Goal: Task Accomplishment & Management: Use online tool/utility

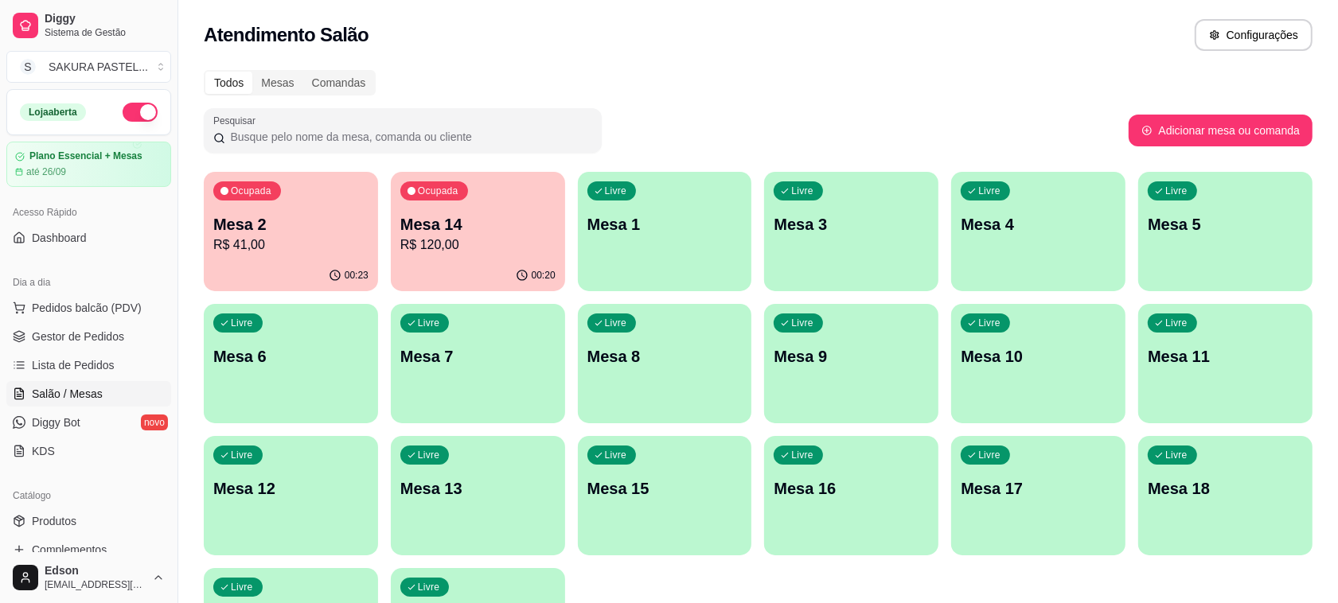
click at [279, 251] on p "R$ 41,00" at bounding box center [290, 245] width 155 height 19
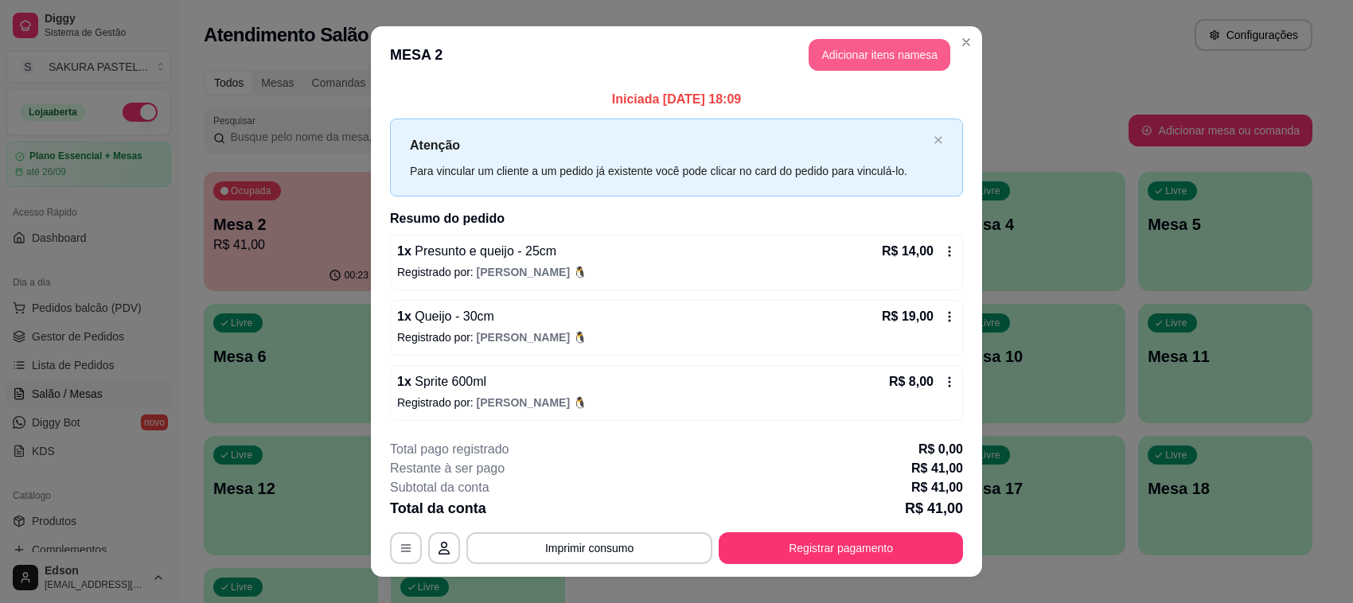
click at [869, 52] on button "Adicionar itens na mesa" at bounding box center [879, 55] width 142 height 32
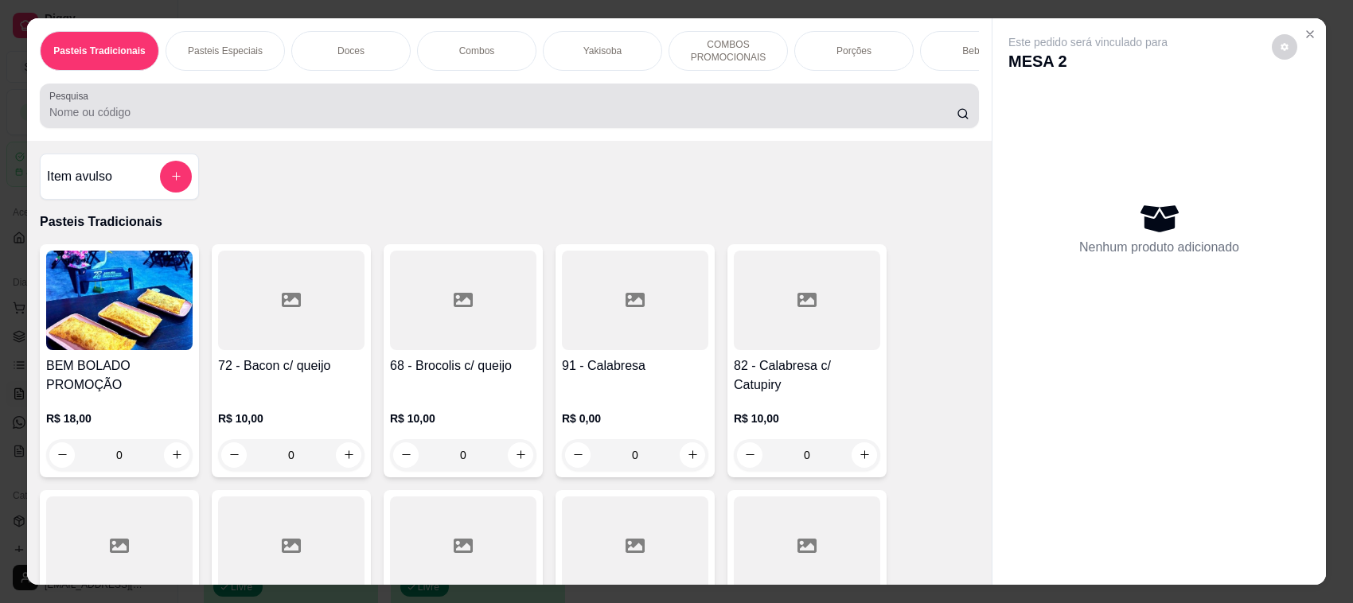
click at [388, 128] on div "Pesquisa" at bounding box center [509, 106] width 939 height 45
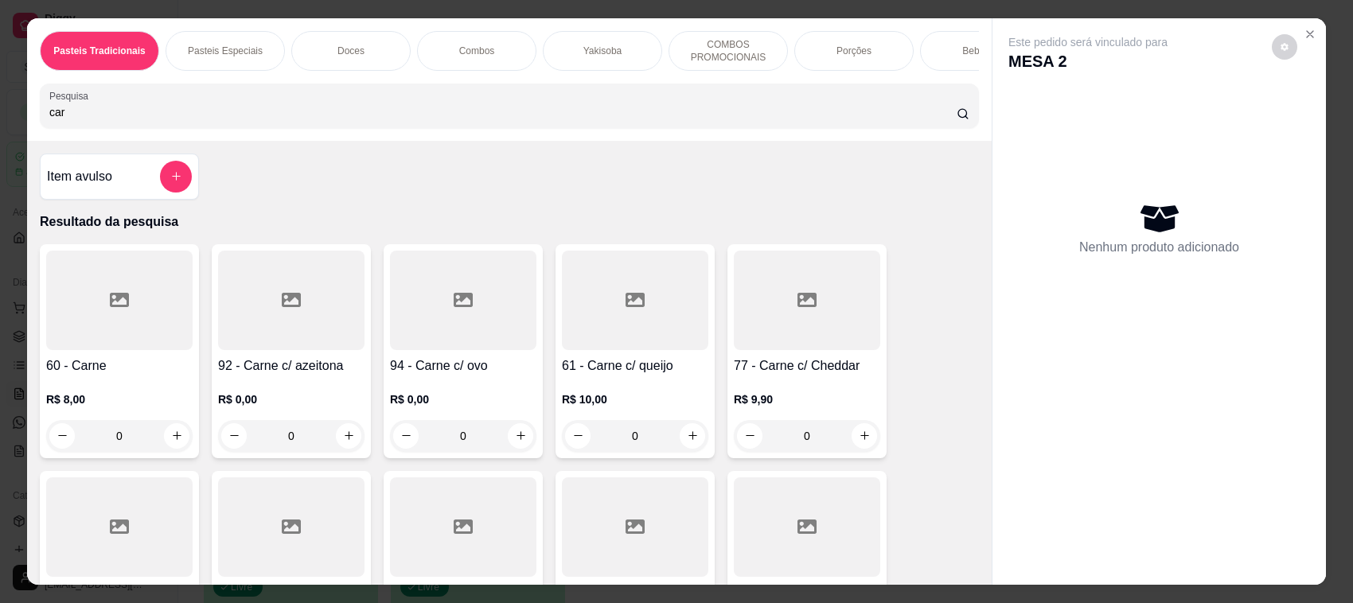
type input "car"
click at [141, 346] on div at bounding box center [119, 300] width 146 height 99
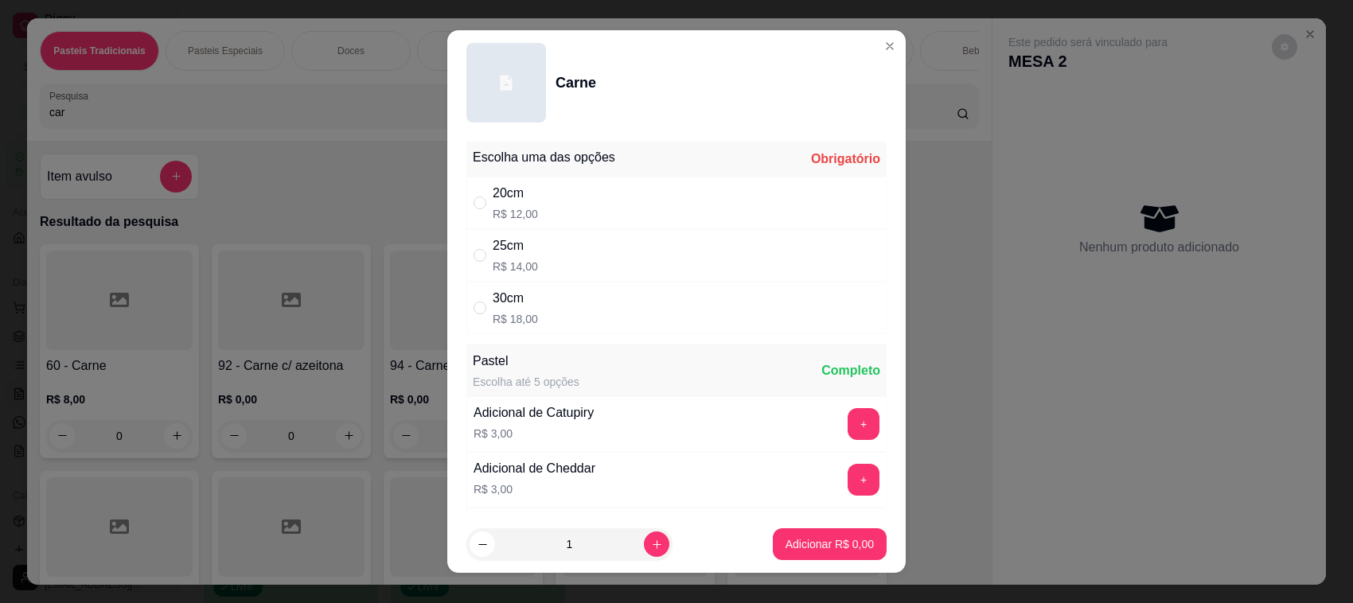
click at [567, 310] on div "30cm R$ 18,00" at bounding box center [676, 308] width 420 height 53
radio input "true"
click at [653, 545] on icon "increase-product-quantity" at bounding box center [657, 544] width 9 height 9
type input "2"
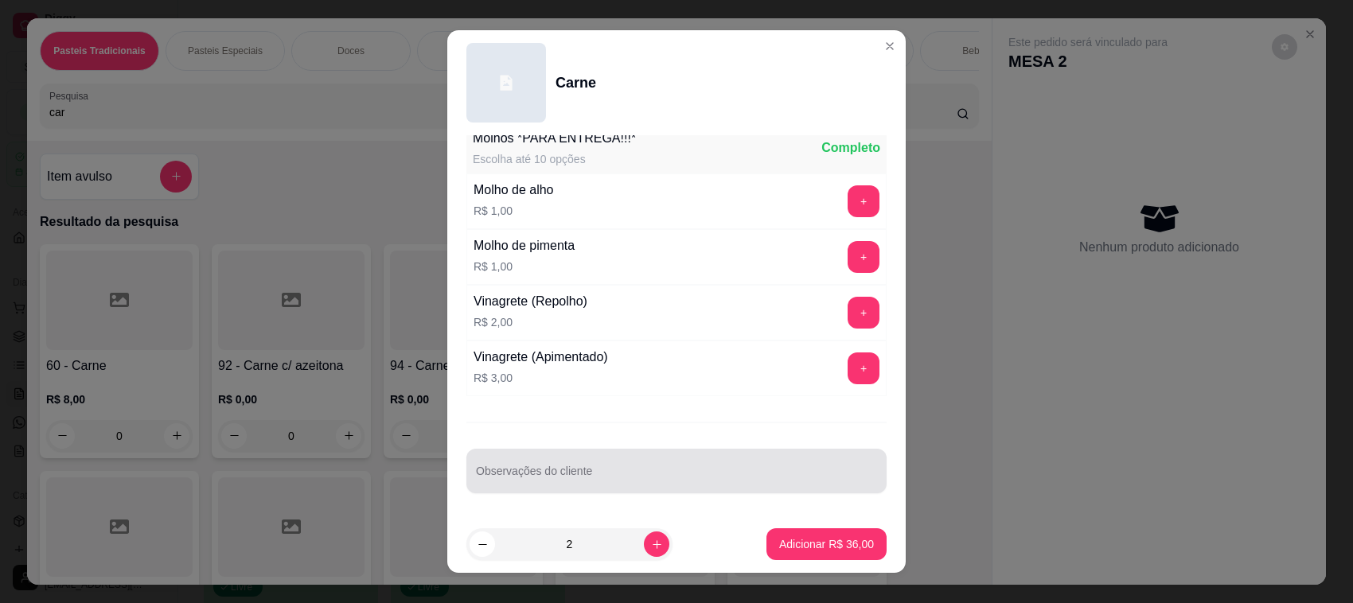
scroll to position [21, 0]
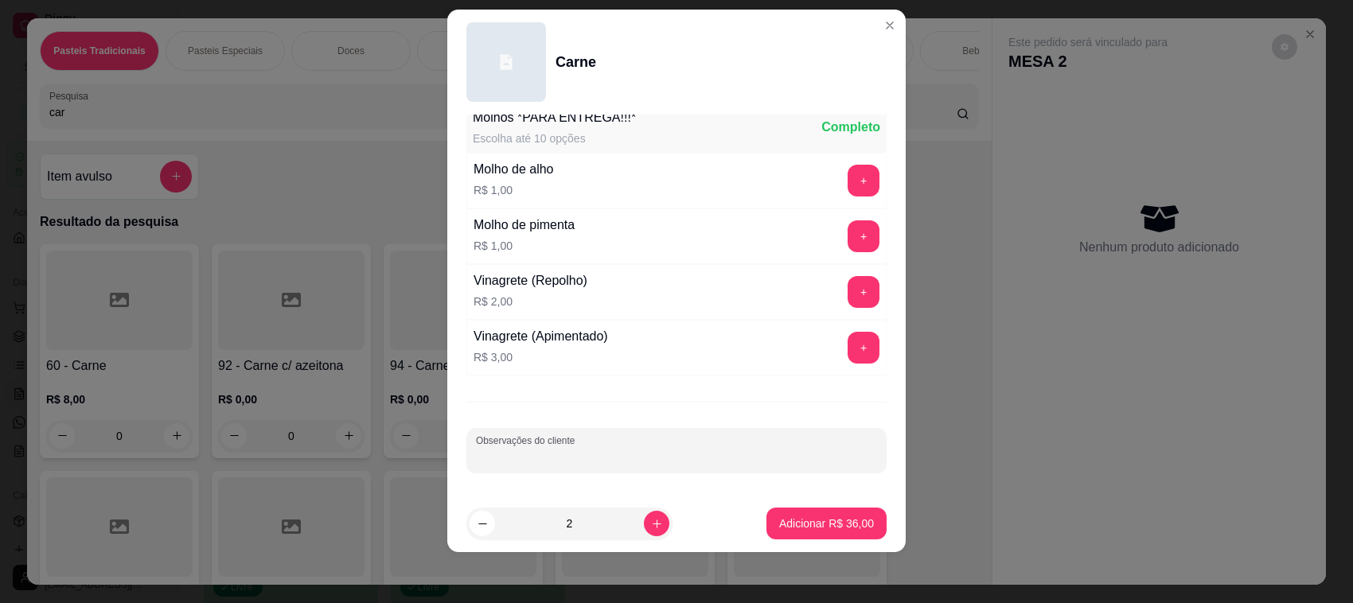
click at [676, 462] on input "Observações do cliente" at bounding box center [676, 457] width 401 height 16
type input "VIAGEM"
click at [779, 521] on p "Adicionar R$ 36,00" at bounding box center [826, 524] width 95 height 16
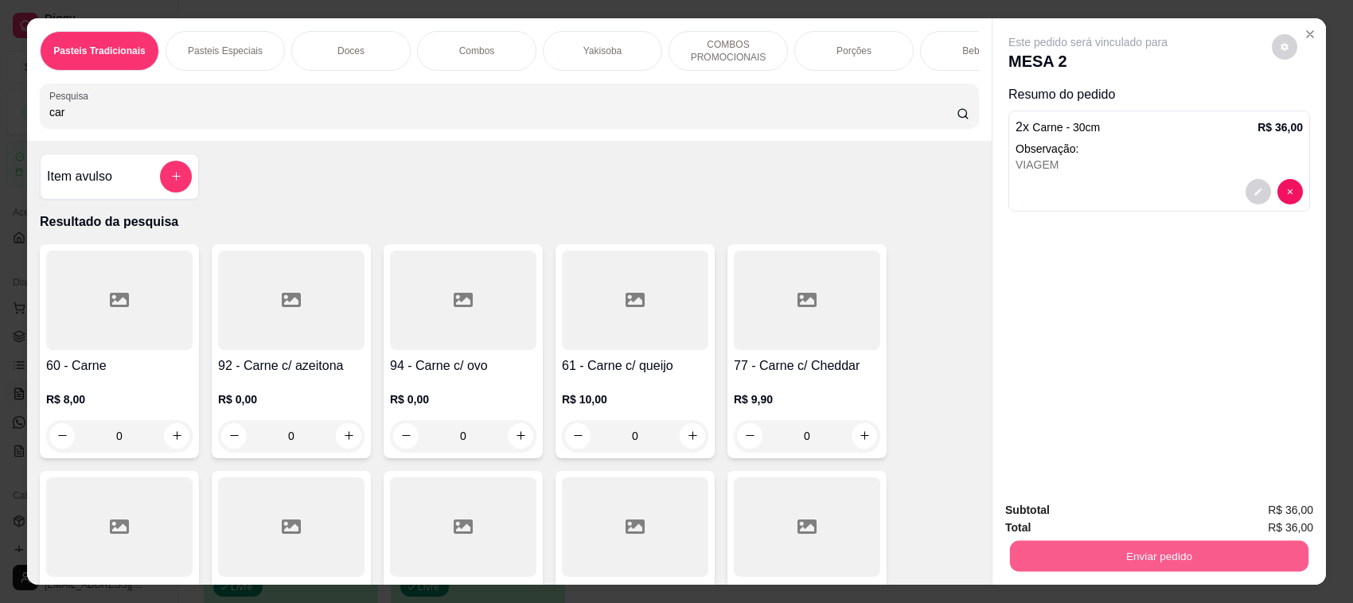
click at [1245, 543] on button "Enviar pedido" at bounding box center [1159, 556] width 298 height 31
click at [1104, 521] on button "Não registrar e enviar pedido" at bounding box center [1105, 517] width 161 height 29
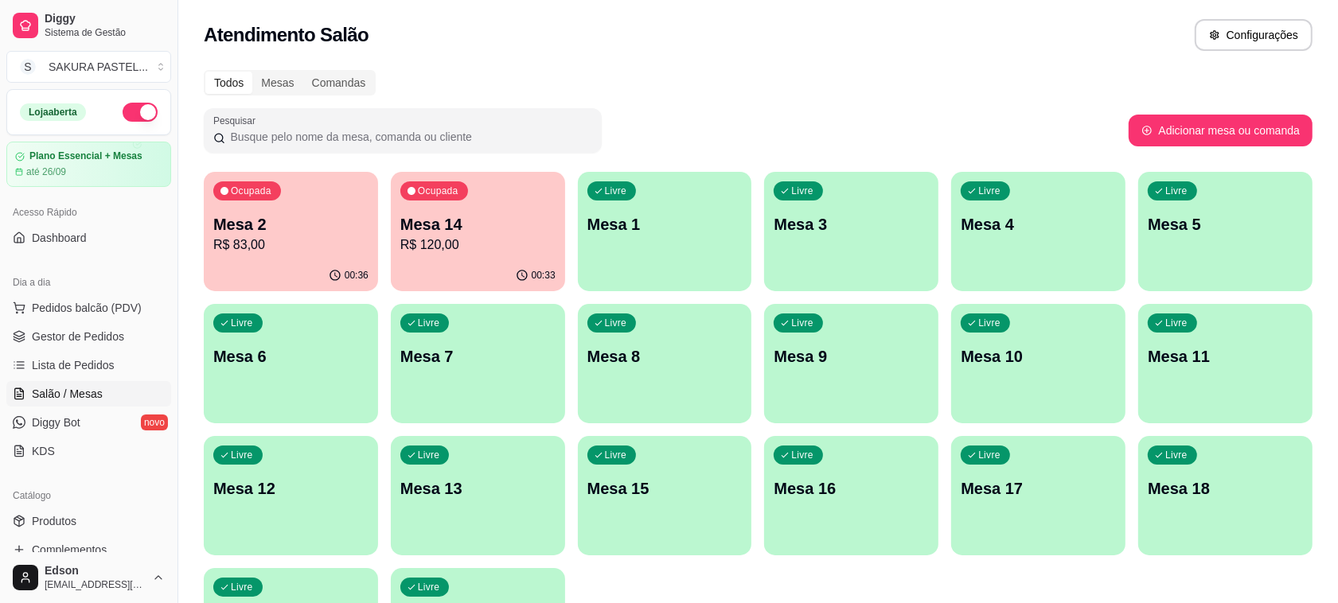
click at [328, 243] on p "R$ 83,00" at bounding box center [290, 245] width 155 height 19
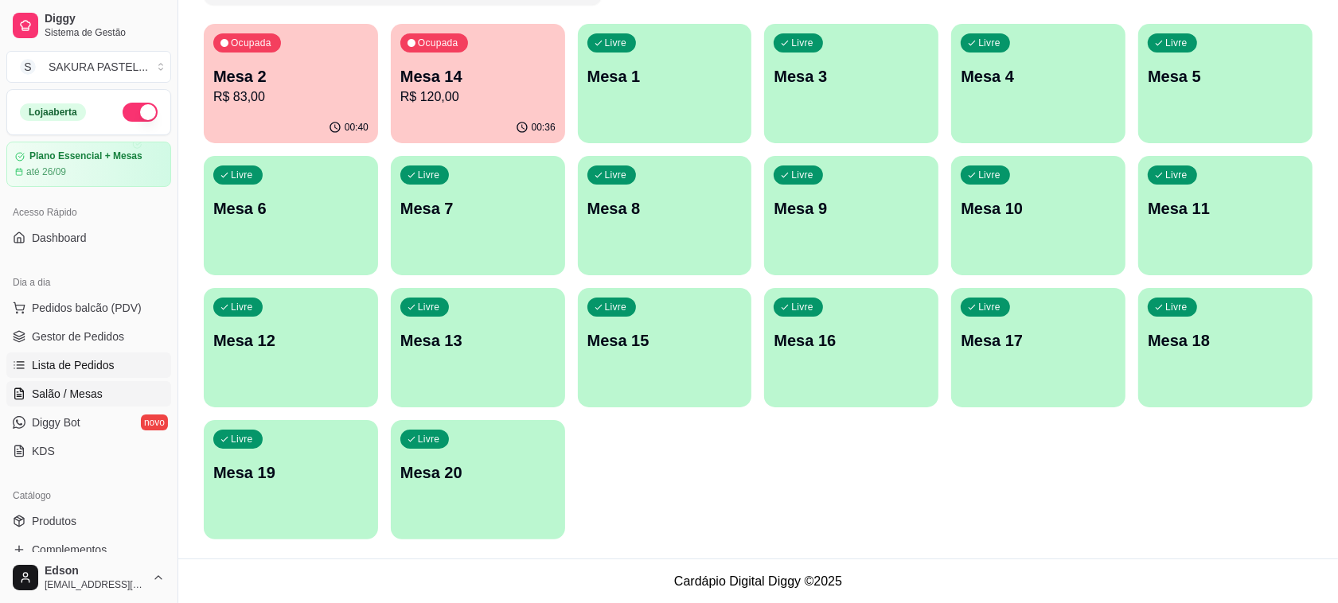
scroll to position [541, 0]
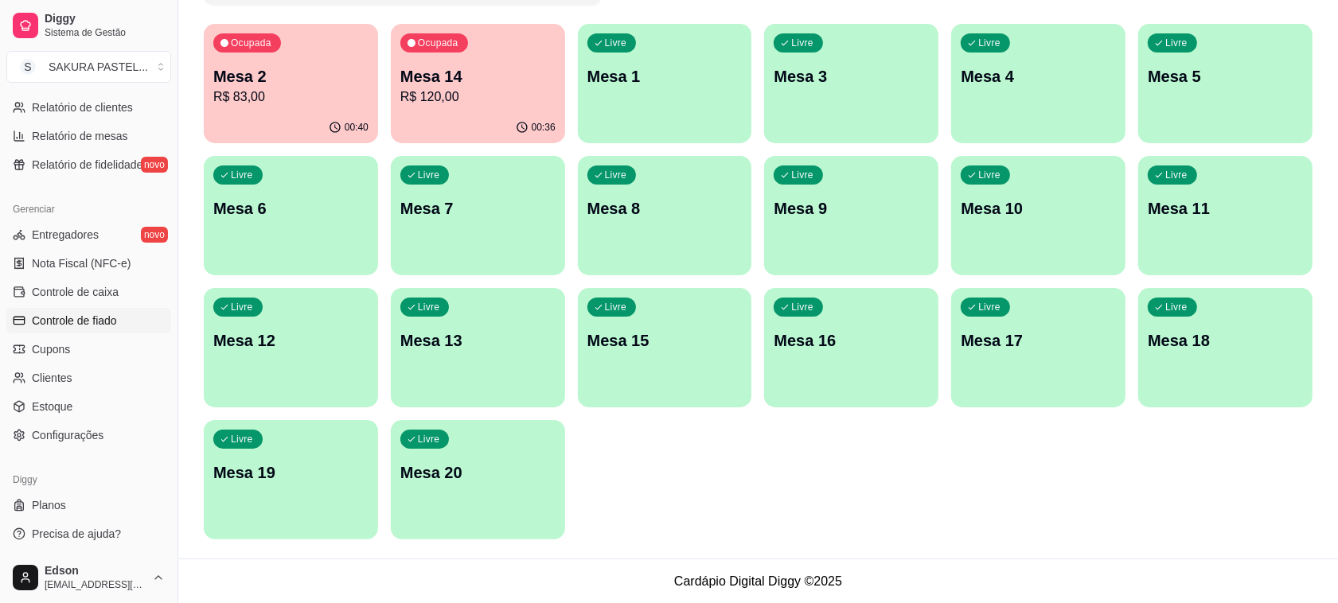
click at [86, 323] on span "Controle de fiado" at bounding box center [74, 321] width 85 height 16
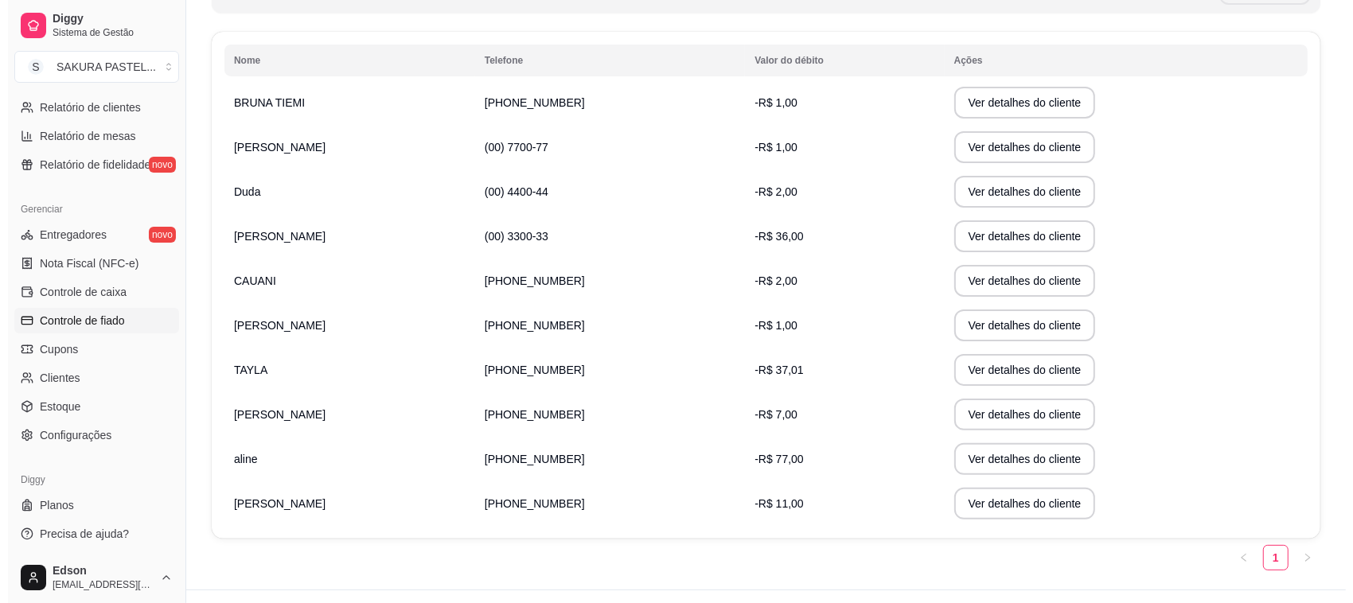
scroll to position [279, 0]
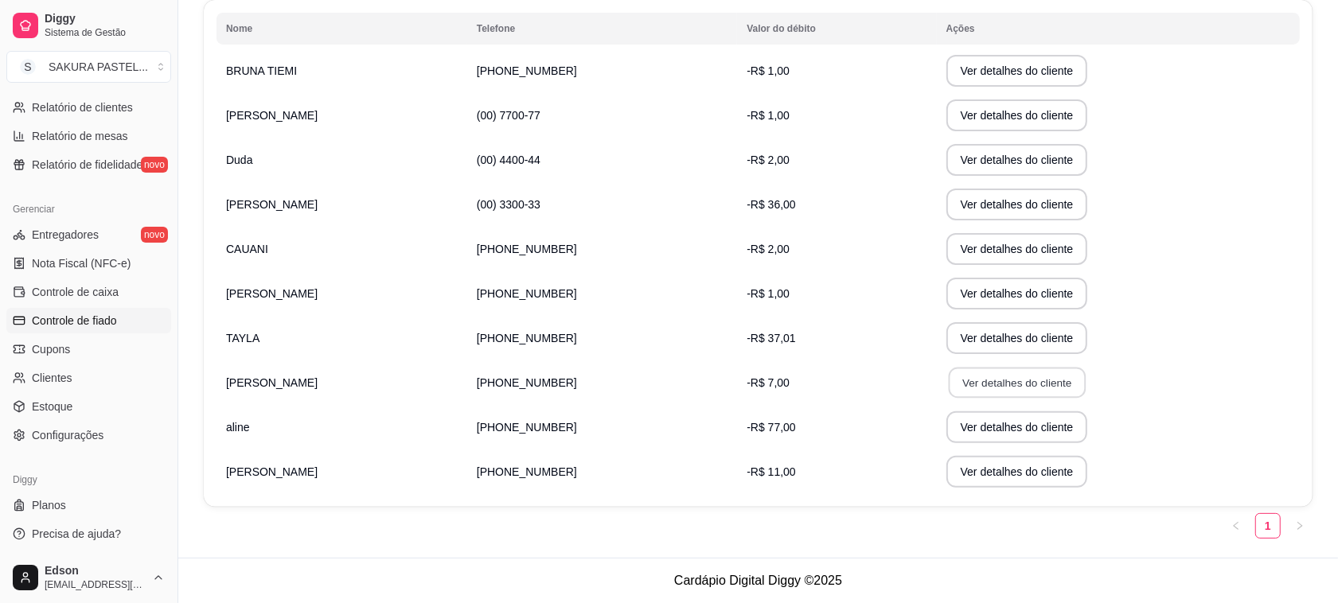
click at [949, 388] on button "Ver detalhes do cliente" at bounding box center [1016, 383] width 137 height 31
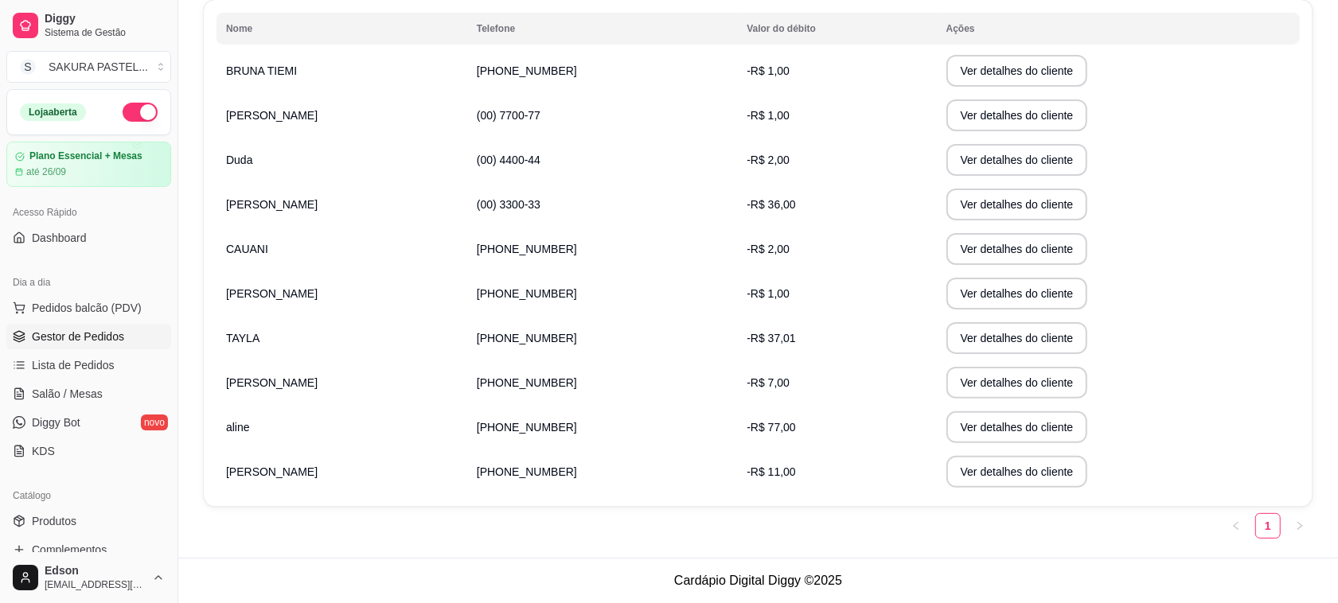
click at [89, 337] on span "Gestor de Pedidos" at bounding box center [78, 337] width 92 height 16
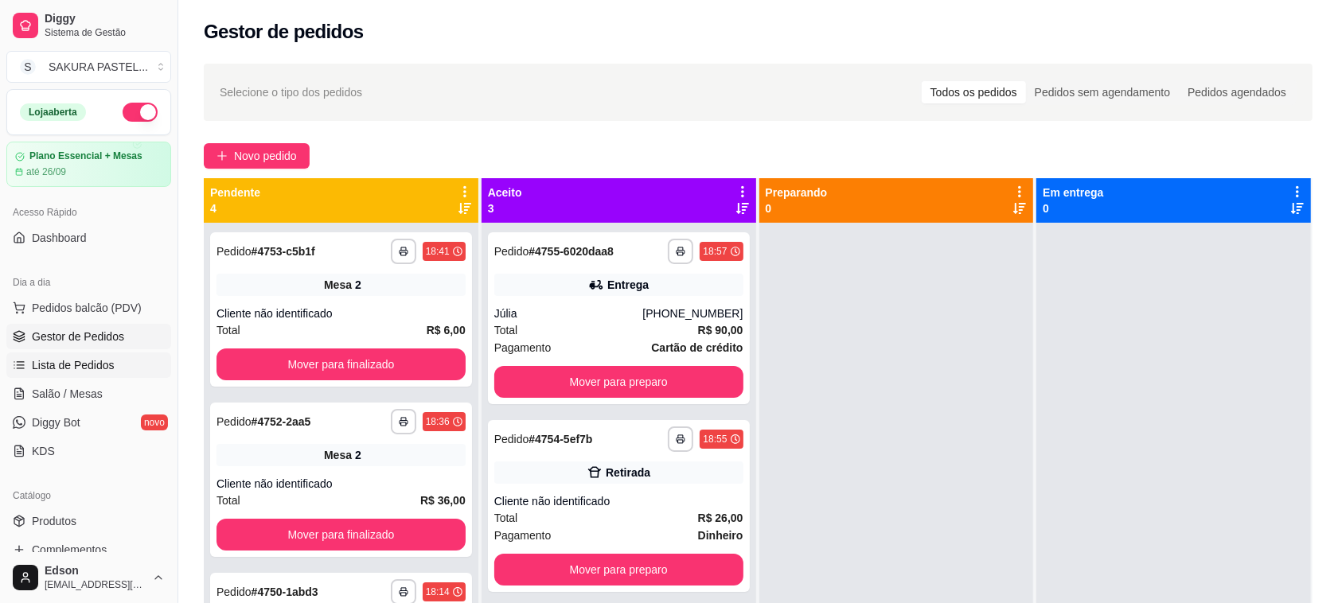
click at [92, 367] on span "Lista de Pedidos" at bounding box center [73, 365] width 83 height 16
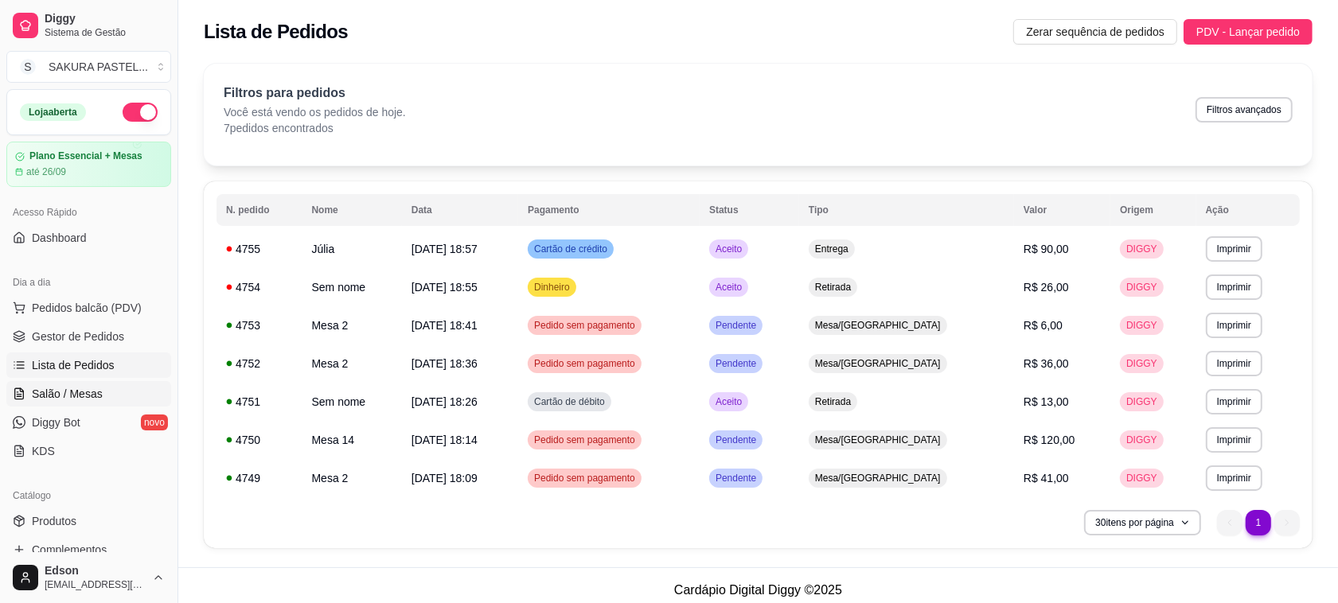
click at [93, 392] on span "Salão / Mesas" at bounding box center [67, 394] width 71 height 16
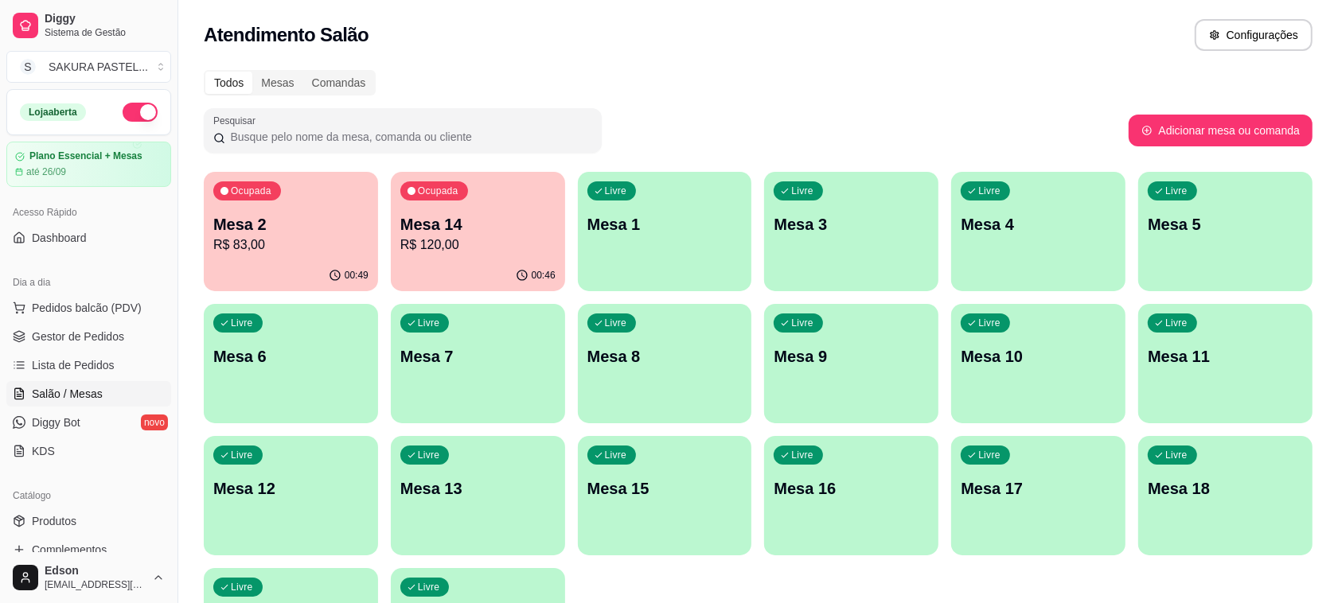
click at [287, 243] on p "R$ 83,00" at bounding box center [290, 245] width 155 height 19
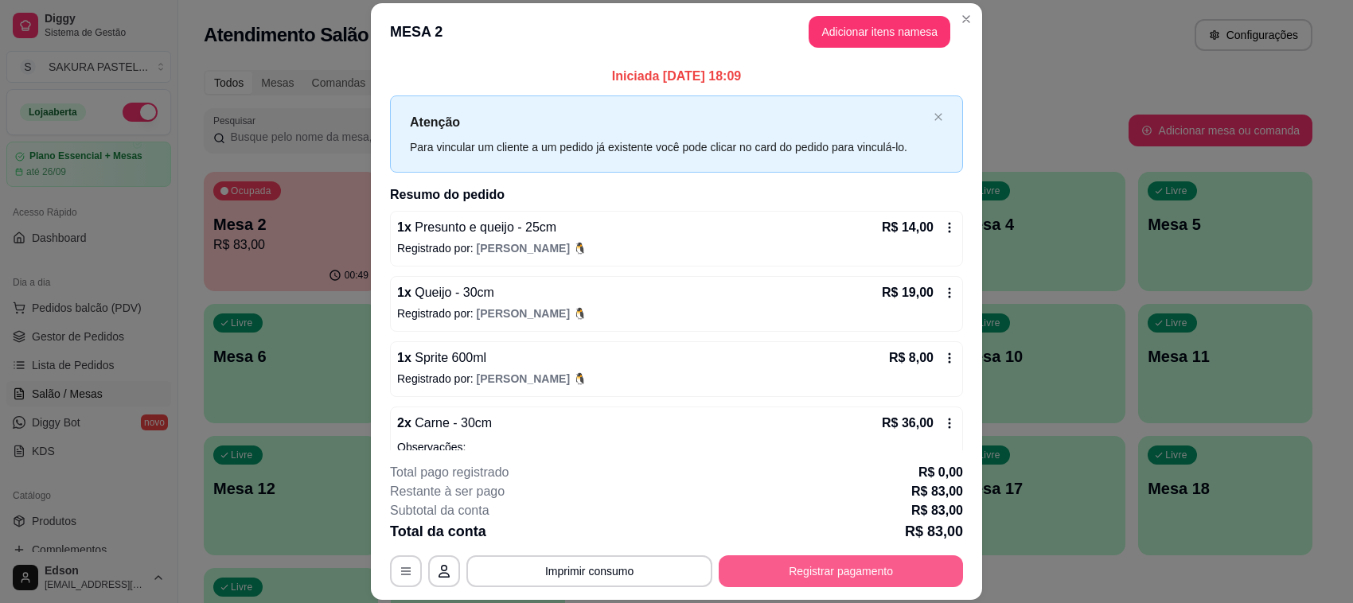
click at [801, 577] on button "Registrar pagamento" at bounding box center [841, 571] width 244 height 32
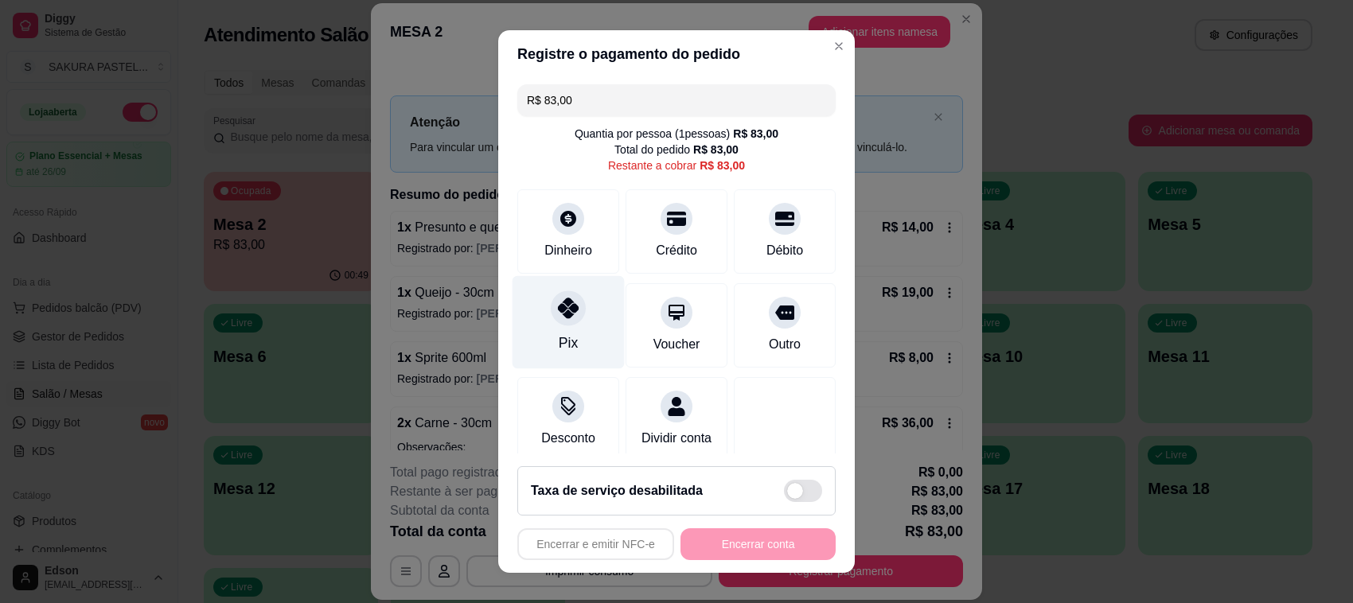
click at [546, 338] on div "Pix" at bounding box center [568, 322] width 112 height 93
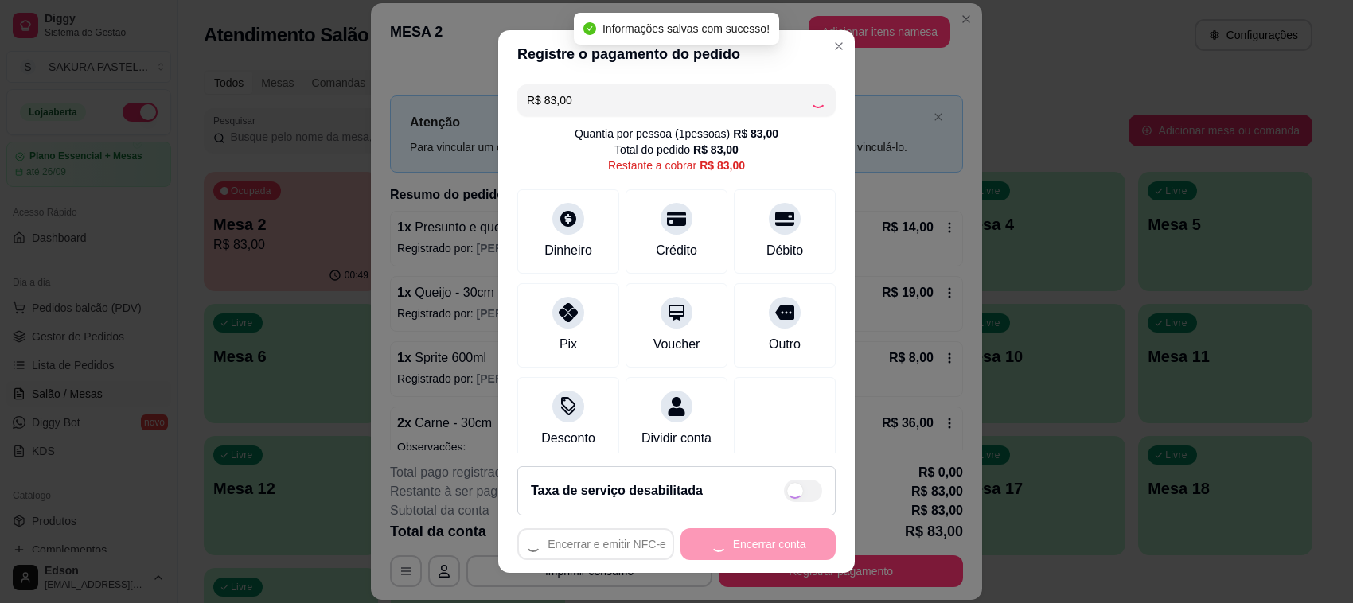
type input "R$ 0,00"
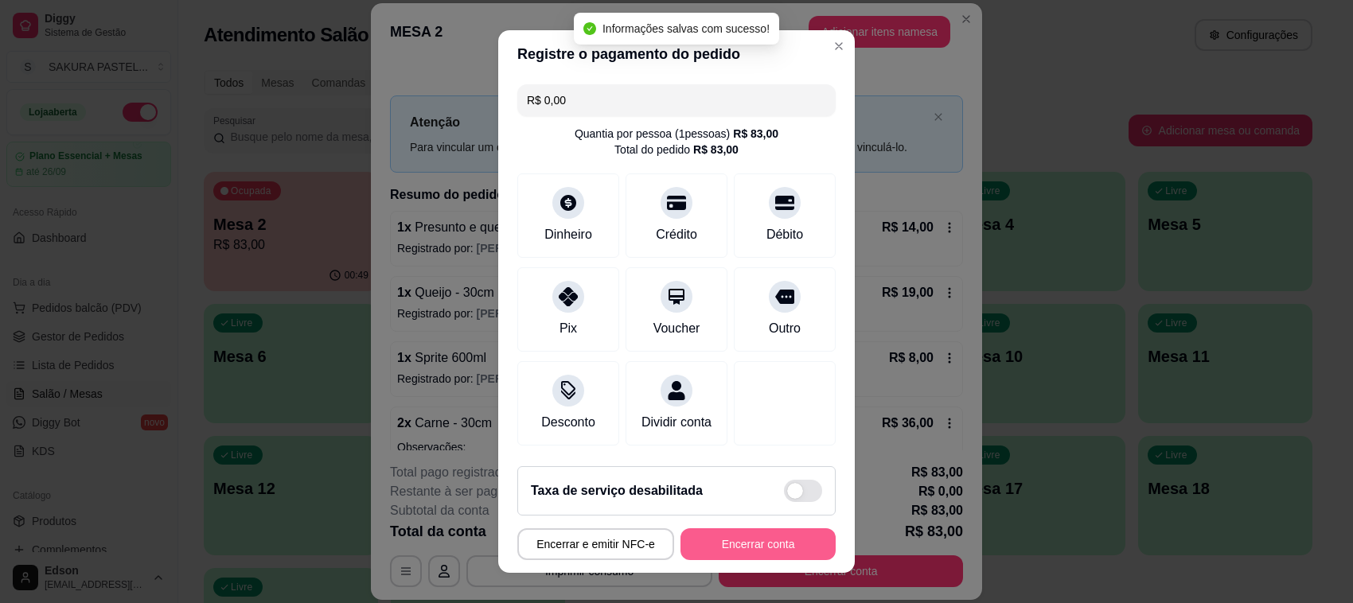
click at [728, 550] on button "Encerrar conta" at bounding box center [757, 544] width 155 height 32
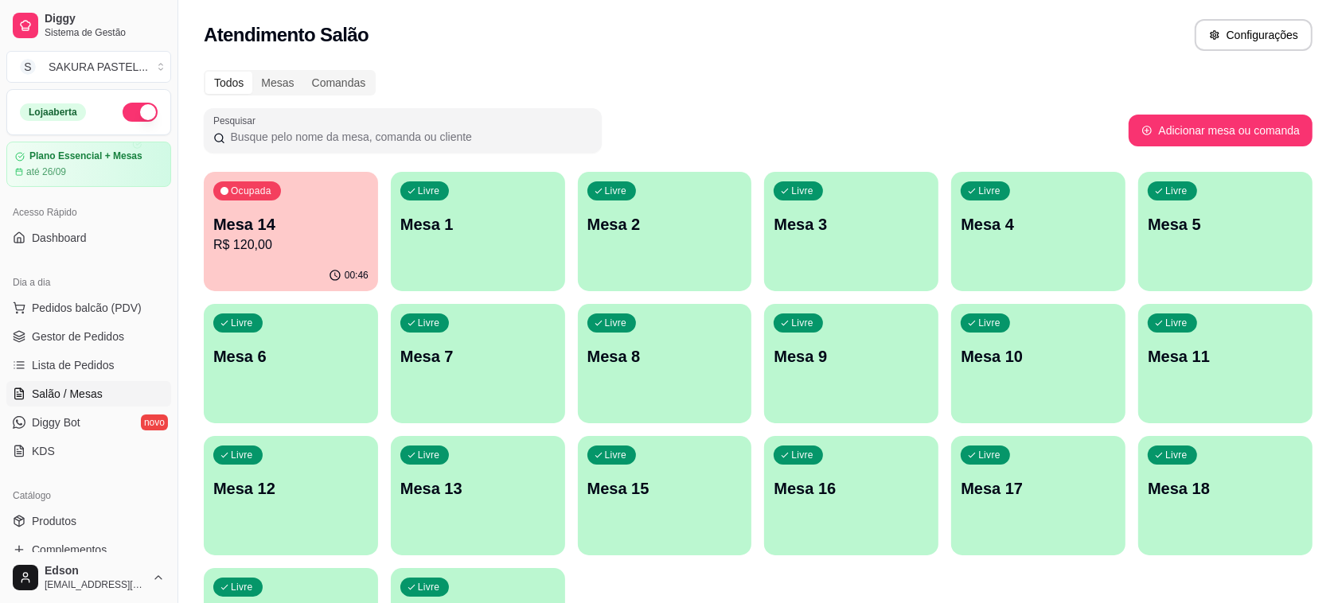
click at [271, 231] on p "Mesa 14" at bounding box center [290, 224] width 155 height 22
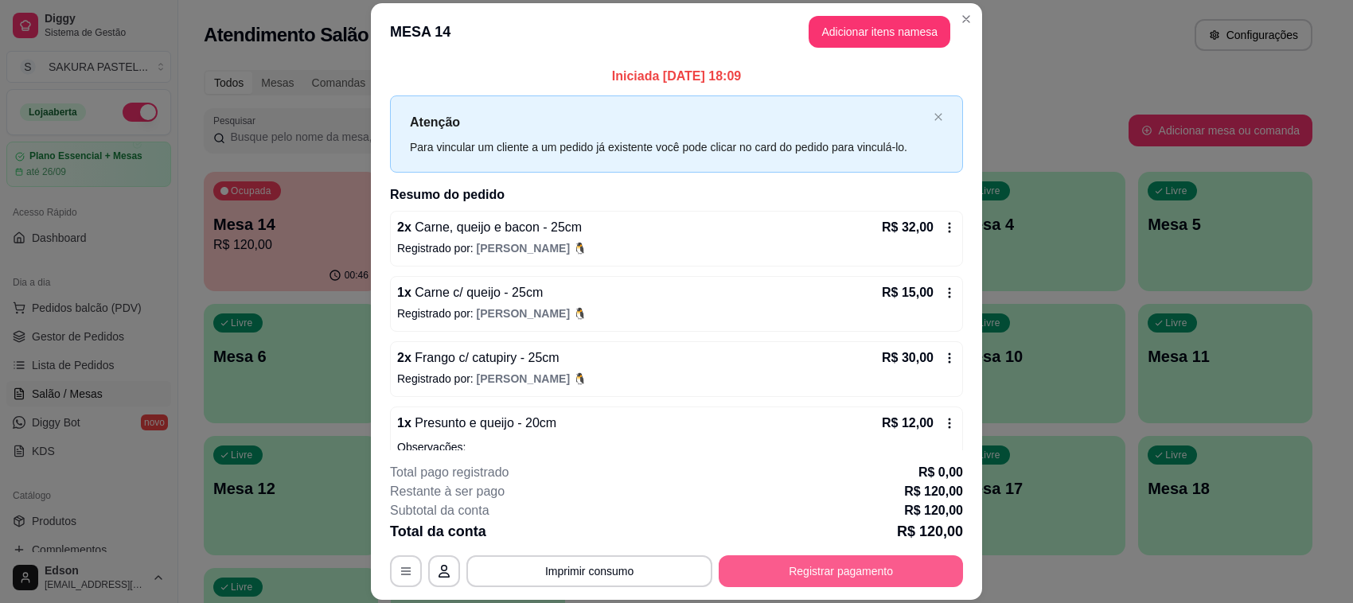
click at [837, 575] on button "Registrar pagamento" at bounding box center [841, 571] width 244 height 32
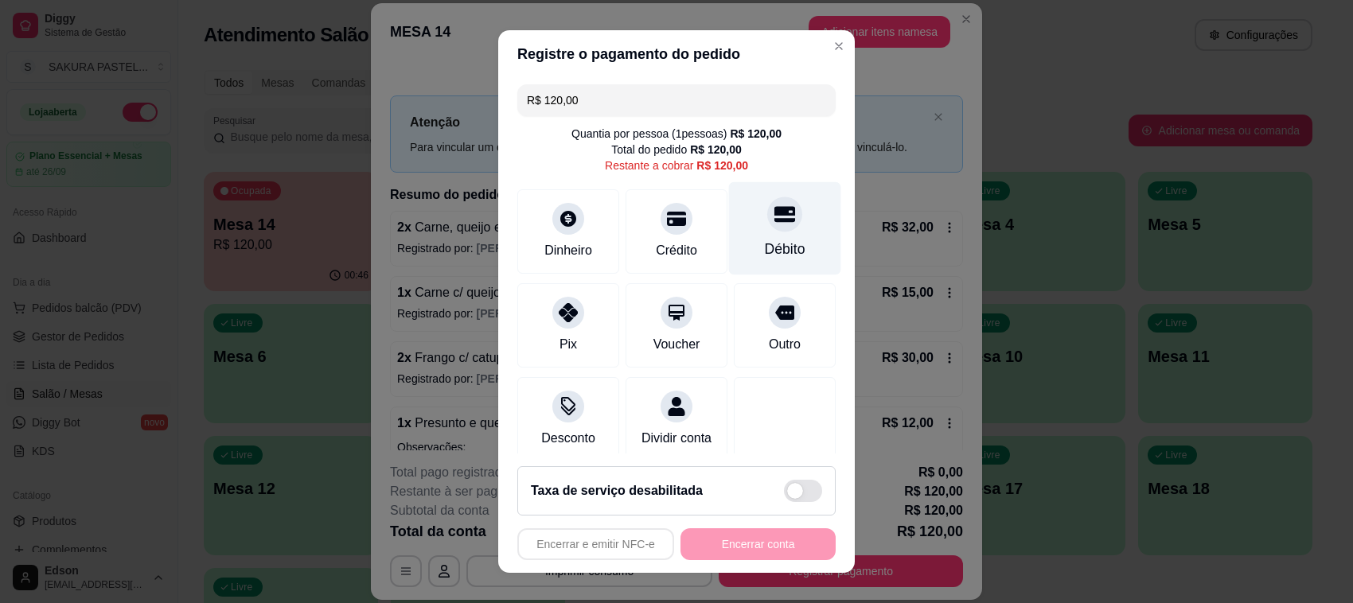
click at [767, 227] on div at bounding box center [784, 214] width 35 height 35
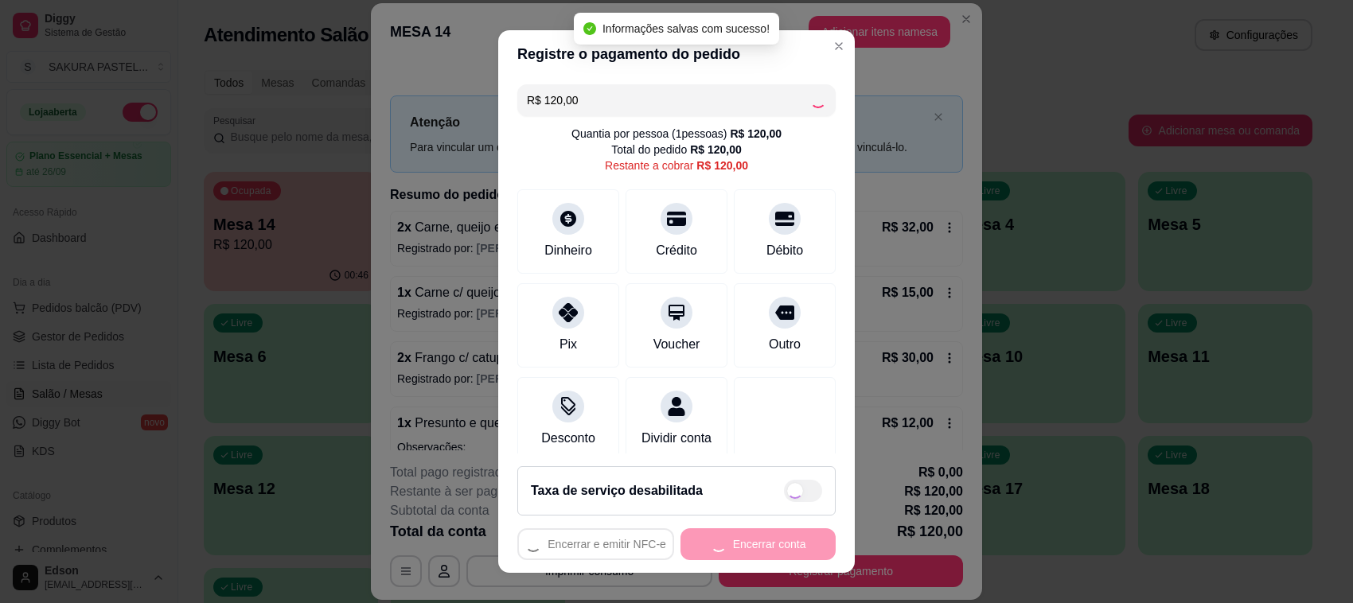
type input "R$ 0,00"
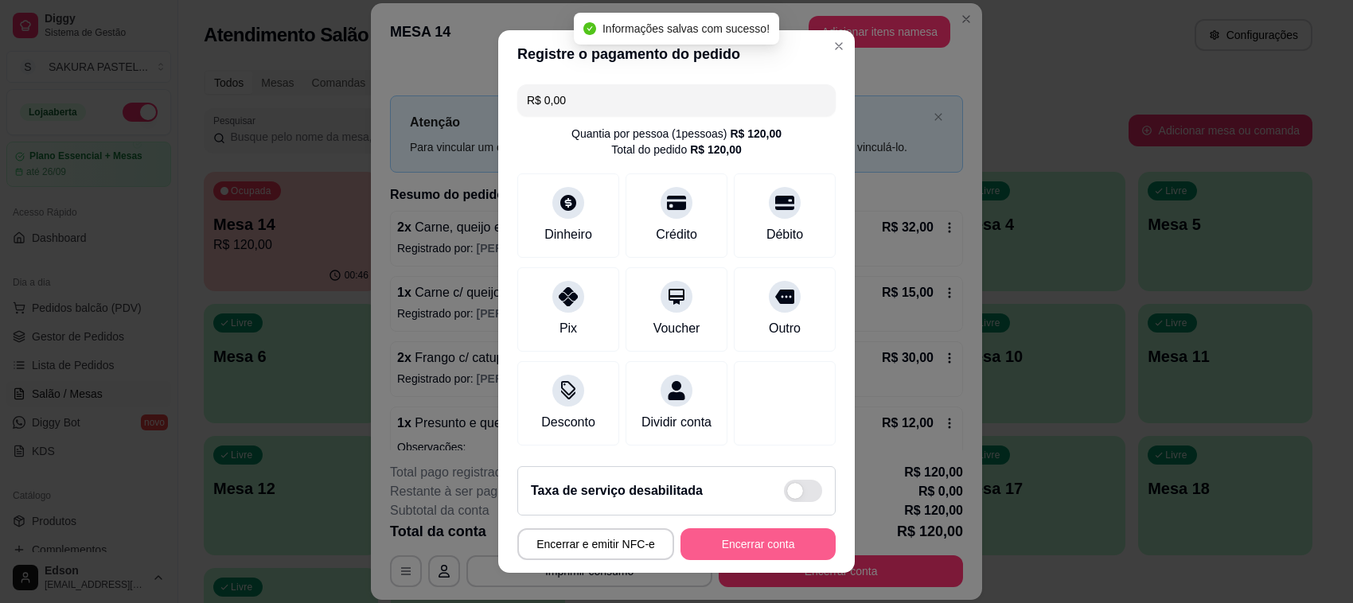
click at [777, 551] on button "Encerrar conta" at bounding box center [757, 544] width 155 height 32
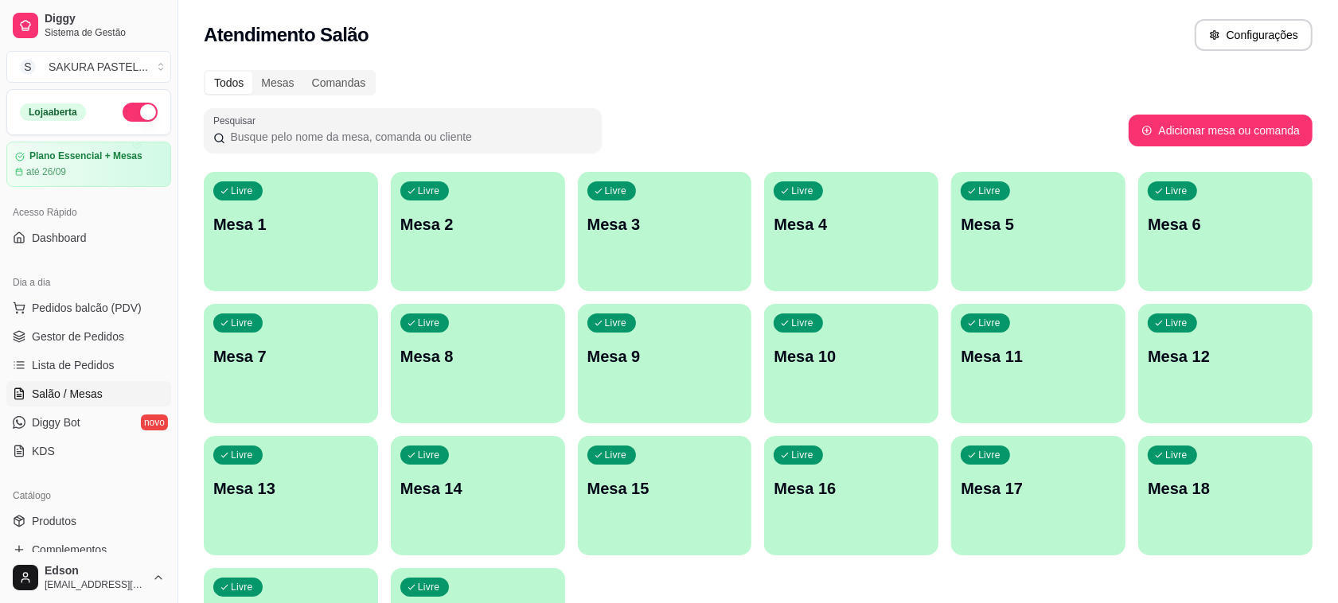
click at [284, 232] on p "Mesa 1" at bounding box center [290, 224] width 155 height 22
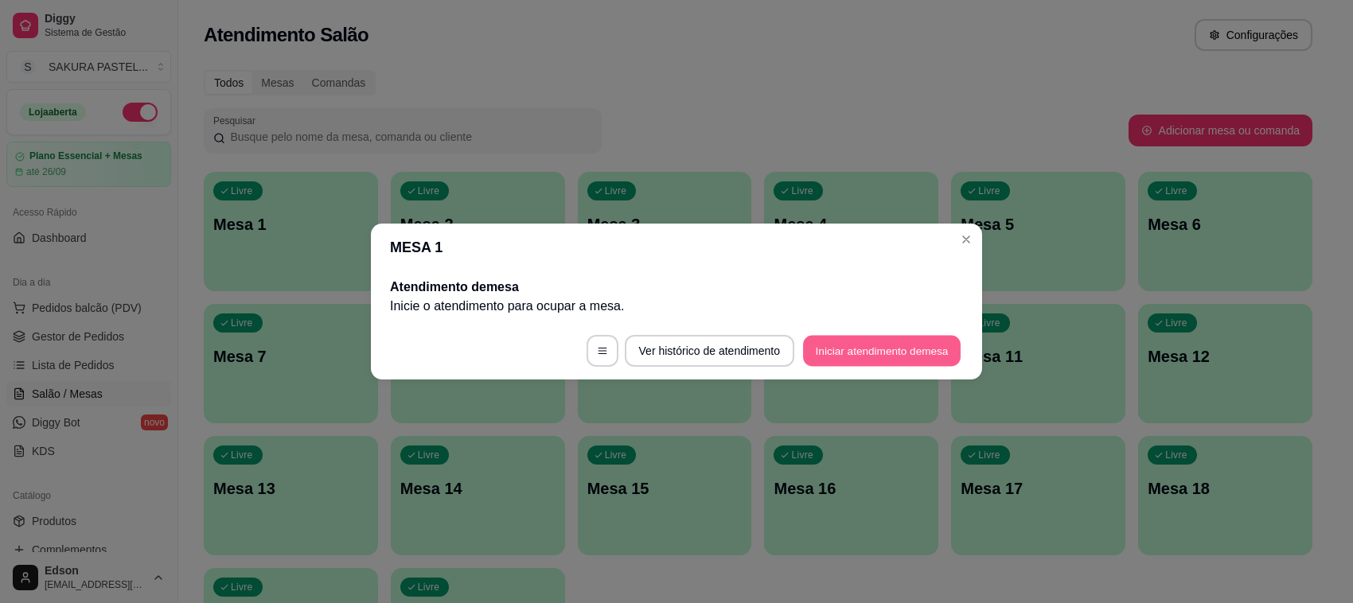
click at [838, 360] on button "Iniciar atendimento de mesa" at bounding box center [882, 351] width 158 height 31
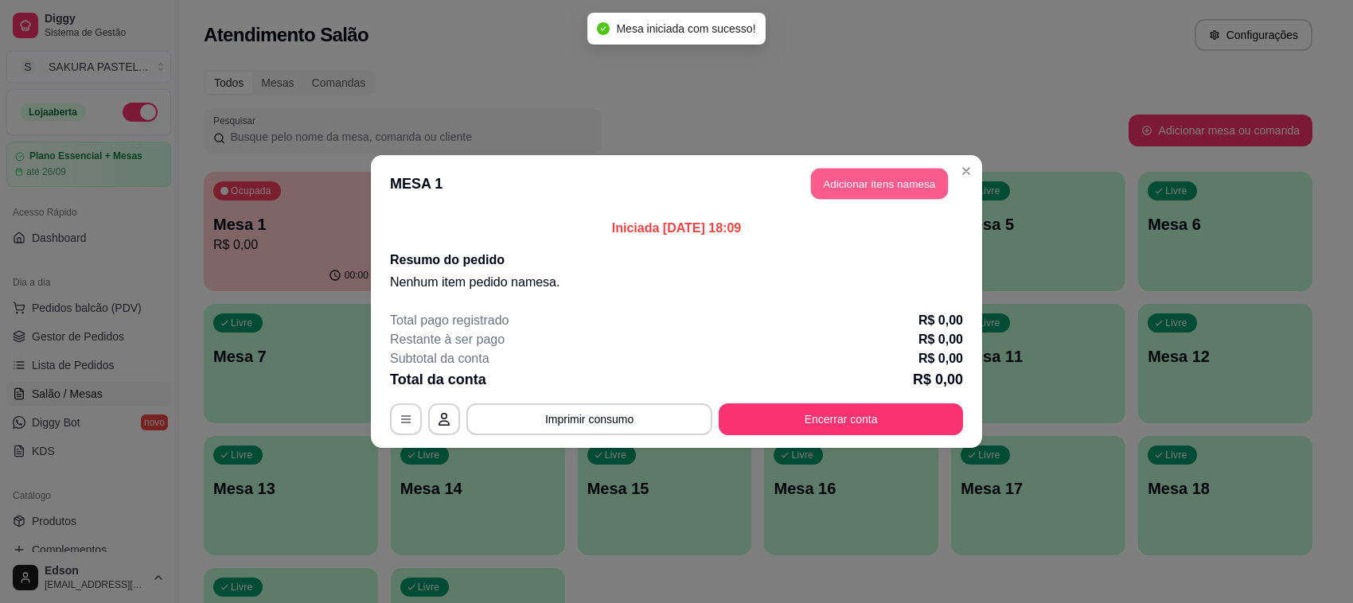
click at [842, 180] on button "Adicionar itens na mesa" at bounding box center [879, 184] width 137 height 31
click at [304, 120] on input "Pesquisa" at bounding box center [502, 112] width 907 height 16
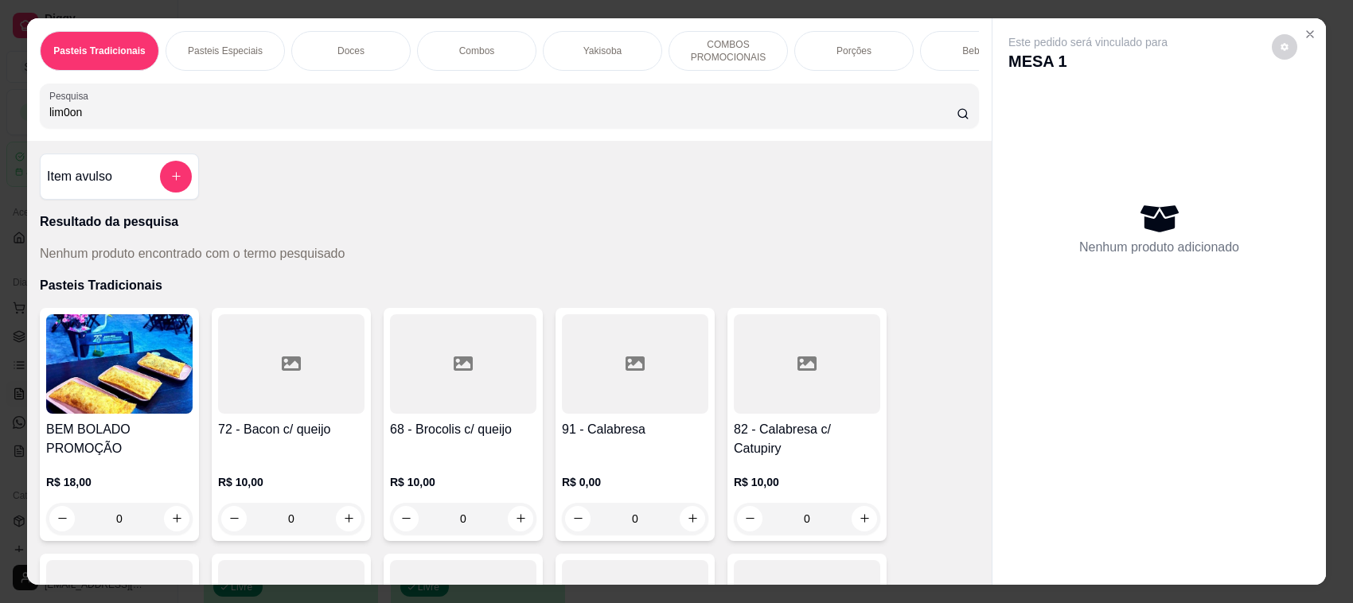
type input "lim0on"
click at [1311, 24] on div "Pasteis Tradicionais Pasteis Especiais Doces Combos Yakisoba COMBOS PROMOCIONAI…" at bounding box center [676, 301] width 1353 height 603
click at [1307, 25] on button "Close" at bounding box center [1309, 33] width 25 height 25
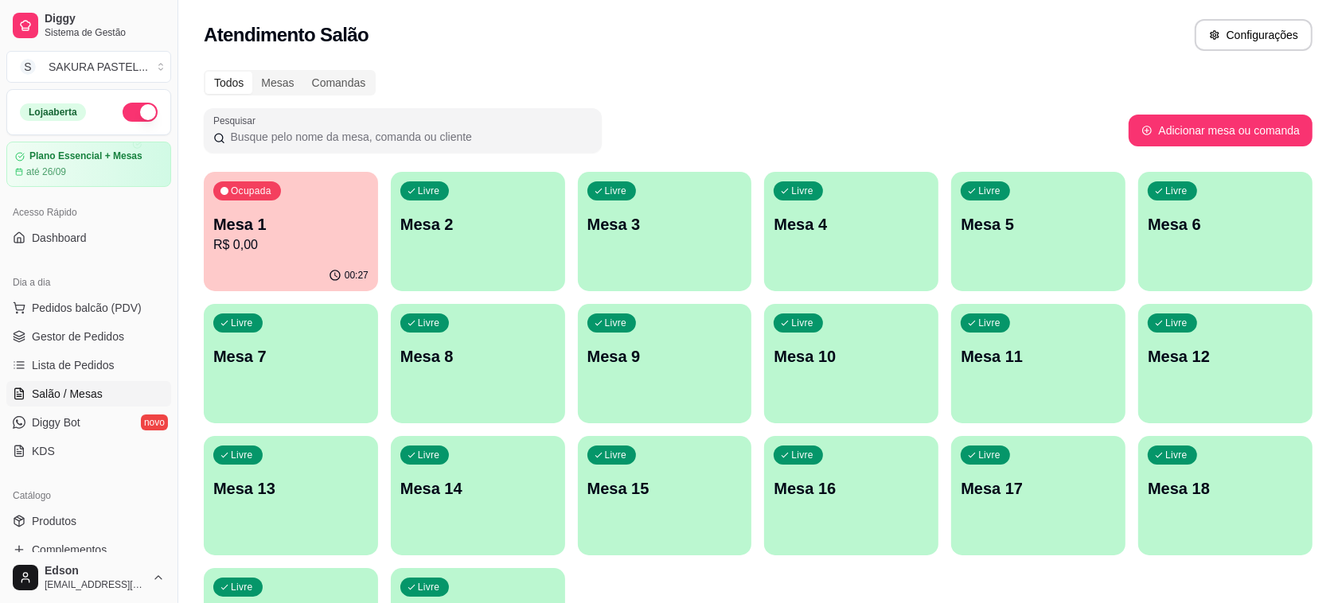
click at [854, 350] on p "Mesa 10" at bounding box center [850, 356] width 155 height 22
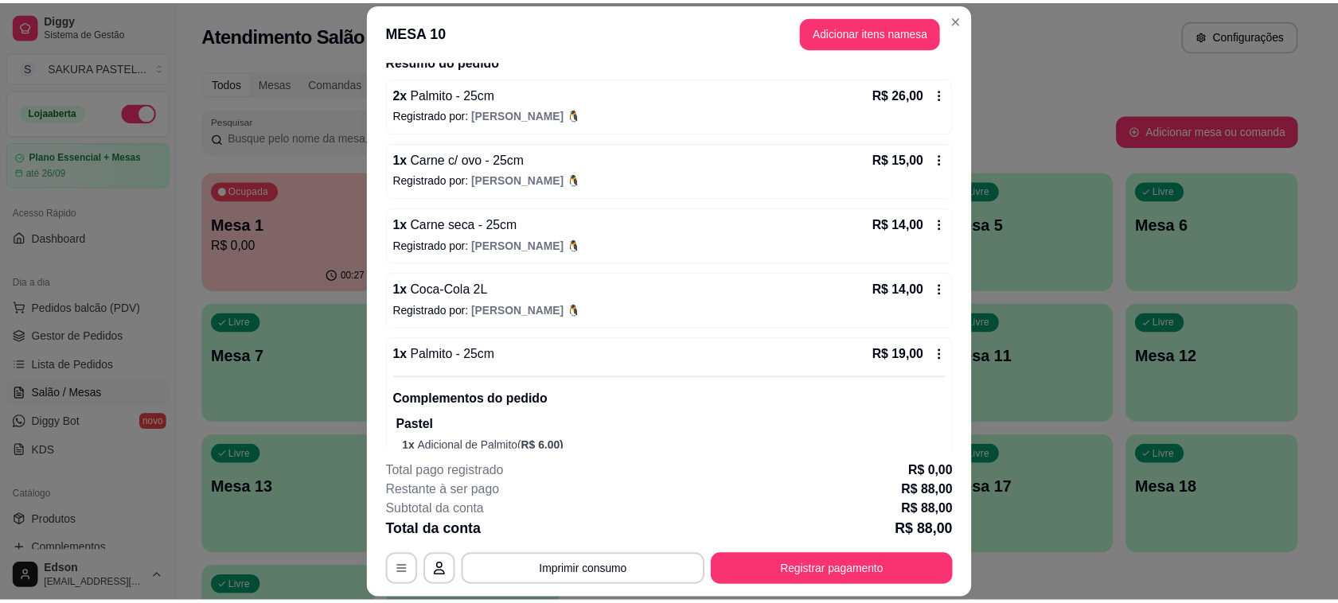
scroll to position [173, 0]
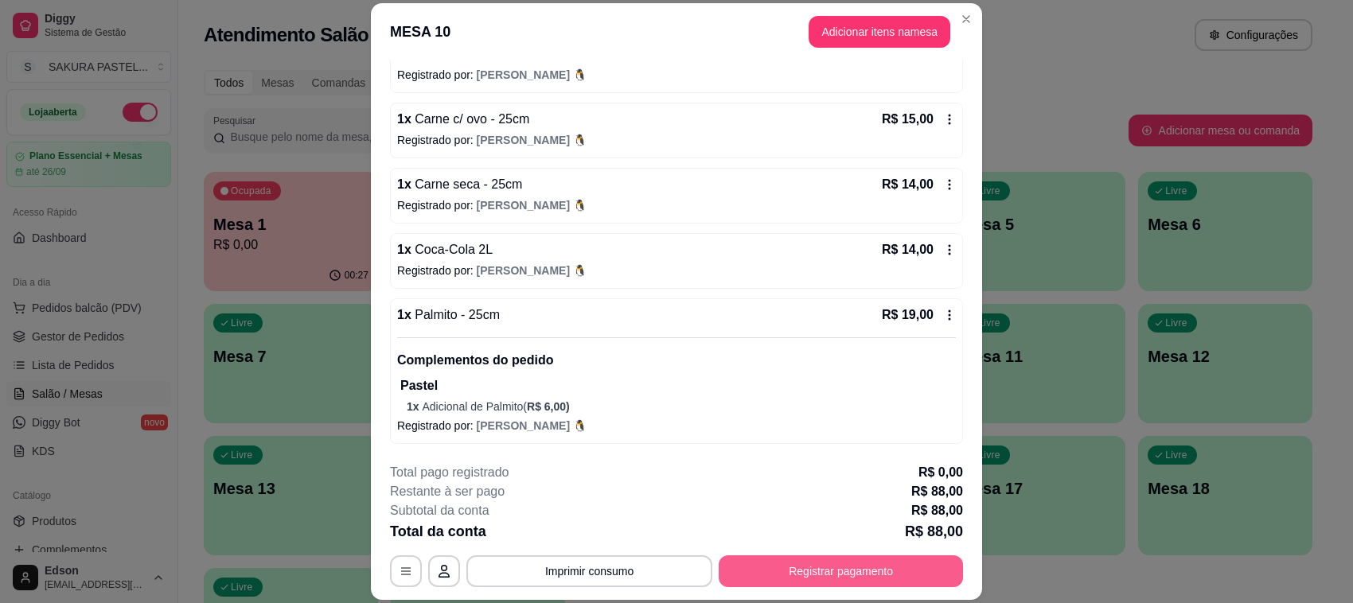
click at [802, 582] on button "Registrar pagamento" at bounding box center [841, 571] width 244 height 32
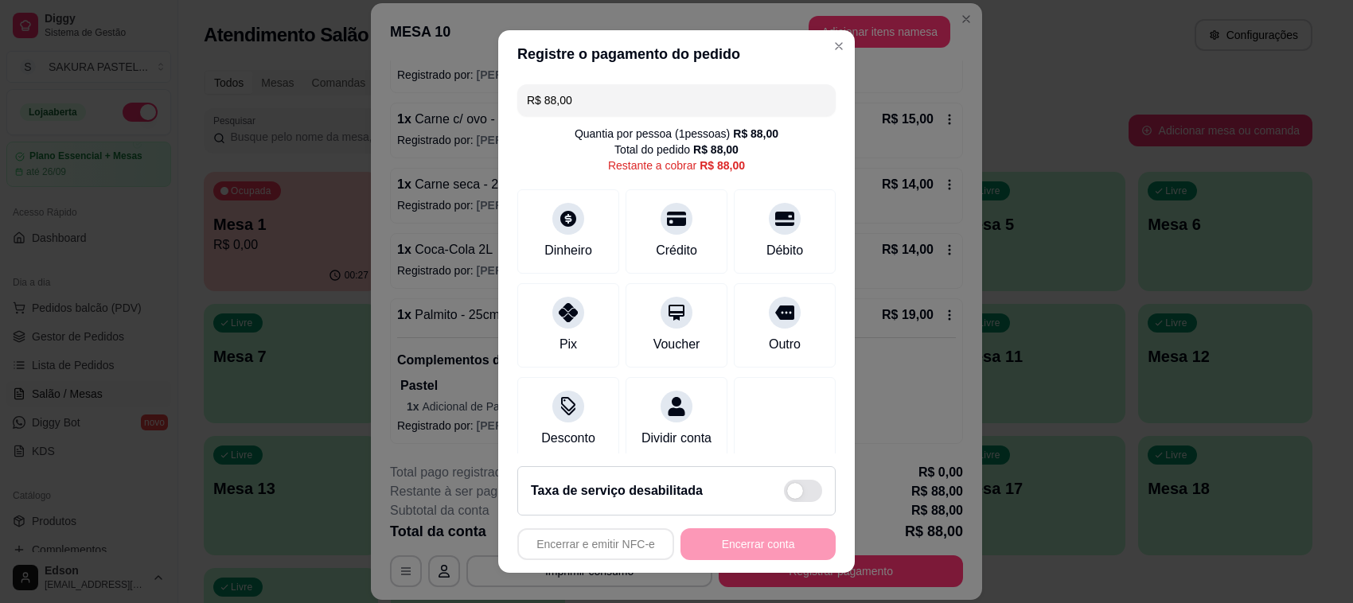
click at [610, 104] on input "R$ 88,00" at bounding box center [676, 100] width 299 height 32
type input "R$ 6,00"
click at [542, 442] on div "Desconto" at bounding box center [568, 437] width 59 height 21
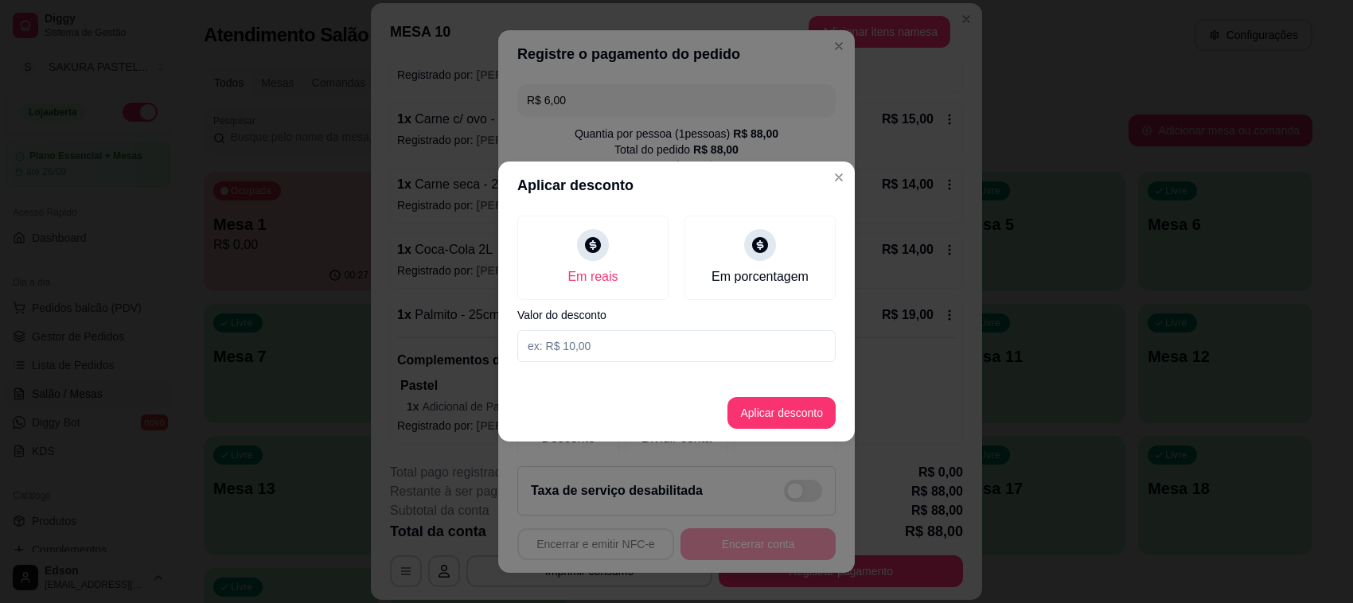
click at [821, 177] on header "Aplicar desconto" at bounding box center [676, 186] width 356 height 48
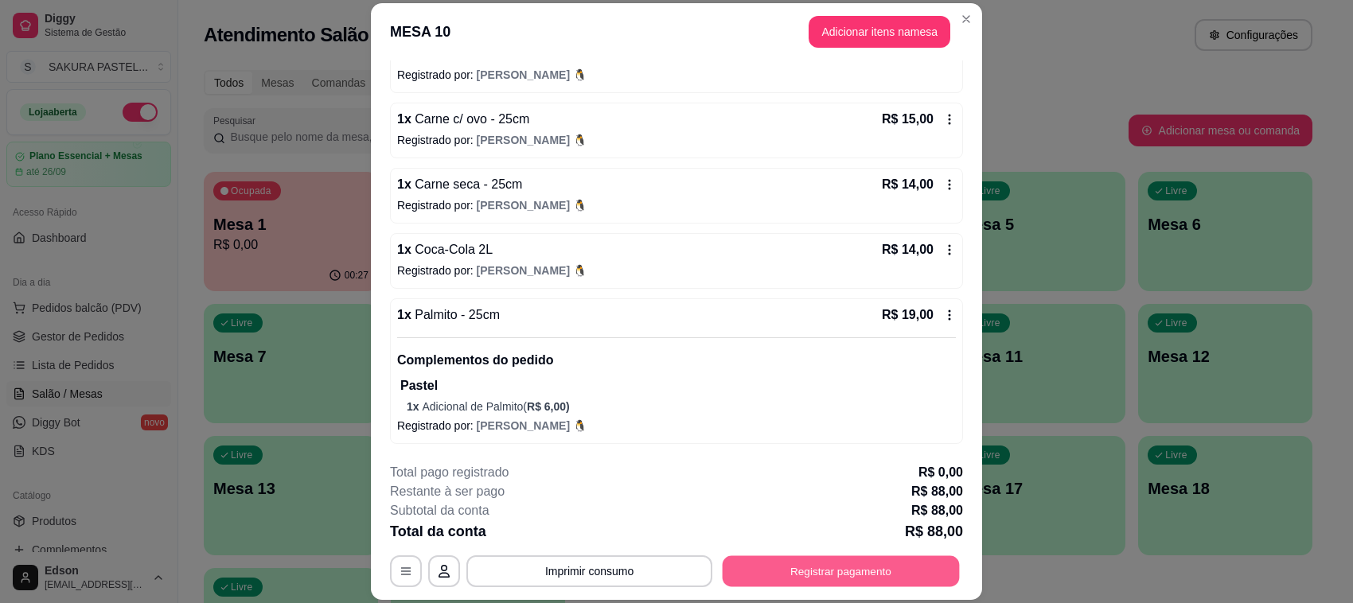
click at [902, 567] on button "Registrar pagamento" at bounding box center [841, 571] width 237 height 31
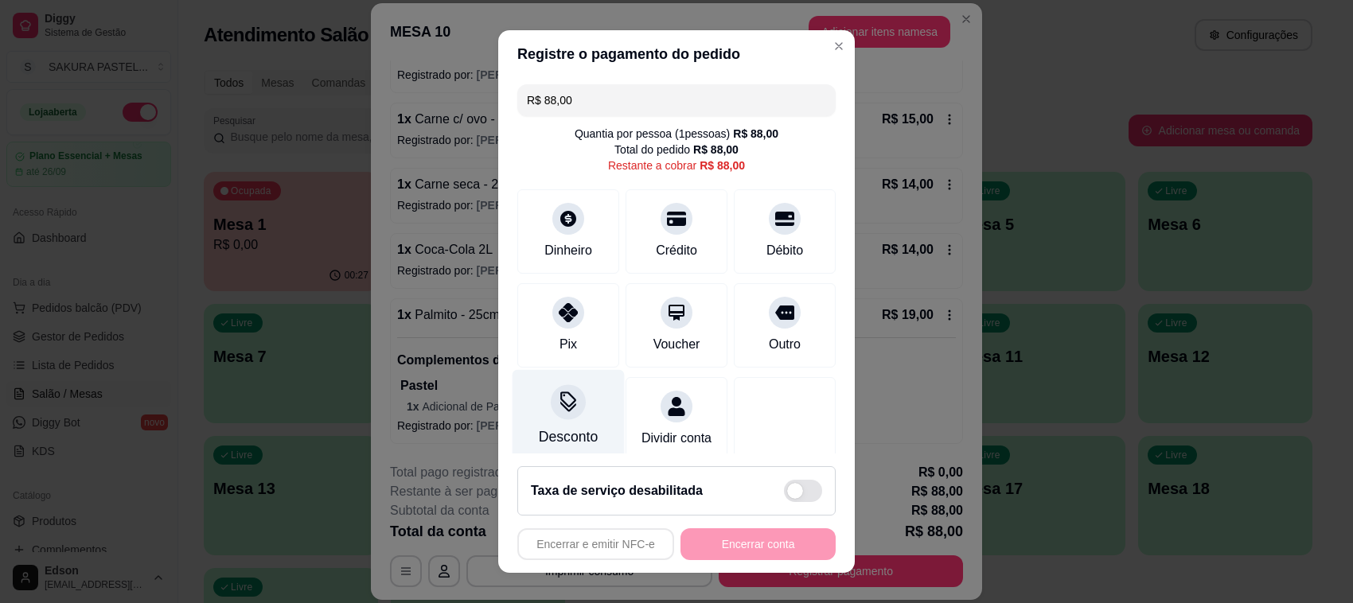
click at [561, 419] on div at bounding box center [568, 401] width 35 height 35
click at [662, 253] on div "Em reais" at bounding box center [592, 258] width 151 height 84
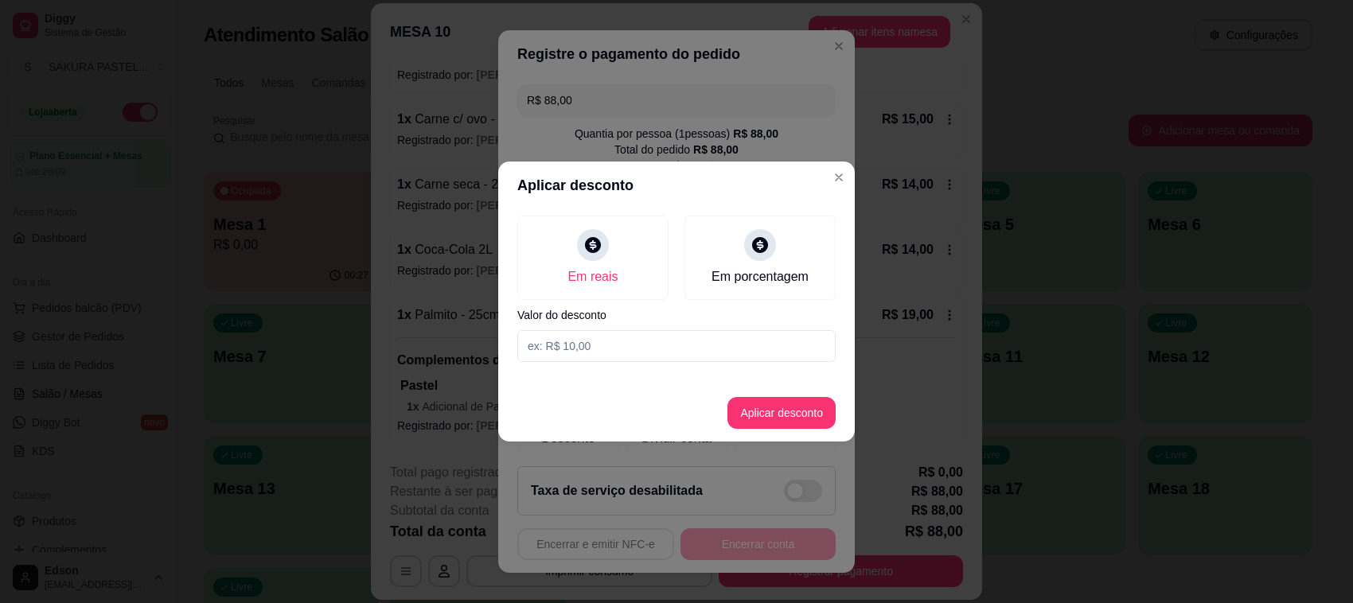
click at [669, 359] on input at bounding box center [676, 346] width 318 height 32
type input "6,00"
click at [765, 410] on button "Aplicar desconto" at bounding box center [781, 413] width 108 height 32
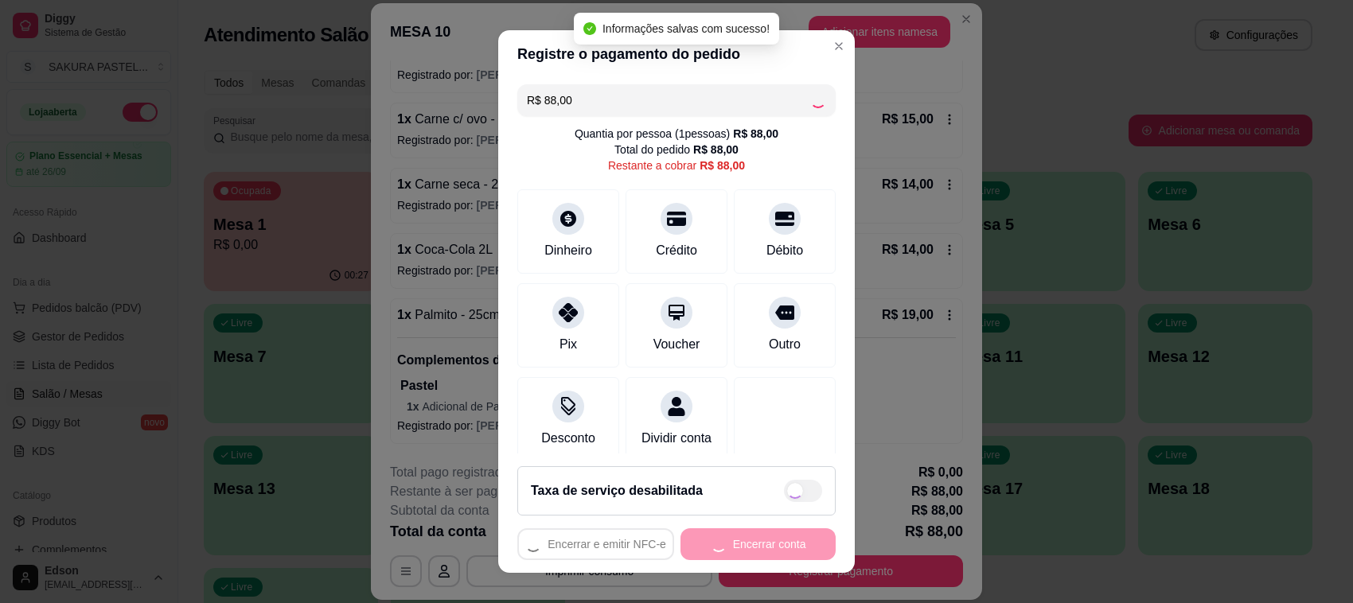
type input "R$ 82,00"
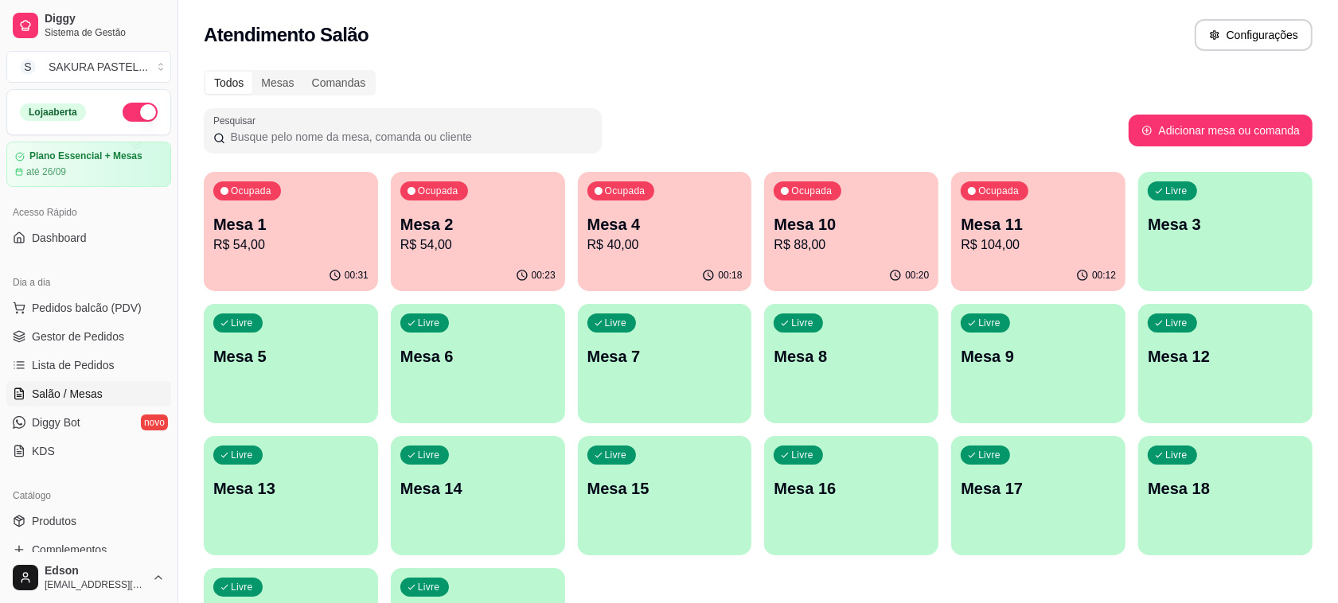
click at [477, 224] on p "Mesa 2" at bounding box center [477, 224] width 155 height 22
click at [263, 256] on div "Ocupada Mesa 1 R$ 54,00" at bounding box center [291, 216] width 174 height 88
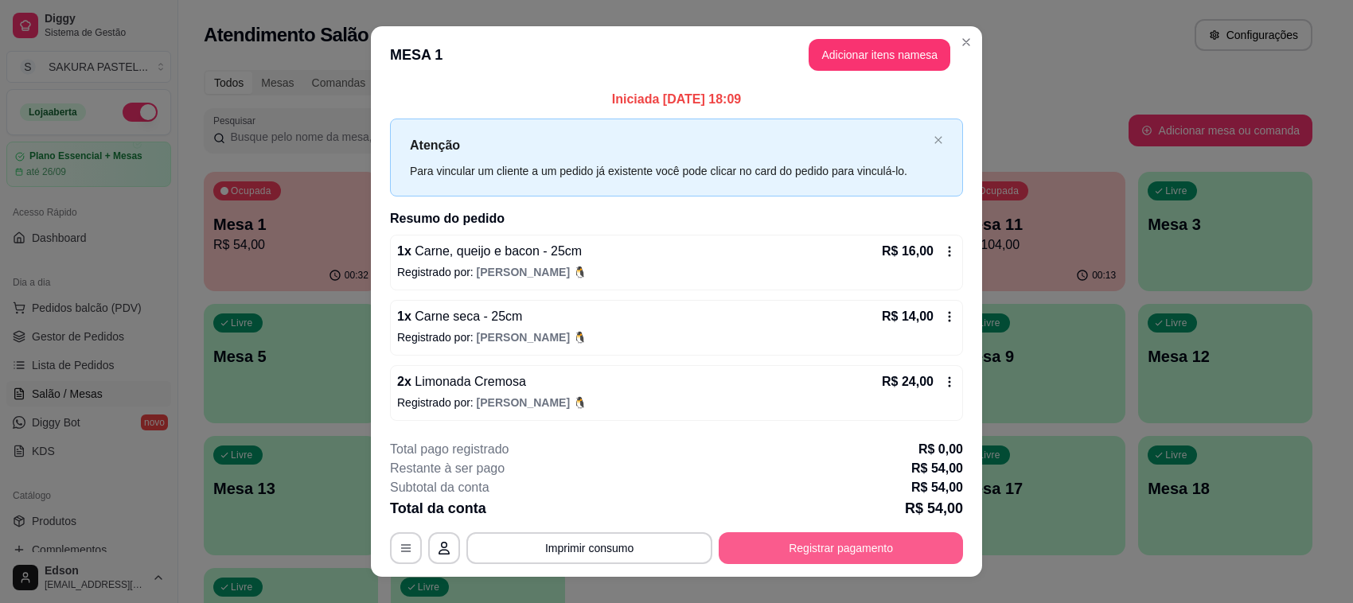
click at [898, 550] on button "Registrar pagamento" at bounding box center [841, 548] width 244 height 32
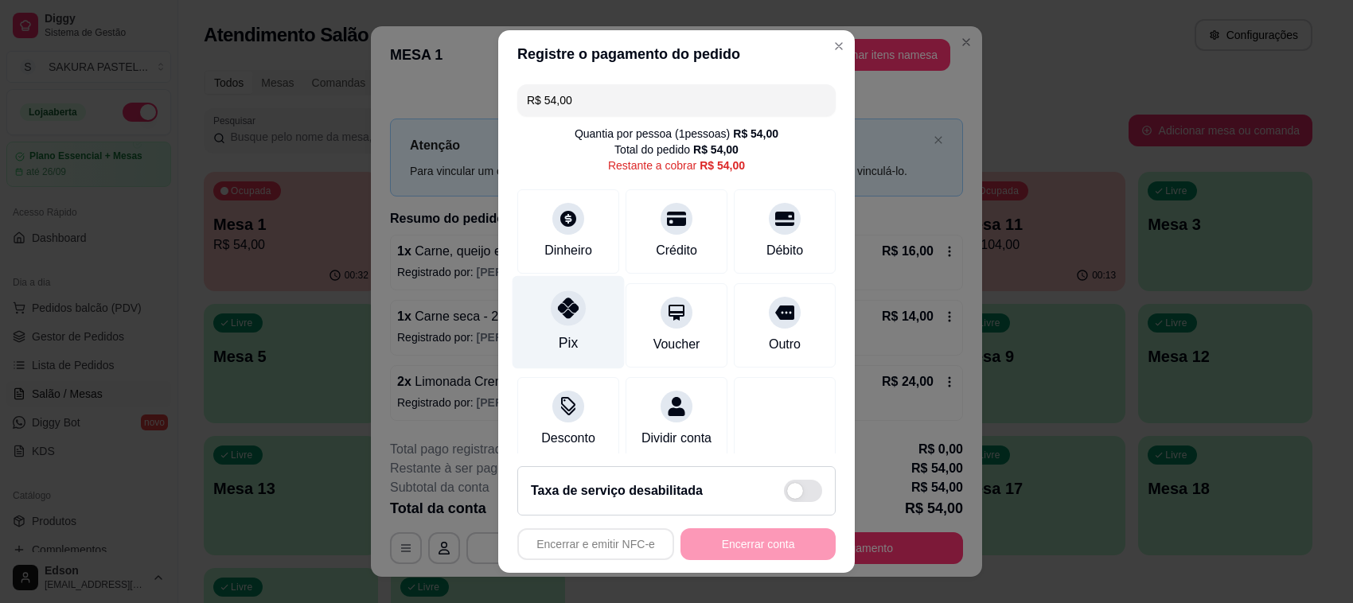
click at [562, 347] on div "Pix" at bounding box center [568, 343] width 19 height 21
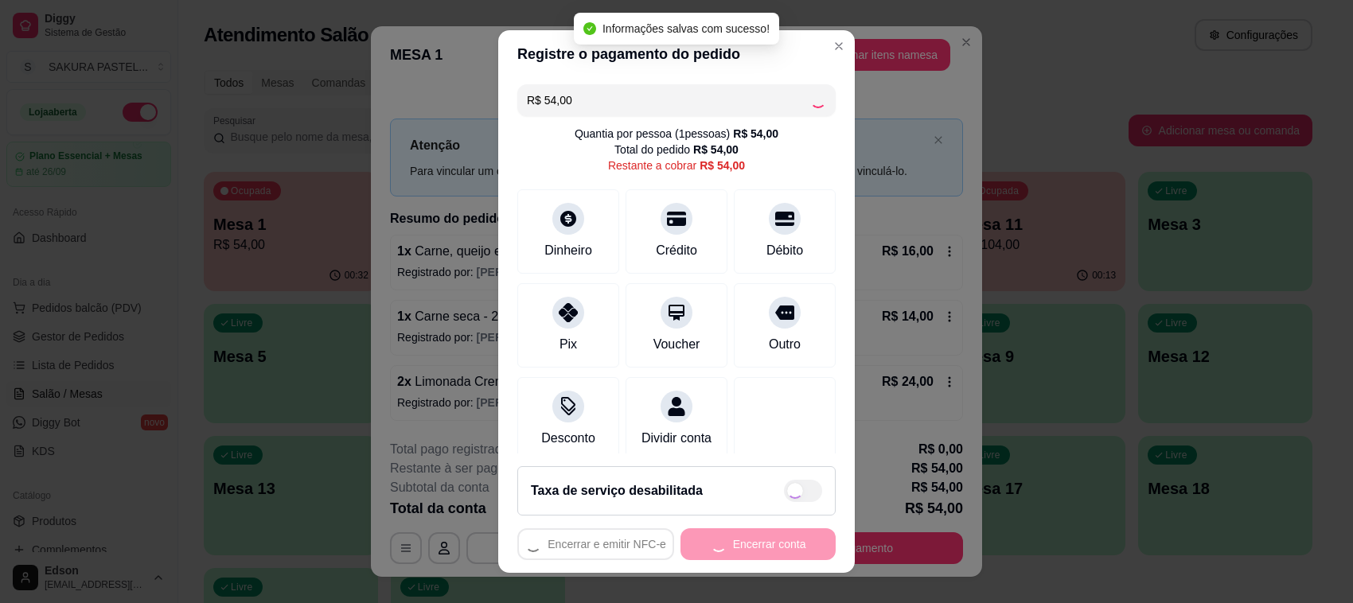
type input "R$ 0,00"
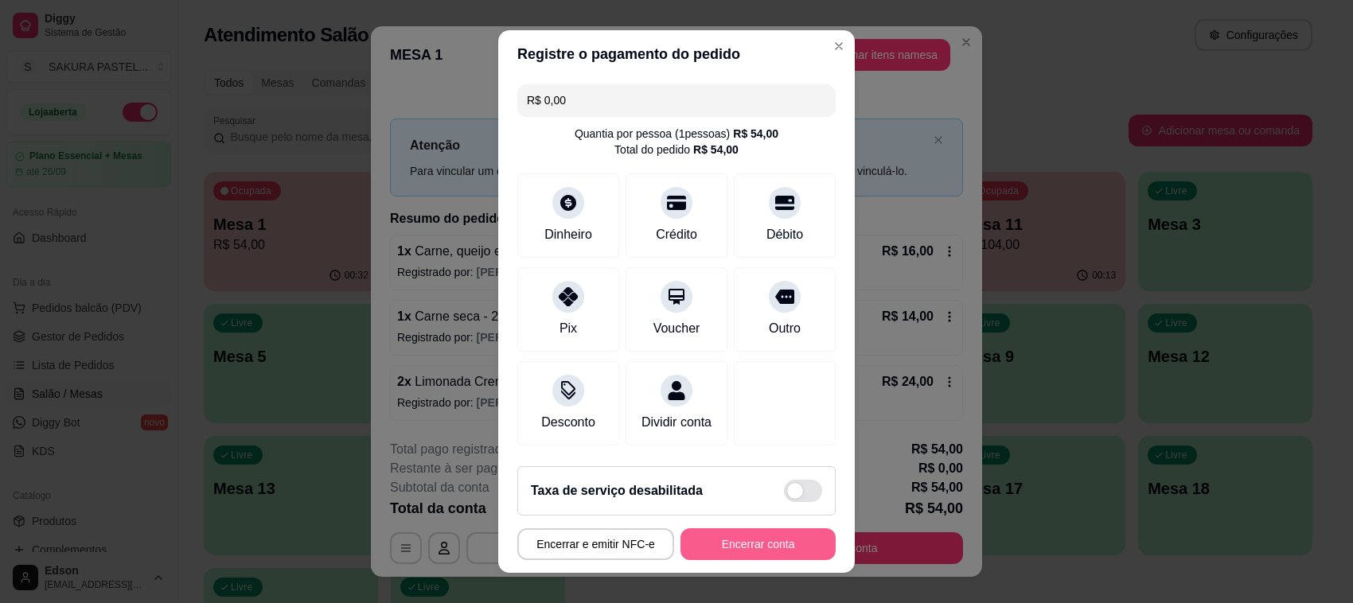
click at [758, 550] on button "Encerrar conta" at bounding box center [757, 544] width 155 height 32
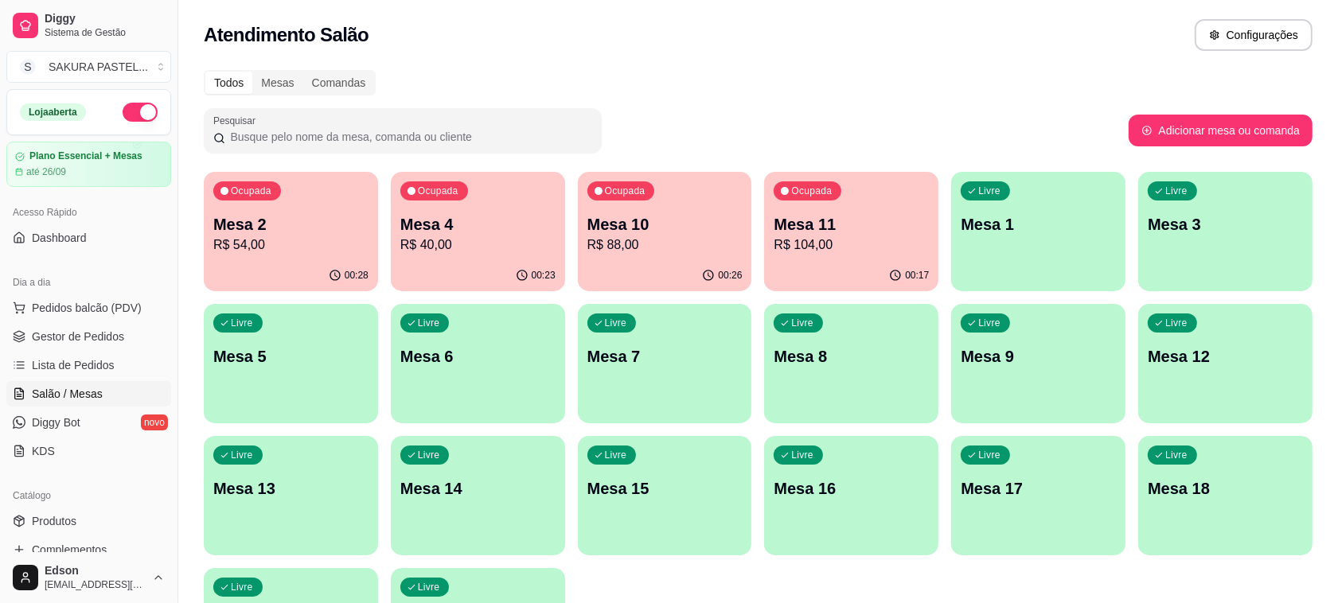
click at [348, 265] on div "00:28" at bounding box center [291, 275] width 174 height 31
click at [304, 265] on div "00:29" at bounding box center [290, 274] width 169 height 30
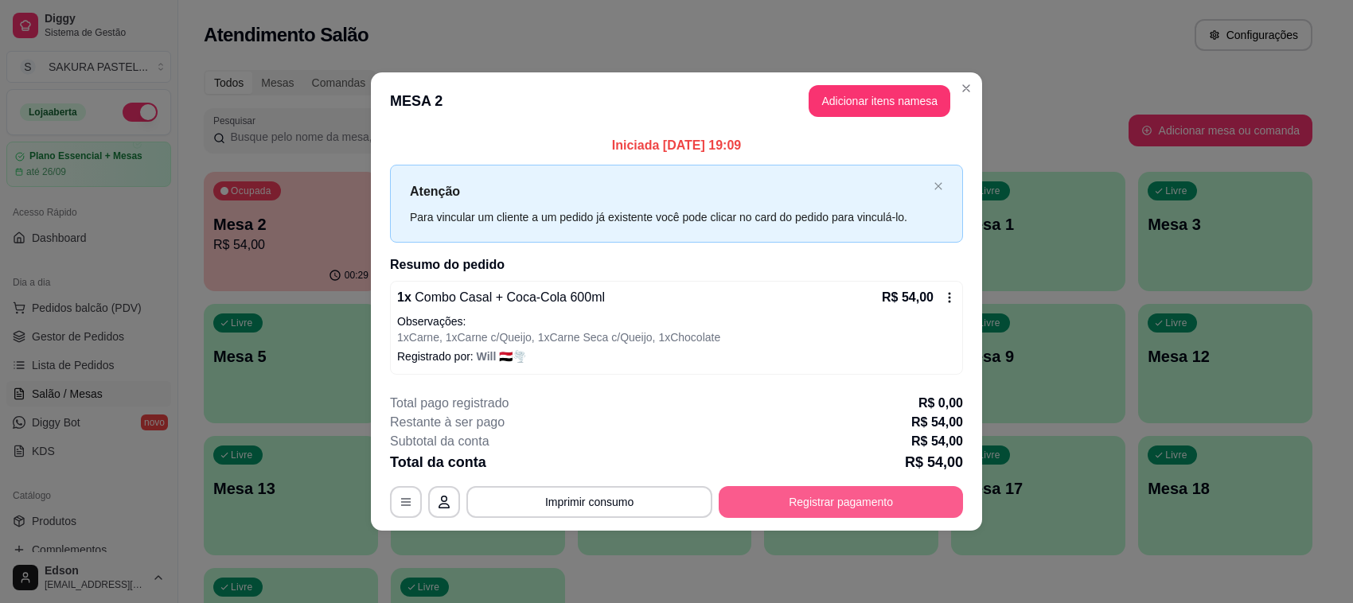
click at [842, 511] on button "Registrar pagamento" at bounding box center [841, 502] width 244 height 32
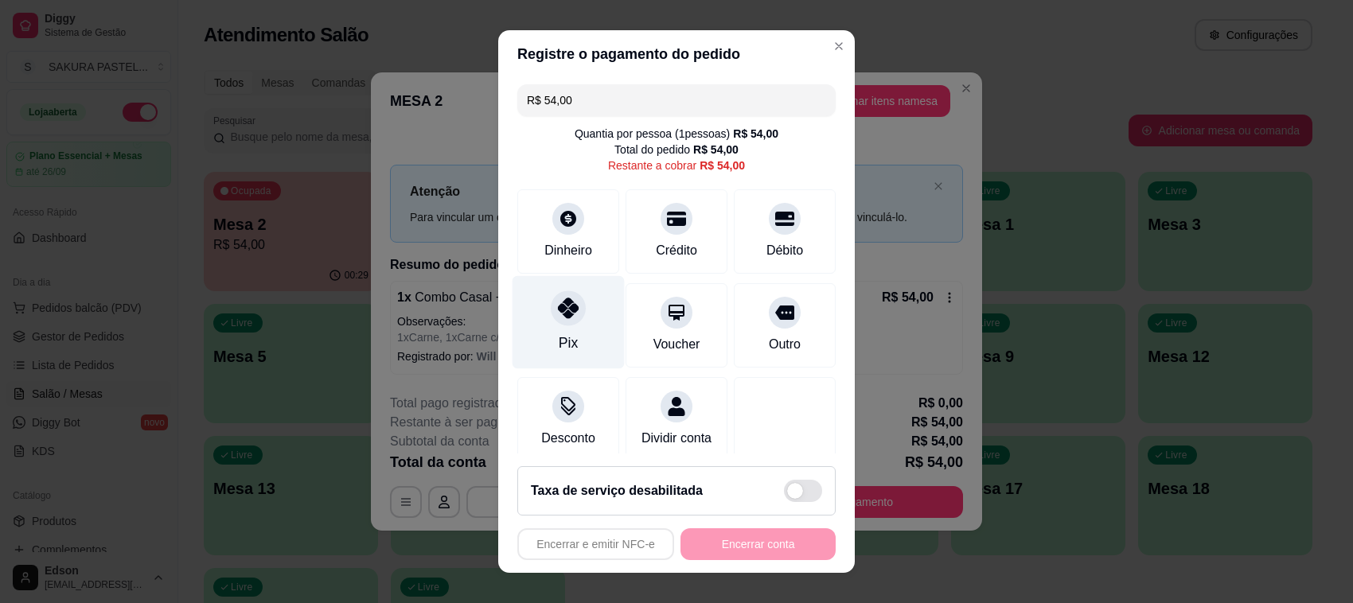
click at [571, 322] on div "Pix" at bounding box center [568, 322] width 112 height 93
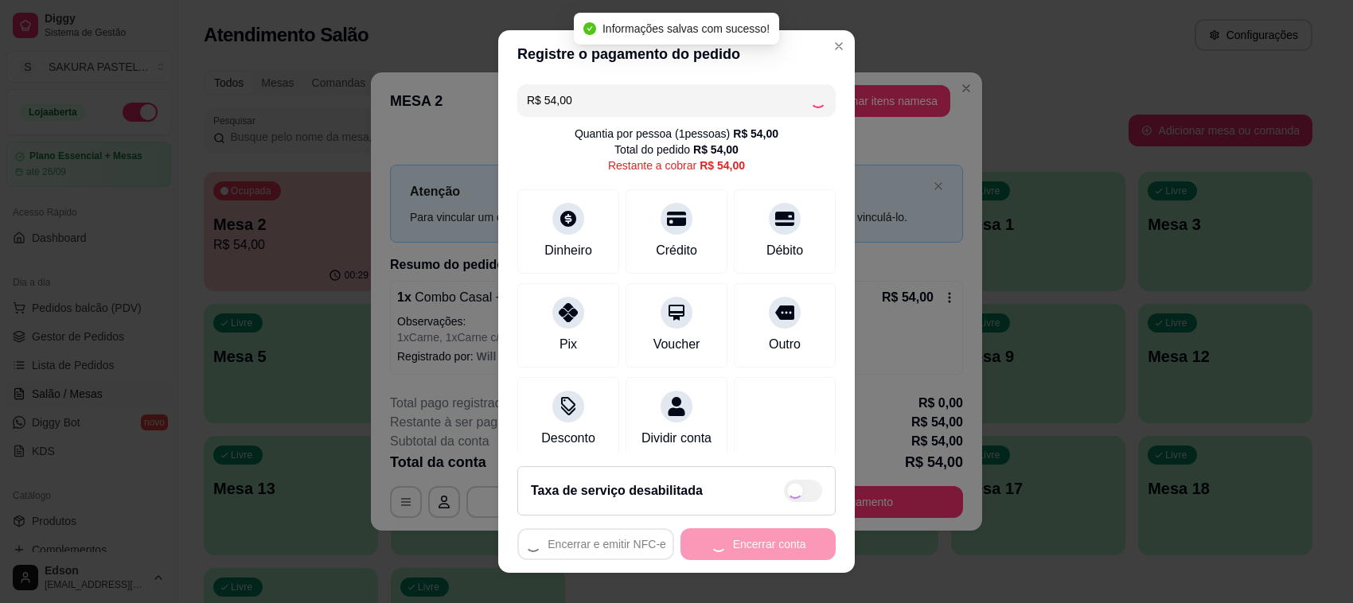
type input "R$ 0,00"
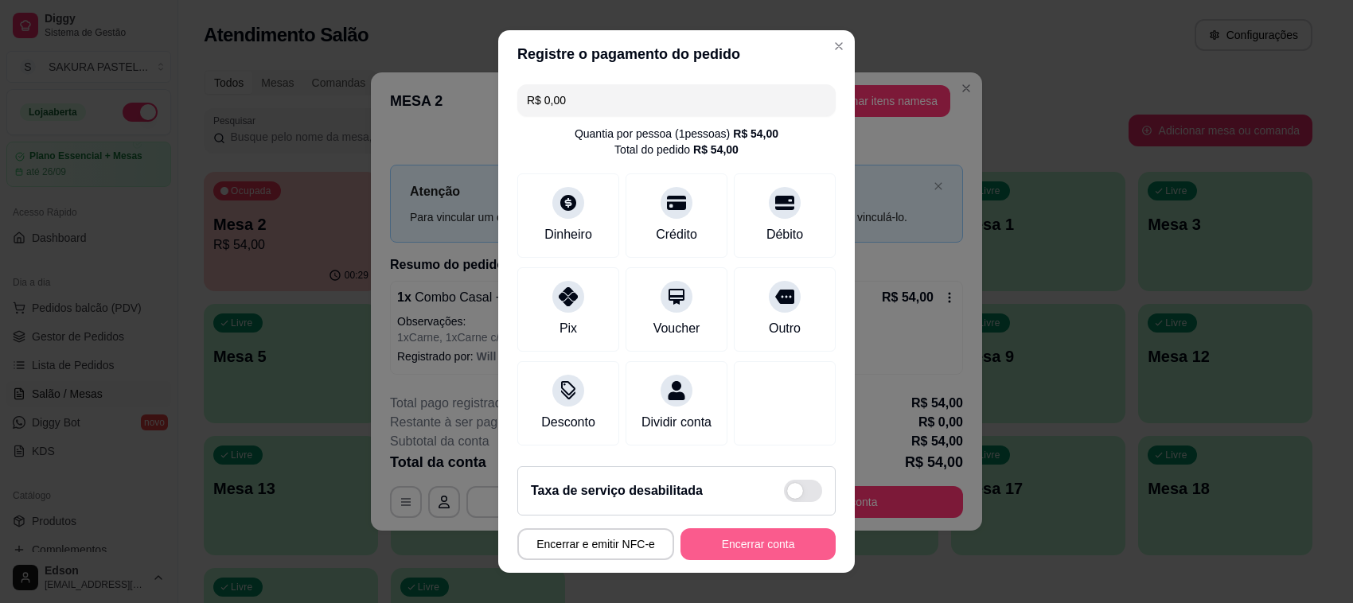
click at [754, 529] on button "Encerrar conta" at bounding box center [757, 544] width 155 height 32
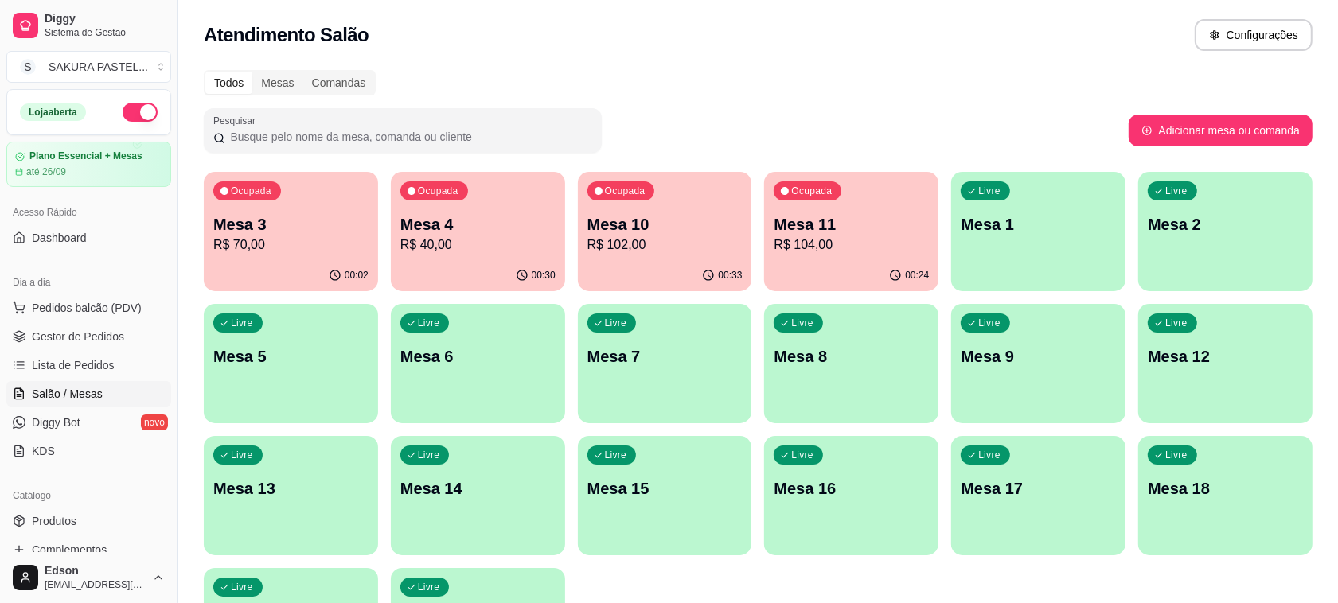
click at [259, 253] on p "R$ 70,00" at bounding box center [290, 245] width 155 height 19
click at [514, 181] on div "Ocupada Mesa 4 R$ 40,00" at bounding box center [478, 216] width 174 height 88
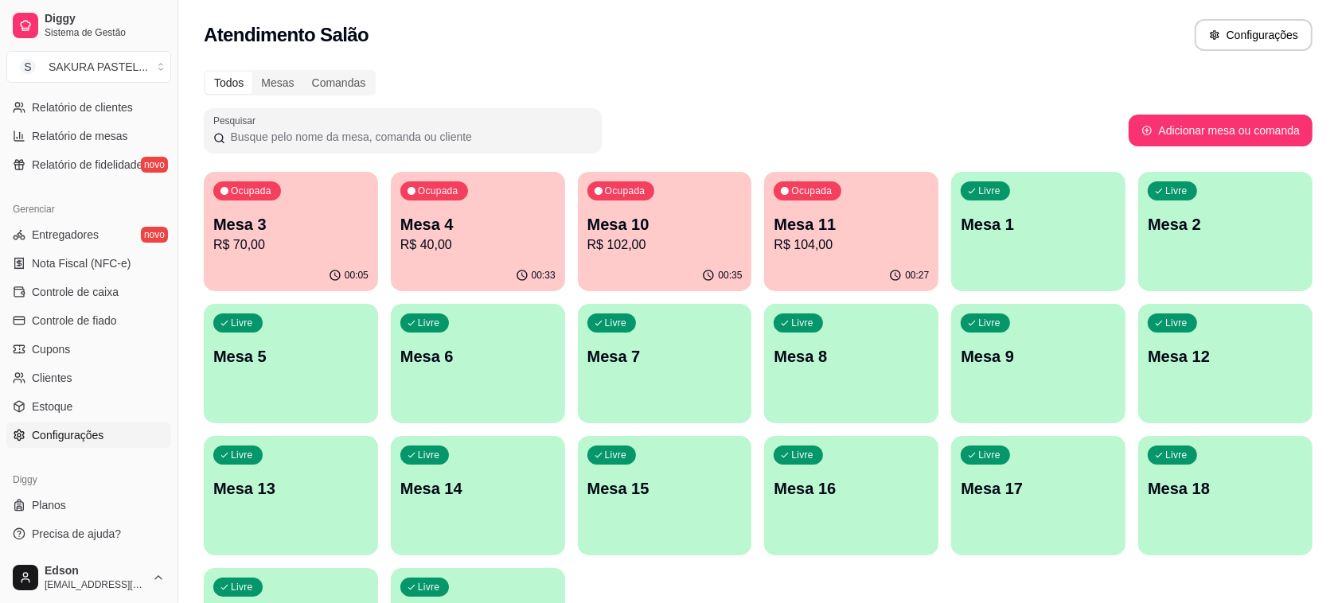
scroll to position [0, 0]
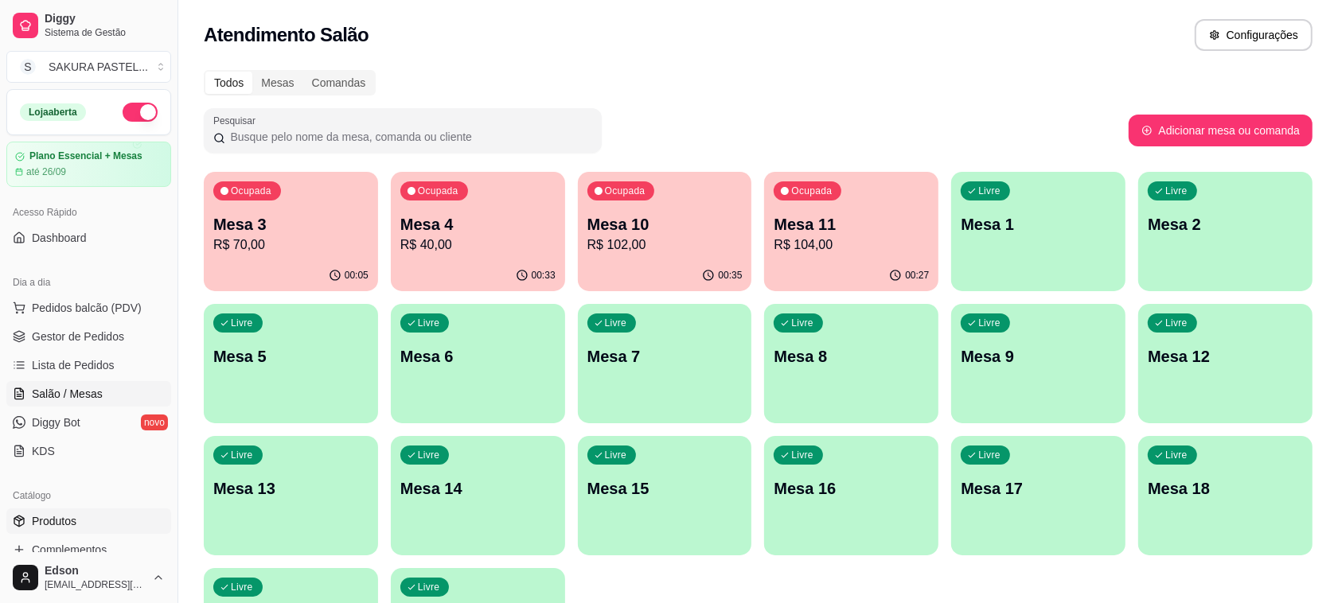
click at [84, 524] on link "Produtos" at bounding box center [88, 520] width 165 height 25
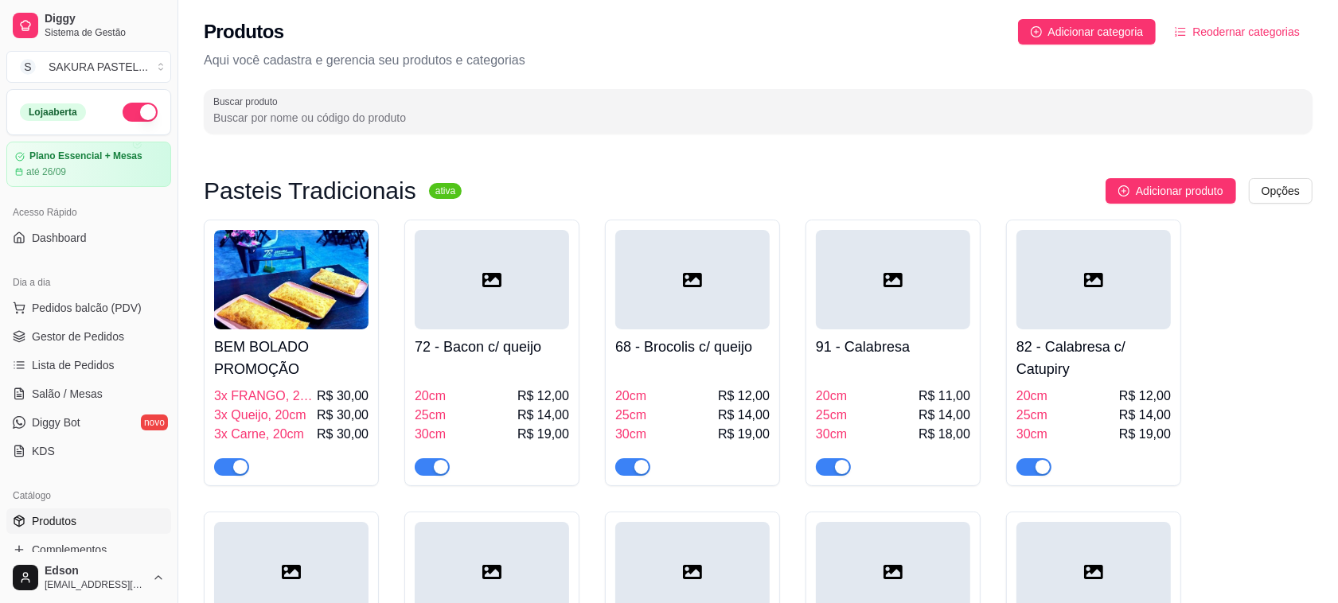
click at [114, 525] on link "Produtos" at bounding box center [88, 520] width 165 height 25
click at [99, 308] on span "Pedidos balcão (PDV)" at bounding box center [87, 308] width 110 height 16
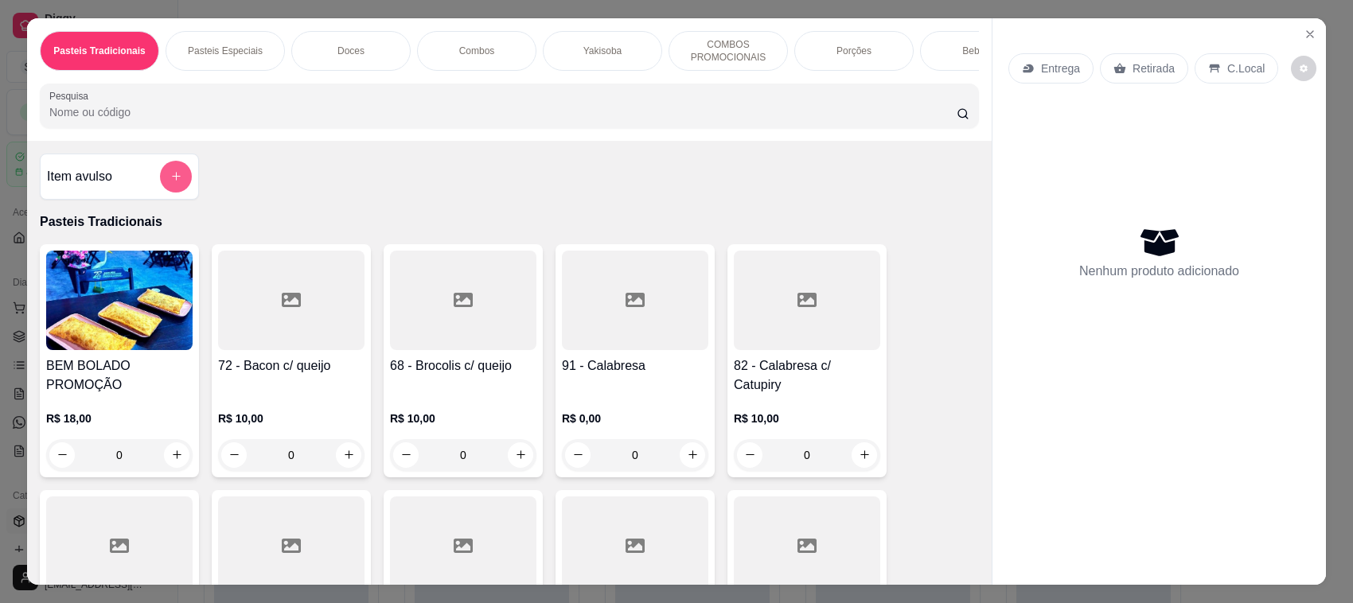
click at [173, 189] on button "add-separate-item" at bounding box center [176, 177] width 32 height 32
click at [579, 228] on label "Nome do produto" at bounding box center [566, 230] width 79 height 14
click at [579, 238] on input "Nome do produto" at bounding box center [676, 246] width 299 height 16
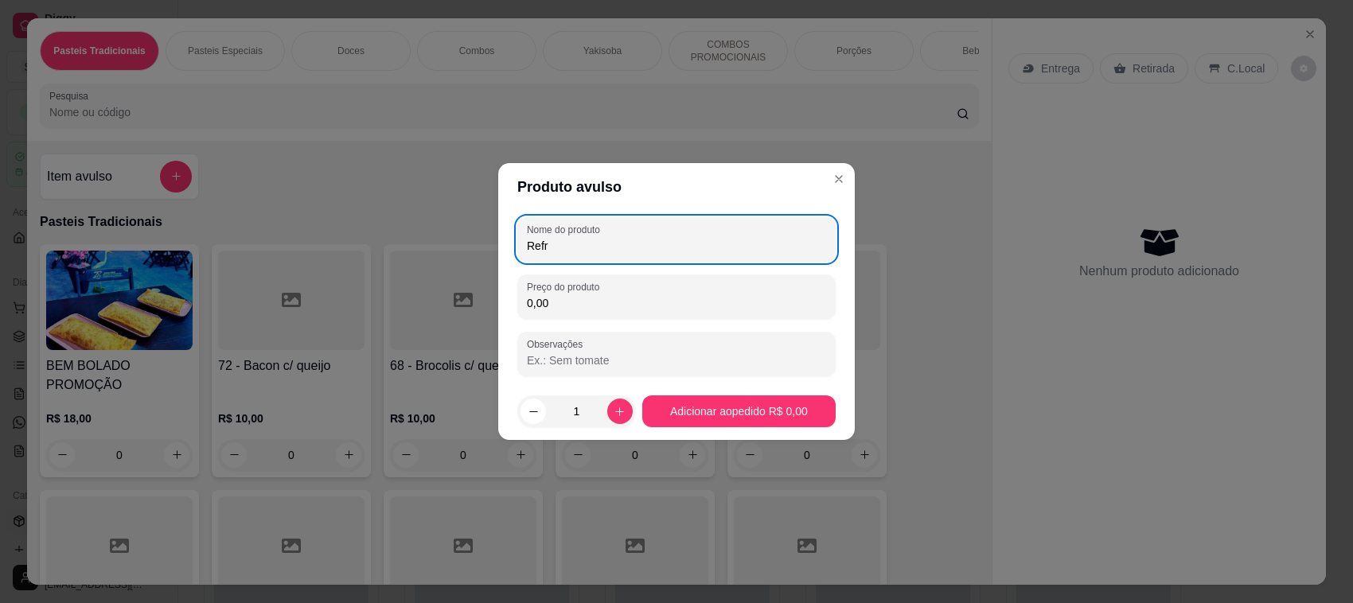
type input "Refri"
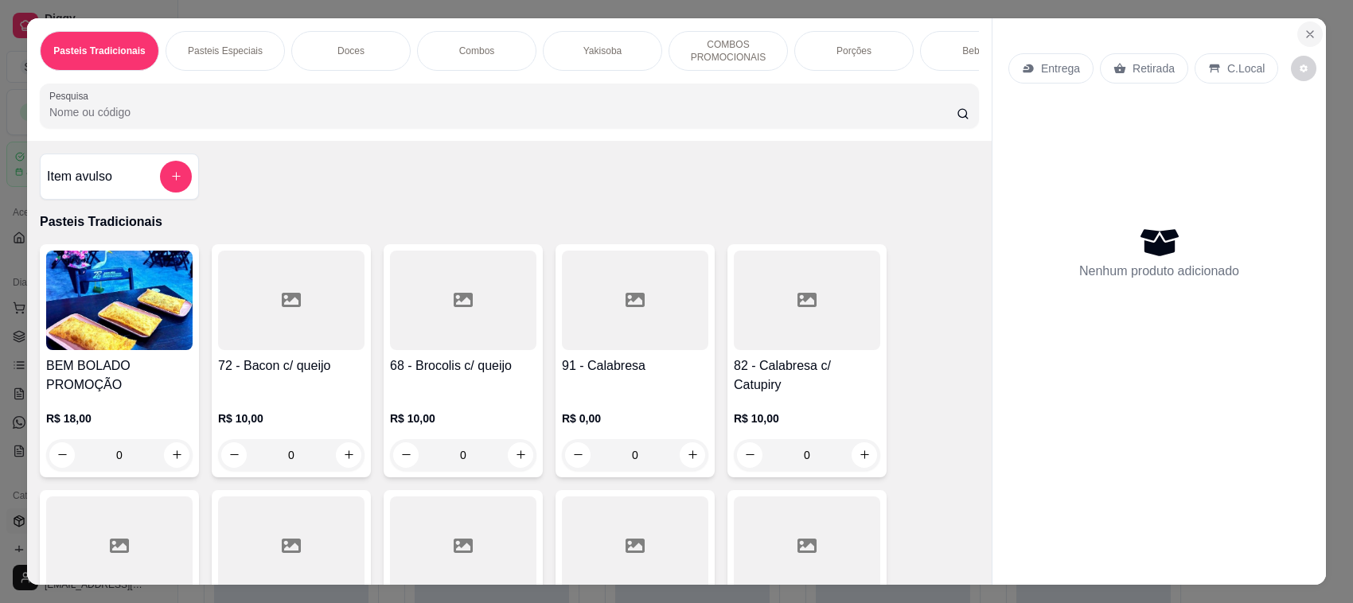
click at [1303, 28] on icon "Close" at bounding box center [1309, 34] width 13 height 13
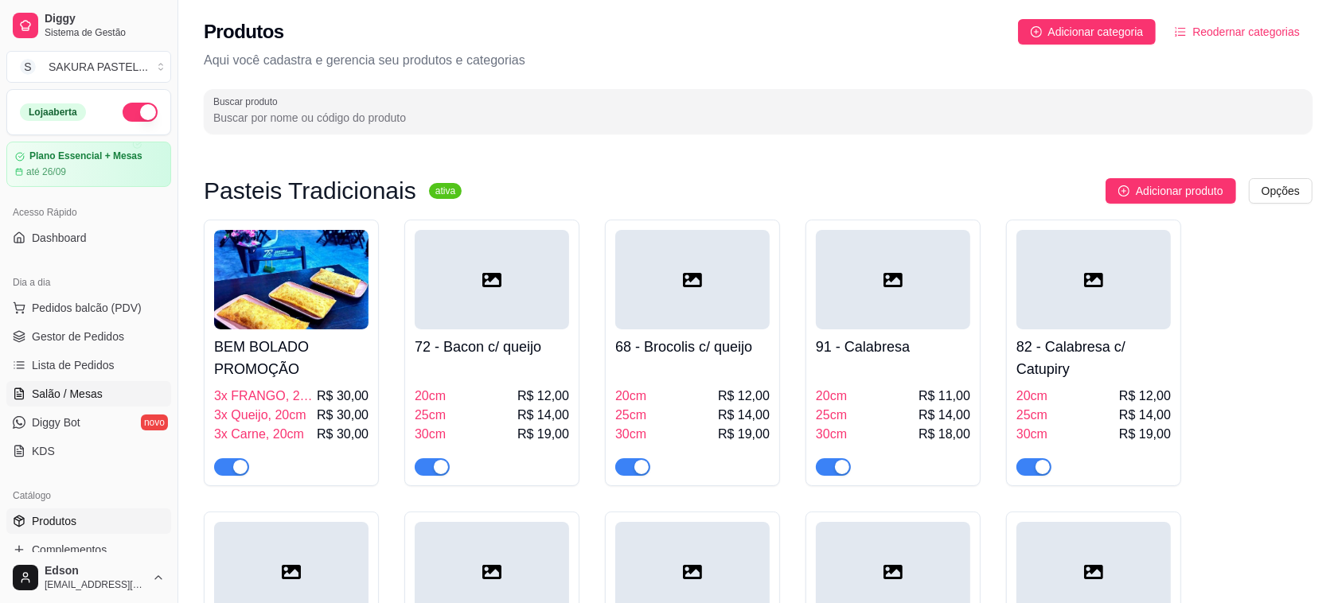
click at [76, 399] on span "Salão / Mesas" at bounding box center [67, 394] width 71 height 16
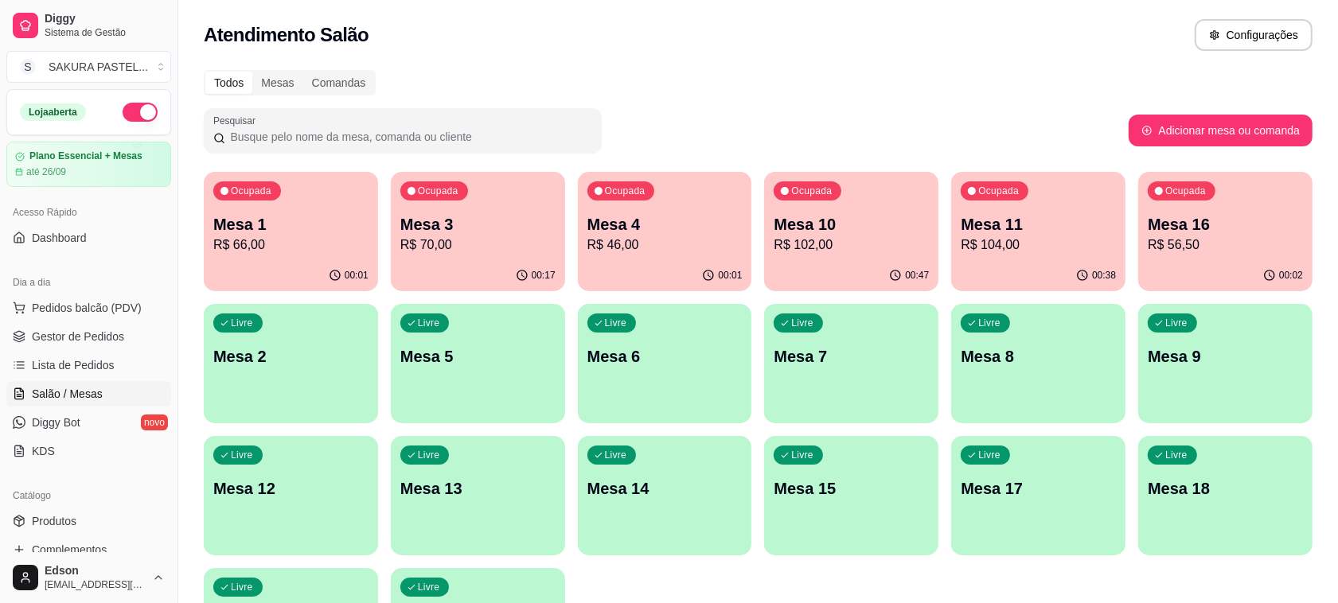
click at [1025, 257] on div "Ocupada Mesa 11 R$ 104,00" at bounding box center [1038, 216] width 174 height 88
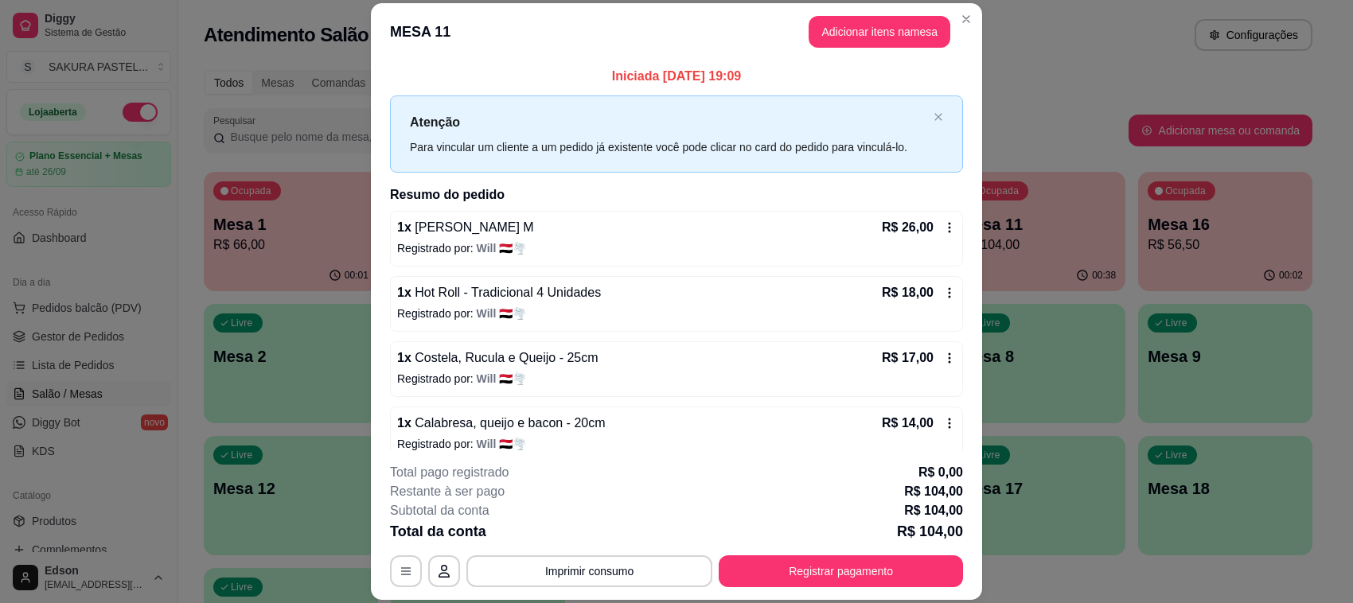
scroll to position [240, 0]
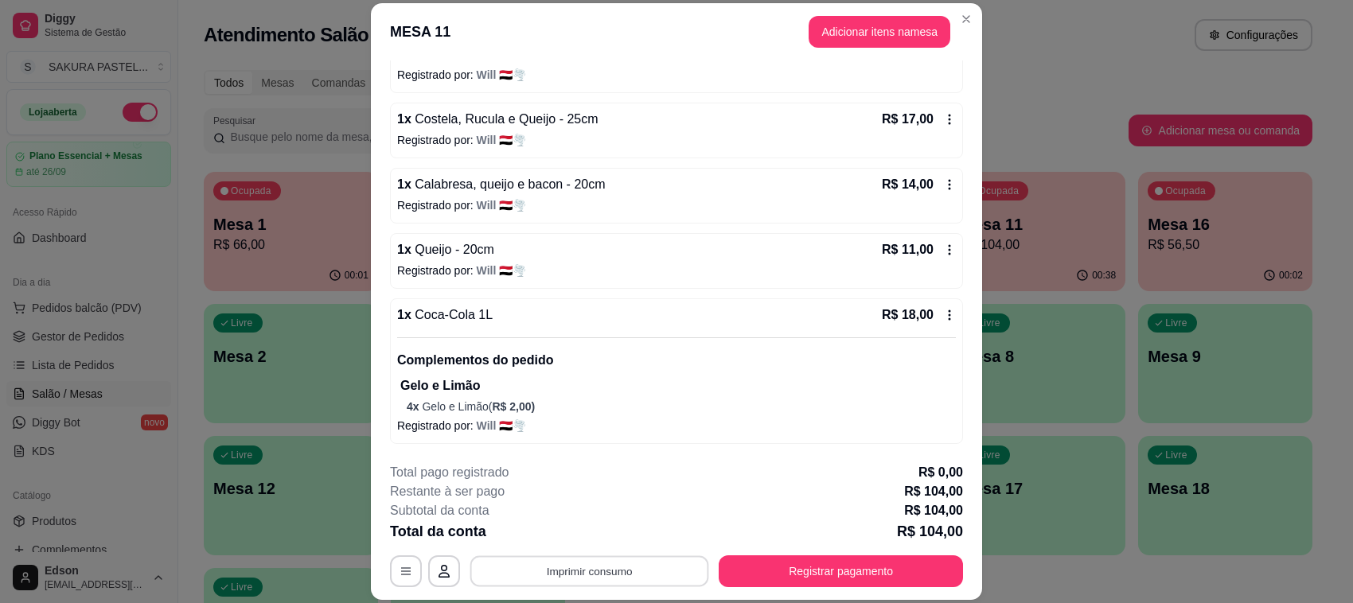
click at [637, 574] on button "Imprimir consumo" at bounding box center [589, 571] width 239 height 31
click at [594, 546] on button "Balcão" at bounding box center [586, 535] width 115 height 25
click at [792, 574] on button "Registrar pagamento" at bounding box center [841, 571] width 244 height 32
click at [774, 215] on icon at bounding box center [784, 214] width 21 height 16
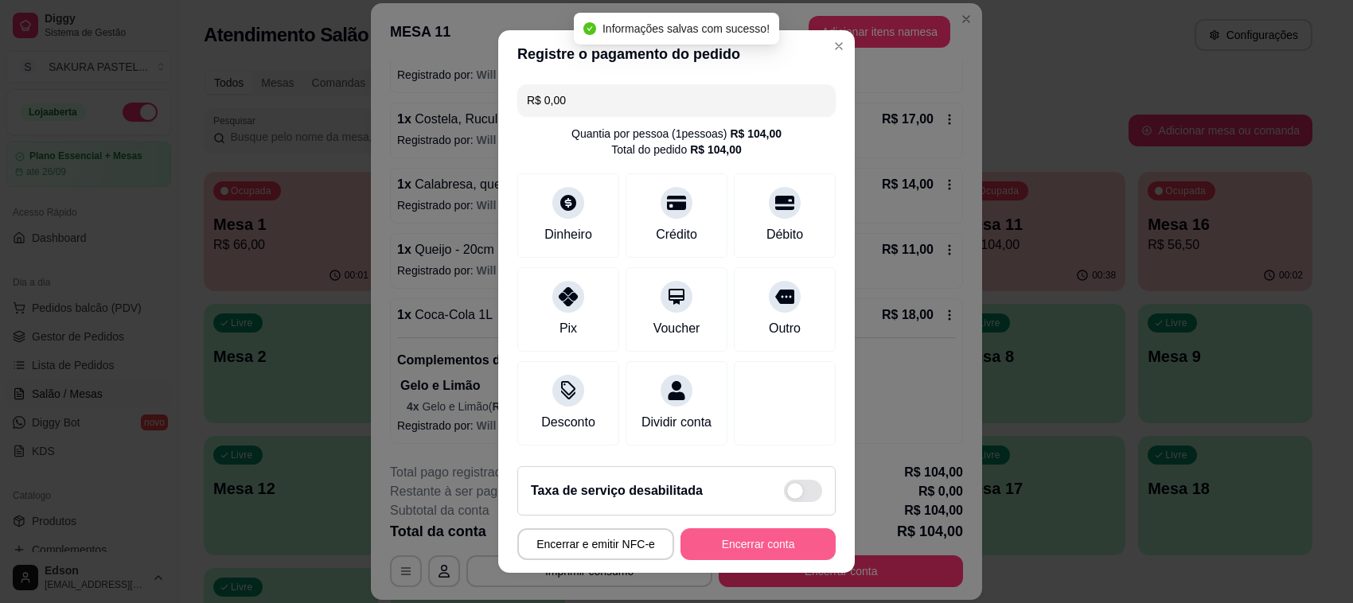
type input "R$ 0,00"
click at [761, 555] on button "Encerrar conta" at bounding box center [758, 544] width 150 height 31
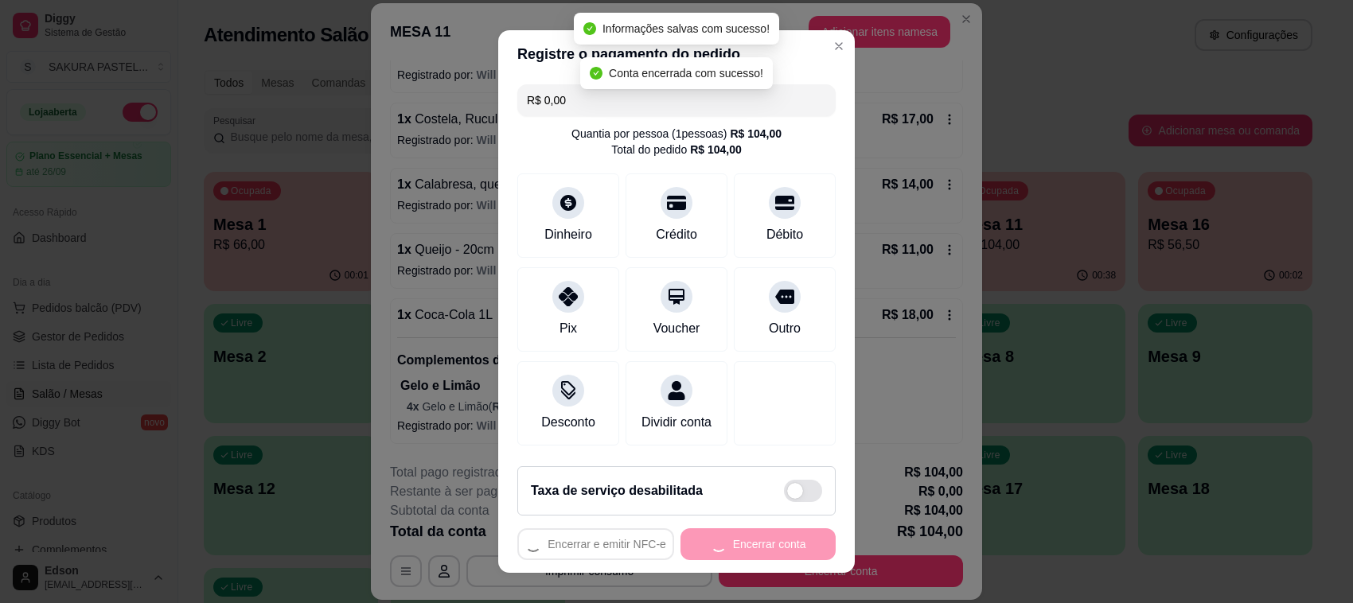
scroll to position [0, 0]
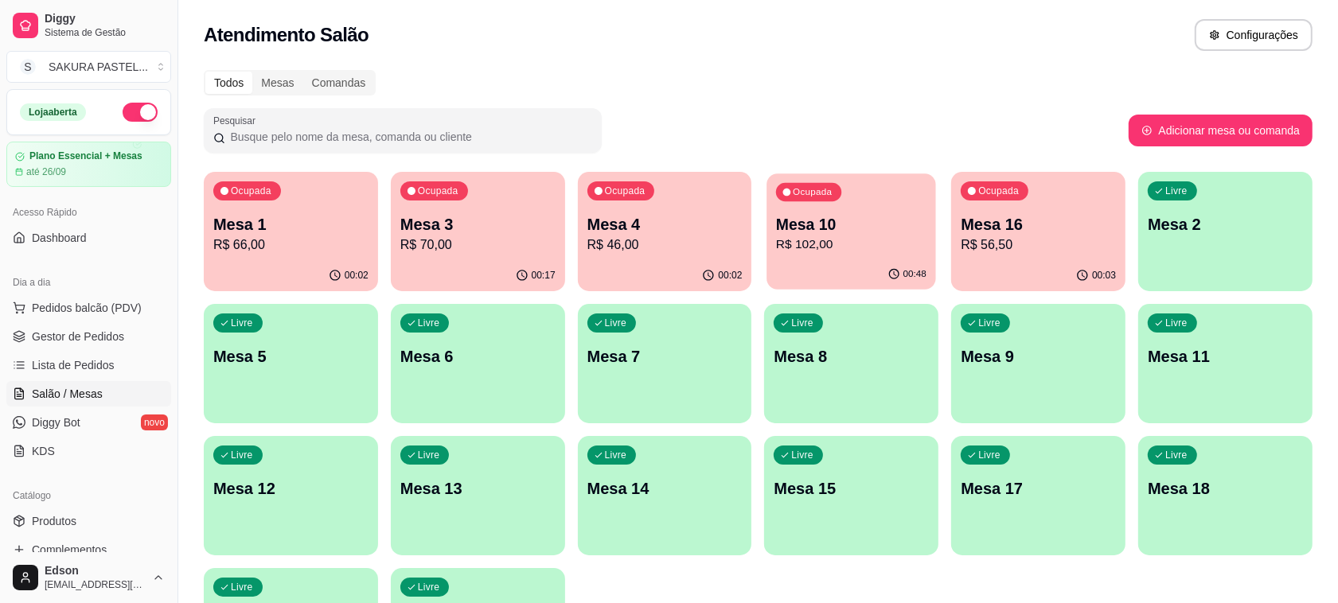
click at [891, 225] on p "Mesa 10" at bounding box center [851, 224] width 150 height 21
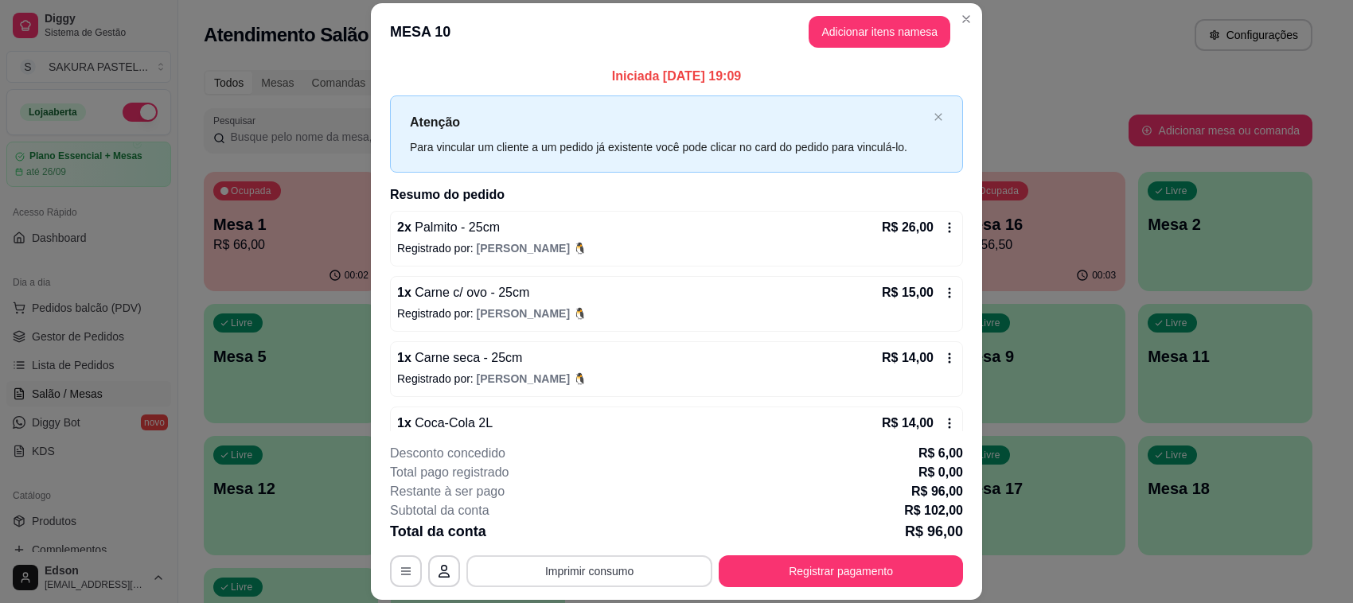
click at [619, 577] on button "Imprimir consumo" at bounding box center [589, 571] width 246 height 32
click at [611, 529] on button "Balcão" at bounding box center [586, 535] width 115 height 25
click at [879, 571] on button "Registrar pagamento" at bounding box center [841, 571] width 244 height 32
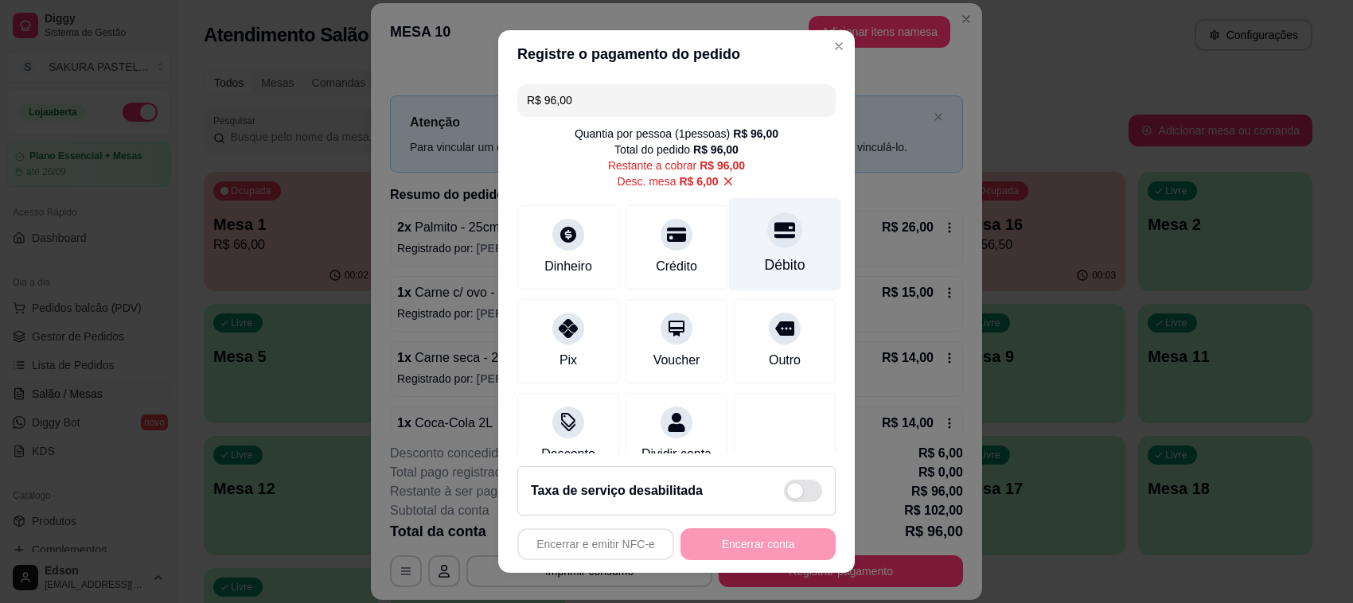
click at [765, 255] on div "Débito" at bounding box center [785, 265] width 41 height 21
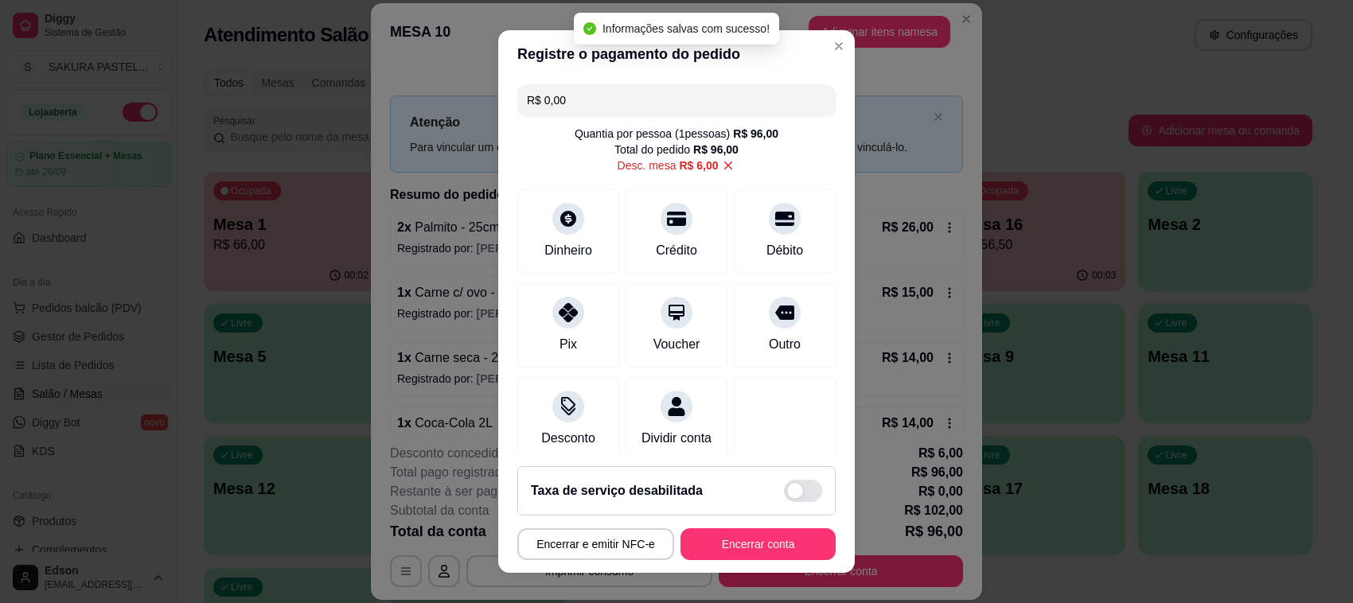
type input "R$ 0,00"
click at [766, 535] on button "Encerrar conta" at bounding box center [758, 544] width 150 height 31
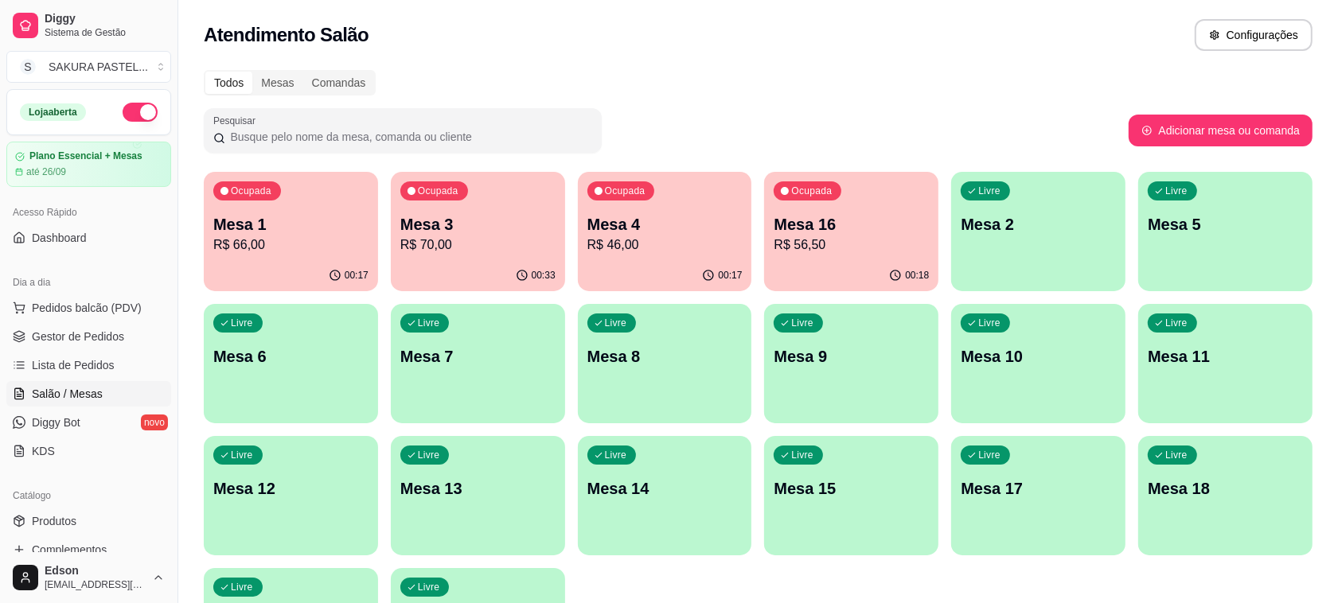
click at [265, 219] on p "Mesa 1" at bounding box center [290, 224] width 155 height 22
click at [906, 227] on p "Mesa 16" at bounding box center [851, 224] width 150 height 21
click at [446, 212] on div "Ocupada Mesa 3 R$ 70,00" at bounding box center [477, 216] width 169 height 86
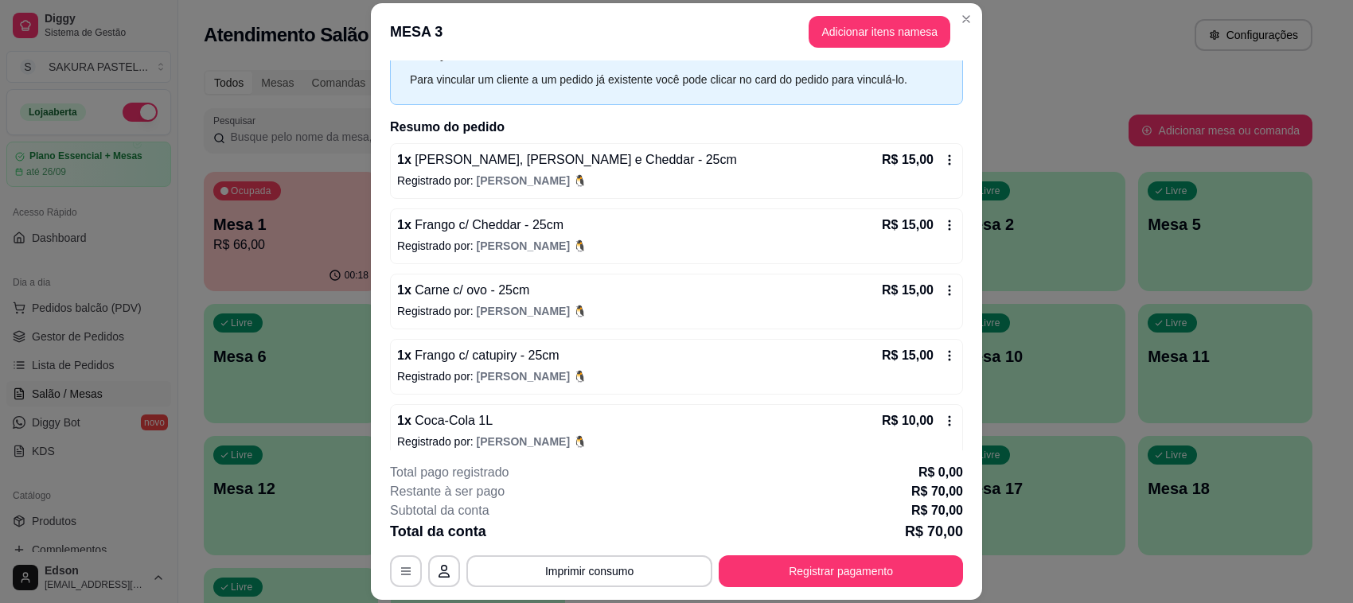
scroll to position [84, 0]
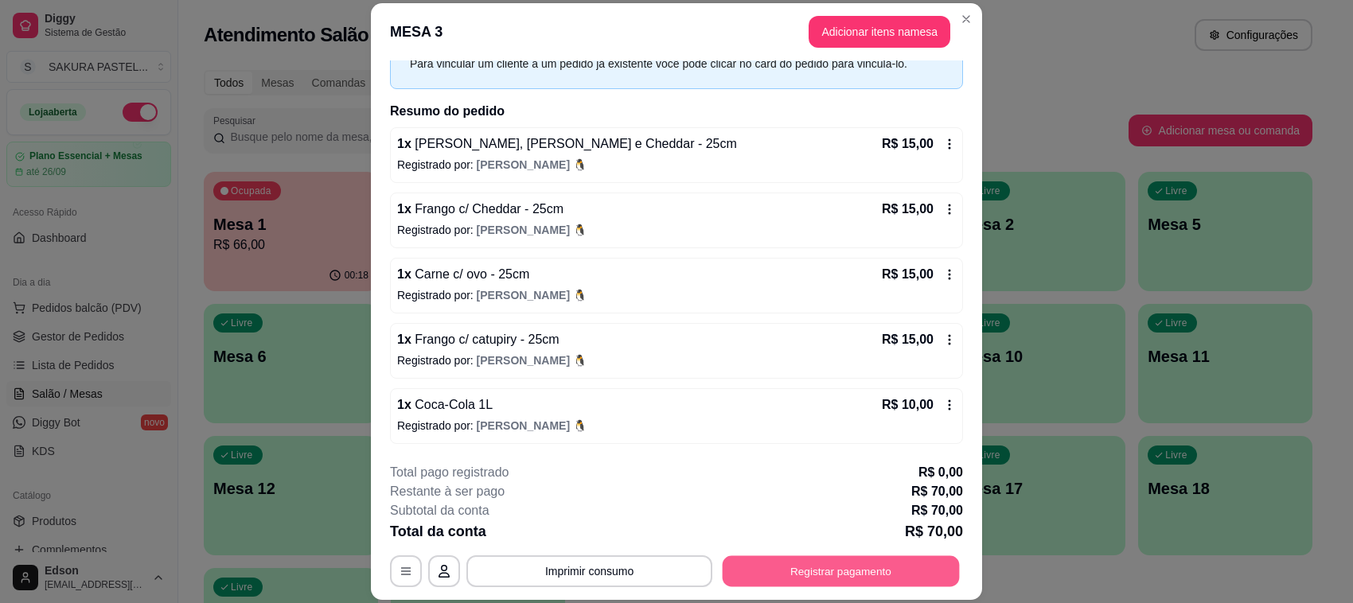
click at [872, 570] on button "Registrar pagamento" at bounding box center [841, 571] width 237 height 31
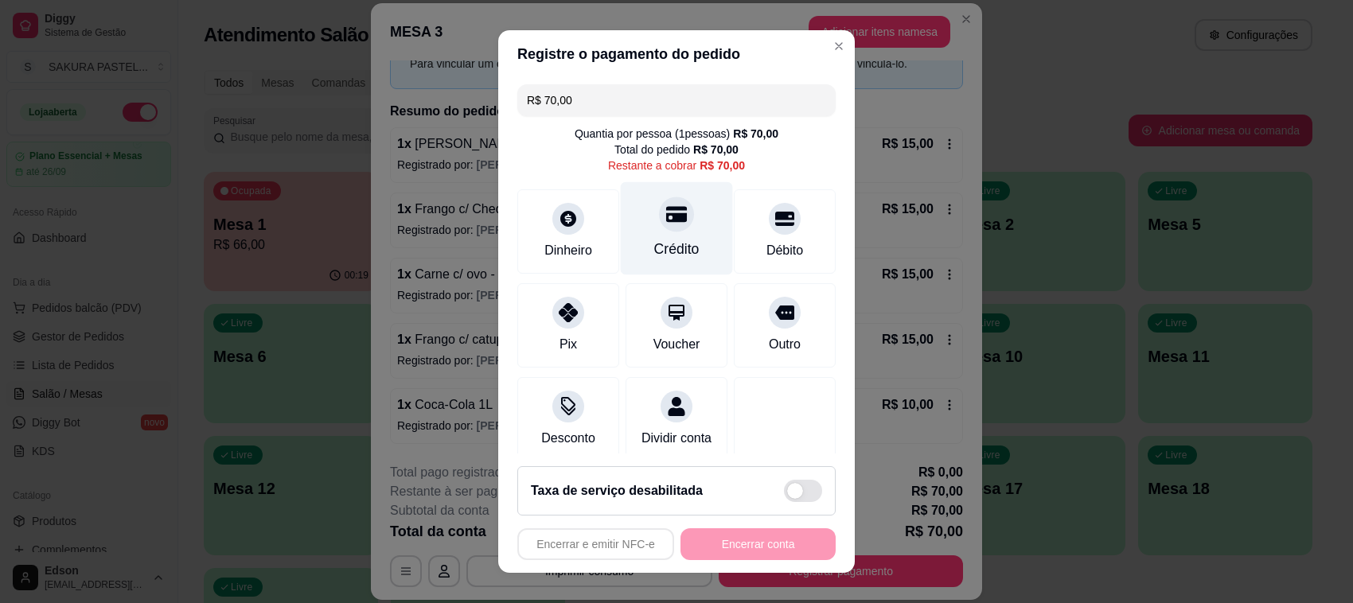
click at [621, 233] on div "Crédito" at bounding box center [677, 228] width 112 height 93
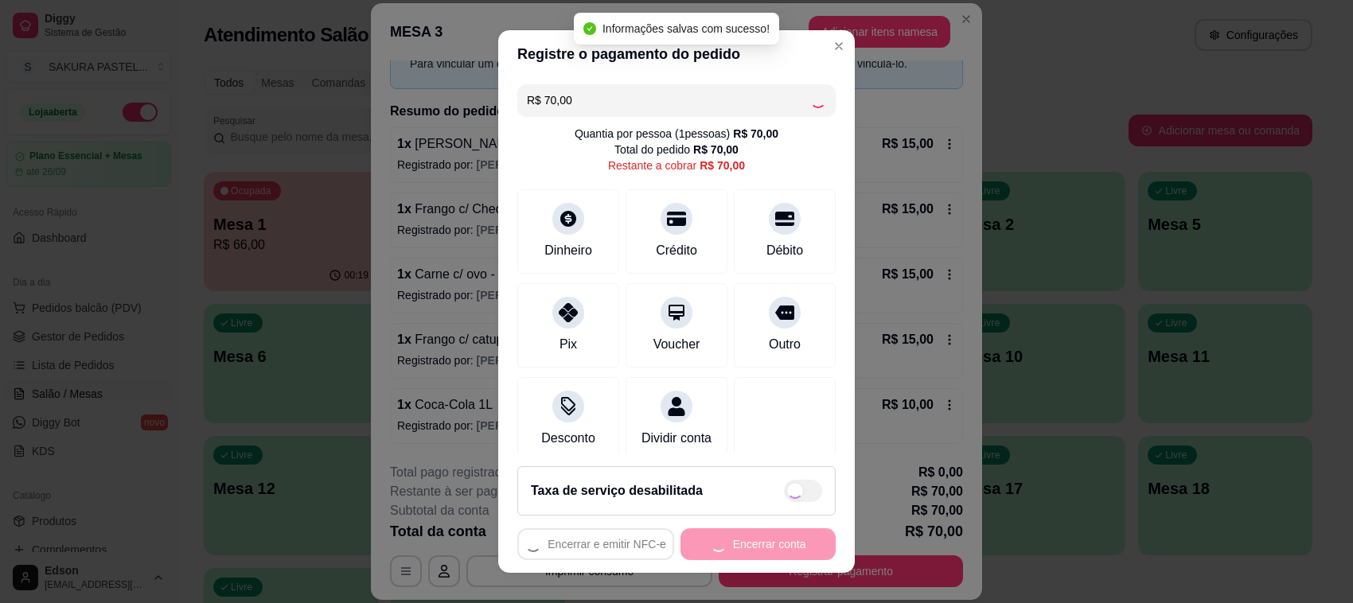
type input "R$ 0,00"
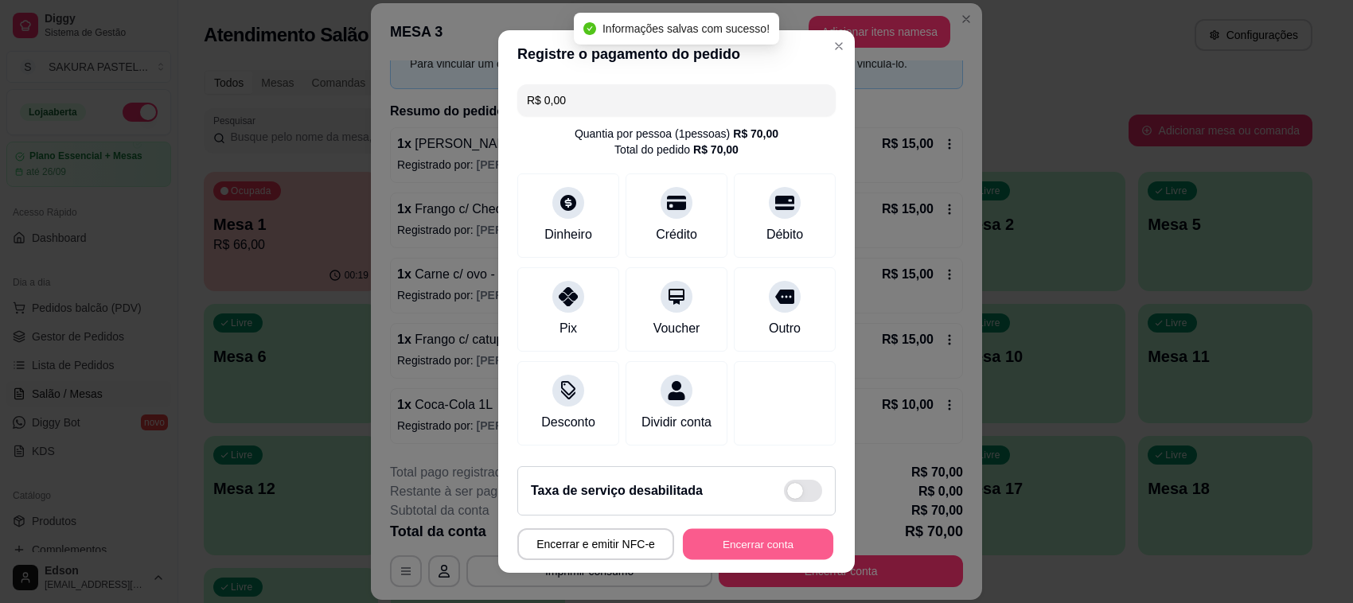
click at [750, 545] on button "Encerrar conta" at bounding box center [758, 544] width 150 height 31
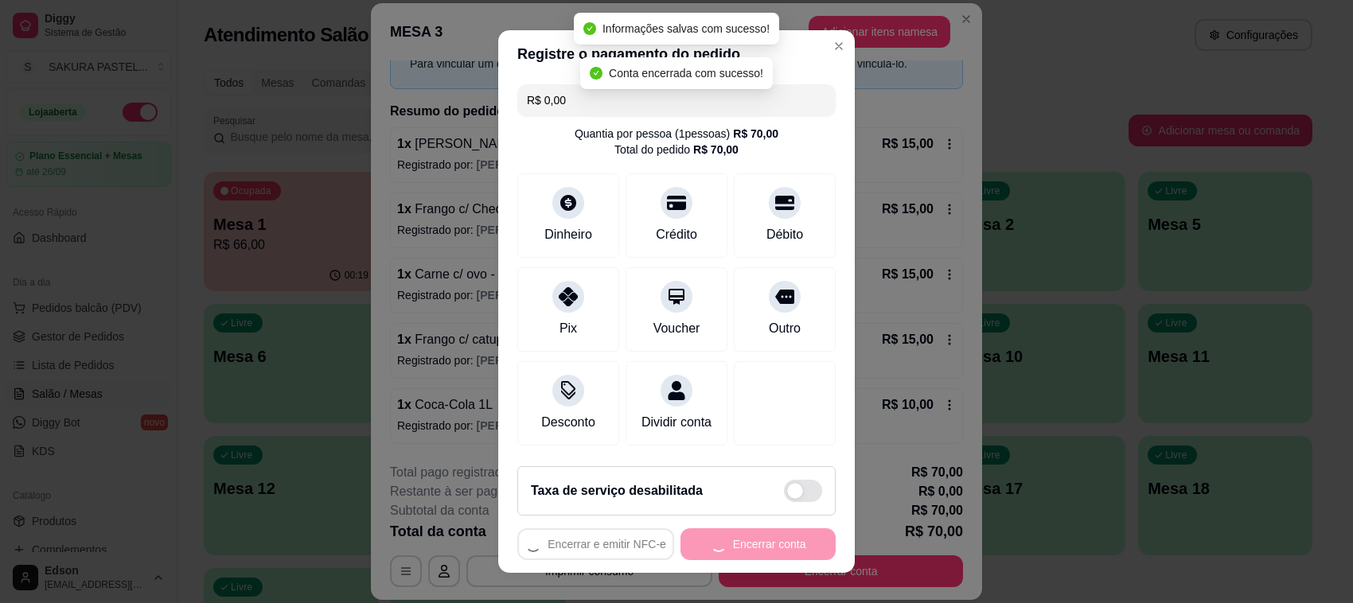
scroll to position [0, 0]
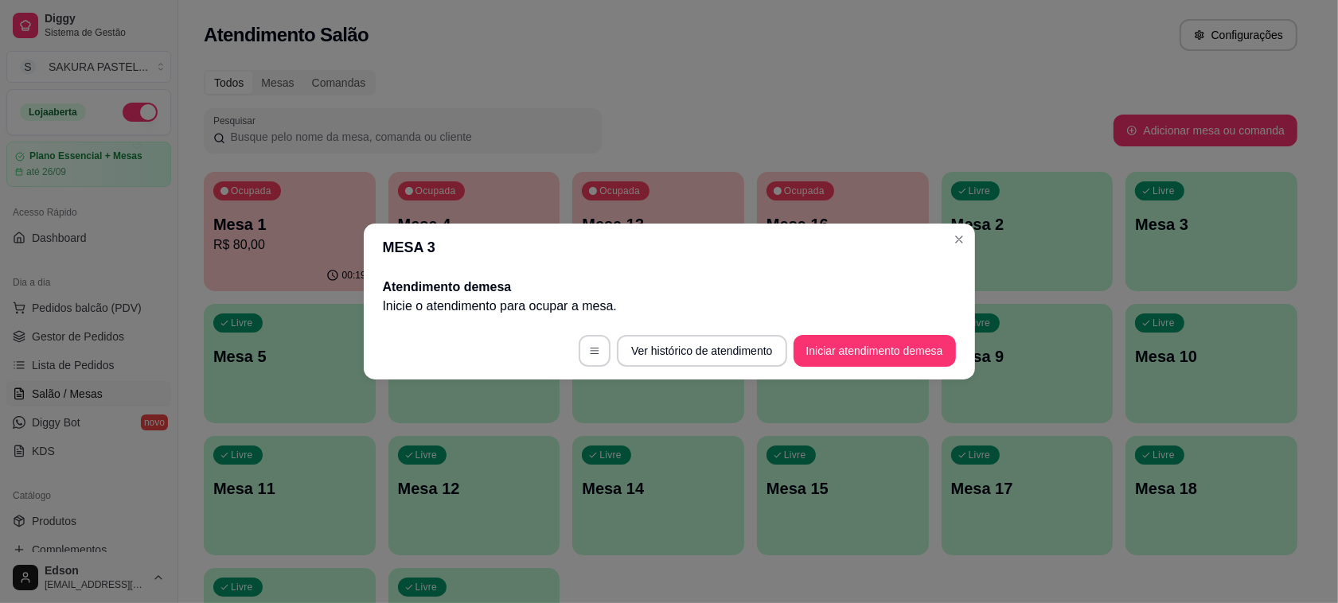
click at [309, 272] on div "00:19" at bounding box center [290, 275] width 172 height 31
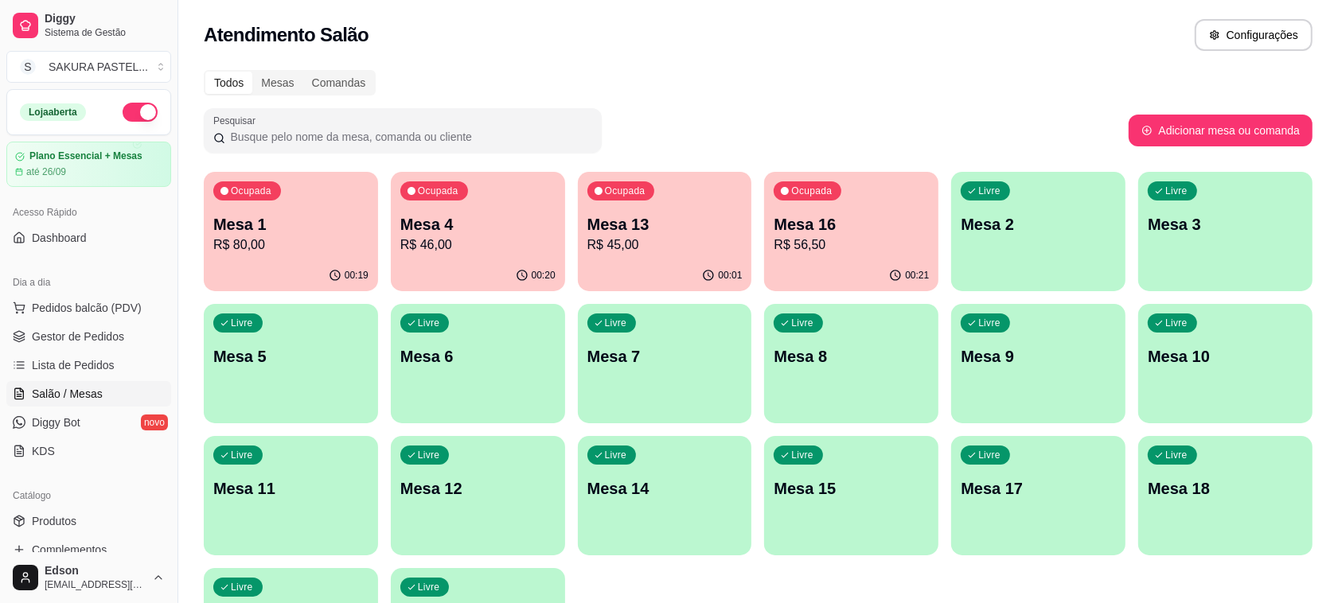
drag, startPoint x: 662, startPoint y: 594, endPoint x: 662, endPoint y: 606, distance: 11.9
click at [662, 602] on html "Diggy Sistema de Gestão S SAKURA PASTEL ... Loja aberta Plano Essencial + Mesas…" at bounding box center [669, 301] width 1338 height 603
click at [435, 209] on div "Ocupada Mesa 4 R$ 46,00" at bounding box center [478, 216] width 174 height 88
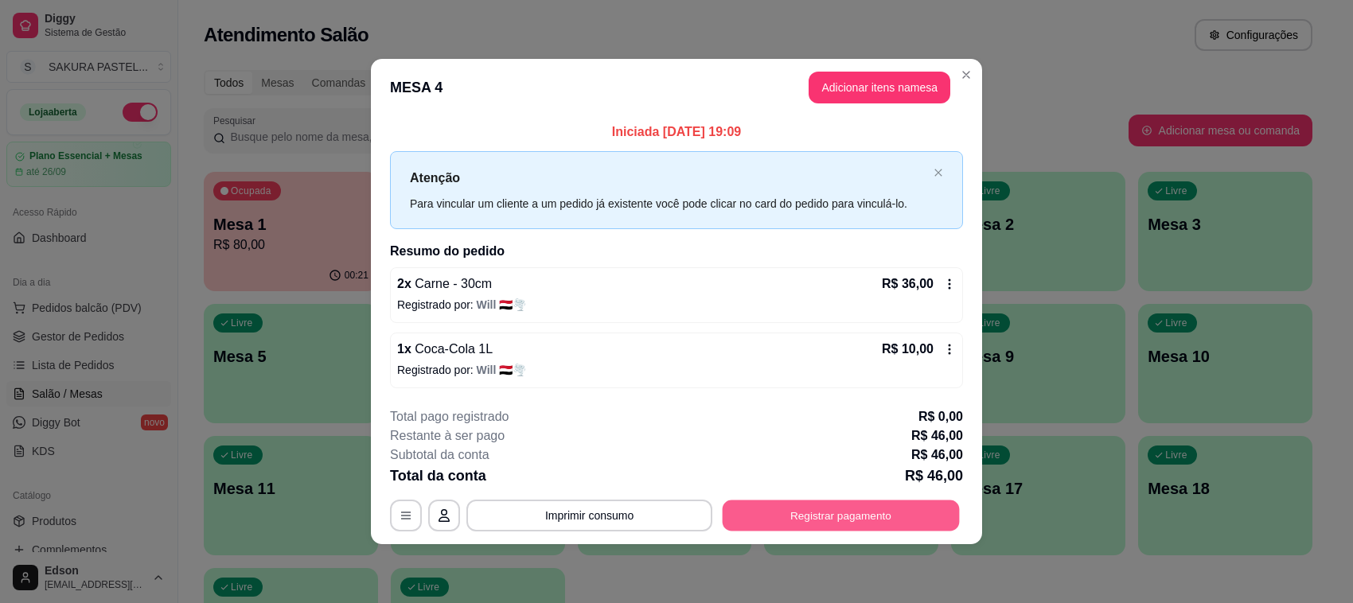
click at [730, 508] on button "Registrar pagamento" at bounding box center [841, 515] width 237 height 31
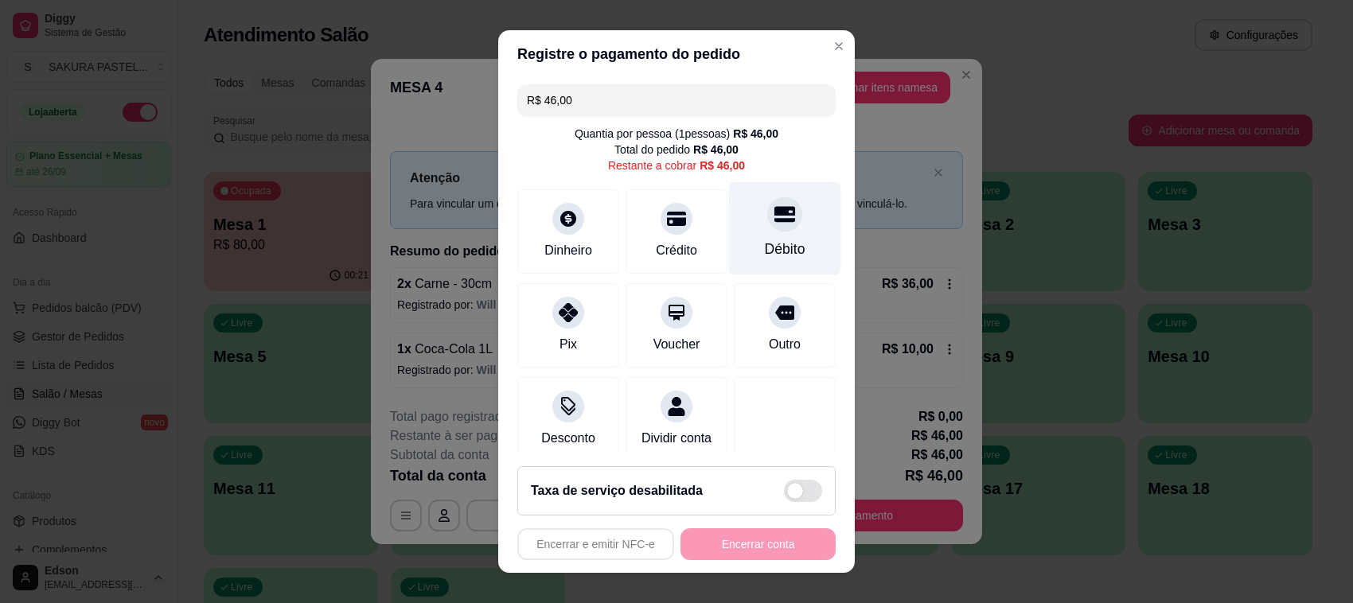
click at [765, 239] on div "Débito" at bounding box center [785, 249] width 41 height 21
type input "R$ 0,00"
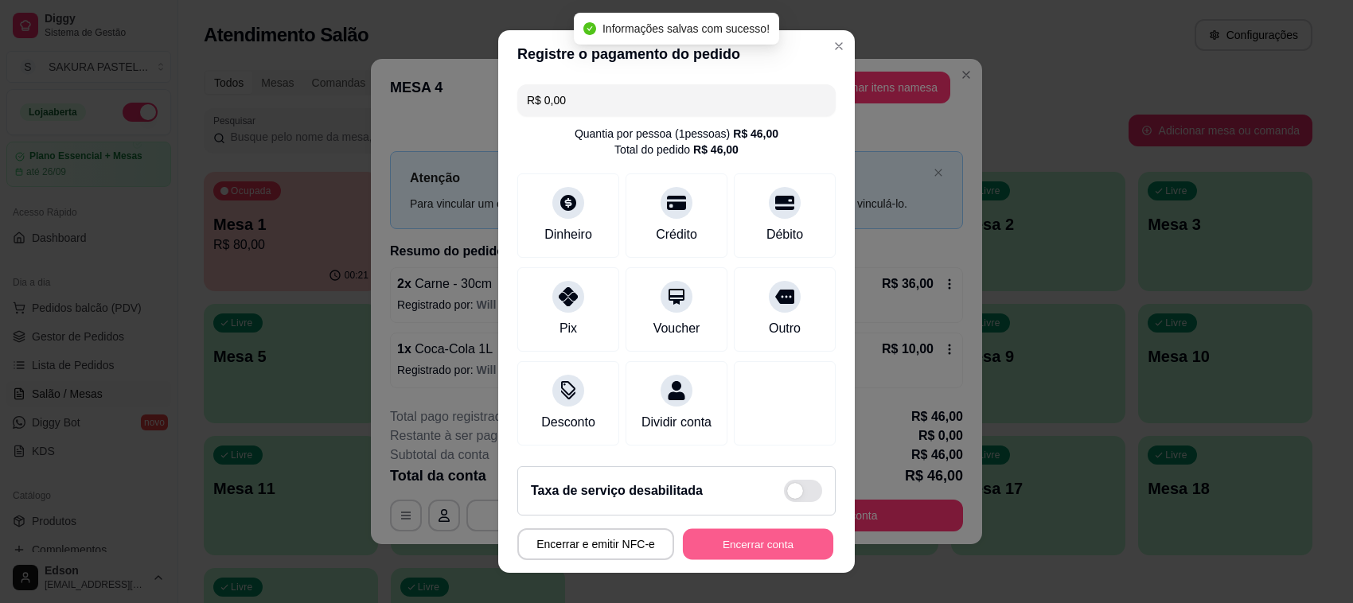
click at [756, 555] on button "Encerrar conta" at bounding box center [758, 544] width 150 height 31
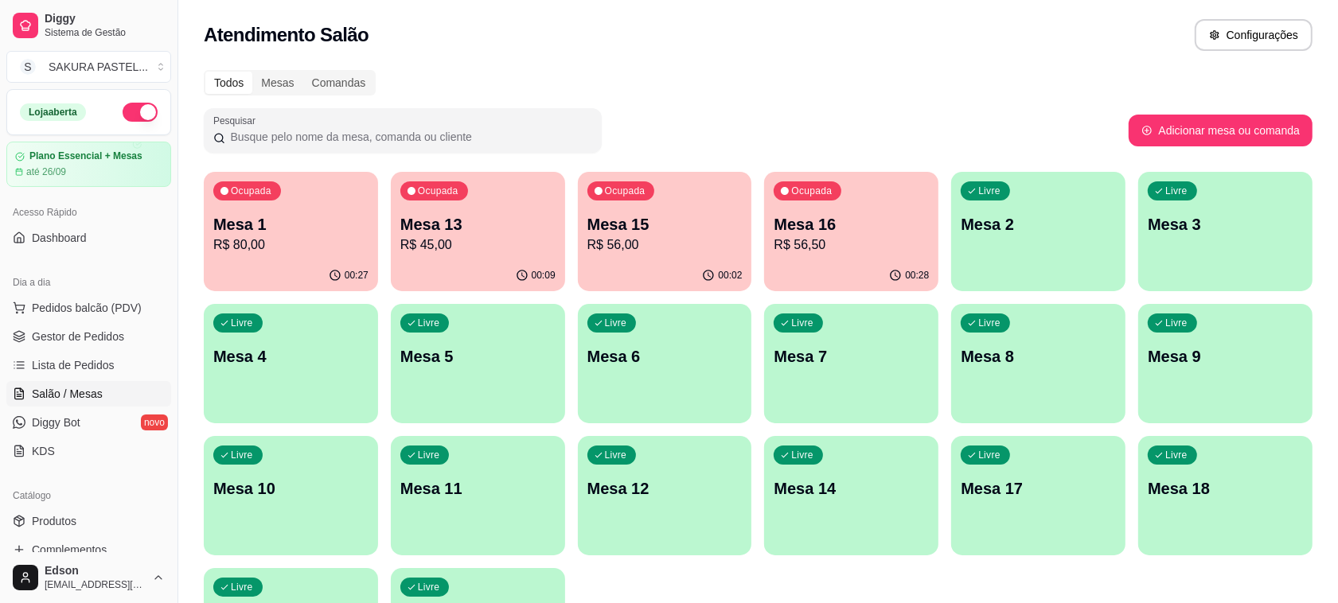
click at [277, 236] on p "R$ 80,00" at bounding box center [290, 245] width 155 height 19
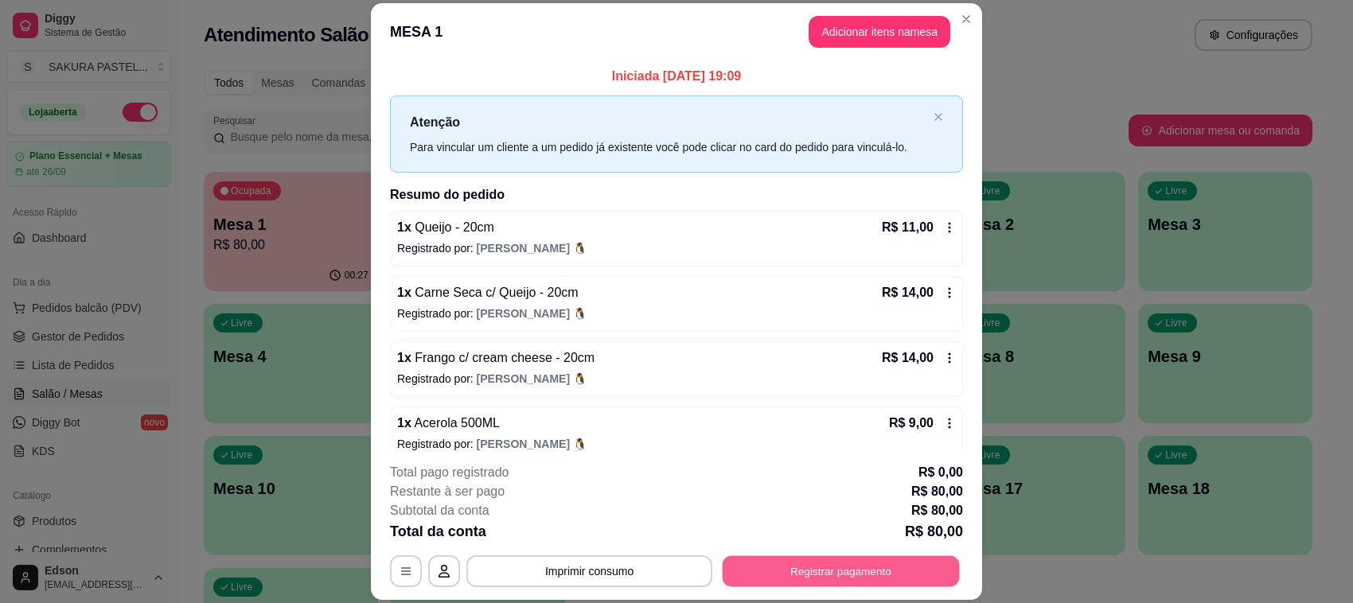
click at [844, 573] on button "Registrar pagamento" at bounding box center [841, 571] width 237 height 31
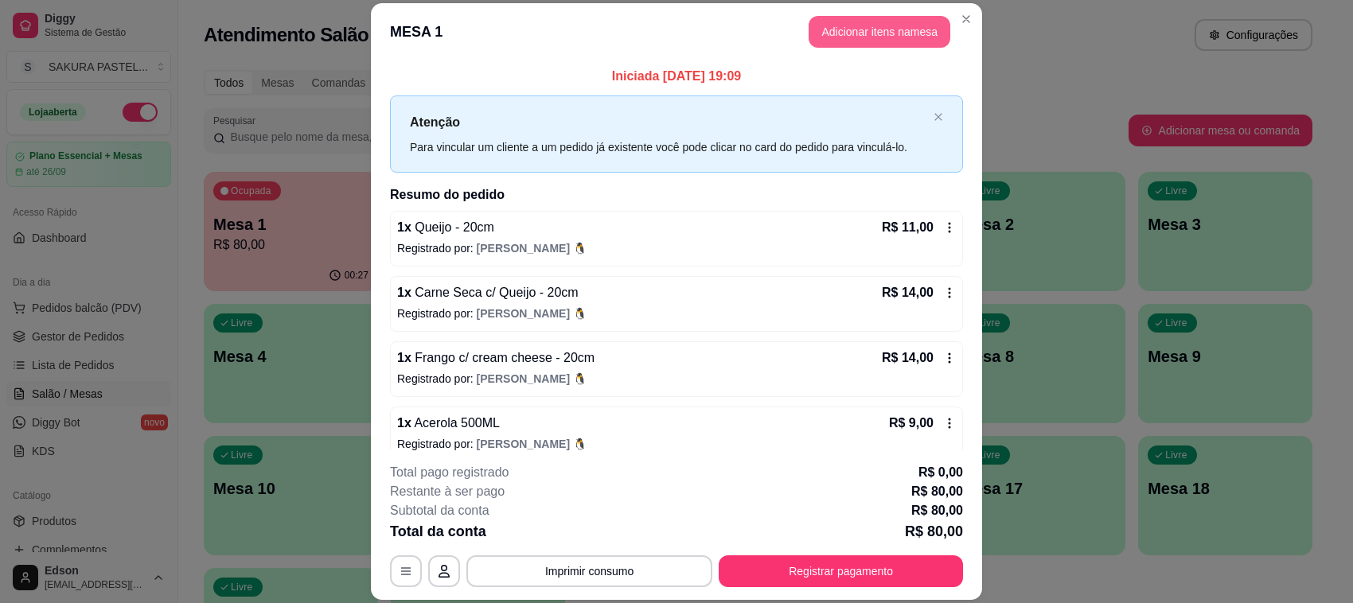
click at [871, 17] on button "Adicionar itens na mesa" at bounding box center [879, 32] width 142 height 32
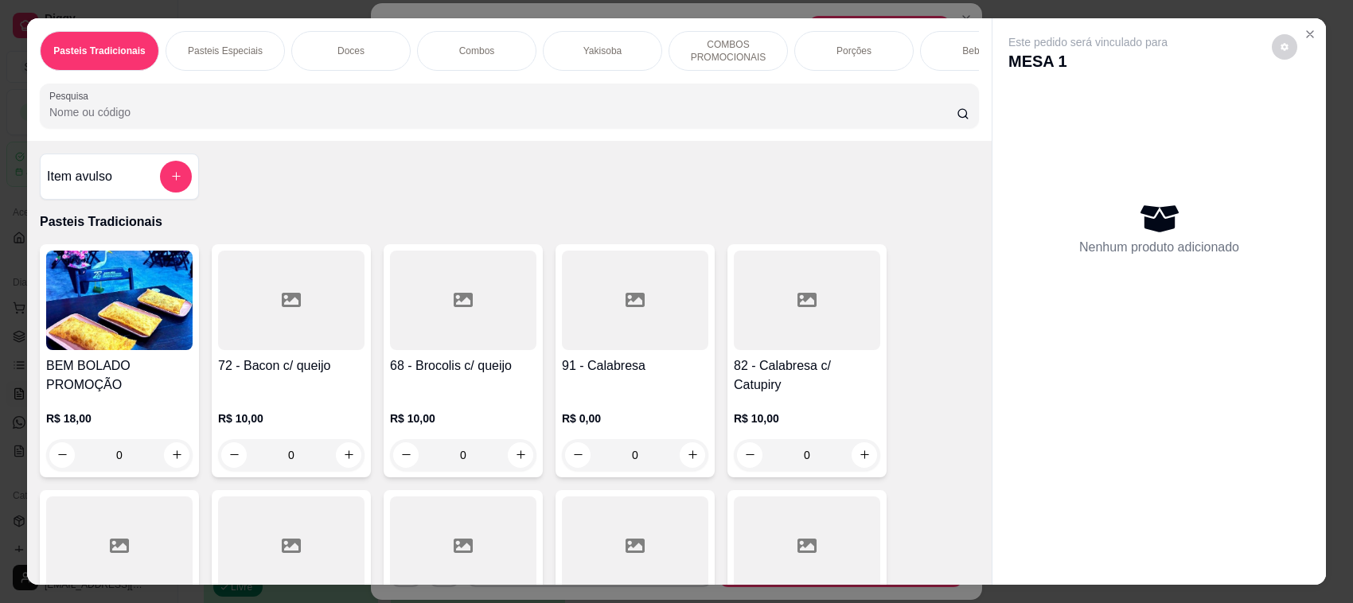
click at [536, 97] on div "Pasteis Tradicionais Pasteis Especiais Doces Combos Yakisoba COMBOS PROMOCIONAI…" at bounding box center [509, 79] width 964 height 123
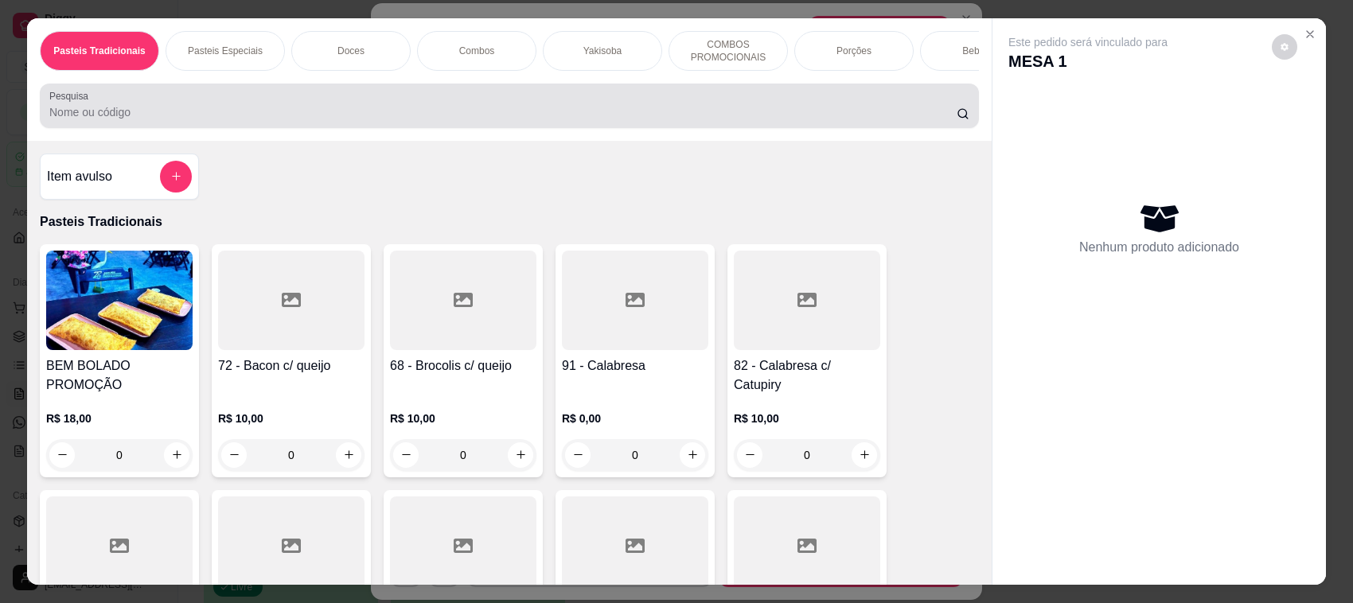
click at [521, 116] on div at bounding box center [509, 106] width 920 height 32
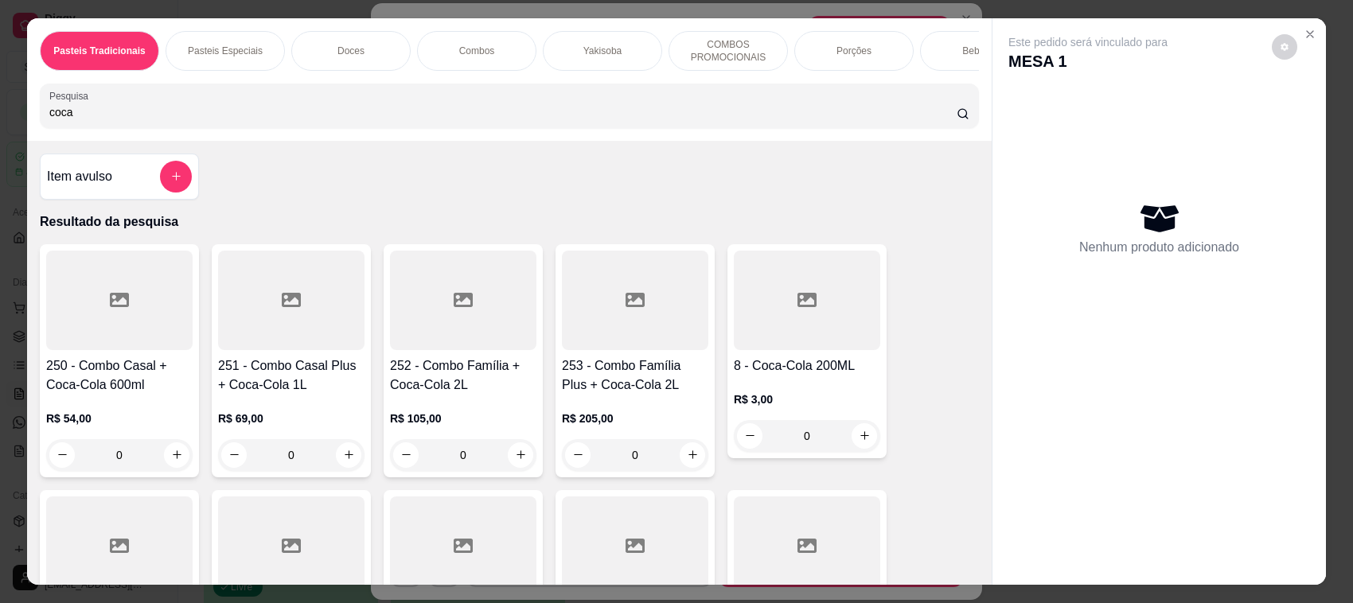
scroll to position [376, 0]
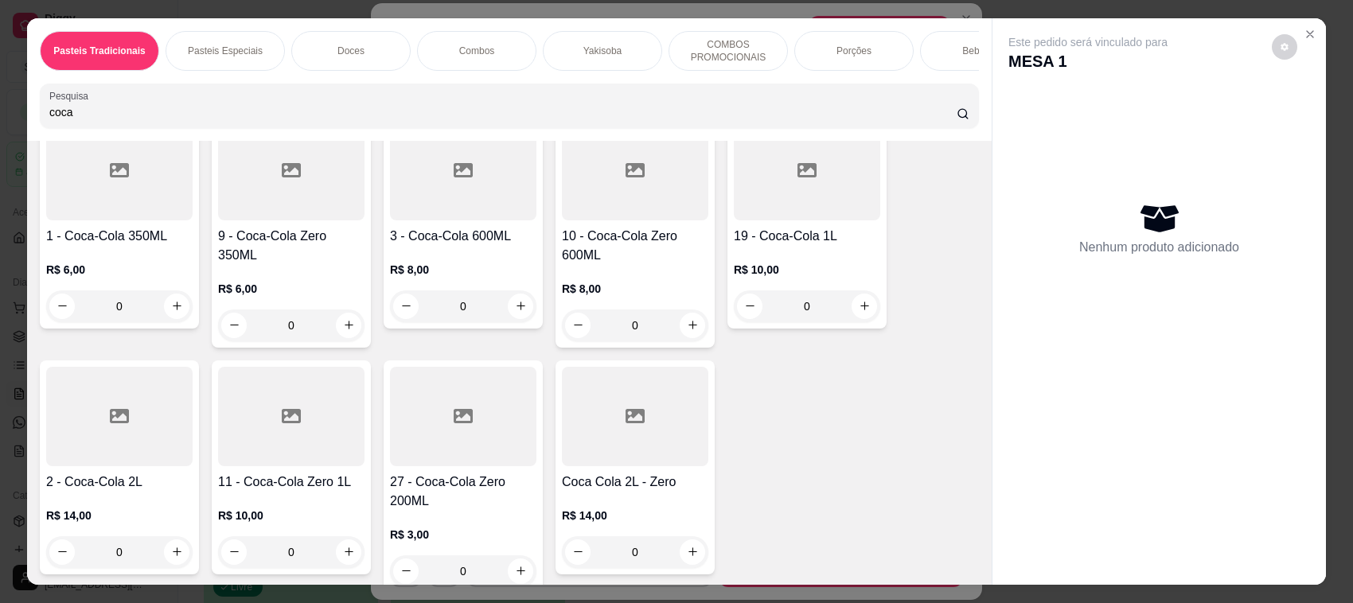
type input "coca"
click at [773, 240] on div "19 - Coca-Cola 1L R$ 10,00 0" at bounding box center [806, 222] width 159 height 214
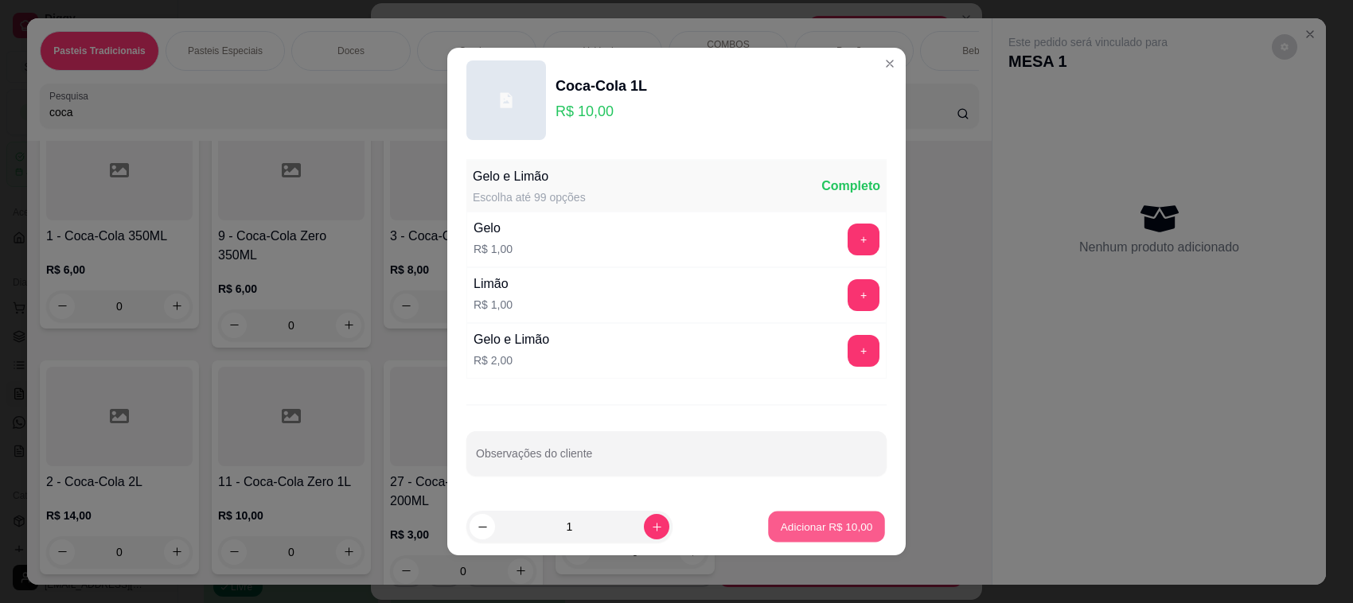
click at [809, 516] on button "Adicionar R$ 10,00" at bounding box center [826, 527] width 117 height 31
type input "1"
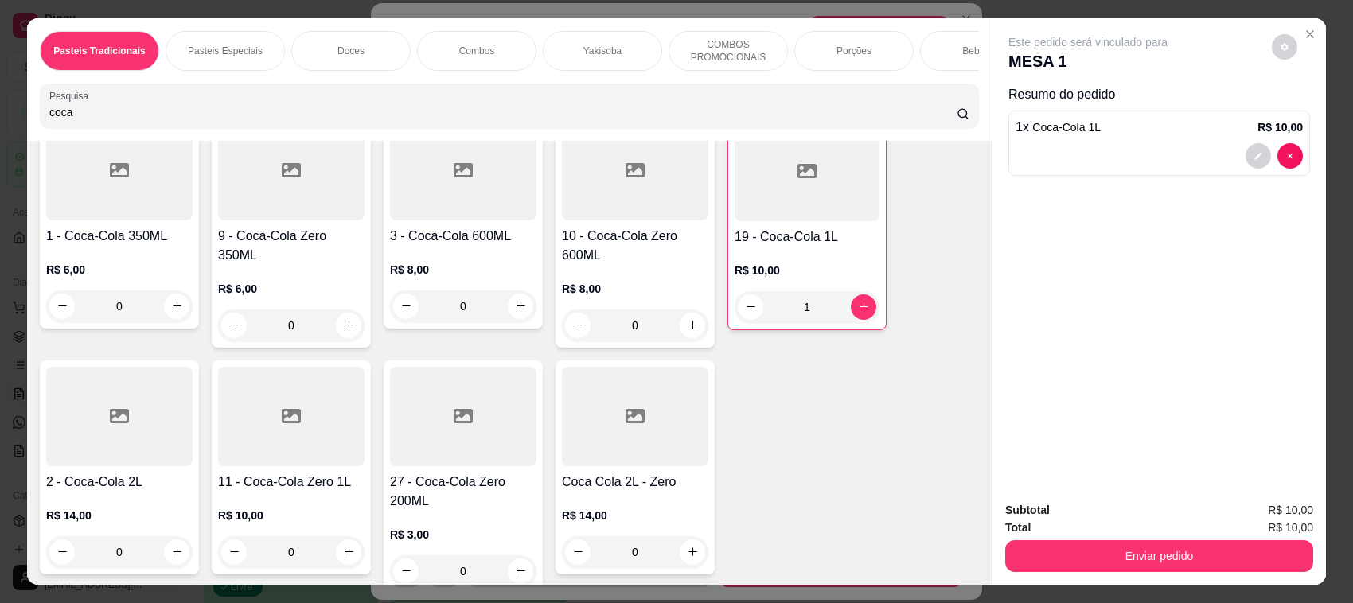
click at [1064, 583] on div "Subtotal R$ 10,00 Total R$ 10,00 Enviar pedido" at bounding box center [1158, 537] width 333 height 96
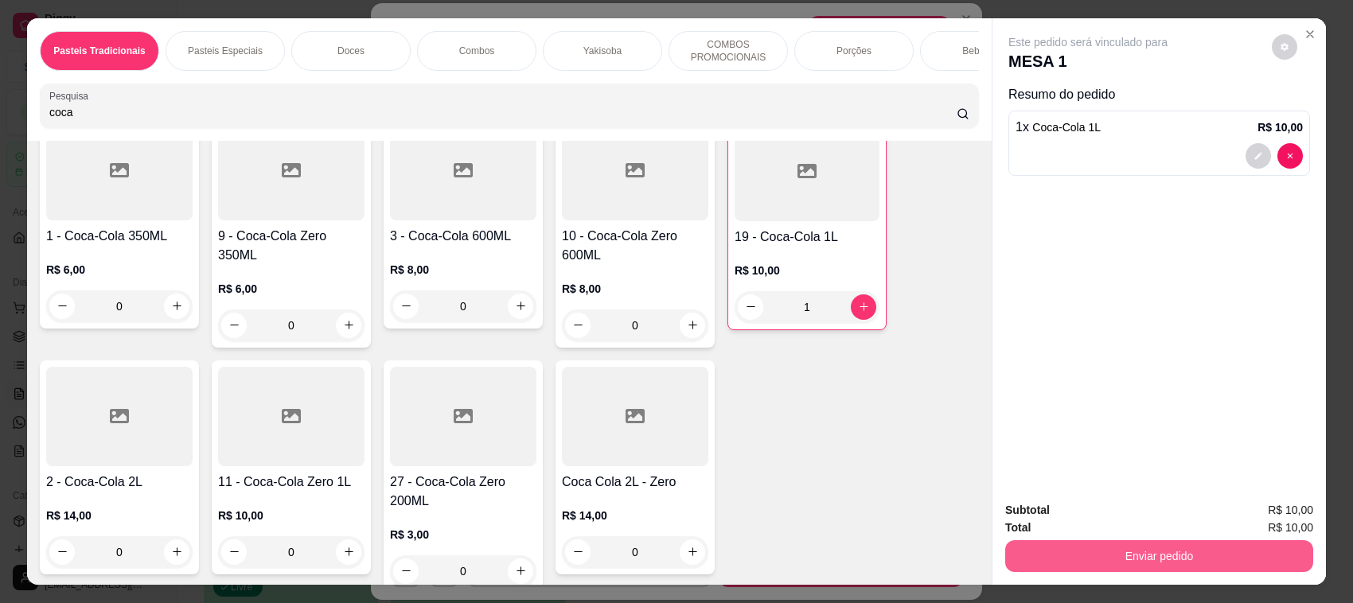
click at [1061, 569] on button "Enviar pedido" at bounding box center [1159, 556] width 308 height 32
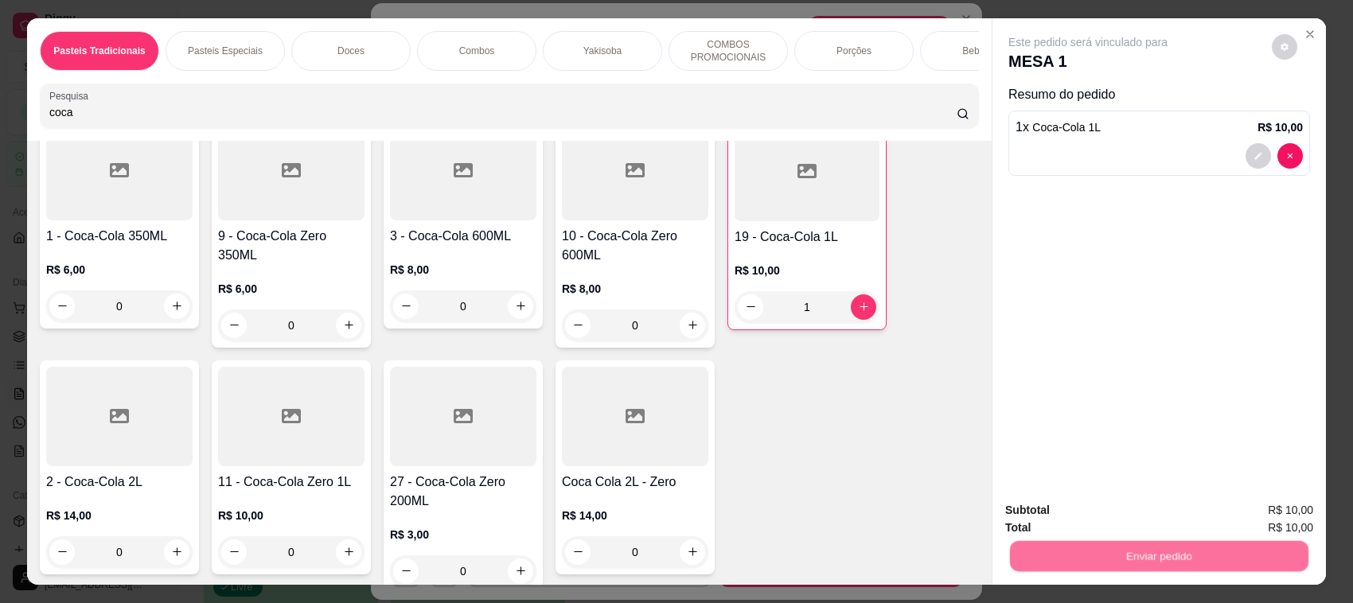
click at [1041, 530] on button "Não registrar e enviar pedido" at bounding box center [1106, 518] width 166 height 30
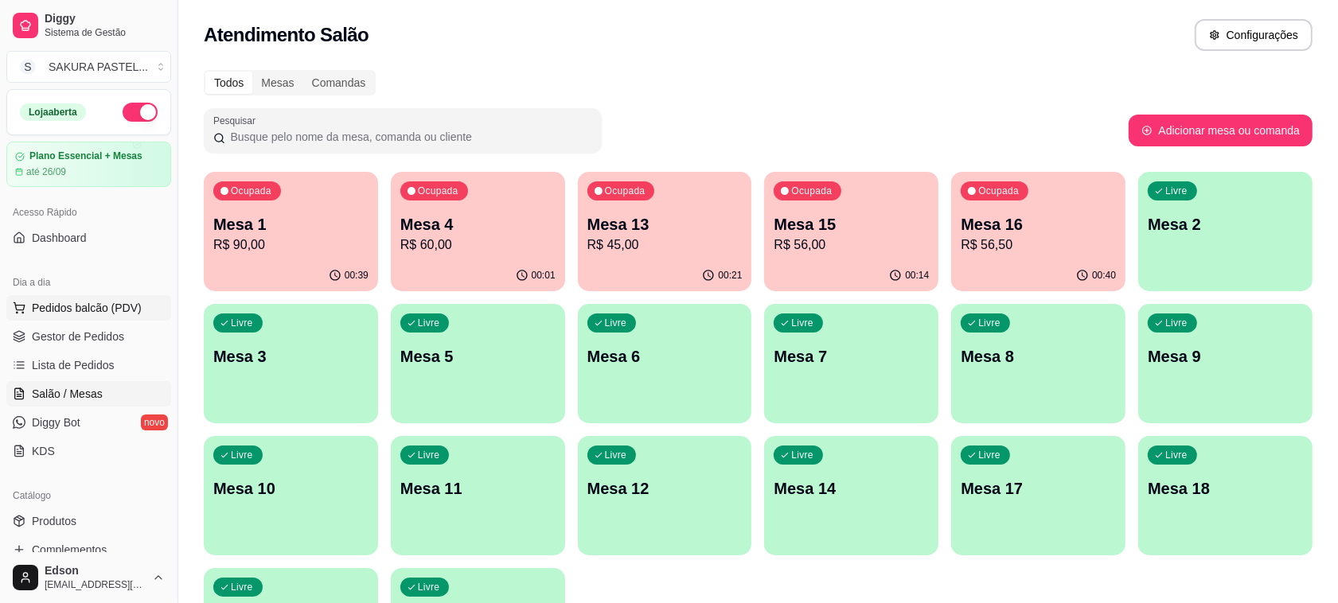
click at [86, 316] on span "Pedidos balcão (PDV)" at bounding box center [87, 308] width 110 height 16
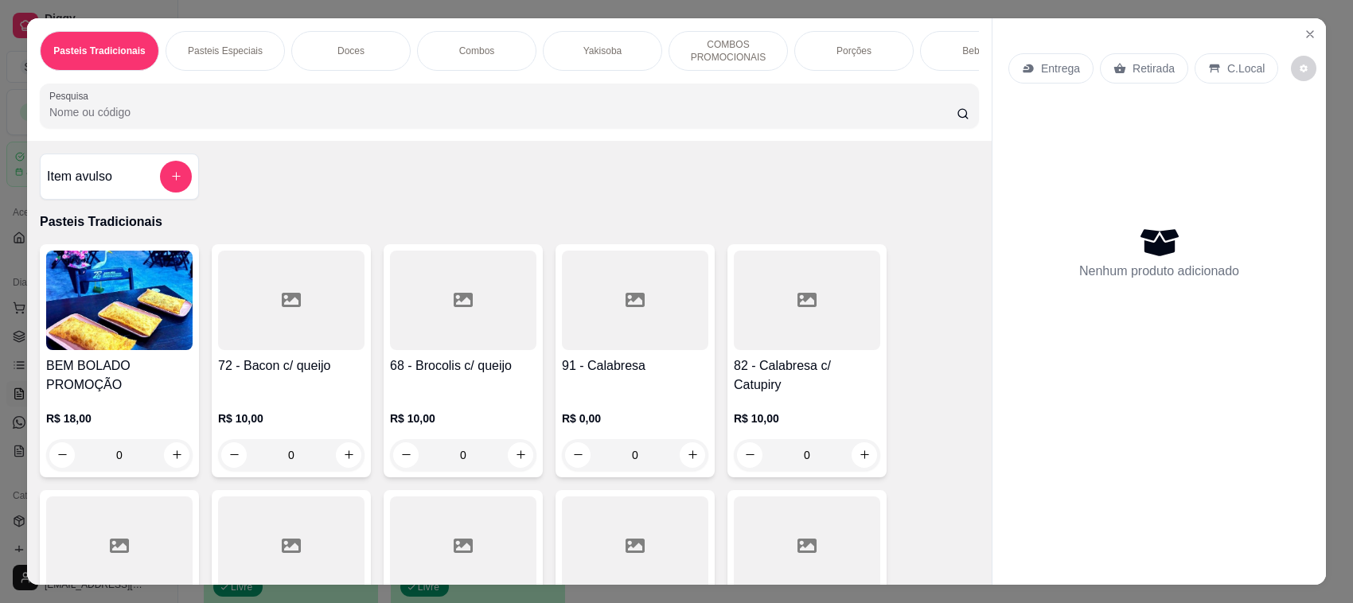
click at [86, 314] on img at bounding box center [119, 300] width 146 height 99
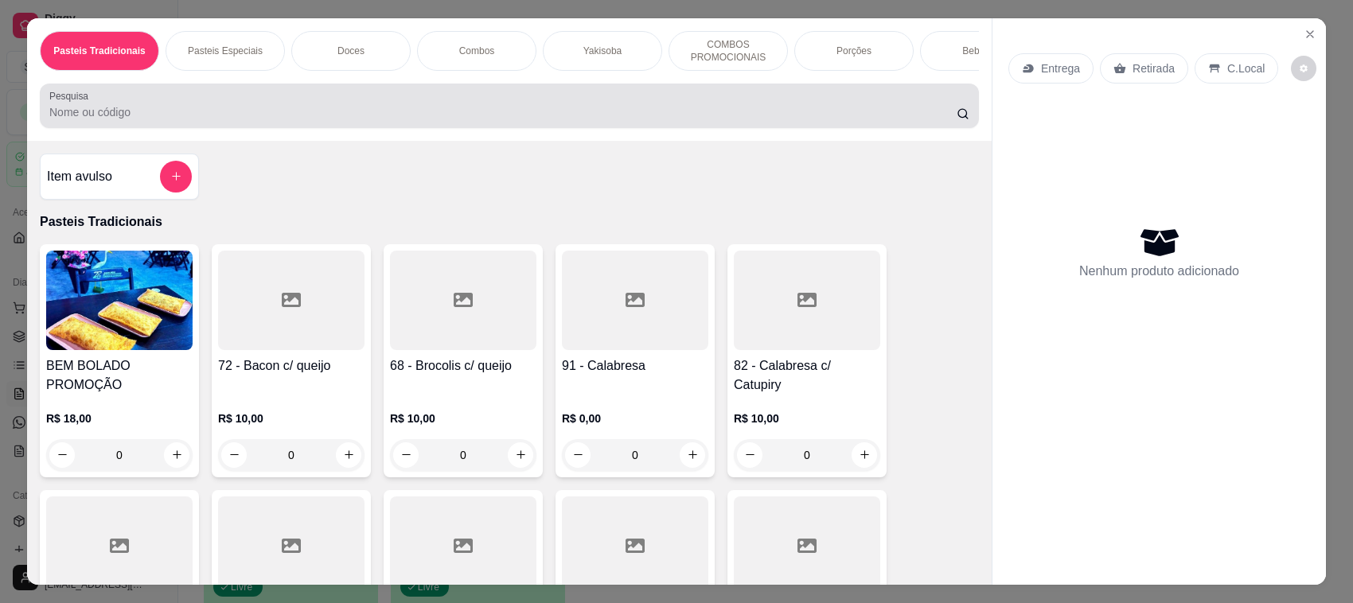
click at [150, 112] on div at bounding box center [509, 106] width 920 height 32
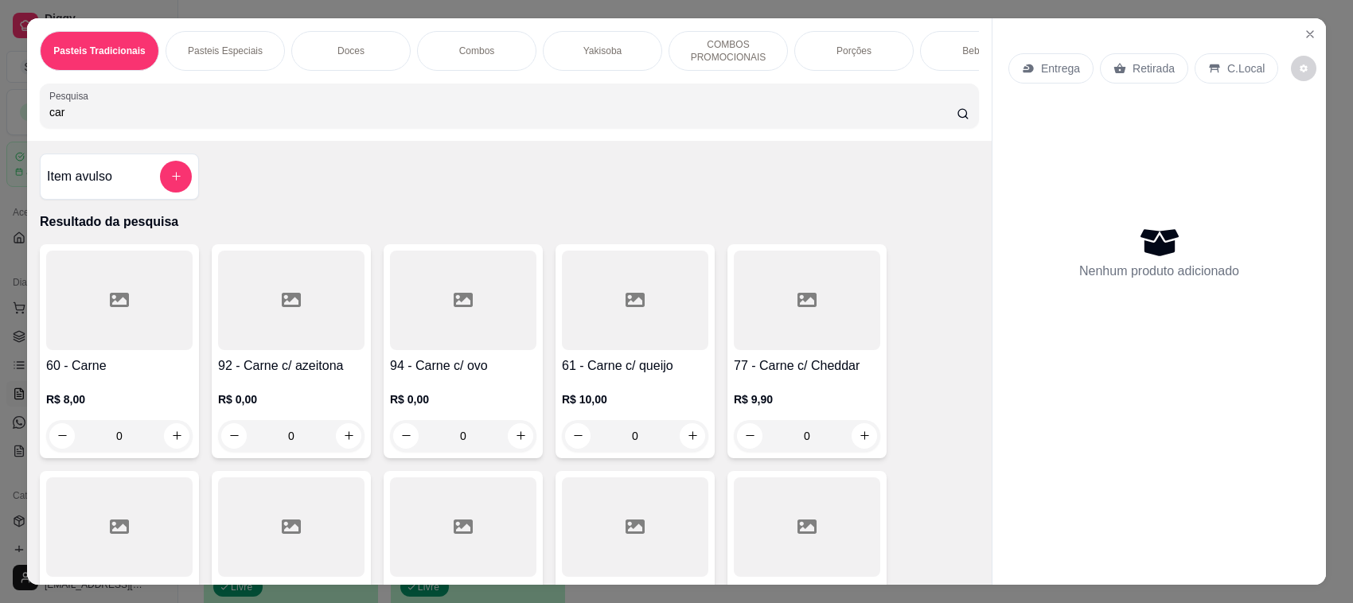
type input "car"
click at [108, 346] on div at bounding box center [119, 300] width 146 height 99
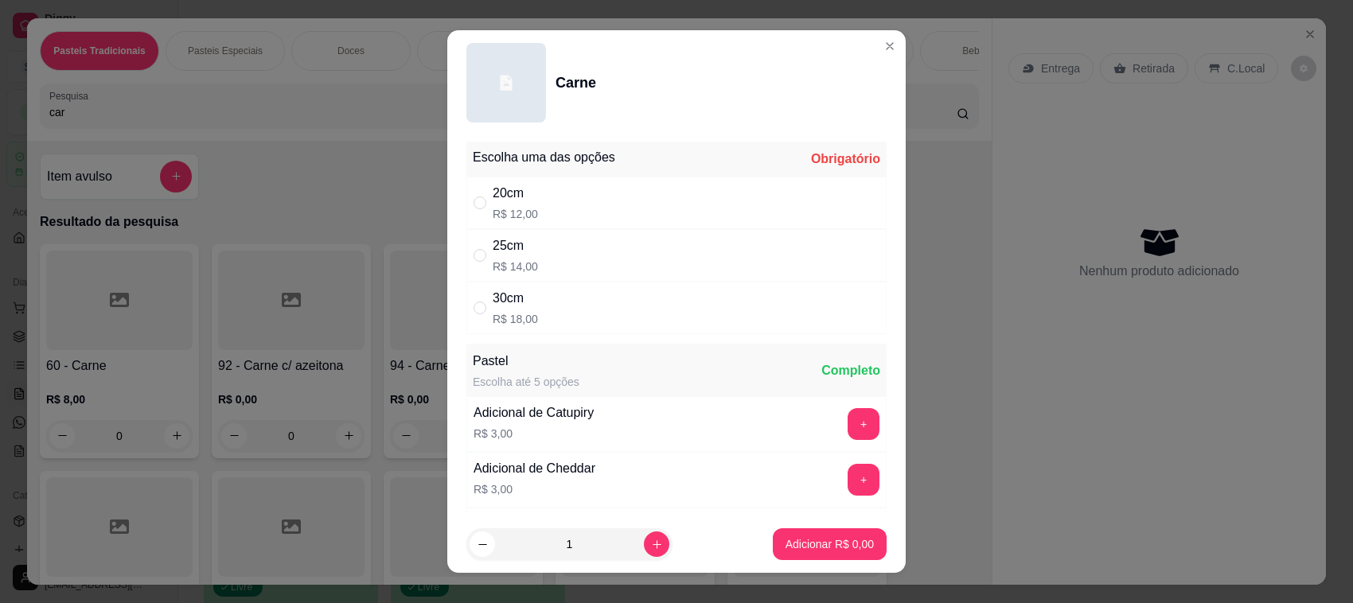
click at [559, 220] on div "20cm R$ 12,00" at bounding box center [676, 203] width 420 height 53
radio input "true"
click at [845, 547] on p "Adicionar R$ 12,00" at bounding box center [827, 543] width 92 height 15
type input "1"
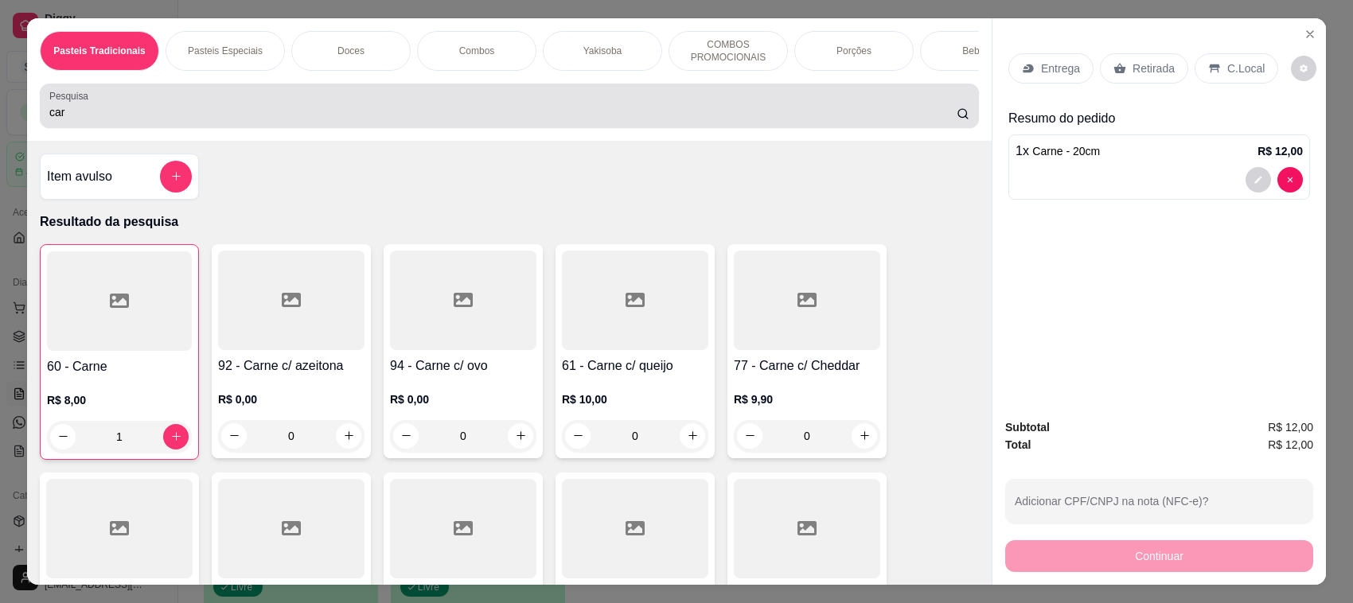
click at [132, 120] on input "car" at bounding box center [502, 112] width 907 height 16
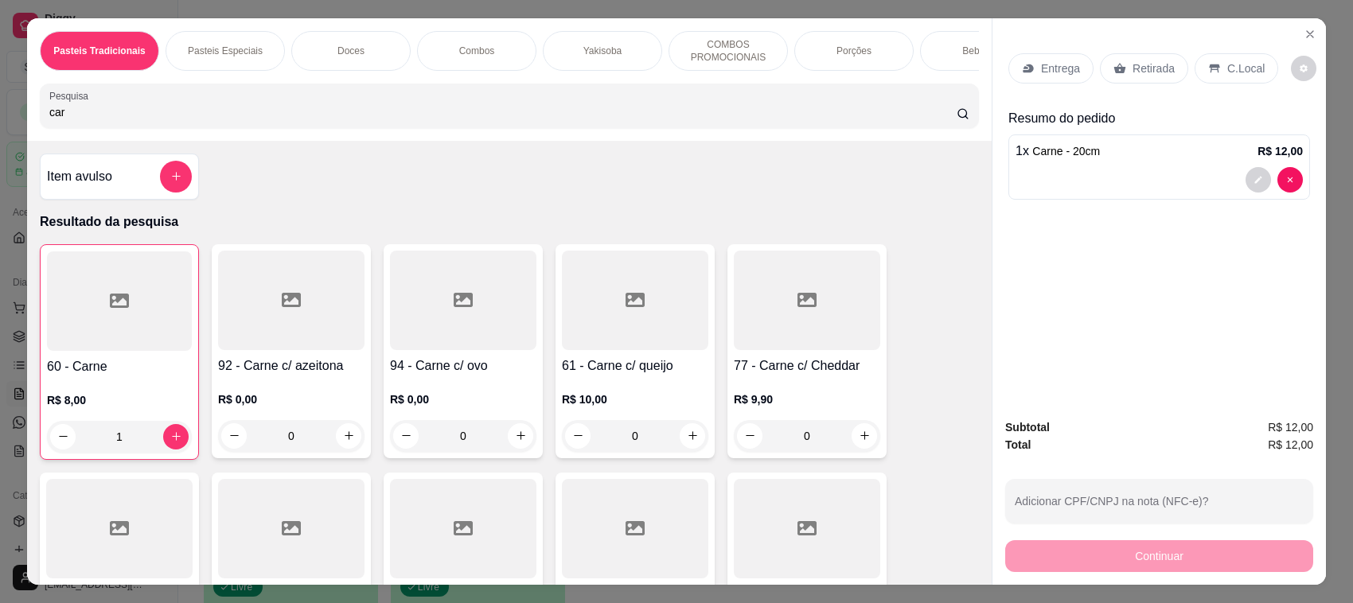
click at [132, 120] on input "car" at bounding box center [502, 112] width 907 height 16
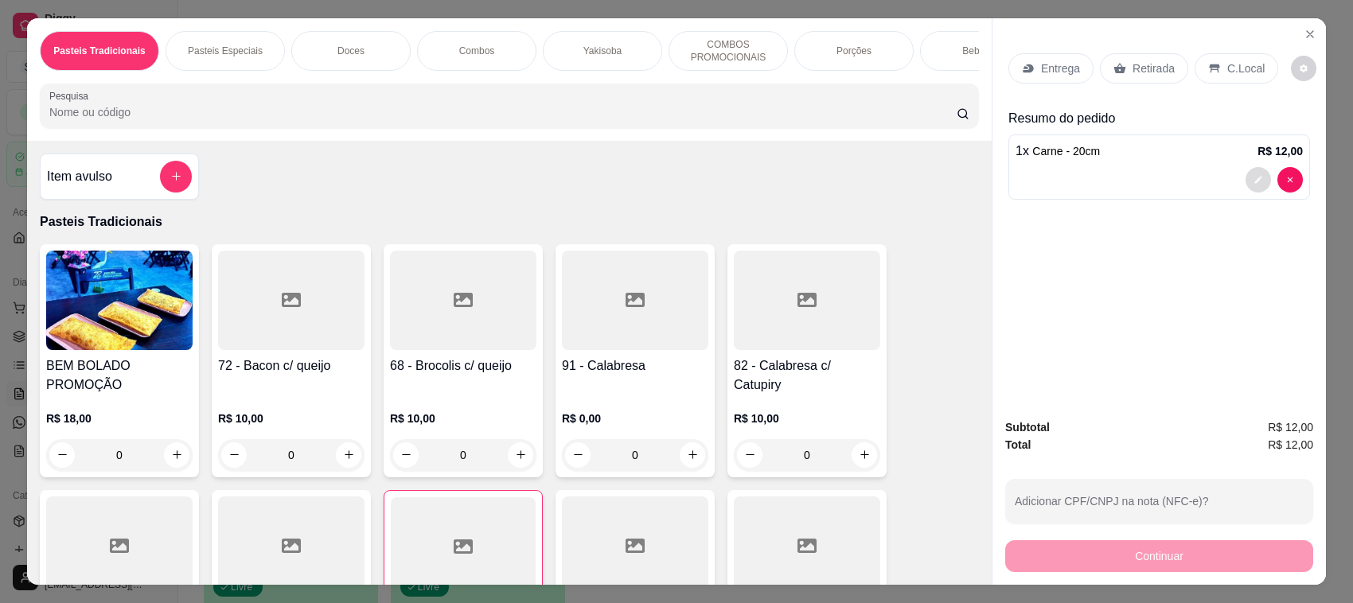
click at [1253, 179] on icon "decrease-product-quantity" at bounding box center [1258, 180] width 10 height 10
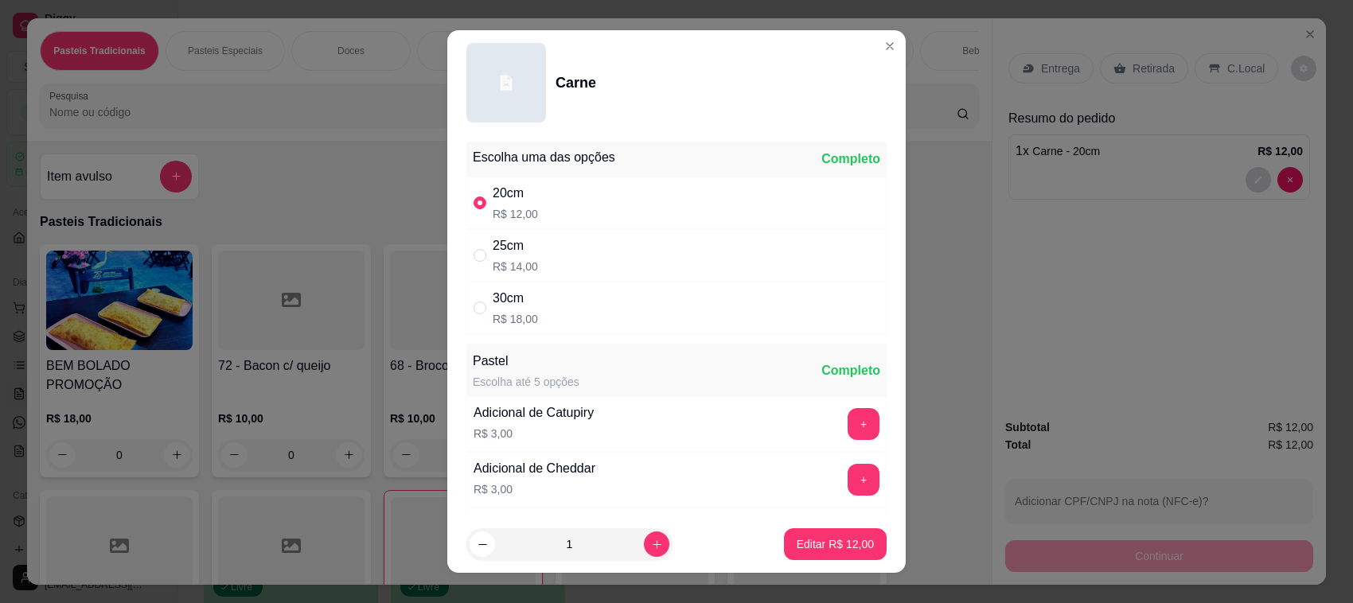
click at [690, 251] on div "25cm R$ 14,00" at bounding box center [676, 255] width 420 height 53
radio input "false"
radio input "true"
click at [651, 547] on icon "increase-product-quantity" at bounding box center [657, 545] width 12 height 12
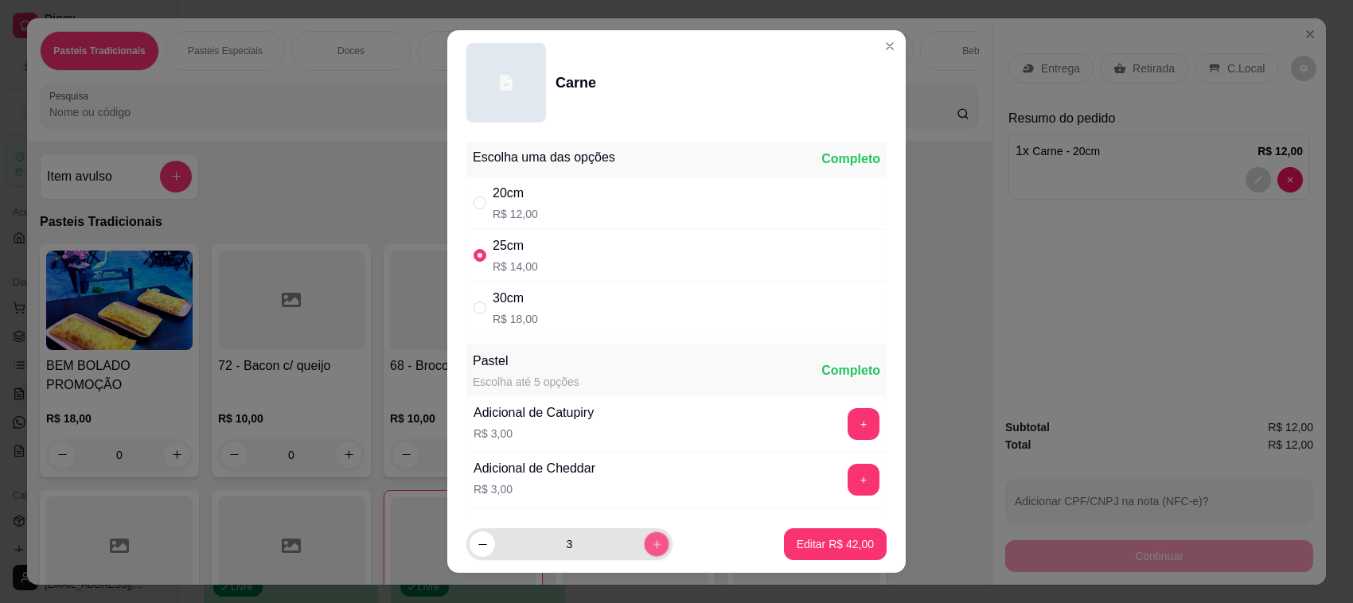
click at [651, 547] on icon "increase-product-quantity" at bounding box center [657, 545] width 12 height 12
type input "4"
click at [806, 546] on p "Editar R$ 56,00" at bounding box center [835, 544] width 77 height 16
type input "4"
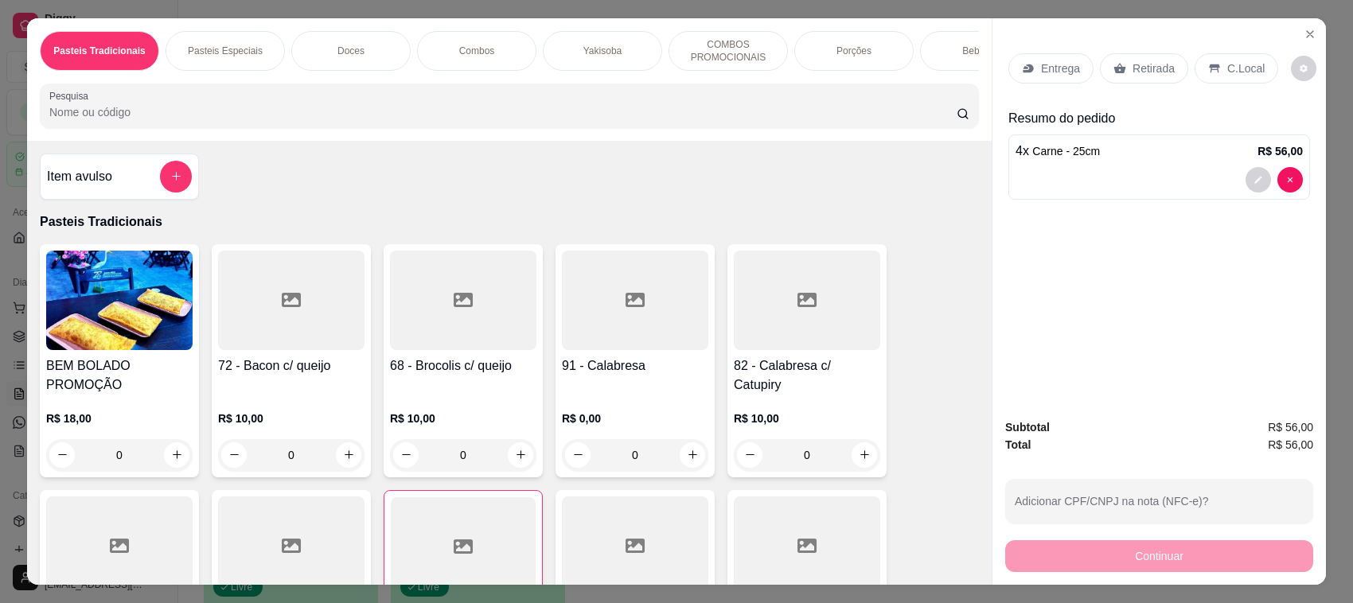
click at [1150, 72] on p "Retirada" at bounding box center [1153, 68] width 42 height 16
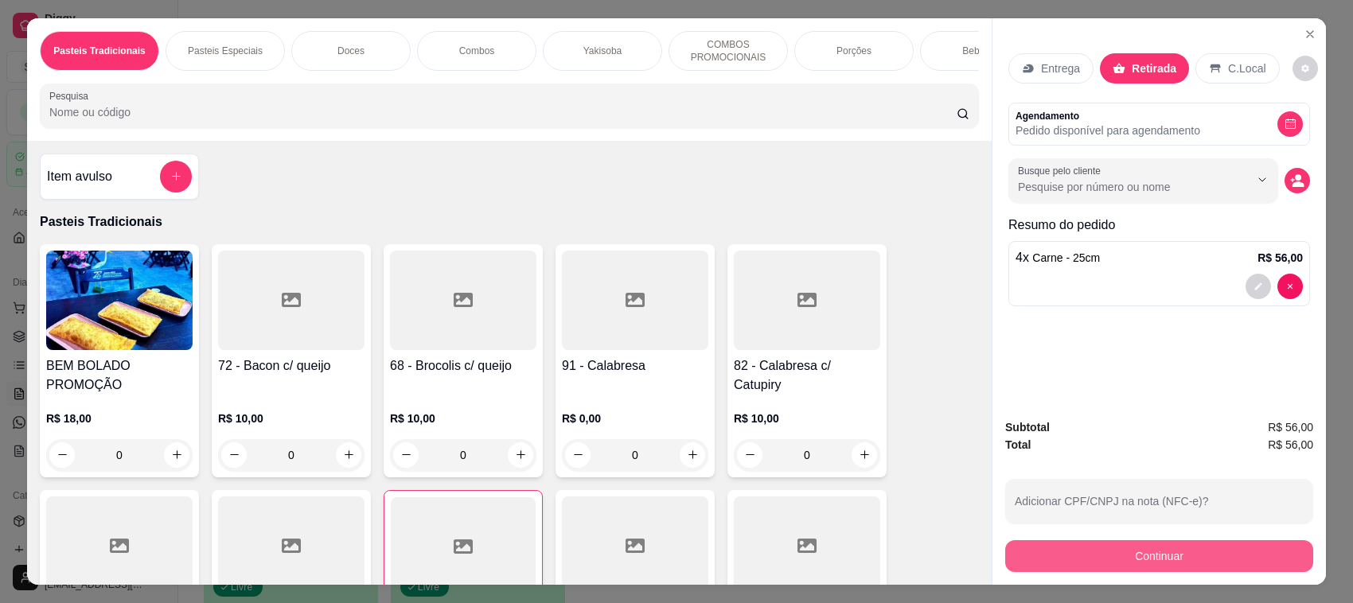
click at [1142, 555] on button "Continuar" at bounding box center [1159, 556] width 308 height 32
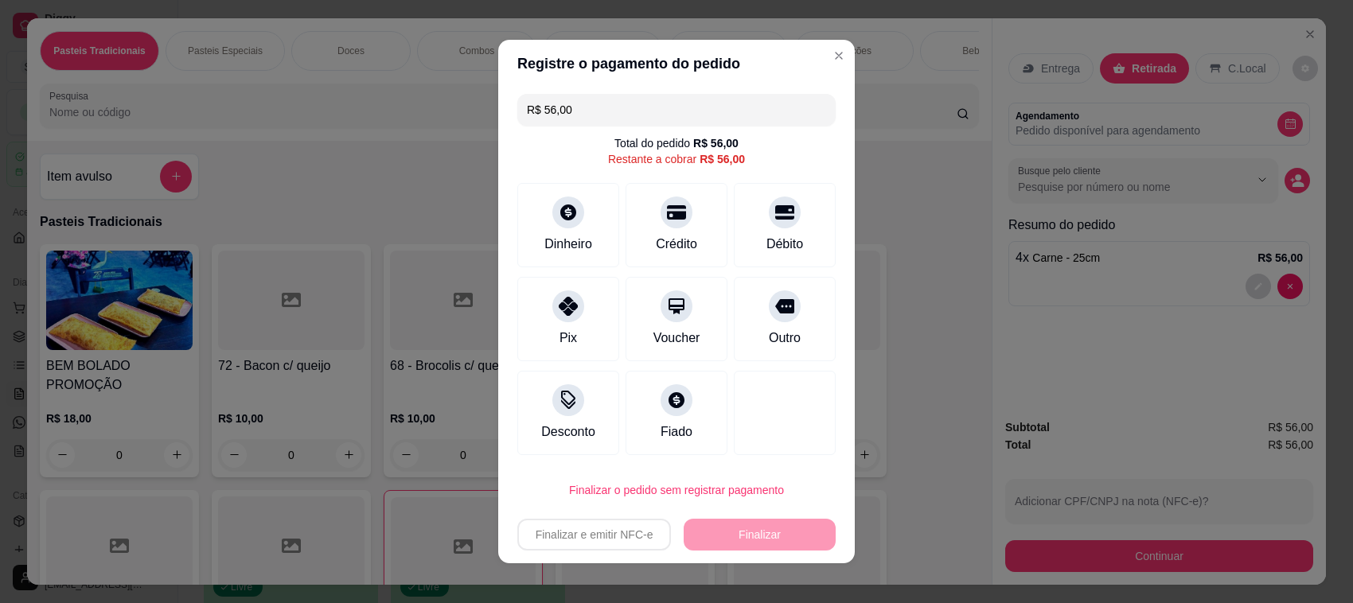
click at [710, 225] on div "Dinheiro Crédito Débito" at bounding box center [676, 225] width 318 height 84
click at [767, 225] on div at bounding box center [784, 207] width 35 height 35
type input "R$ 0,00"
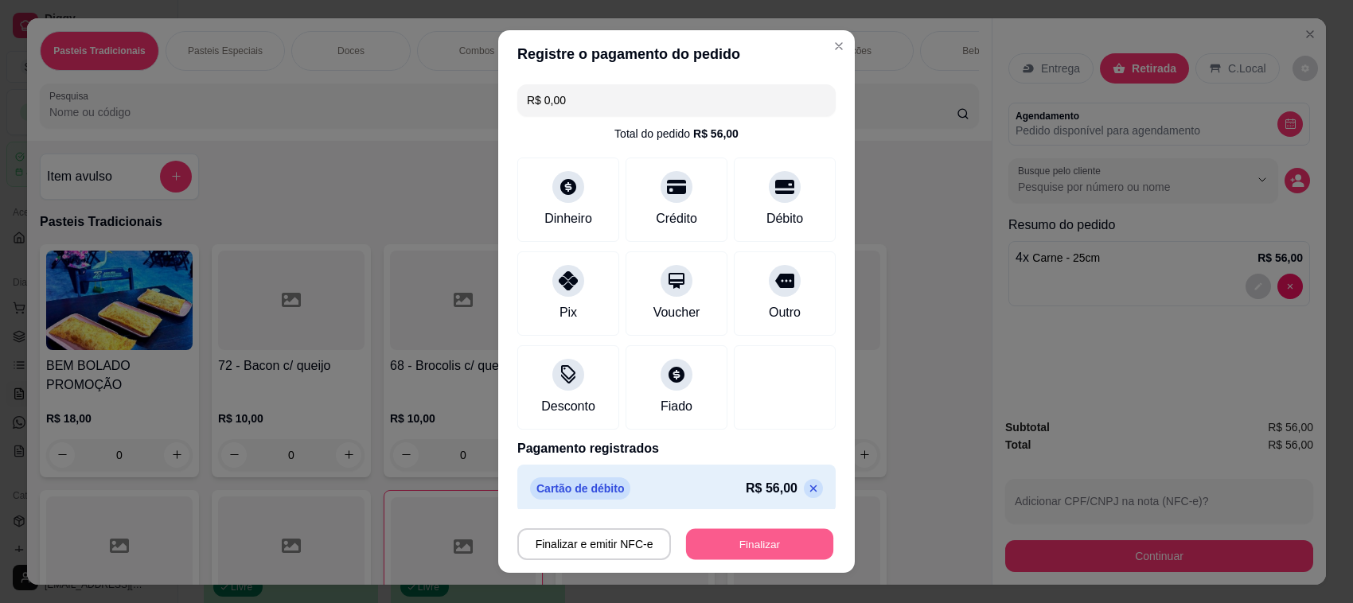
click at [723, 551] on button "Finalizar" at bounding box center [759, 544] width 147 height 31
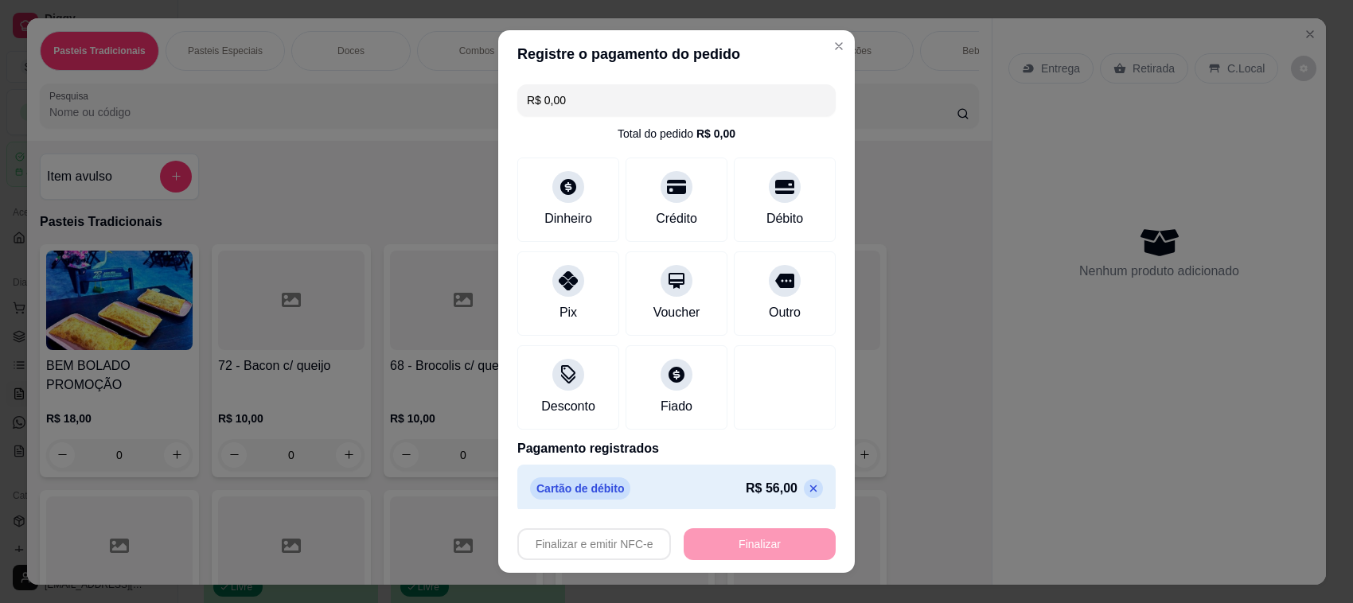
type input "0"
type input "-R$ 56,00"
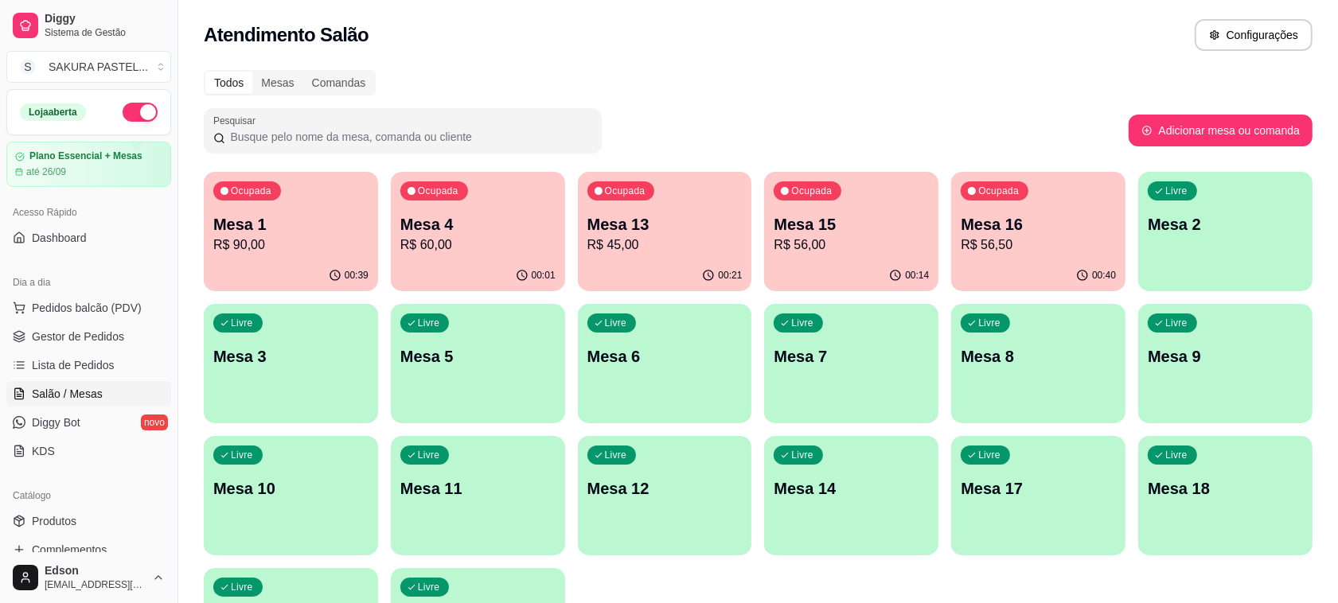
click at [1011, 255] on div "Ocupada Mesa 16 R$ 56,50" at bounding box center [1038, 216] width 174 height 88
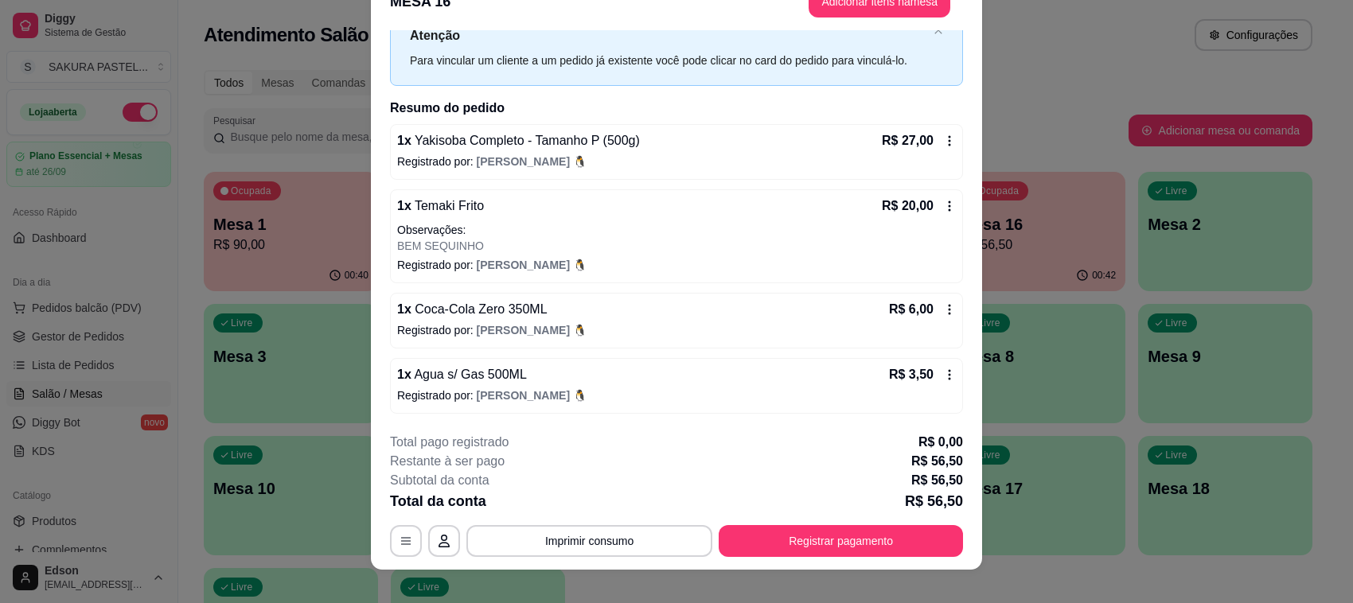
scroll to position [48, 0]
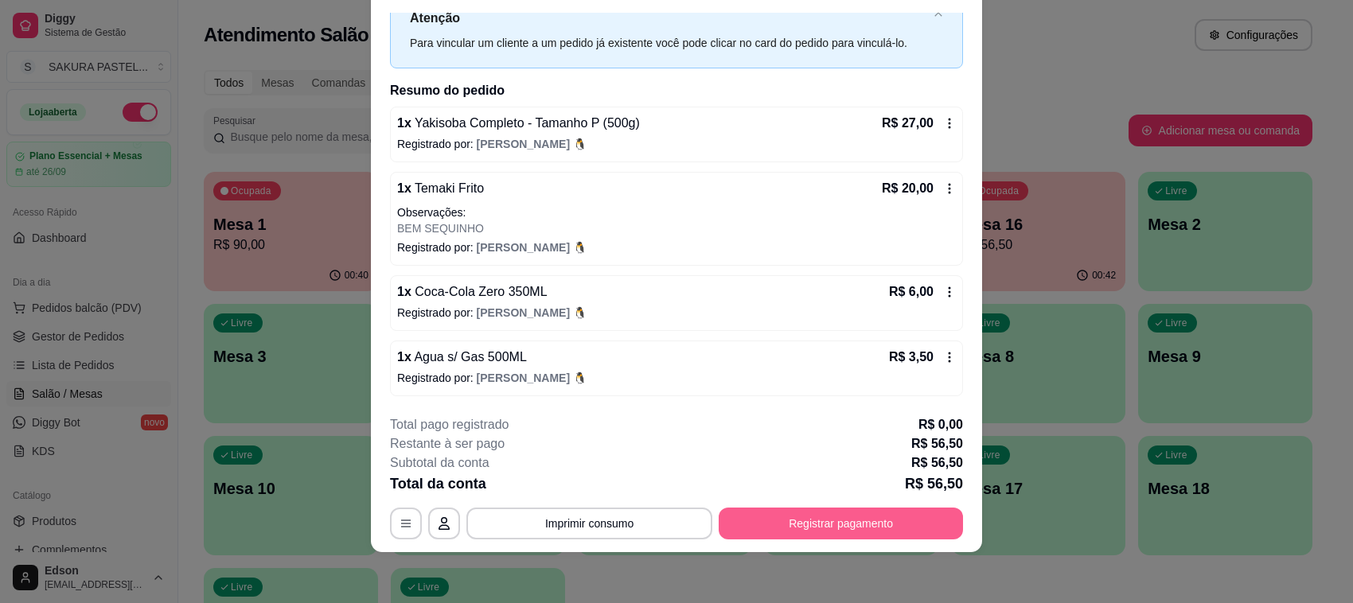
click at [880, 535] on button "Registrar pagamento" at bounding box center [841, 524] width 244 height 32
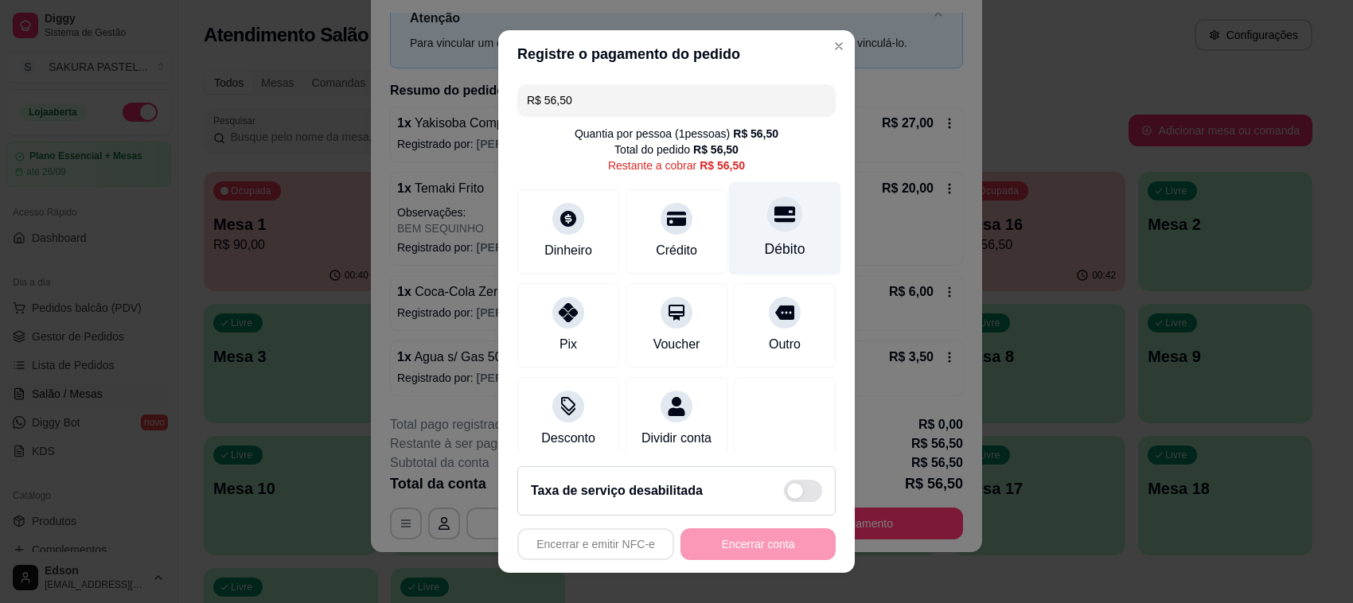
click at [729, 232] on div "Débito" at bounding box center [785, 228] width 112 height 93
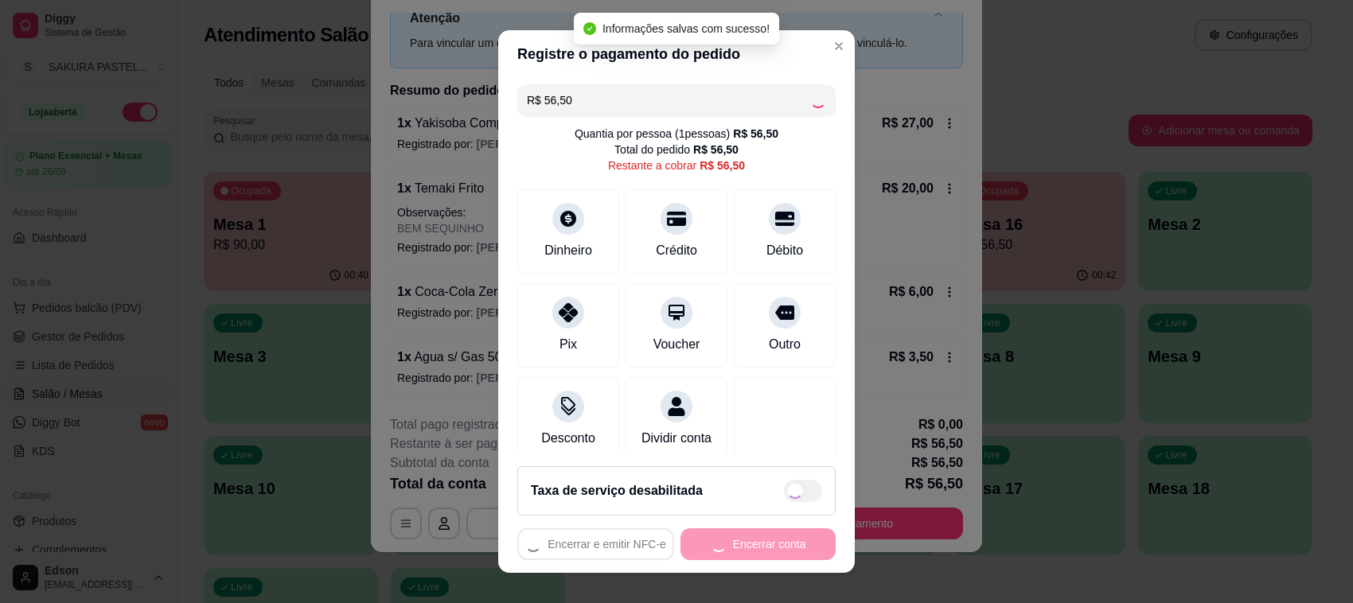
type input "R$ 0,00"
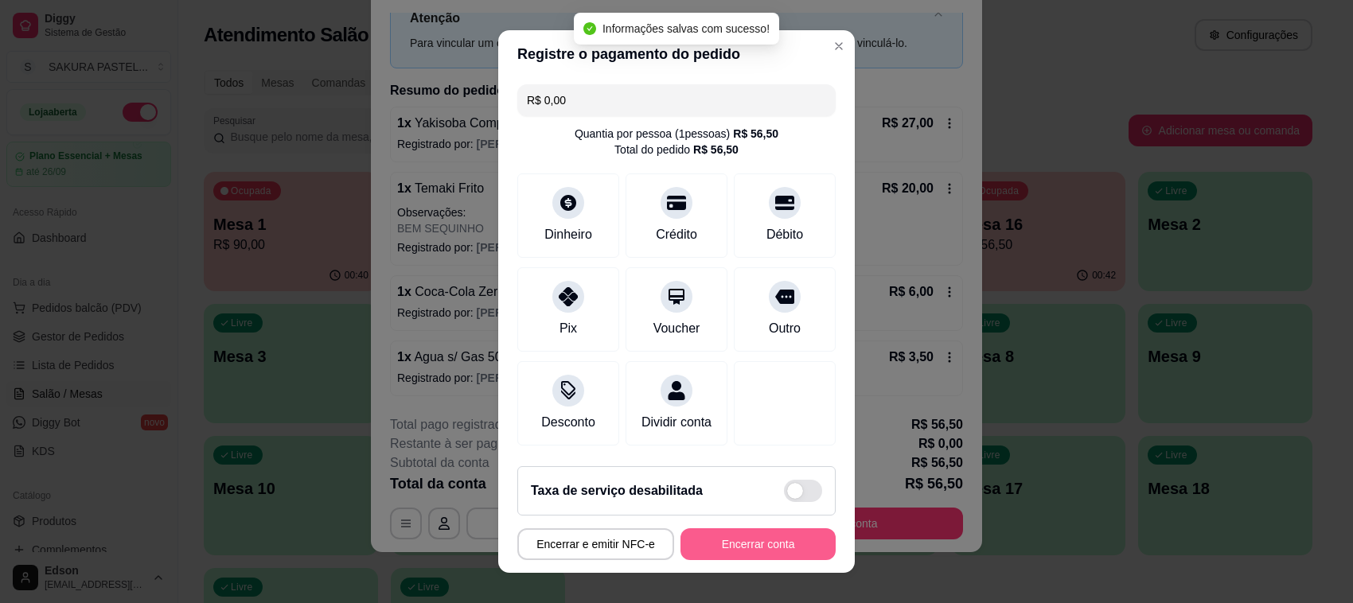
click at [737, 554] on button "Encerrar conta" at bounding box center [757, 544] width 155 height 32
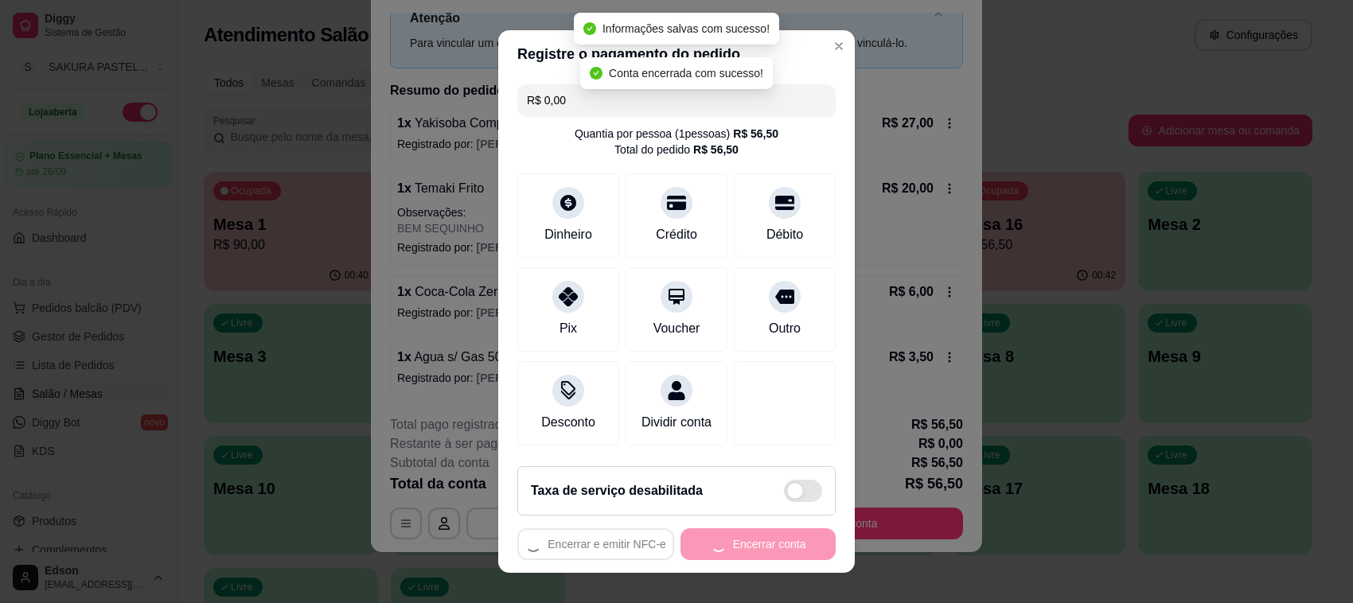
scroll to position [0, 0]
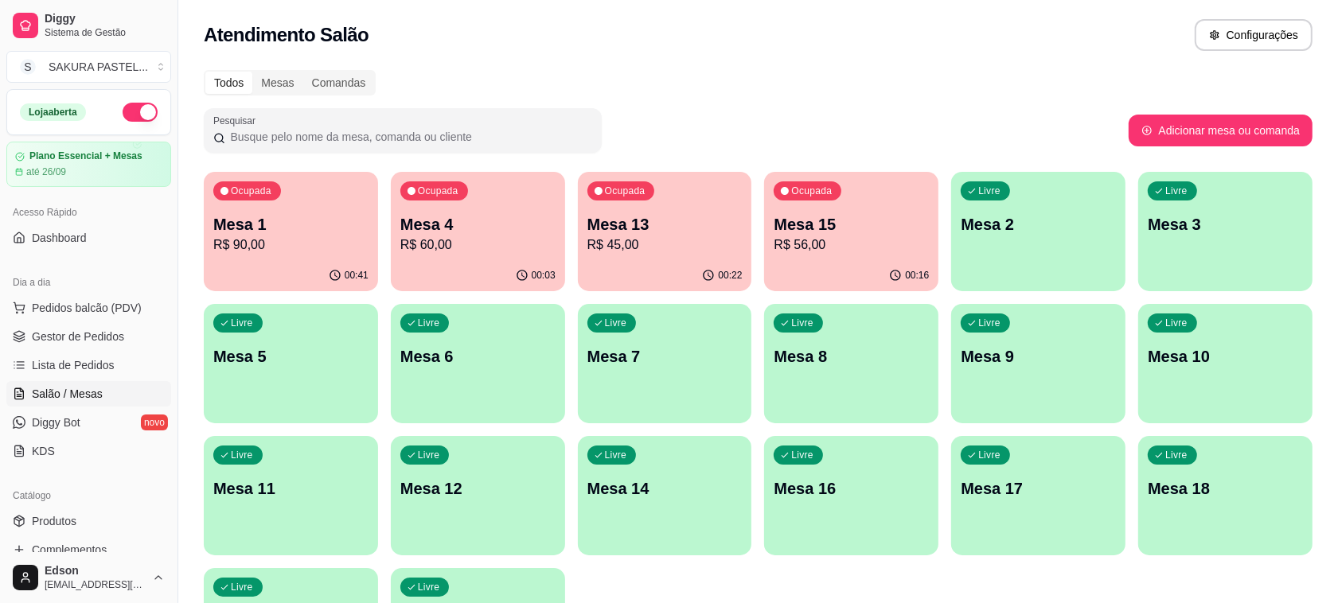
click at [651, 233] on p "Mesa 13" at bounding box center [664, 224] width 155 height 22
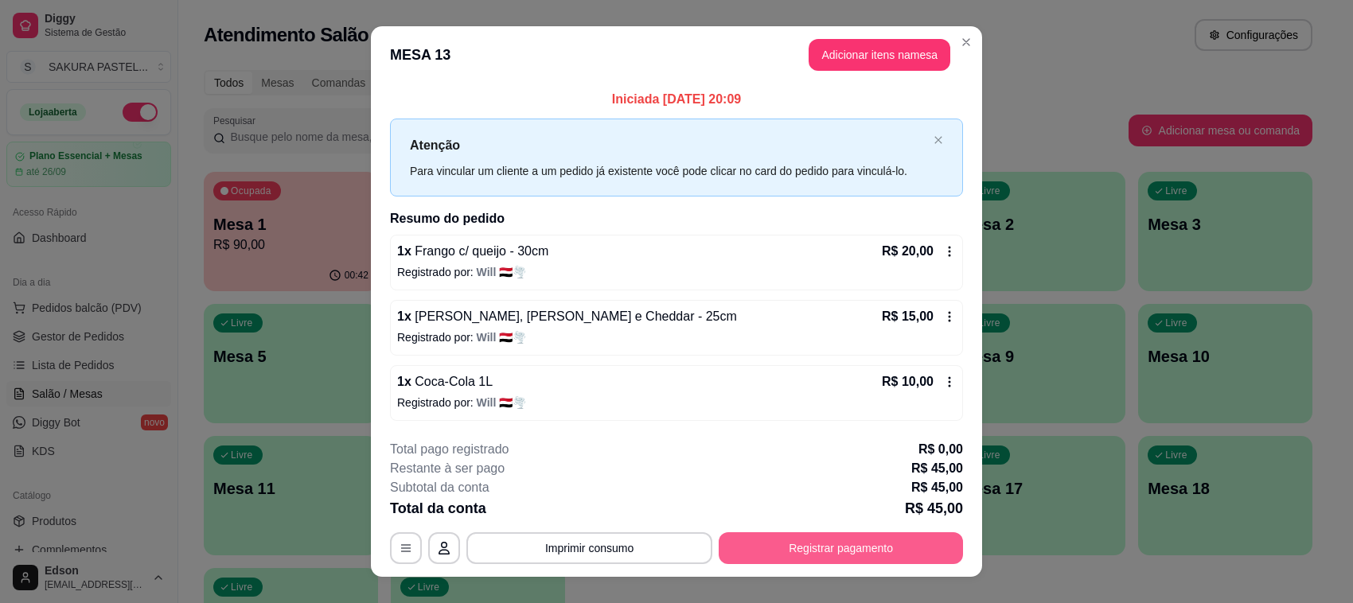
click at [838, 534] on button "Registrar pagamento" at bounding box center [841, 548] width 244 height 32
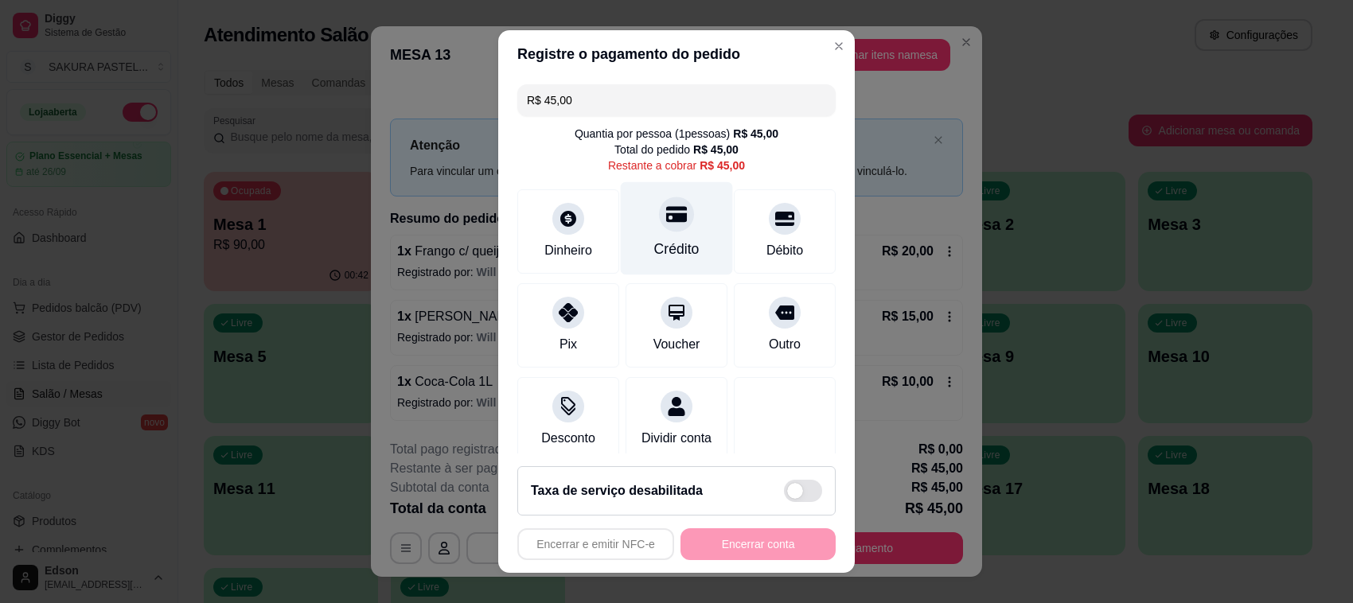
click at [641, 232] on div "Crédito" at bounding box center [677, 228] width 112 height 93
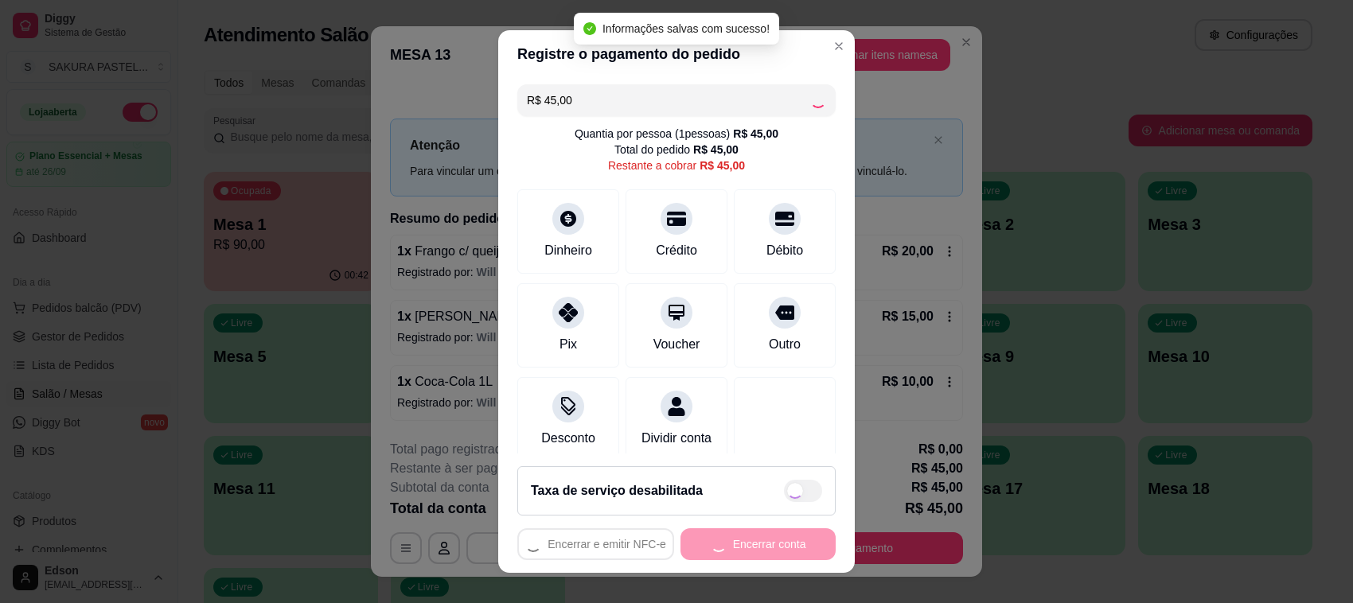
type input "R$ 0,00"
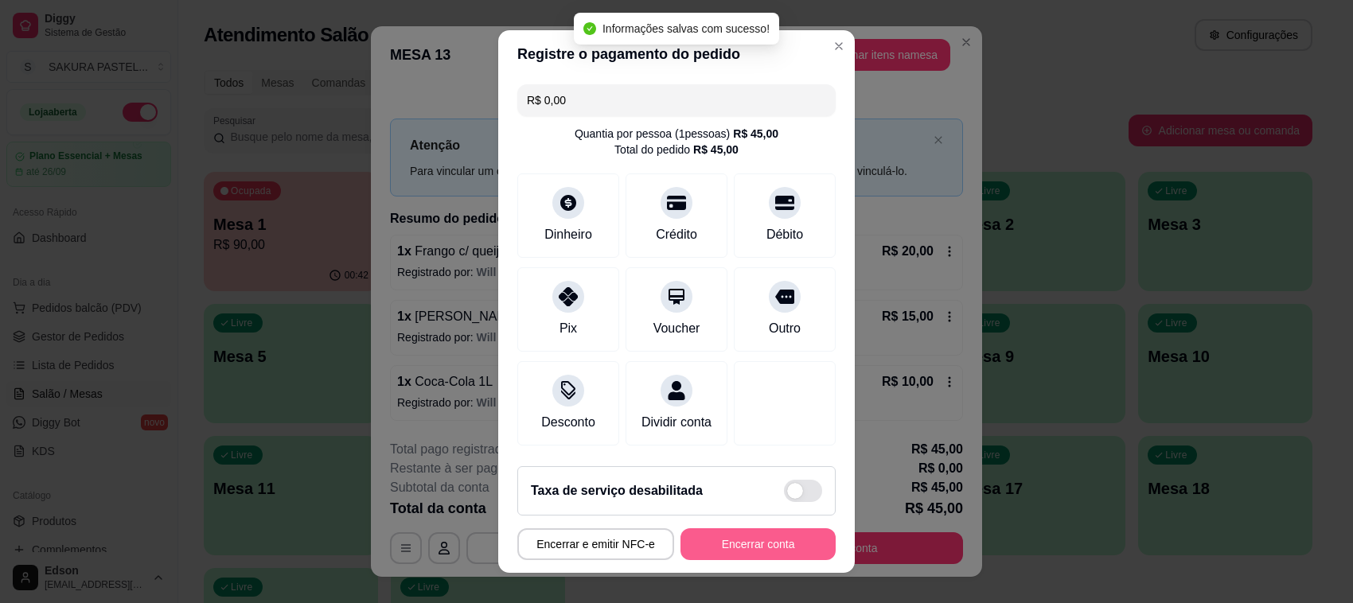
click at [778, 534] on button "Encerrar conta" at bounding box center [757, 544] width 155 height 32
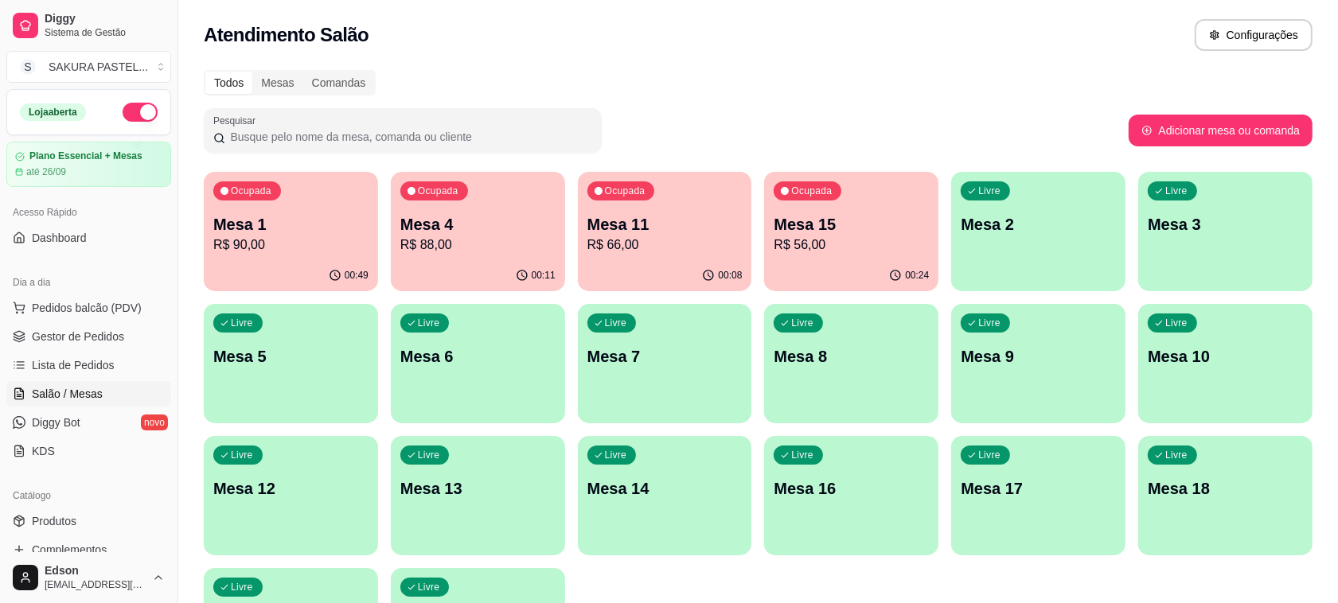
click at [68, 352] on ul "Pedidos balcão (PDV) Gestor de Pedidos Lista de Pedidos Salão / Mesas Diggy Bot…" at bounding box center [88, 379] width 165 height 169
click at [60, 364] on span "Lista de Pedidos" at bounding box center [73, 365] width 83 height 16
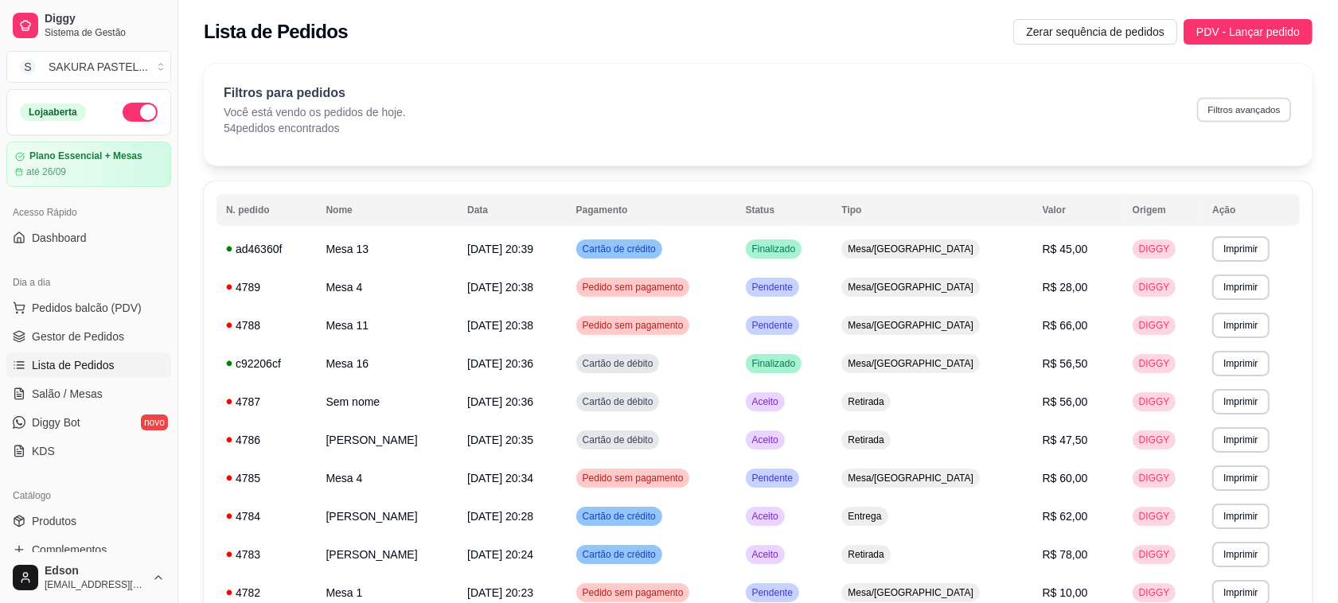
click at [1244, 116] on button "Filtros avançados" at bounding box center [1244, 109] width 94 height 25
select select "0"
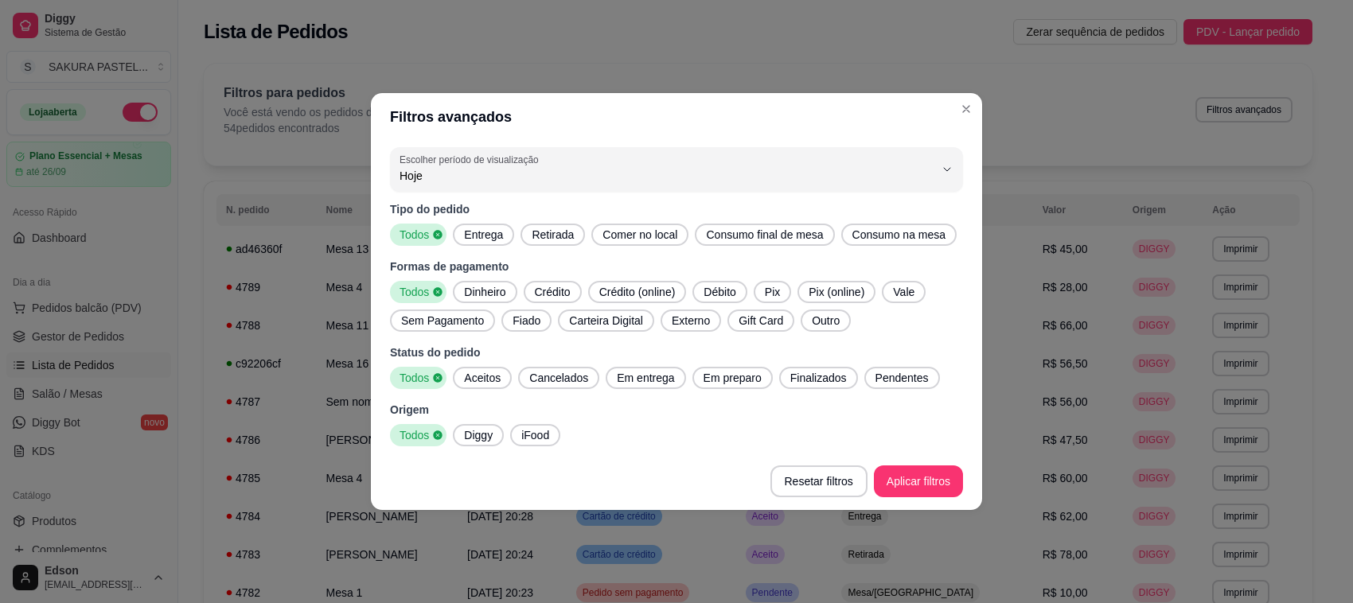
click at [440, 232] on icon at bounding box center [437, 234] width 11 height 11
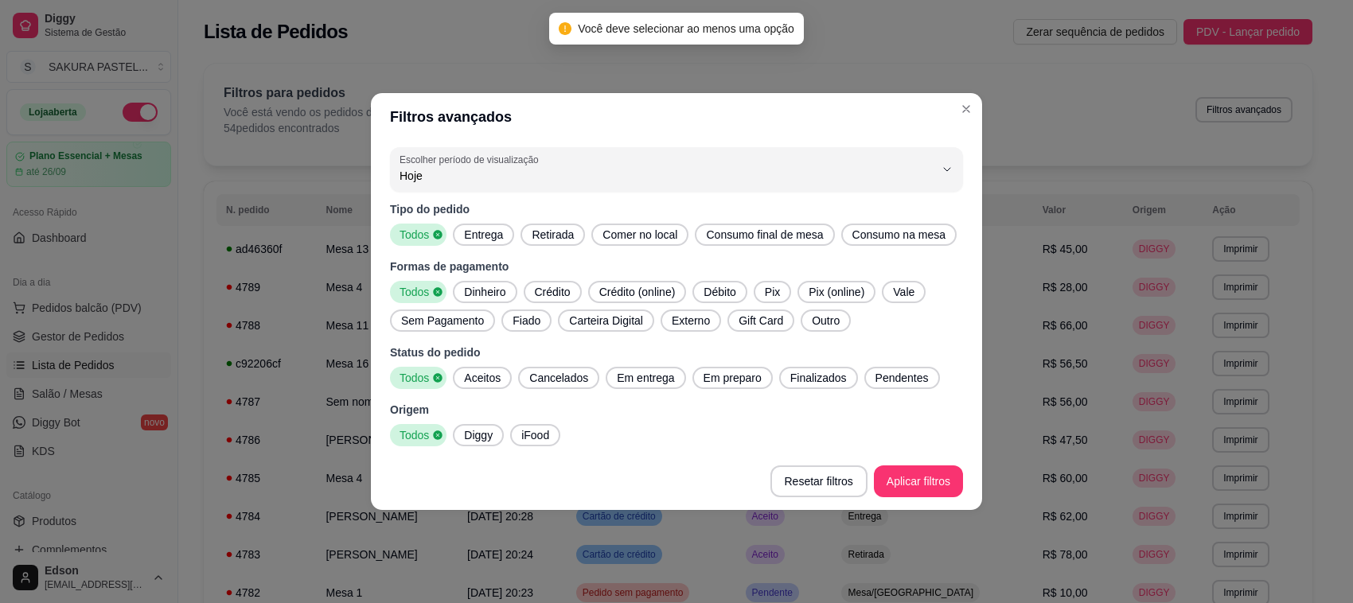
click at [474, 232] on span "Entrega" at bounding box center [484, 235] width 52 height 16
click at [438, 233] on div "Todos" at bounding box center [416, 235] width 52 height 22
click at [484, 232] on span "Entrega" at bounding box center [484, 235] width 52 height 16
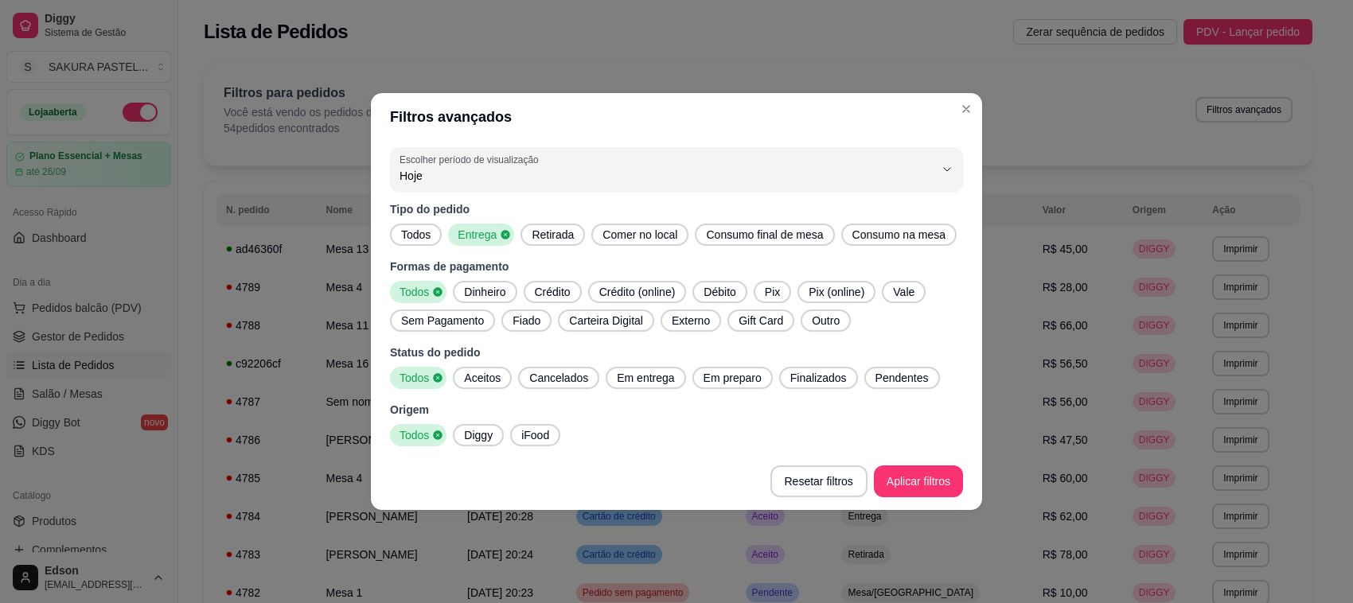
click at [484, 432] on span "Diggy" at bounding box center [478, 435] width 41 height 16
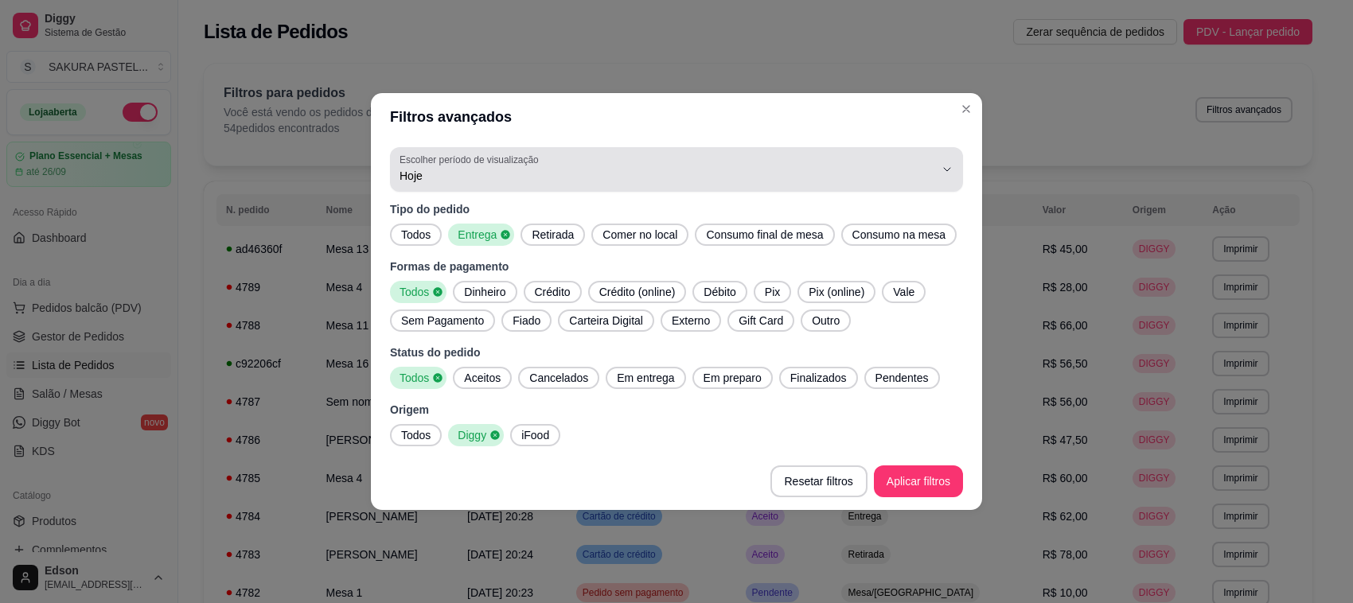
click at [567, 160] on div "Hoje" at bounding box center [666, 170] width 535 height 32
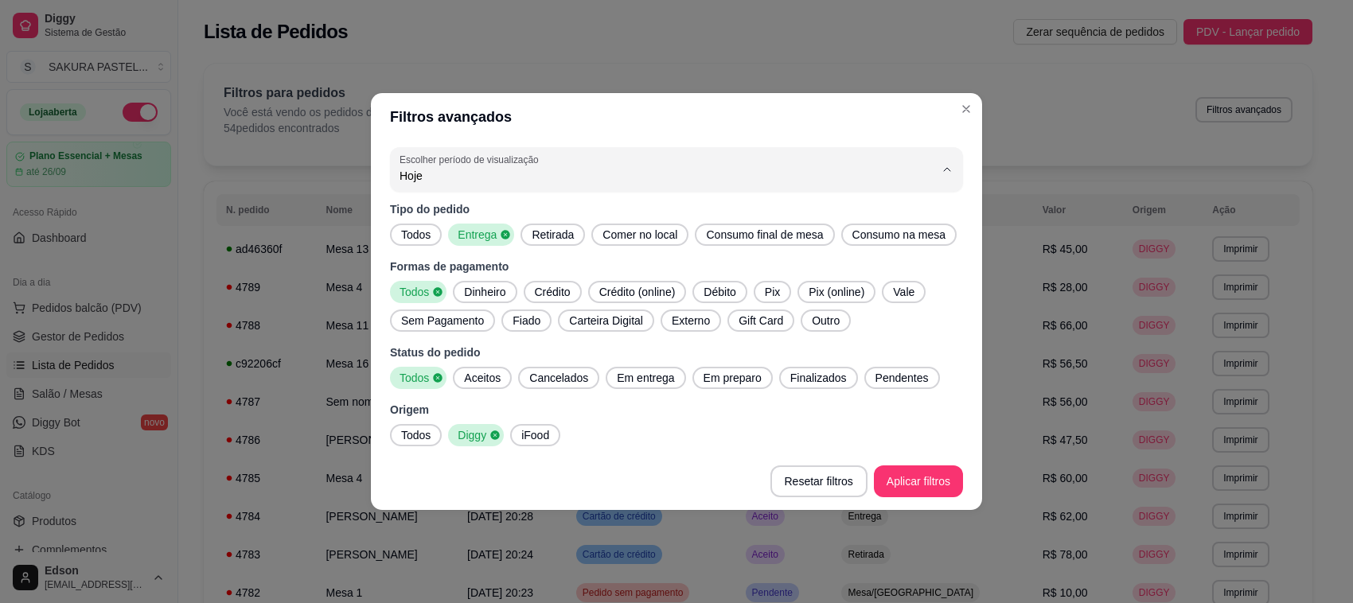
click at [501, 243] on span "Ontem" at bounding box center [669, 239] width 510 height 15
type input "1"
select select "1"
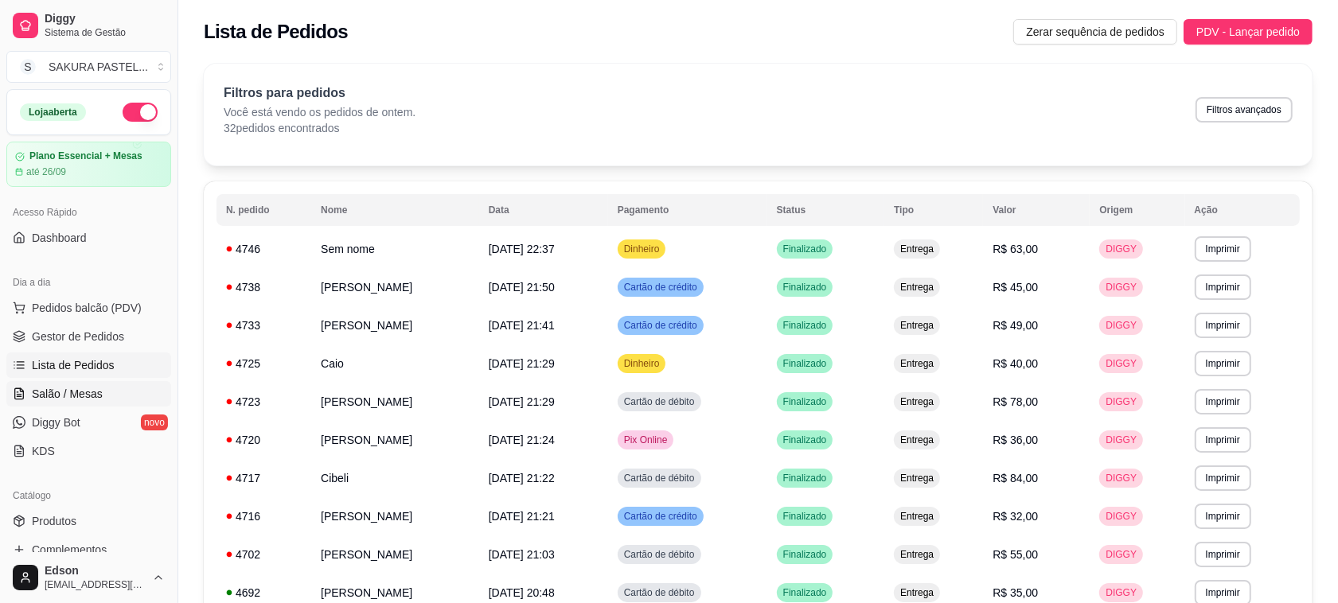
click at [80, 395] on span "Salão / Mesas" at bounding box center [67, 394] width 71 height 16
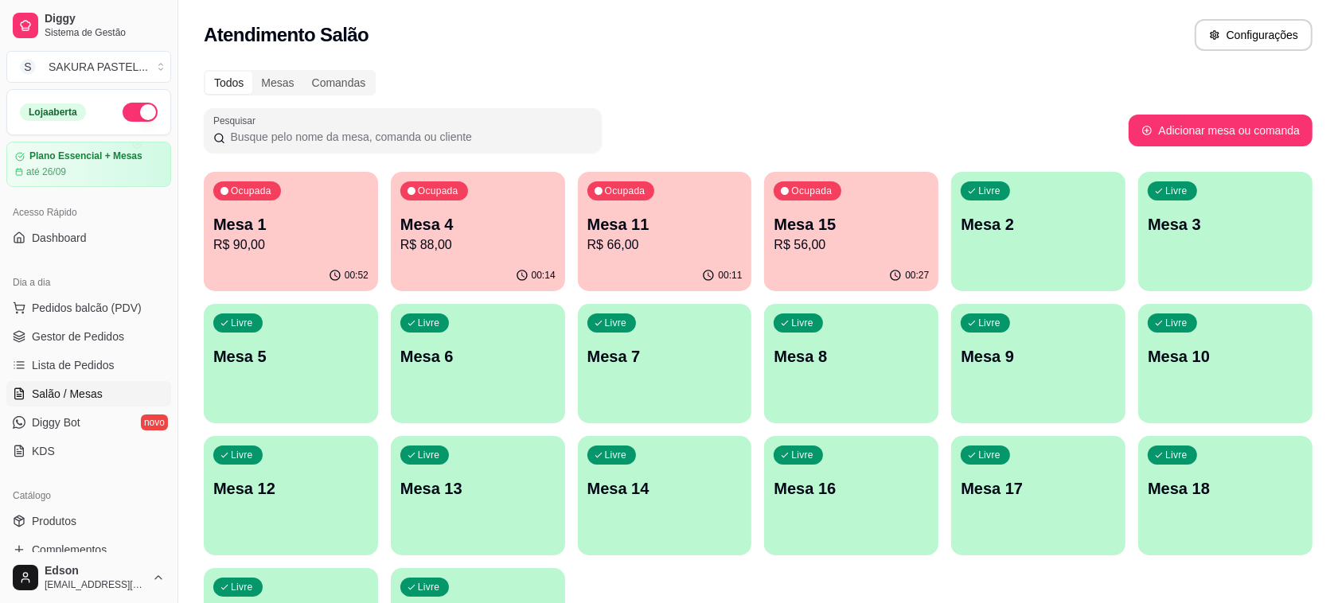
click at [826, 239] on p "R$ 56,00" at bounding box center [850, 245] width 155 height 19
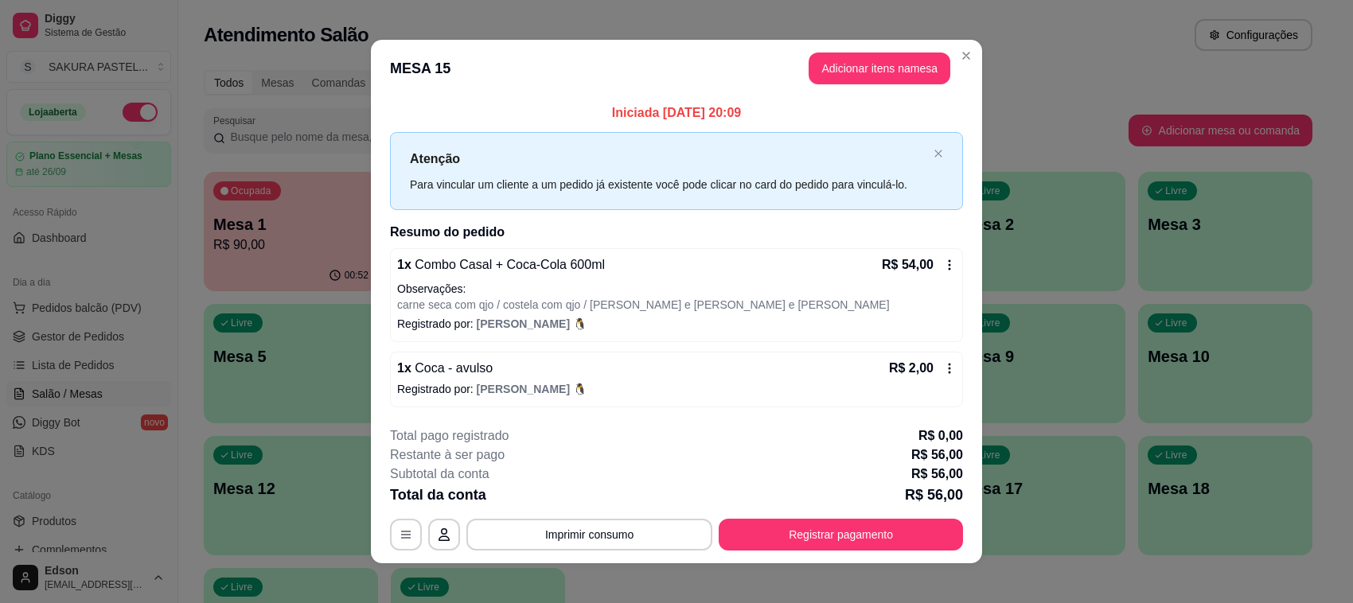
scroll to position [10, 0]
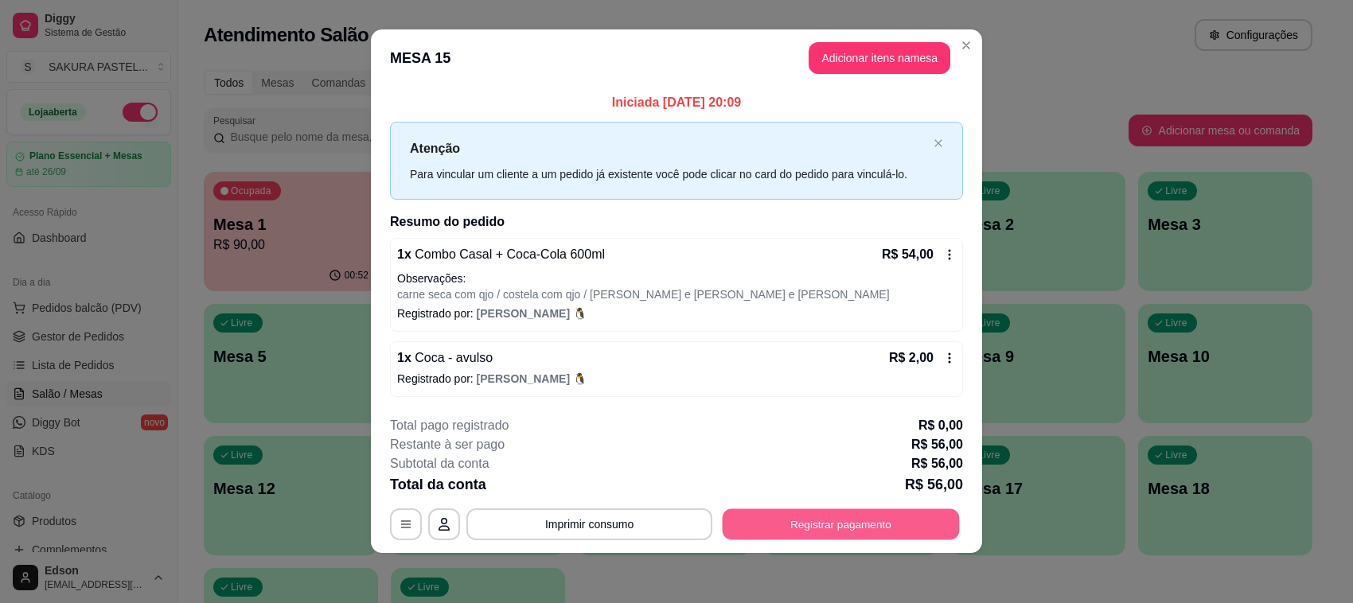
click at [834, 520] on button "Registrar pagamento" at bounding box center [841, 523] width 237 height 31
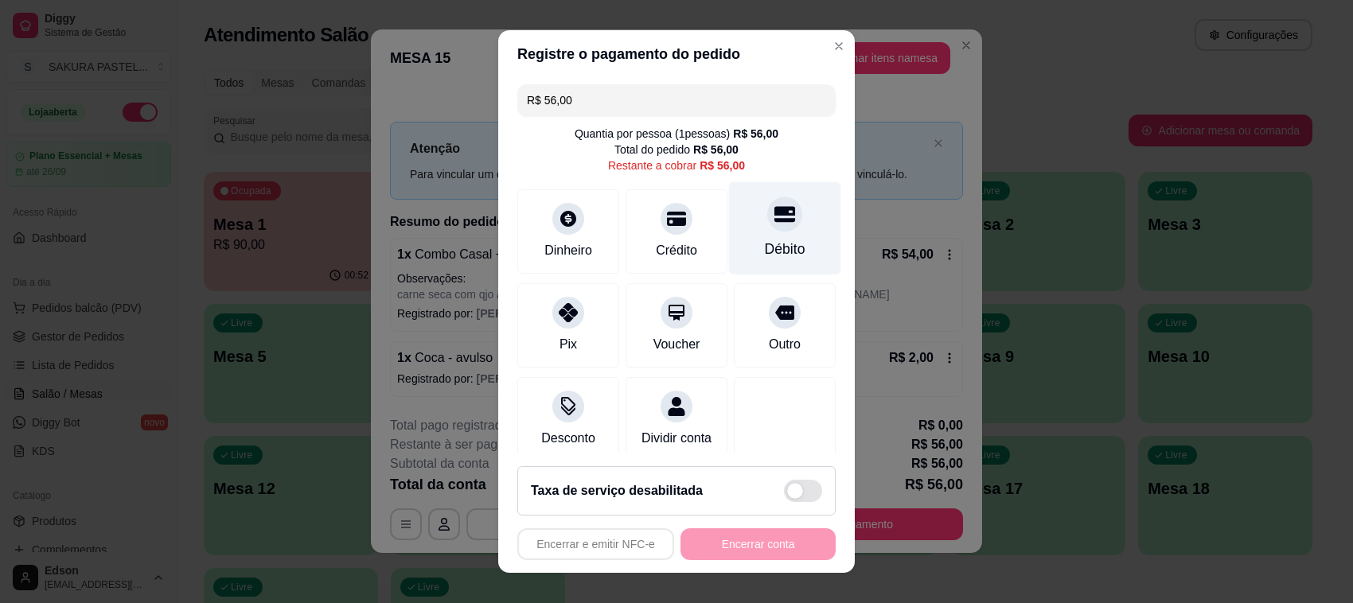
click at [767, 205] on div at bounding box center [784, 214] width 35 height 35
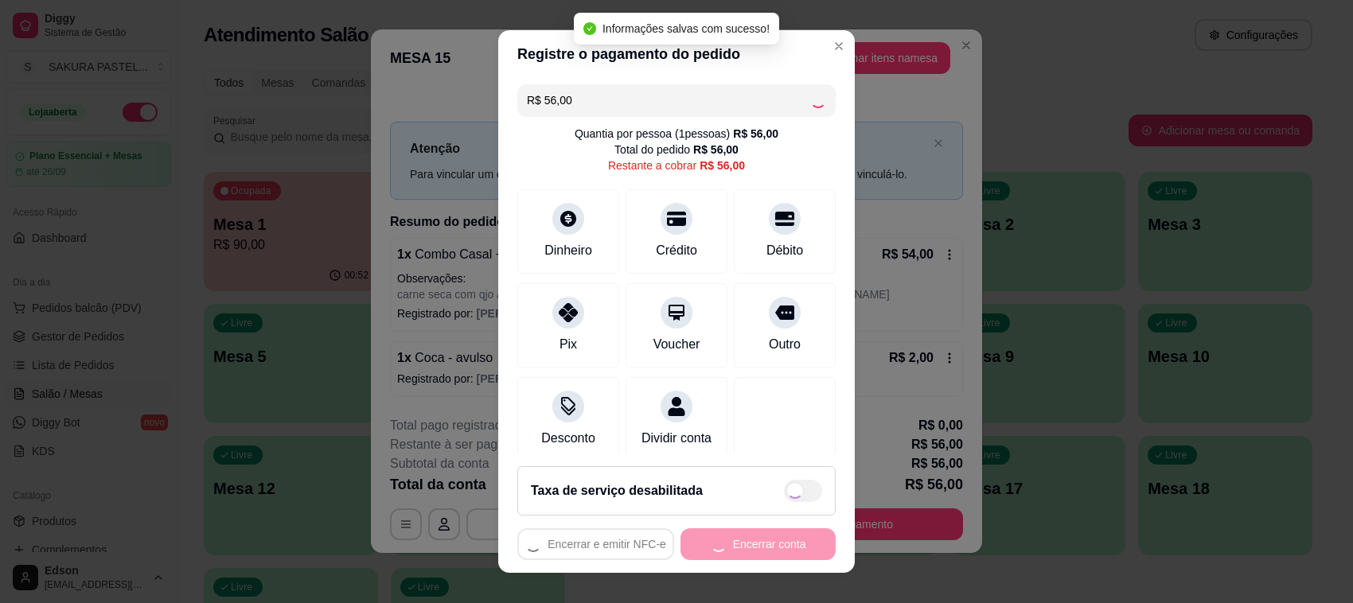
type input "R$ 0,00"
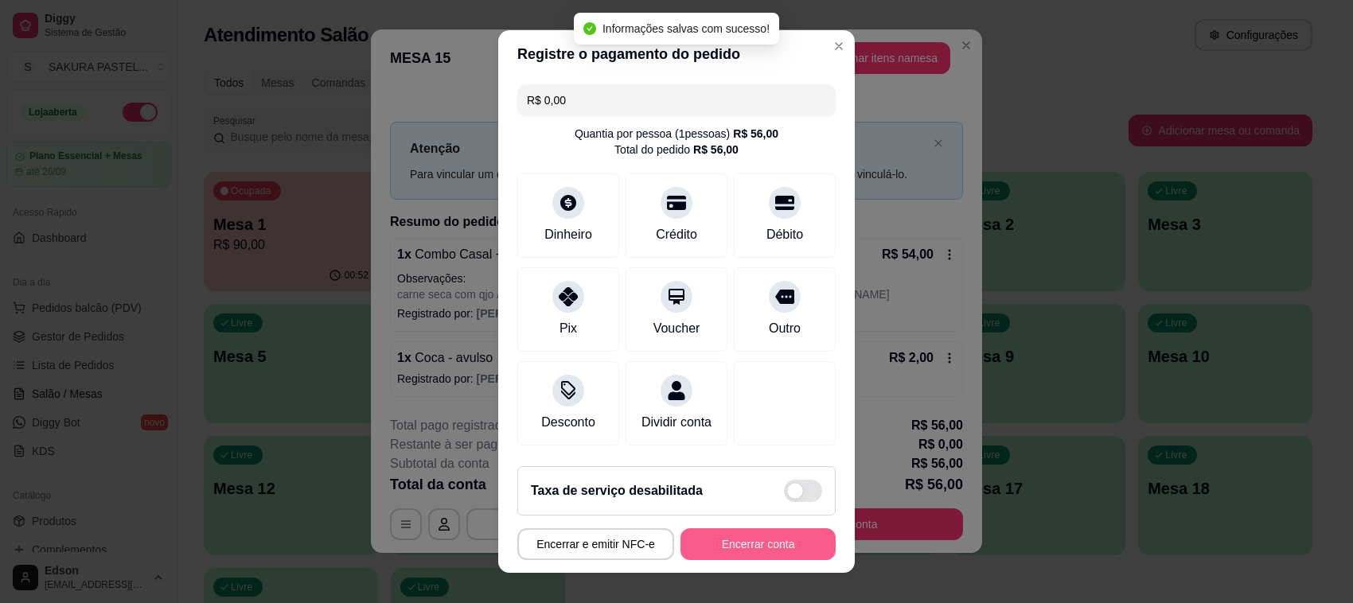
click at [754, 550] on button "Encerrar conta" at bounding box center [757, 544] width 155 height 32
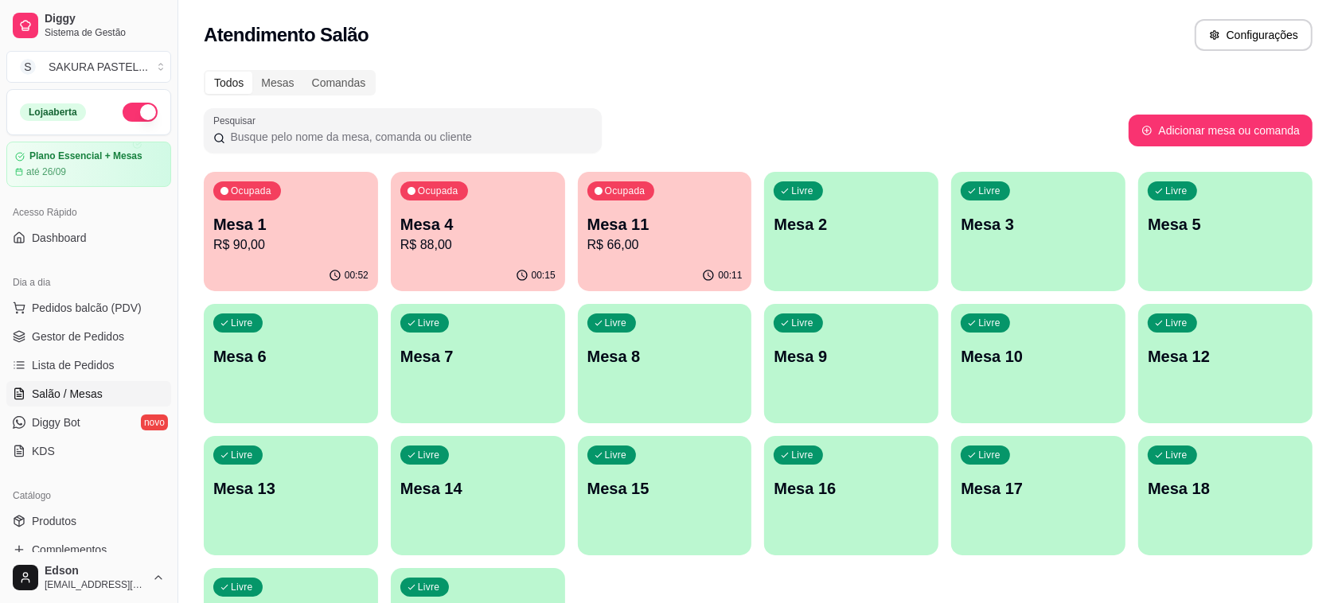
click at [1008, 219] on p "Mesa 3" at bounding box center [1037, 224] width 155 height 22
click at [662, 232] on p "Mesa 11" at bounding box center [664, 224] width 155 height 22
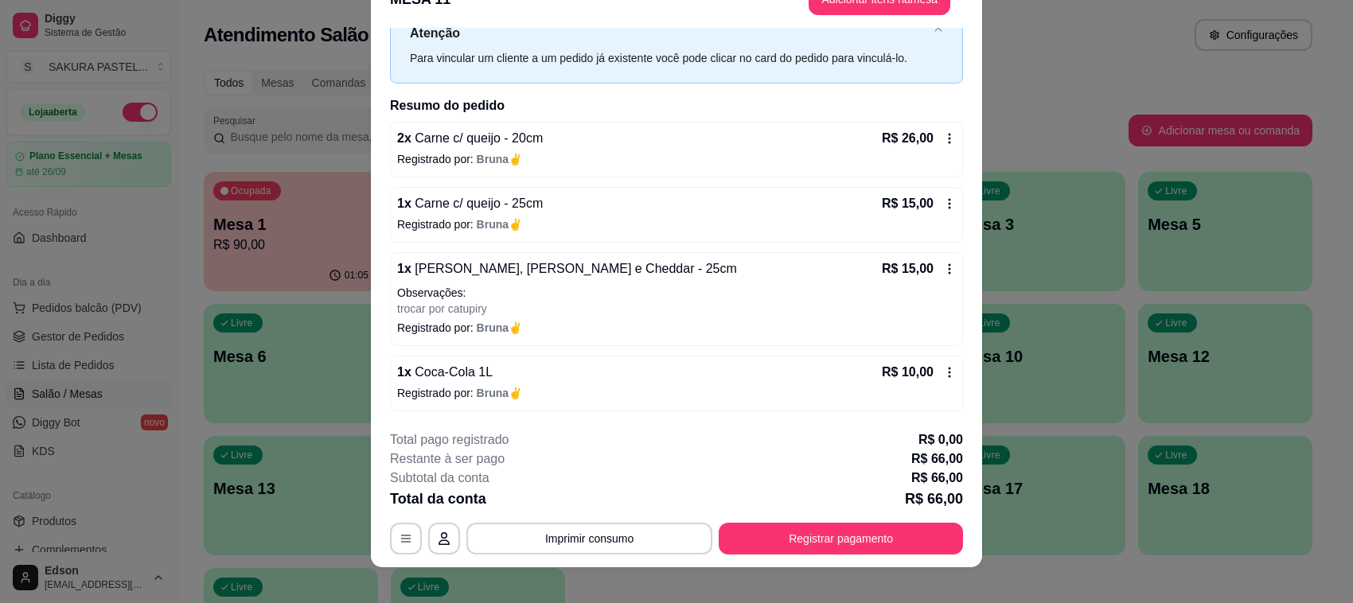
scroll to position [48, 0]
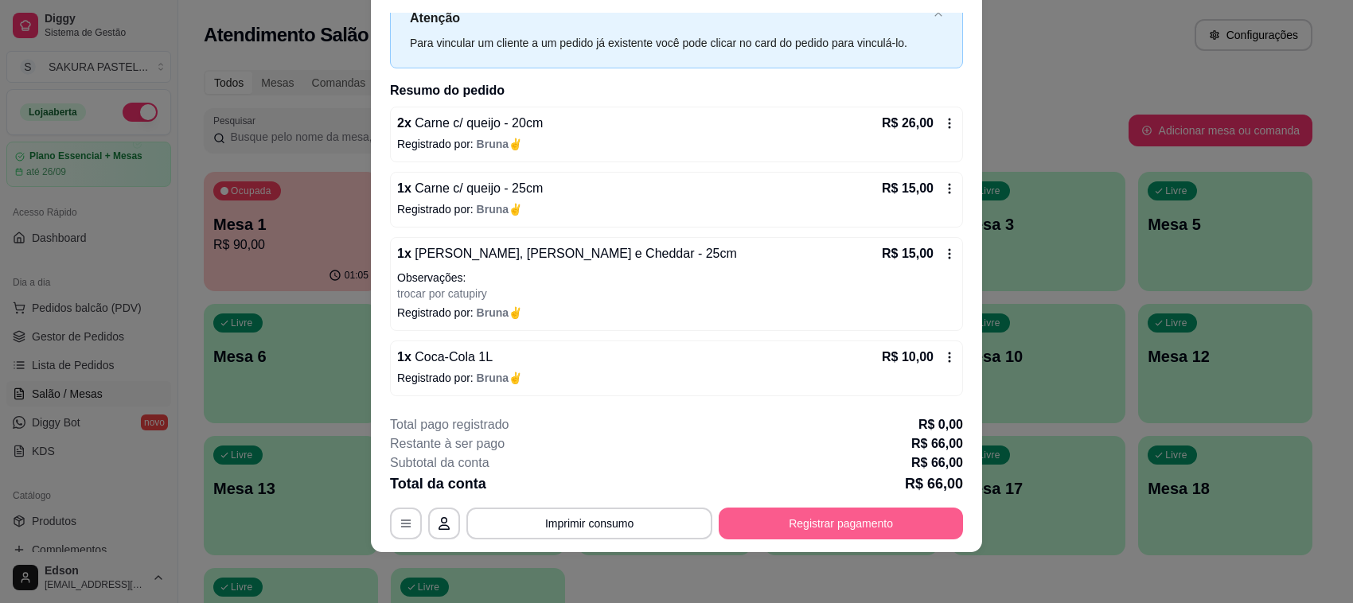
click at [901, 524] on button "Registrar pagamento" at bounding box center [841, 524] width 244 height 32
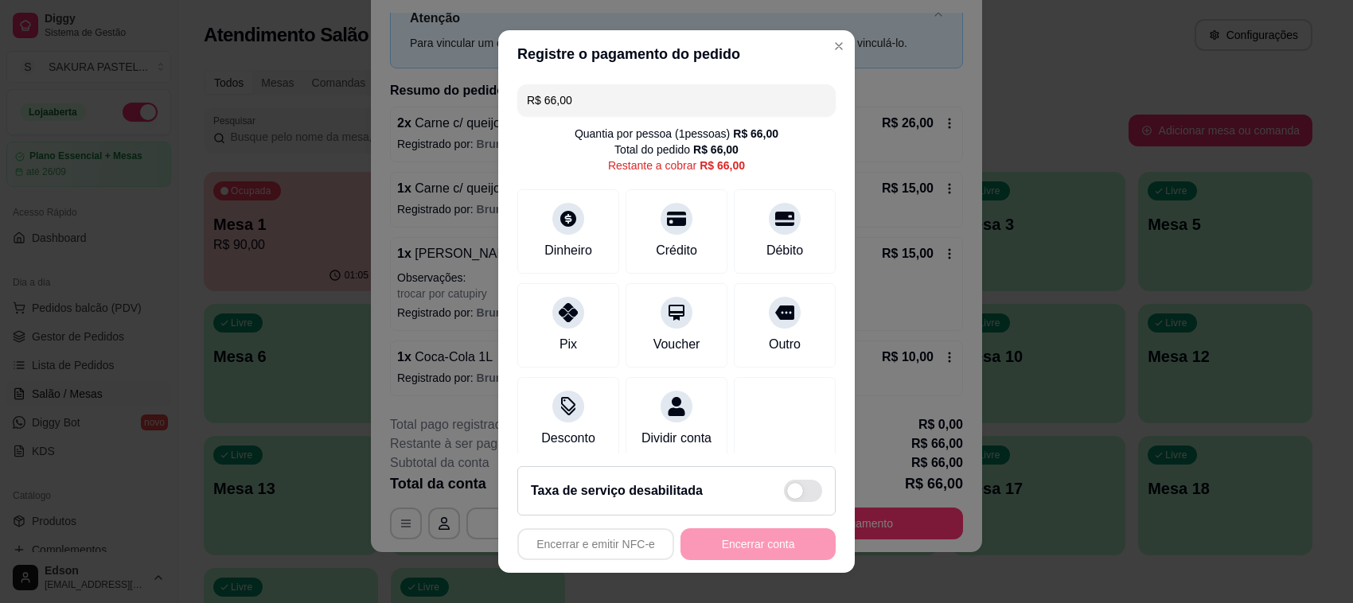
click at [647, 183] on div "R$ 66,00 Quantia por pessoa ( 1 pessoas) R$ 66,00 Total do pedido R$ 66,00 Rest…" at bounding box center [676, 266] width 356 height 376
drag, startPoint x: 649, startPoint y: 200, endPoint x: 653, endPoint y: 271, distance: 71.0
click at [649, 208] on div "Crédito" at bounding box center [677, 228] width 112 height 93
type input "R$ 0,00"
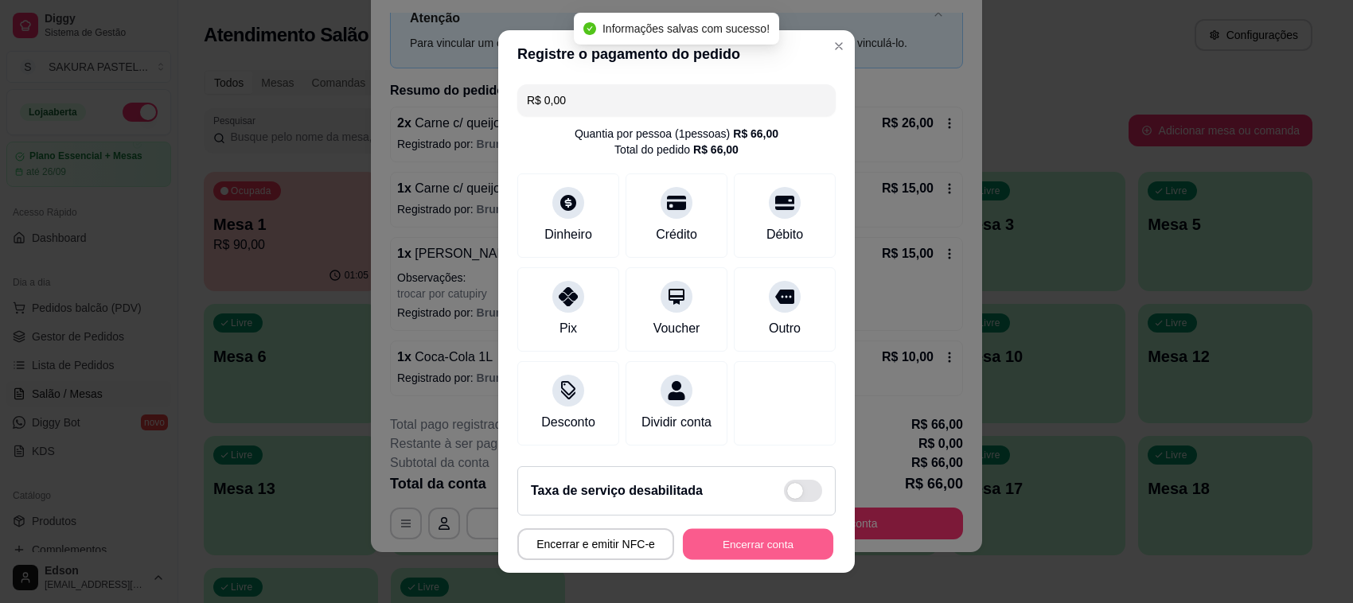
click at [773, 555] on button "Encerrar conta" at bounding box center [758, 544] width 150 height 31
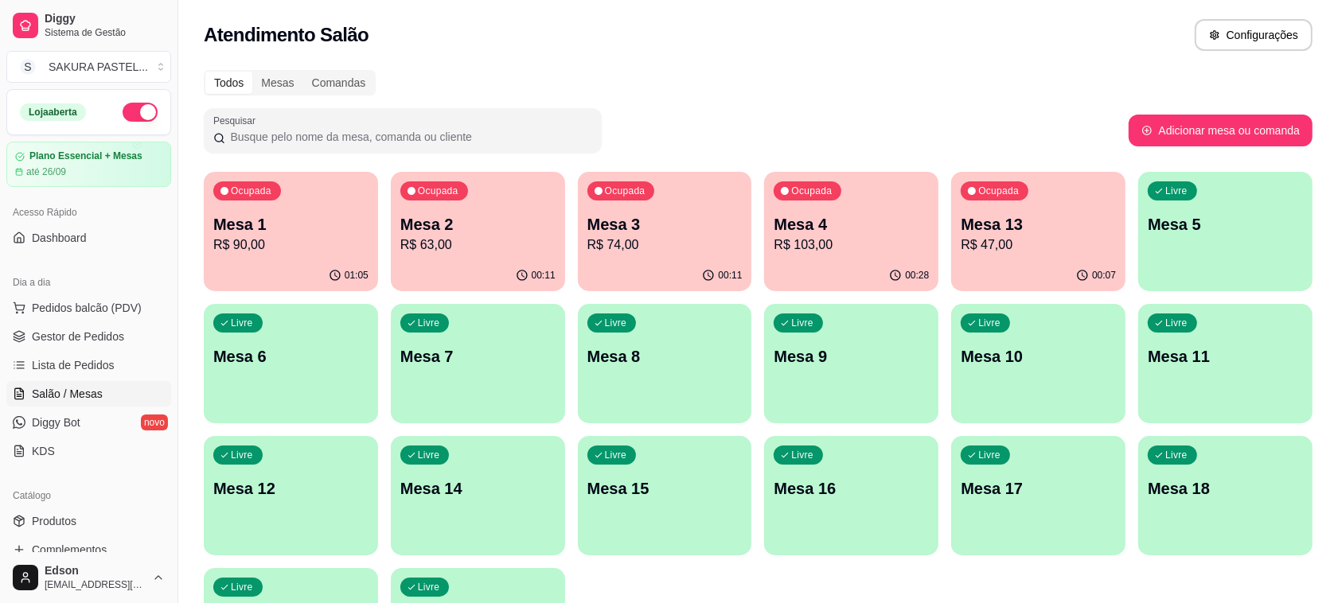
click at [789, 248] on div "Ocupada Mesa 4 R$ 103,00" at bounding box center [851, 216] width 174 height 88
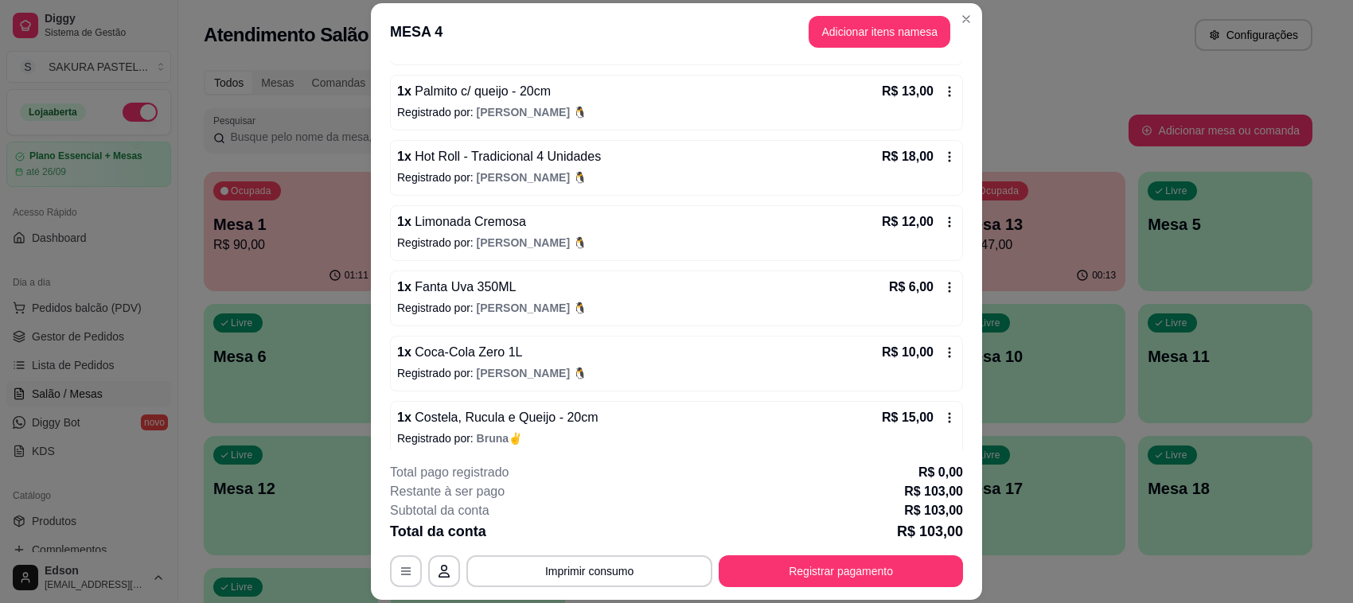
scroll to position [281, 0]
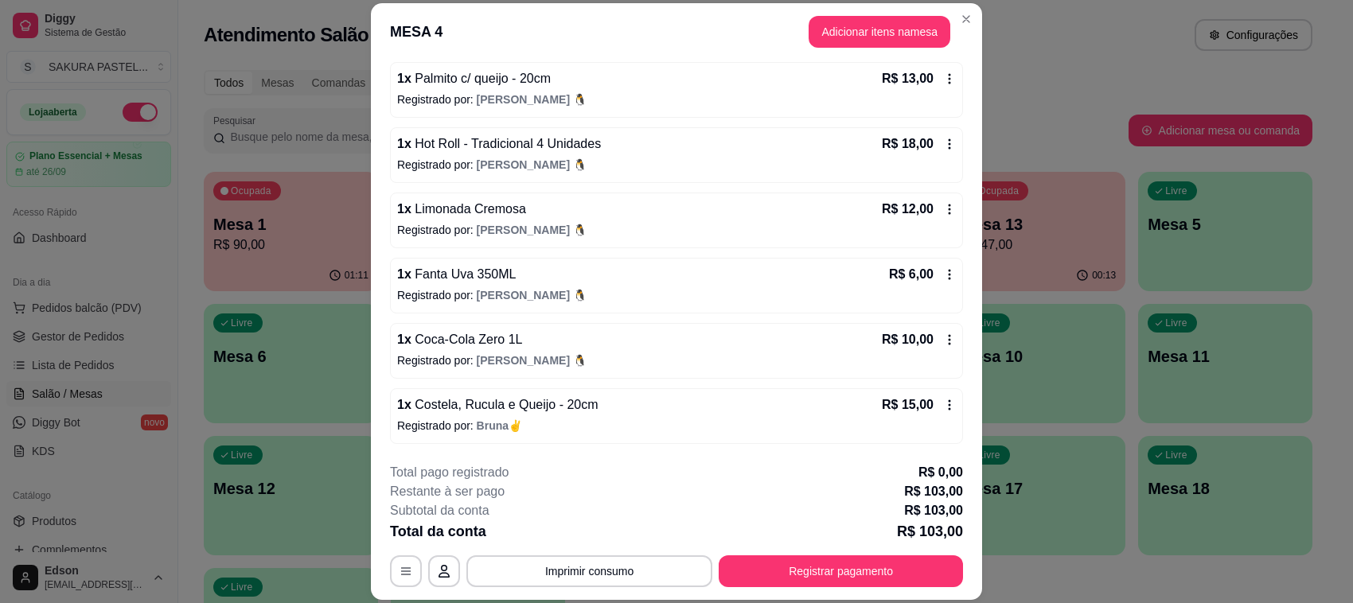
drag, startPoint x: 960, startPoint y: 191, endPoint x: 960, endPoint y: 406, distance: 214.9
click at [951, 430] on div "Iniciada [DATE] 20:09 Atenção Para vincular um cliente a um pedido já existente…" at bounding box center [676, 255] width 611 height 390
click at [910, 551] on div "**********" at bounding box center [676, 525] width 573 height 124
click at [911, 557] on button "Registrar pagamento" at bounding box center [841, 571] width 244 height 32
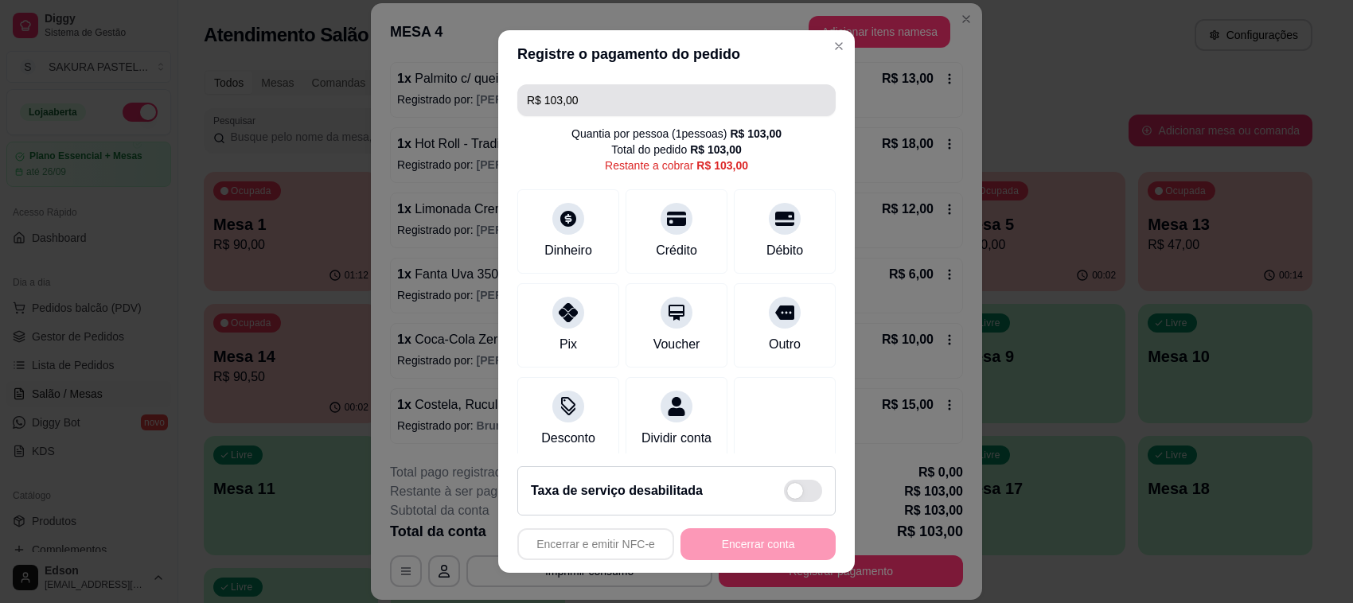
click at [601, 107] on input "R$ 103,00" at bounding box center [676, 100] width 299 height 32
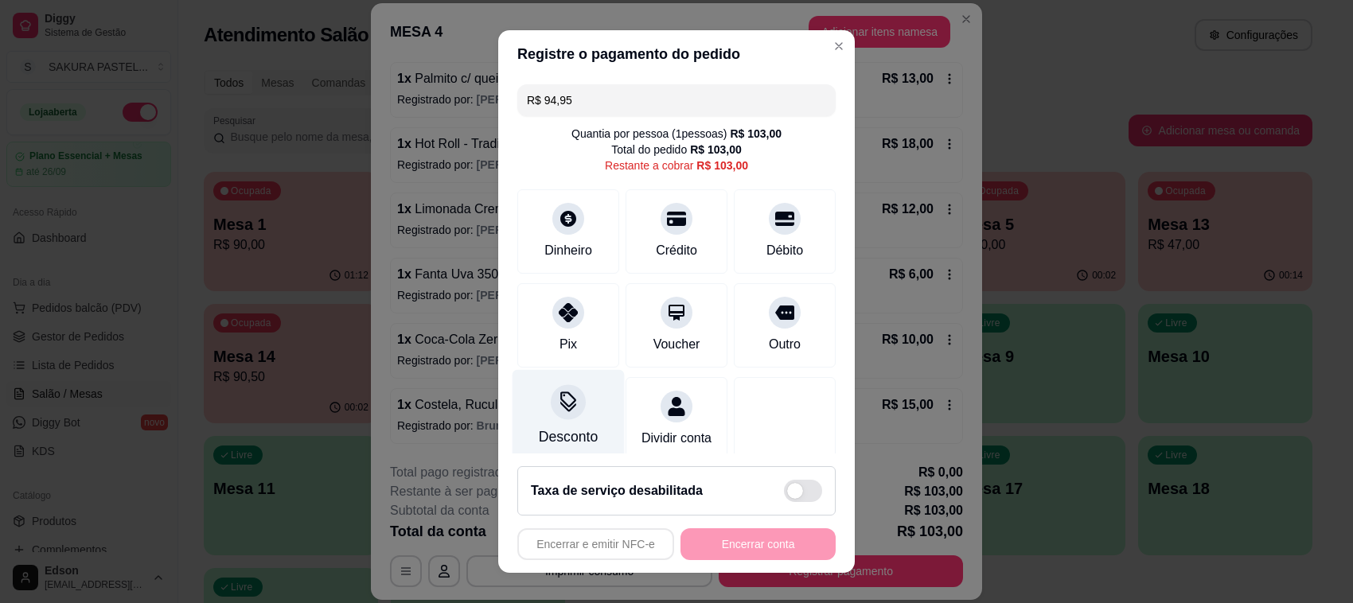
type input "R$ 94,95"
click at [559, 410] on icon at bounding box center [568, 402] width 21 height 21
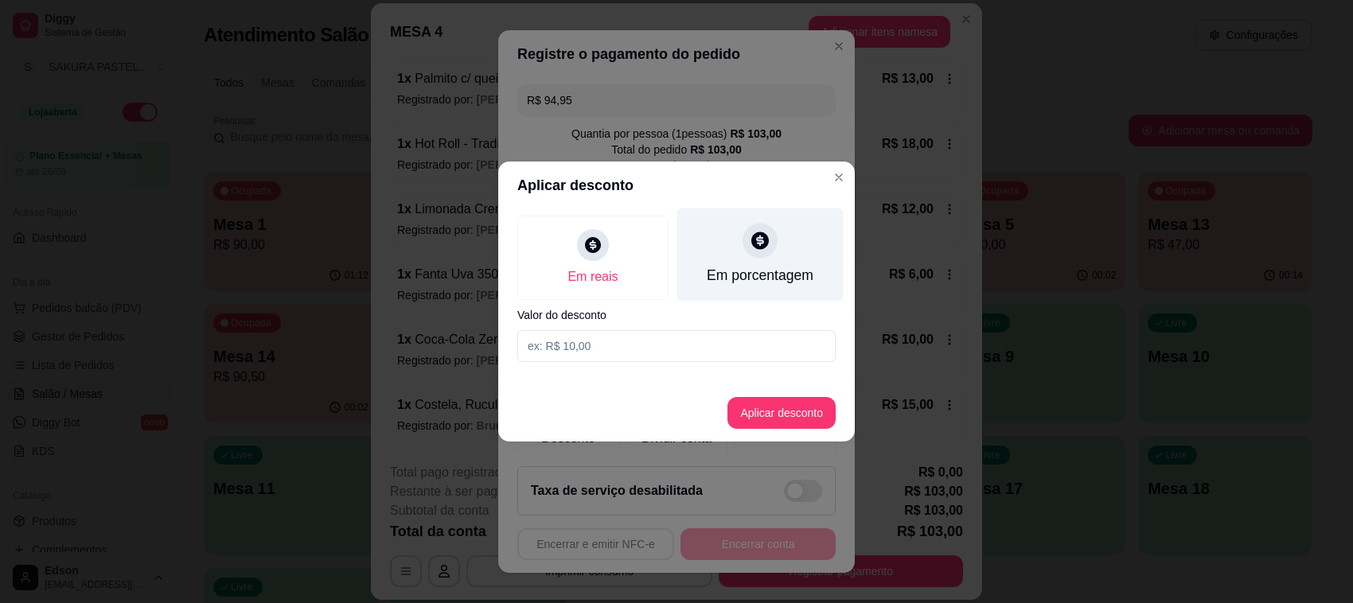
click at [749, 255] on div at bounding box center [759, 240] width 35 height 35
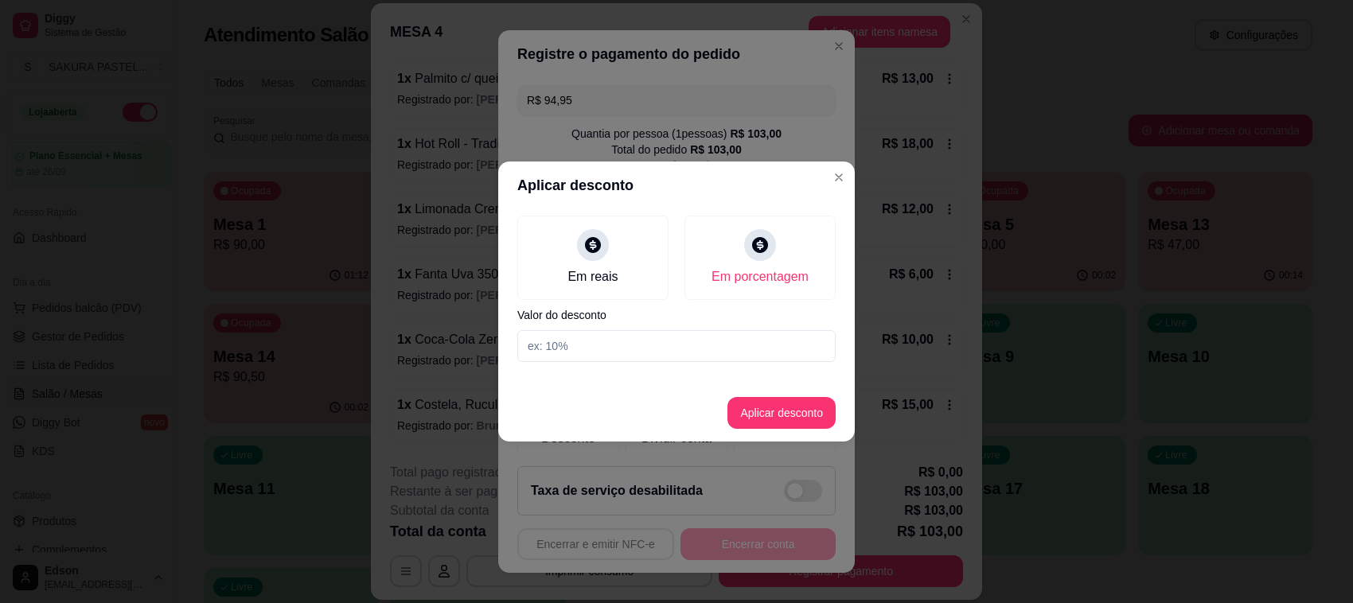
click at [622, 351] on input at bounding box center [676, 346] width 318 height 32
type input "10"
click at [740, 406] on button "Aplicar desconto" at bounding box center [781, 413] width 108 height 32
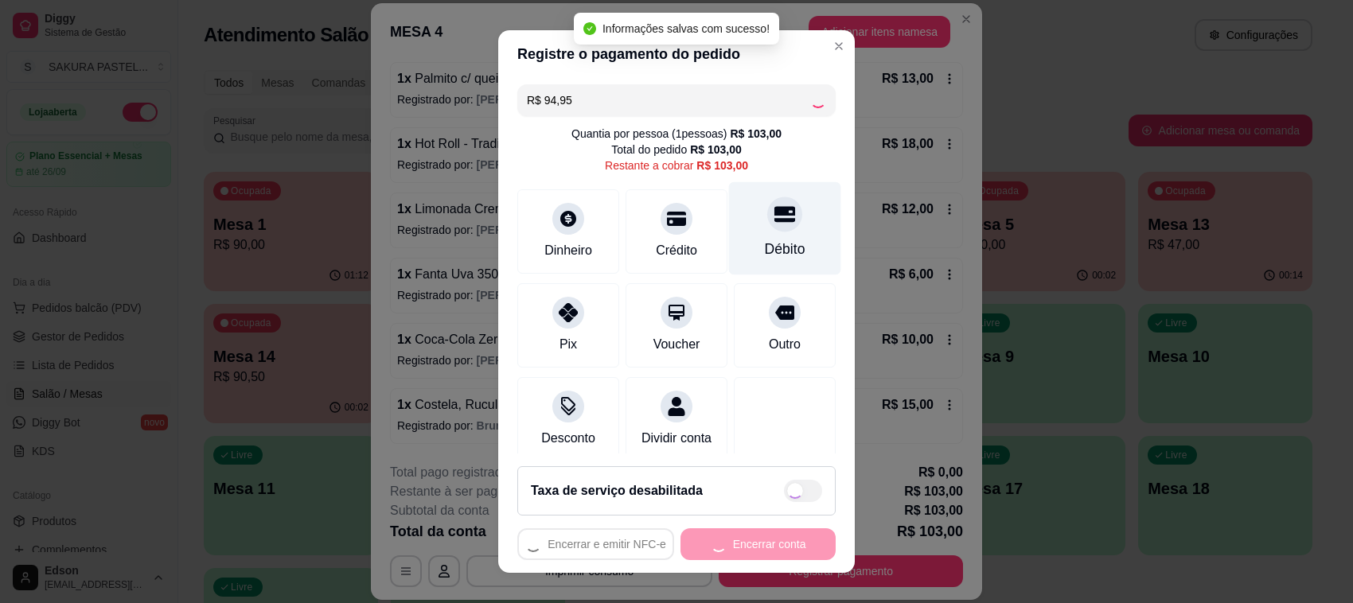
type input "R$ 92,70"
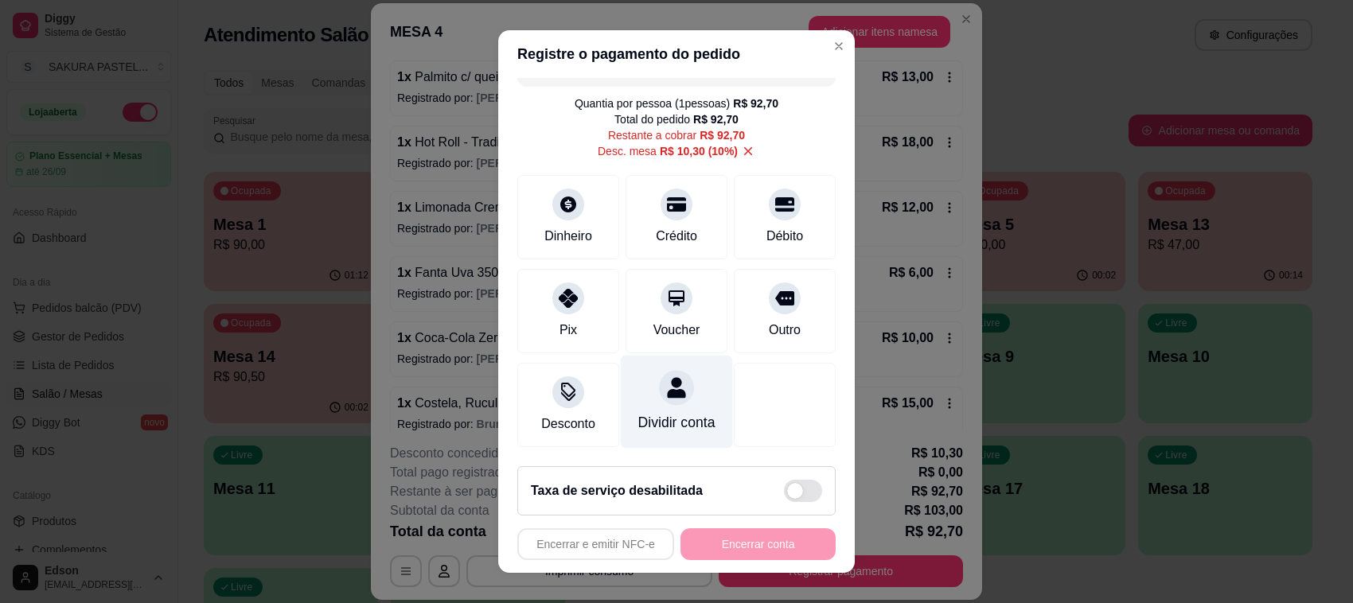
scroll to position [49, 0]
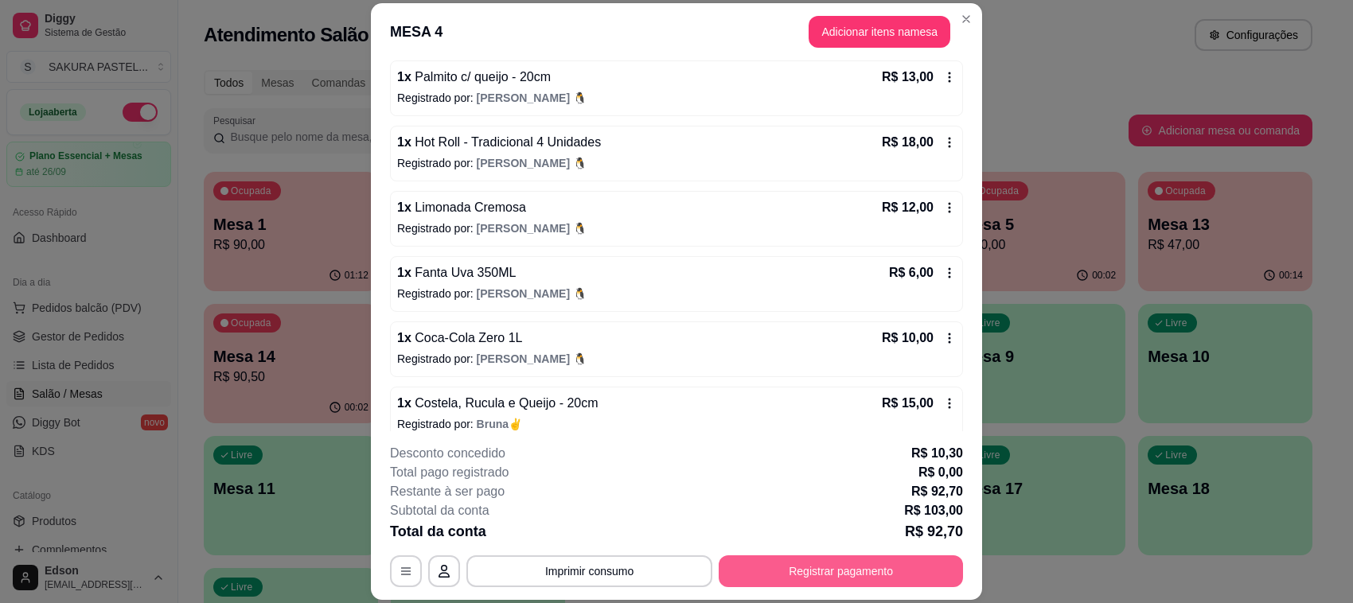
click at [818, 573] on button "Registrar pagamento" at bounding box center [841, 571] width 244 height 32
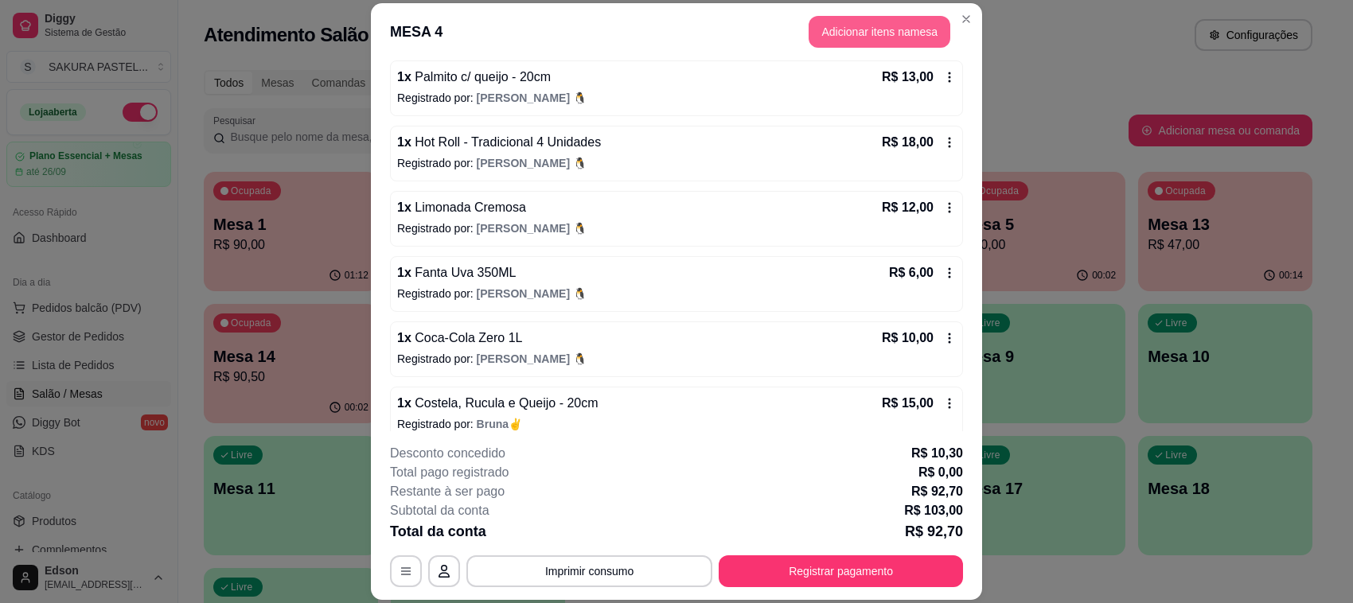
click at [895, 33] on button "Adicionar itens na mesa" at bounding box center [879, 32] width 142 height 32
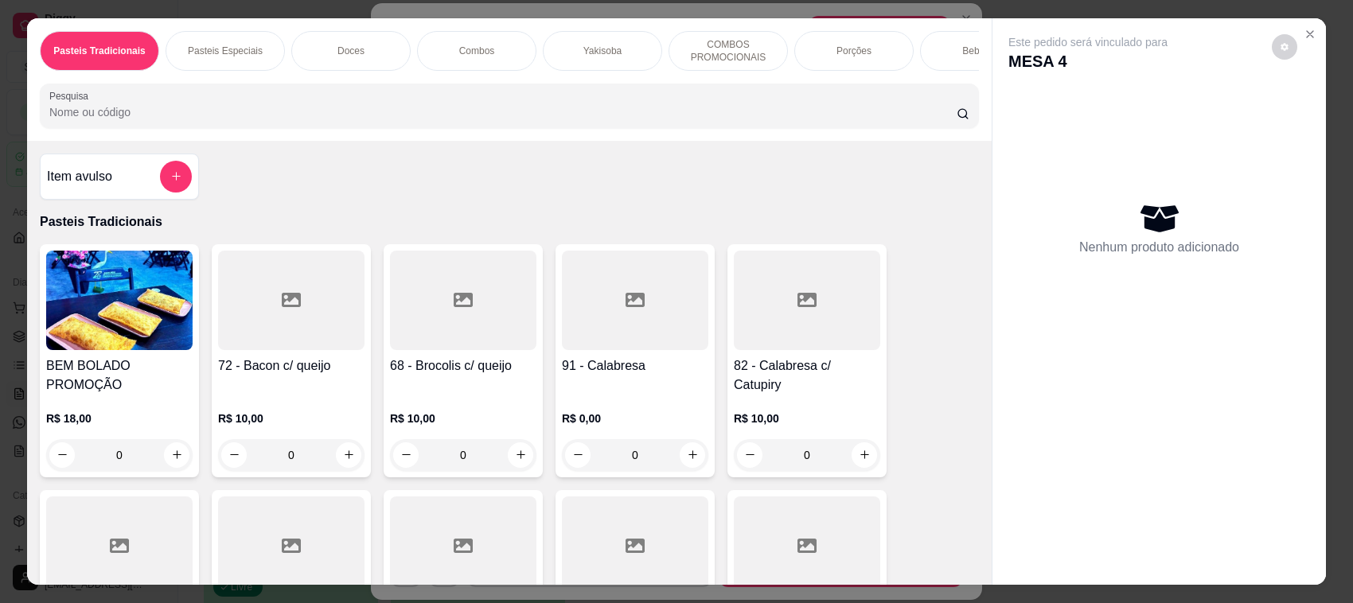
click at [160, 185] on button "add-separate-item" at bounding box center [176, 177] width 32 height 32
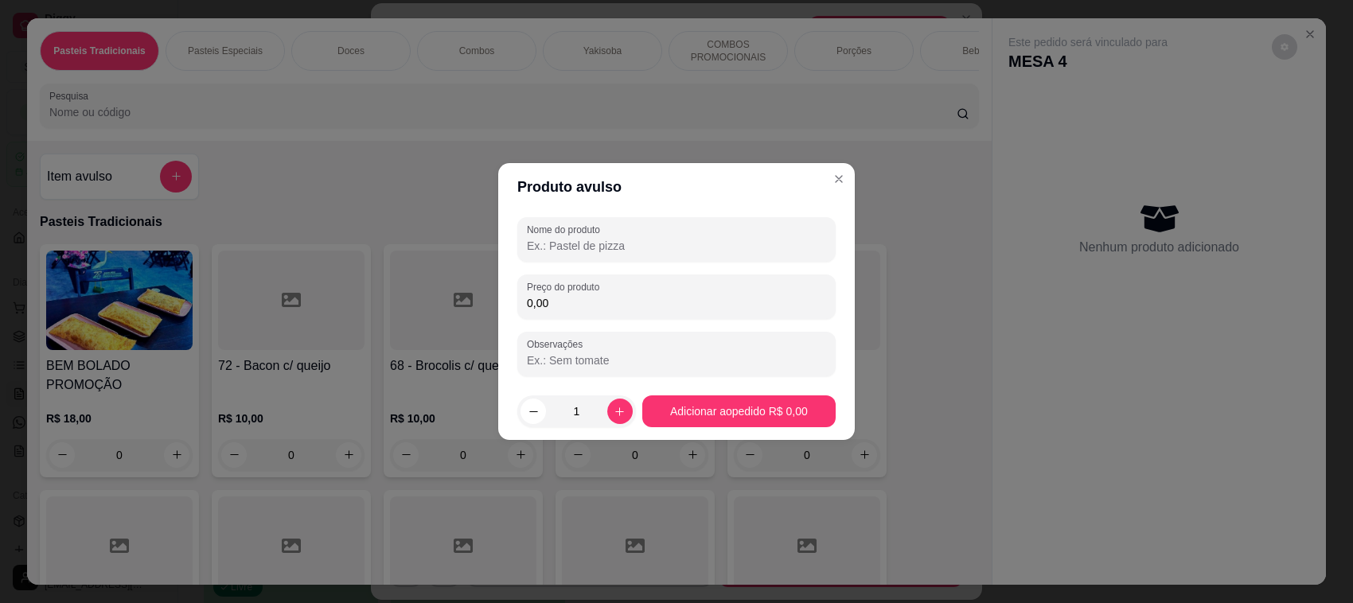
click at [630, 240] on input "Nome do produto" at bounding box center [676, 246] width 299 height 16
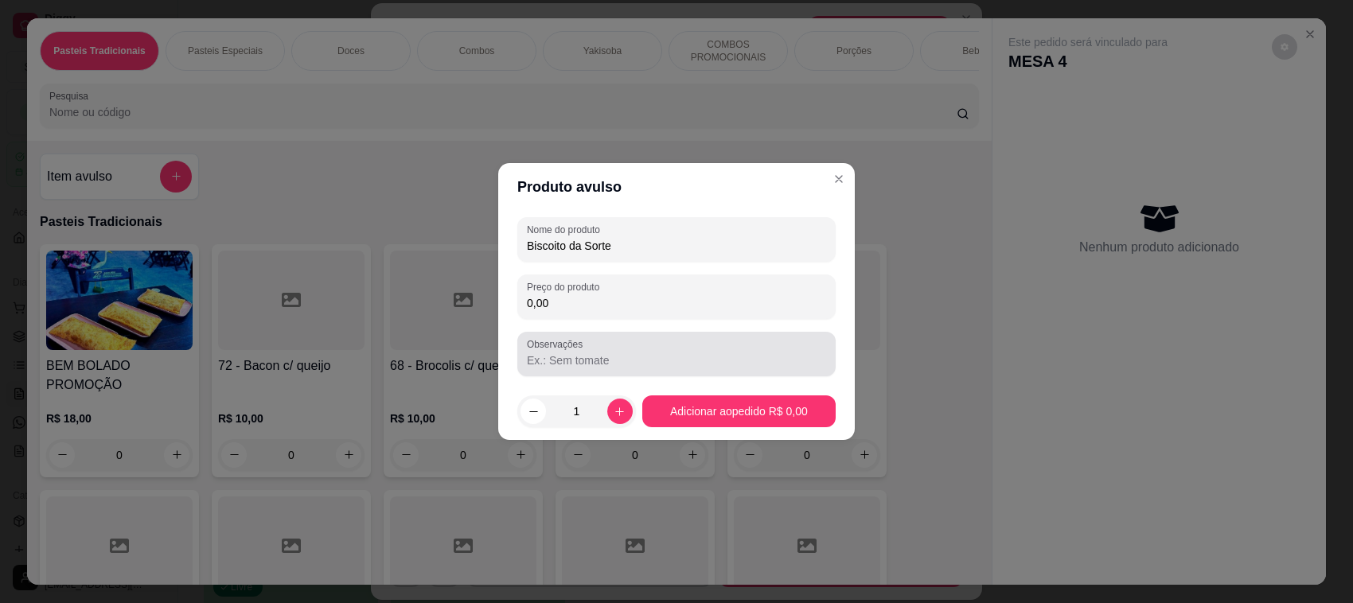
type input "Biscoito da Sorte"
click at [664, 281] on div "0,00" at bounding box center [676, 297] width 299 height 32
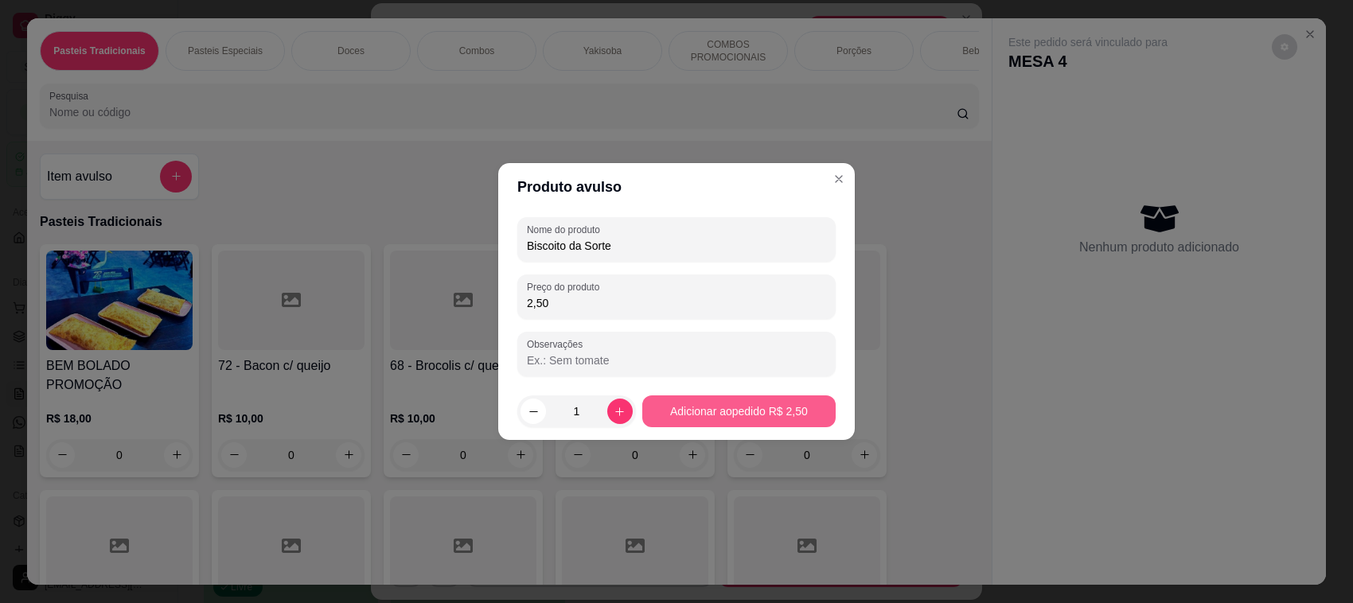
type input "2,50"
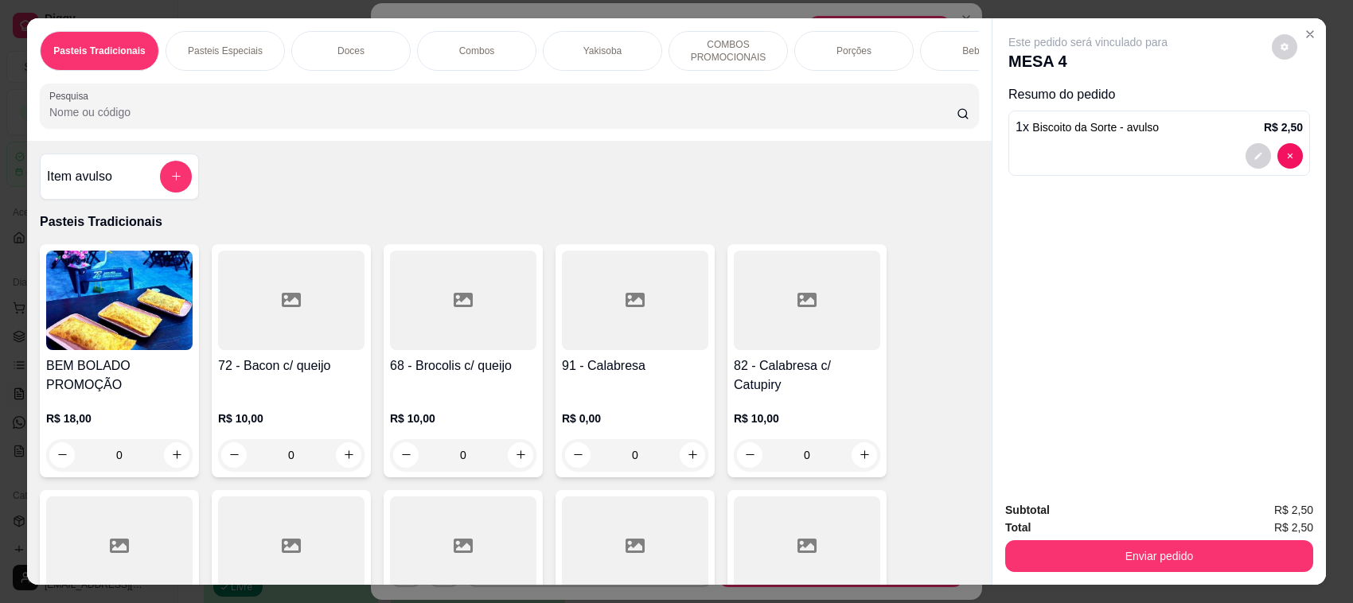
click at [1245, 149] on button "decrease-product-quantity" at bounding box center [1257, 155] width 25 height 25
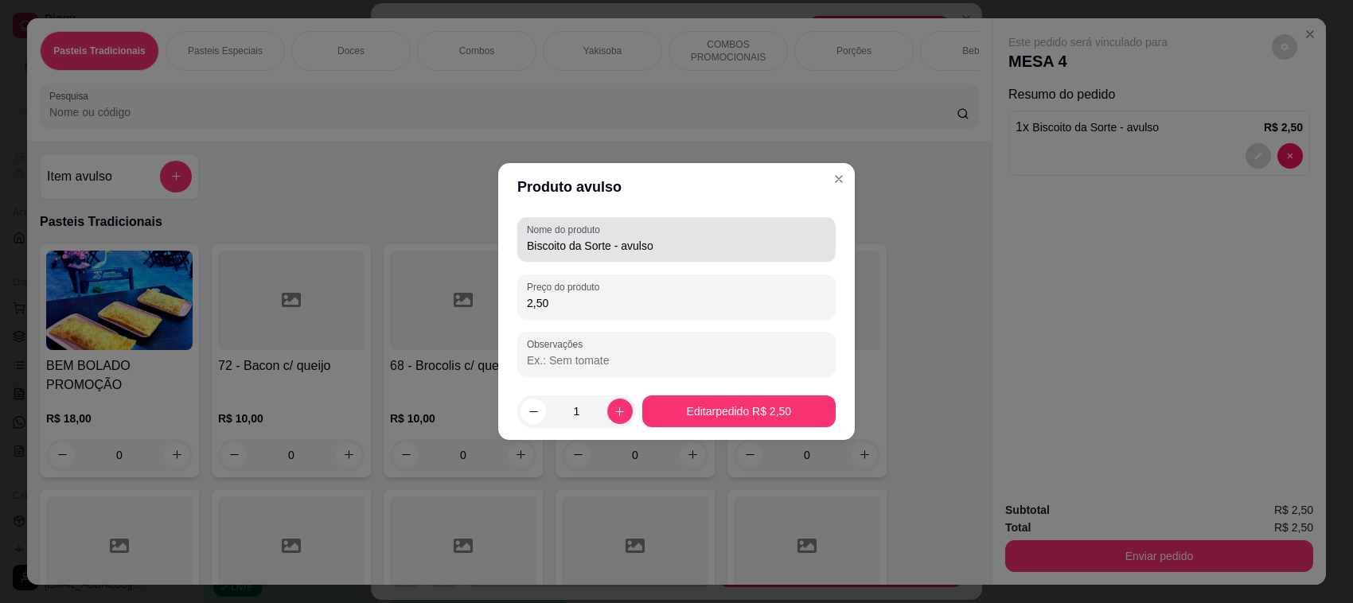
click at [732, 245] on input "Biscoito da Sorte - avulso" at bounding box center [676, 246] width 299 height 16
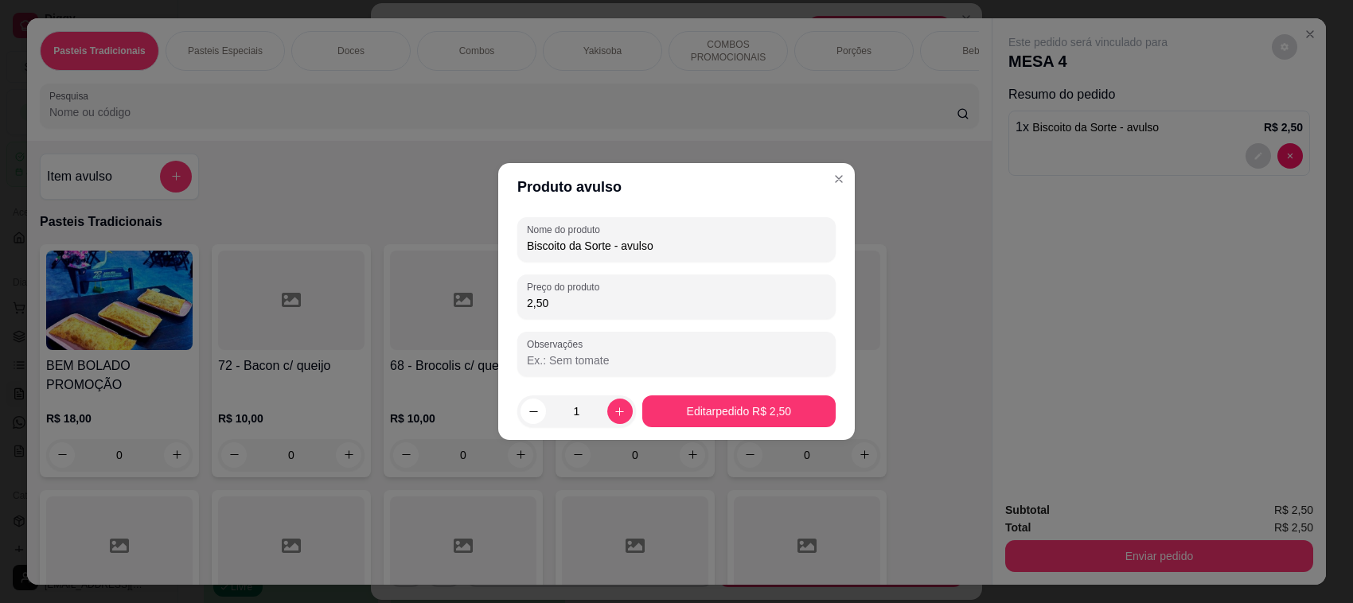
click at [732, 245] on input "Biscoito da Sorte - avulso" at bounding box center [676, 246] width 299 height 16
type input "Biscoito da Sorte"
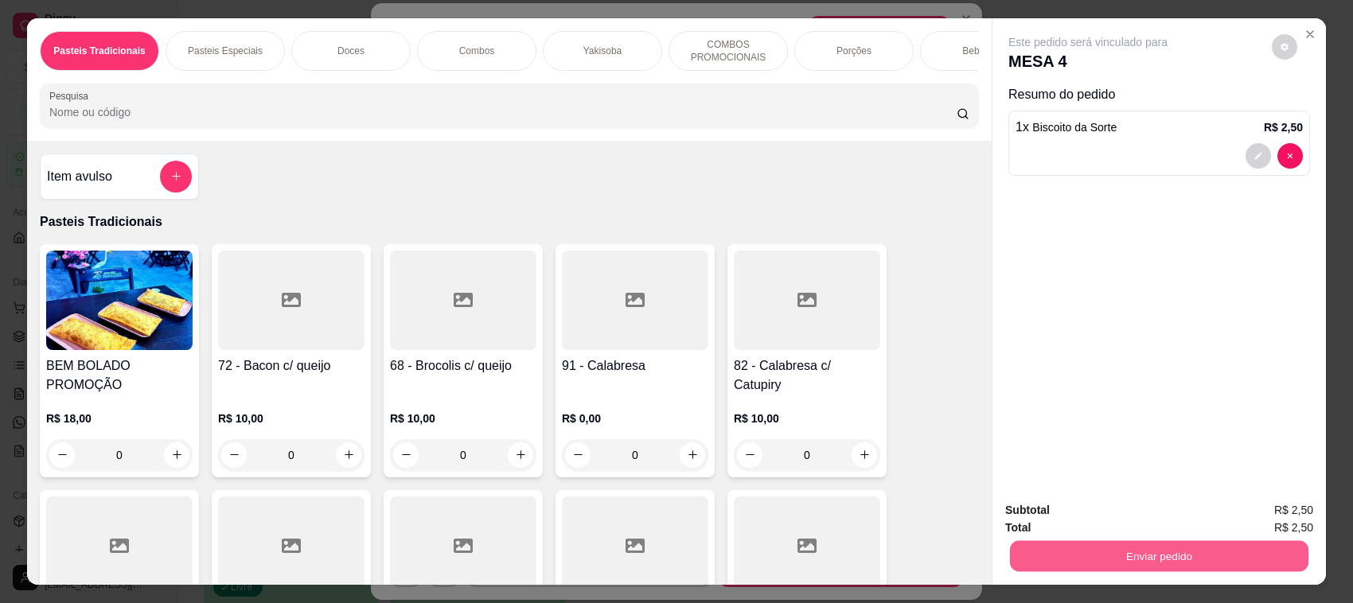
click at [1119, 570] on button "Enviar pedido" at bounding box center [1159, 556] width 298 height 31
click at [1104, 521] on button "Não registrar e enviar pedido" at bounding box center [1106, 518] width 166 height 30
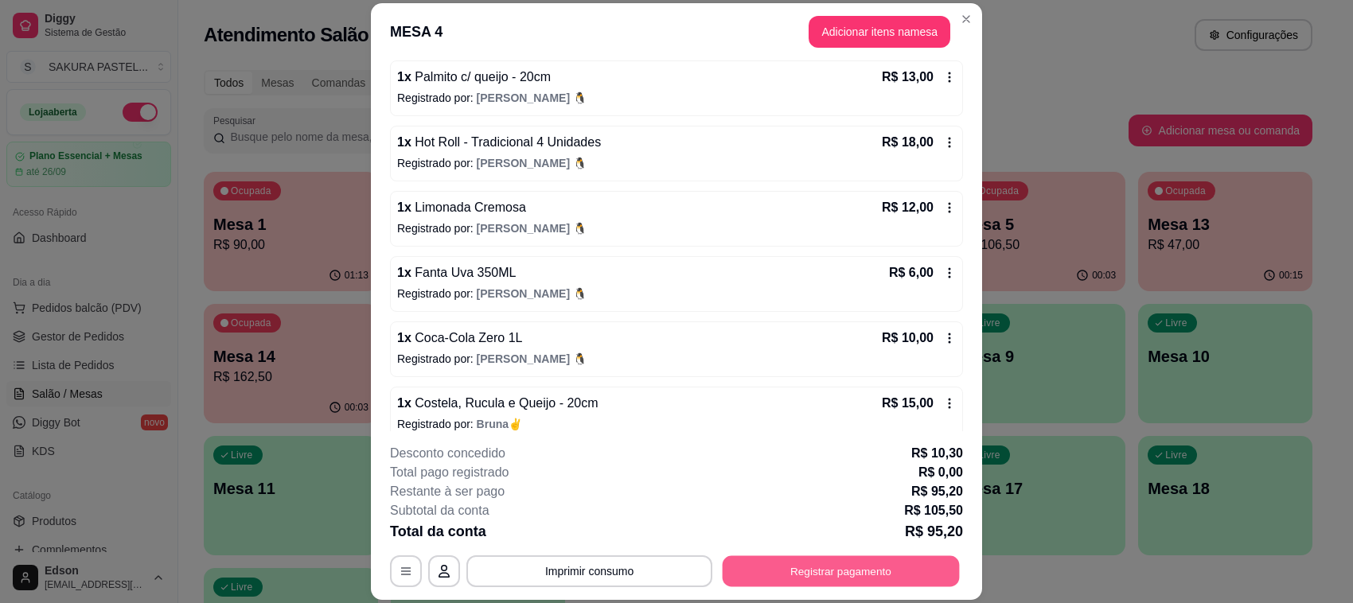
click at [952, 579] on button "Registrar pagamento" at bounding box center [841, 571] width 237 height 31
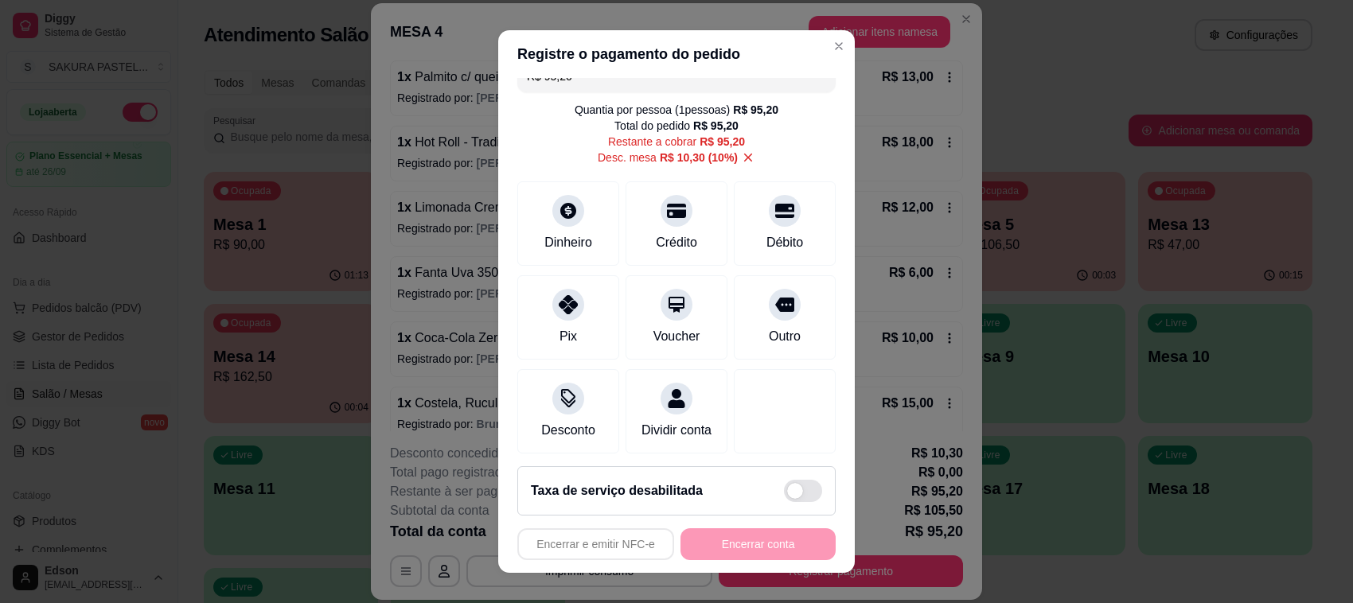
scroll to position [0, 0]
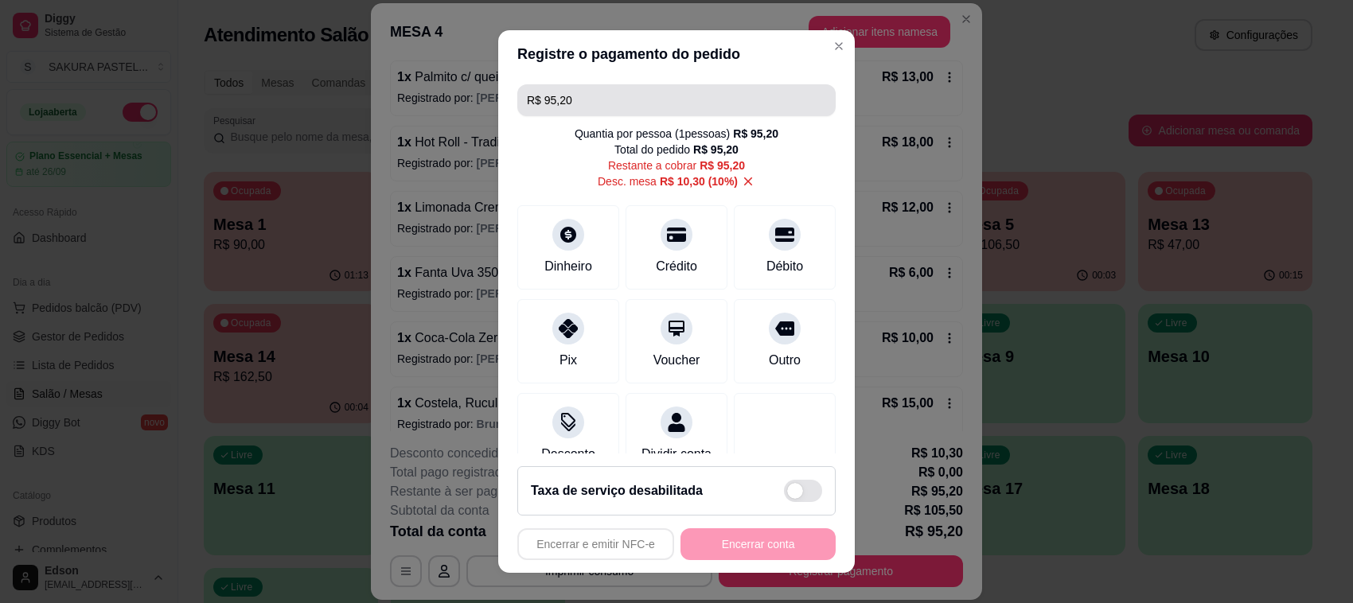
click at [605, 112] on input "R$ 95,20" at bounding box center [676, 100] width 299 height 32
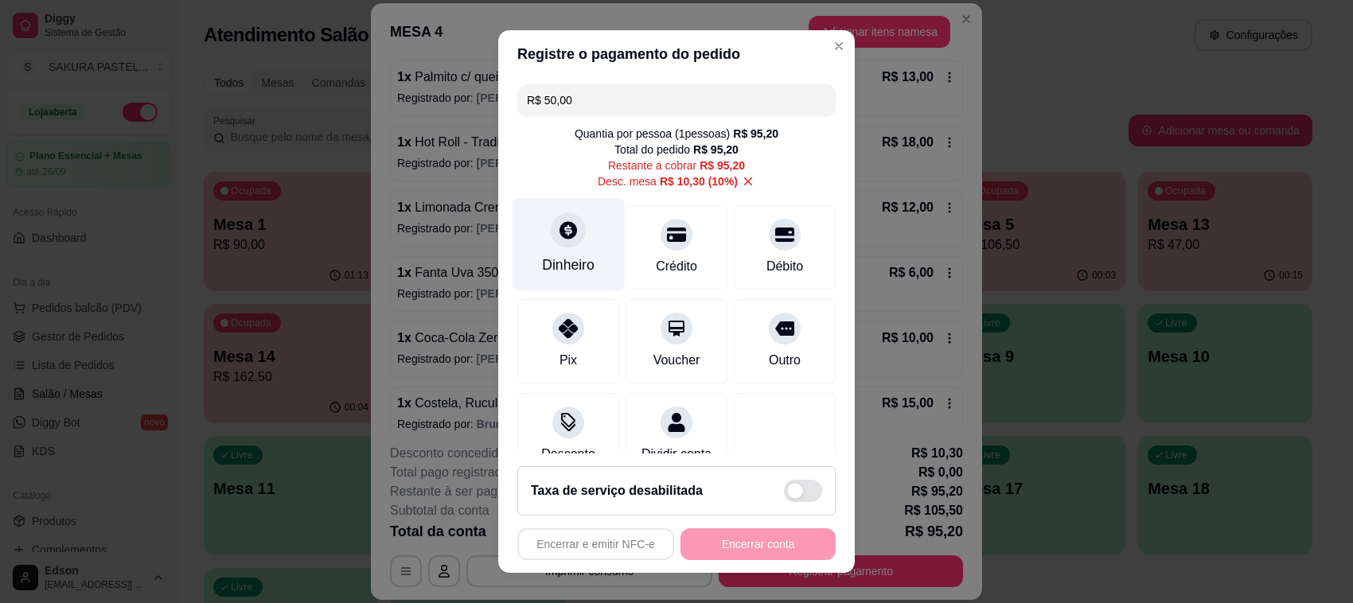
click at [563, 228] on div "Dinheiro" at bounding box center [568, 244] width 112 height 93
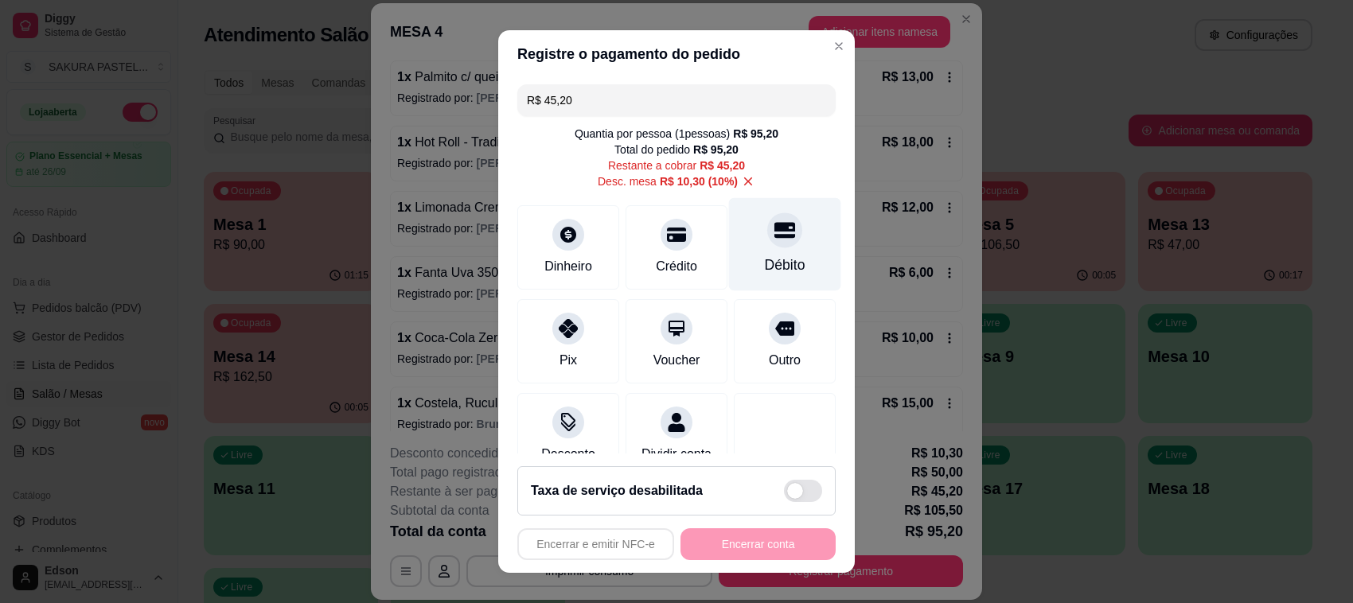
click at [767, 243] on div at bounding box center [784, 229] width 35 height 35
type input "R$ 0,00"
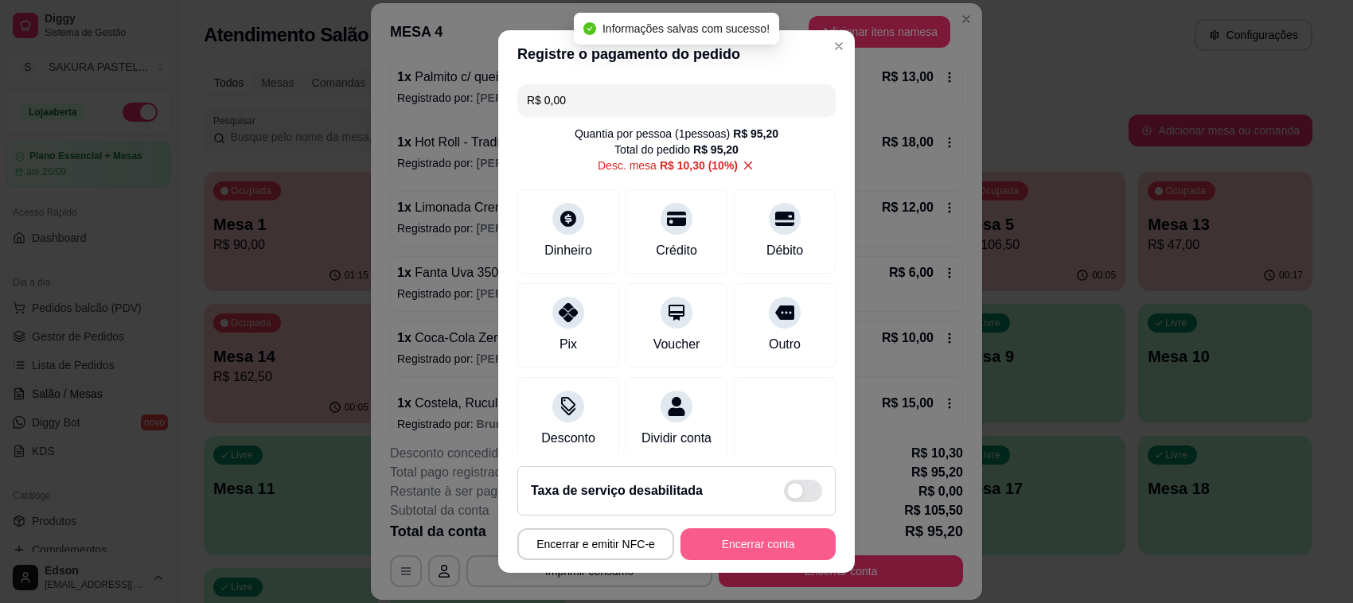
click at [706, 543] on button "Encerrar conta" at bounding box center [757, 544] width 155 height 32
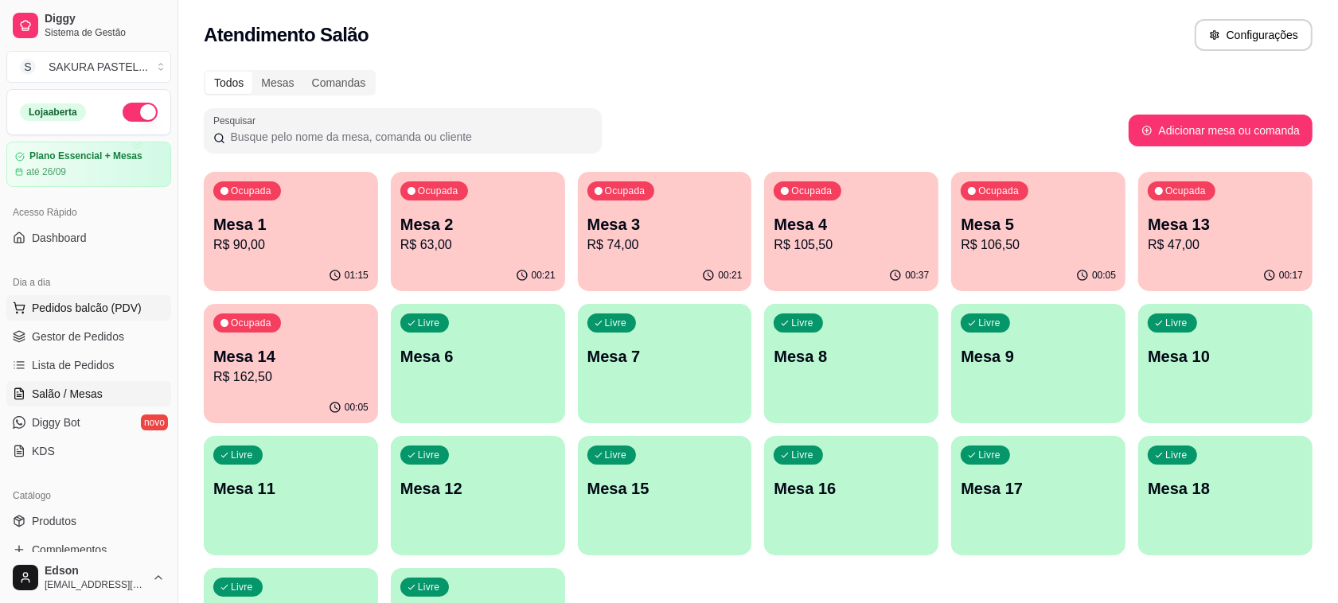
click at [118, 308] on span "Pedidos balcão (PDV)" at bounding box center [87, 308] width 110 height 16
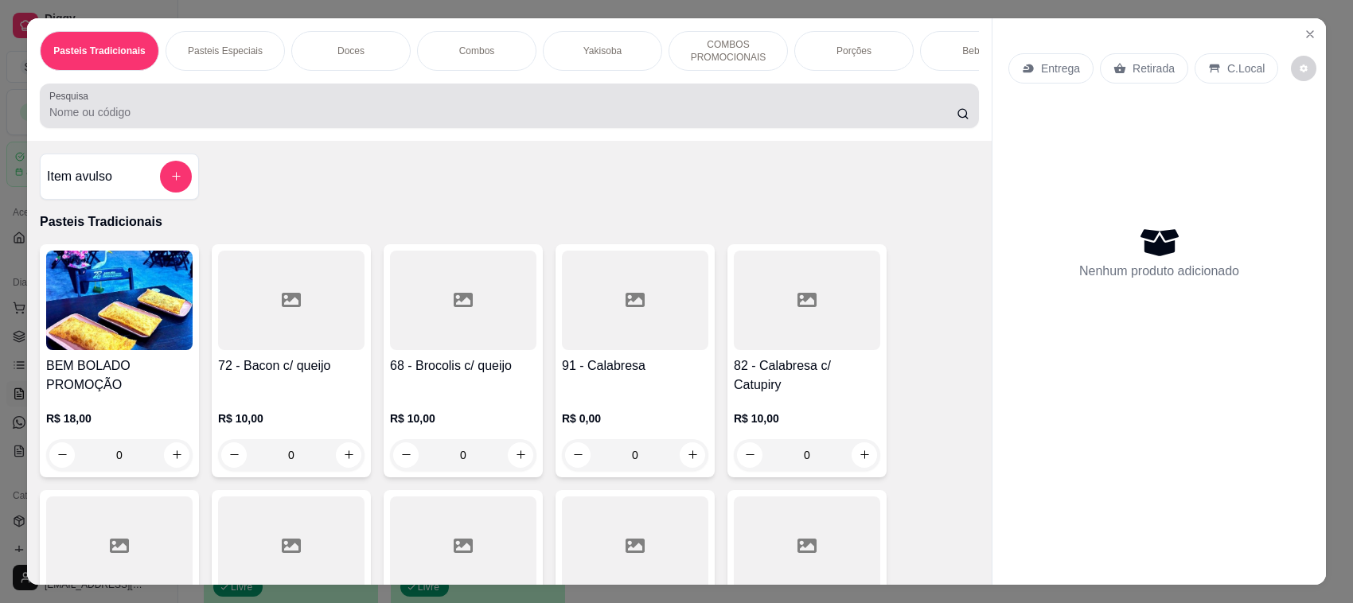
click at [267, 110] on div at bounding box center [509, 106] width 920 height 32
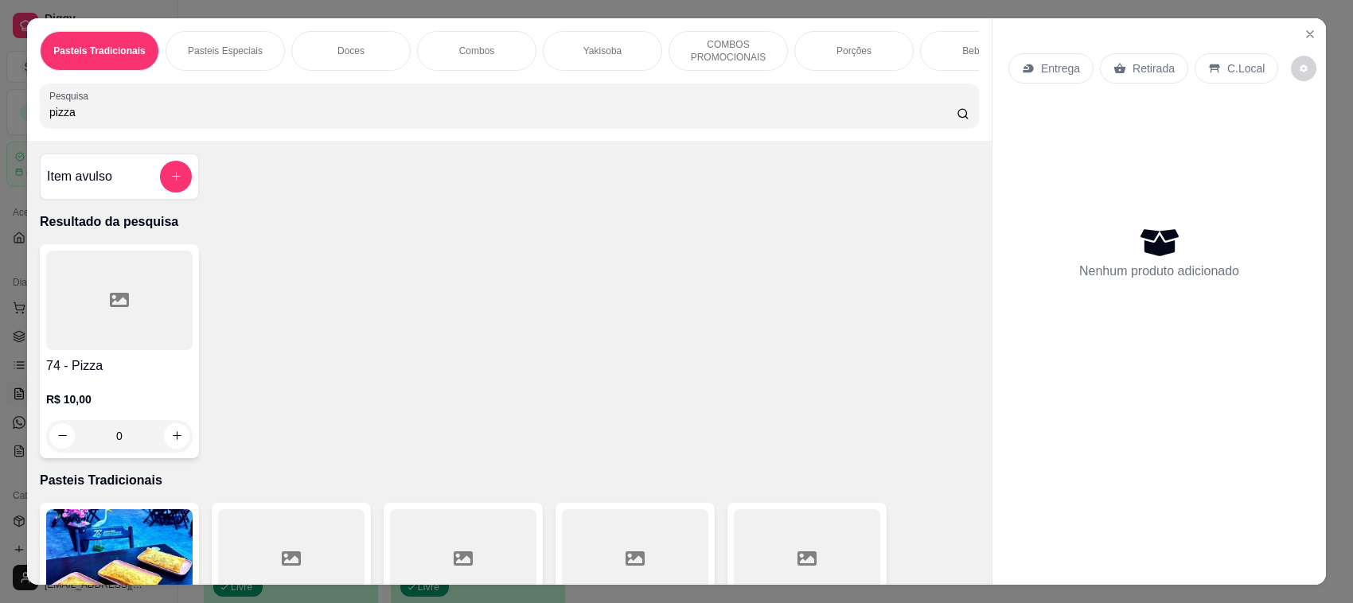
type input "pizza"
click at [153, 376] on h4 "74 - Pizza" at bounding box center [119, 365] width 146 height 19
click at [655, 255] on div "25cm R$ 17,00" at bounding box center [676, 255] width 420 height 53
radio input "true"
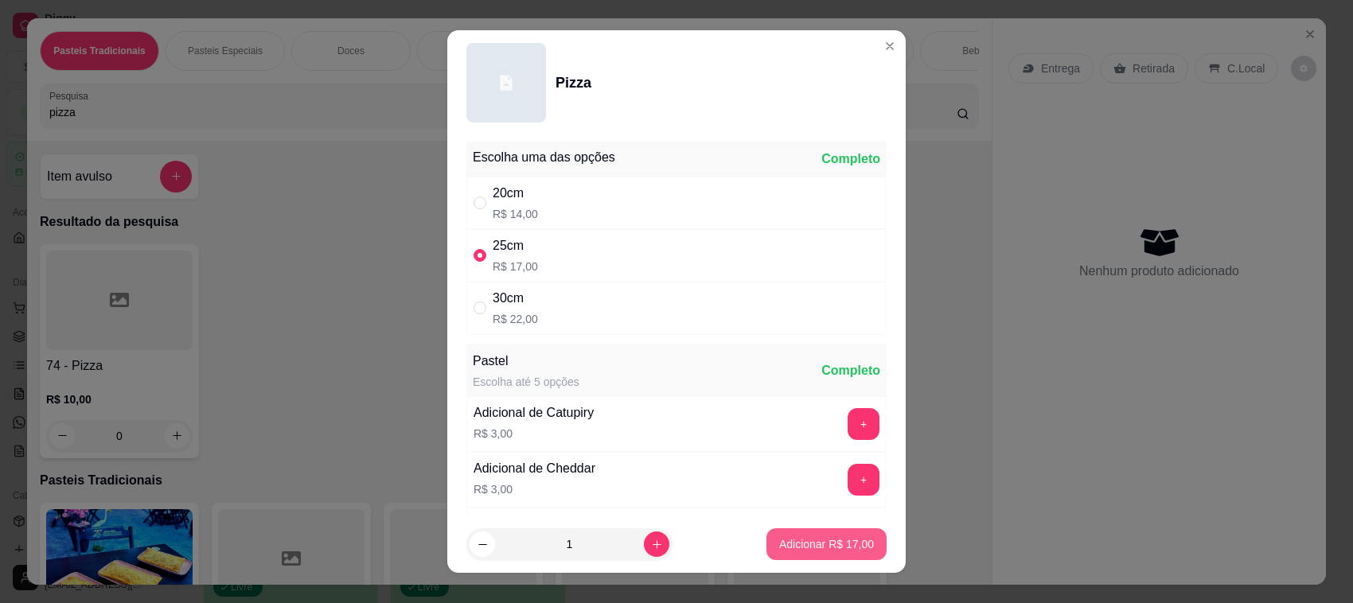
click at [773, 533] on button "Adicionar R$ 17,00" at bounding box center [826, 544] width 120 height 32
type input "1"
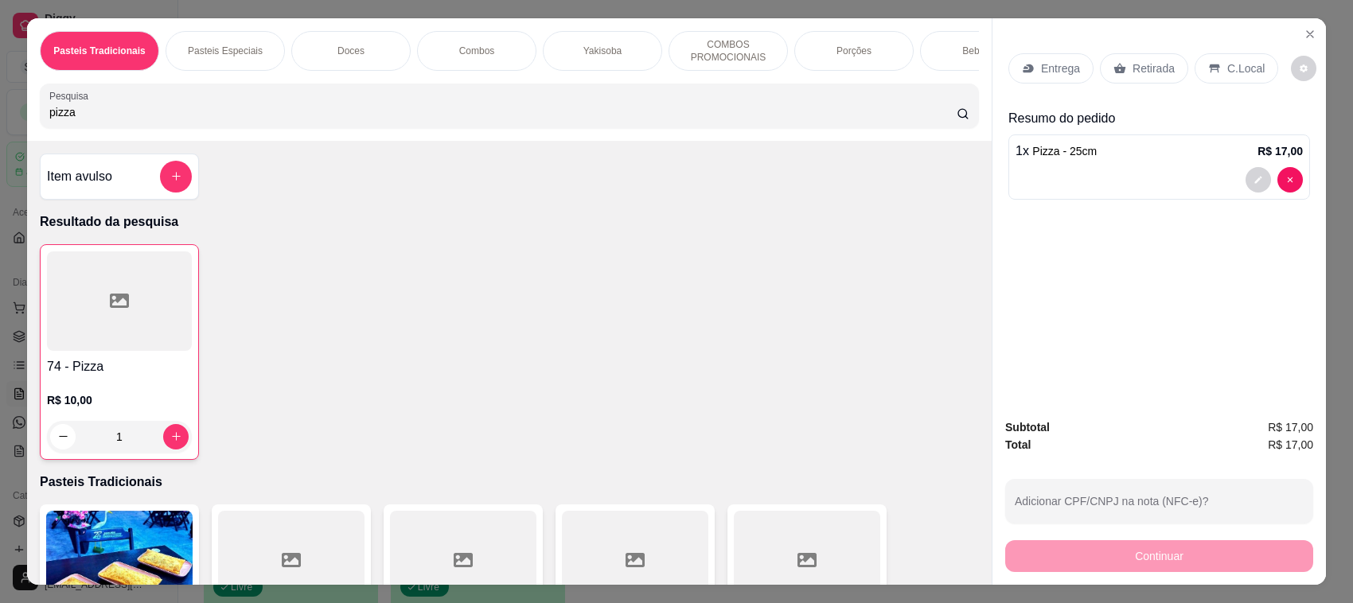
click at [127, 120] on input "pizza" at bounding box center [502, 112] width 907 height 16
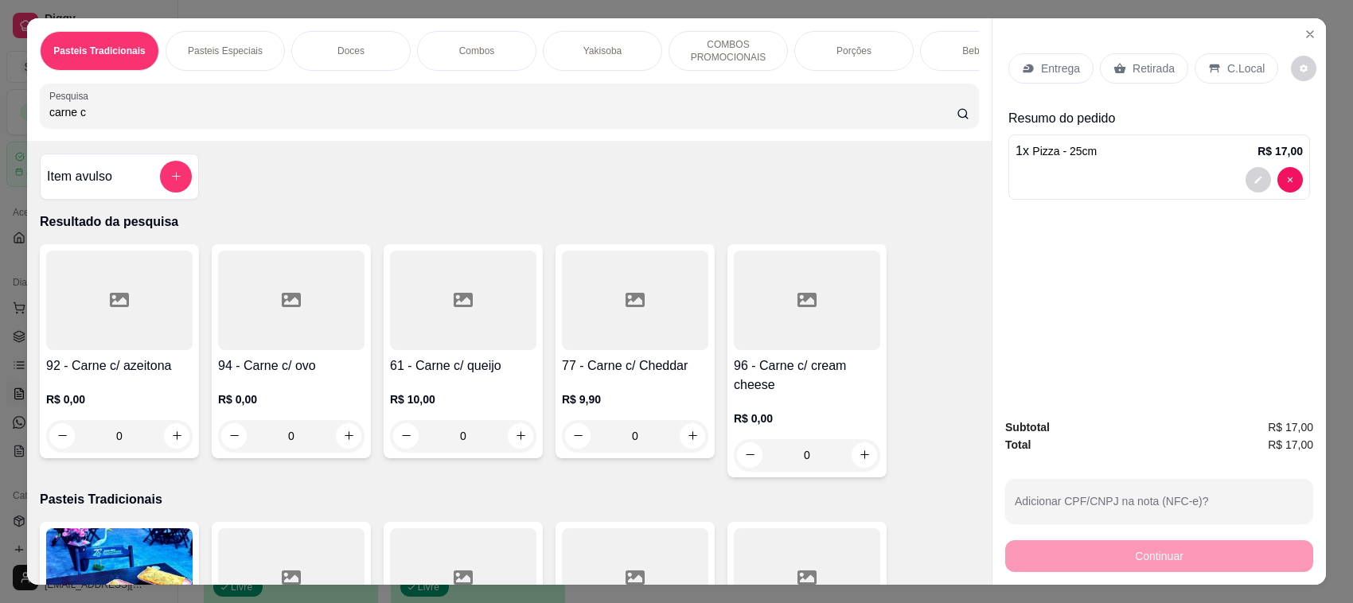
type input "carne c"
click at [403, 341] on div at bounding box center [463, 300] width 146 height 99
click at [559, 227] on div "20cm R$ 13,00" at bounding box center [676, 203] width 420 height 53
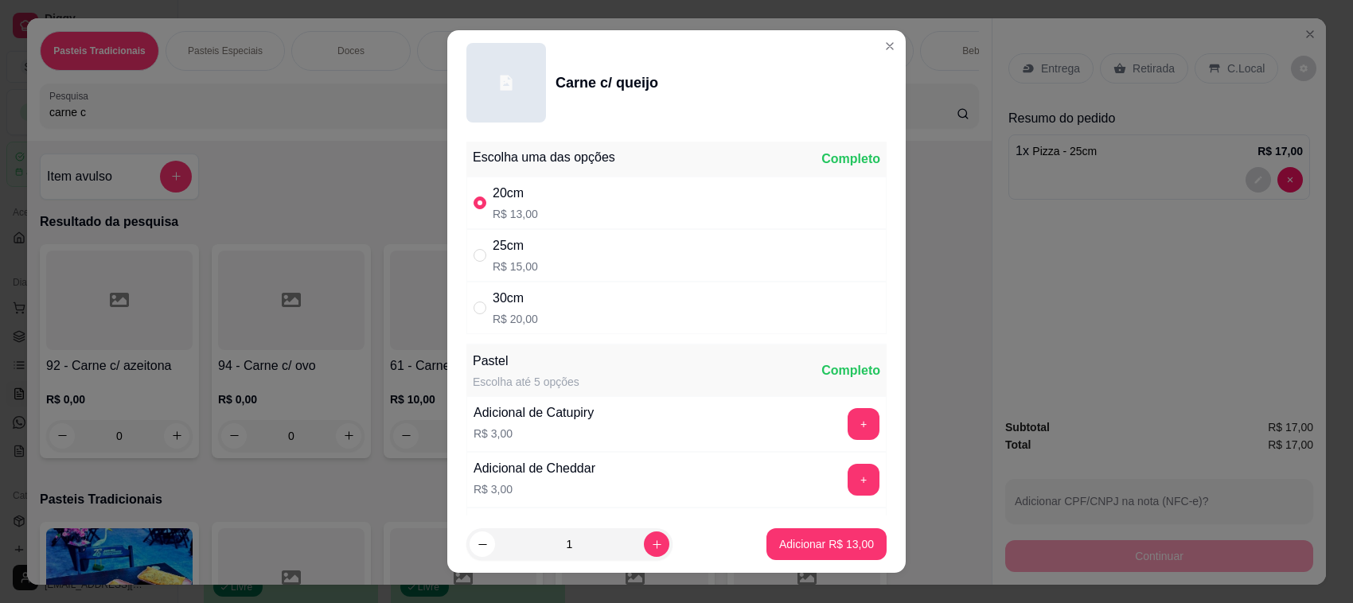
click at [574, 269] on div "25cm R$ 15,00" at bounding box center [676, 255] width 420 height 53
radio input "false"
radio input "true"
click at [846, 536] on button "Adicionar R$ 15,00" at bounding box center [826, 544] width 117 height 31
type input "1"
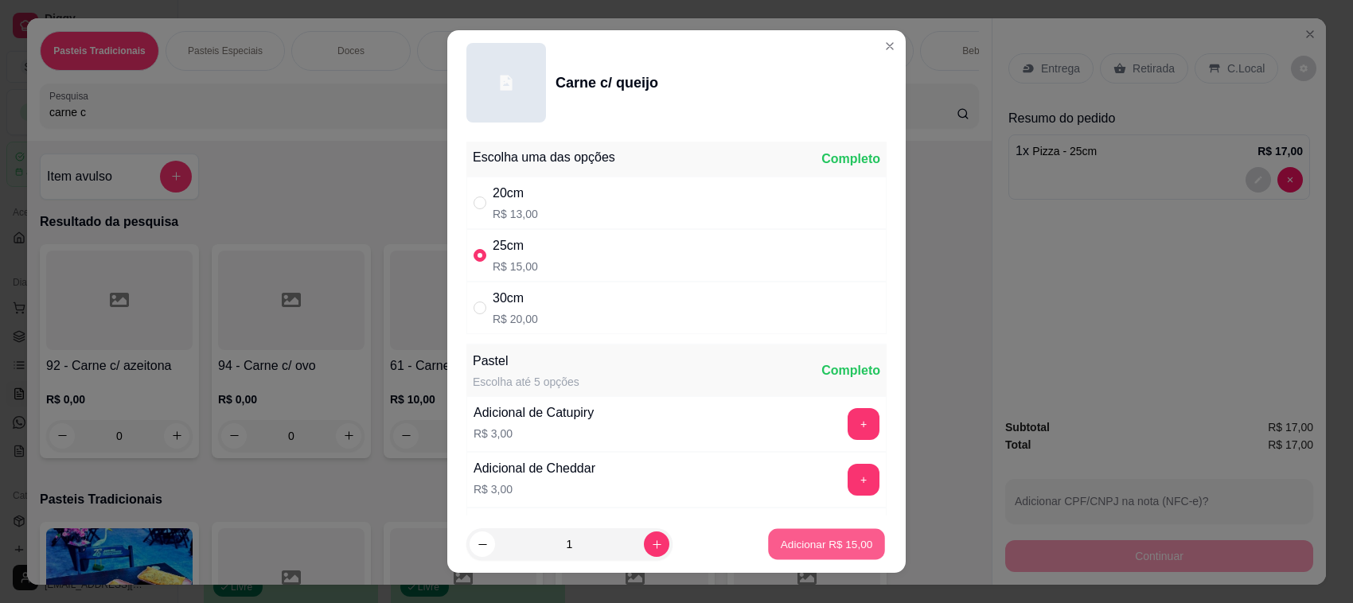
type input "1"
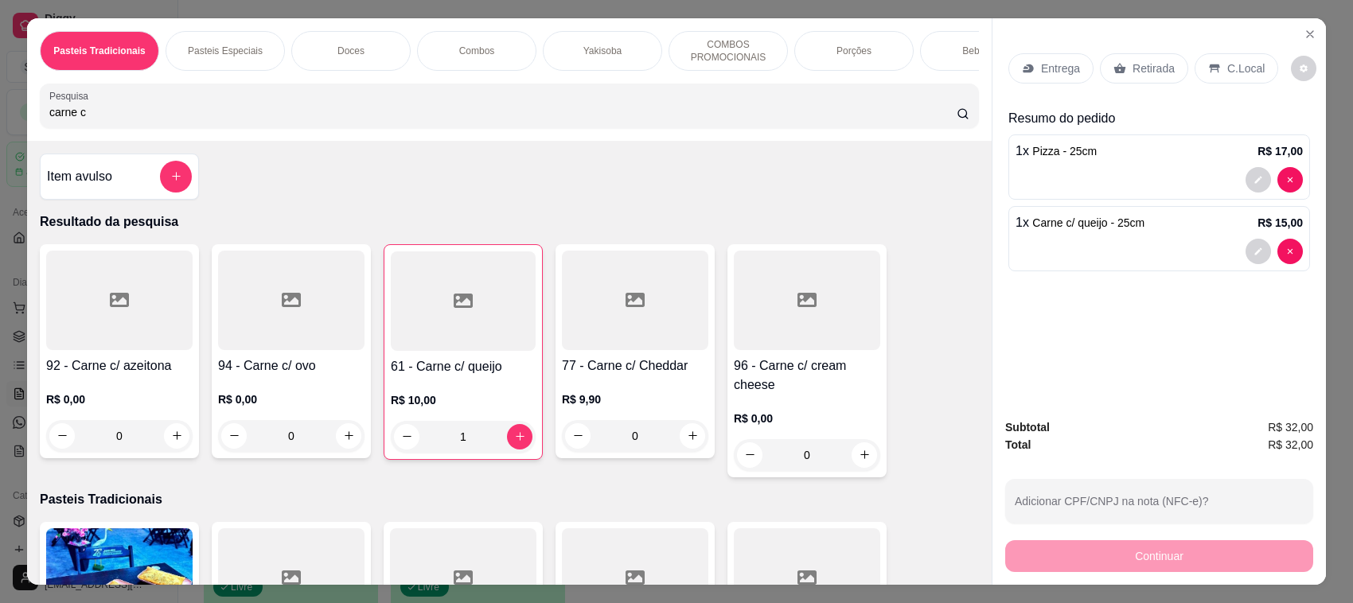
drag, startPoint x: 1116, startPoint y: 76, endPoint x: 1175, endPoint y: 424, distance: 353.5
click at [1118, 74] on div "Retirada" at bounding box center [1144, 68] width 88 height 30
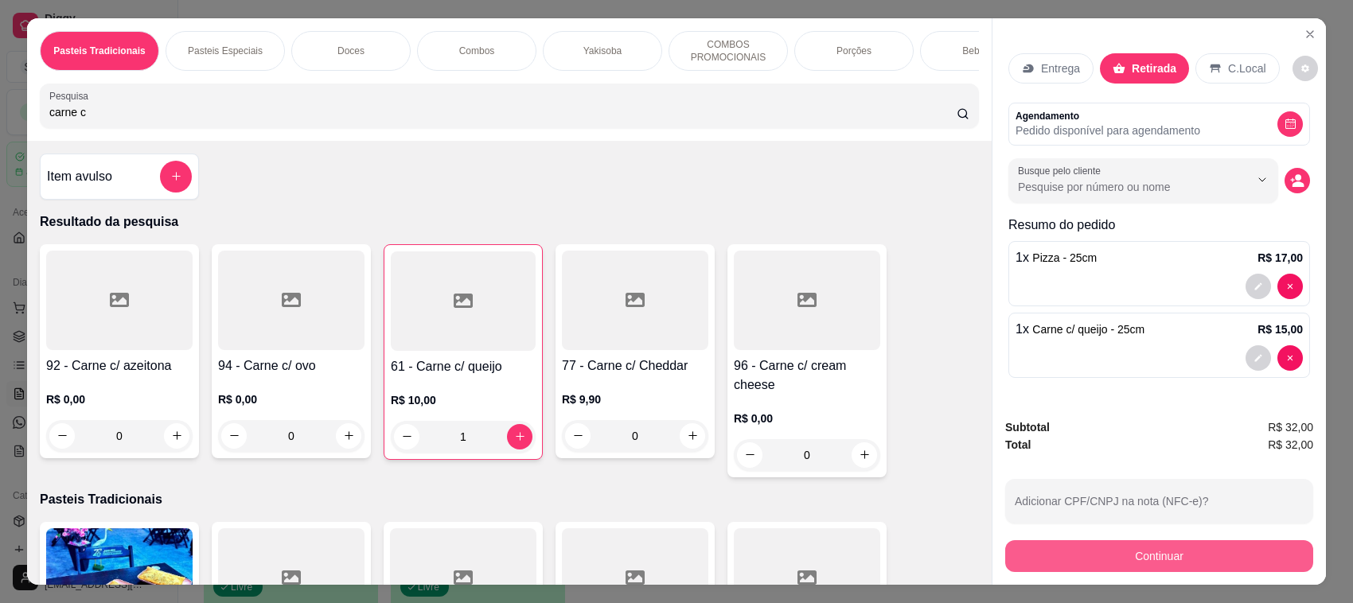
click at [1178, 534] on div "Subtotal R$ 32,00 Total R$ 32,00 Adicionar CPF/CNPJ na nota (NFC-e)? Continuar" at bounding box center [1159, 496] width 308 height 154
click at [1108, 546] on button "Continuar" at bounding box center [1159, 556] width 308 height 32
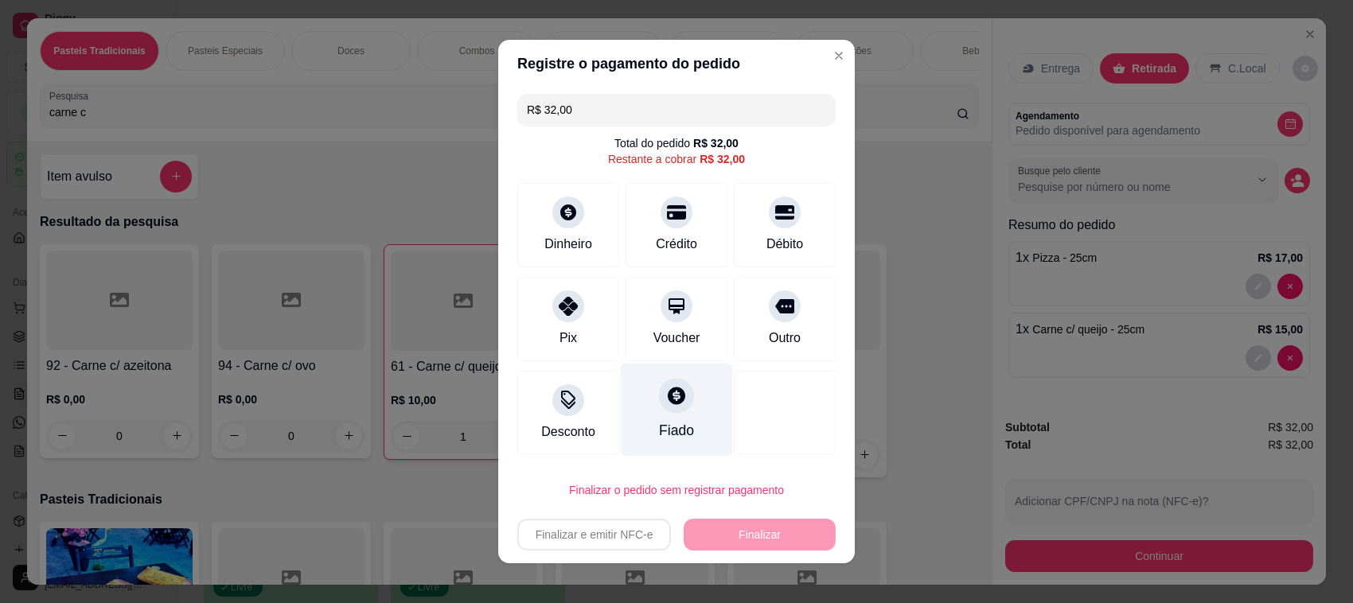
drag, startPoint x: 653, startPoint y: 200, endPoint x: 692, endPoint y: 384, distance: 188.7
click at [667, 203] on icon at bounding box center [676, 212] width 19 height 19
type input "R$ 0,00"
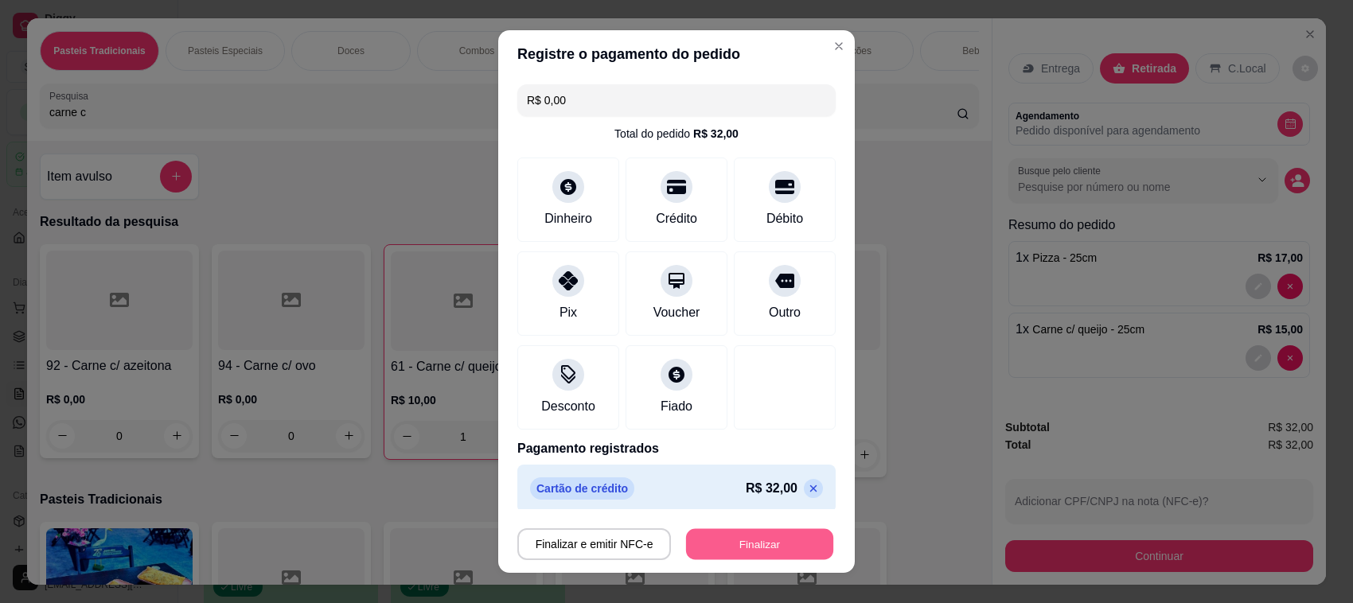
click at [719, 549] on button "Finalizar" at bounding box center [759, 544] width 147 height 31
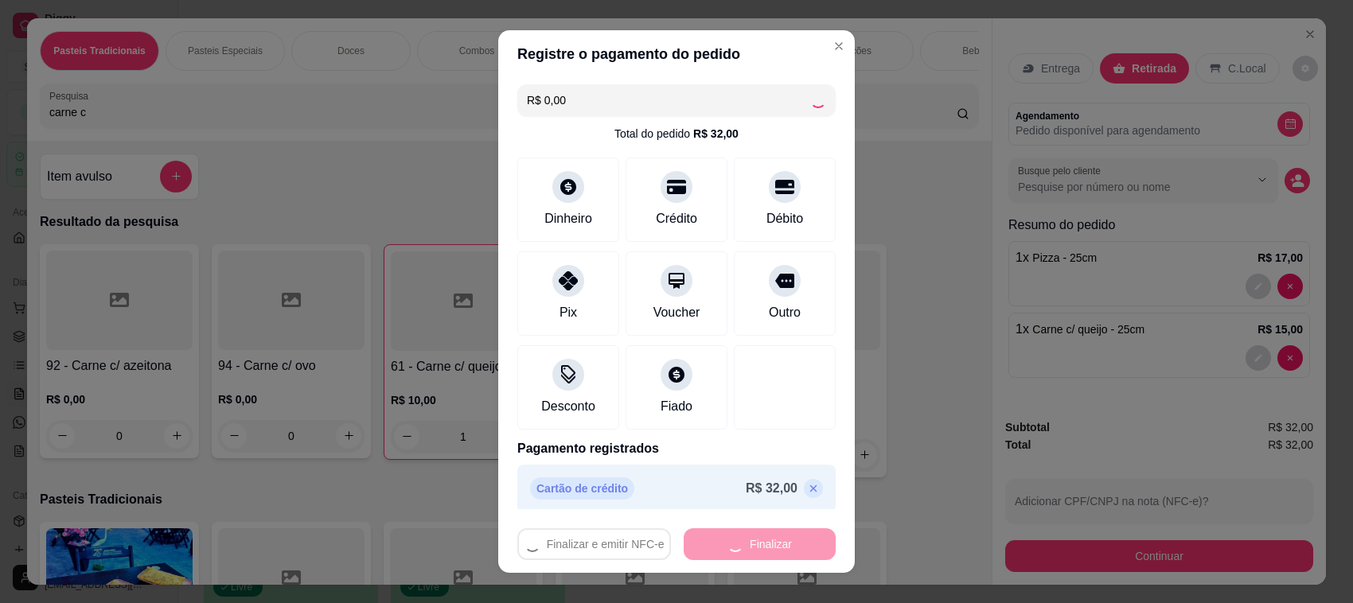
type input "0"
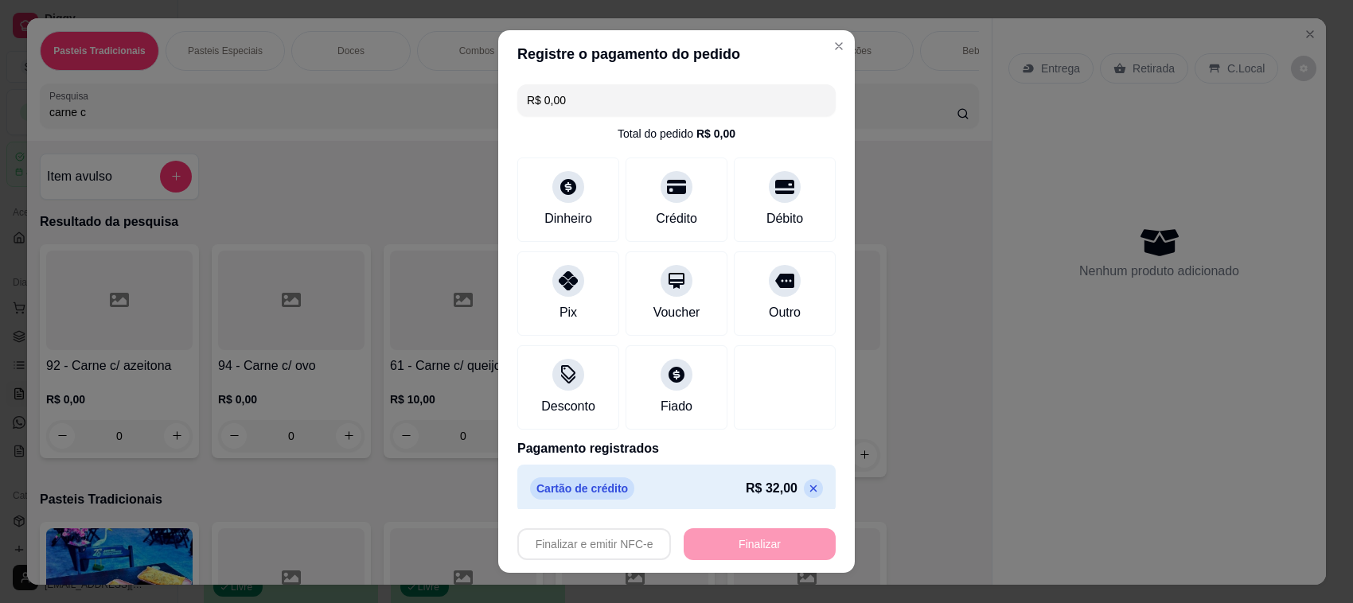
type input "-R$ 32,00"
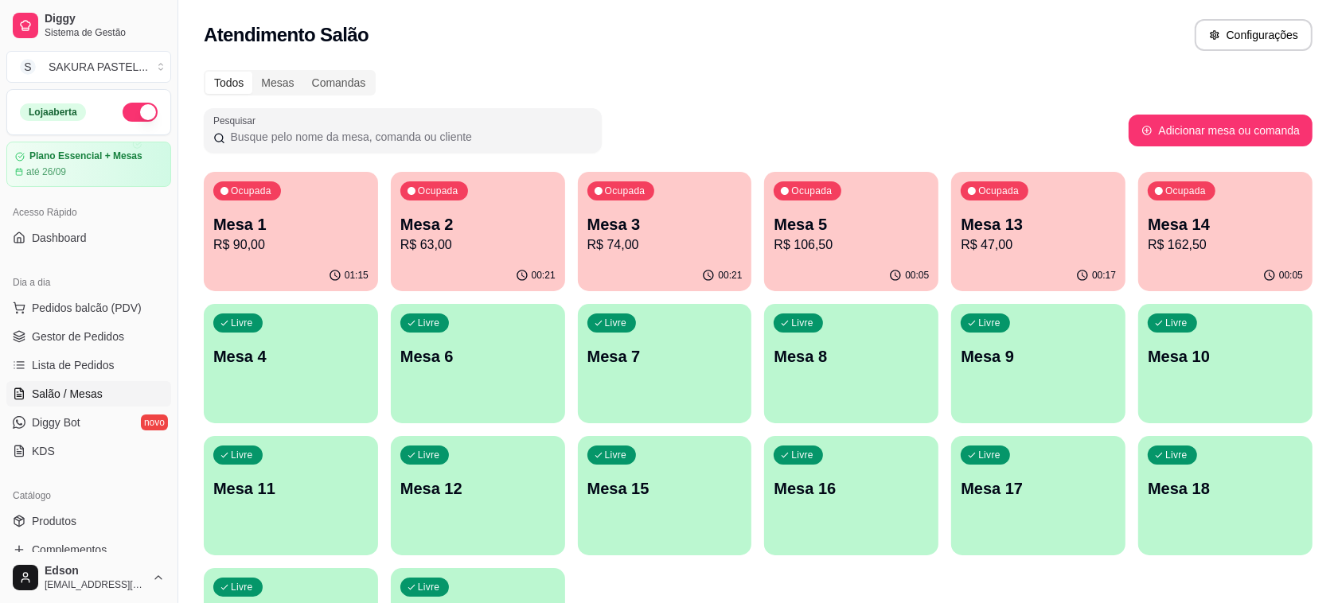
click at [1238, 221] on p "Mesa 14" at bounding box center [1224, 224] width 155 height 22
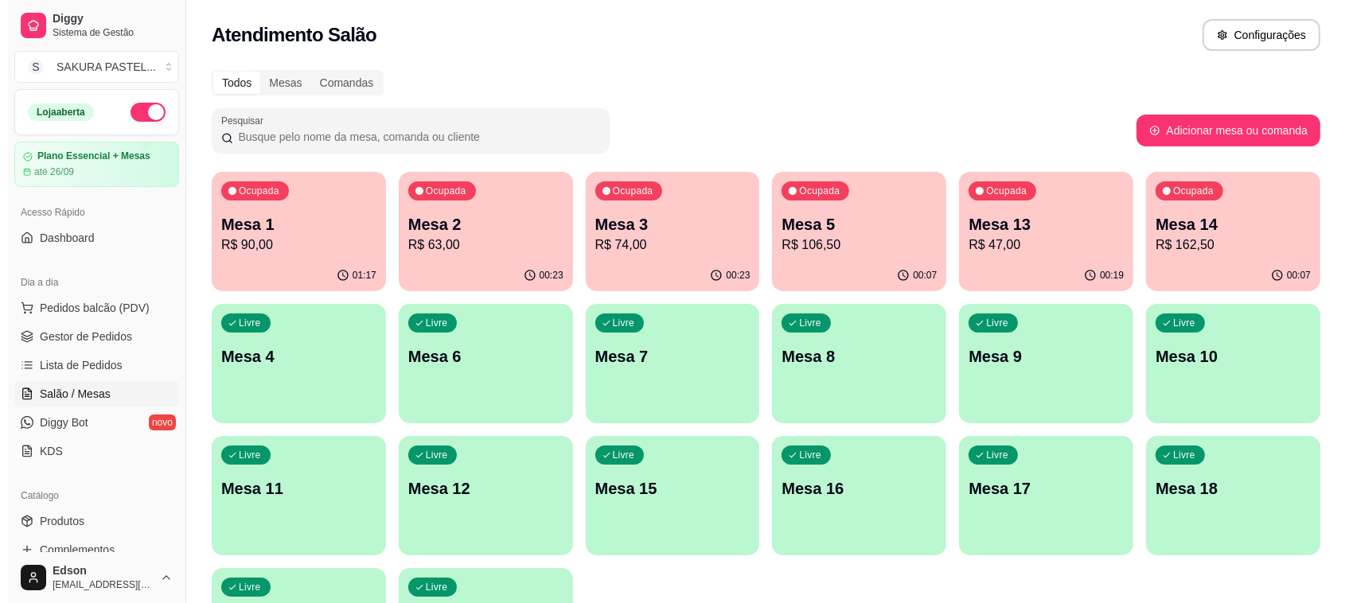
scroll to position [148, 0]
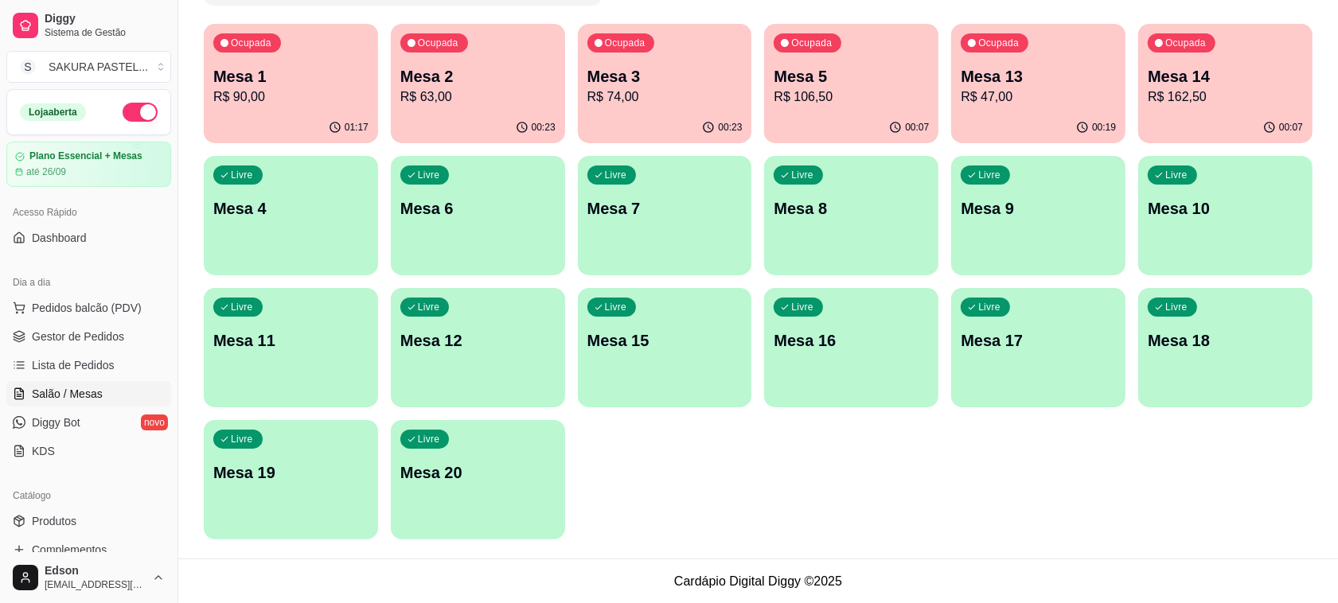
click at [812, 356] on div "Livre Mesa 16" at bounding box center [851, 338] width 174 height 100
click at [475, 488] on div "Livre Mesa 20" at bounding box center [478, 470] width 174 height 100
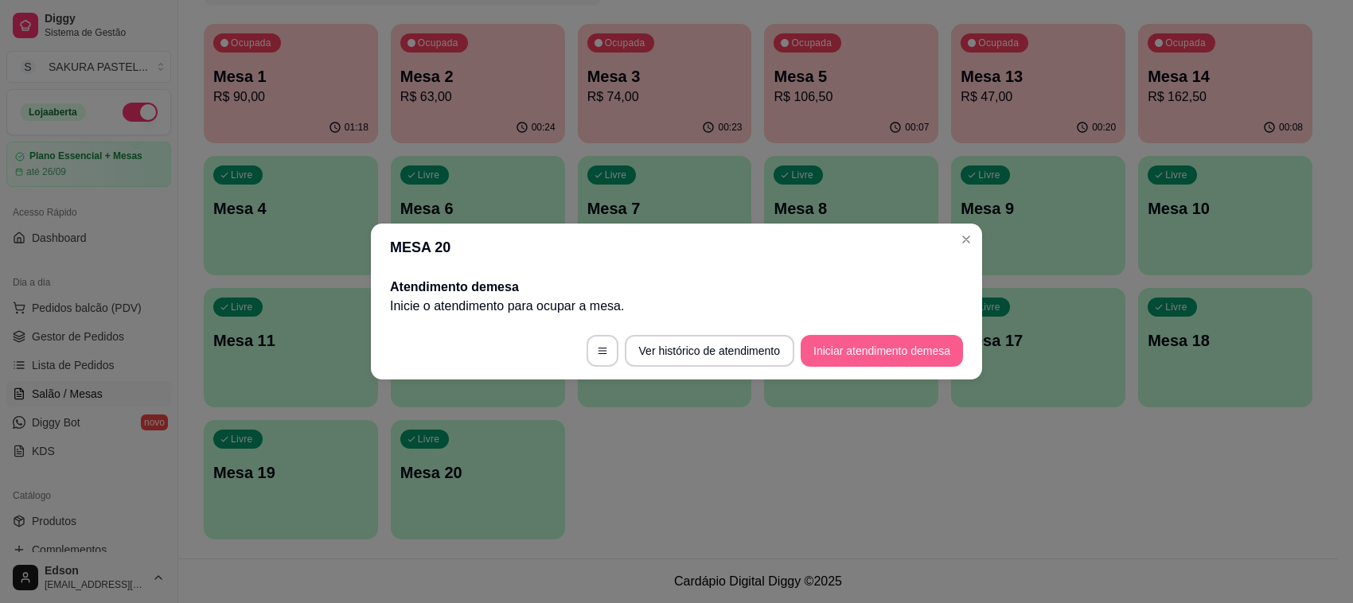
click at [913, 355] on button "Iniciar atendimento de mesa" at bounding box center [882, 351] width 162 height 32
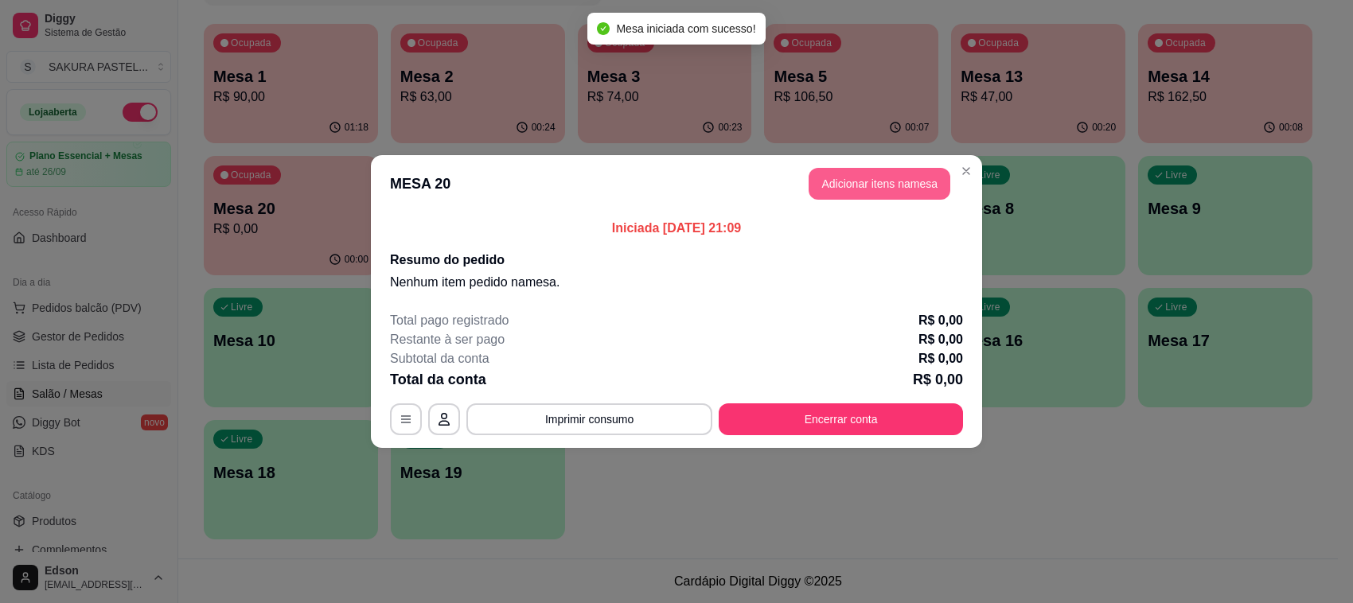
click at [900, 200] on header "MESA 20 Adicionar itens na mesa" at bounding box center [676, 183] width 611 height 57
click at [867, 172] on div "Item avulso Pasteis Tradicionais BEM BOLADO PROMOÇÃO R$ 18,00 0 72 - Bacon c/ q…" at bounding box center [508, 363] width 968 height 446
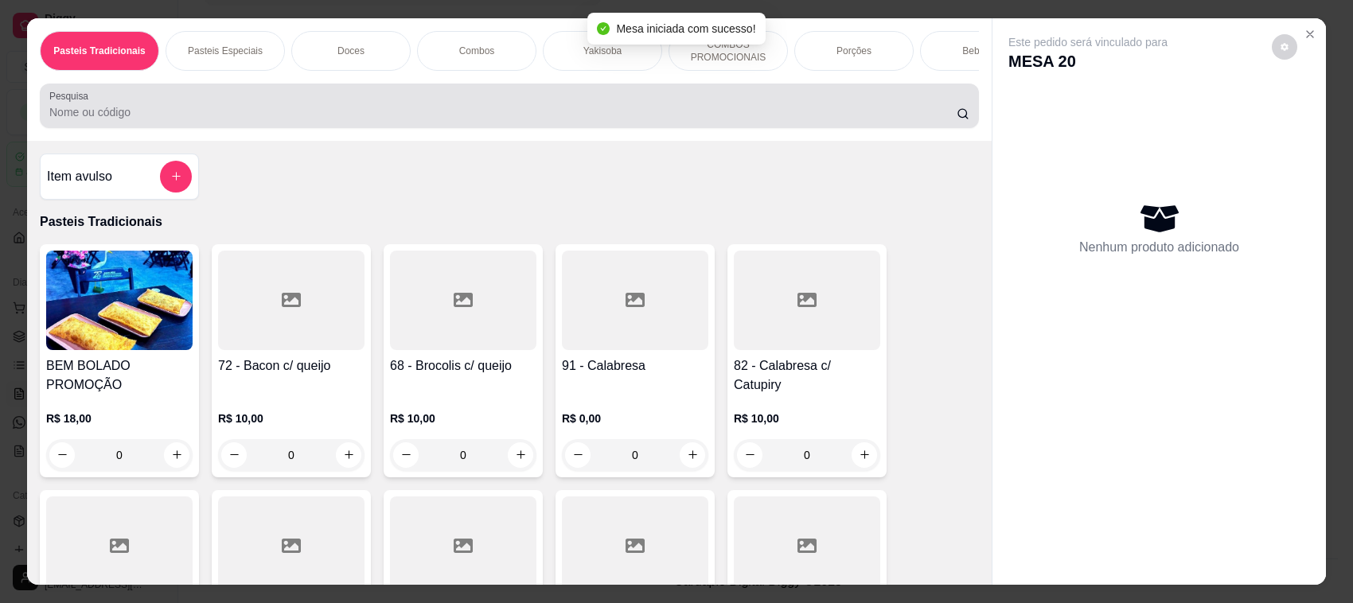
click at [259, 100] on div "Pesquisa" at bounding box center [509, 106] width 939 height 45
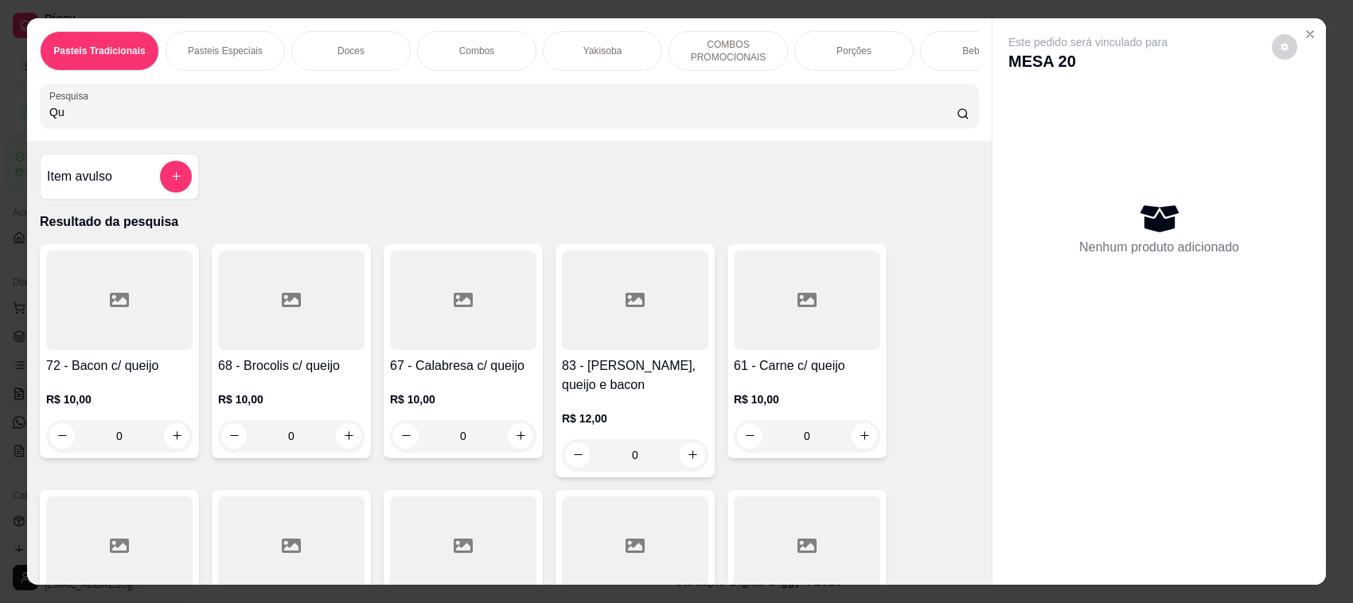
type input "Q"
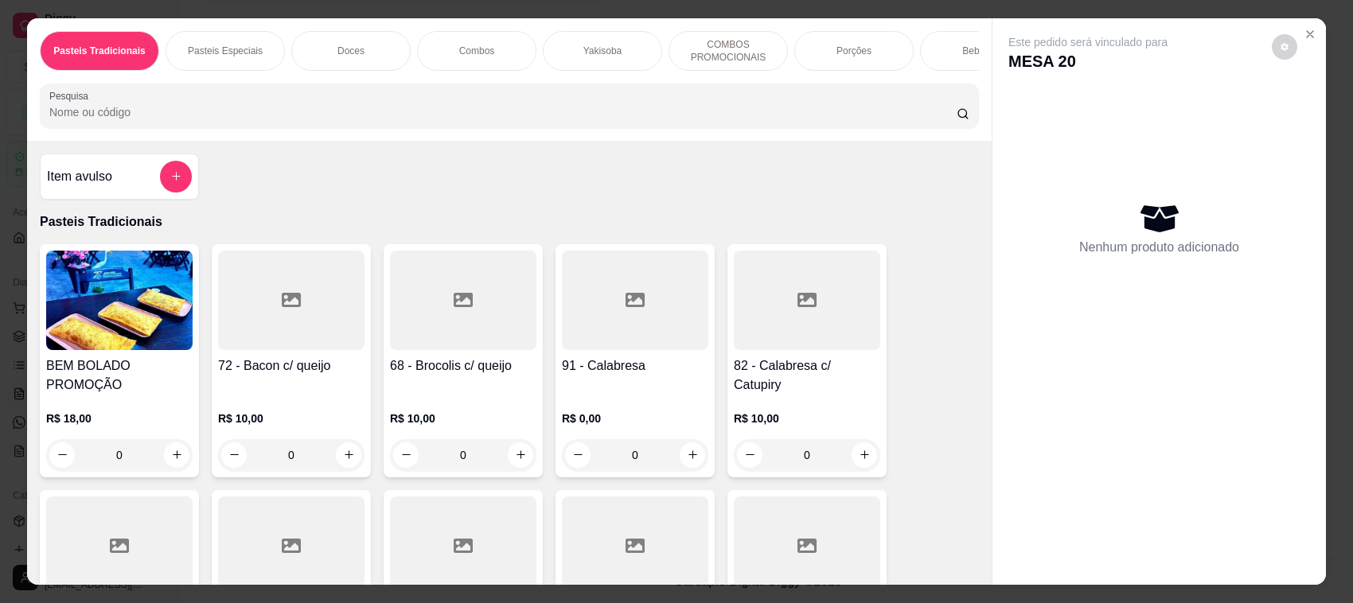
click at [180, 189] on button "add-separate-item" at bounding box center [176, 177] width 32 height 32
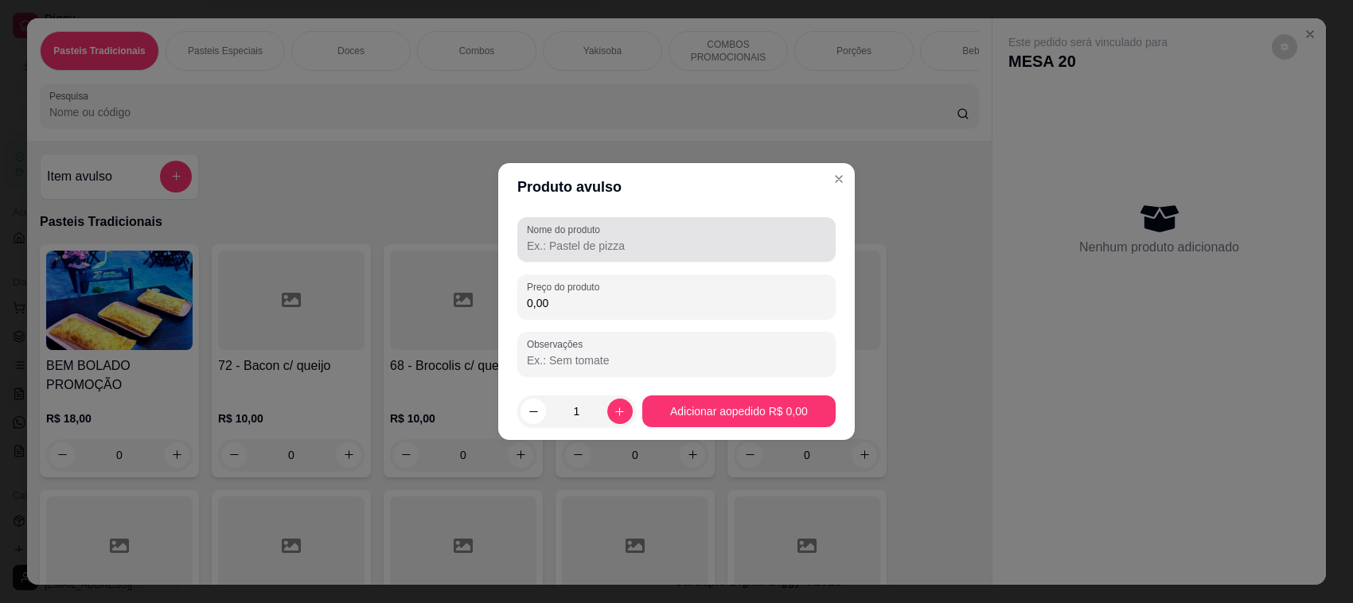
click at [601, 232] on label "Nome do produto" at bounding box center [566, 230] width 79 height 14
click at [593, 252] on input "Nome do produto" at bounding box center [676, 246] width 299 height 16
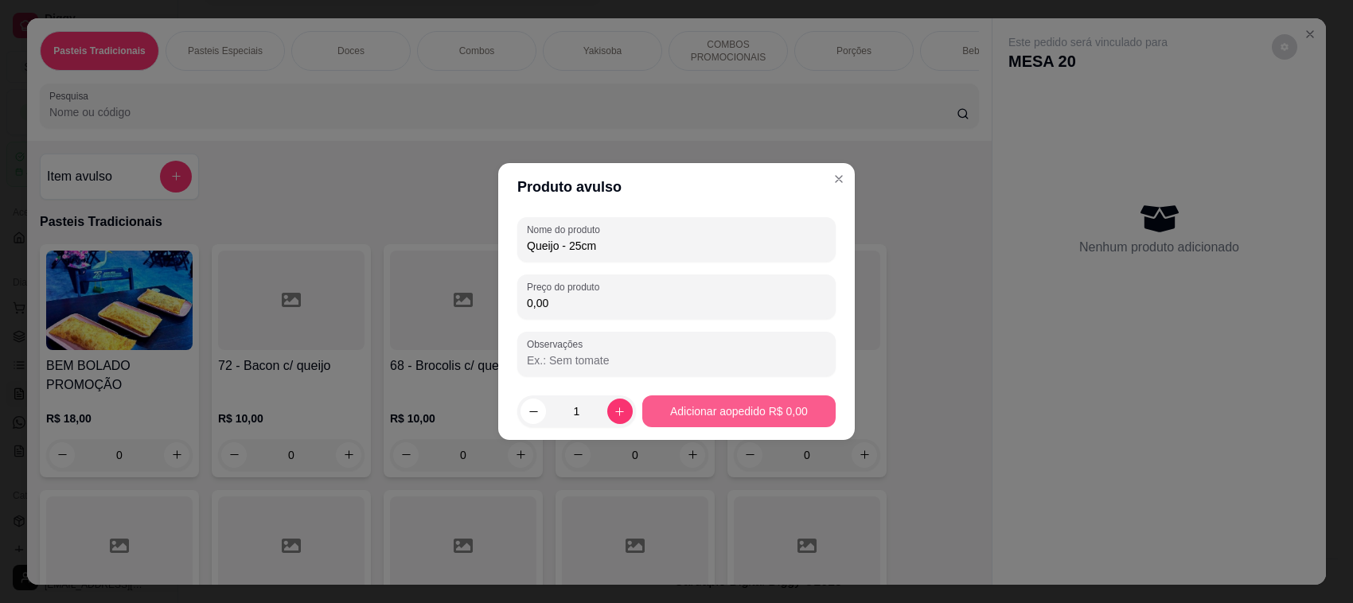
type input "Queijo - 25cm"
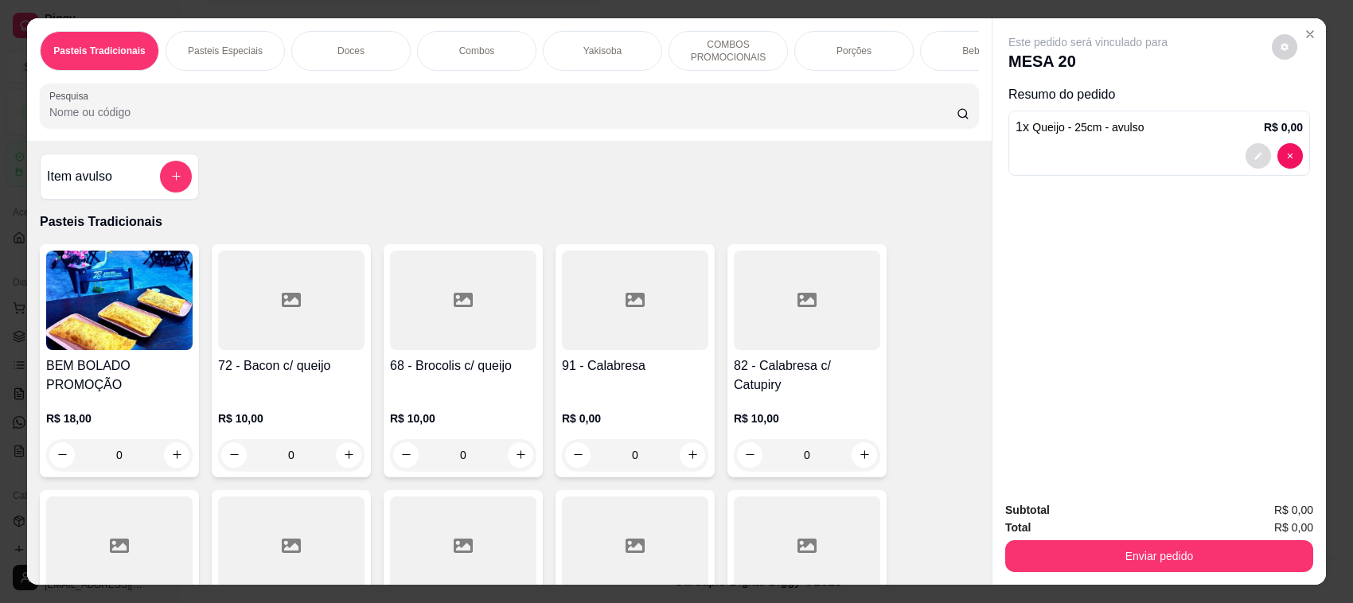
click at [1253, 162] on button "decrease-product-quantity" at bounding box center [1257, 155] width 25 height 25
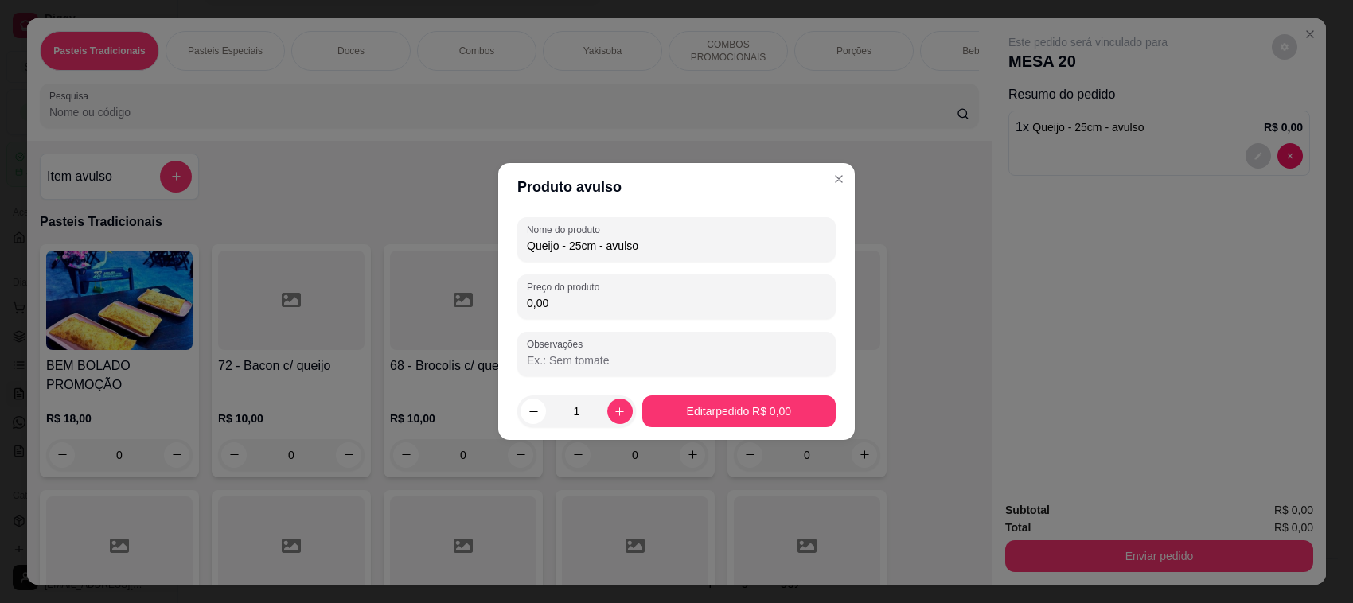
click at [675, 240] on input "Queijo - 25cm - avulso" at bounding box center [676, 246] width 299 height 16
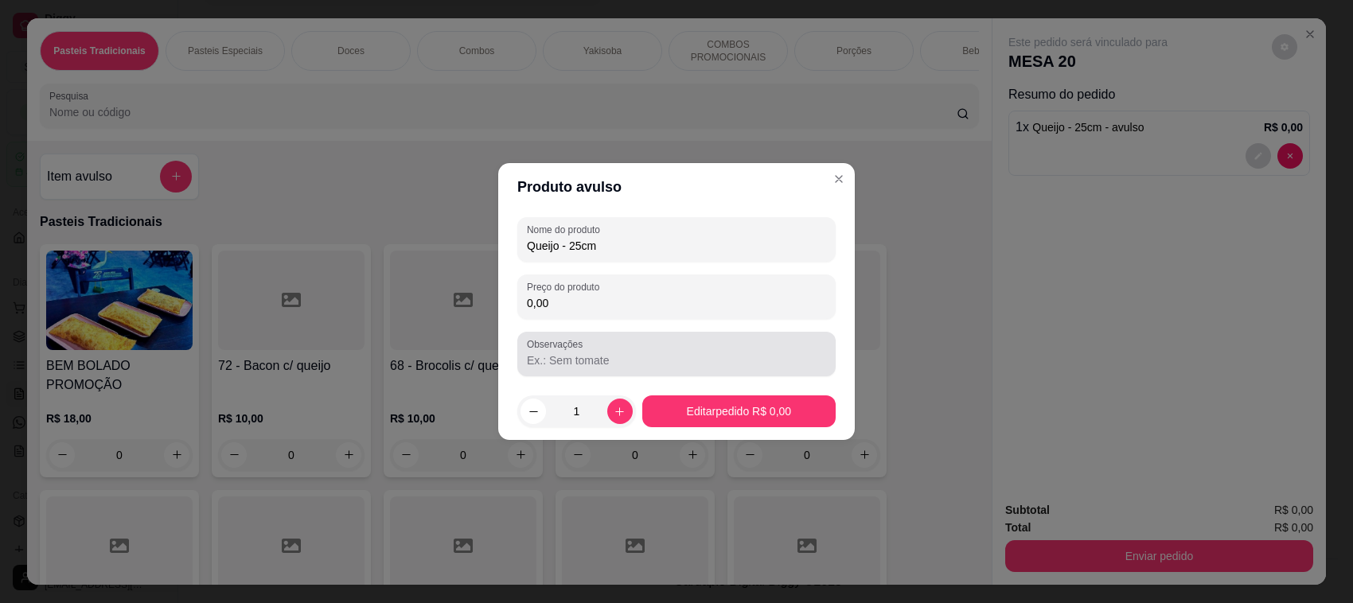
type input "Queijo - 25cm"
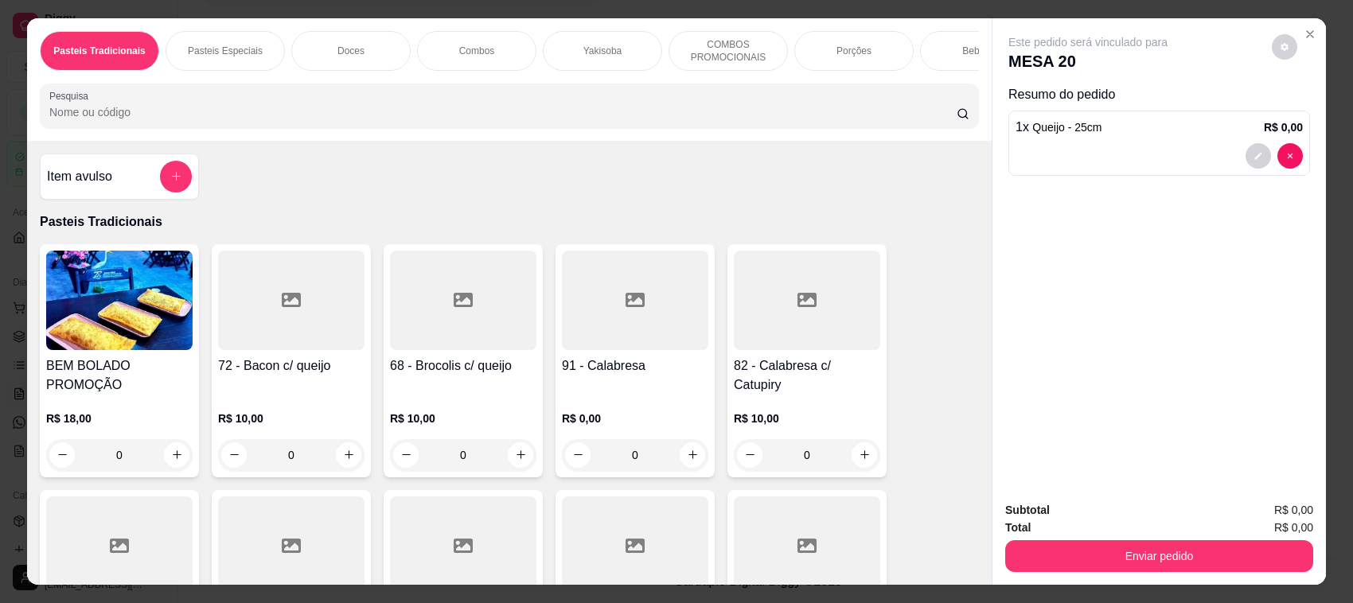
click at [1112, 549] on button "Enviar pedido" at bounding box center [1159, 556] width 308 height 32
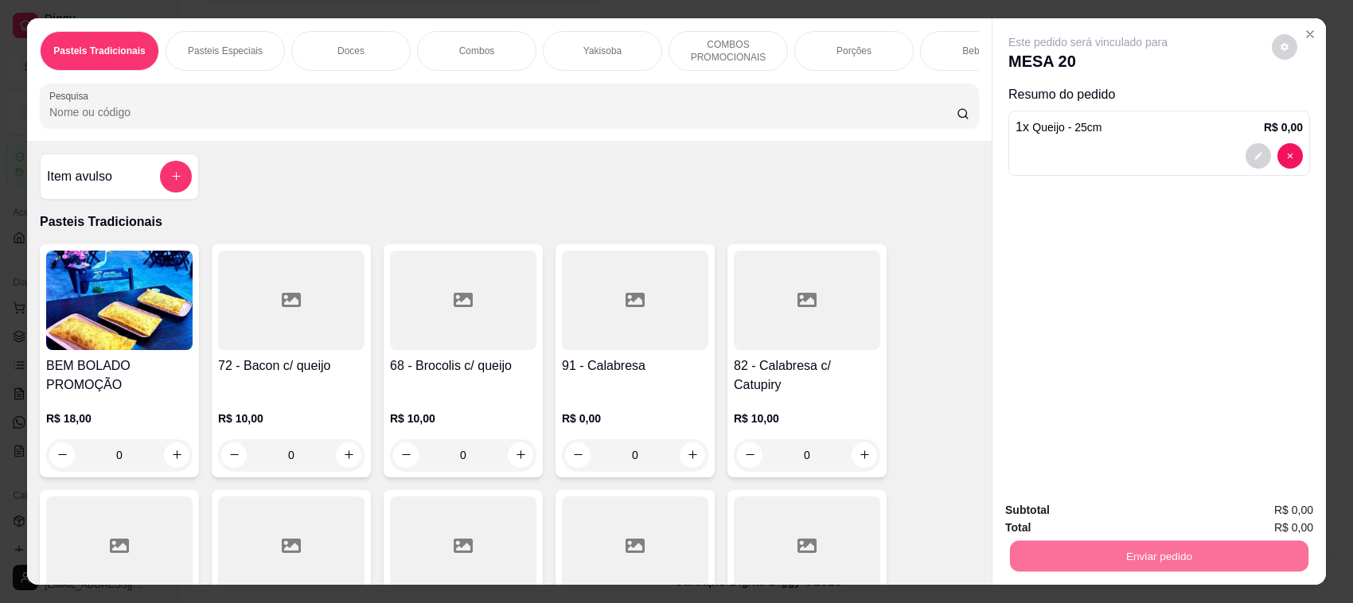
click at [1128, 528] on button "Não registrar e enviar pedido" at bounding box center [1106, 518] width 166 height 30
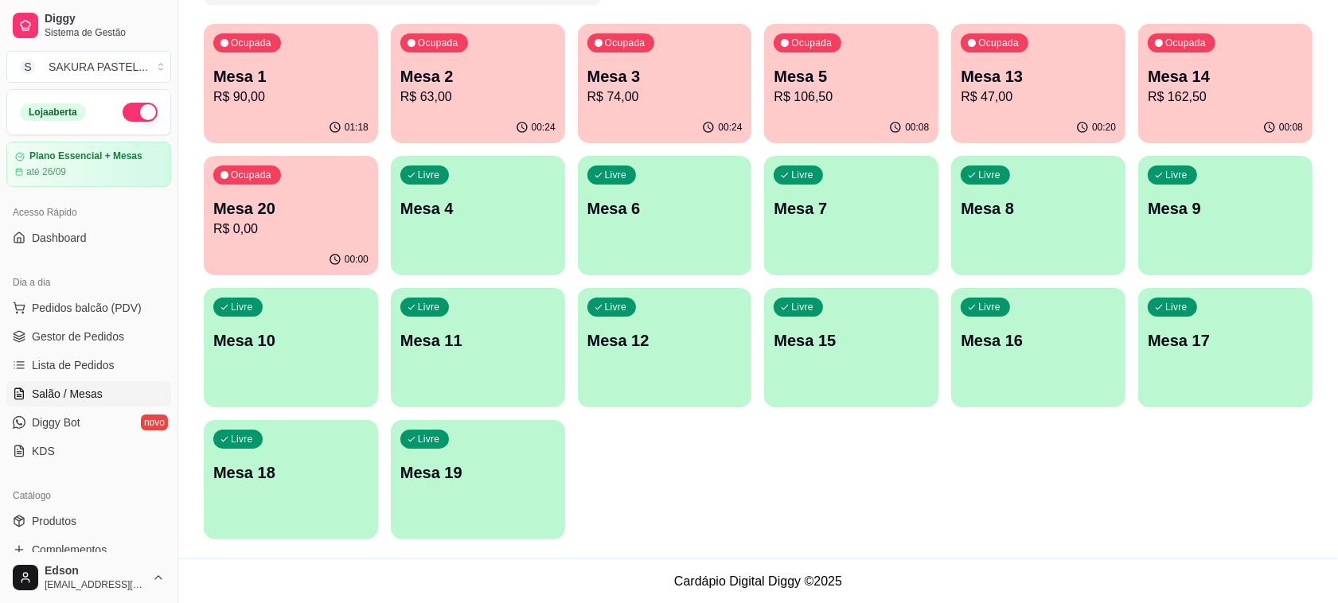
click at [314, 54] on div "Ocupada Mesa 1 R$ 90,00" at bounding box center [291, 68] width 174 height 88
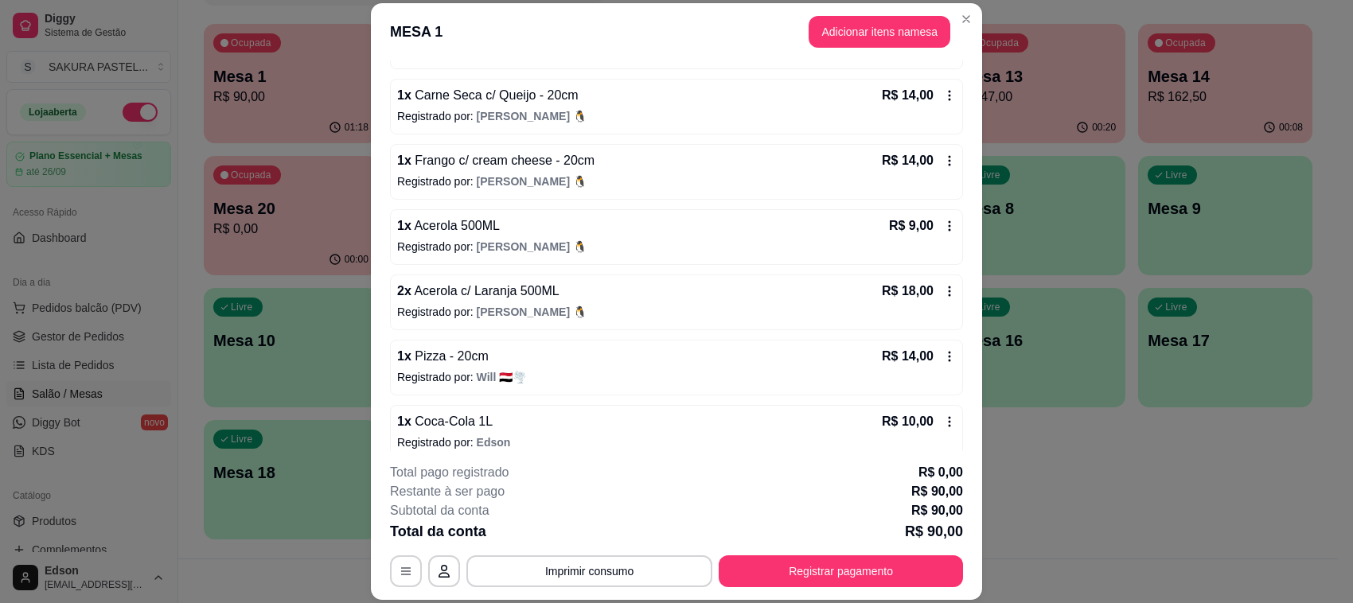
scroll to position [216, 0]
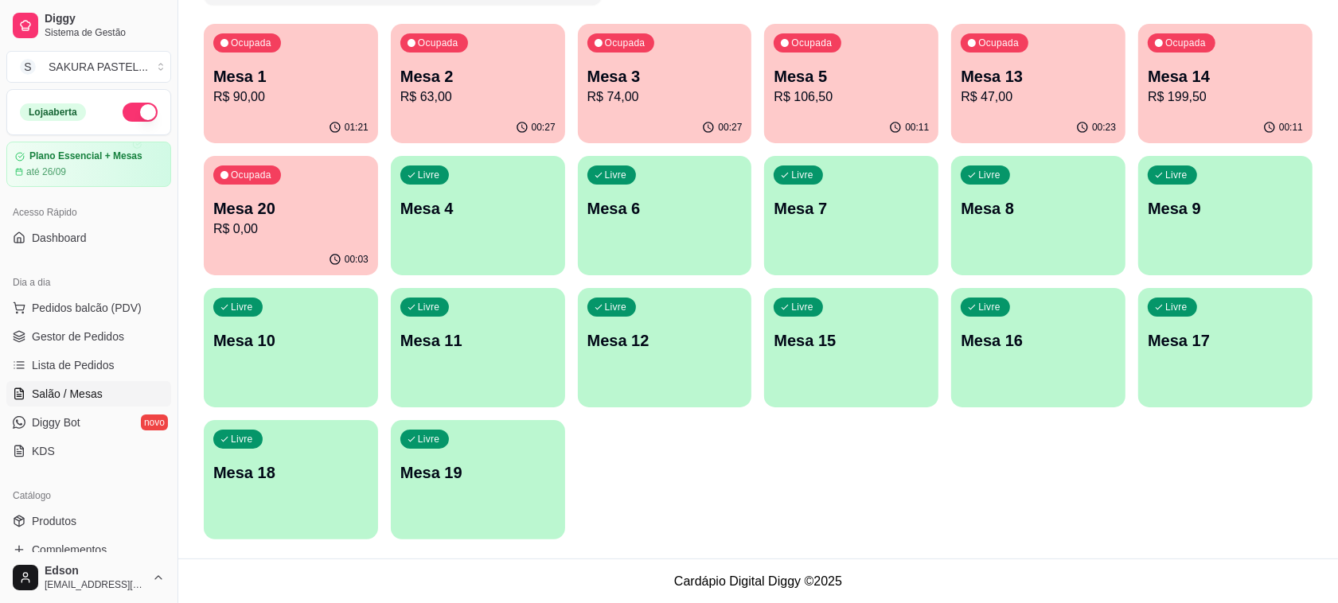
click at [1044, 89] on p "R$ 47,00" at bounding box center [1037, 97] width 155 height 19
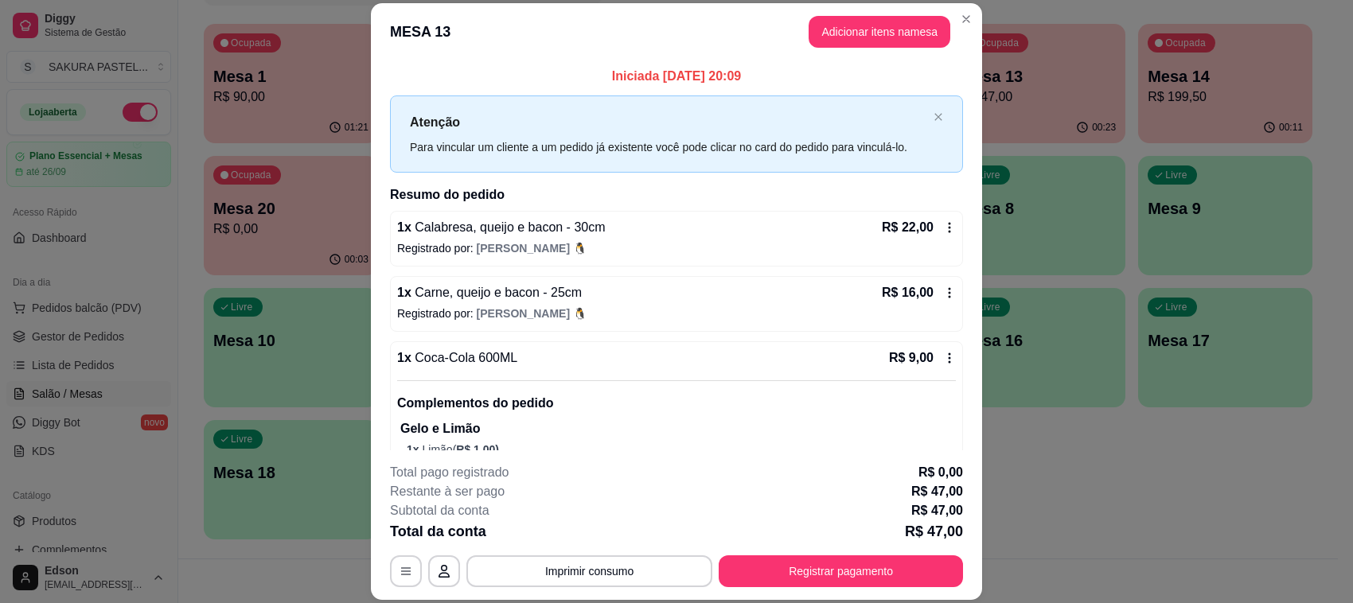
scroll to position [42, 0]
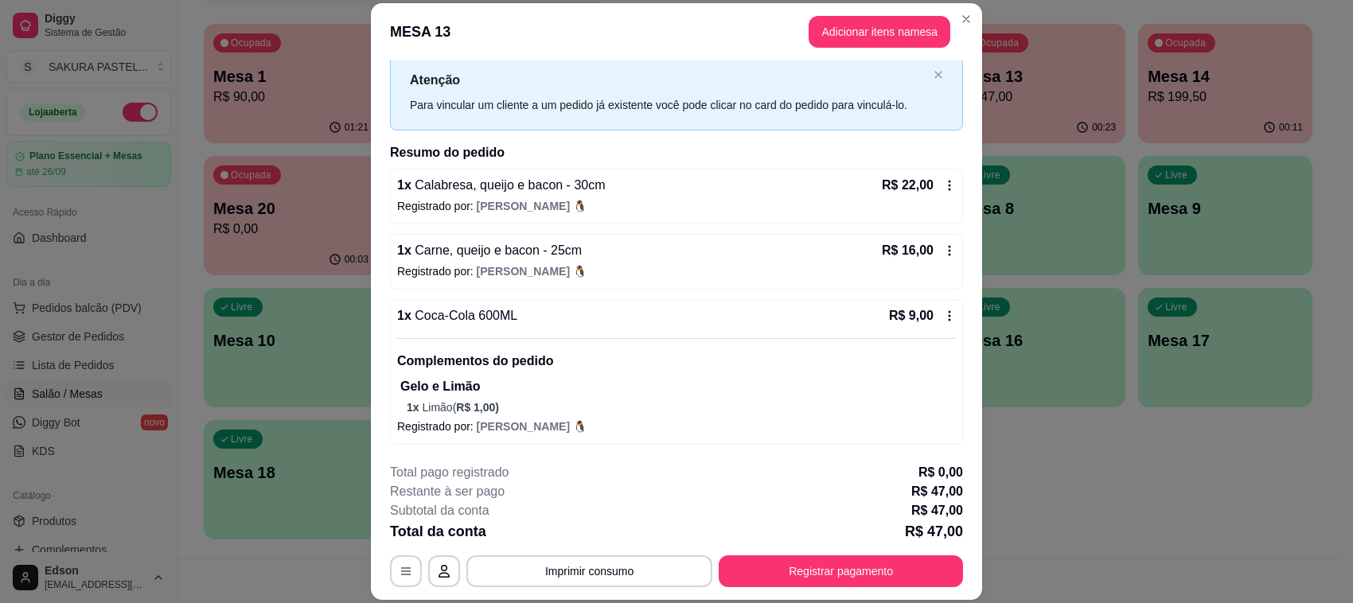
click at [782, 573] on button "Registrar pagamento" at bounding box center [841, 571] width 244 height 32
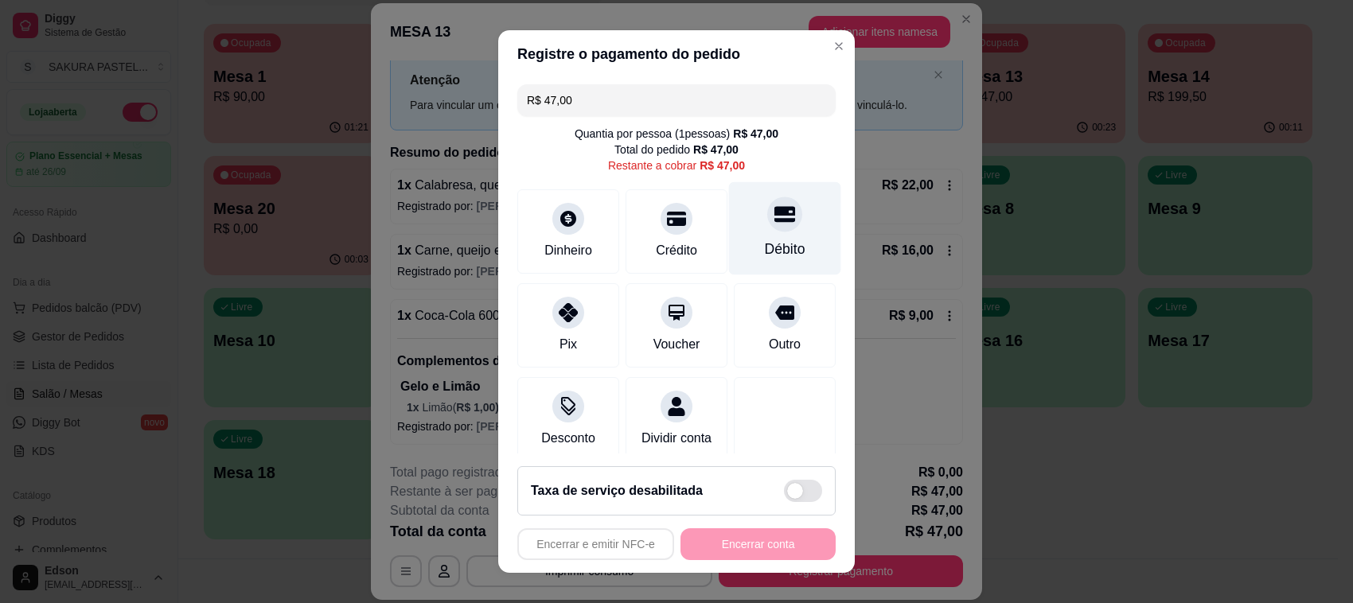
click at [780, 227] on div "Débito" at bounding box center [785, 228] width 112 height 93
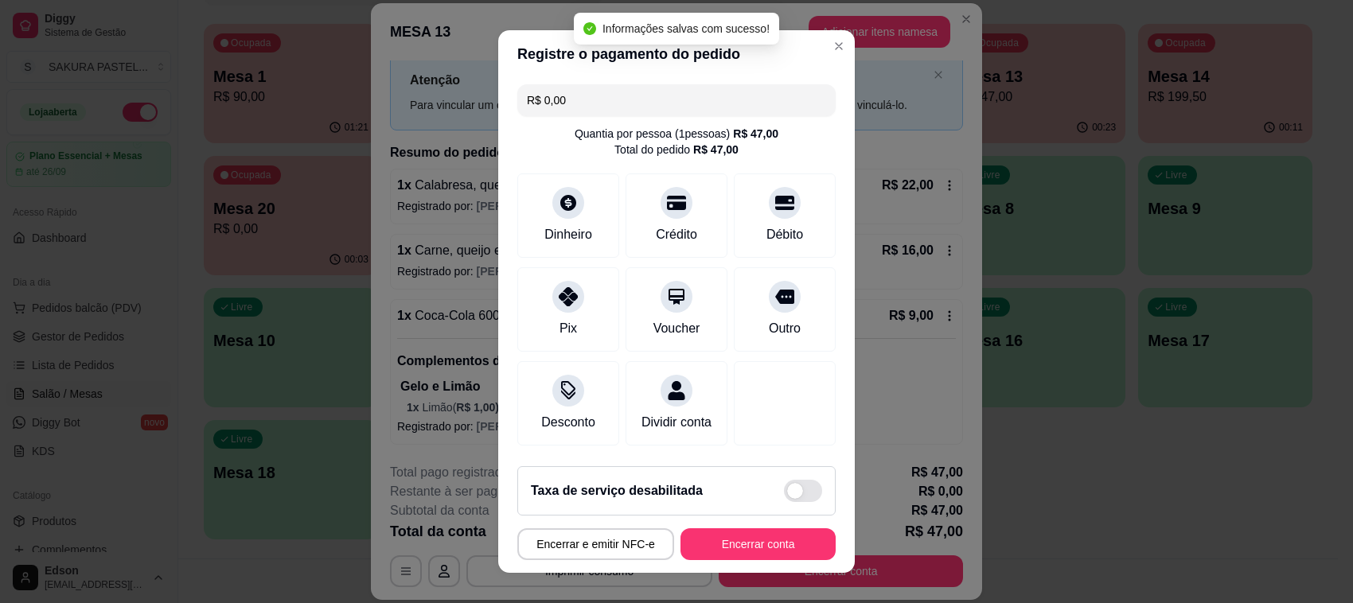
type input "R$ 0,00"
click at [746, 546] on button "Encerrar conta" at bounding box center [758, 544] width 150 height 31
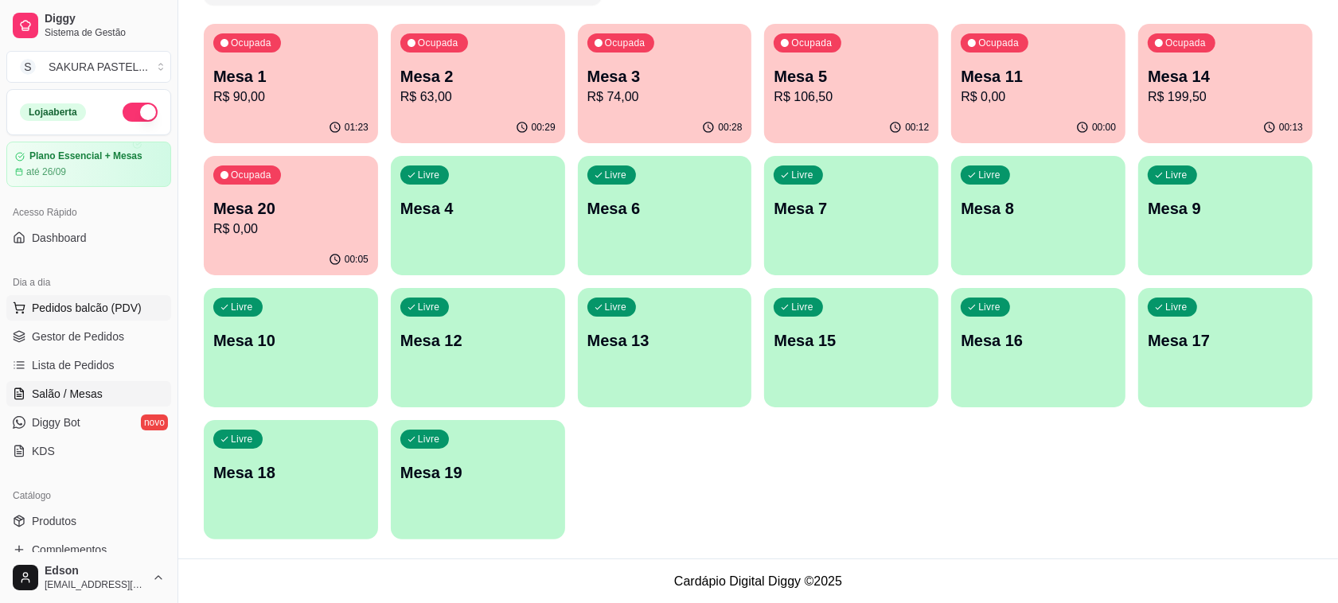
click at [130, 307] on span "Pedidos balcão (PDV)" at bounding box center [87, 308] width 110 height 16
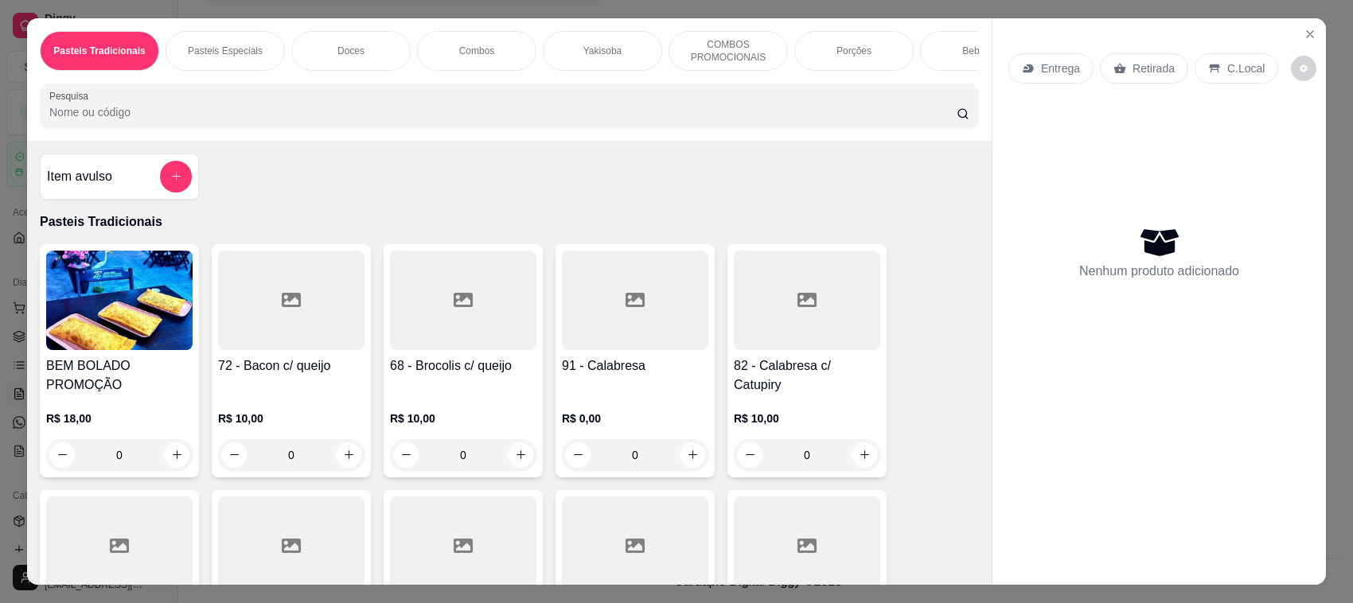
drag, startPoint x: 594, startPoint y: 56, endPoint x: 649, endPoint y: 171, distance: 127.1
click at [595, 56] on p "Yakisoba" at bounding box center [602, 51] width 38 height 13
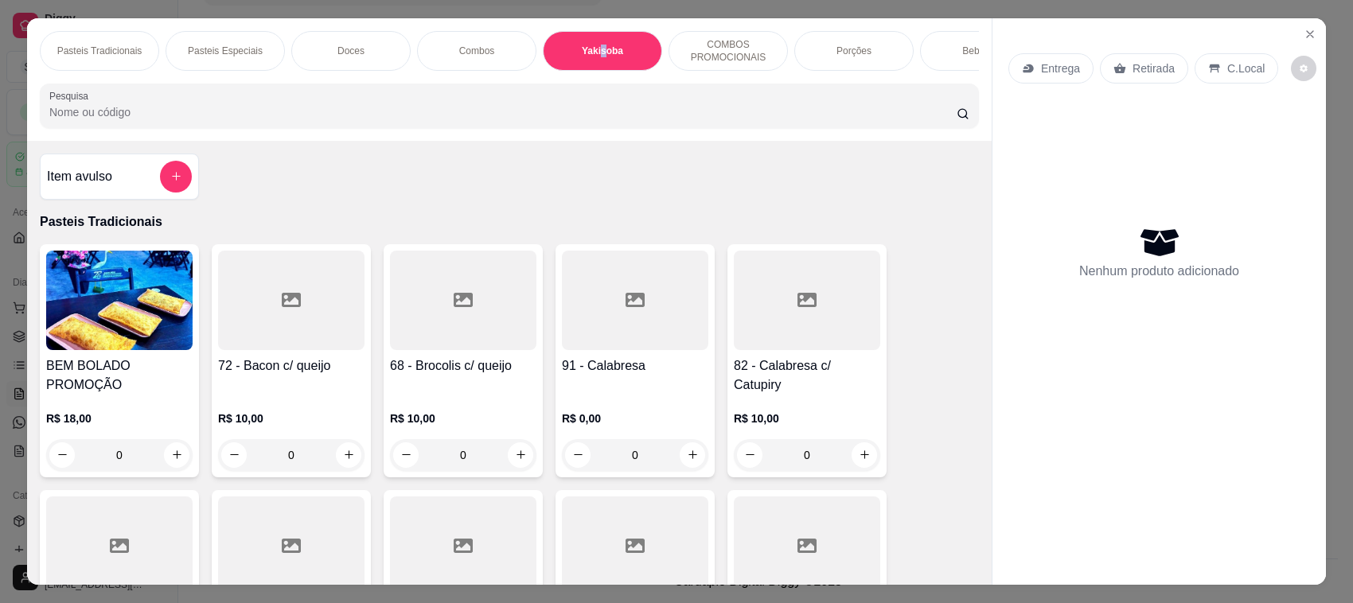
scroll to position [33, 0]
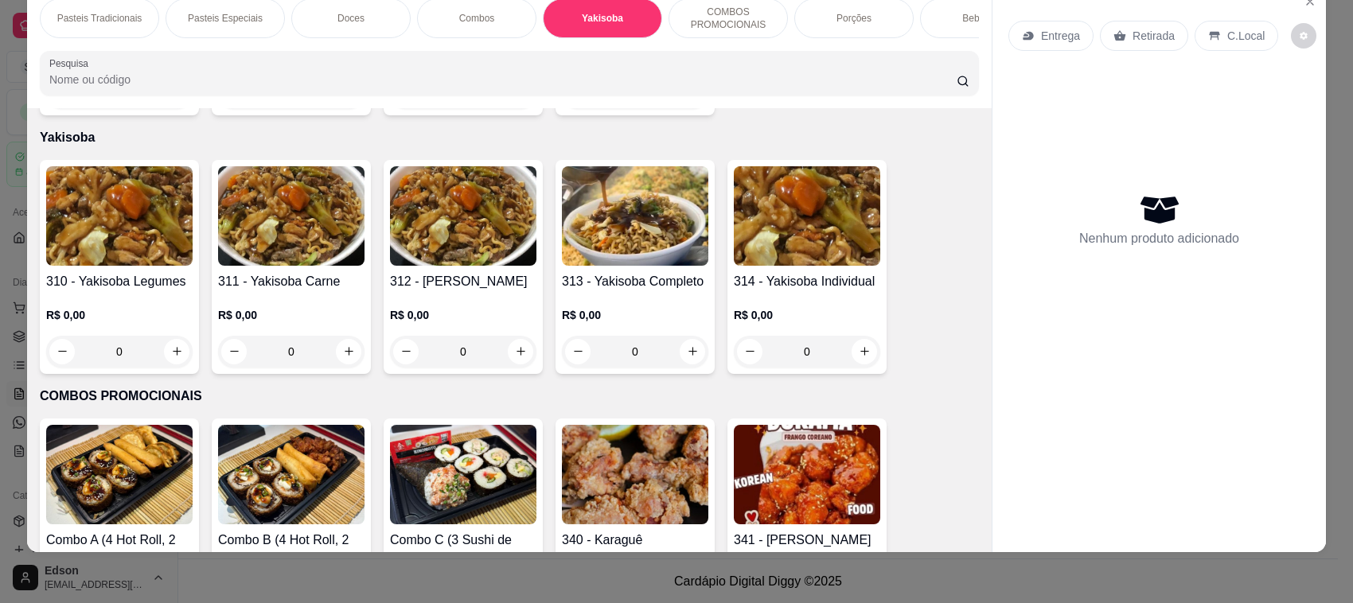
click at [621, 272] on h4 "313 - Yakisoba Completo" at bounding box center [635, 281] width 146 height 19
click at [614, 269] on div "Tamanho M (750g) R$ 30,00" at bounding box center [676, 255] width 420 height 53
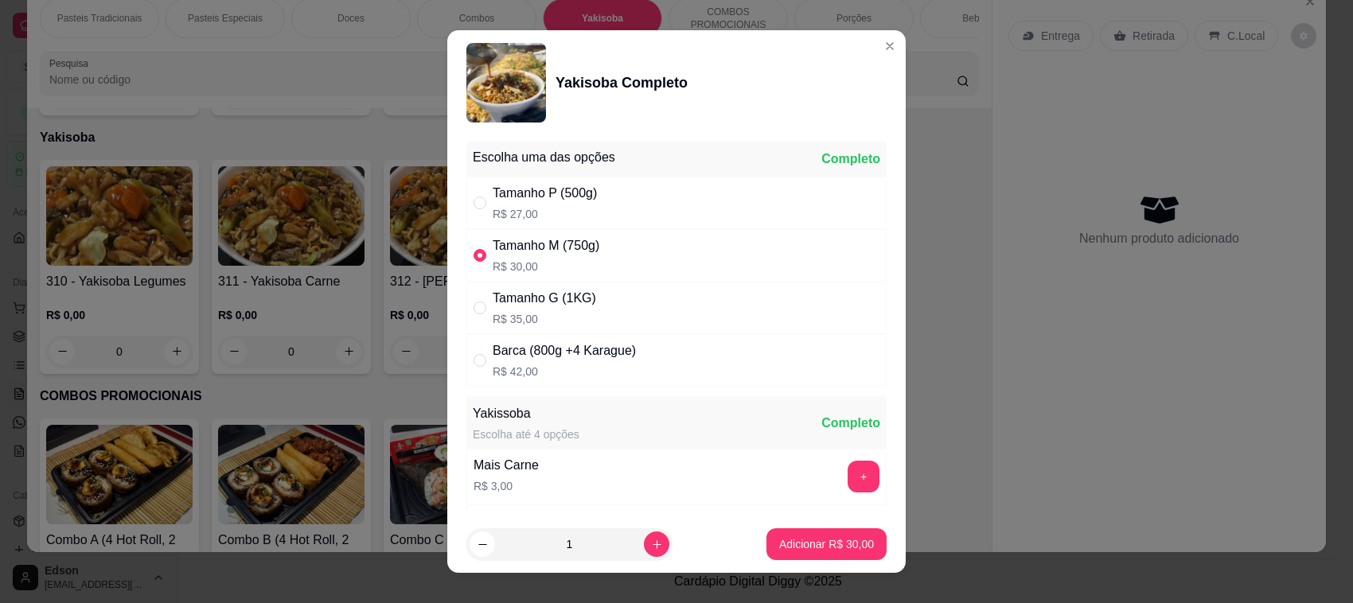
drag, startPoint x: 643, startPoint y: 290, endPoint x: 693, endPoint y: 372, distance: 96.1
click at [645, 296] on div "Tamanho G (1KG) R$ 35,00" at bounding box center [676, 308] width 420 height 53
radio input "false"
radio input "true"
click at [800, 530] on button "Adicionar R$ 35,00" at bounding box center [826, 544] width 120 height 32
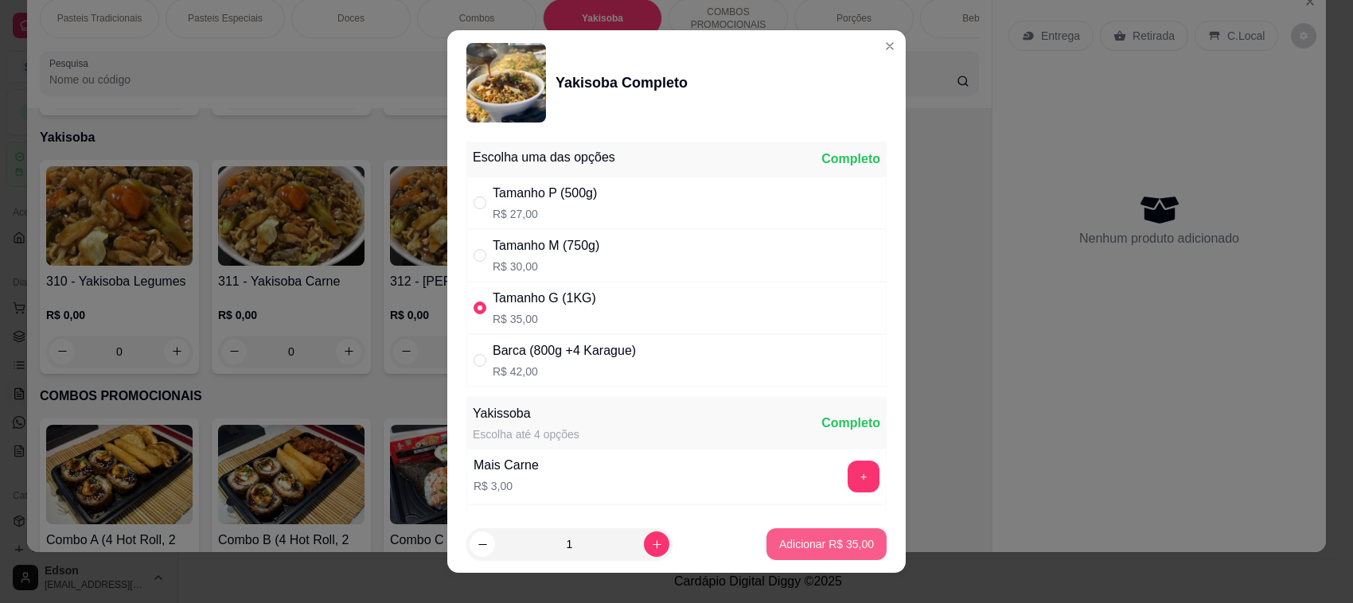
type input "1"
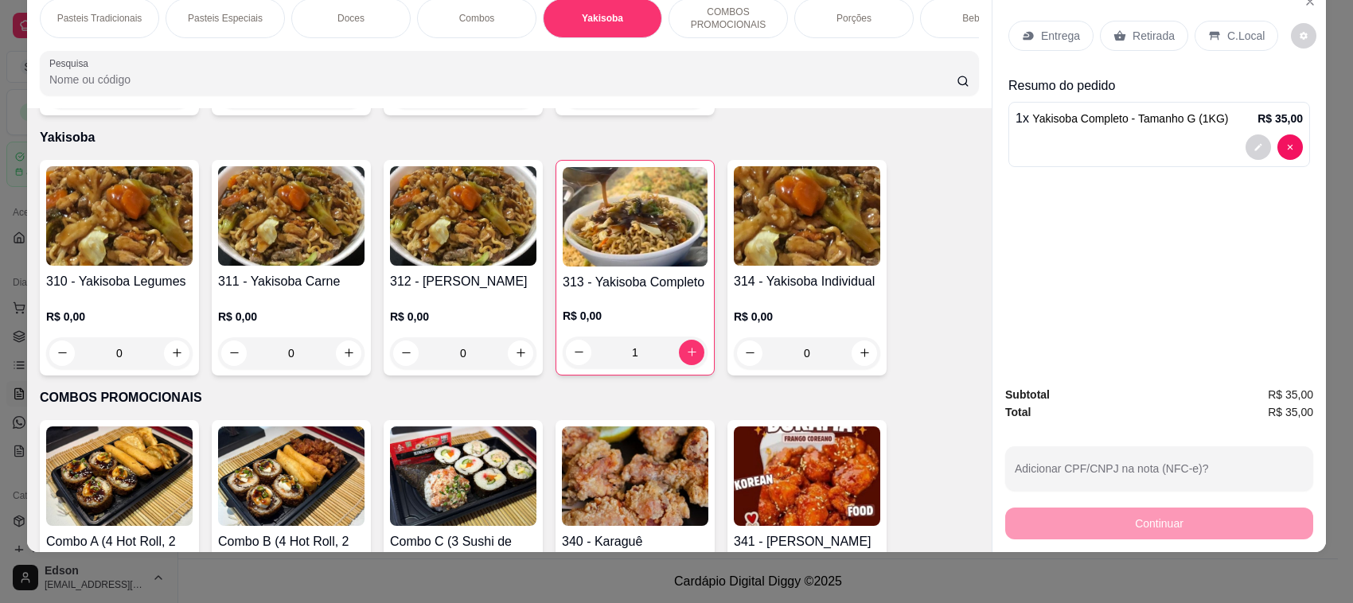
click at [1132, 49] on div "Retirada" at bounding box center [1144, 36] width 88 height 30
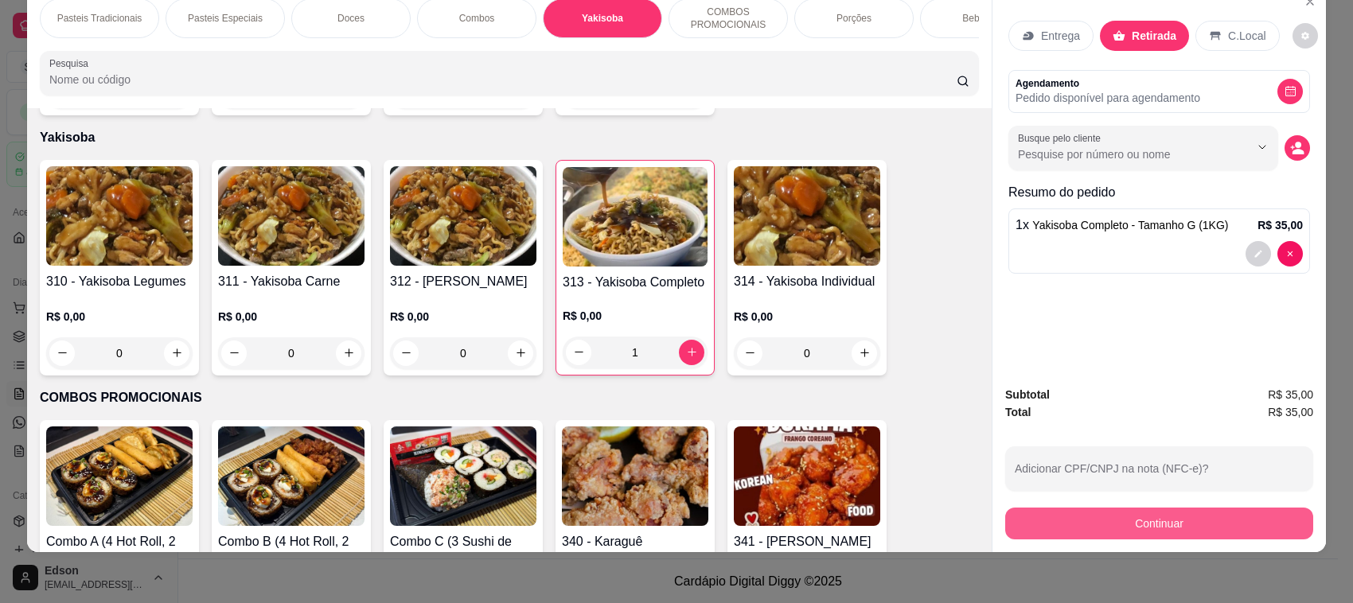
click at [1083, 538] on button "Continuar" at bounding box center [1159, 524] width 308 height 32
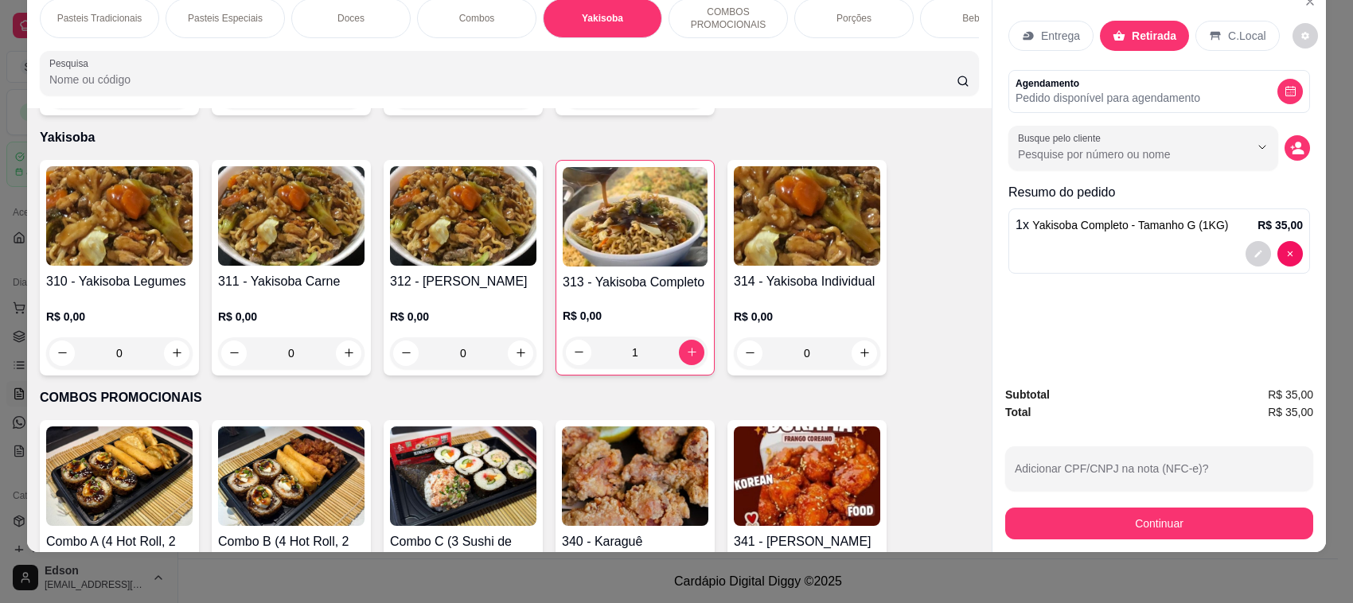
click at [793, 212] on div "Débito" at bounding box center [785, 222] width 112 height 93
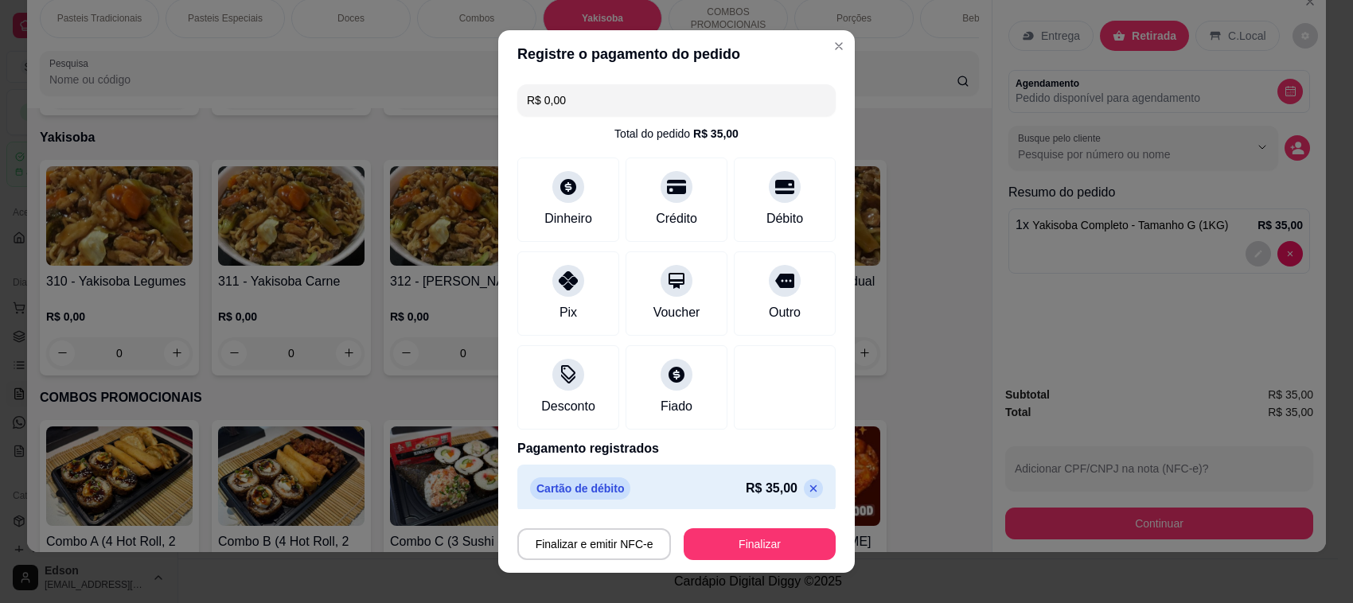
type input "R$ 0,00"
click at [774, 535] on button "Finalizar" at bounding box center [760, 544] width 152 height 32
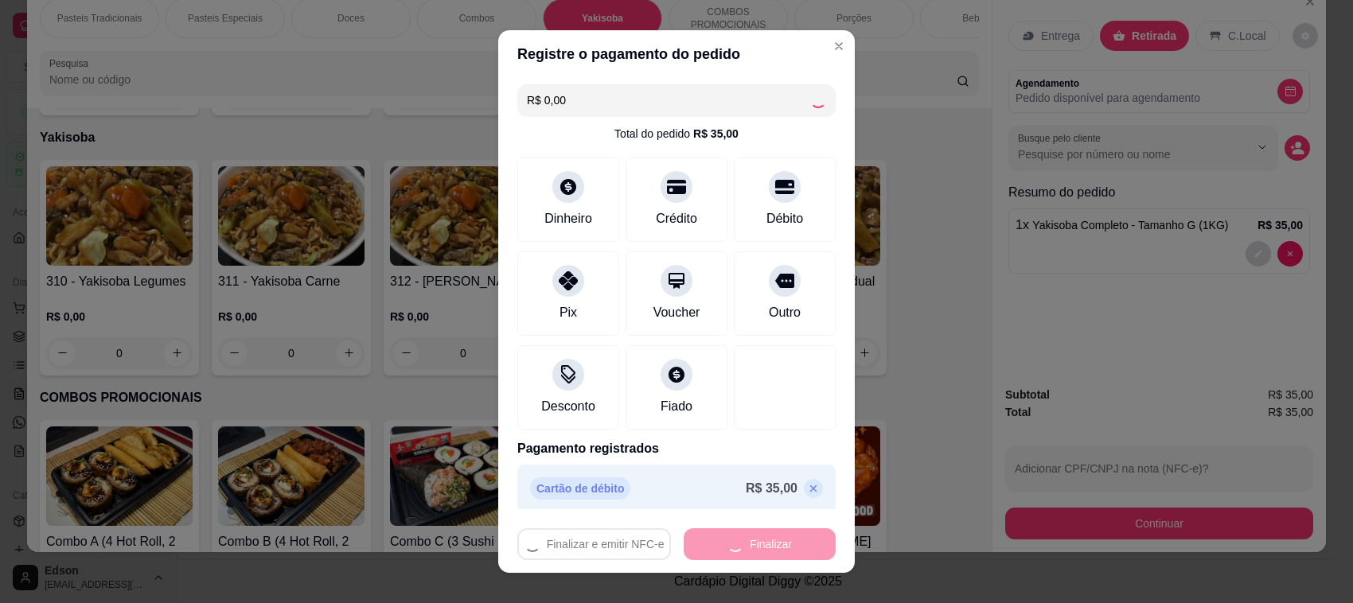
type input "0"
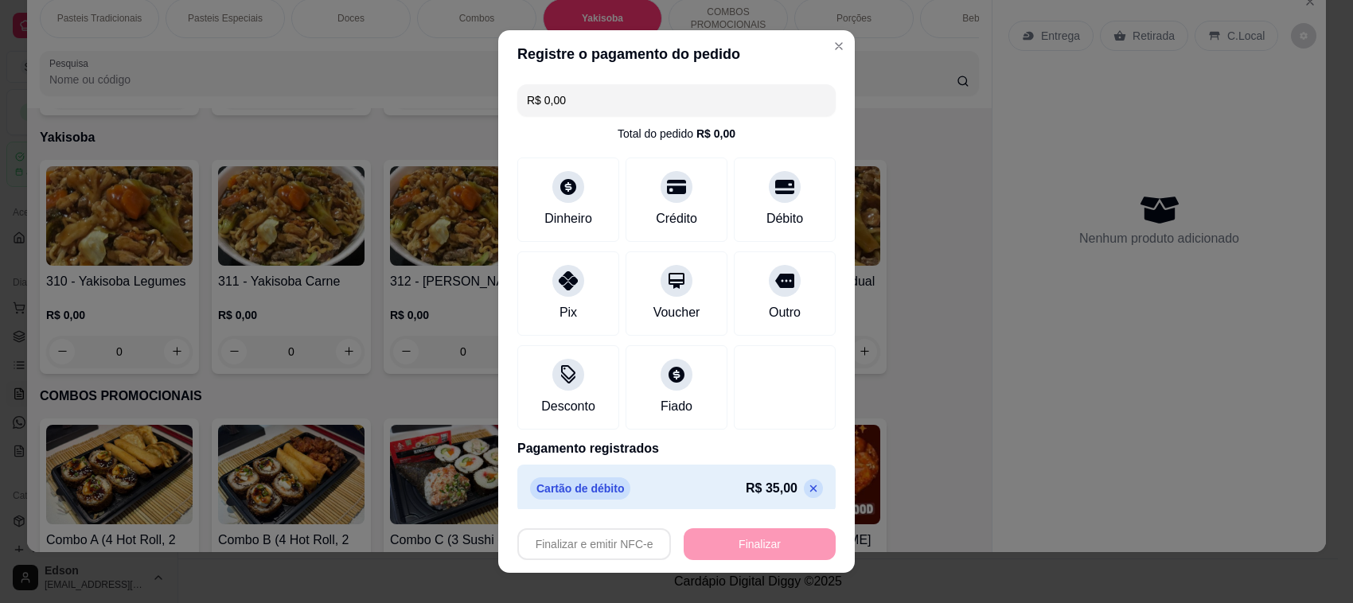
type input "-R$ 35,00"
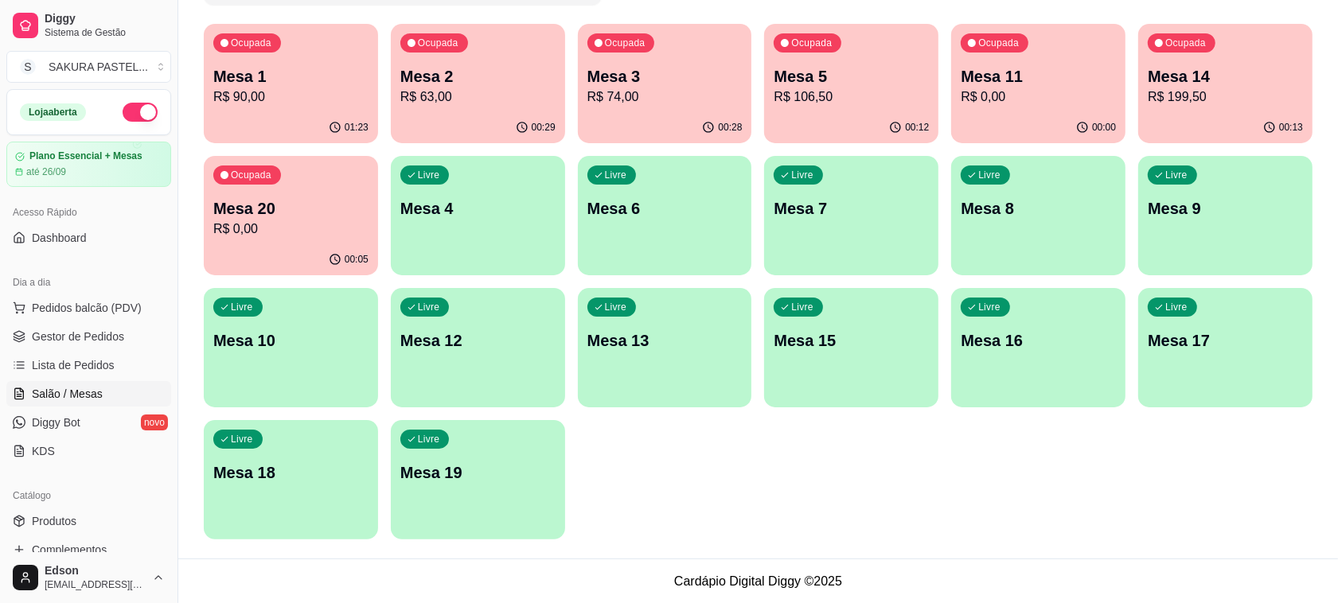
click at [335, 220] on p "R$ 0,00" at bounding box center [290, 229] width 155 height 19
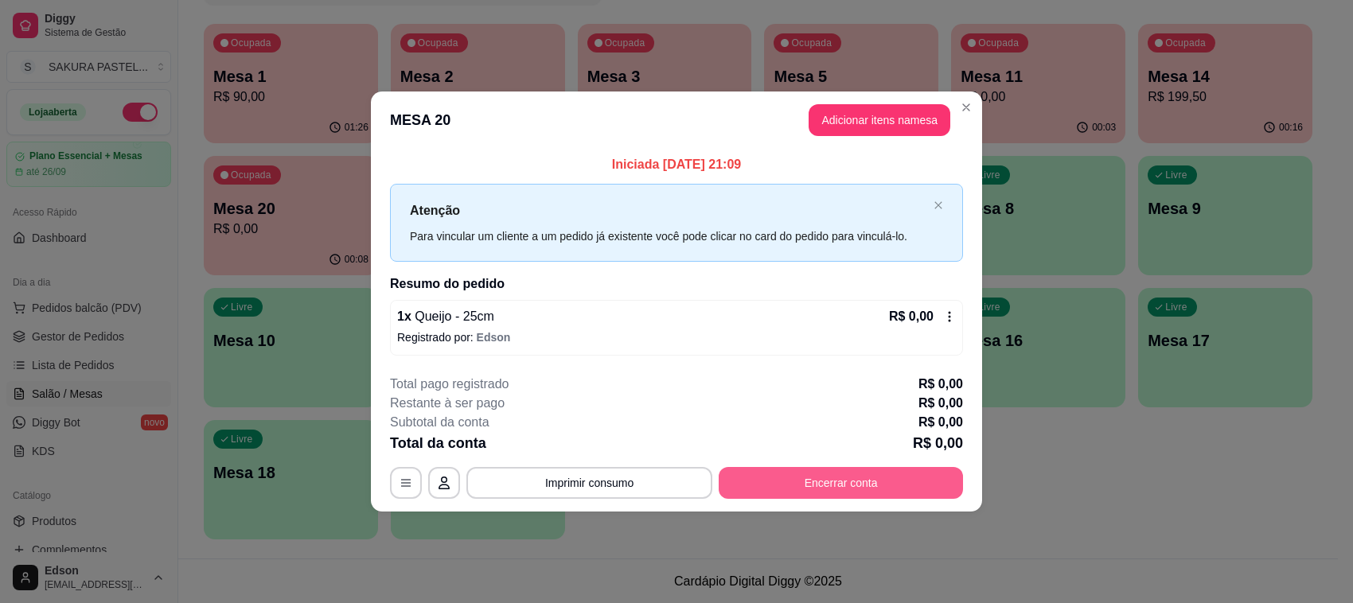
click at [857, 474] on button "Encerrar conta" at bounding box center [841, 483] width 244 height 32
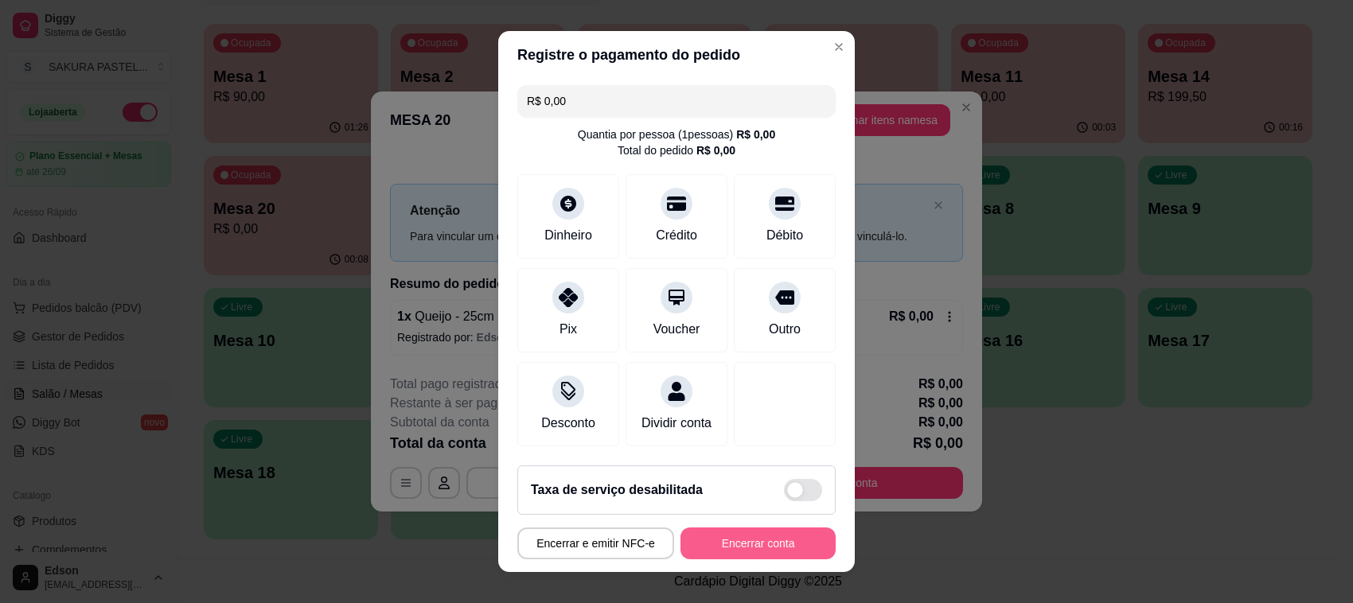
click at [756, 532] on button "Encerrar conta" at bounding box center [757, 544] width 155 height 32
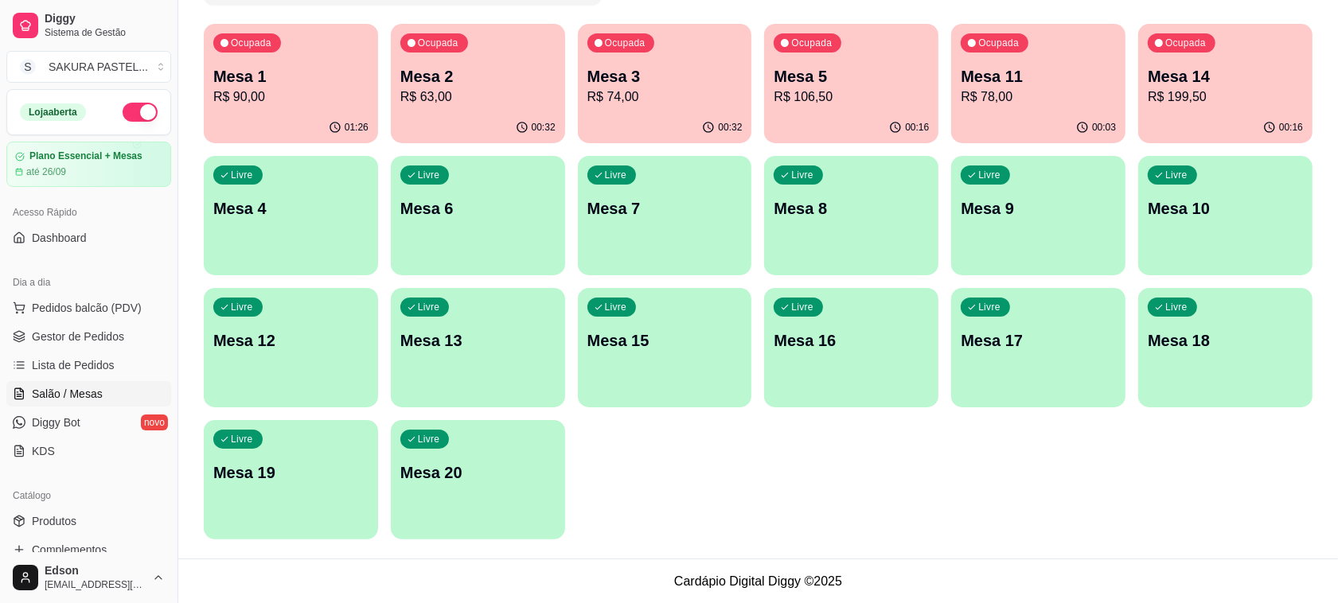
click at [439, 104] on p "R$ 63,00" at bounding box center [477, 97] width 155 height 19
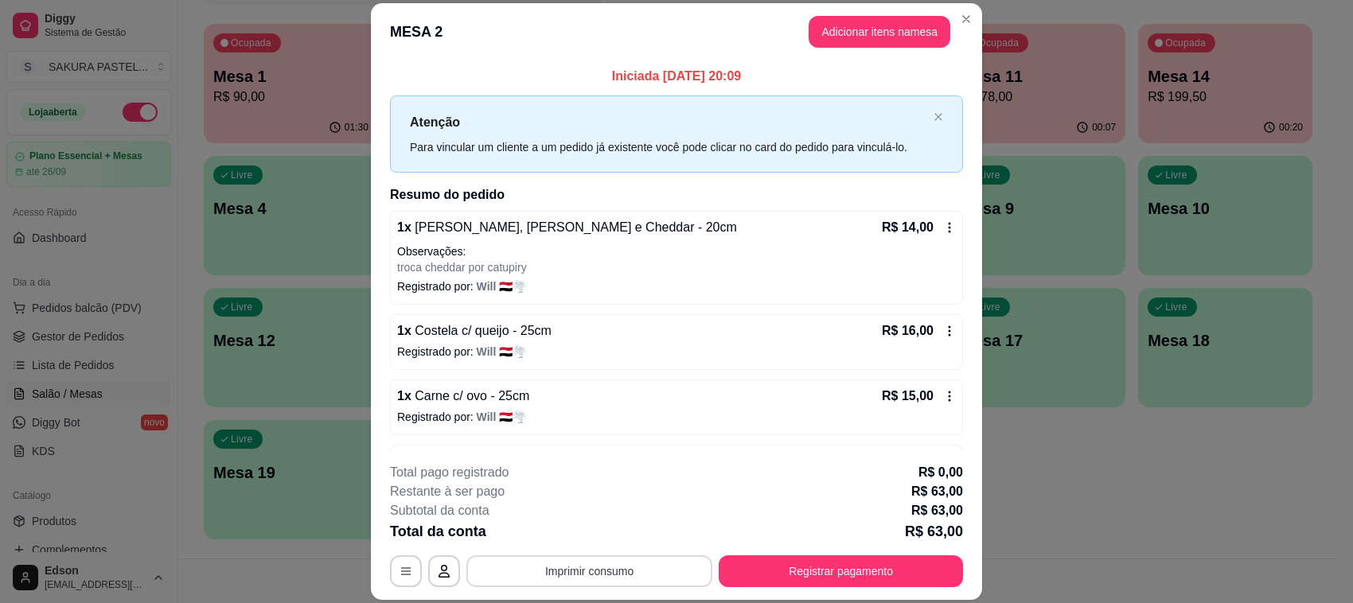
click at [637, 567] on button "Imprimir consumo" at bounding box center [589, 571] width 246 height 32
click at [603, 537] on button "Balcão" at bounding box center [586, 535] width 115 height 25
click at [896, 579] on button "Registrar pagamento" at bounding box center [841, 571] width 244 height 32
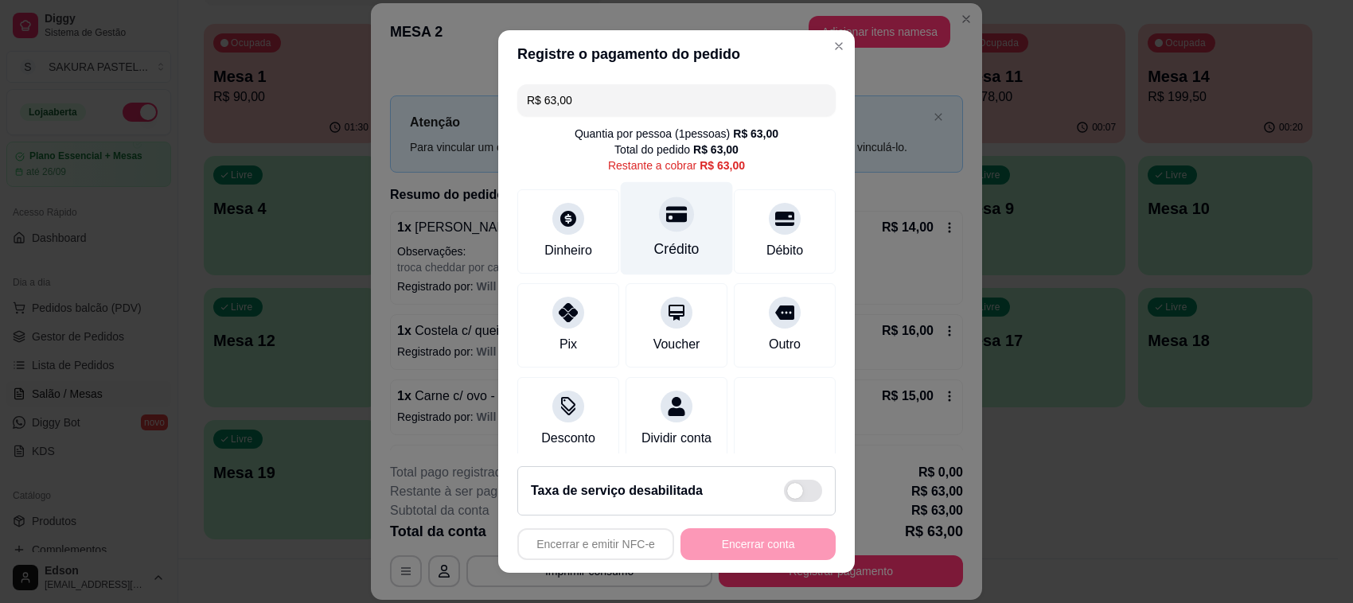
click at [663, 213] on div at bounding box center [676, 214] width 35 height 35
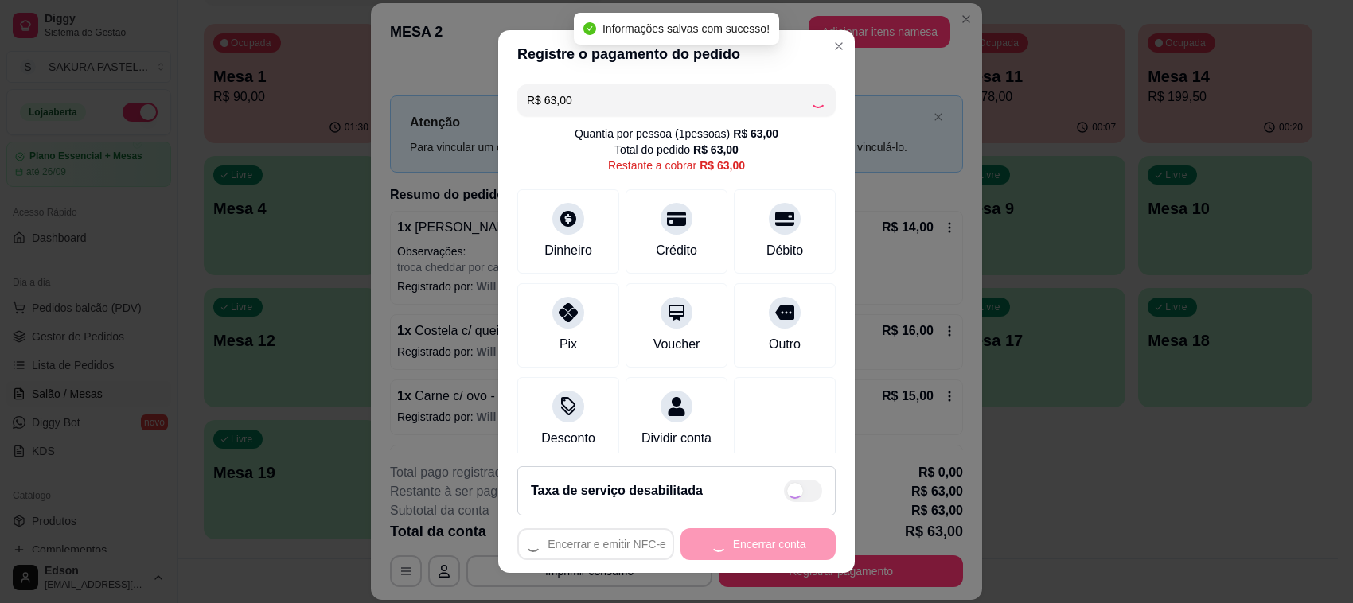
type input "R$ 0,00"
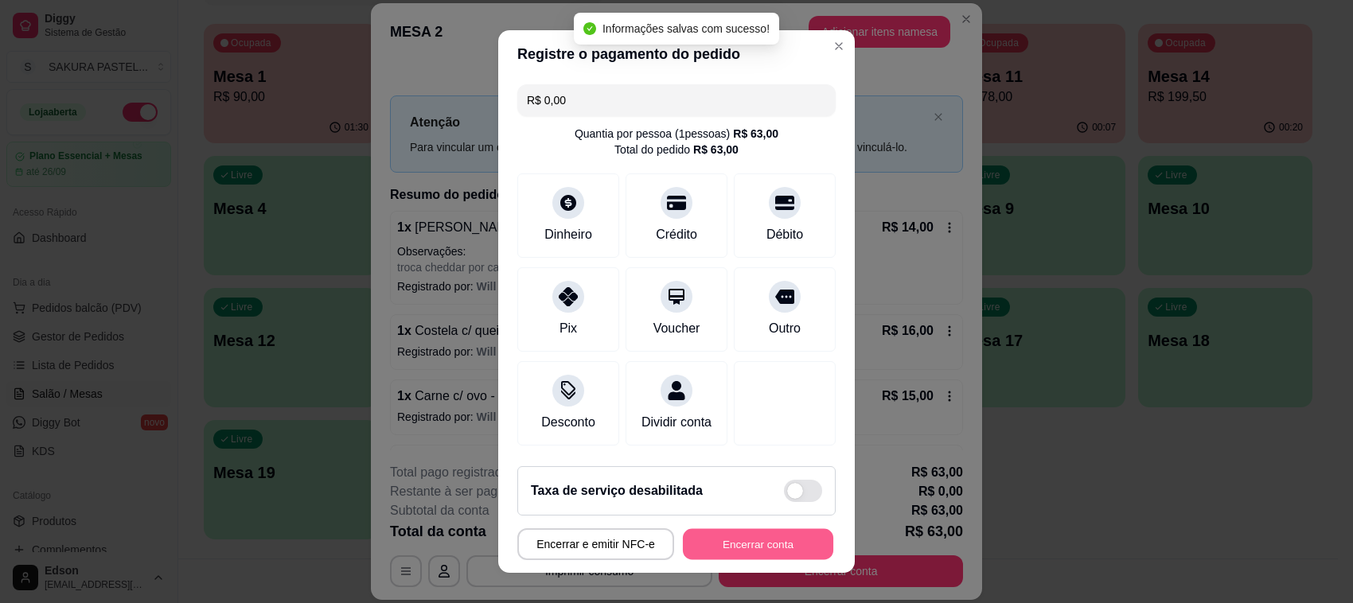
click at [765, 535] on button "Encerrar conta" at bounding box center [758, 544] width 150 height 31
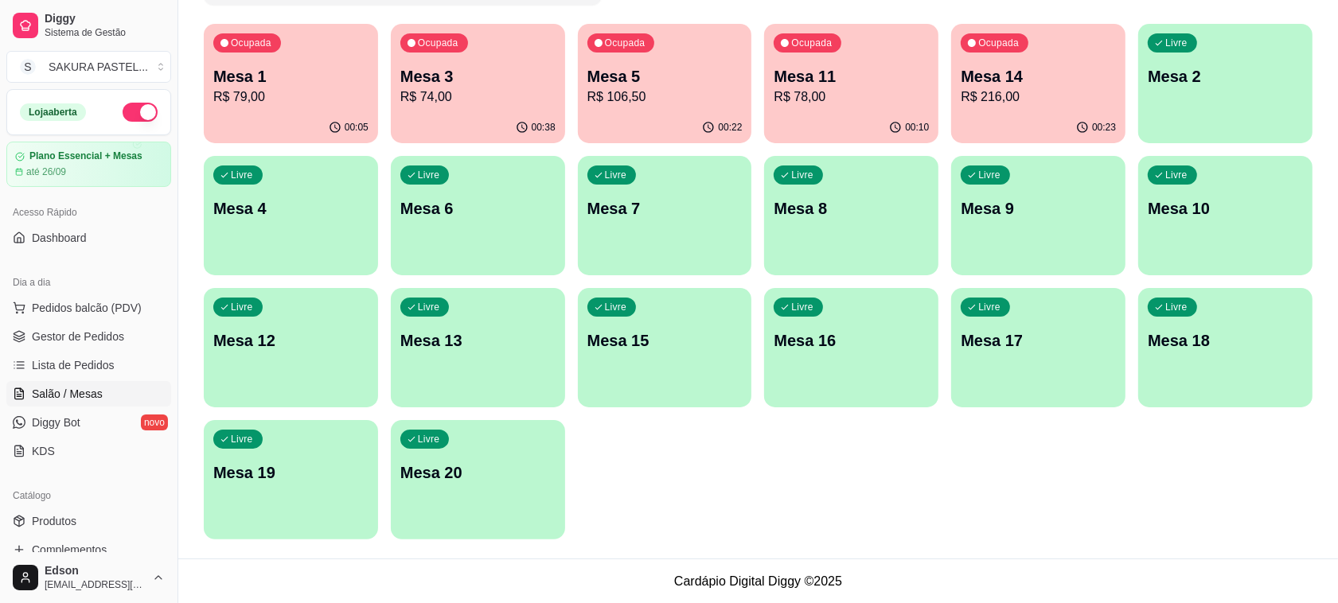
click at [316, 213] on p "Mesa 4" at bounding box center [290, 208] width 155 height 22
click at [268, 95] on p "R$ 79,00" at bounding box center [290, 97] width 155 height 19
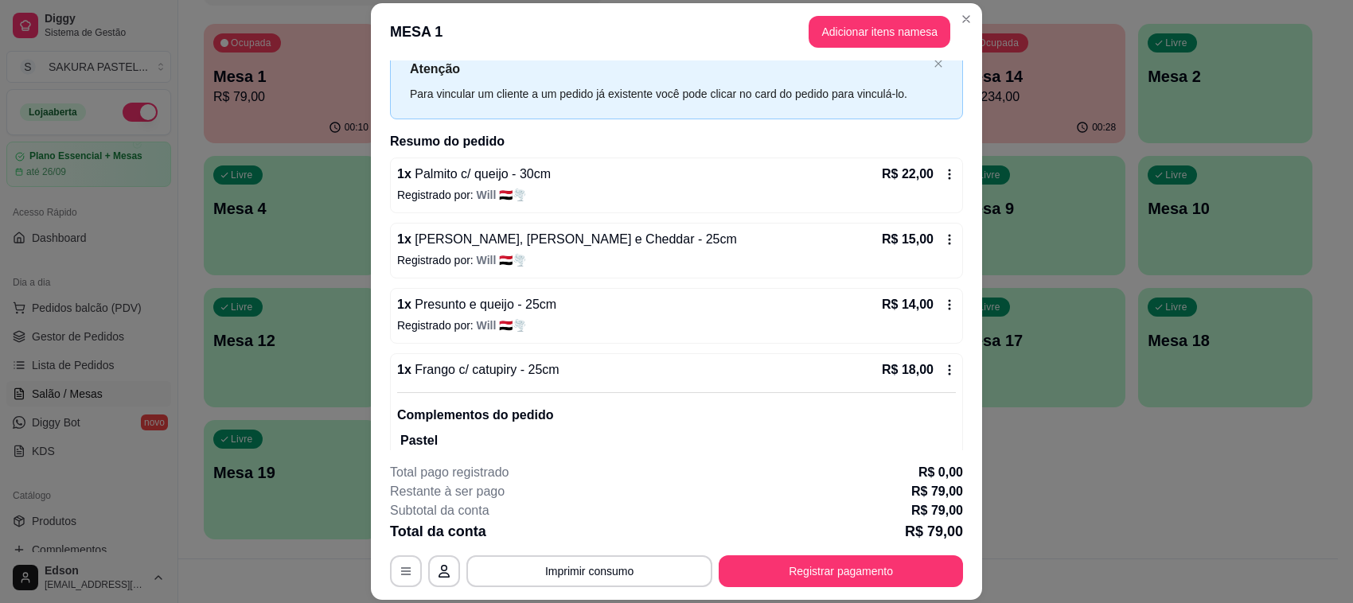
scroll to position [173, 0]
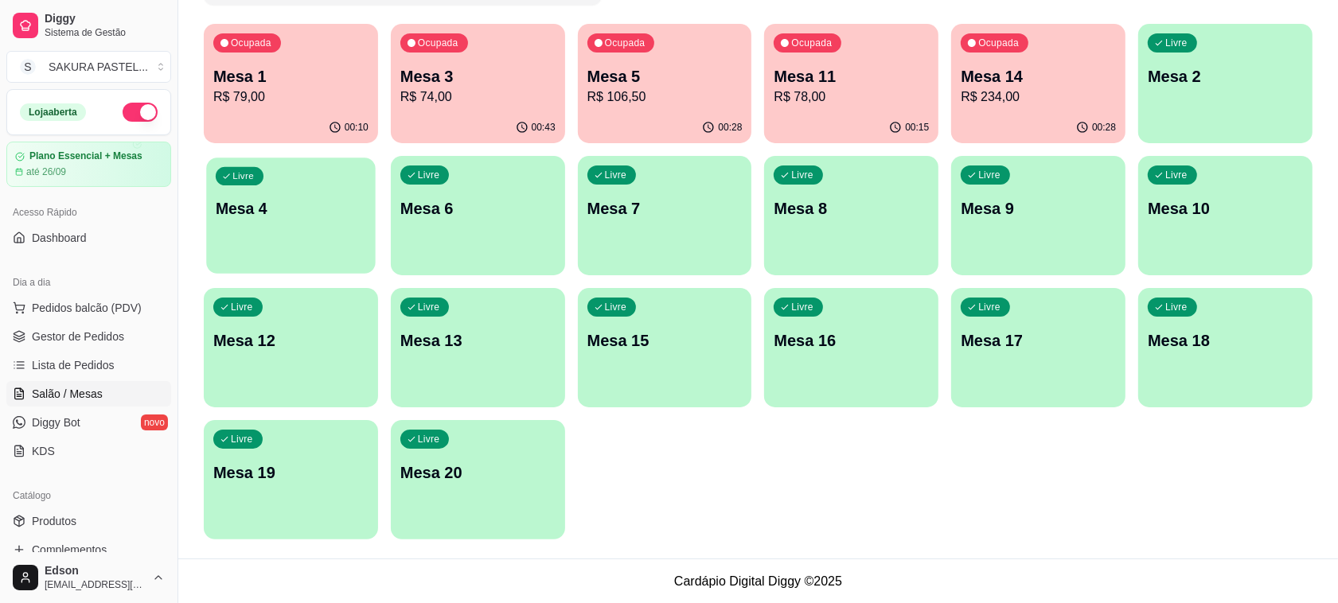
click at [343, 212] on p "Mesa 4" at bounding box center [291, 208] width 150 height 21
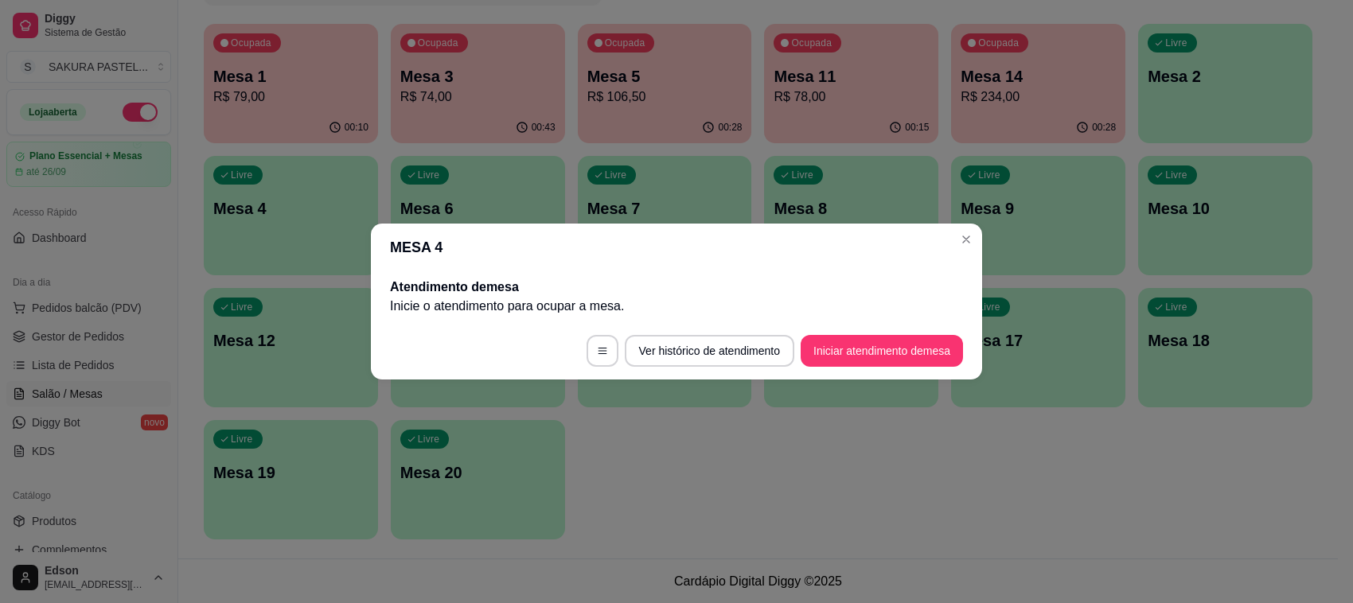
click at [927, 370] on footer "Ver histórico de atendimento Iniciar atendimento de mesa" at bounding box center [676, 350] width 611 height 57
click at [925, 356] on button "Iniciar atendimento de mesa" at bounding box center [882, 351] width 162 height 32
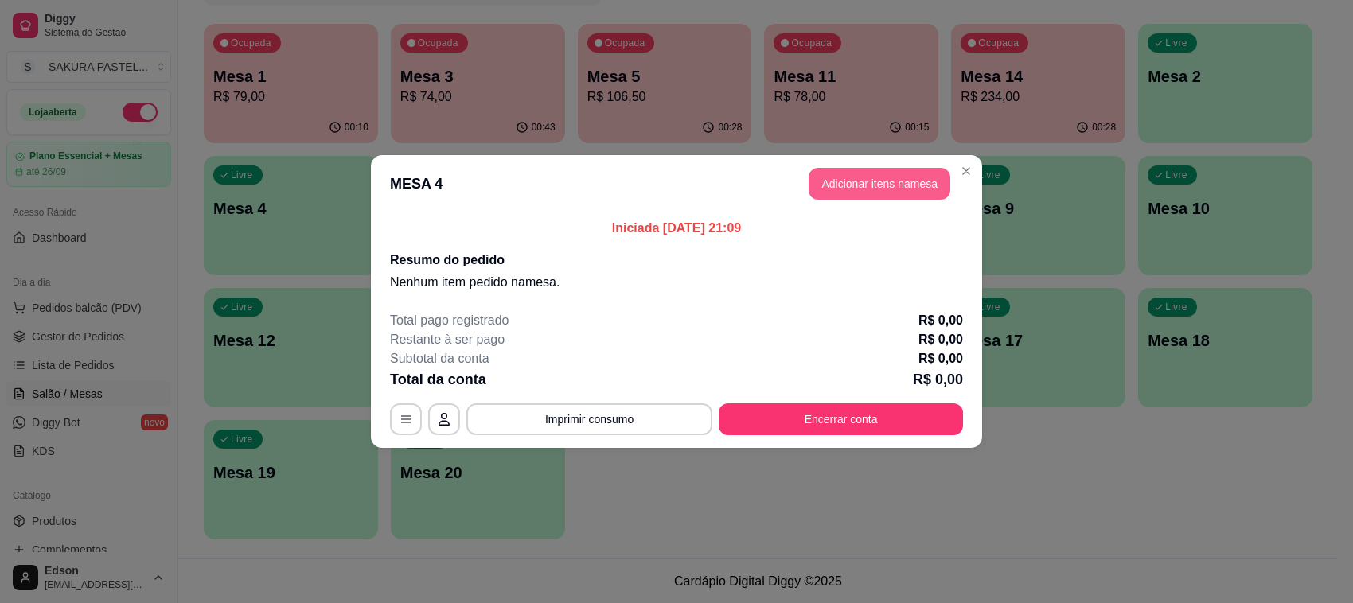
click at [929, 195] on button "Adicionar itens na mesa" at bounding box center [879, 184] width 142 height 32
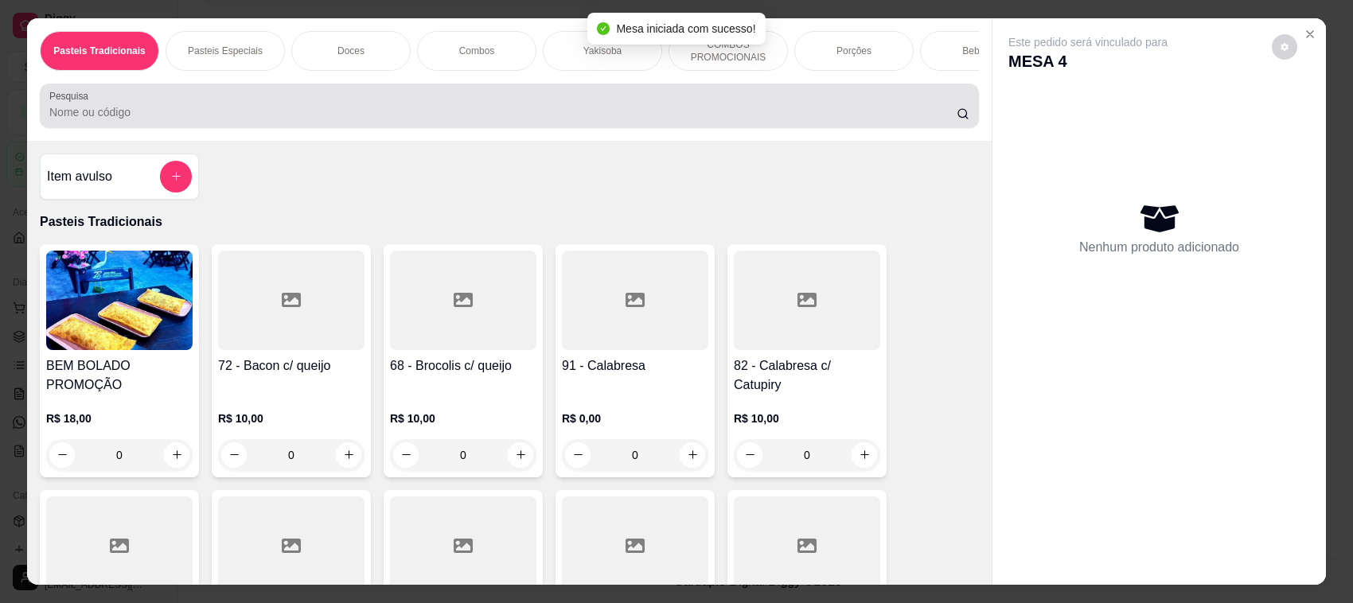
click at [536, 120] on input "Pesquisa" at bounding box center [502, 112] width 907 height 16
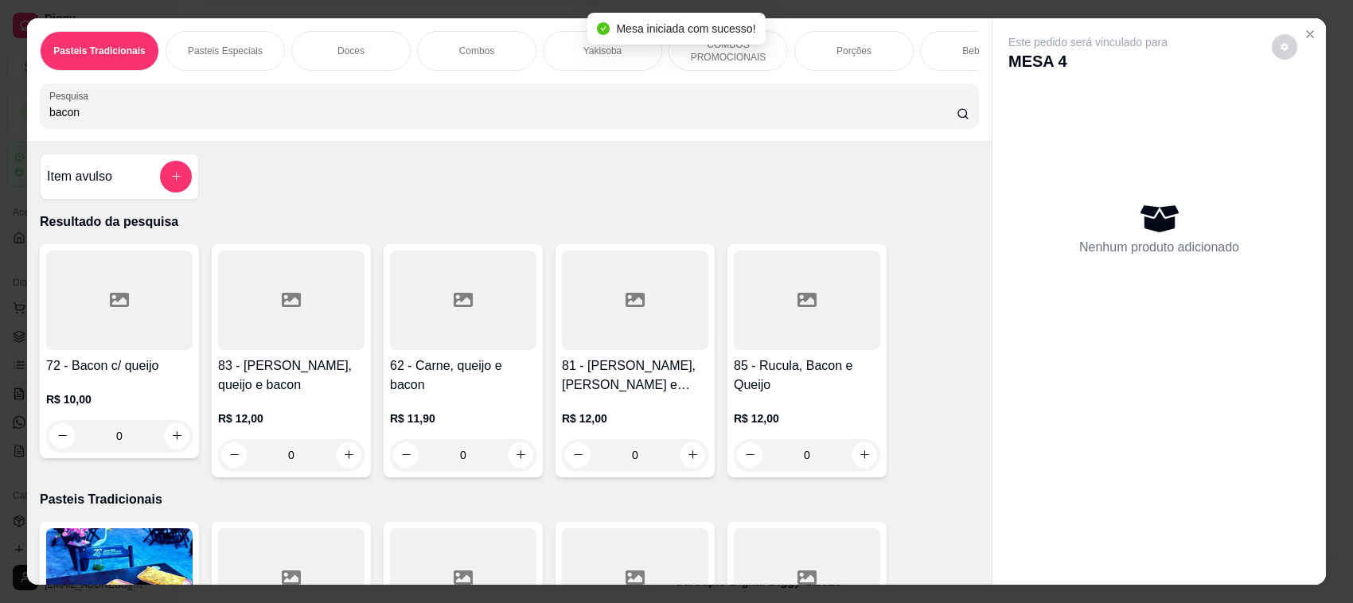
type input "bacon"
click at [109, 391] on div "R$ 10,00 0" at bounding box center [119, 414] width 146 height 76
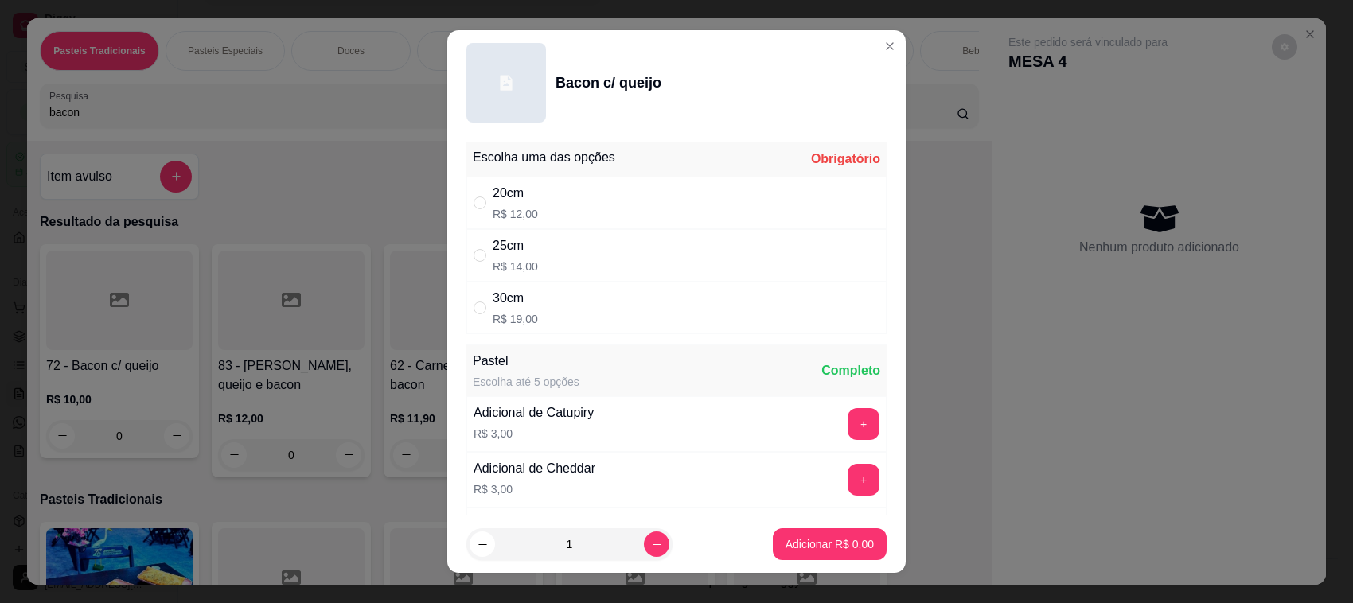
click at [555, 208] on div "20cm R$ 12,00" at bounding box center [676, 203] width 420 height 53
radio input "true"
click at [825, 533] on button "Adicionar R$ 12,00" at bounding box center [826, 544] width 117 height 31
type input "1"
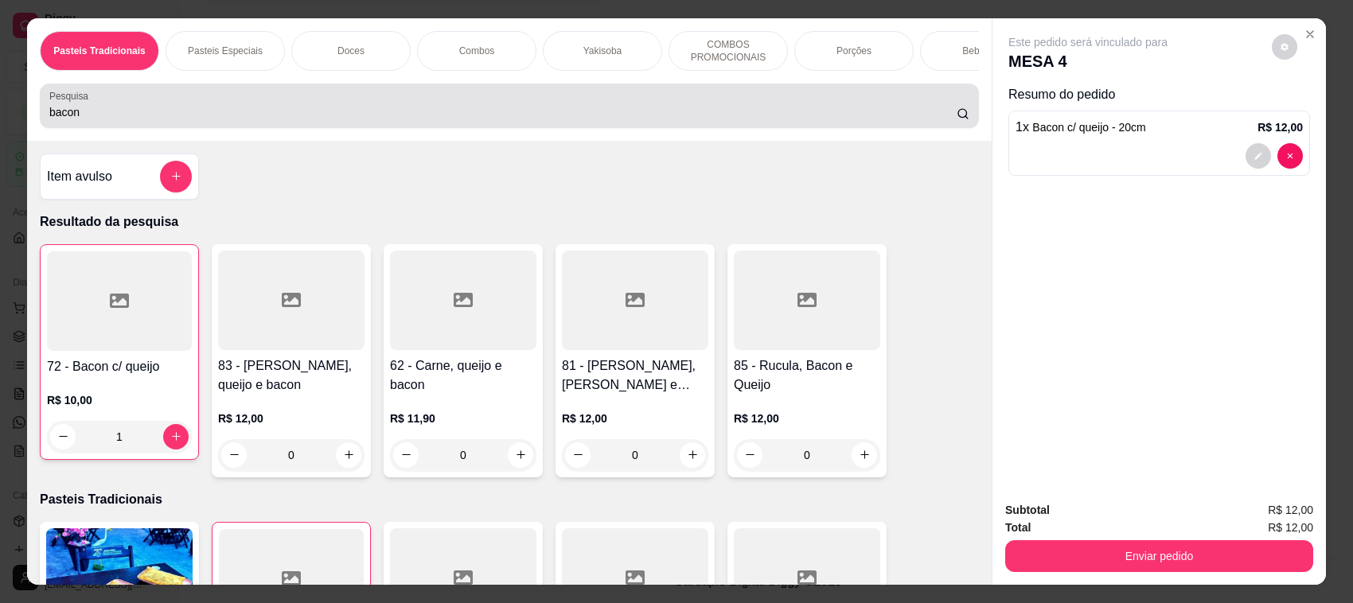
click at [300, 120] on input "bacon" at bounding box center [502, 112] width 907 height 16
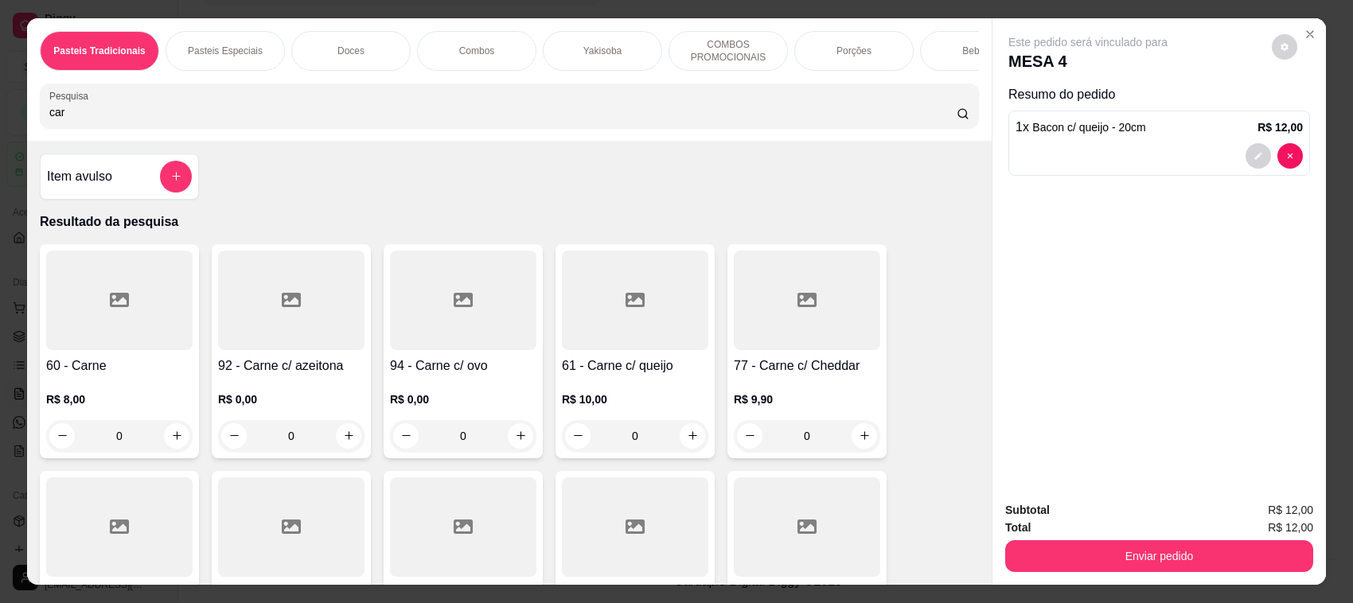
type input "car"
click at [158, 376] on h4 "60 - Carne" at bounding box center [119, 365] width 146 height 19
click at [597, 212] on div "20cm R$ 12,00" at bounding box center [677, 202] width 422 height 53
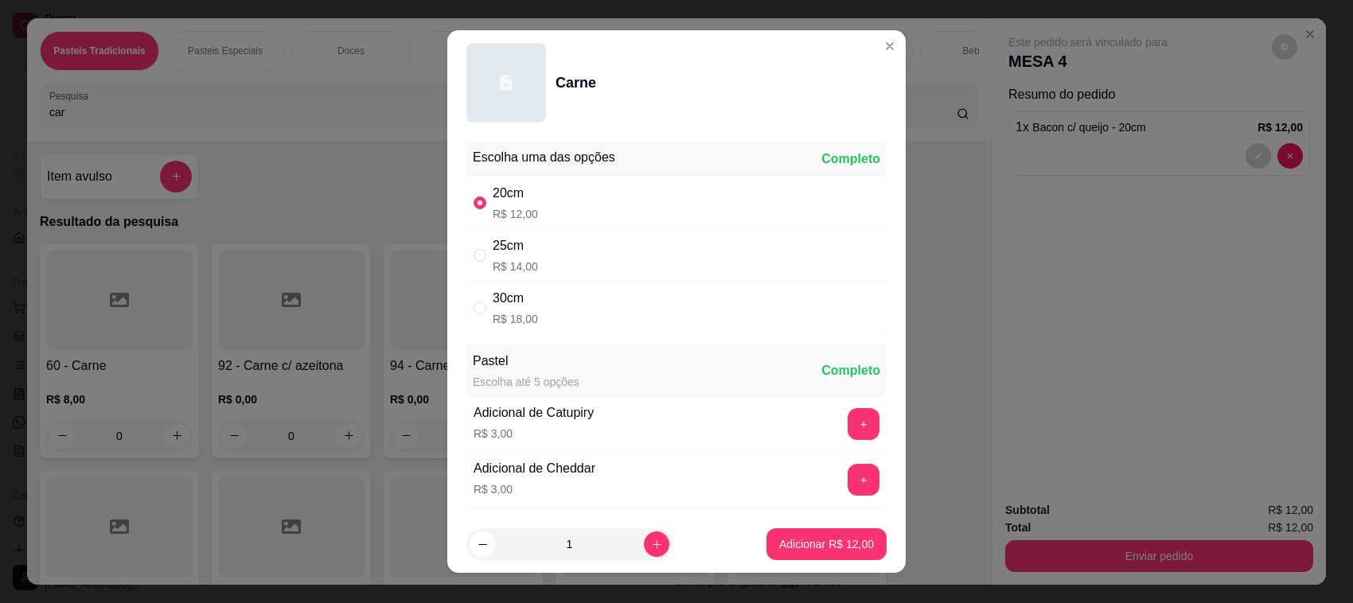
radio input "true"
click at [800, 542] on p "Adicionar R$ 12,00" at bounding box center [826, 544] width 95 height 16
type input "1"
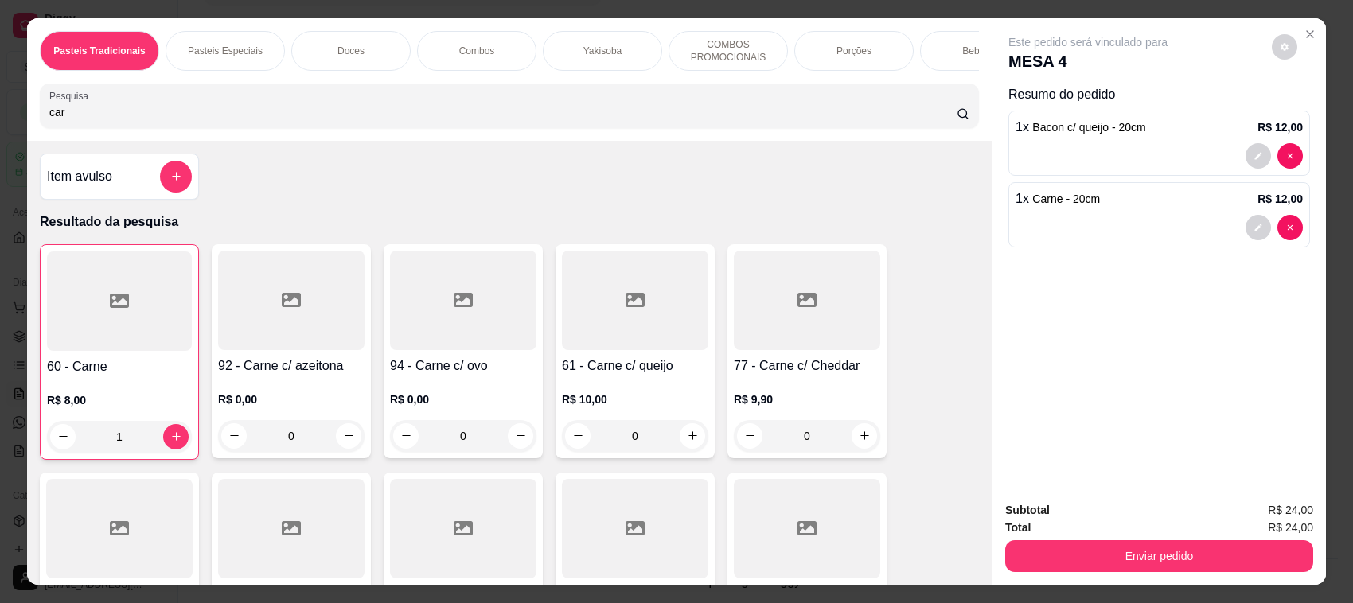
click at [454, 94] on div "Pasteis Tradicionais Pasteis Especiais Doces Combos Yakisoba COMBOS PROMOCIONAI…" at bounding box center [509, 79] width 964 height 123
click at [189, 97] on div "Pasteis Tradicionais Pasteis Especiais Doces Combos Yakisoba COMBOS PROMOCIONAI…" at bounding box center [509, 79] width 964 height 123
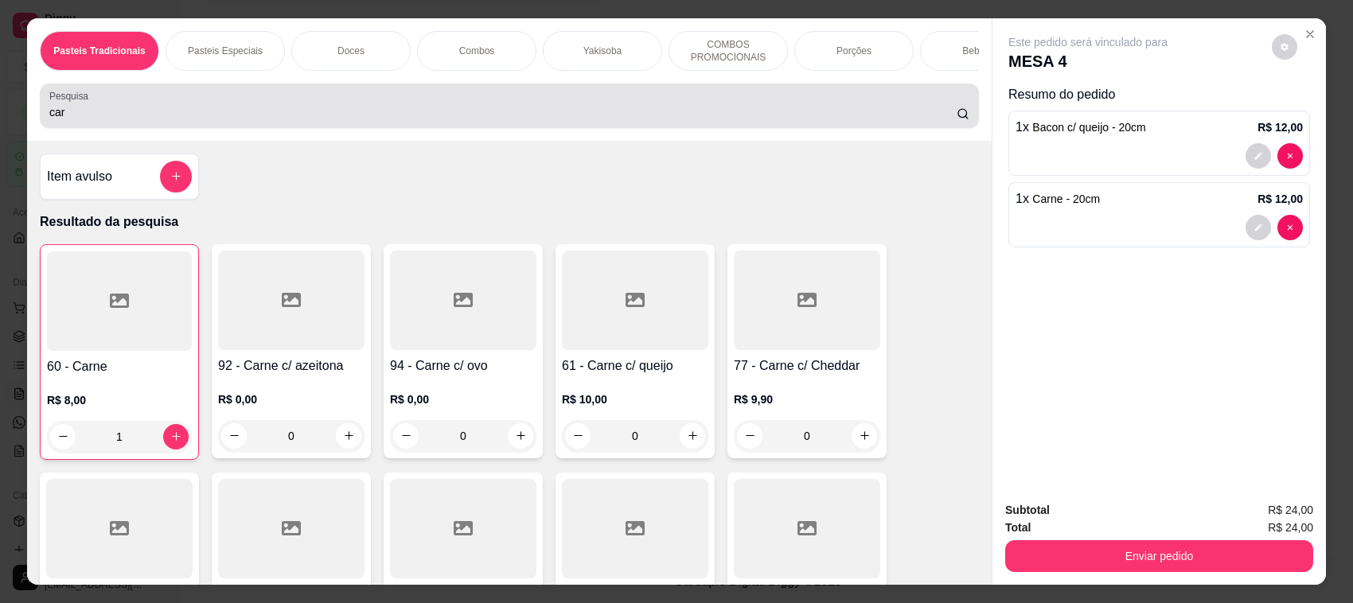
click at [197, 115] on div "car" at bounding box center [509, 106] width 920 height 32
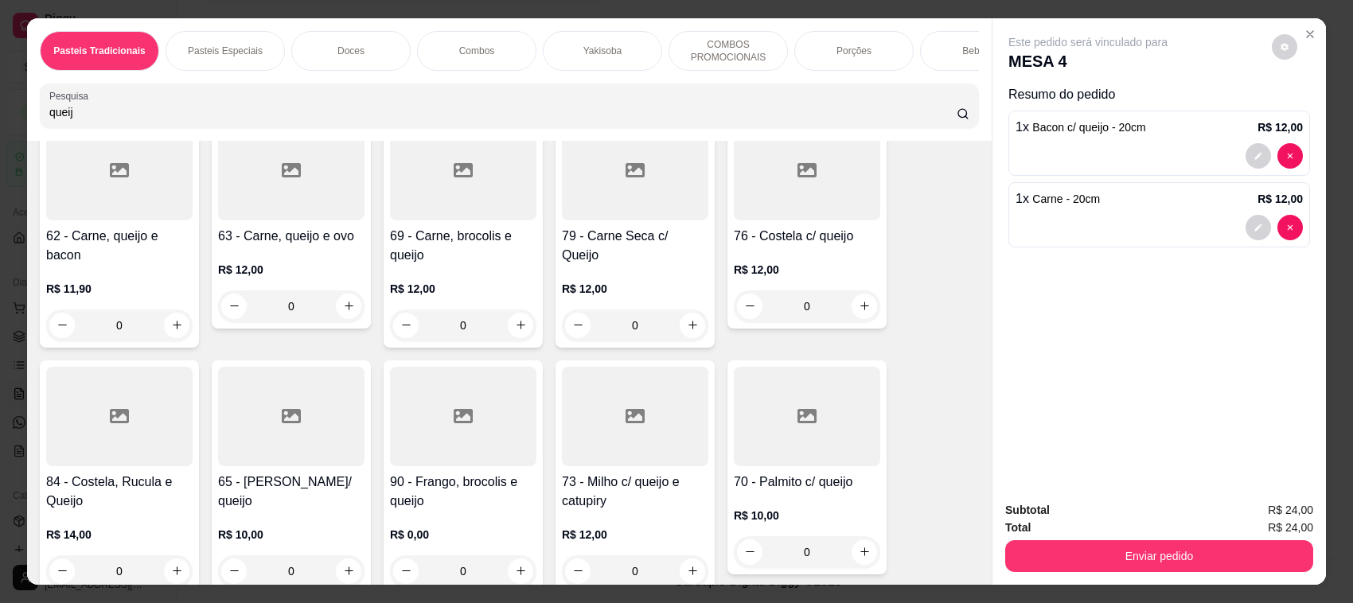
scroll to position [752, 0]
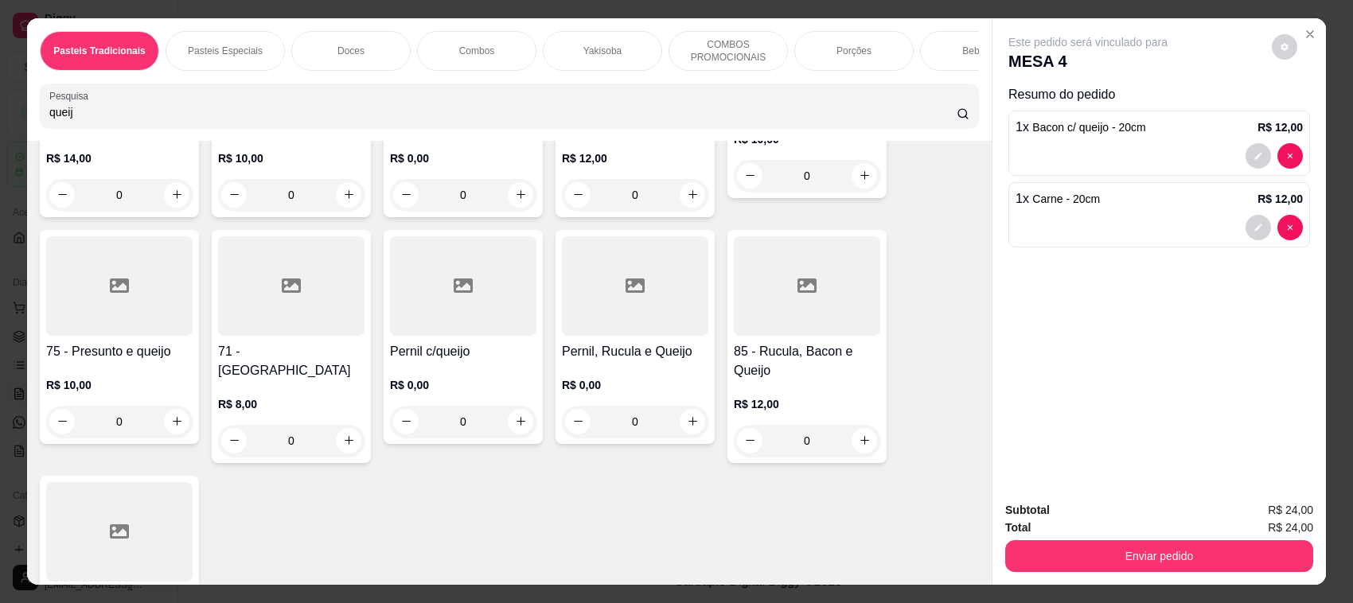
type input "queij"
click at [252, 380] on div "R$ 8,00 0" at bounding box center [291, 418] width 146 height 76
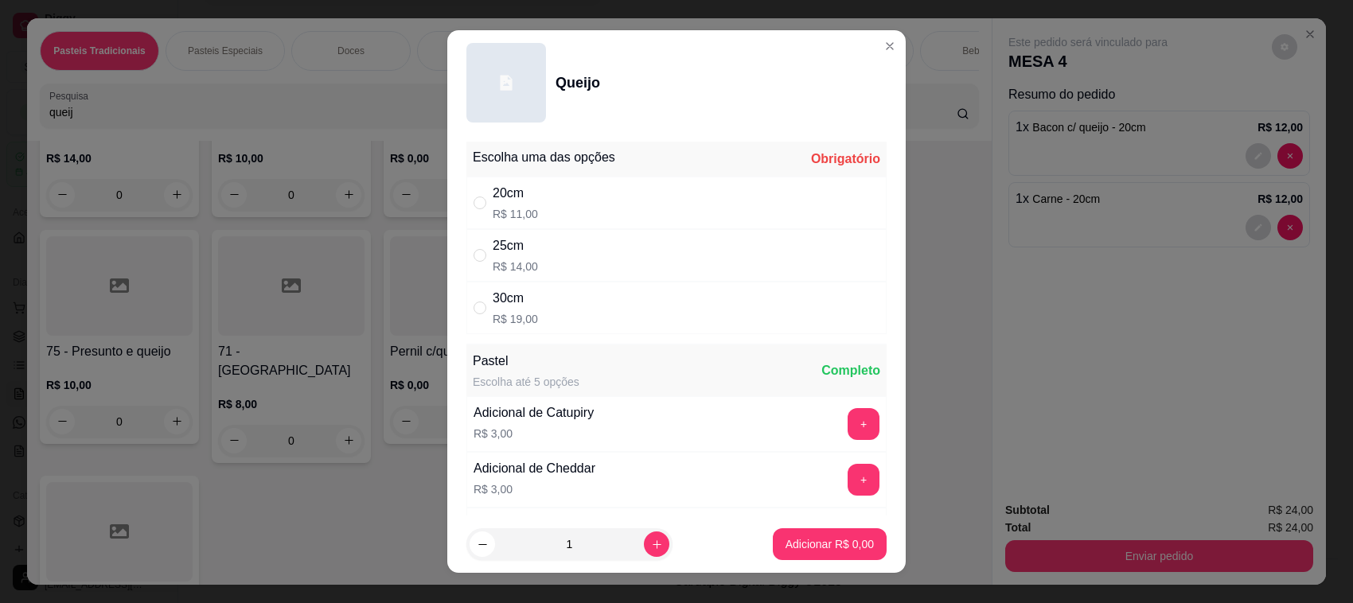
click at [551, 197] on div "20cm R$ 11,00" at bounding box center [676, 203] width 420 height 53
radio input "true"
click at [828, 542] on p "Adicionar R$ 11,00" at bounding box center [827, 543] width 92 height 15
type input "1"
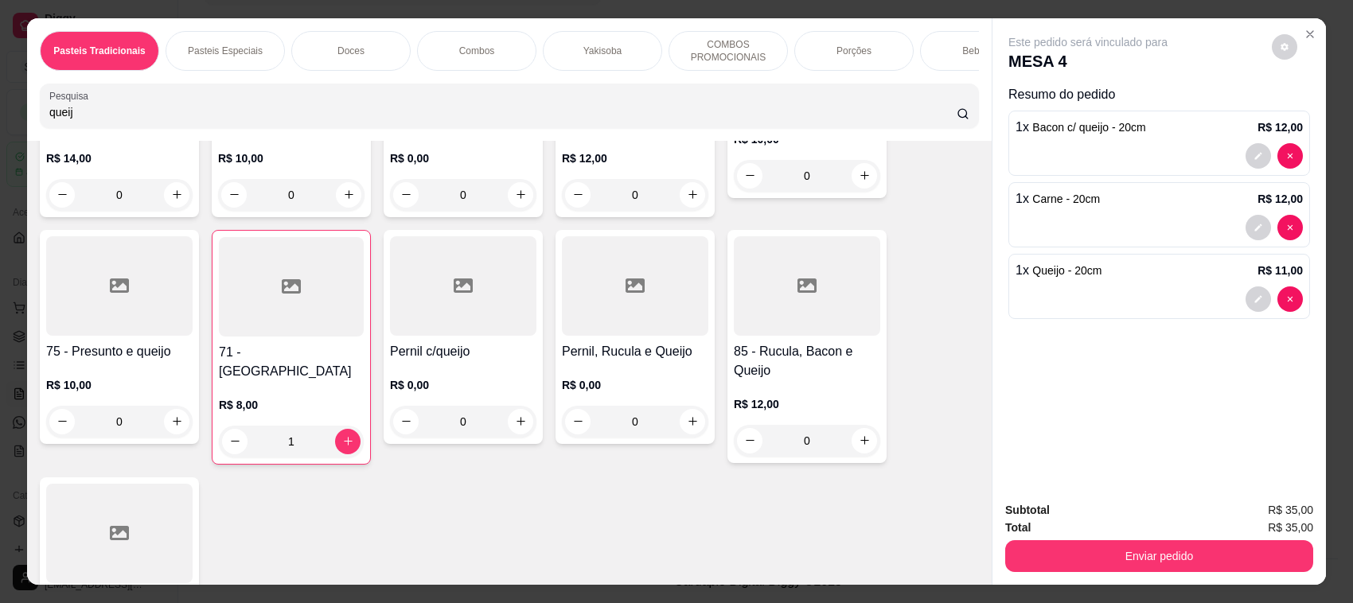
click at [350, 120] on input "queij" at bounding box center [502, 112] width 907 height 16
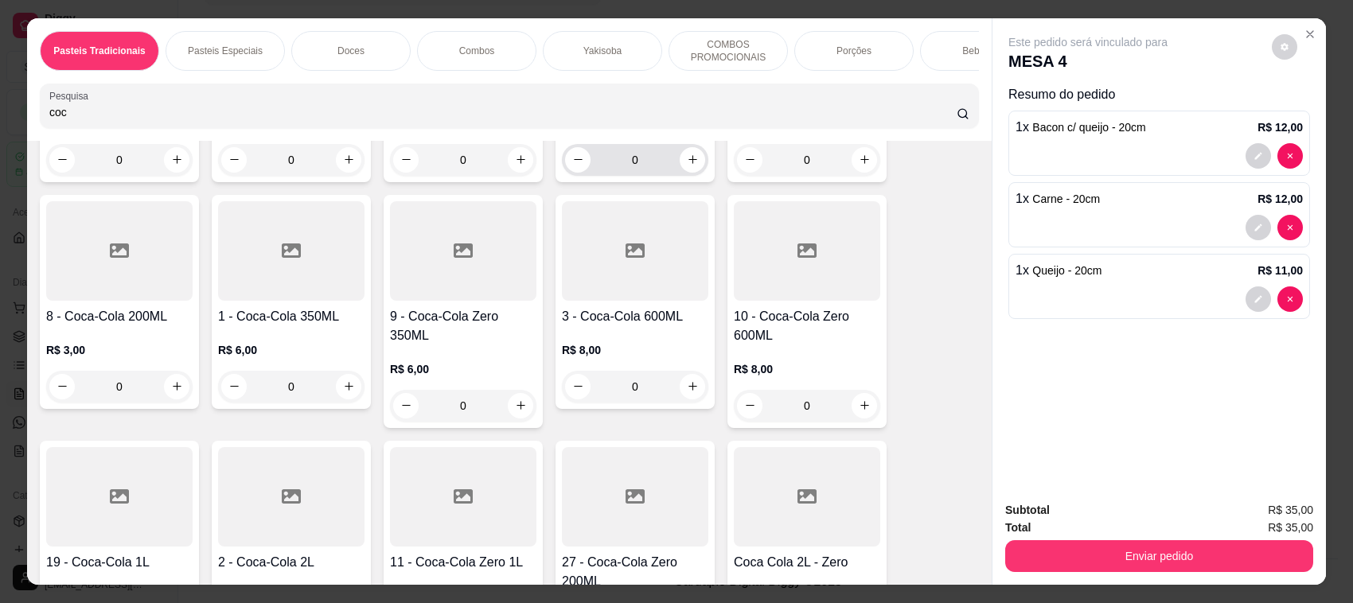
scroll to position [376, 0]
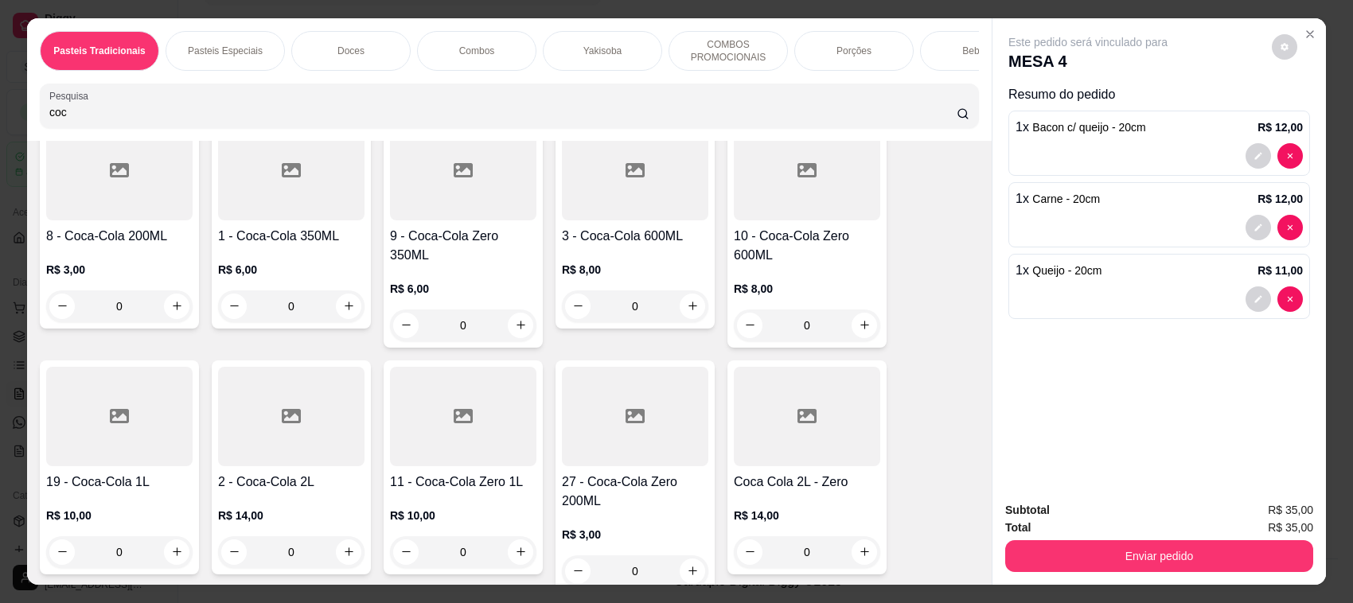
type input "coc"
click at [797, 492] on h4 "Coca Cola 2L - Zero" at bounding box center [807, 482] width 146 height 19
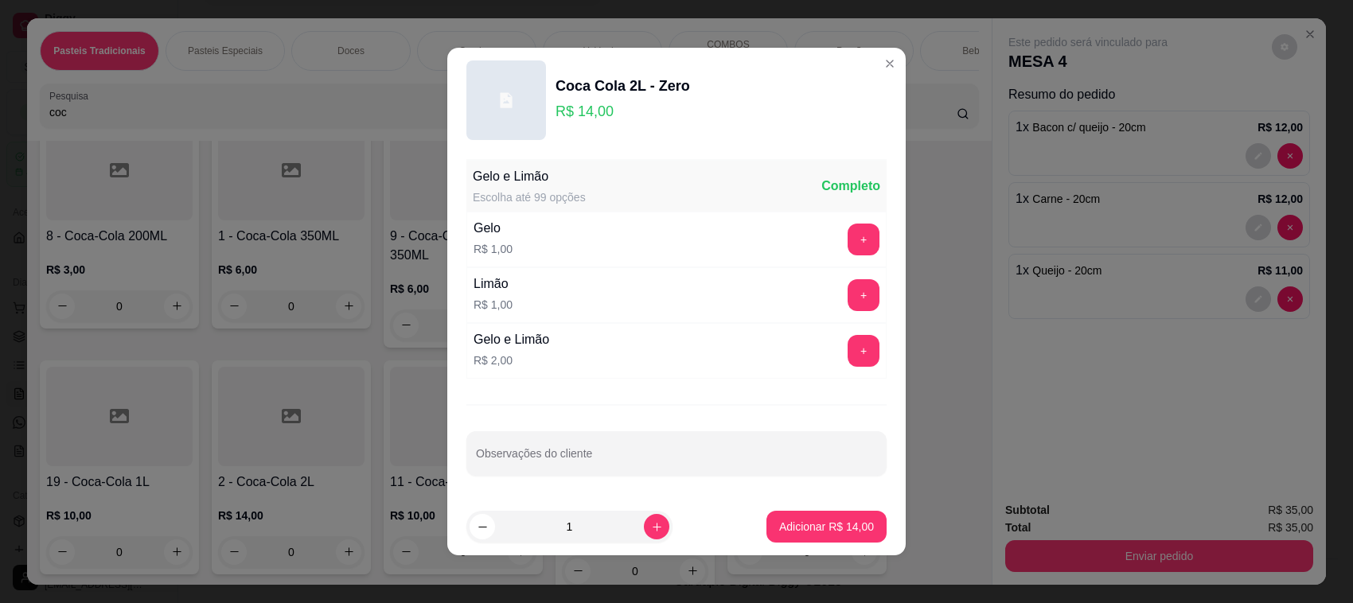
click at [834, 390] on div "Gelo e Limão Escolha até 99 opções Completo Gelo R$ 1,00 + Limão R$ 1,00 + Gelo…" at bounding box center [676, 325] width 458 height 345
click at [848, 356] on button "+" at bounding box center [863, 351] width 31 height 31
click at [804, 543] on button "Adicionar R$ 16,00" at bounding box center [826, 527] width 120 height 32
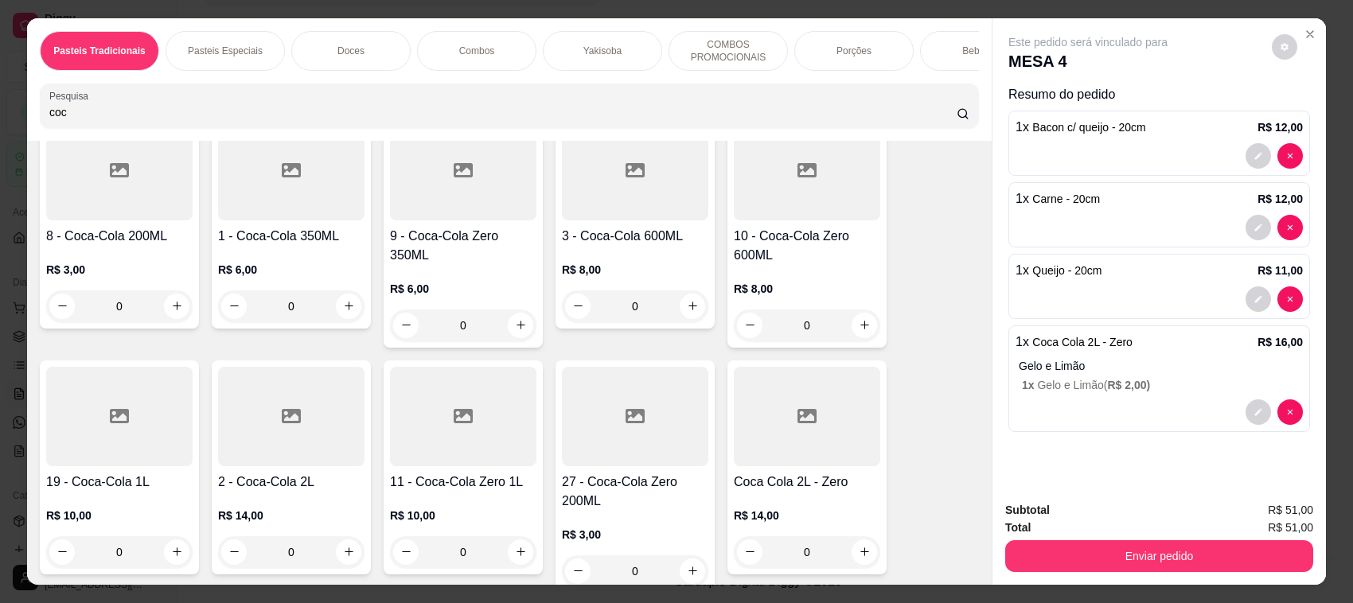
click at [1115, 575] on div "Subtotal R$ 51,00 Total R$ 51,00 Enviar pedido" at bounding box center [1158, 537] width 333 height 96
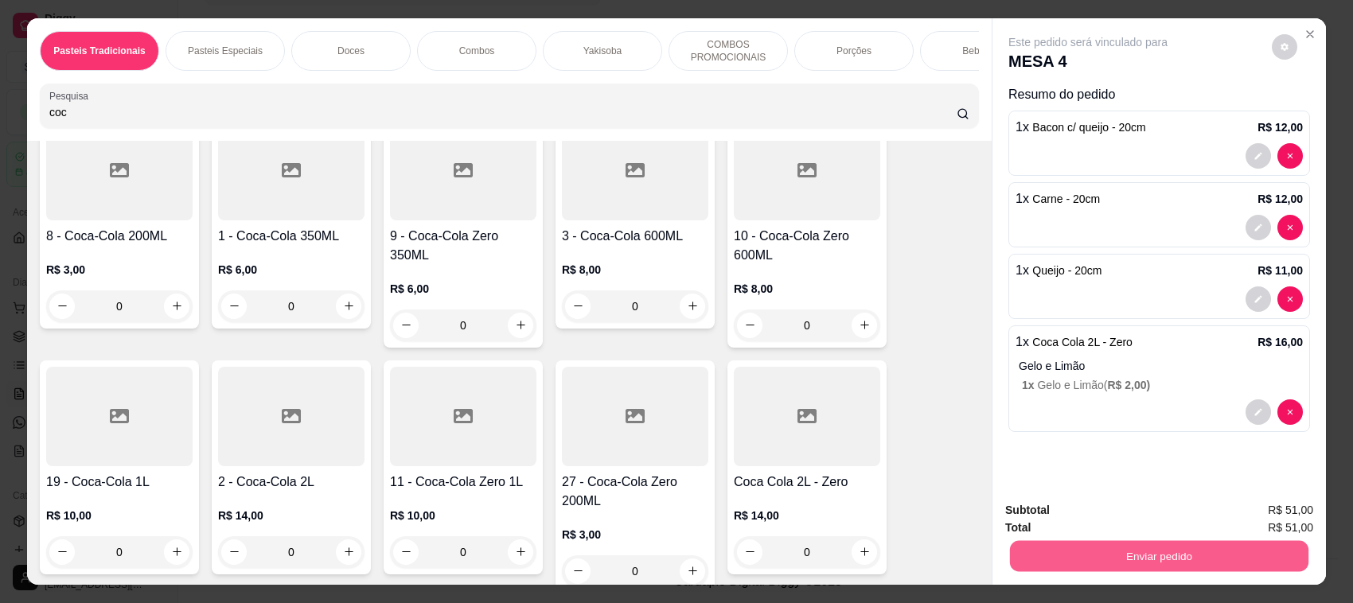
click at [1118, 571] on button "Enviar pedido" at bounding box center [1159, 556] width 298 height 31
click at [1119, 513] on button "Não registrar e enviar pedido" at bounding box center [1105, 517] width 161 height 29
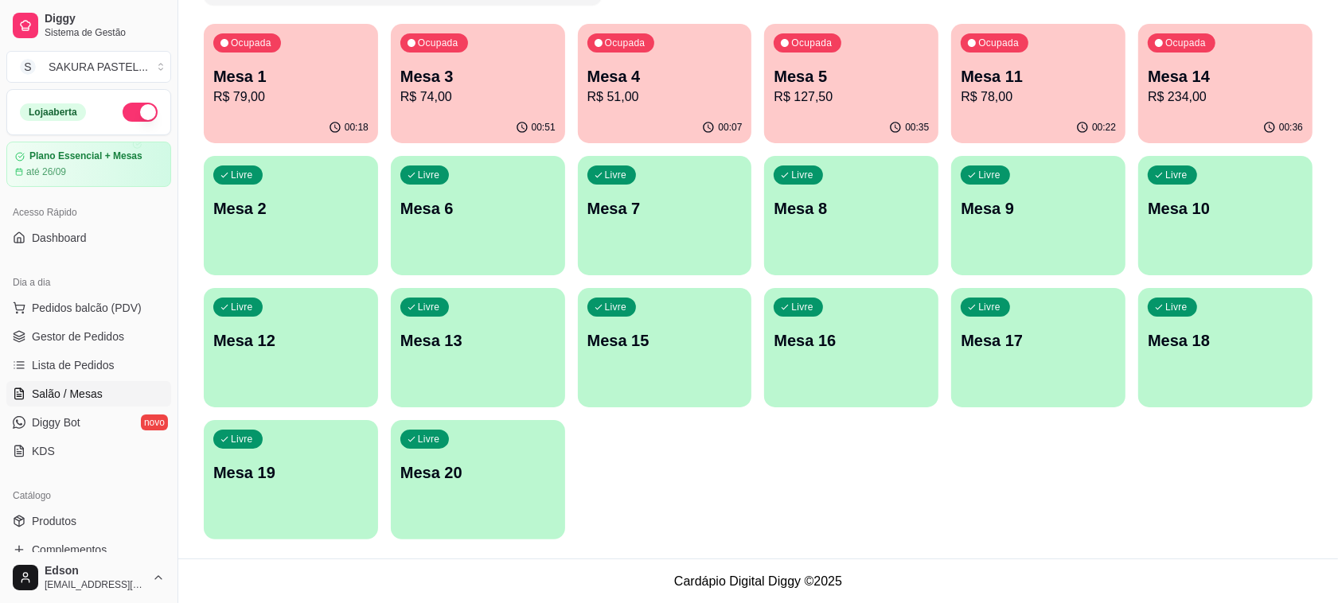
click at [1031, 224] on div "Livre Mesa 9" at bounding box center [1038, 206] width 174 height 100
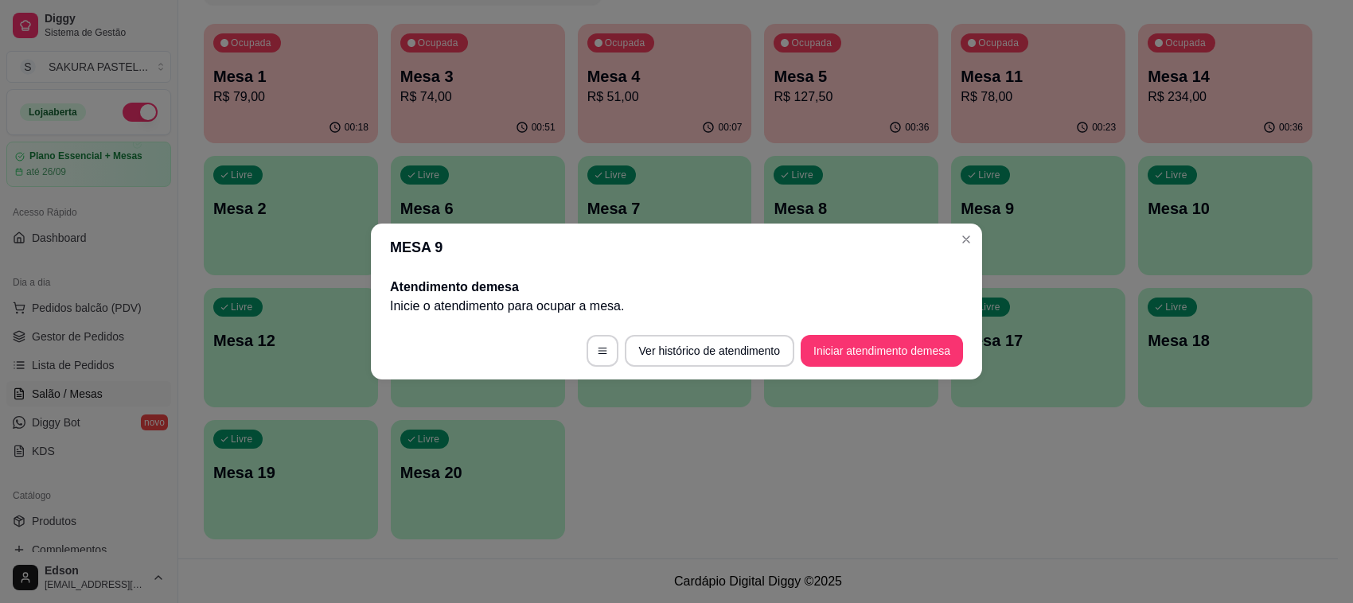
drag, startPoint x: 849, startPoint y: 327, endPoint x: 860, endPoint y: 339, distance: 16.3
click at [855, 337] on footer "Ver histórico de atendimento Iniciar atendimento de mesa" at bounding box center [676, 350] width 611 height 57
click at [860, 339] on button "Iniciar atendimento de mesa" at bounding box center [882, 351] width 158 height 31
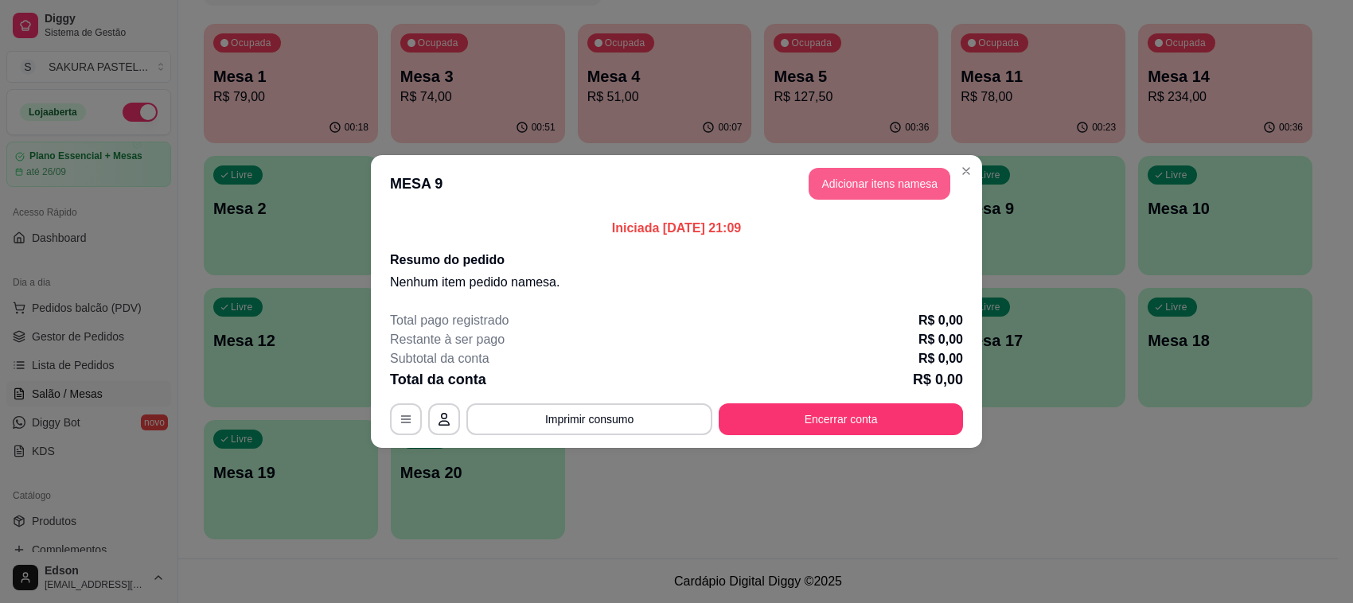
click at [875, 191] on button "Adicionar itens na mesa" at bounding box center [879, 184] width 142 height 32
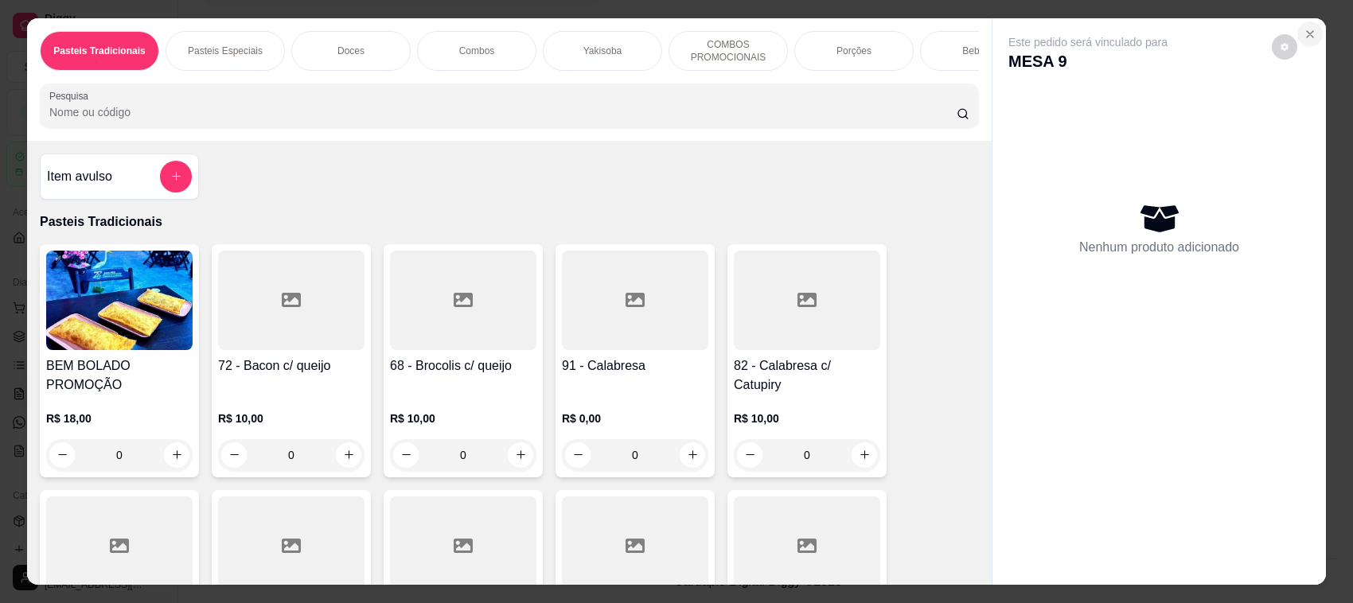
click at [1303, 37] on icon "Close" at bounding box center [1309, 34] width 13 height 13
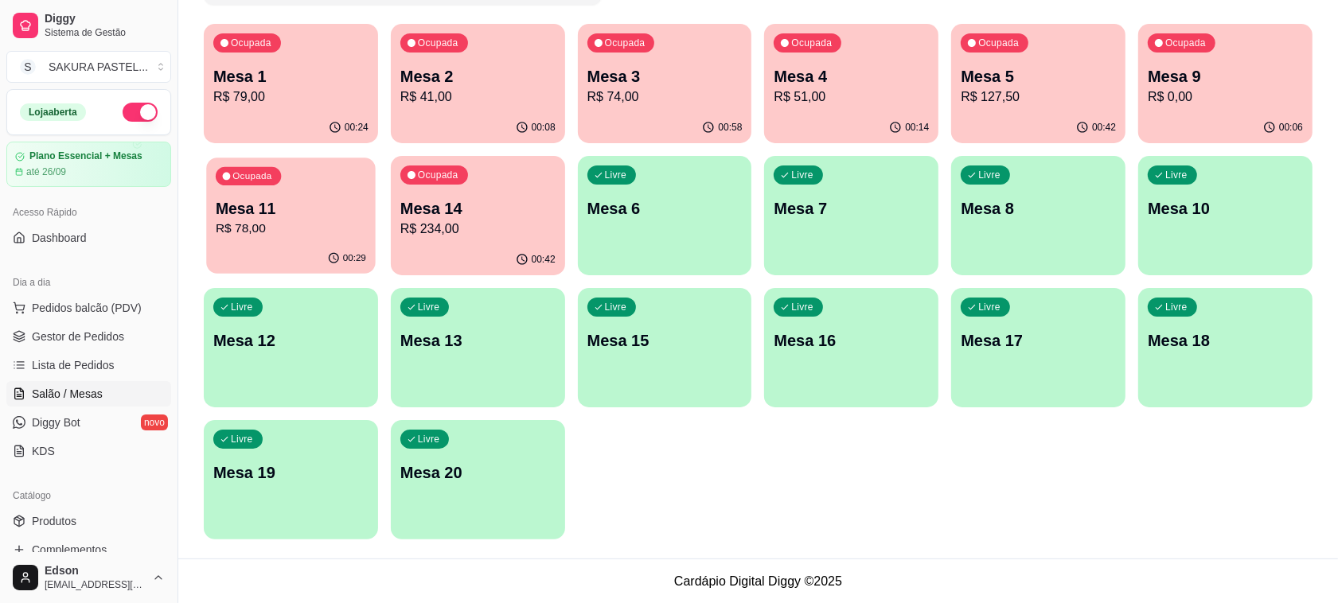
click at [285, 249] on div "00:29" at bounding box center [290, 258] width 169 height 30
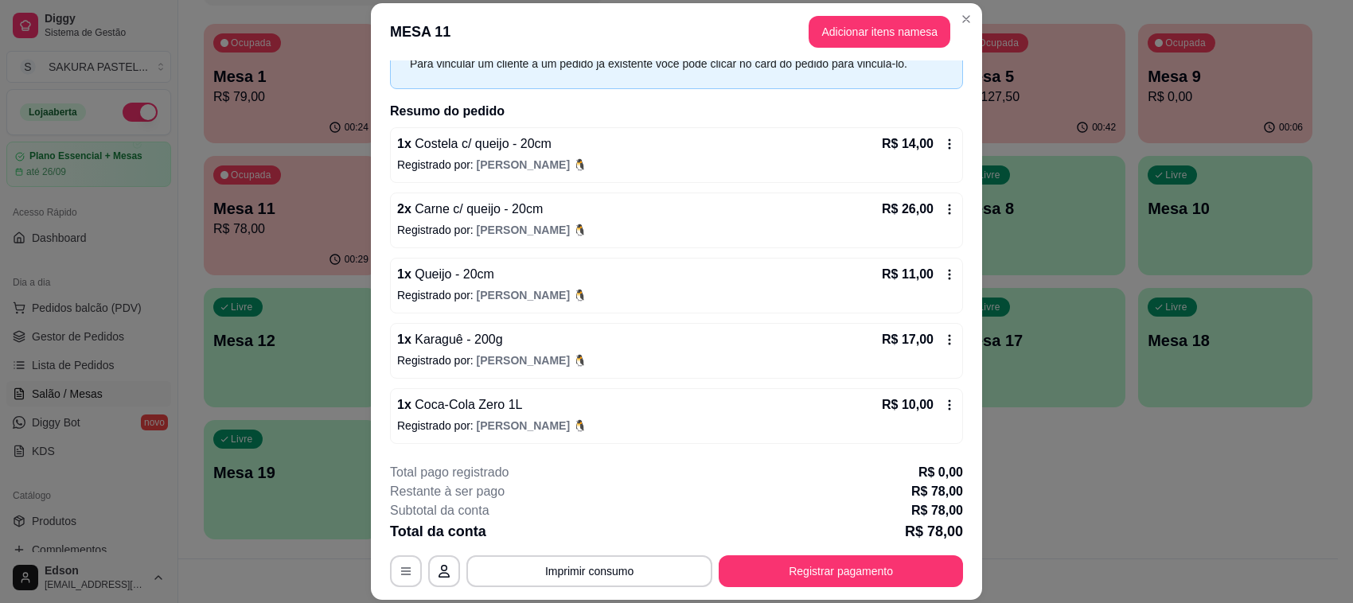
scroll to position [48, 0]
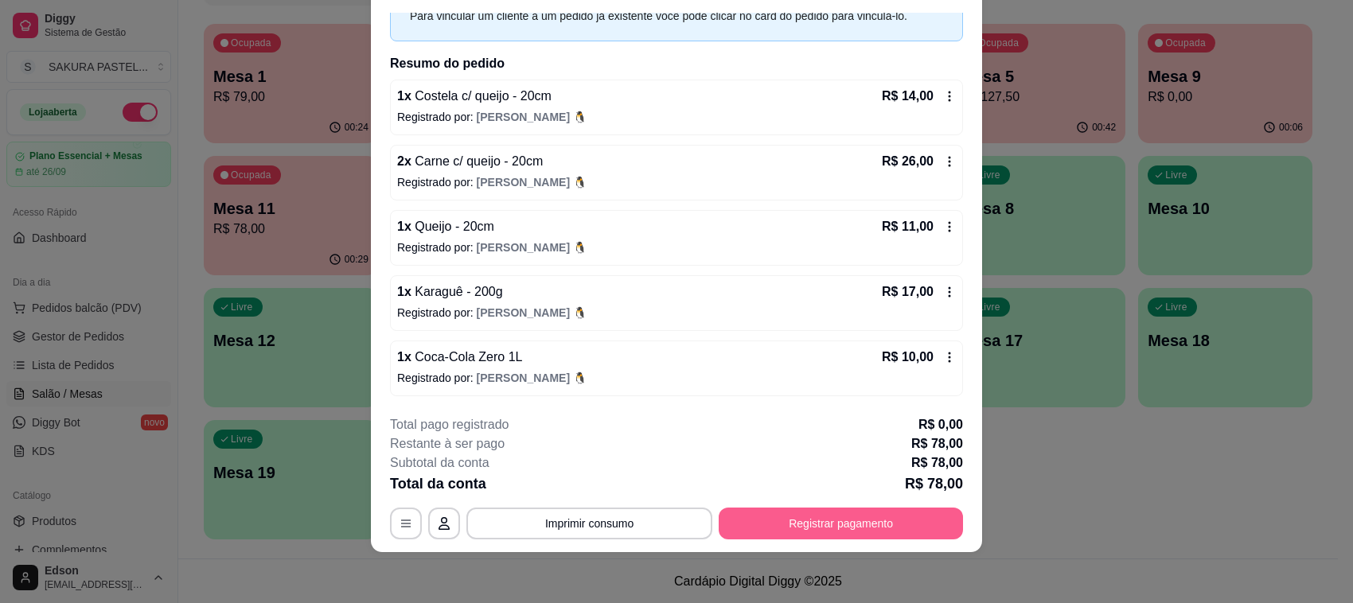
click at [870, 534] on button "Registrar pagamento" at bounding box center [841, 524] width 244 height 32
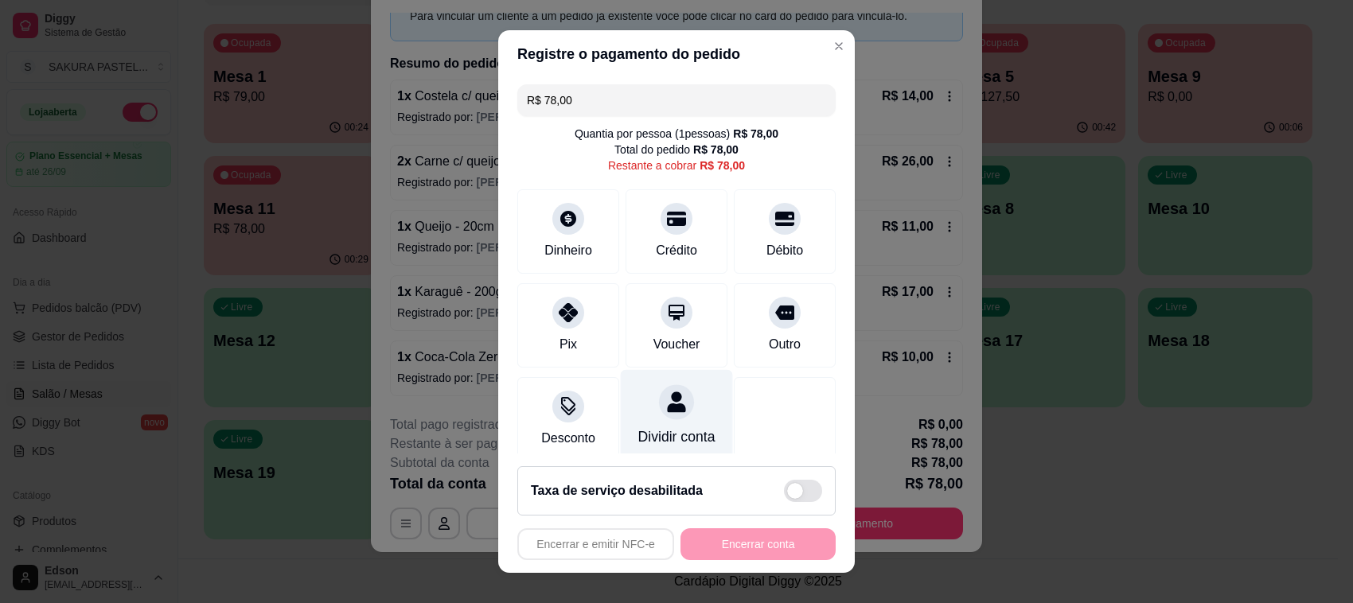
click at [659, 415] on div at bounding box center [676, 401] width 35 height 35
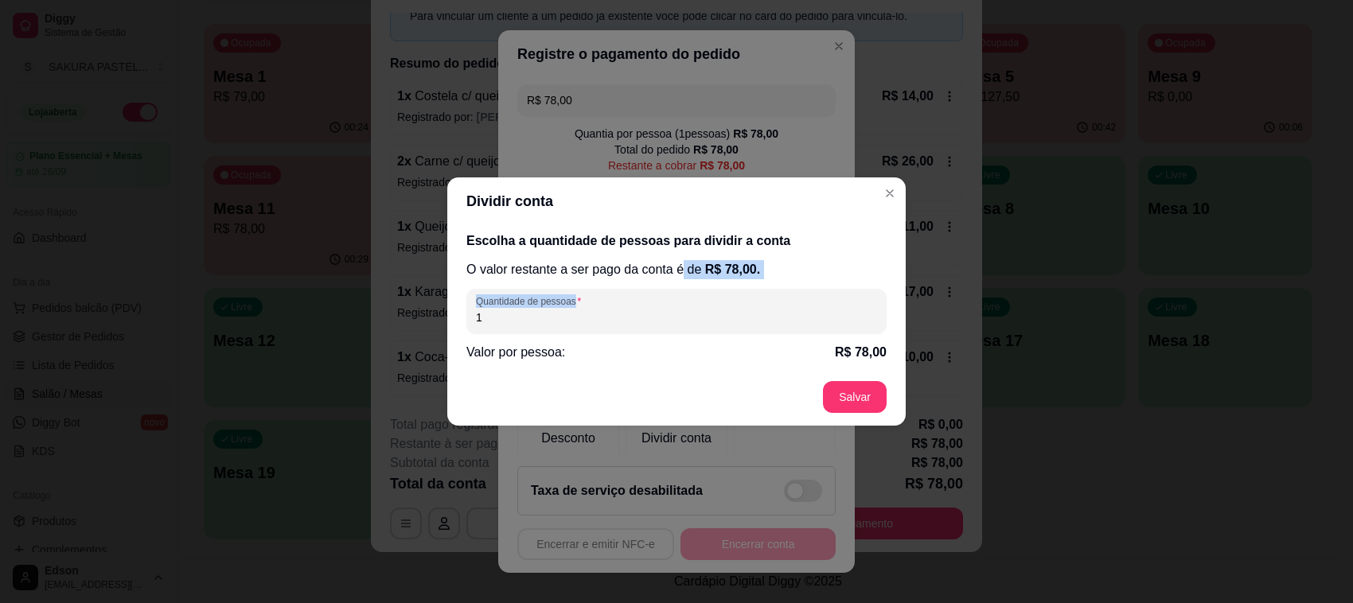
drag, startPoint x: 680, startPoint y: 277, endPoint x: 684, endPoint y: 288, distance: 11.8
click at [683, 286] on div "Escolha a quantidade de pessoas para dividir a conta O valor restante a ser pag…" at bounding box center [676, 296] width 458 height 143
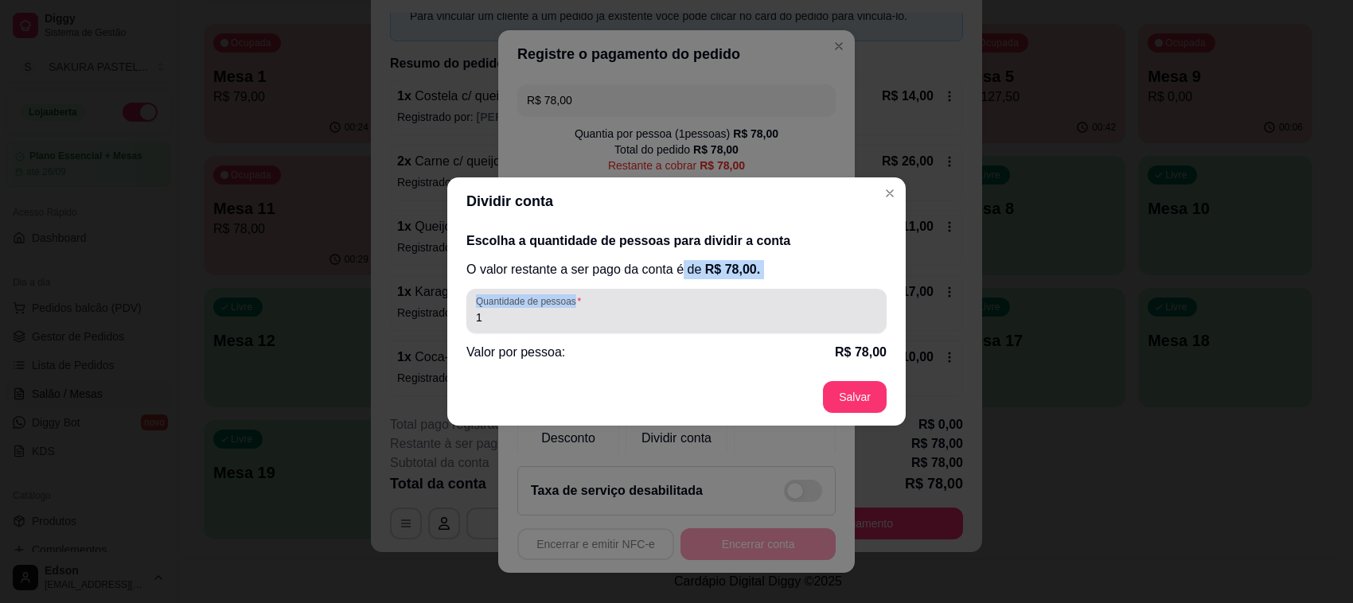
click at [684, 289] on div "Quantidade de pessoas 1" at bounding box center [676, 311] width 420 height 45
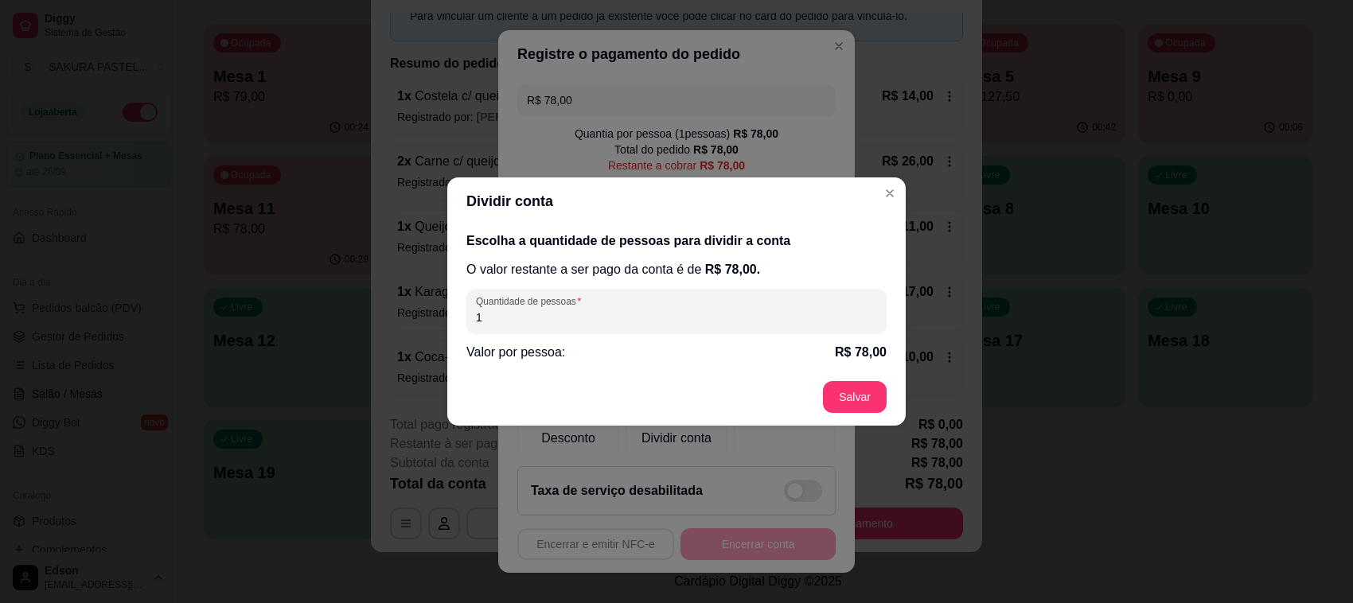
click at [689, 312] on input "1" at bounding box center [676, 318] width 401 height 16
type input "3"
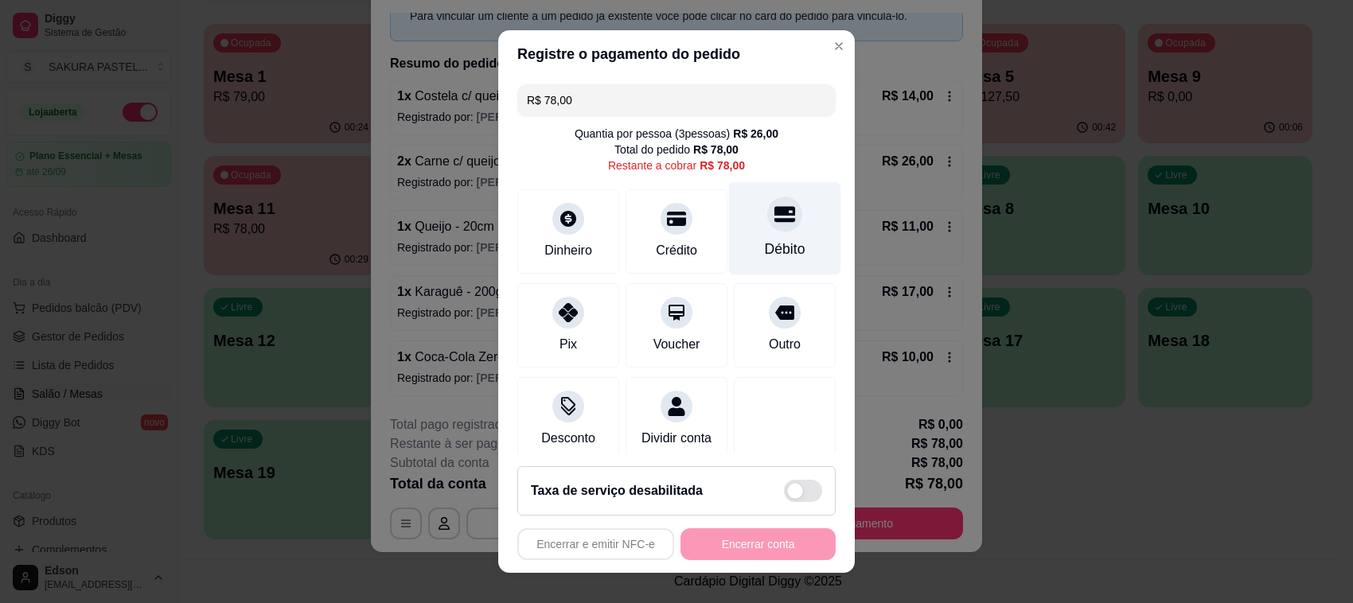
click at [770, 224] on div "Débito" at bounding box center [785, 228] width 112 height 93
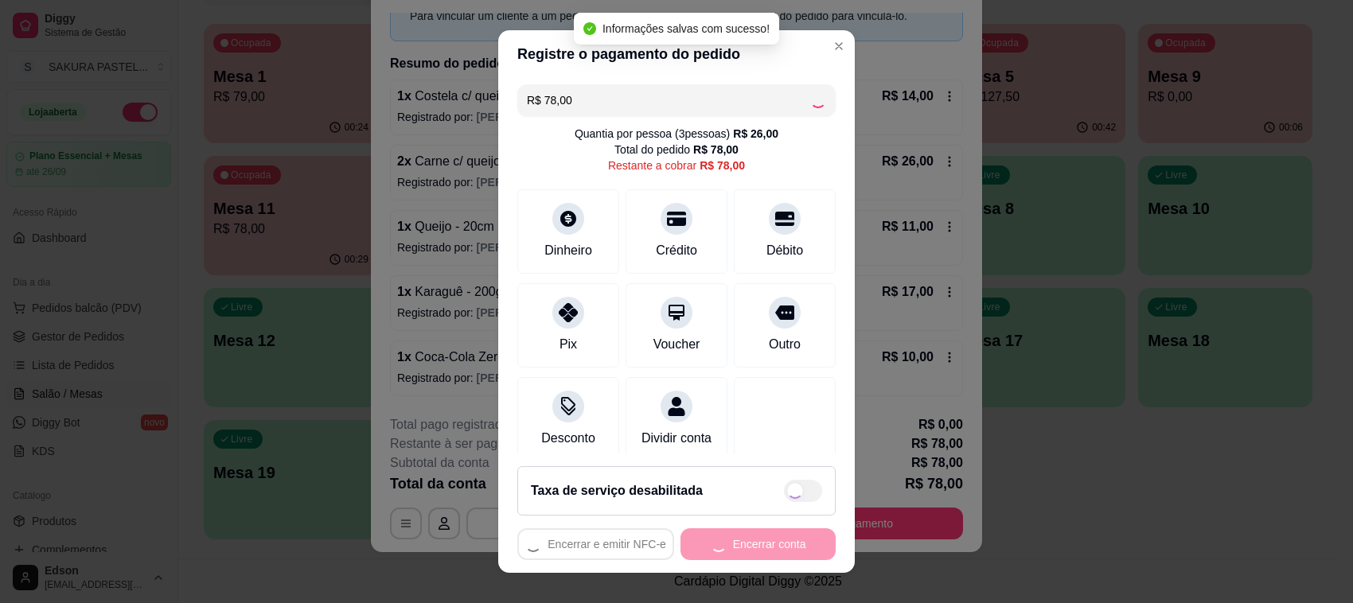
type input "R$ 0,00"
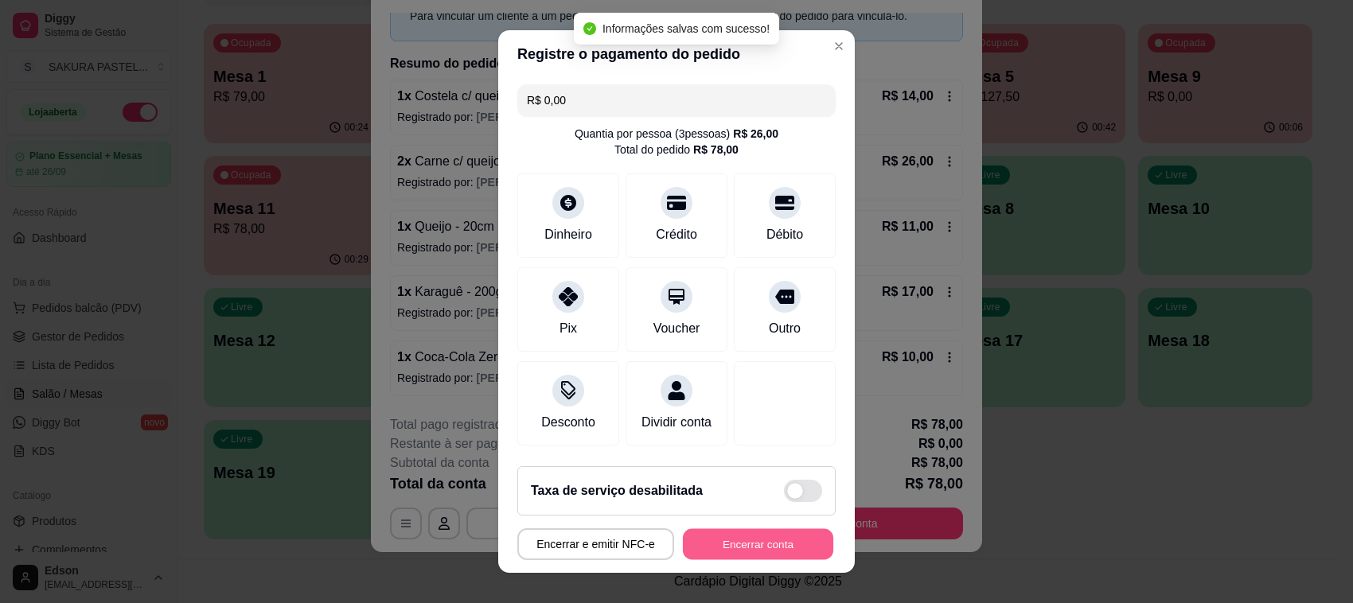
click at [754, 550] on button "Encerrar conta" at bounding box center [758, 544] width 150 height 31
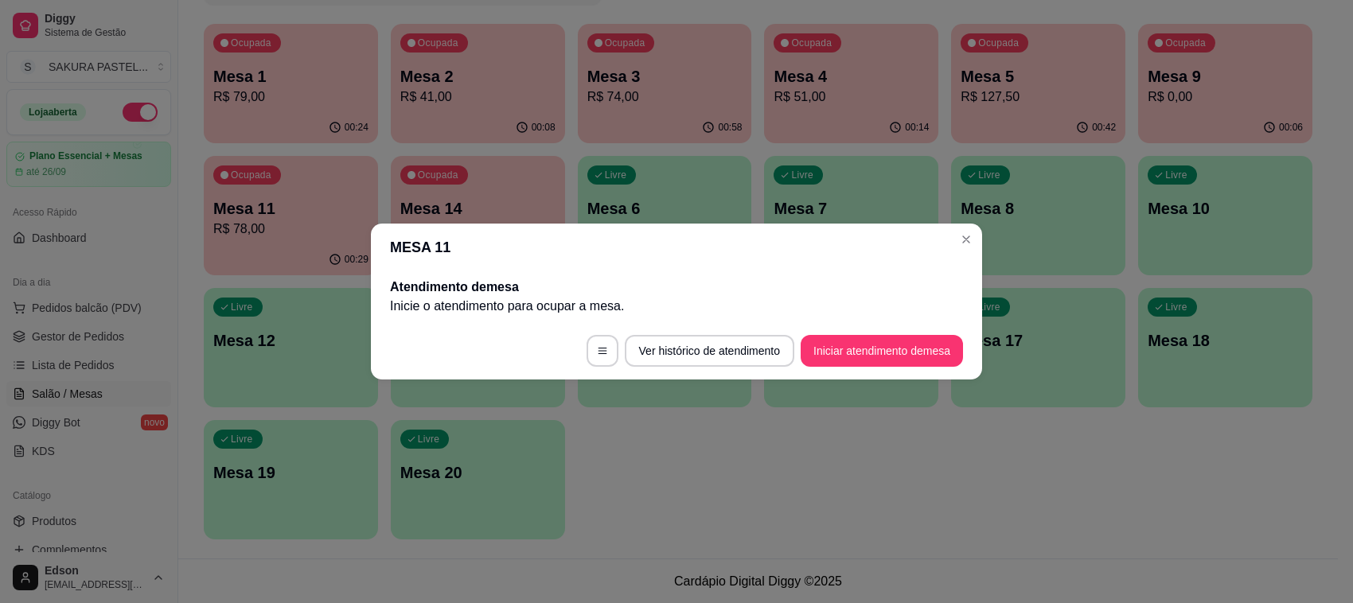
scroll to position [0, 0]
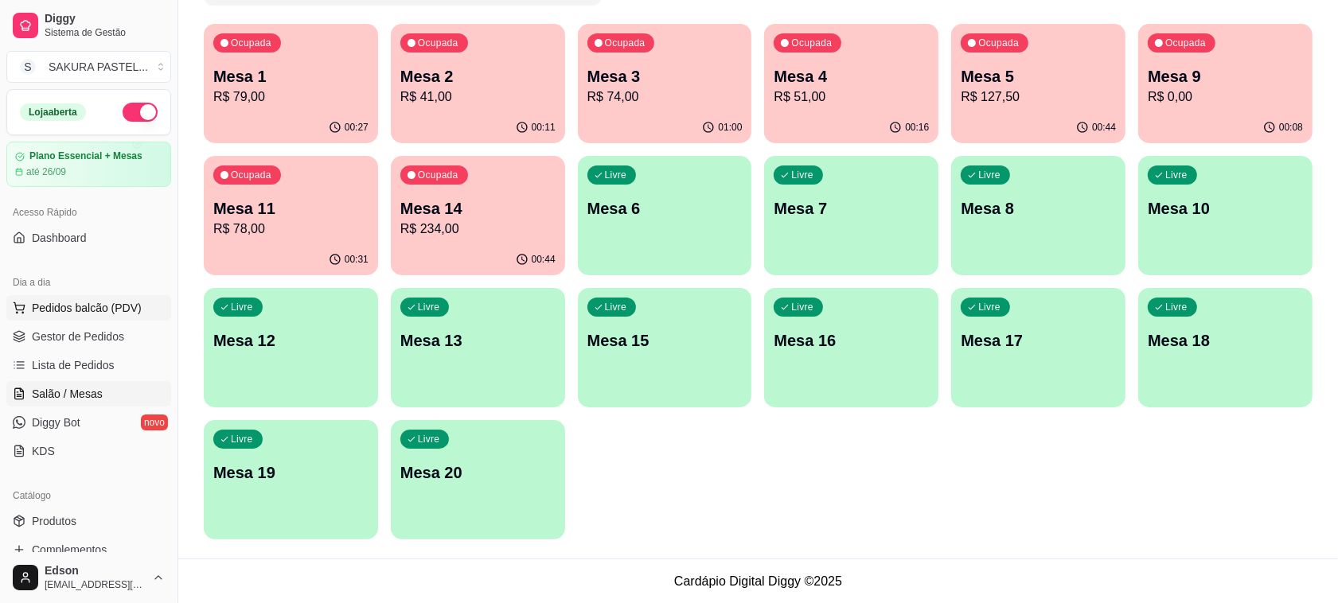
click at [57, 300] on span "Pedidos balcão (PDV)" at bounding box center [87, 308] width 110 height 16
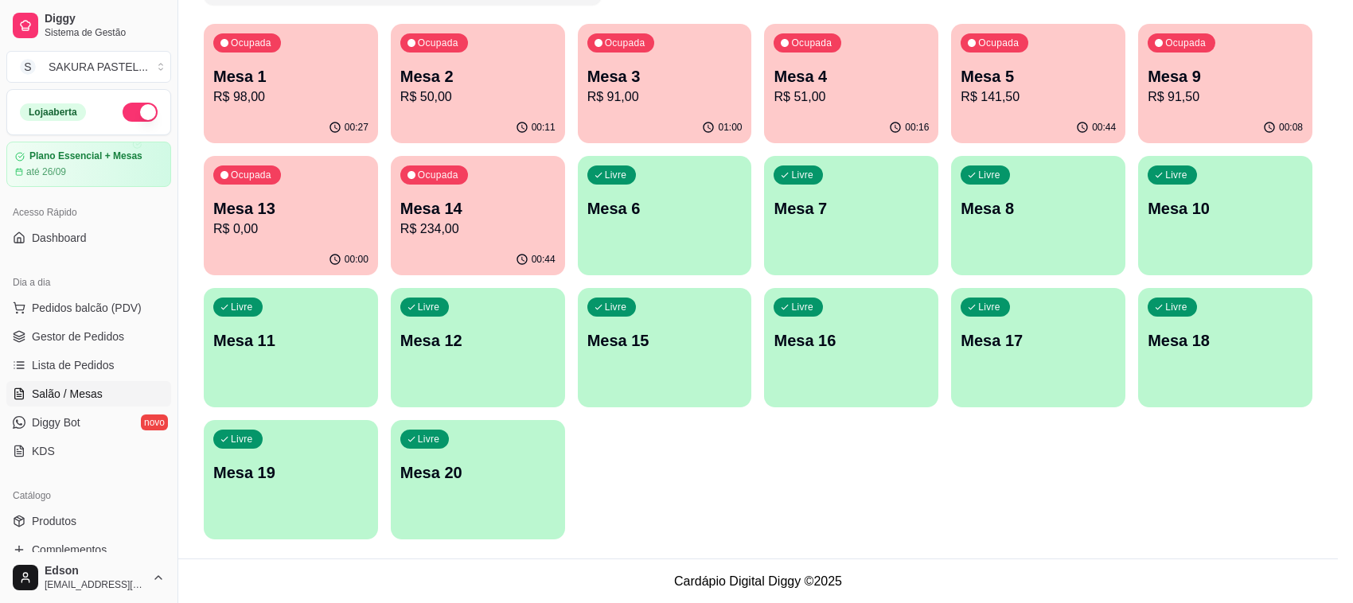
click at [259, 118] on div at bounding box center [509, 106] width 920 height 32
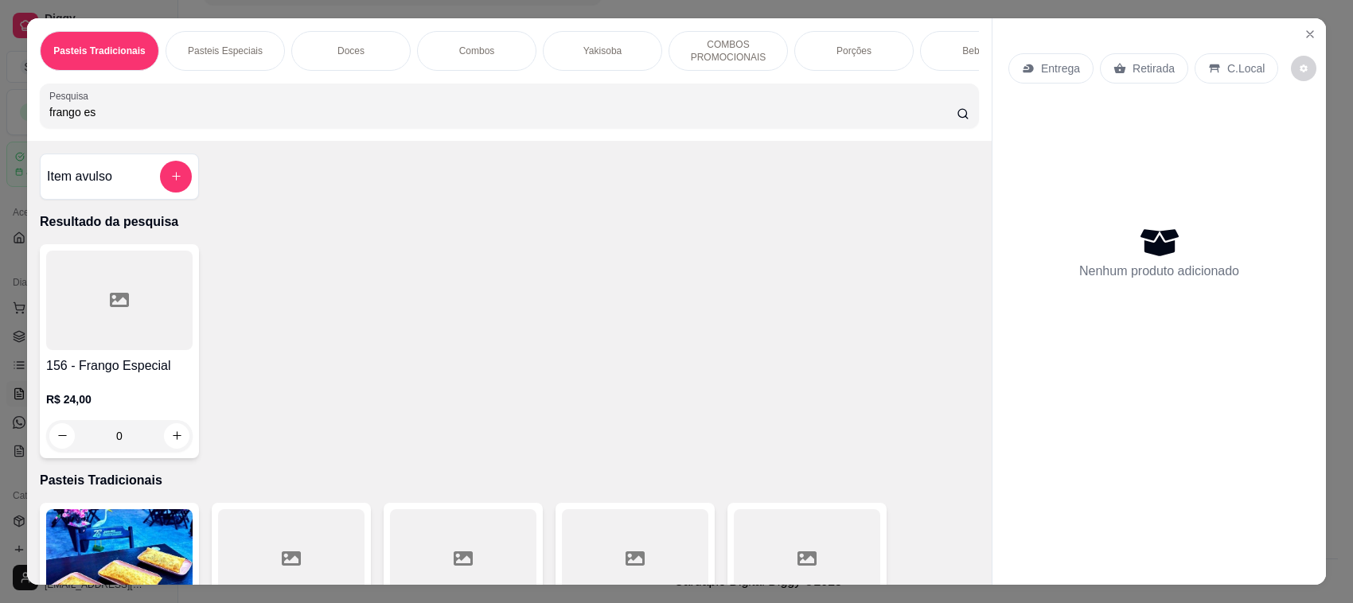
type input "frango es"
click at [130, 345] on div at bounding box center [119, 300] width 146 height 99
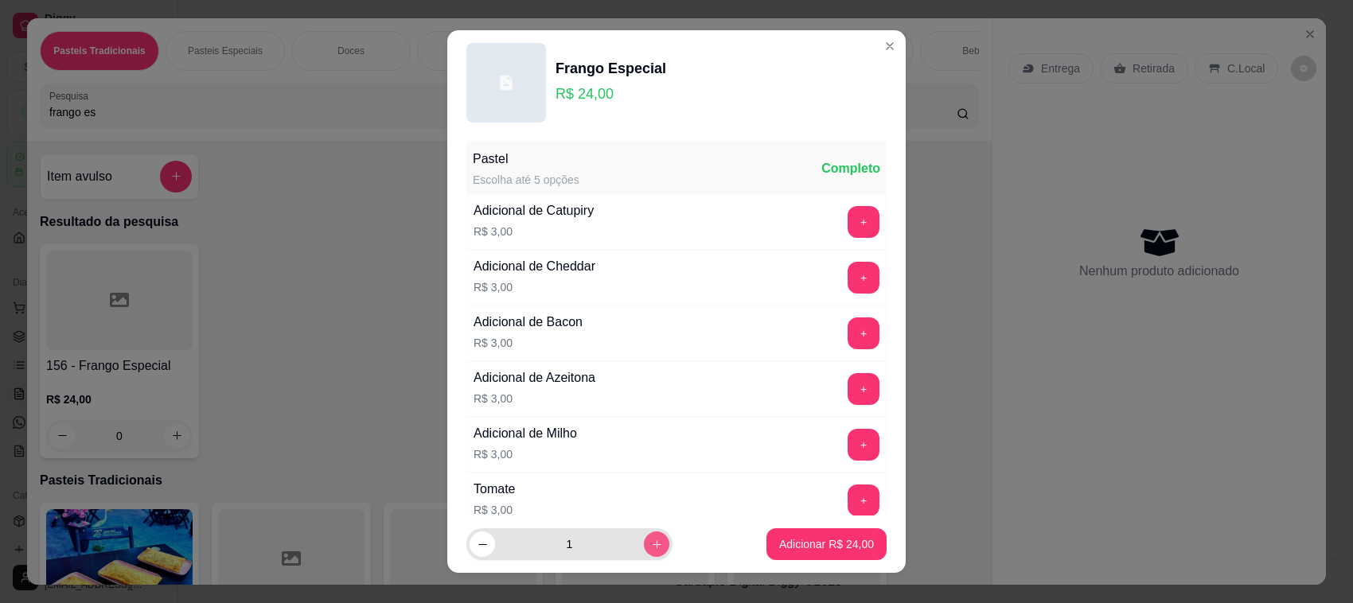
click at [644, 549] on button "increase-product-quantity" at bounding box center [656, 544] width 25 height 25
type input "2"
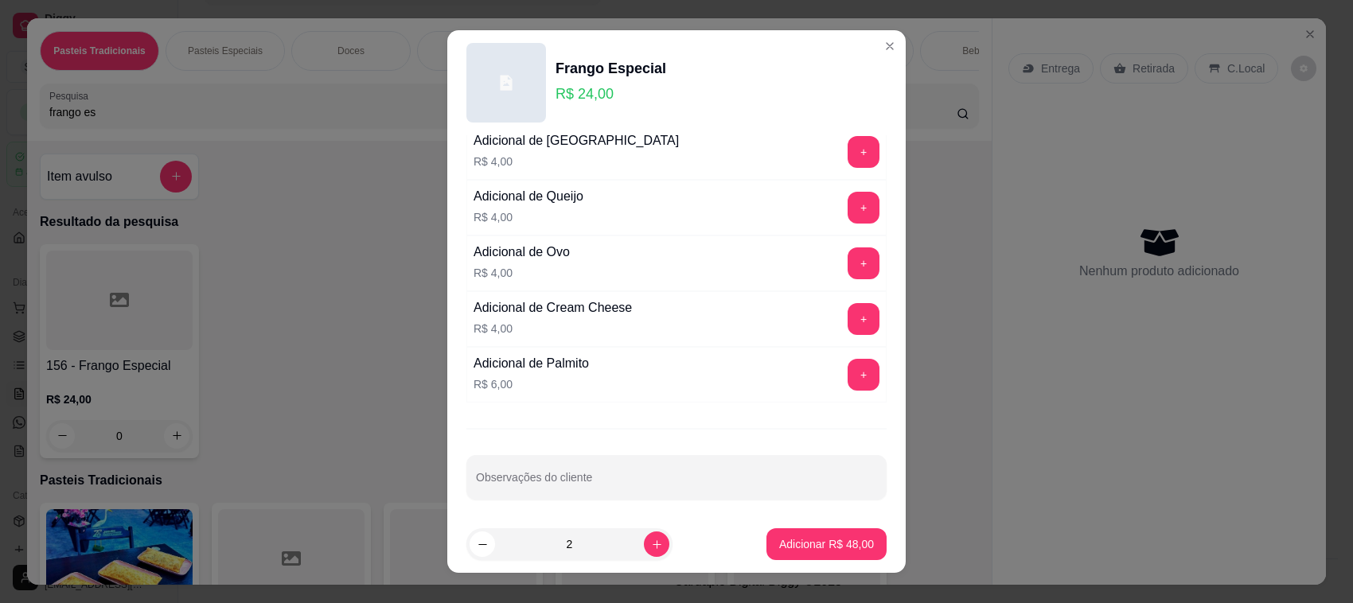
scroll to position [638, 0]
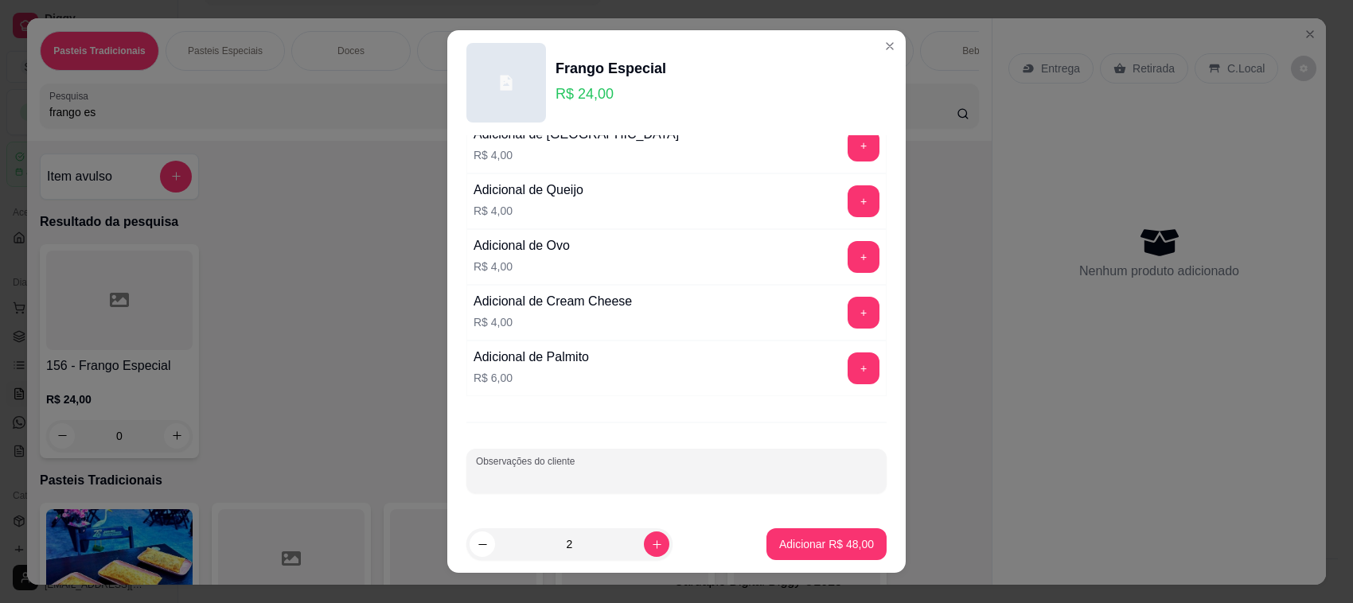
click at [674, 469] on input "Observações do cliente" at bounding box center [676, 477] width 401 height 16
type input "!"
type input "1 sem azeitona"
click at [766, 551] on button "Adicionar R$ 48,00" at bounding box center [826, 544] width 120 height 32
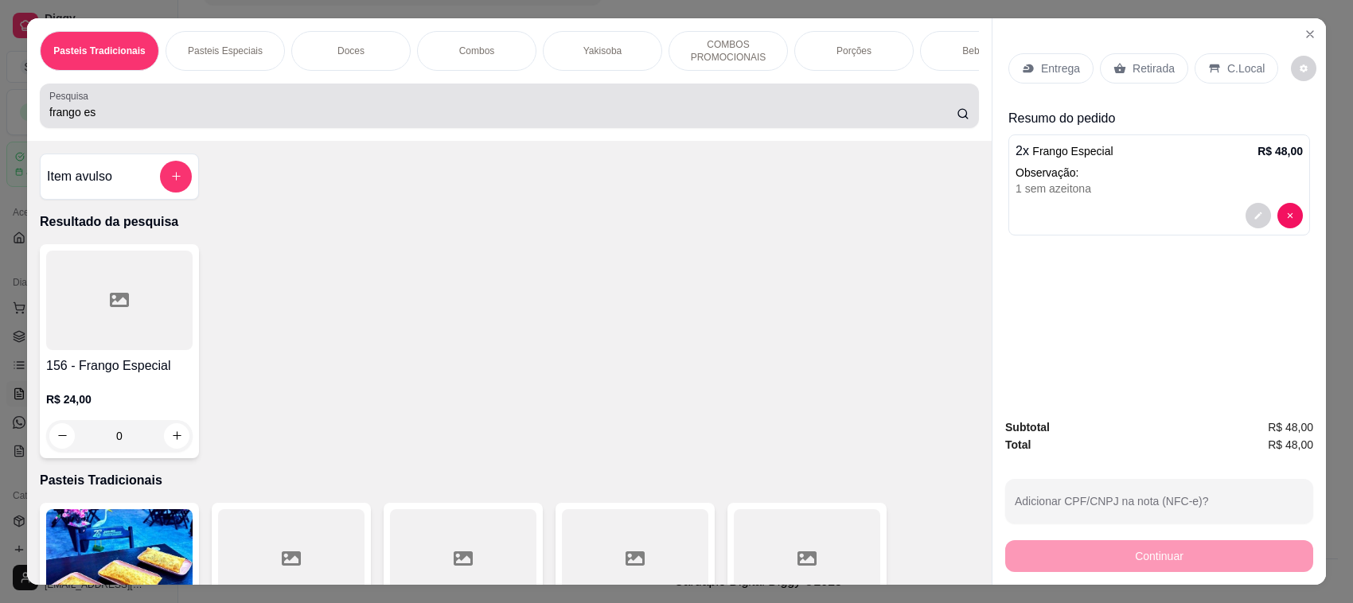
click at [160, 112] on div "frango es" at bounding box center [509, 106] width 920 height 32
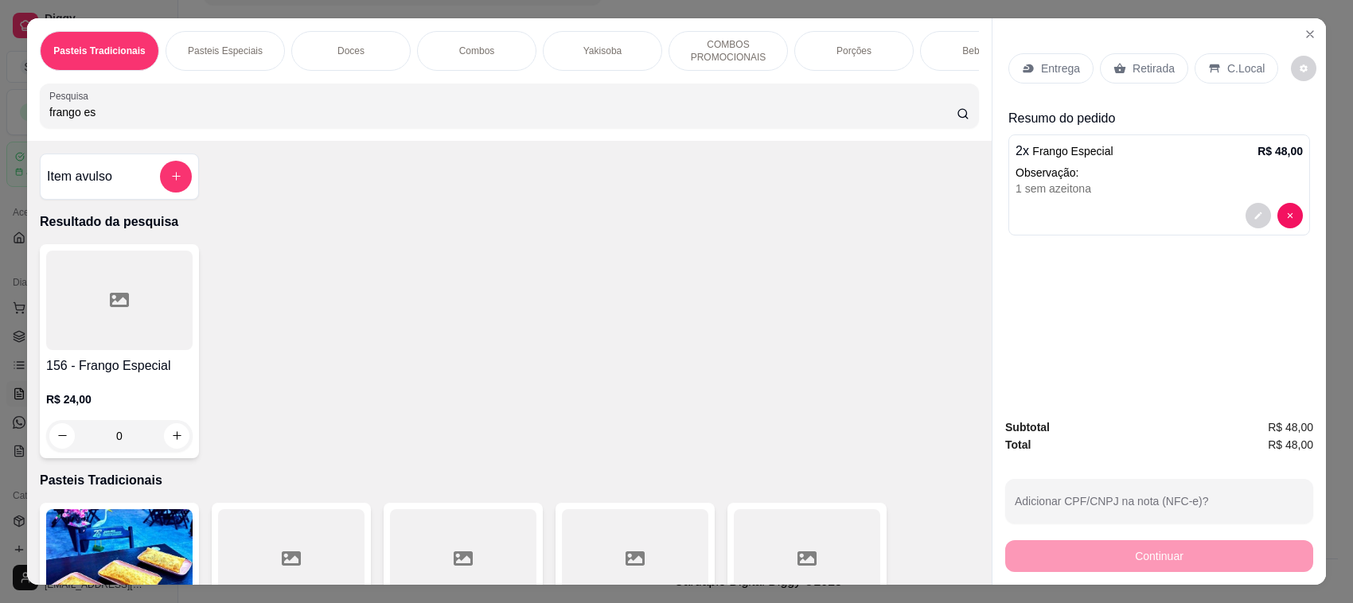
click at [160, 112] on div "frango es" at bounding box center [509, 106] width 920 height 32
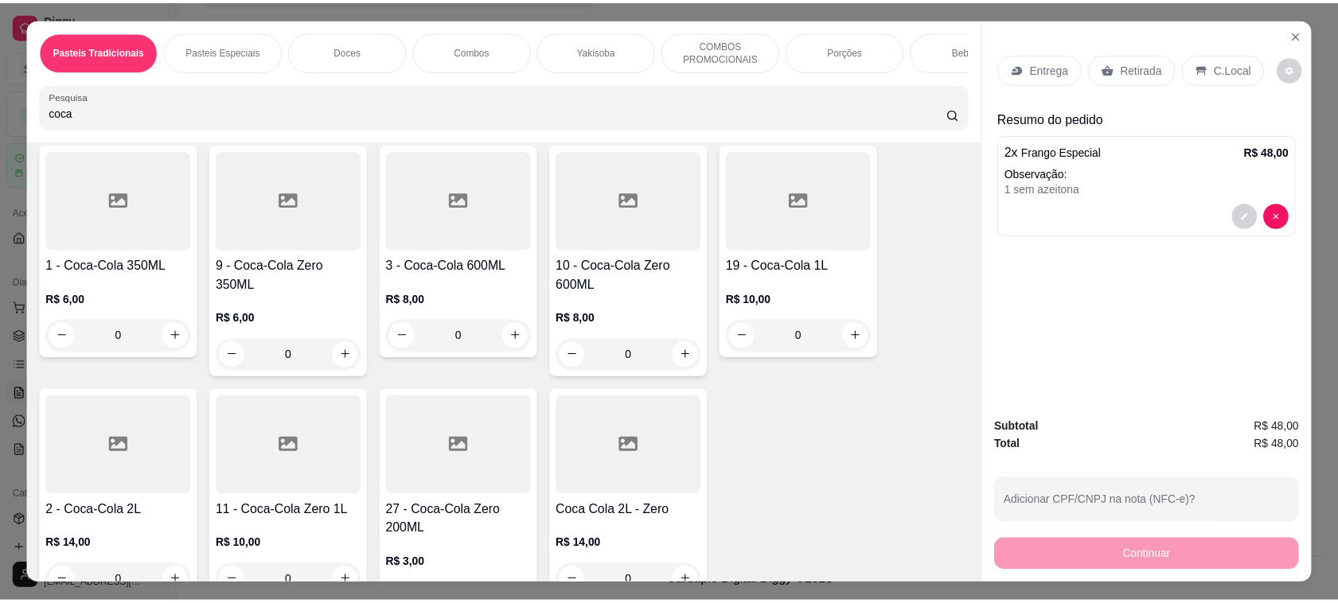
scroll to position [376, 0]
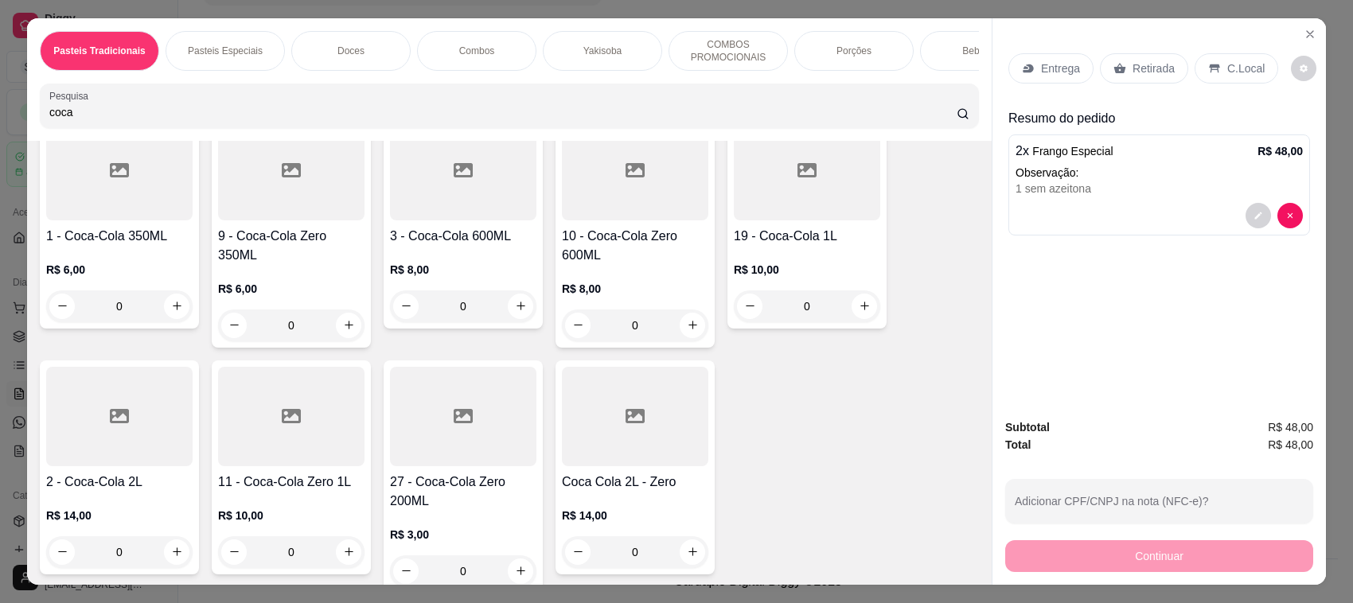
type input "coca"
click at [758, 244] on h4 "19 - Coca-Cola 1L" at bounding box center [807, 236] width 146 height 19
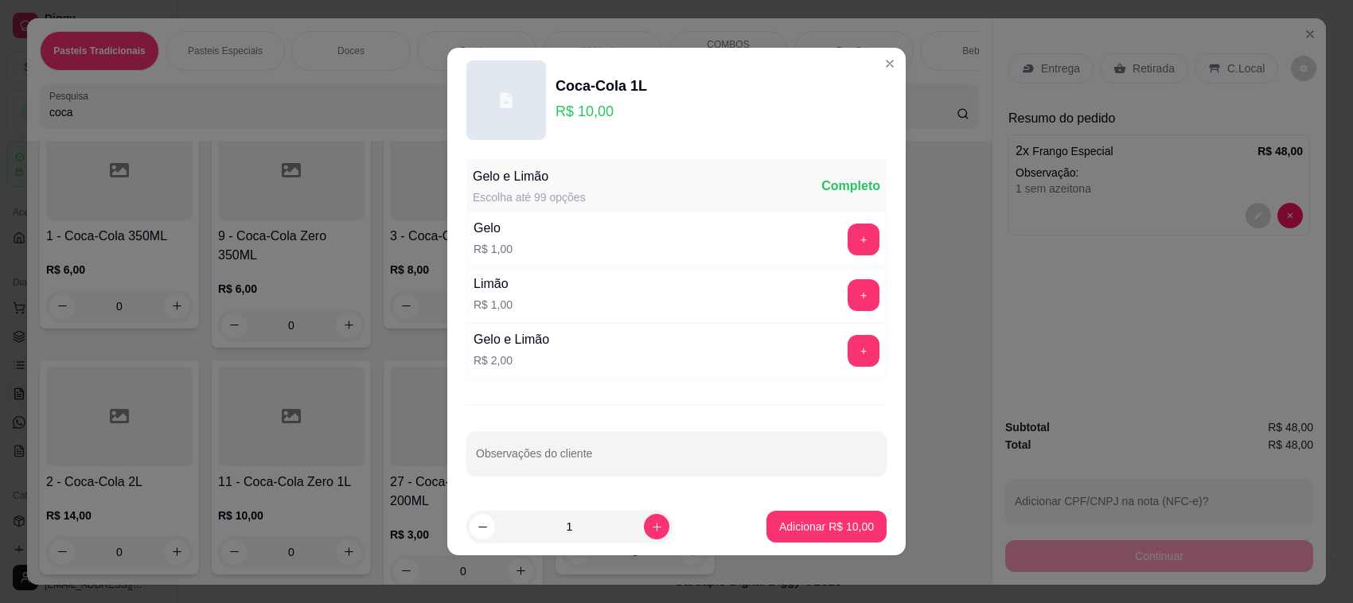
click at [851, 533] on footer "1 Adicionar R$ 10,00" at bounding box center [676, 526] width 458 height 57
click at [829, 533] on p "Adicionar R$ 10,00" at bounding box center [826, 527] width 95 height 16
type input "1"
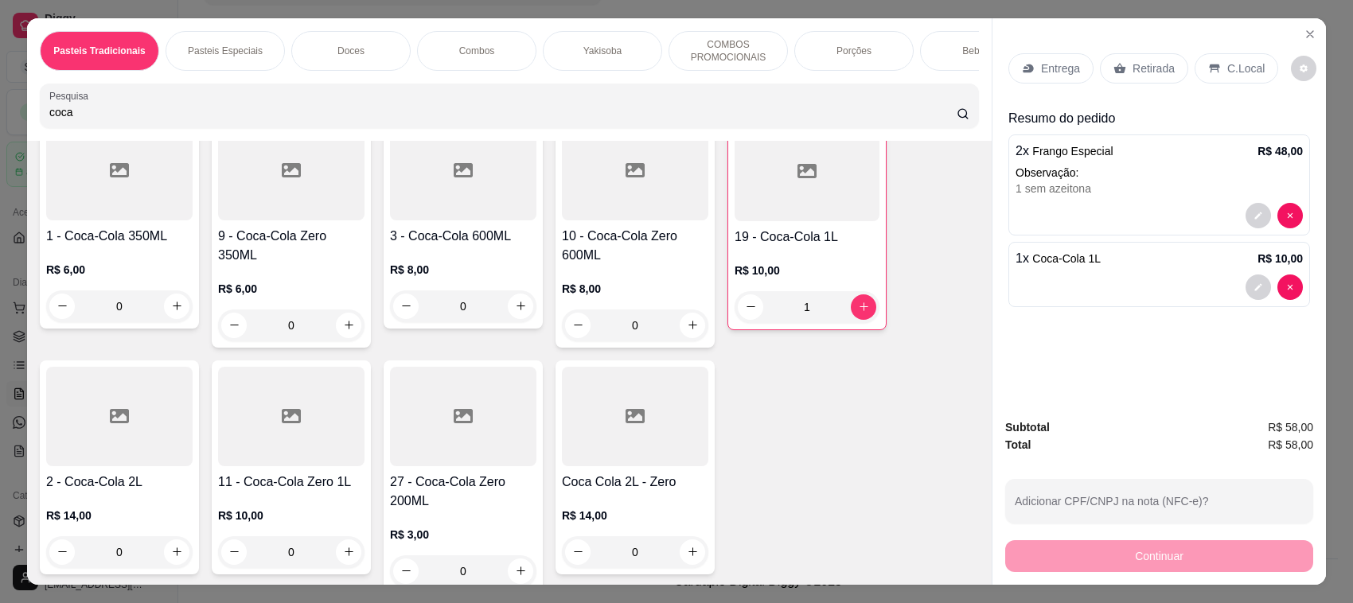
click at [1130, 80] on div "Retirada" at bounding box center [1144, 68] width 88 height 30
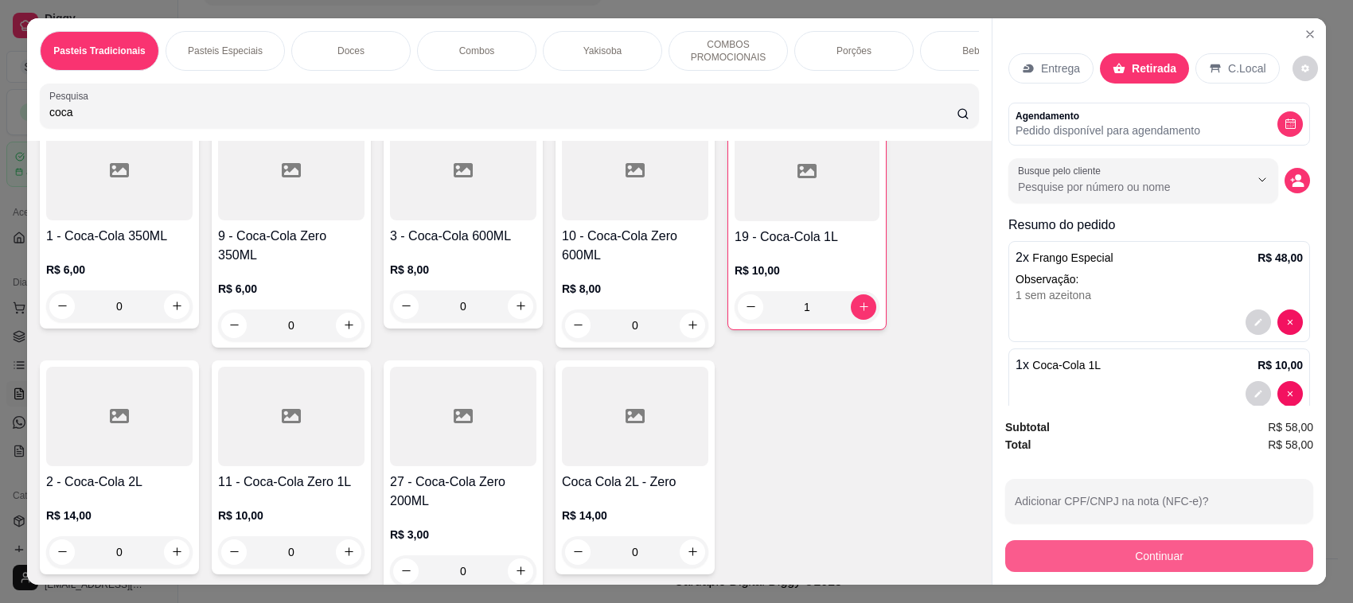
click at [1136, 571] on button "Continuar" at bounding box center [1159, 556] width 308 height 32
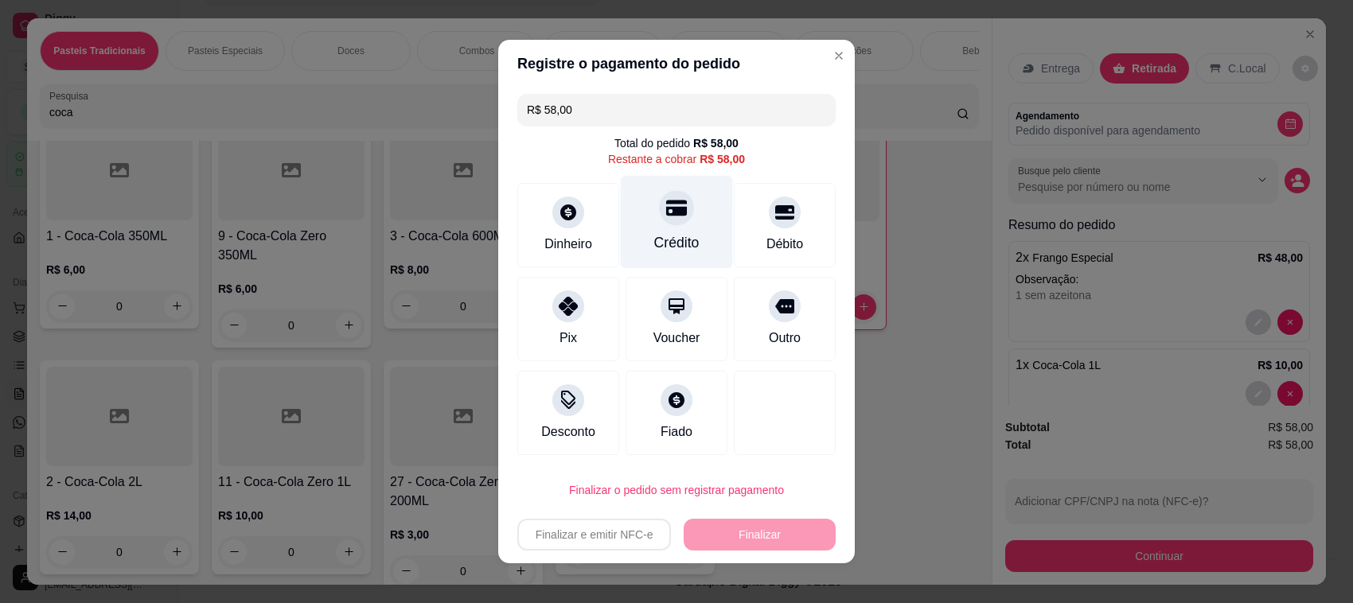
click at [642, 213] on div "Crédito" at bounding box center [677, 222] width 112 height 93
type input "R$ 0,00"
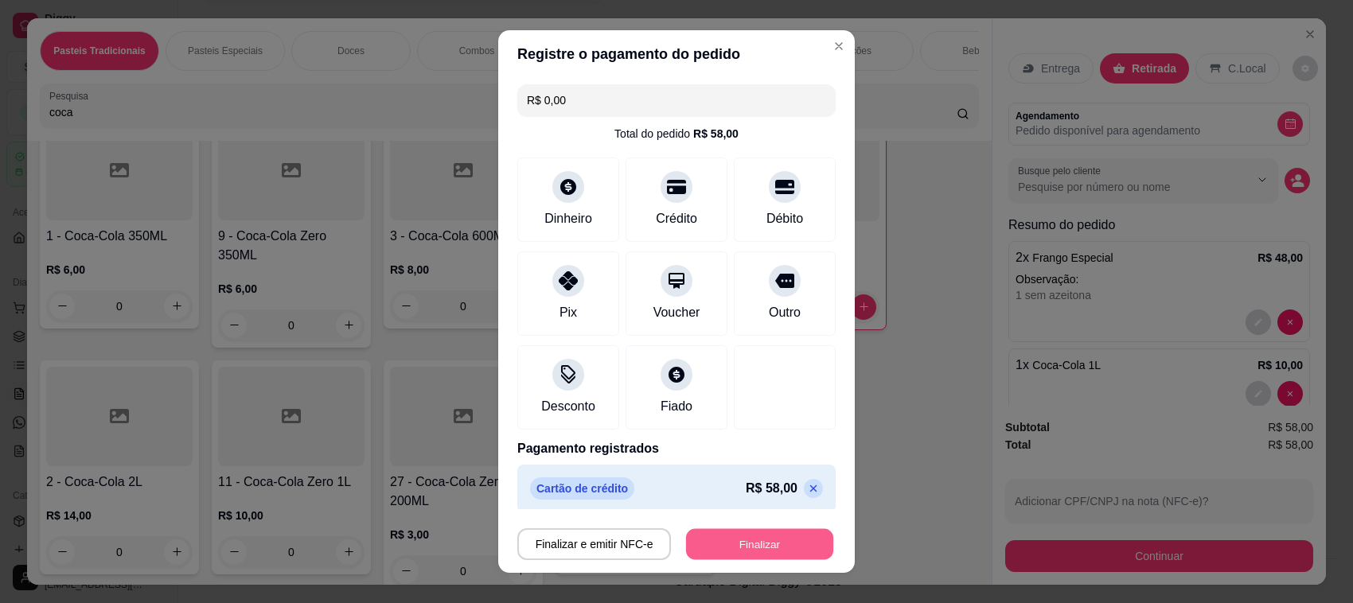
click at [738, 541] on button "Finalizar" at bounding box center [759, 544] width 147 height 31
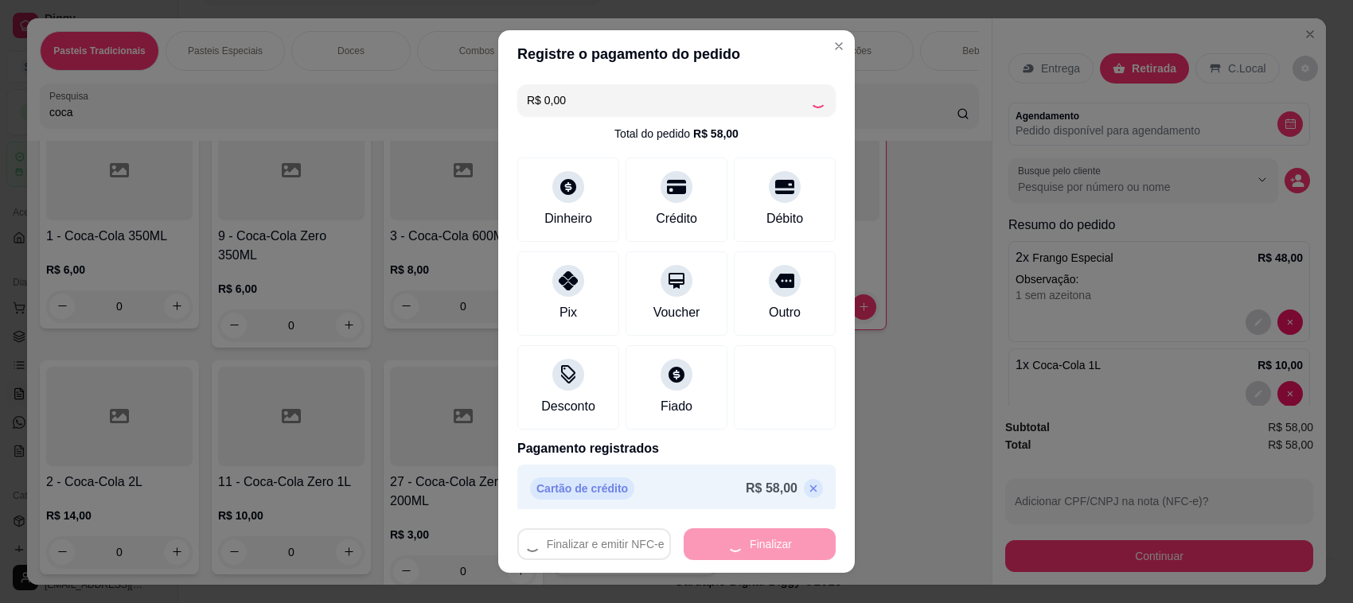
type input "0"
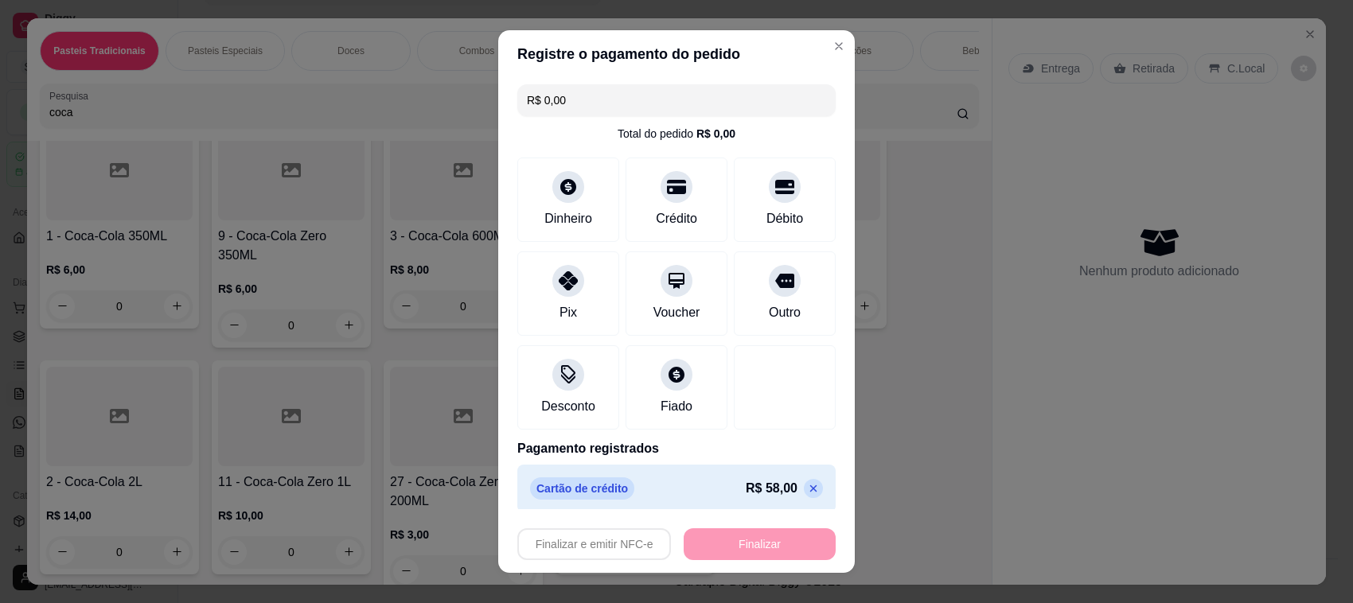
type input "-R$ 58,00"
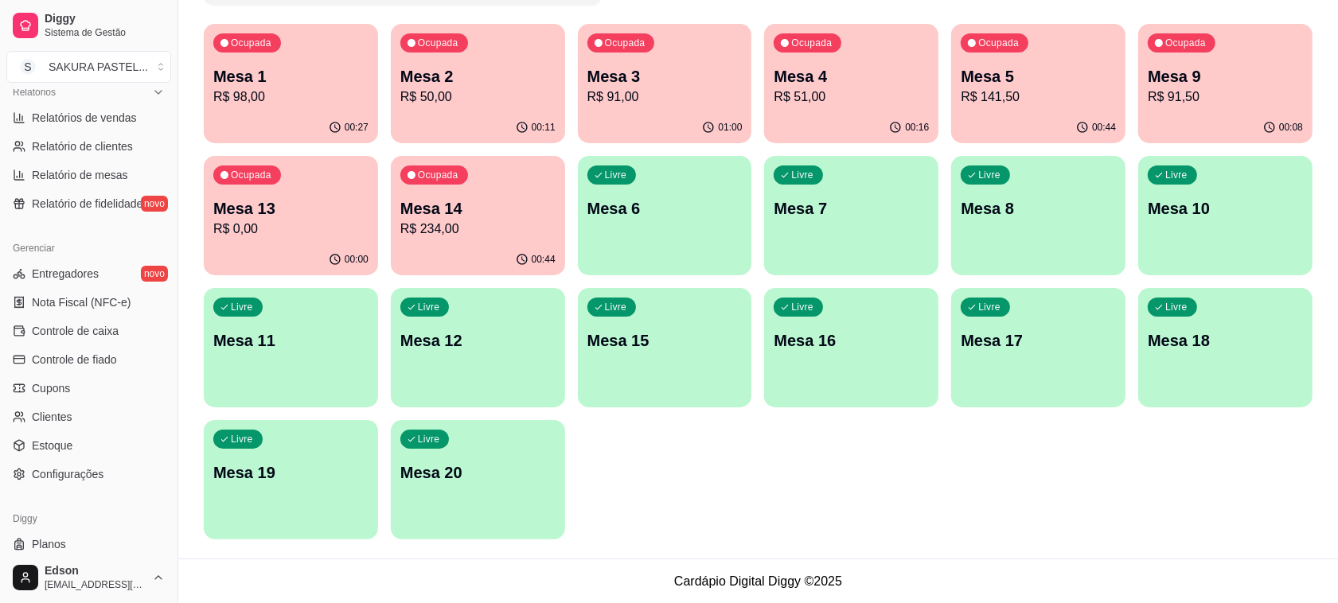
scroll to position [541, 0]
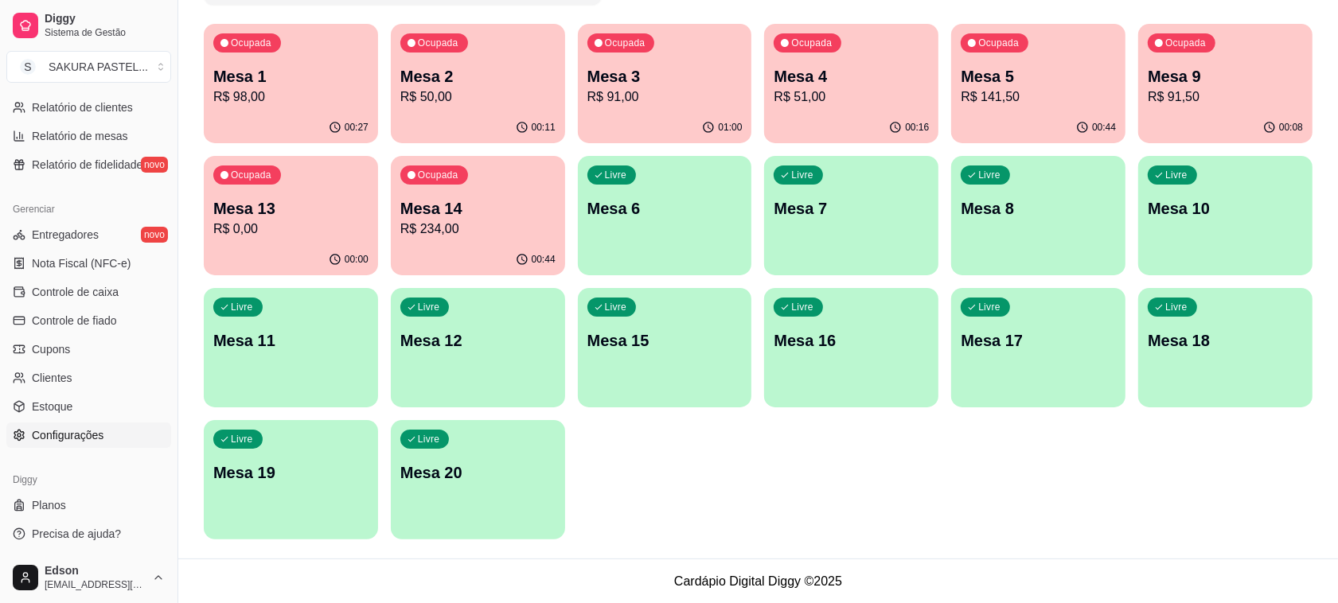
click at [76, 446] on link "Configurações" at bounding box center [88, 435] width 165 height 25
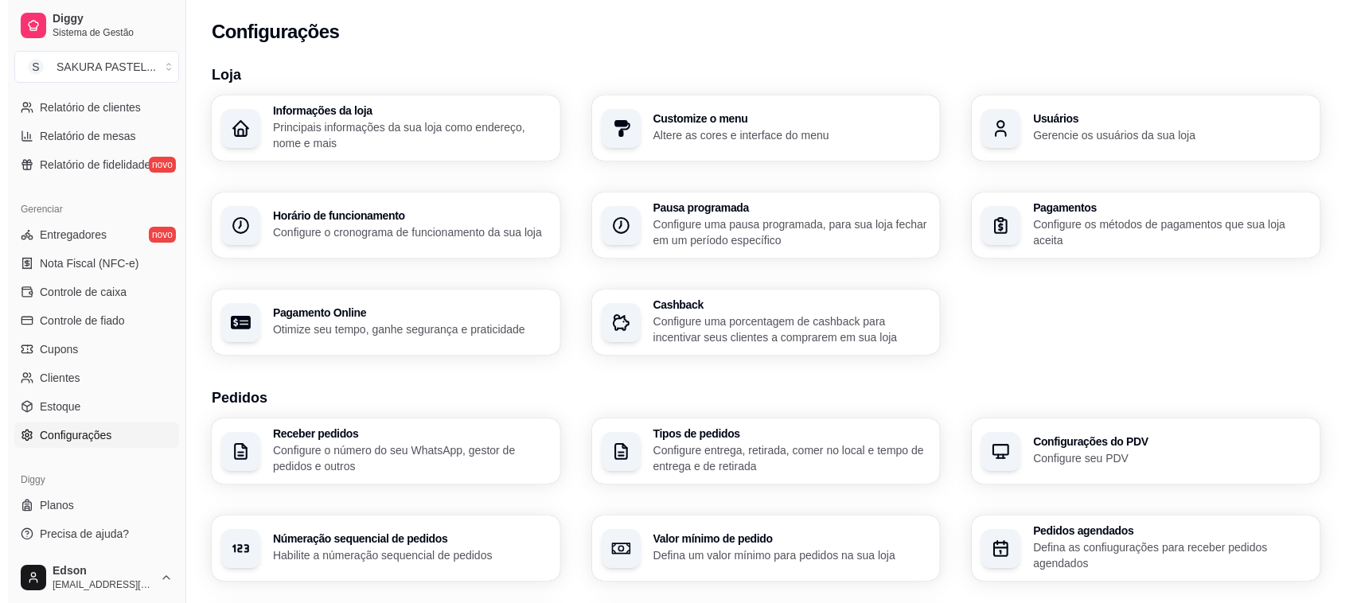
scroll to position [511, 0]
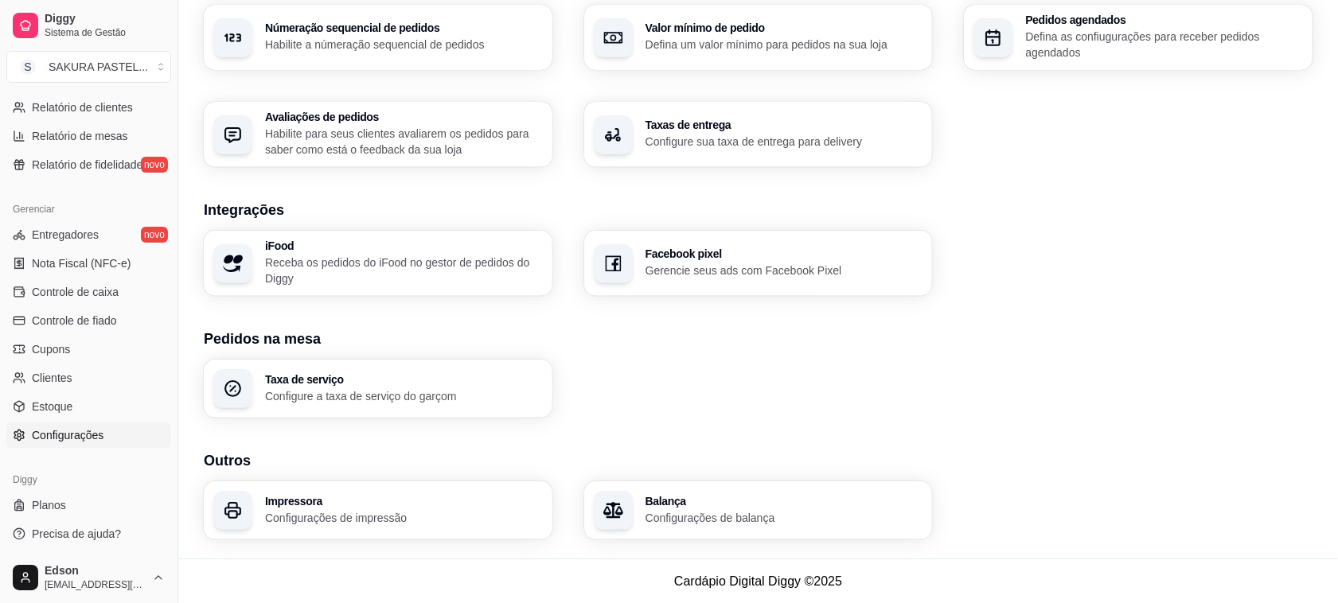
click at [452, 504] on h3 "Impressora" at bounding box center [404, 501] width 278 height 11
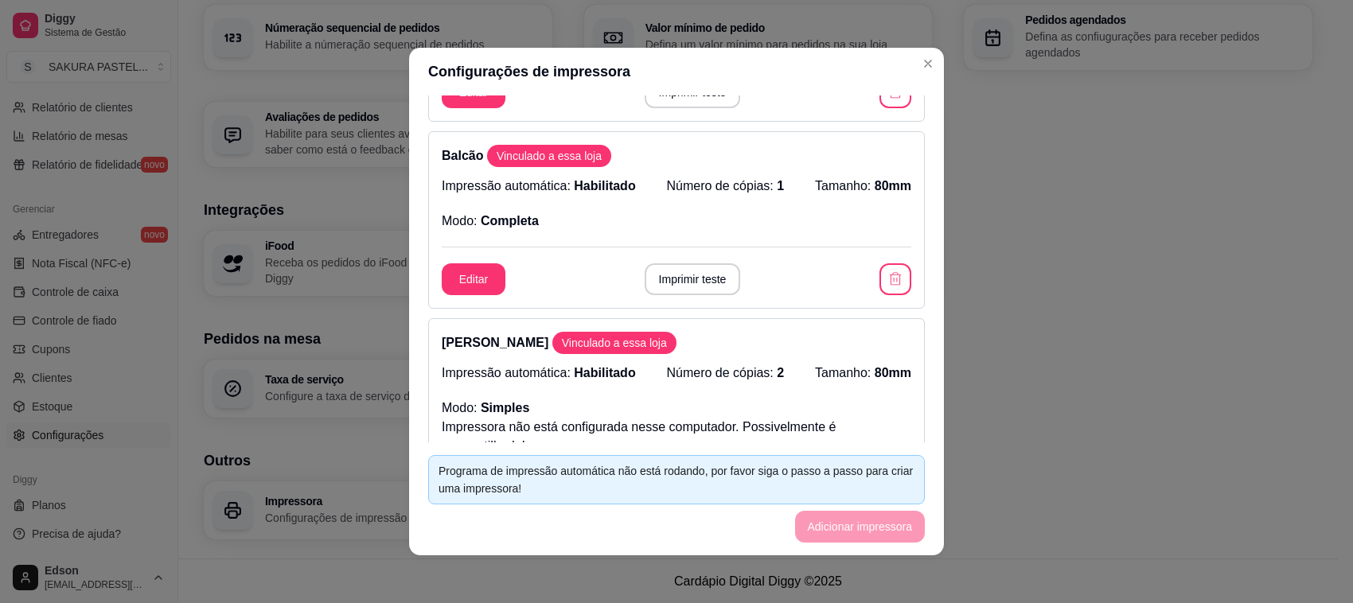
scroll to position [0, 0]
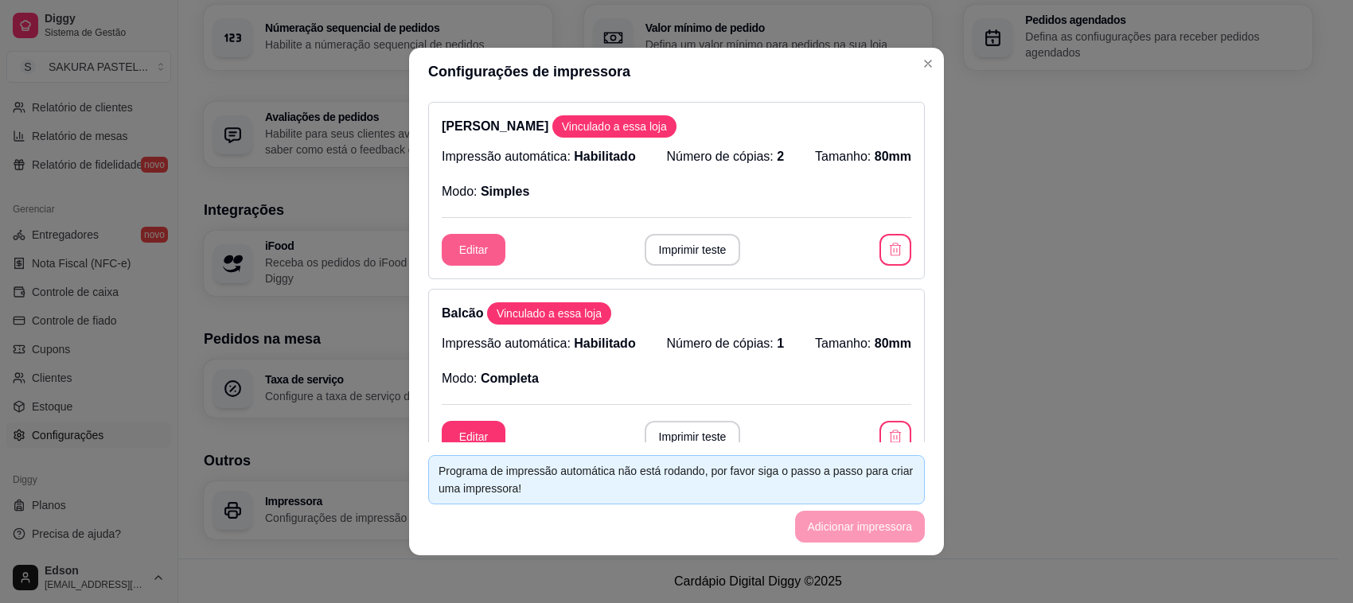
click at [477, 247] on button "Editar" at bounding box center [474, 250] width 64 height 32
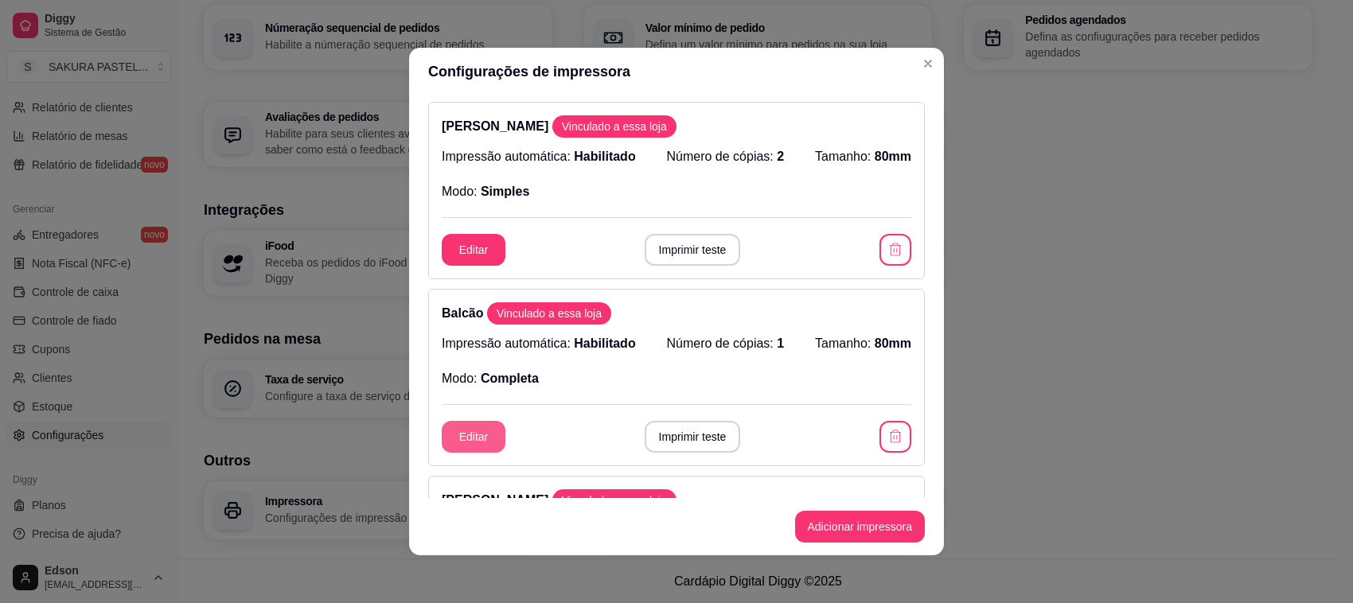
click at [463, 443] on button "Editar" at bounding box center [474, 437] width 64 height 32
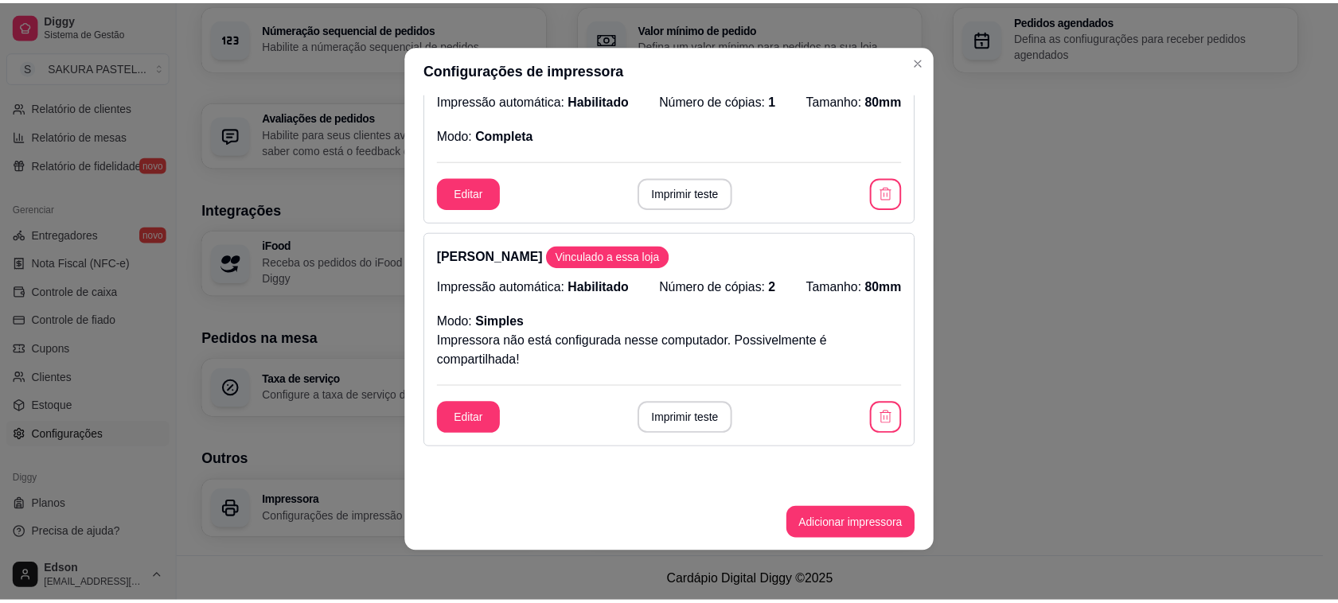
scroll to position [272, 0]
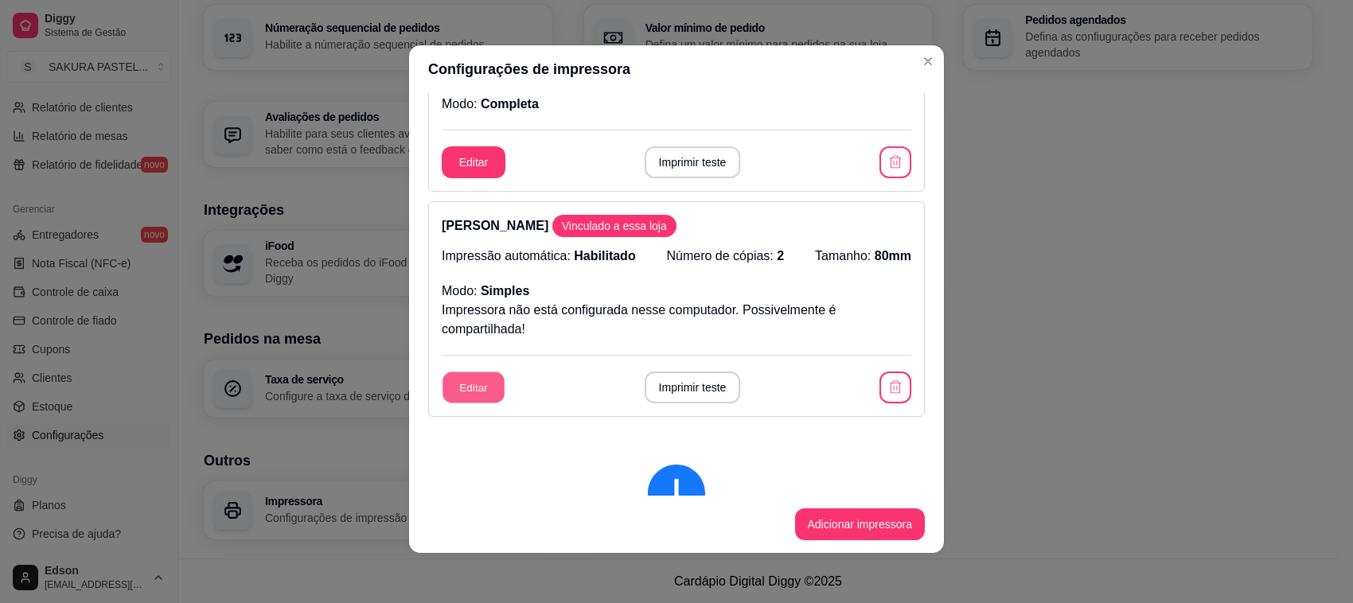
click at [462, 388] on button "Editar" at bounding box center [473, 387] width 62 height 31
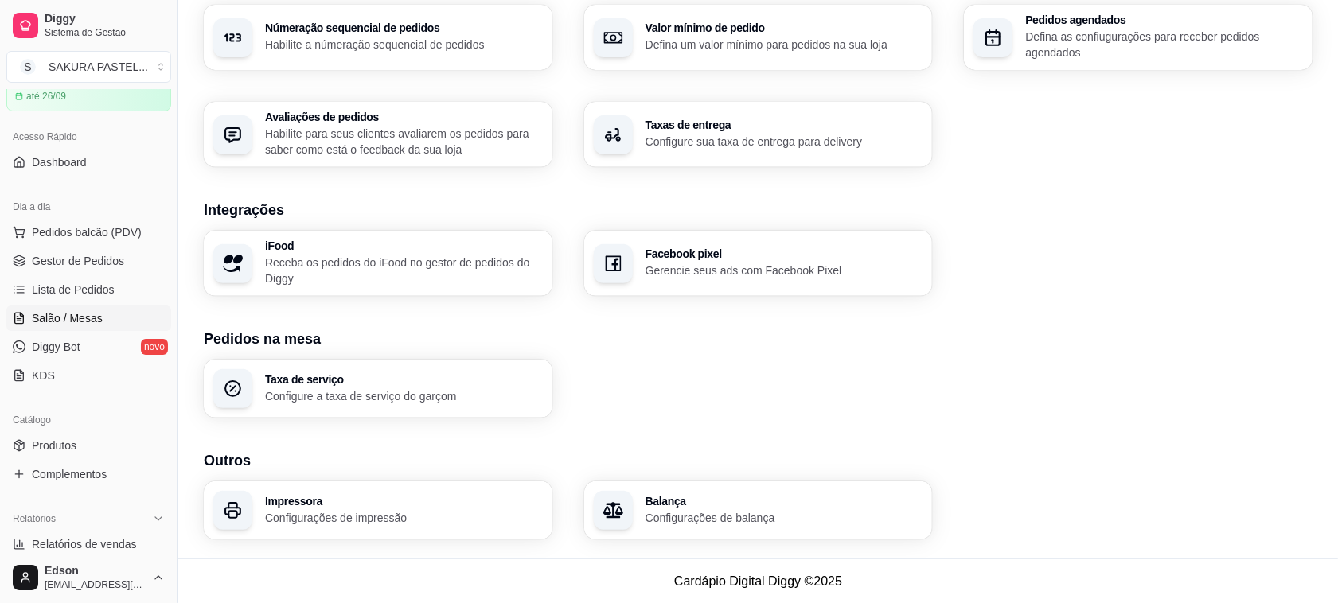
scroll to position [0, 0]
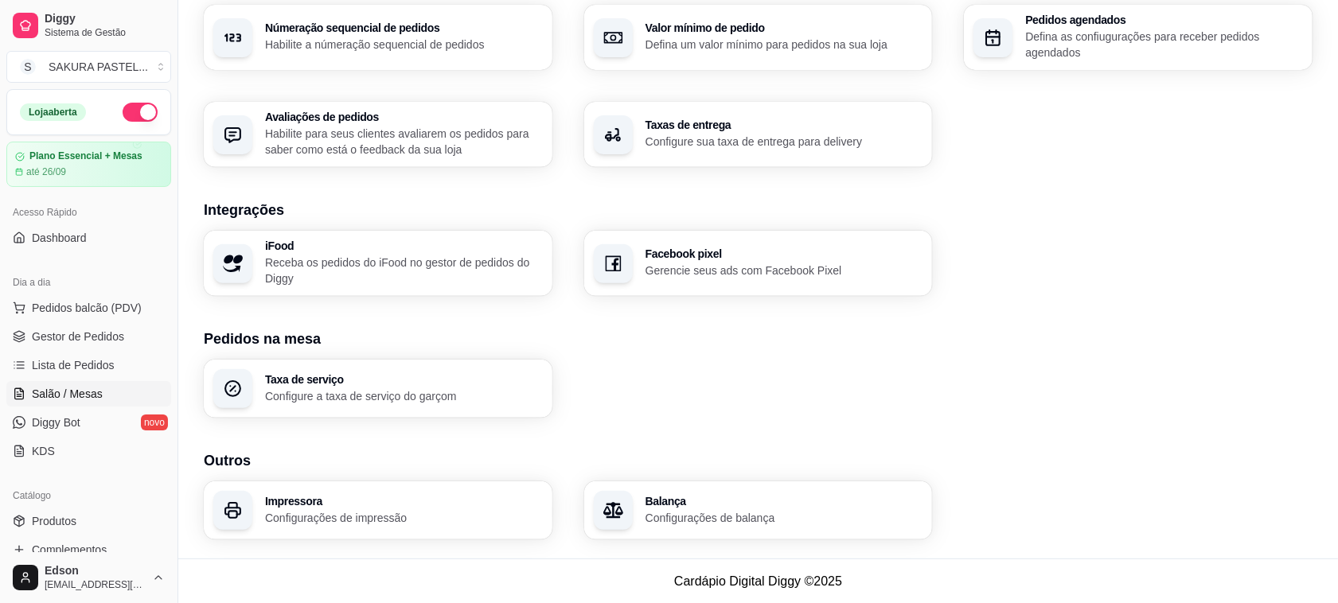
click at [77, 396] on span "Salão / Mesas" at bounding box center [67, 394] width 71 height 16
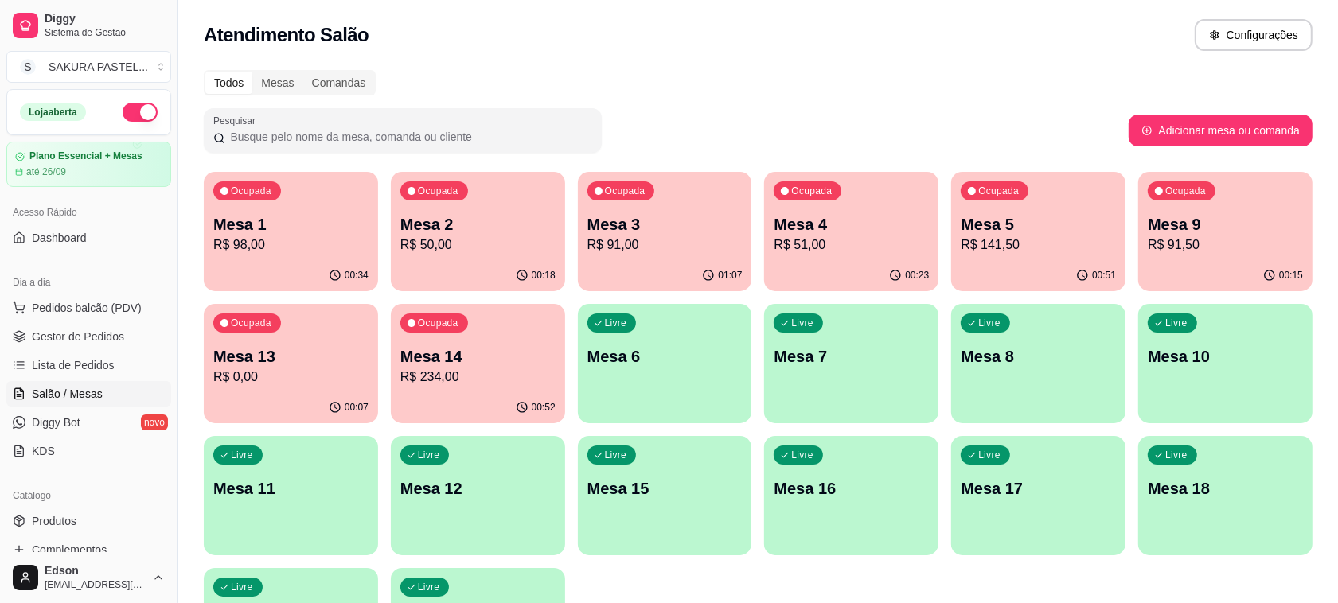
click at [462, 396] on div "00:52" at bounding box center [478, 407] width 174 height 31
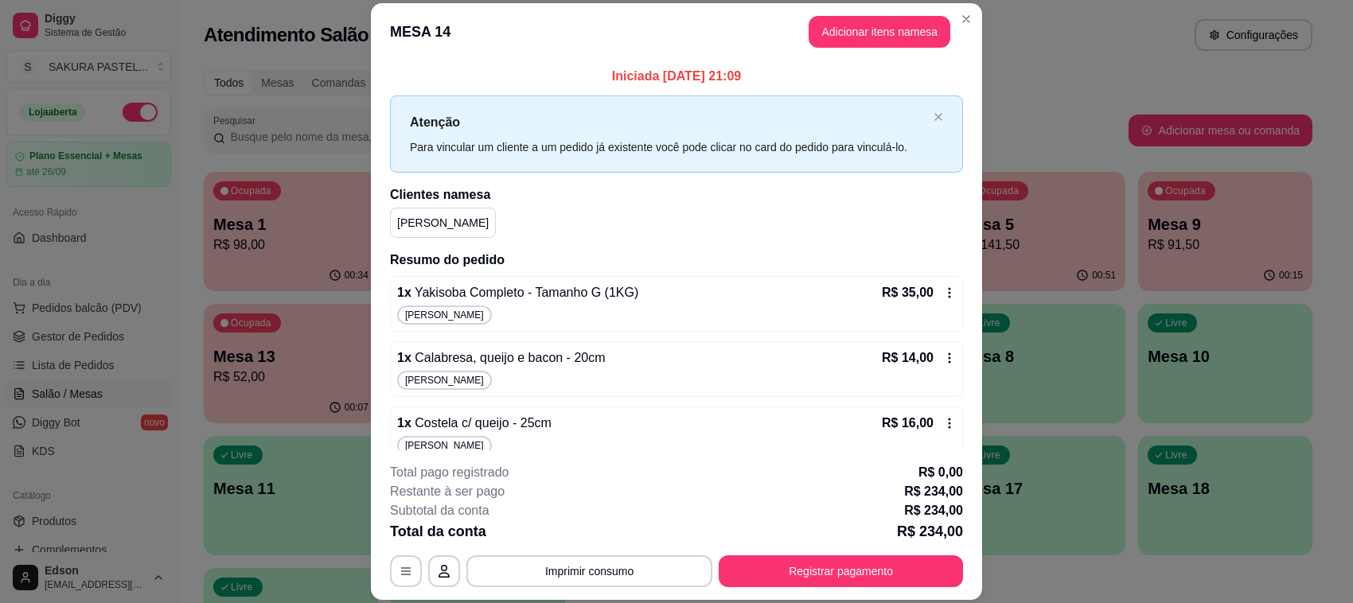
click at [658, 567] on button "Imprimir consumo" at bounding box center [589, 571] width 246 height 32
click at [613, 536] on button "[PERSON_NAME]" at bounding box center [586, 538] width 92 height 21
click at [571, 583] on button "Imprimir consumo" at bounding box center [589, 571] width 246 height 32
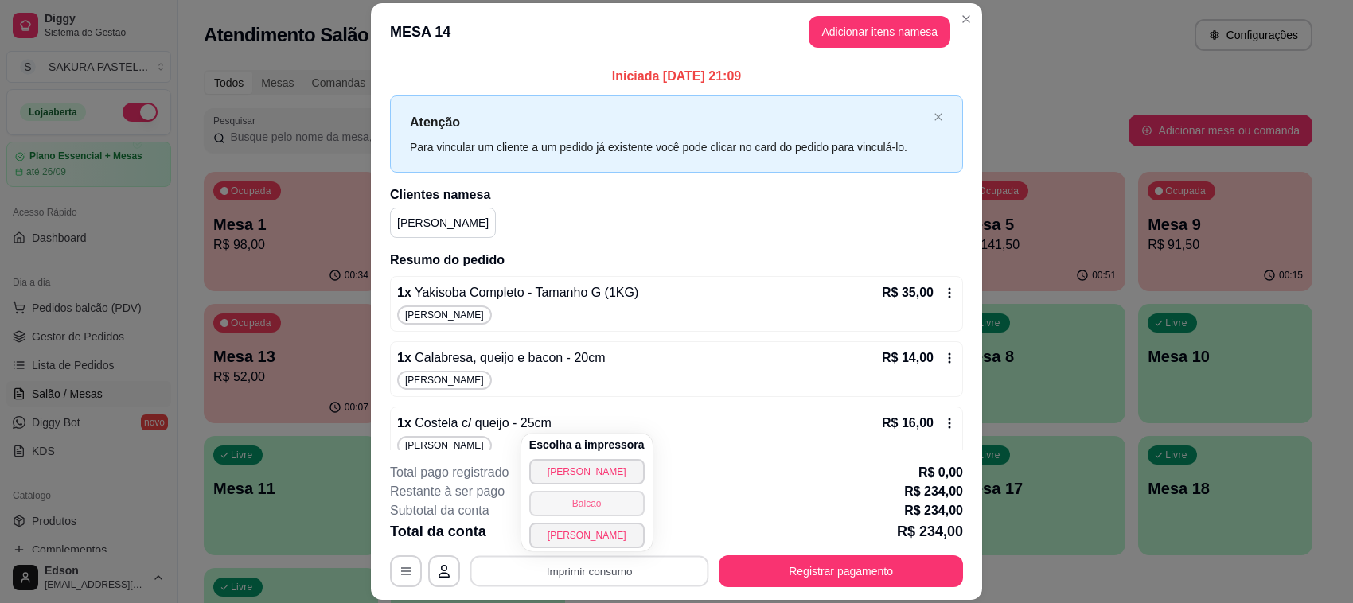
click at [597, 511] on button "Balcão" at bounding box center [586, 503] width 115 height 25
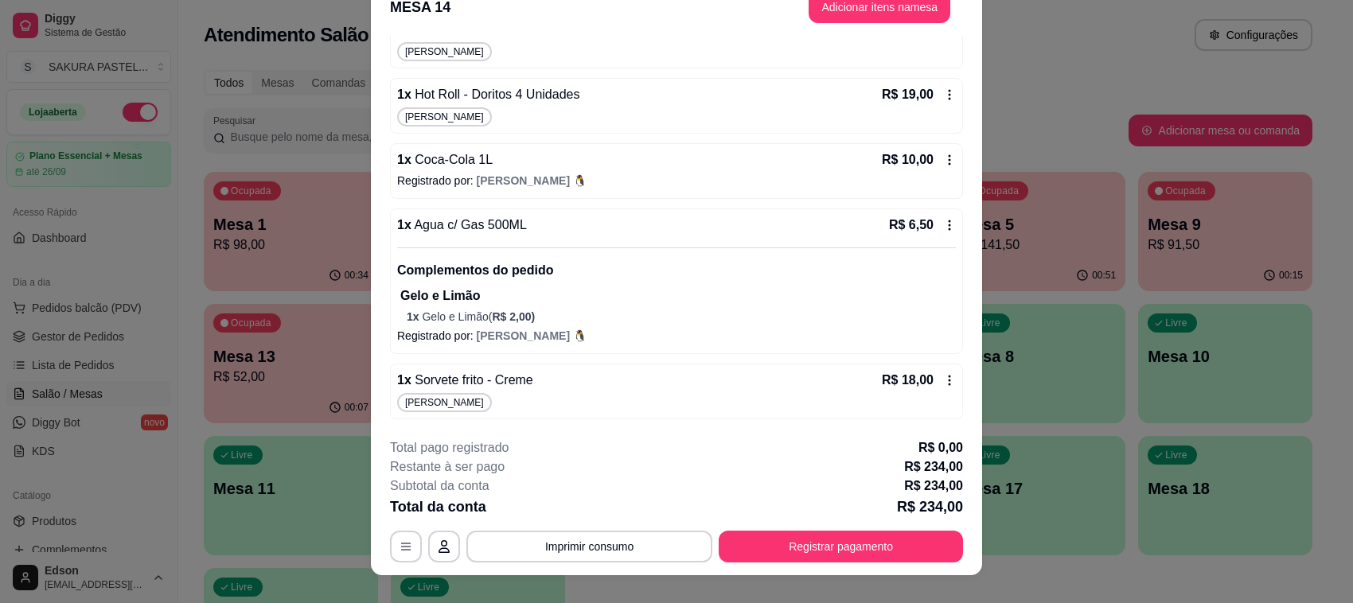
scroll to position [48, 0]
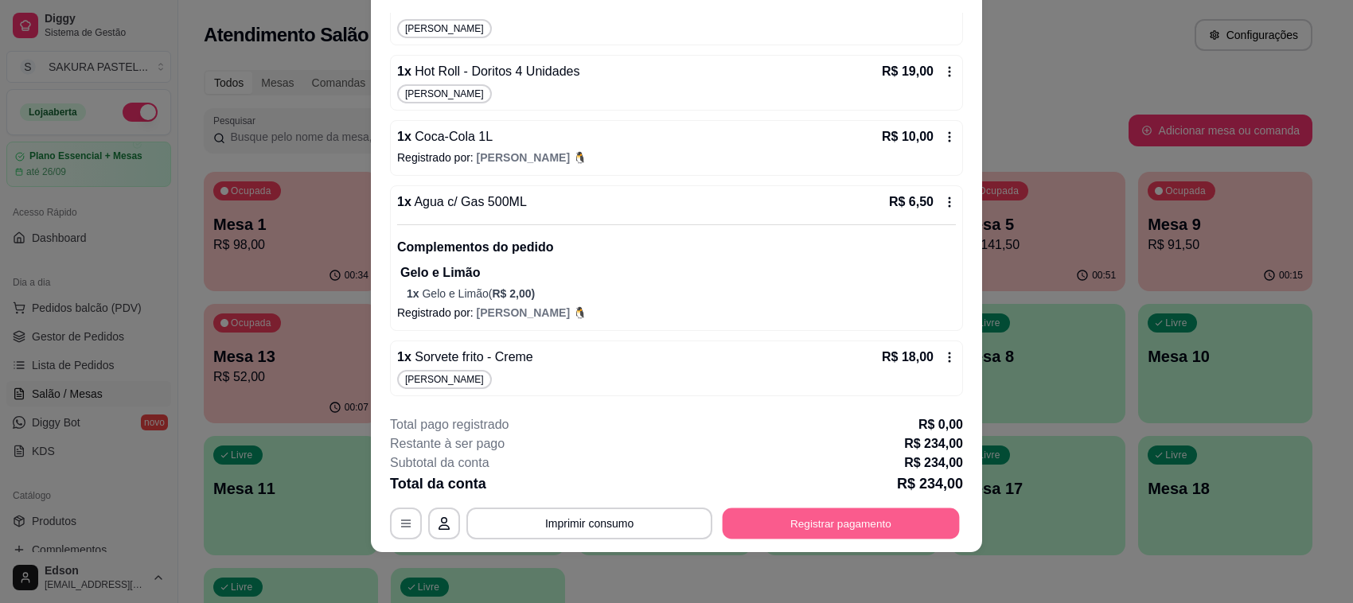
click at [824, 521] on button "Registrar pagamento" at bounding box center [841, 523] width 237 height 31
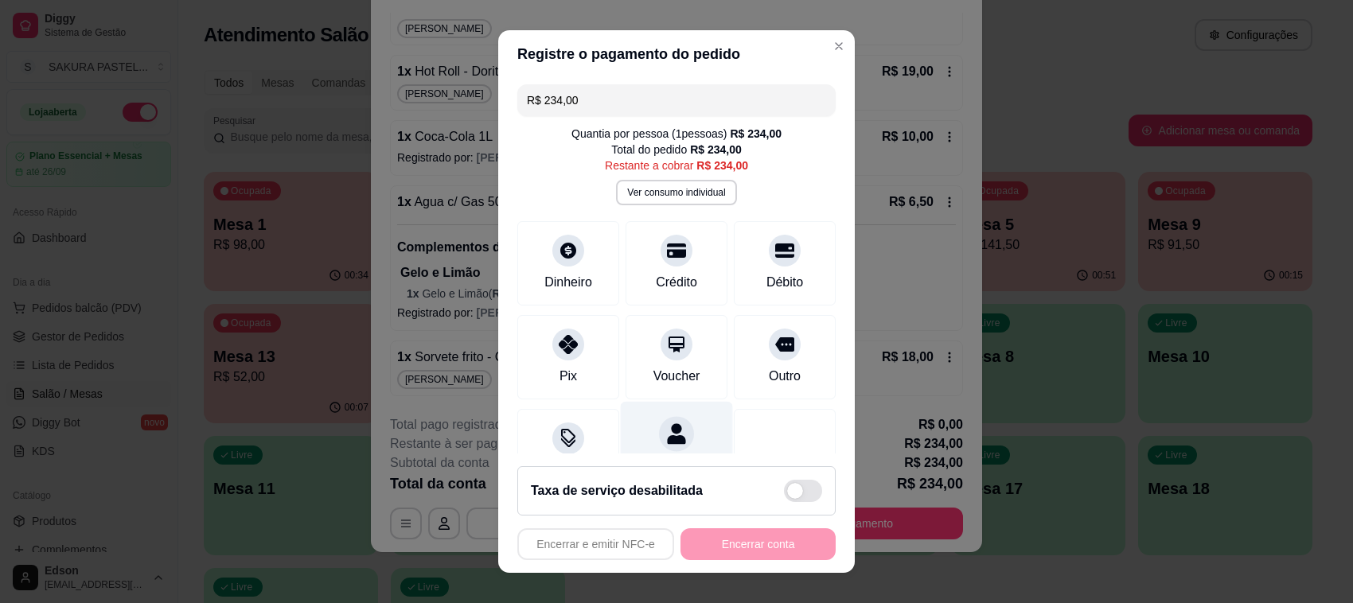
click at [676, 440] on div "Dividir conta" at bounding box center [677, 448] width 112 height 93
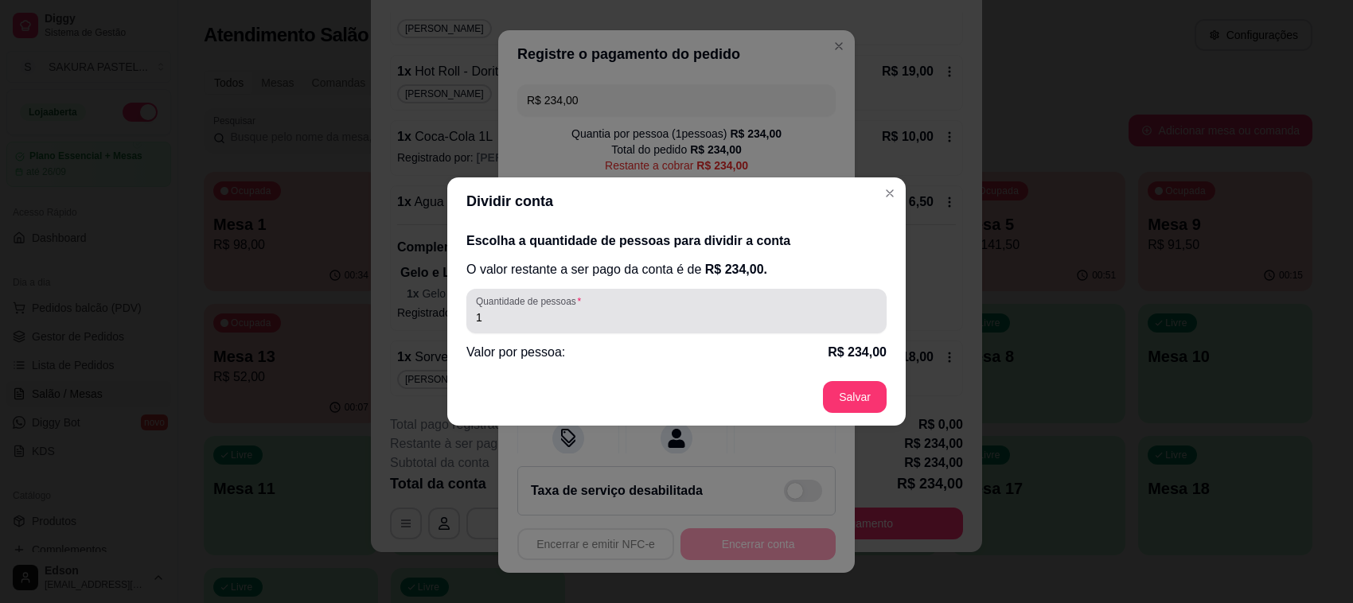
click at [678, 307] on div "1" at bounding box center [676, 311] width 401 height 32
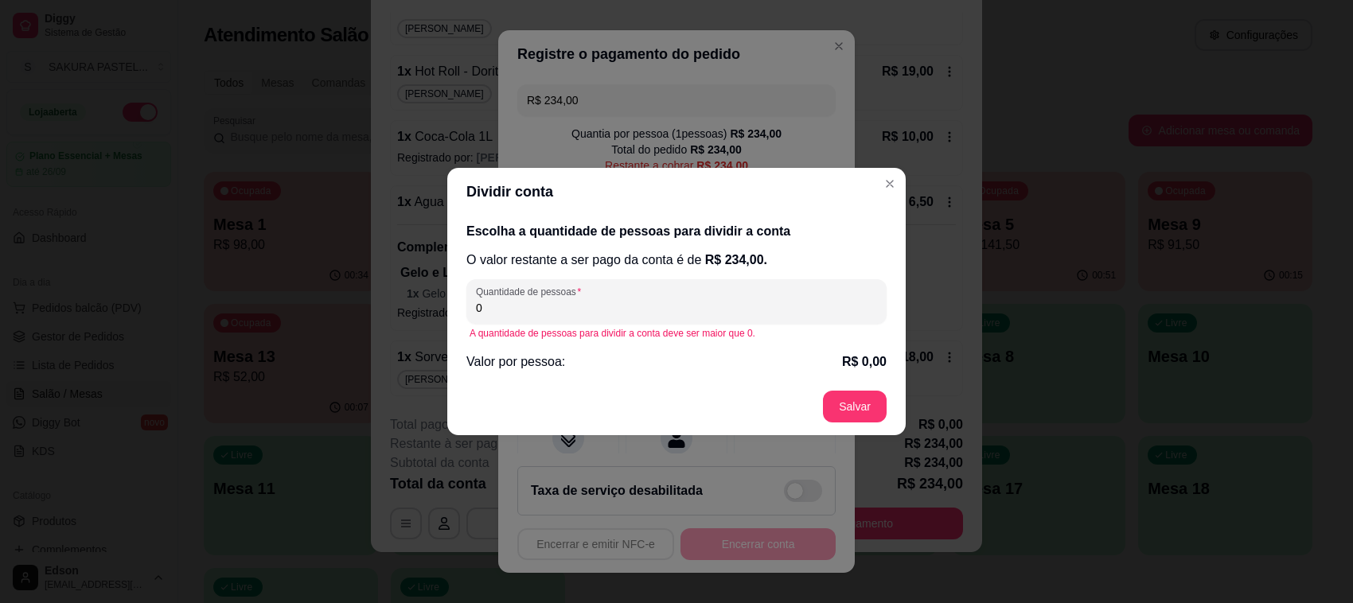
type input "4"
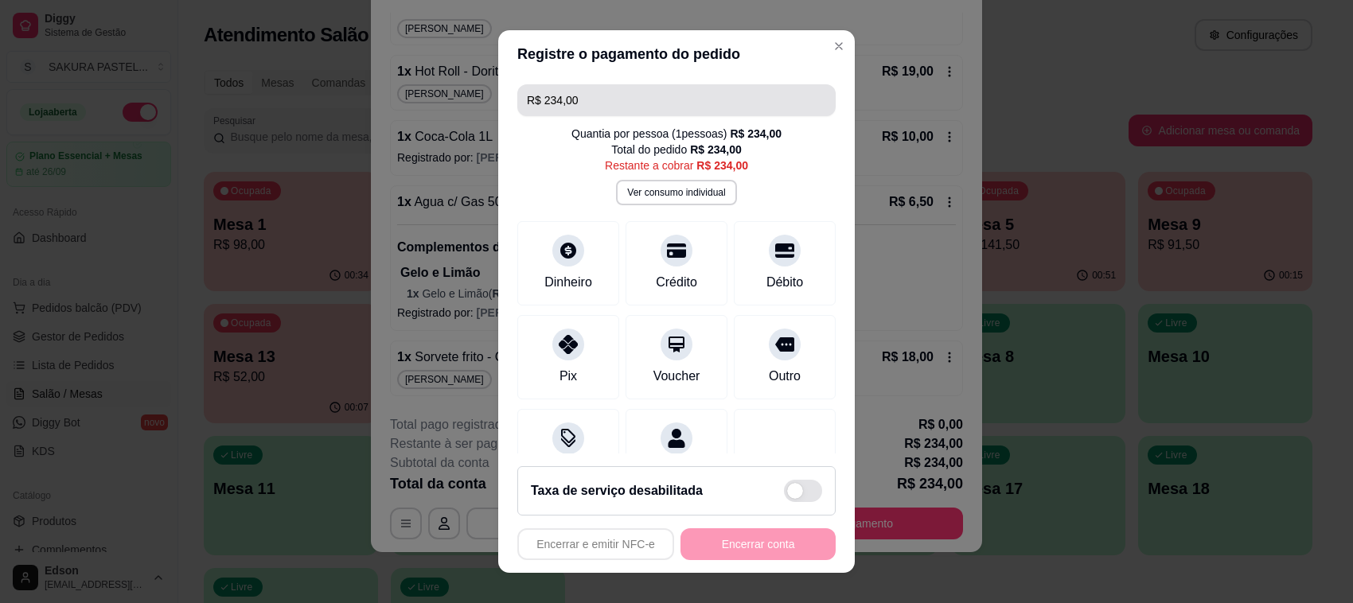
click at [614, 106] on input "R$ 234,00" at bounding box center [676, 100] width 299 height 32
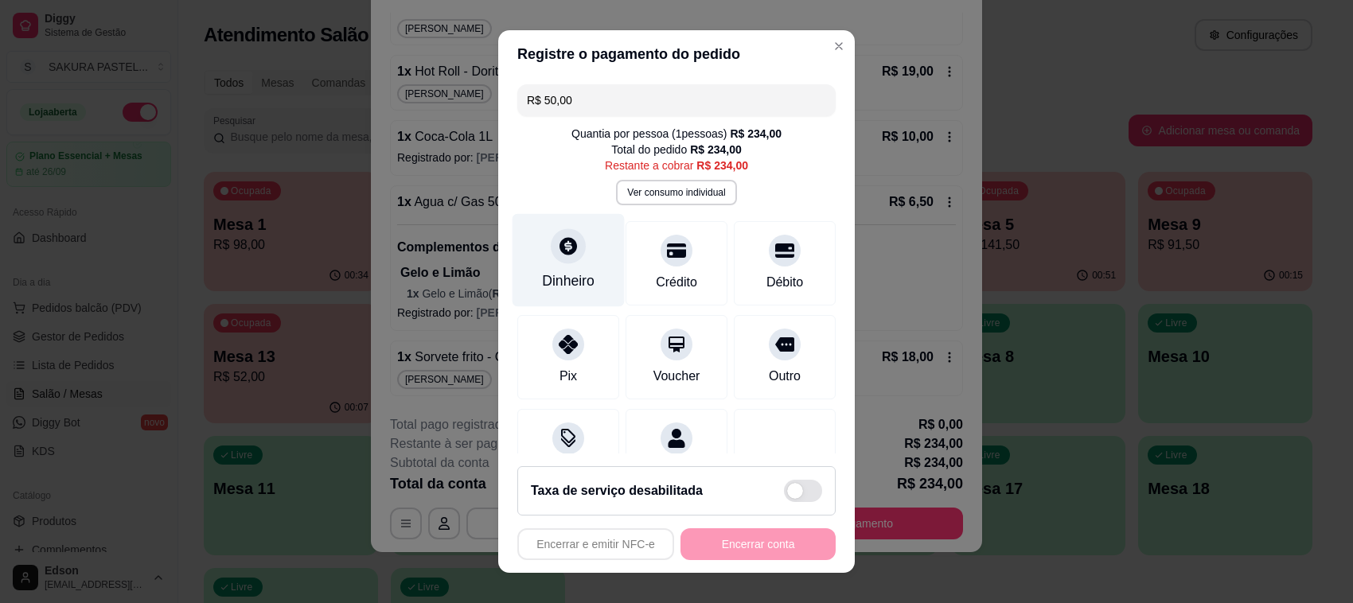
click at [551, 259] on div at bounding box center [568, 245] width 35 height 35
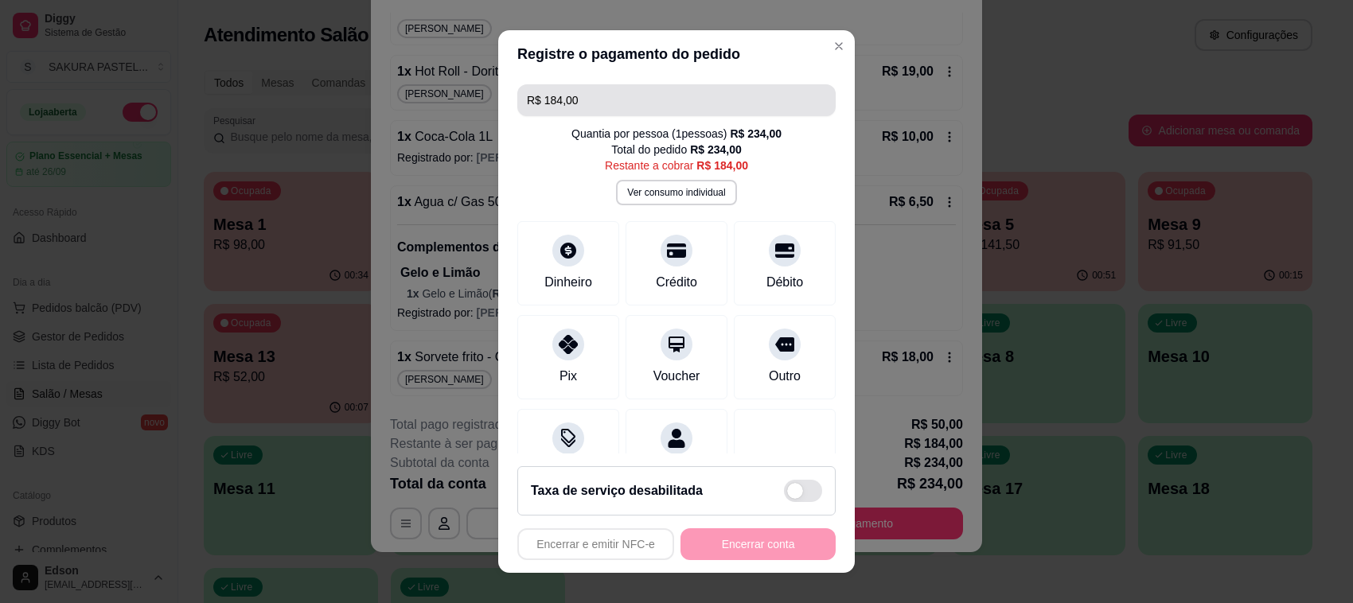
click at [654, 108] on input "R$ 184,00" at bounding box center [676, 100] width 299 height 32
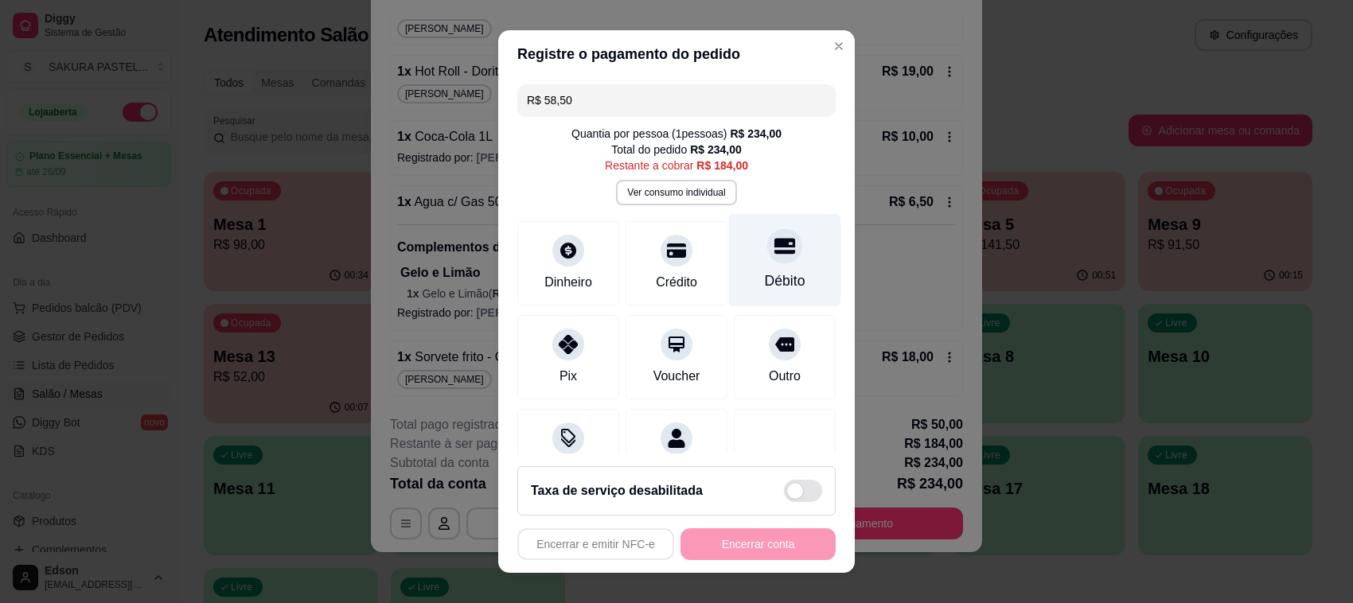
click at [769, 260] on div "Débito" at bounding box center [785, 260] width 112 height 93
click at [679, 107] on input "R$ 125,50" at bounding box center [676, 100] width 299 height 32
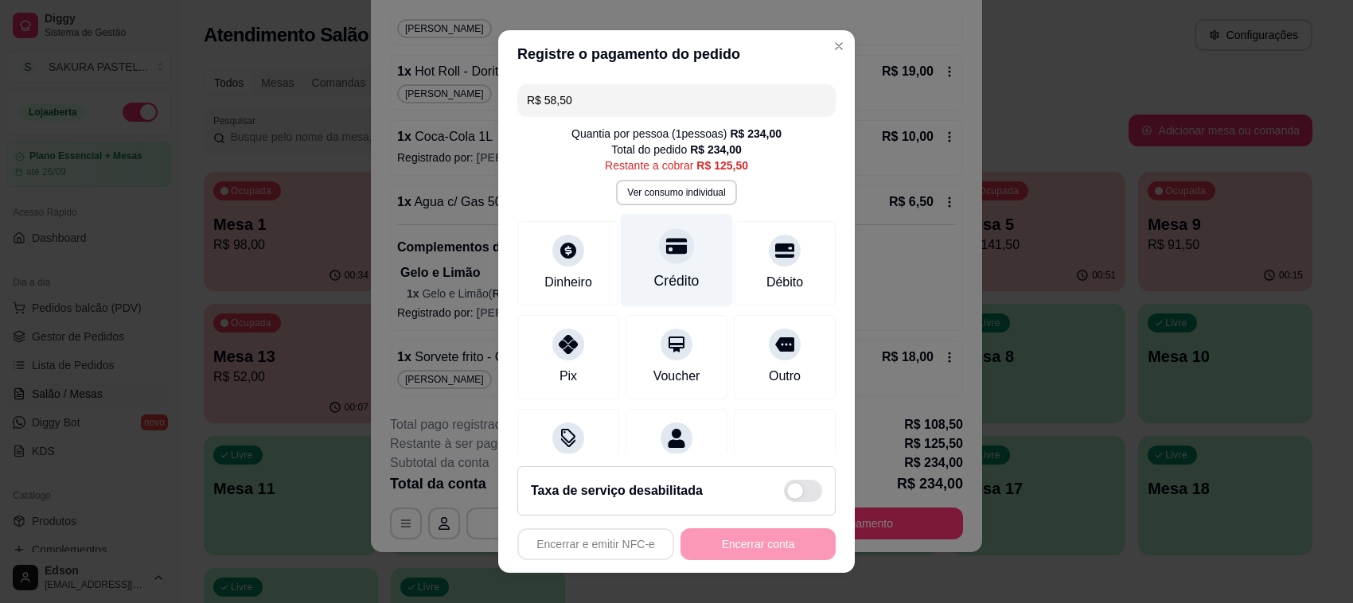
click at [690, 260] on div "Crédito" at bounding box center [677, 260] width 112 height 93
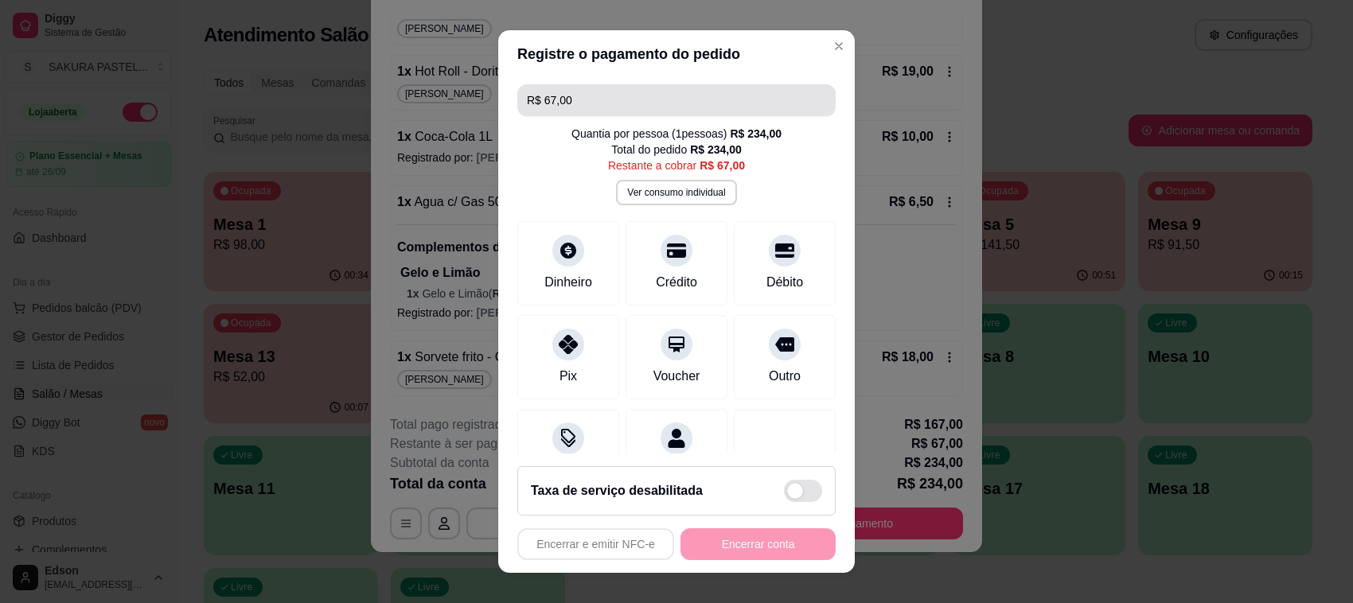
click at [663, 107] on input "R$ 67,00" at bounding box center [676, 100] width 299 height 32
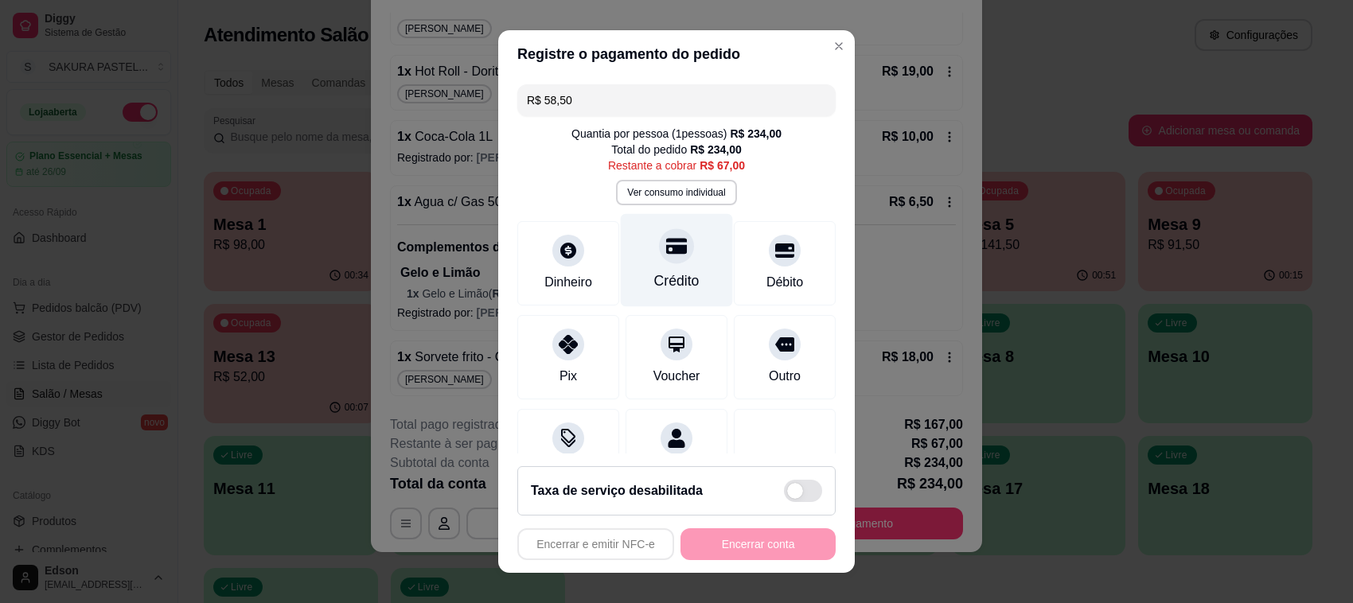
click at [667, 256] on div at bounding box center [676, 245] width 35 height 35
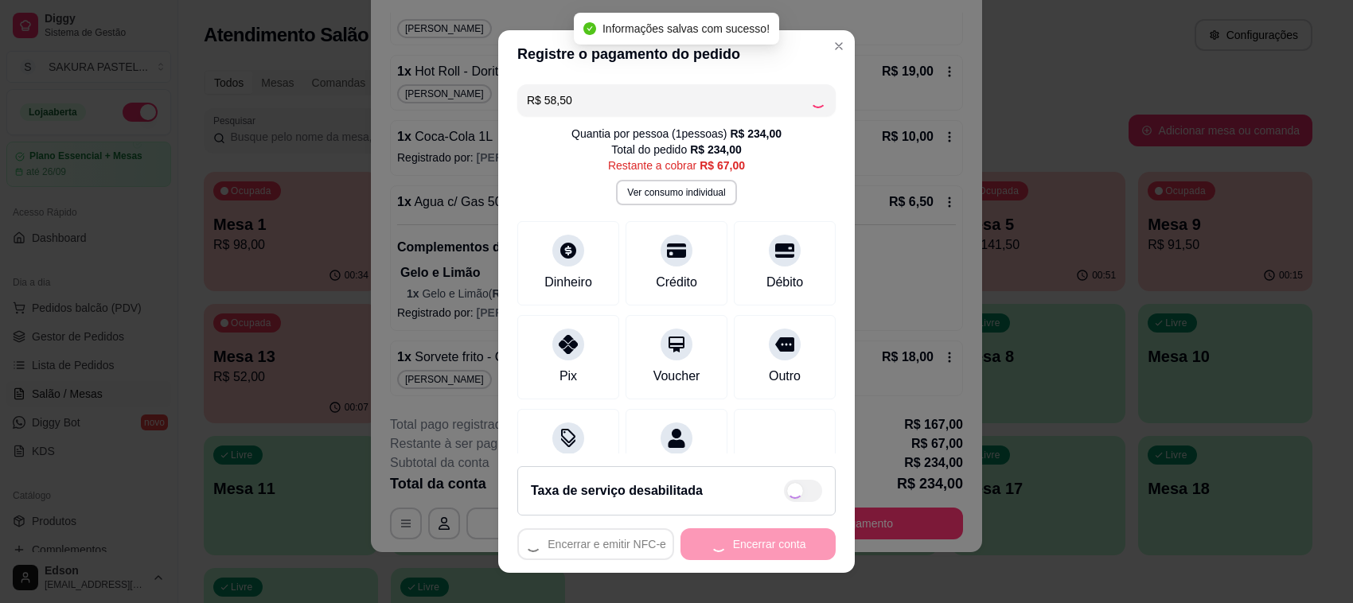
type input "R$ 8,50"
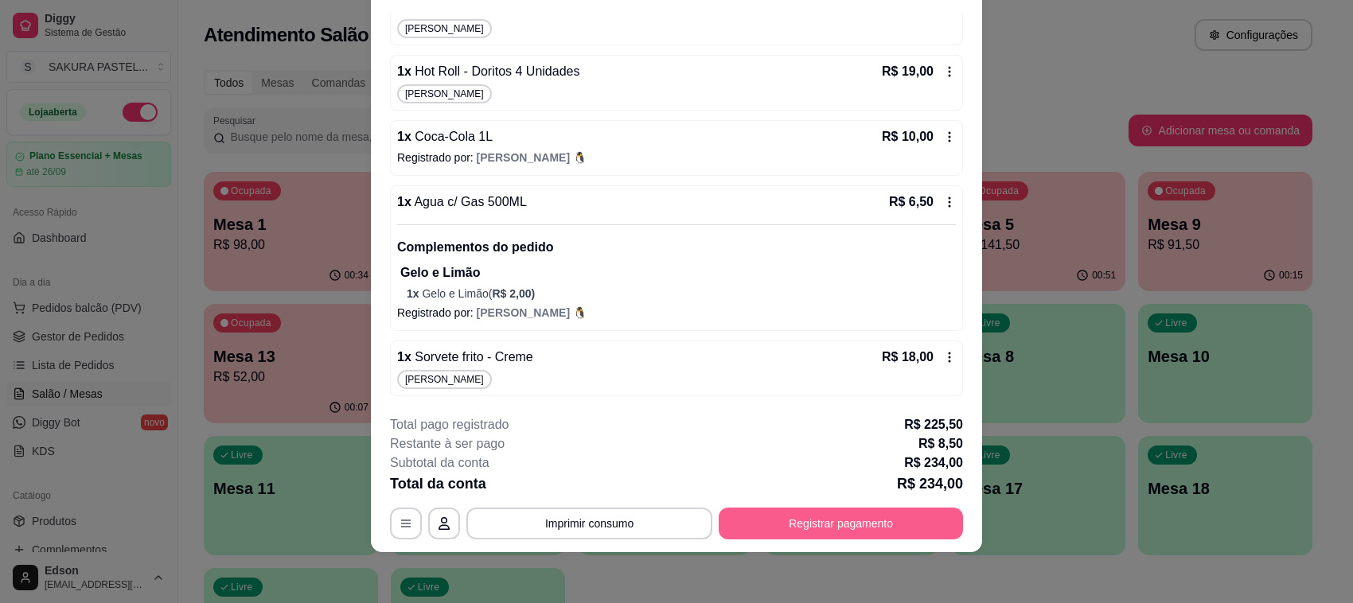
click at [832, 528] on button "Registrar pagamento" at bounding box center [841, 524] width 244 height 32
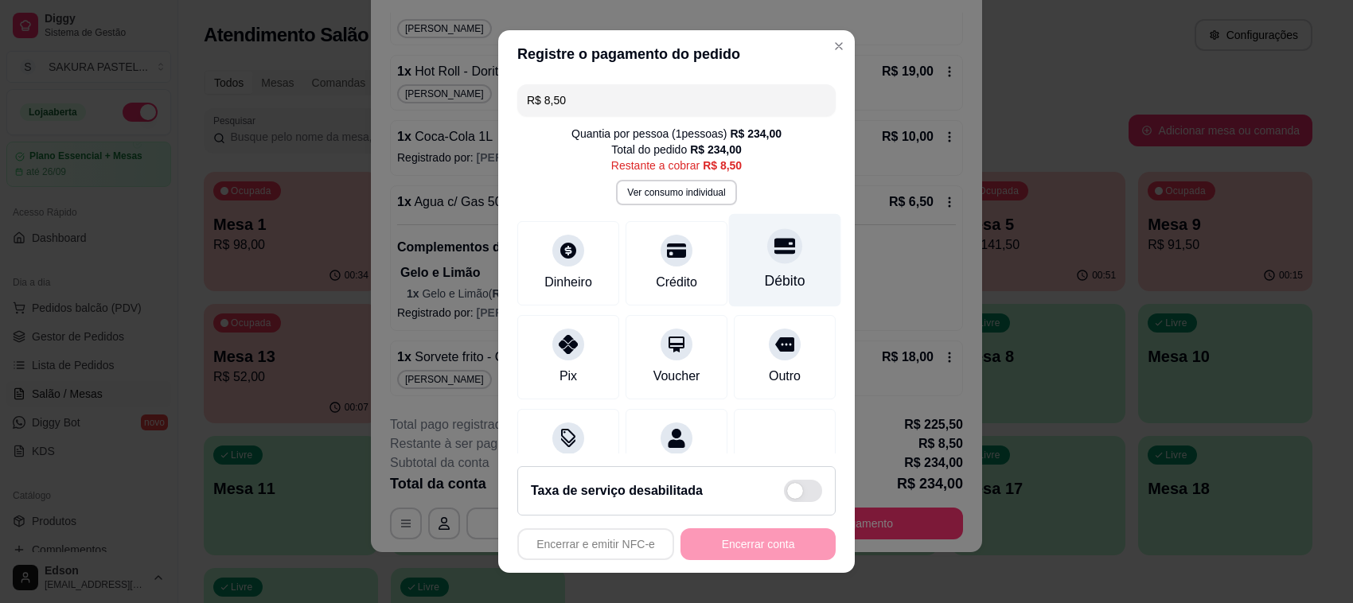
click at [778, 276] on div "Débito" at bounding box center [785, 260] width 112 height 93
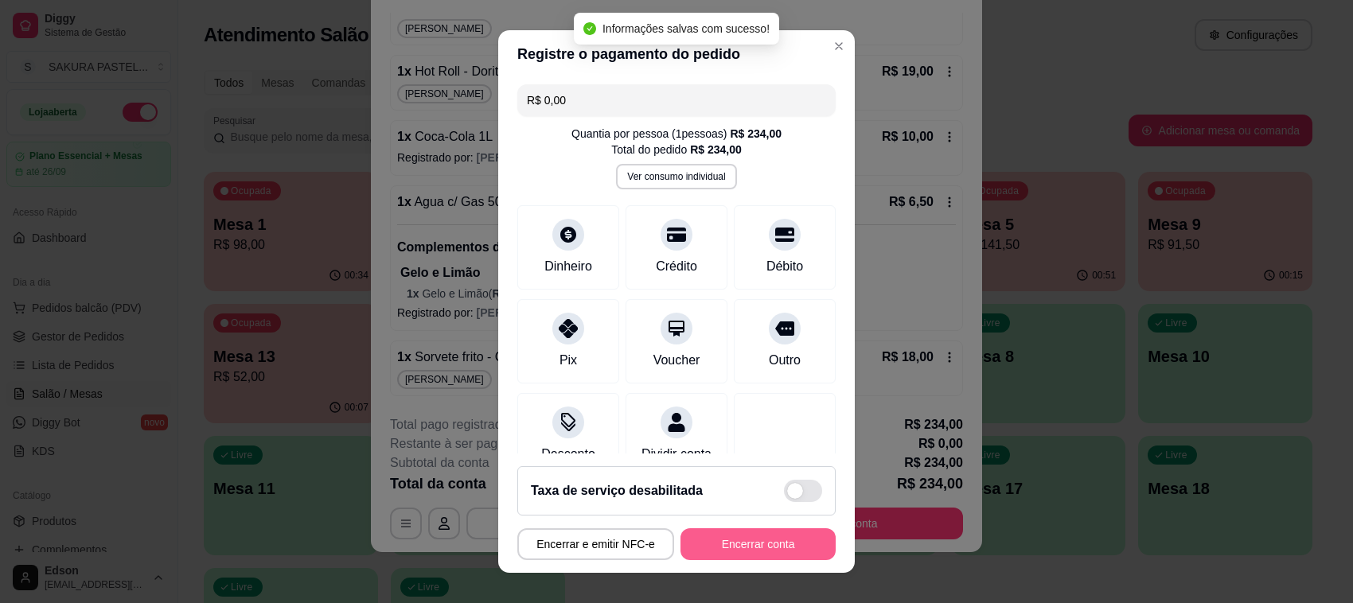
type input "R$ 0,00"
click at [765, 551] on button "Encerrar conta" at bounding box center [757, 544] width 155 height 32
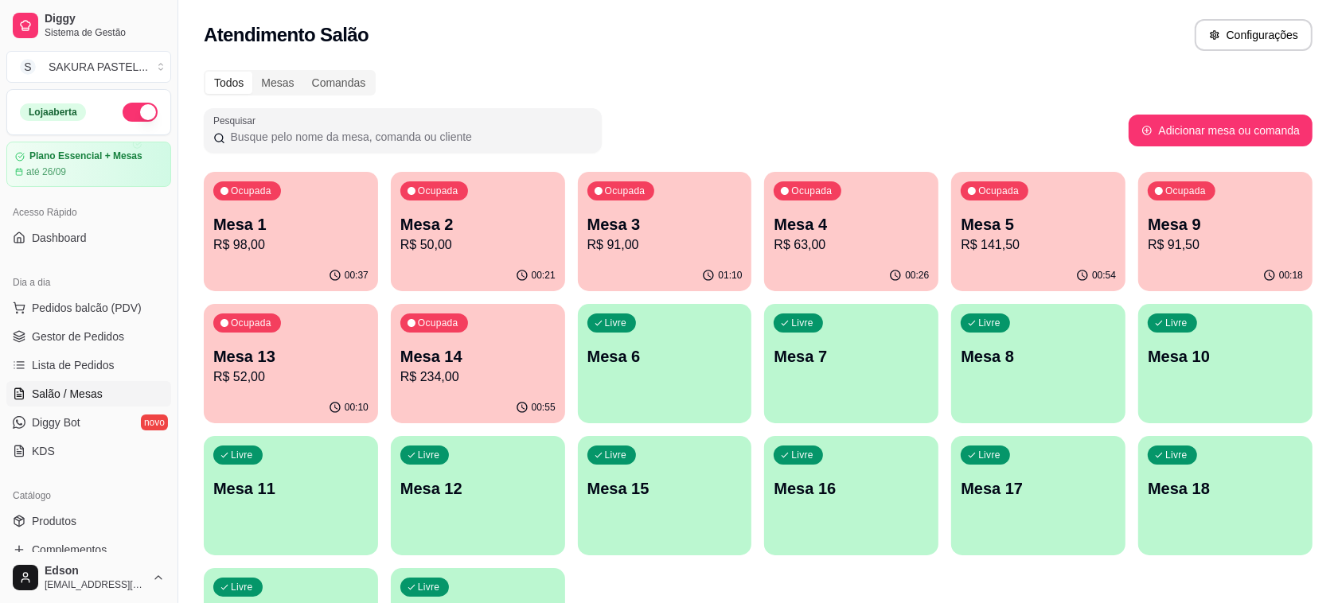
click at [334, 224] on p "Mesa 1" at bounding box center [290, 224] width 155 height 22
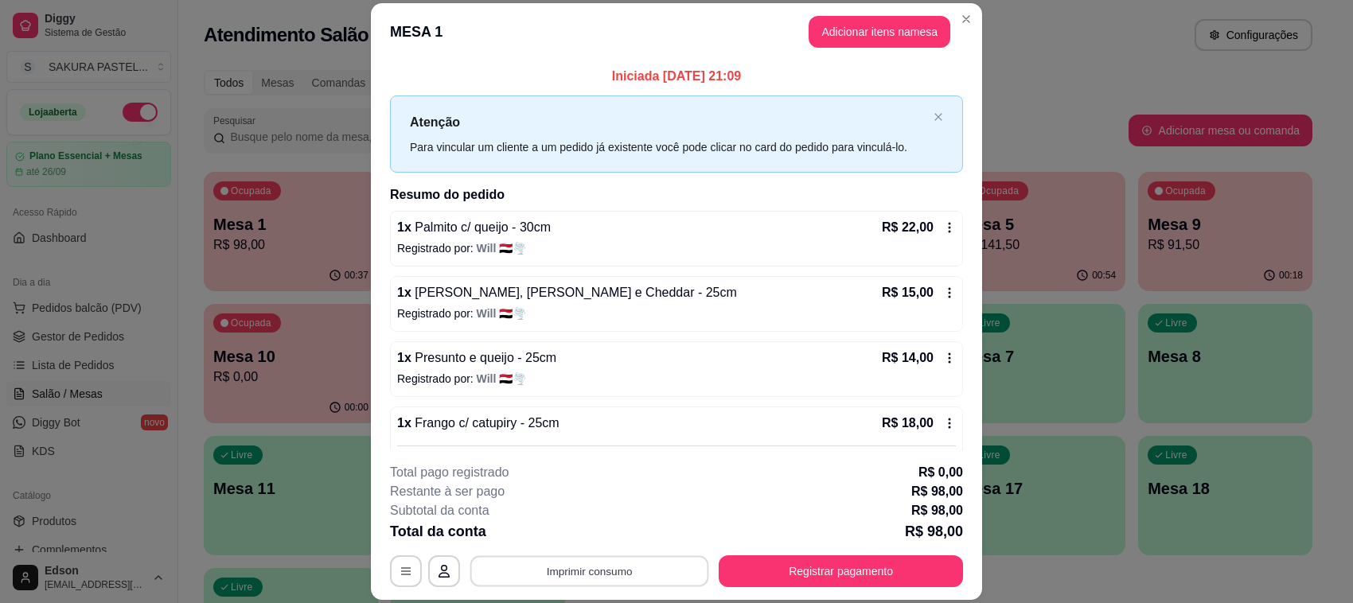
click at [630, 582] on button "Imprimir consumo" at bounding box center [589, 571] width 239 height 31
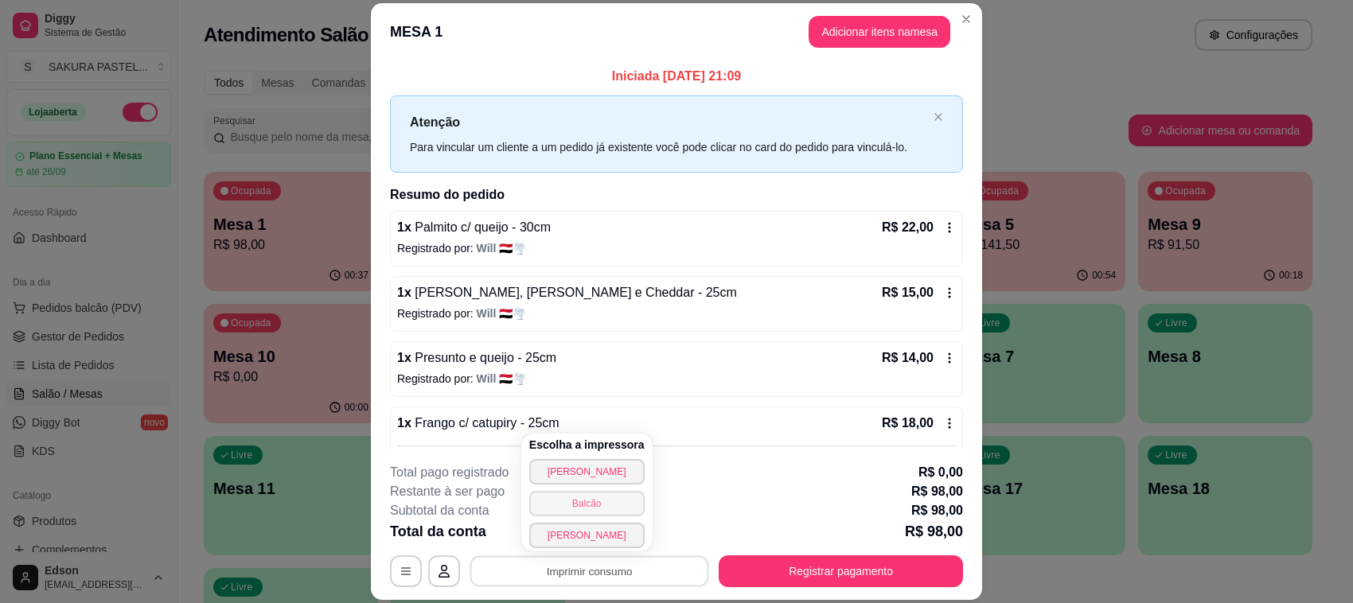
click at [606, 508] on button "Balcão" at bounding box center [586, 503] width 115 height 25
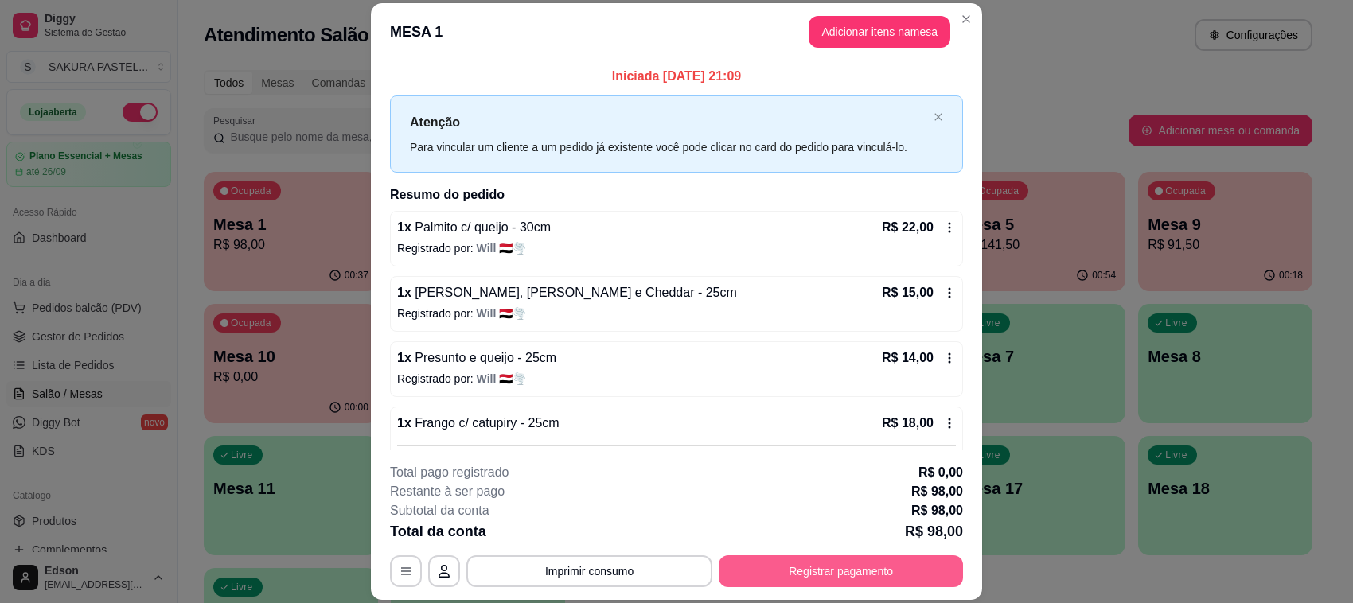
click at [905, 578] on button "Registrar pagamento" at bounding box center [841, 571] width 244 height 32
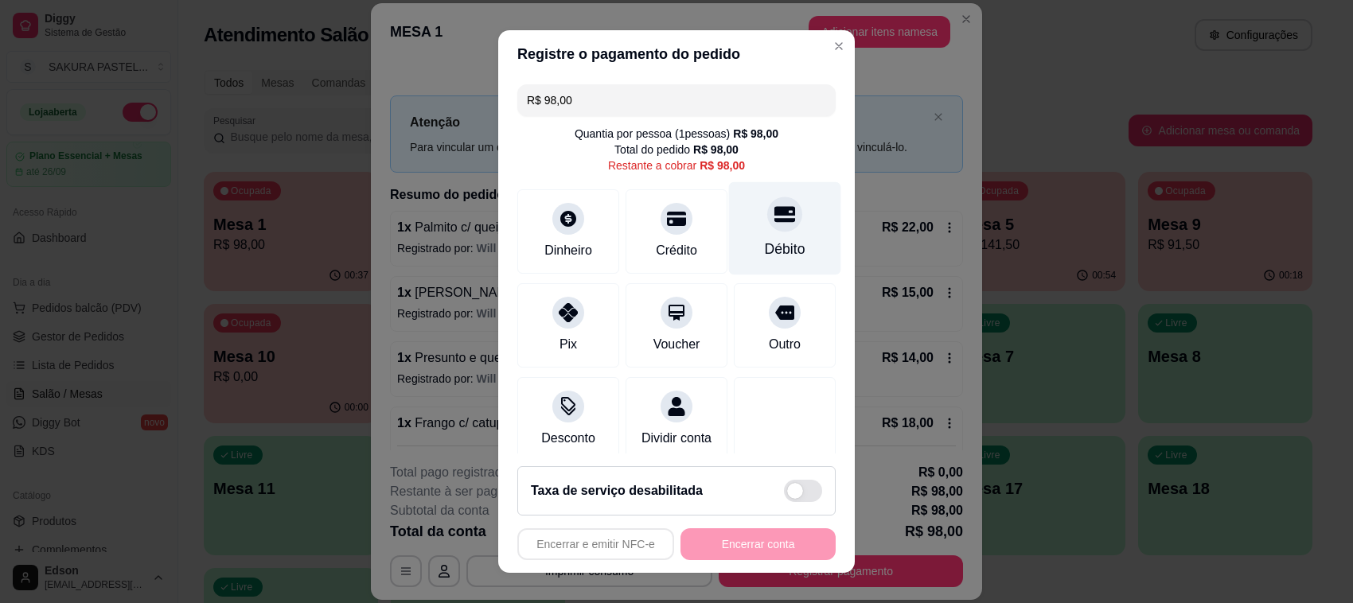
click at [765, 232] on div "Débito" at bounding box center [785, 228] width 112 height 93
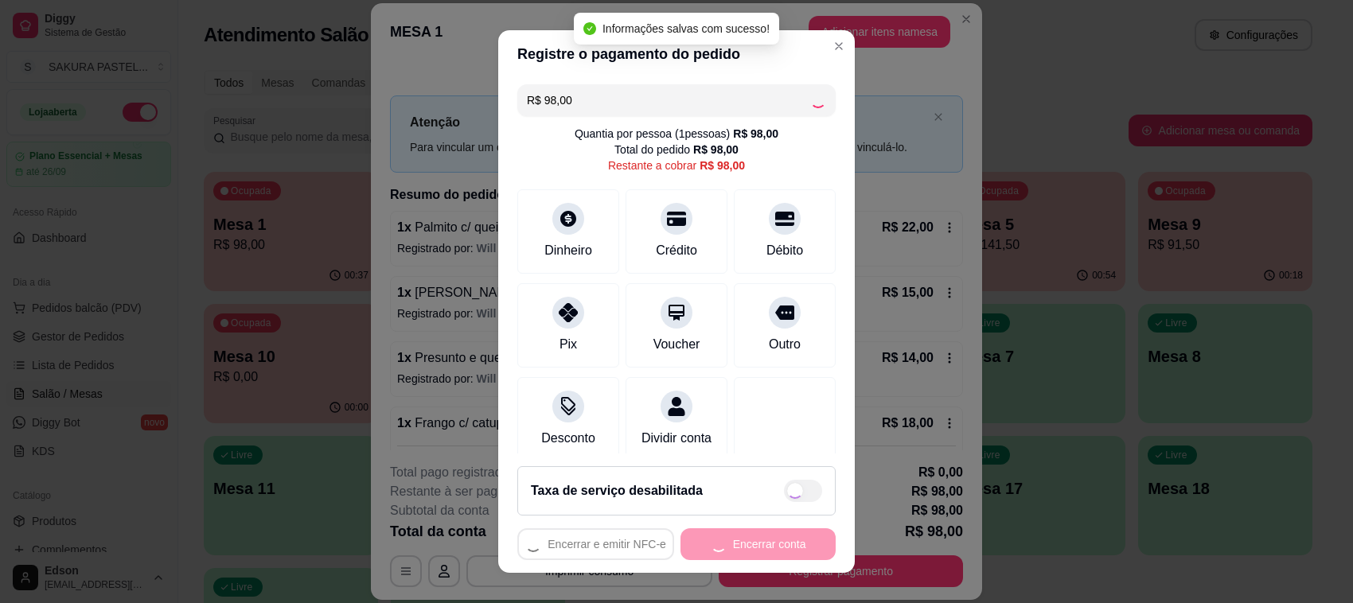
type input "R$ 0,00"
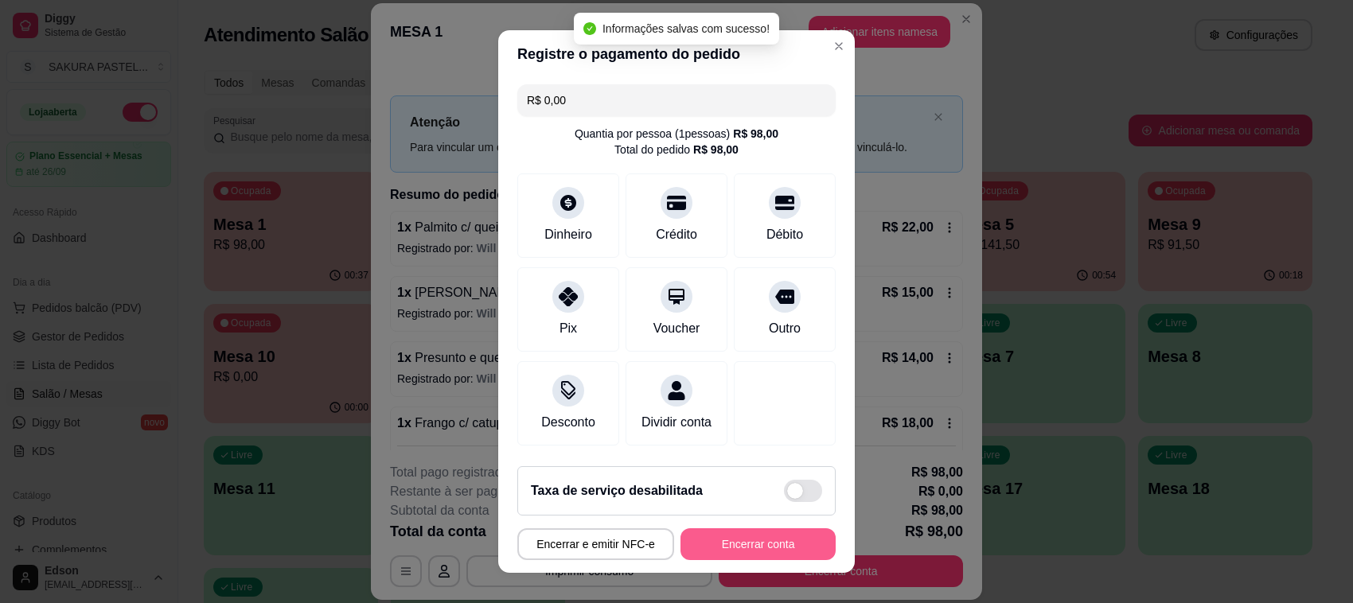
click at [784, 554] on button "Encerrar conta" at bounding box center [757, 544] width 155 height 32
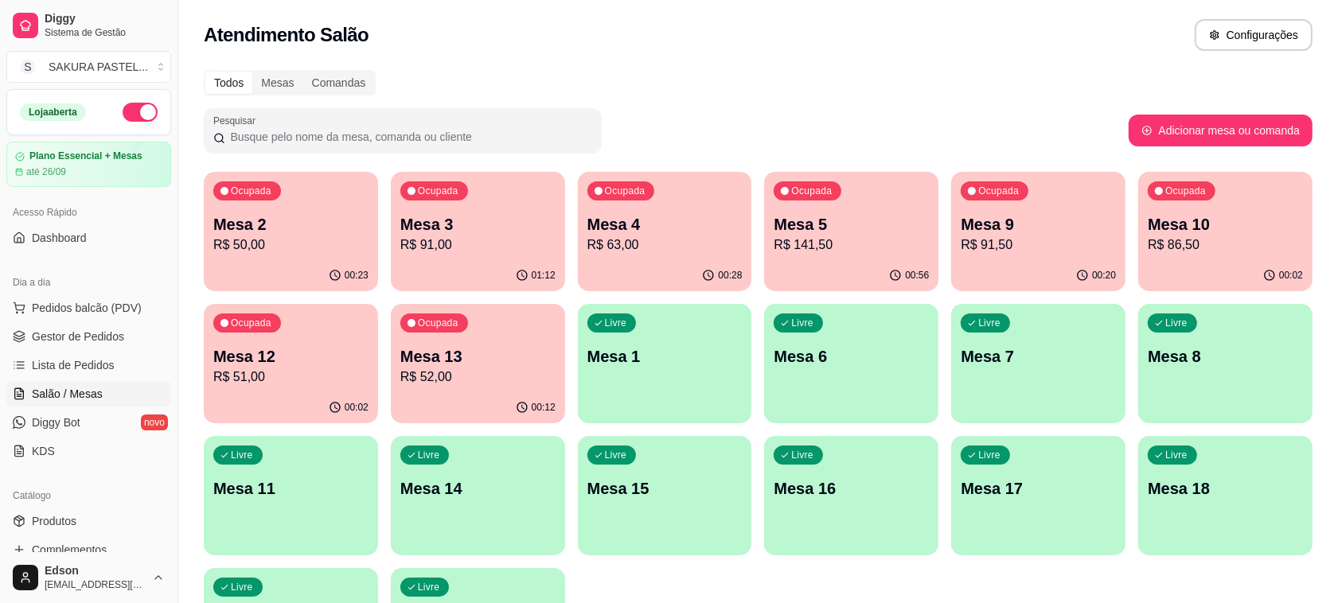
drag, startPoint x: 1059, startPoint y: 332, endPoint x: 1019, endPoint y: 127, distance: 208.3
click at [1019, 127] on div "Pesquisar" at bounding box center [666, 130] width 925 height 45
drag, startPoint x: 1028, startPoint y: 142, endPoint x: 1041, endPoint y: 97, distance: 46.3
click at [1041, 97] on div "Todos Mesas Comandas Pesquisar Adicionar mesa ou comanda Ocupada Mesa 2 R$ 50,0…" at bounding box center [757, 383] width 1159 height 646
click at [268, 225] on p "Mesa 2" at bounding box center [290, 224] width 155 height 22
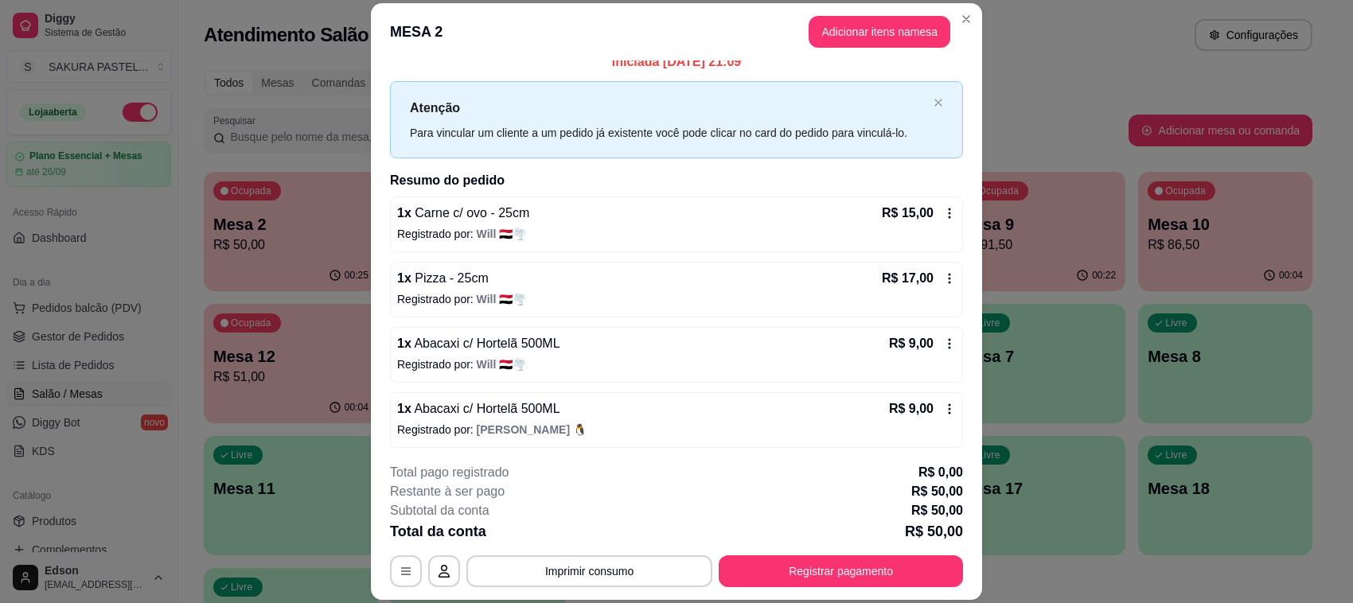
scroll to position [18, 0]
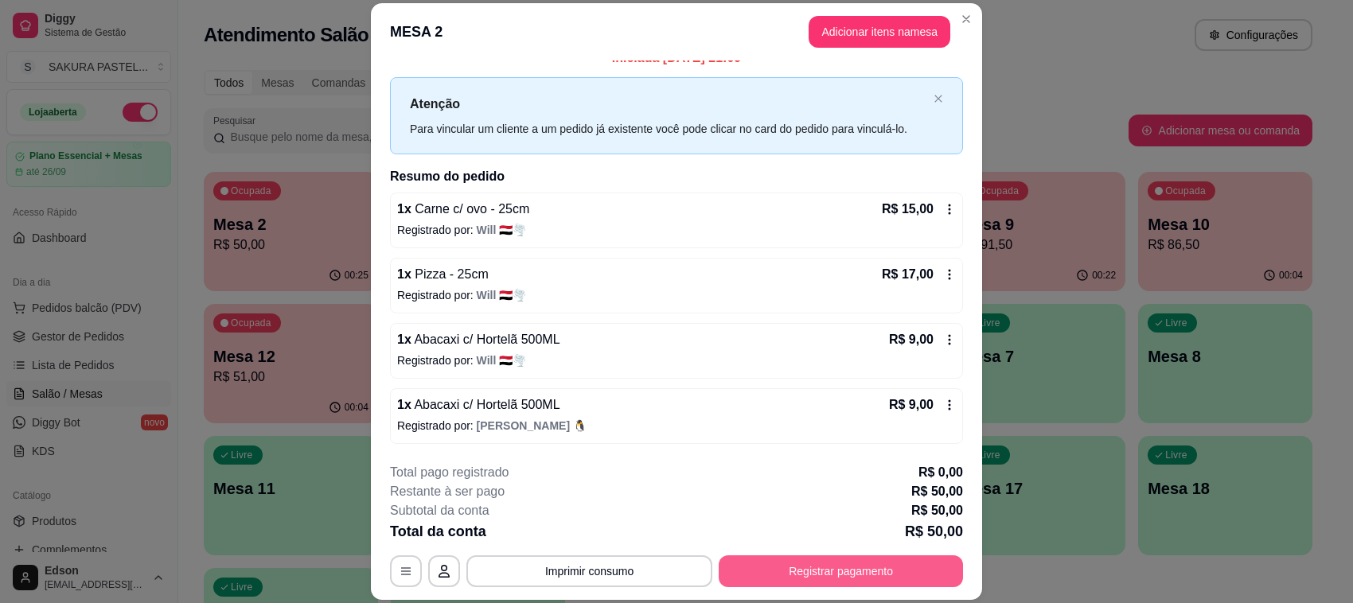
click at [894, 578] on button "Registrar pagamento" at bounding box center [841, 571] width 244 height 32
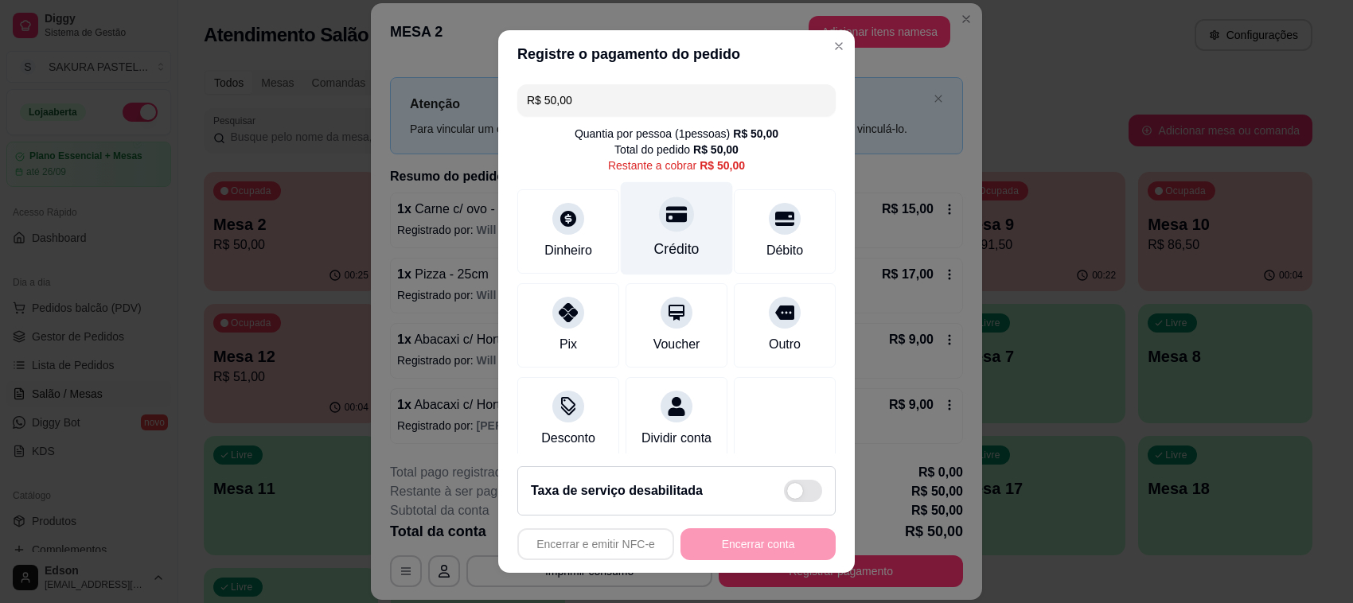
click at [666, 215] on icon at bounding box center [676, 214] width 21 height 16
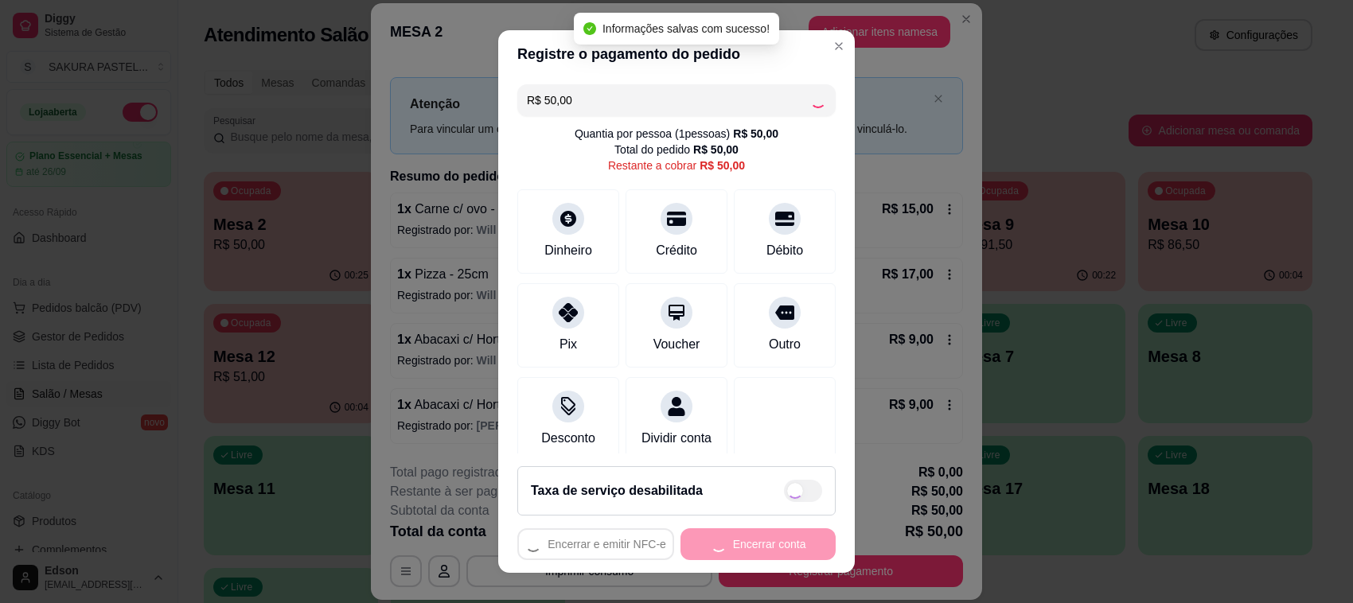
type input "R$ 0,00"
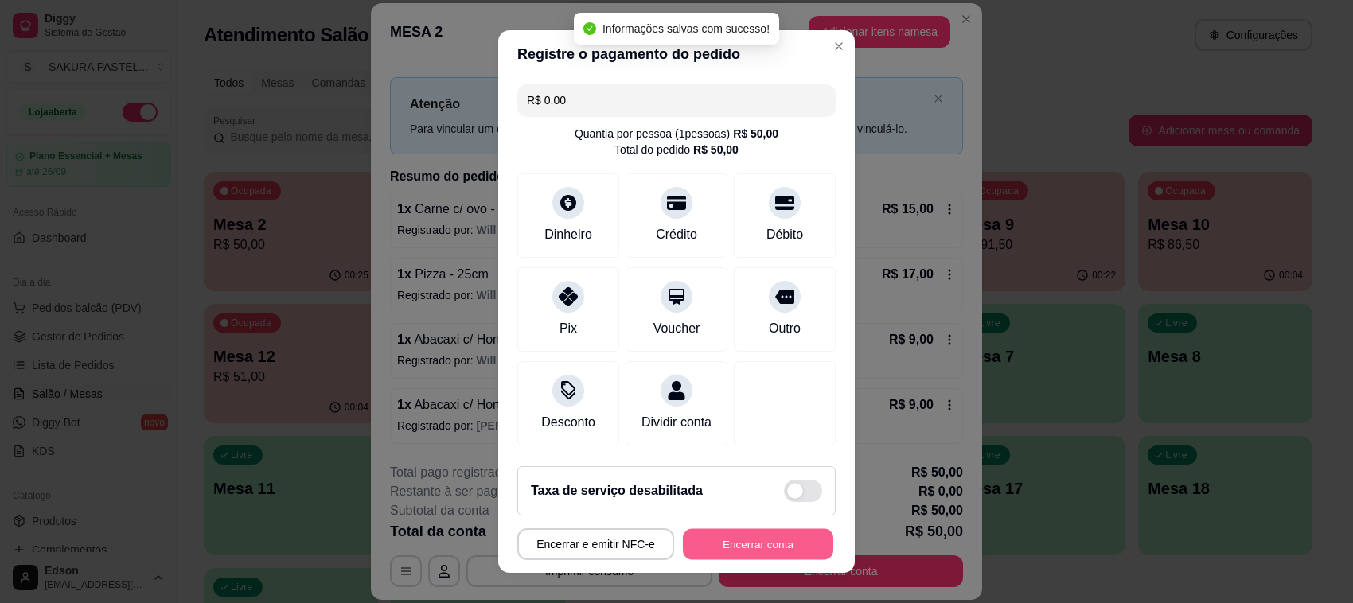
click at [754, 555] on button "Encerrar conta" at bounding box center [758, 544] width 150 height 31
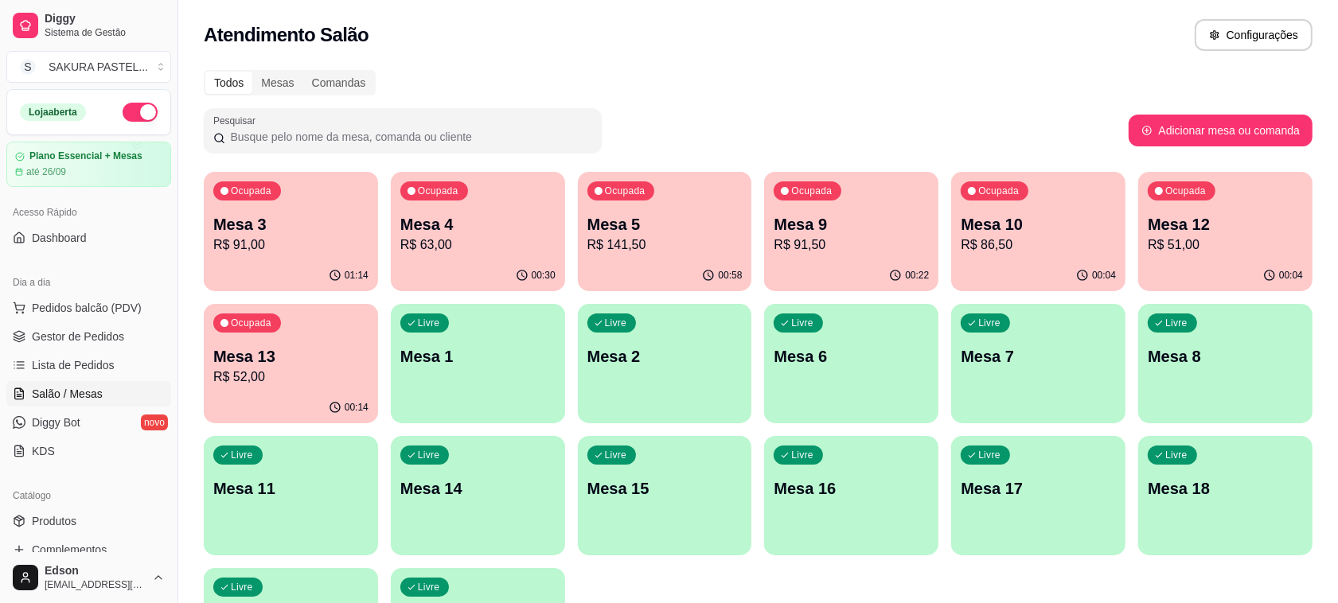
click at [650, 220] on p "Mesa 5" at bounding box center [664, 224] width 155 height 22
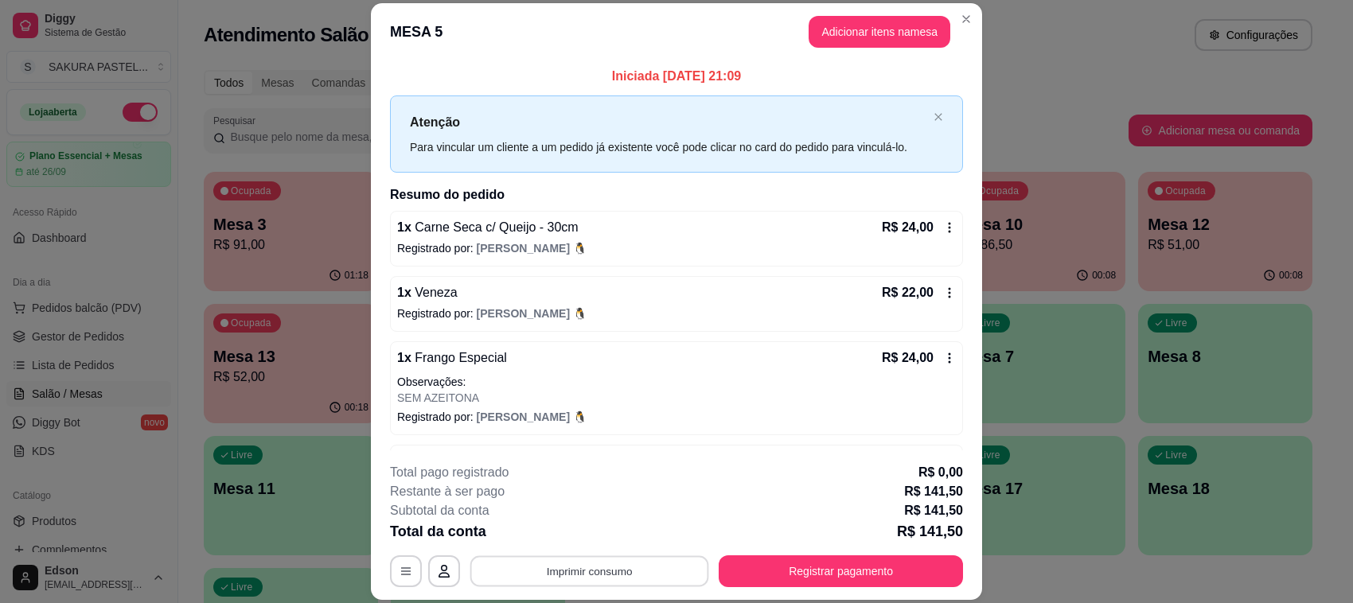
click at [621, 570] on button "Imprimir consumo" at bounding box center [589, 571] width 239 height 31
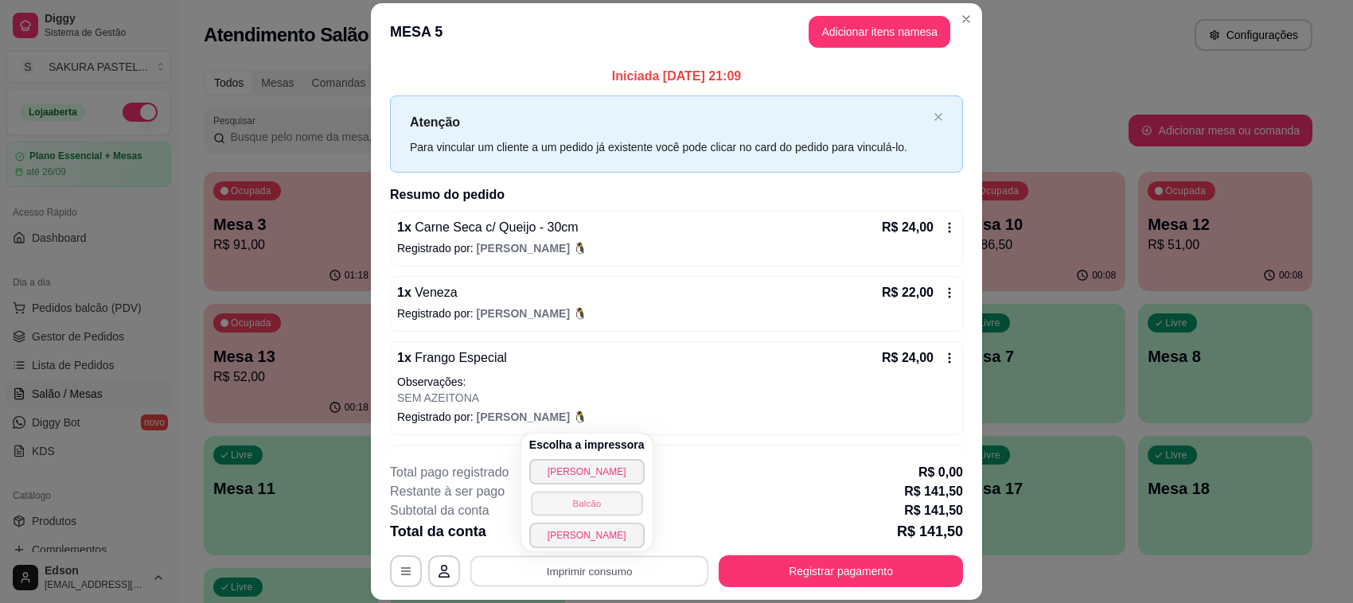
click at [602, 499] on button "Balcão" at bounding box center [586, 503] width 111 height 25
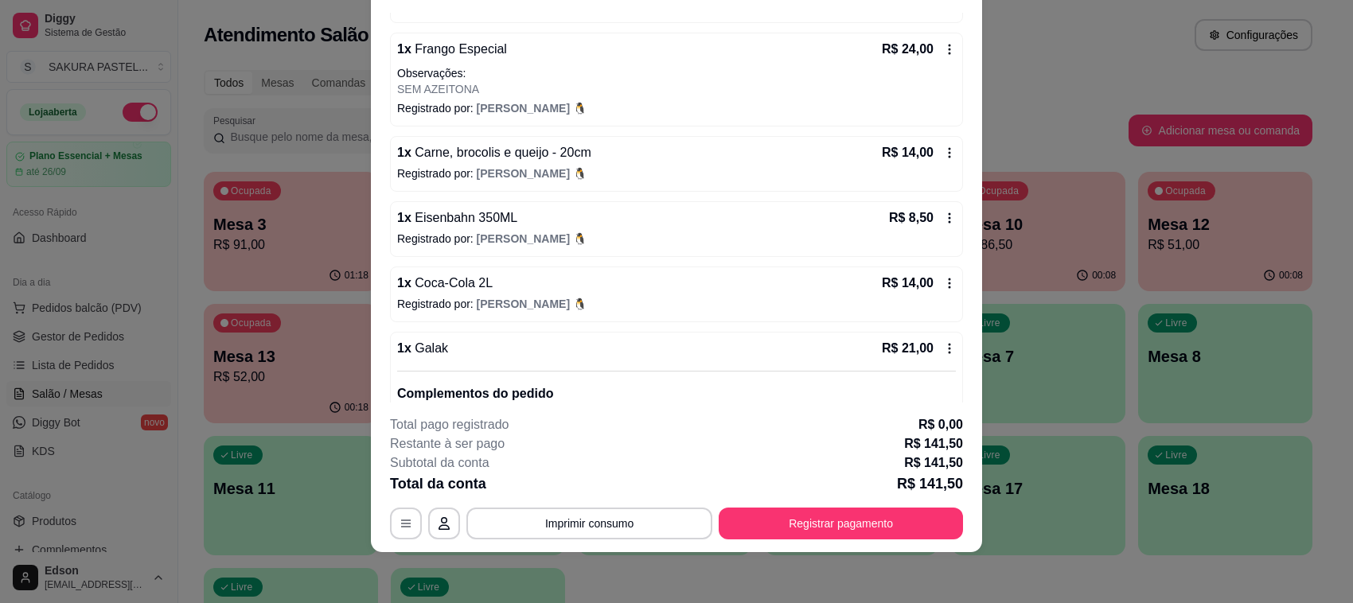
scroll to position [236, 0]
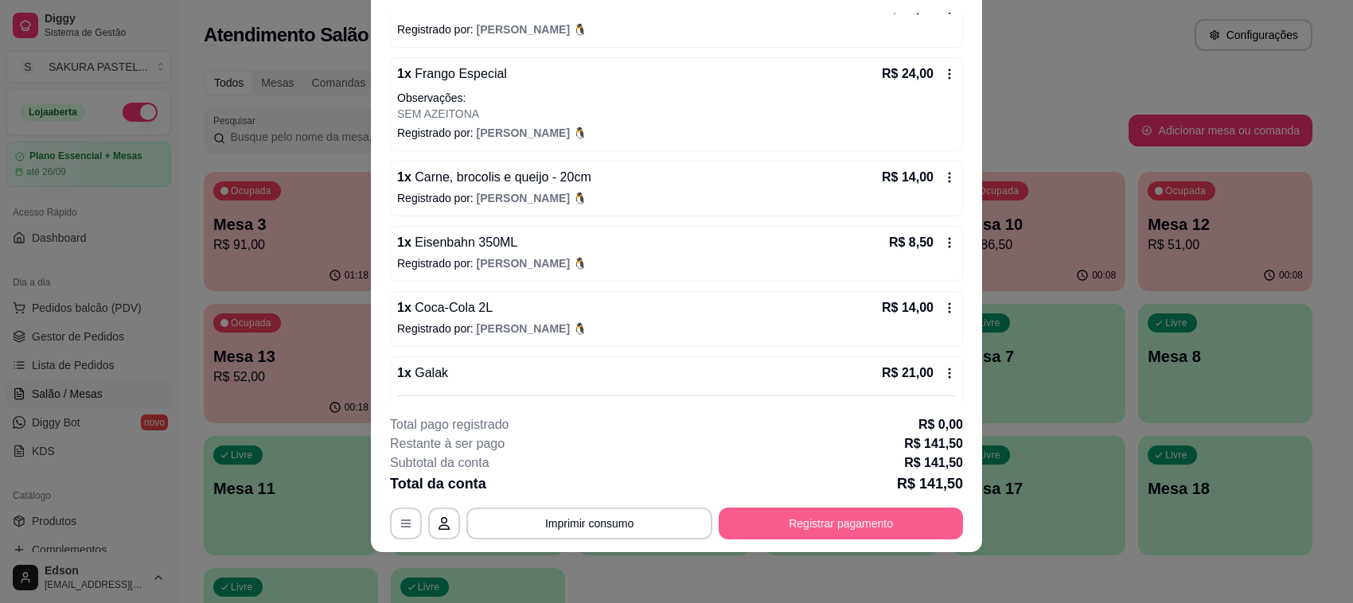
click at [881, 535] on button "Registrar pagamento" at bounding box center [841, 524] width 244 height 32
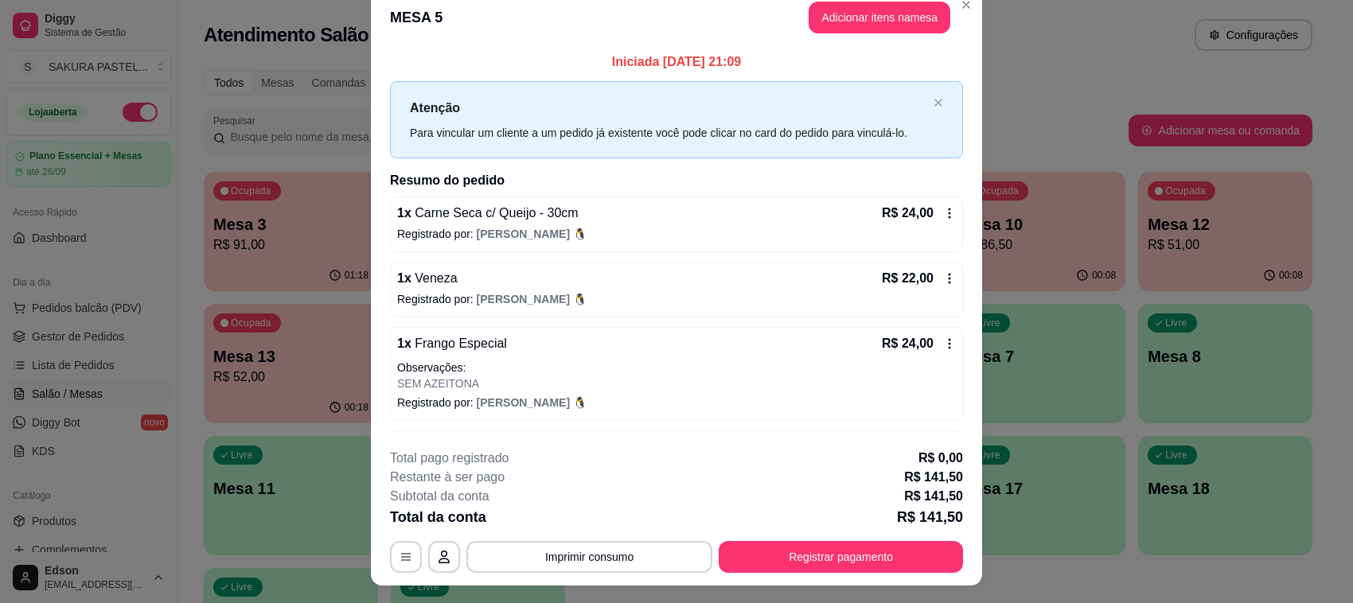
scroll to position [0, 0]
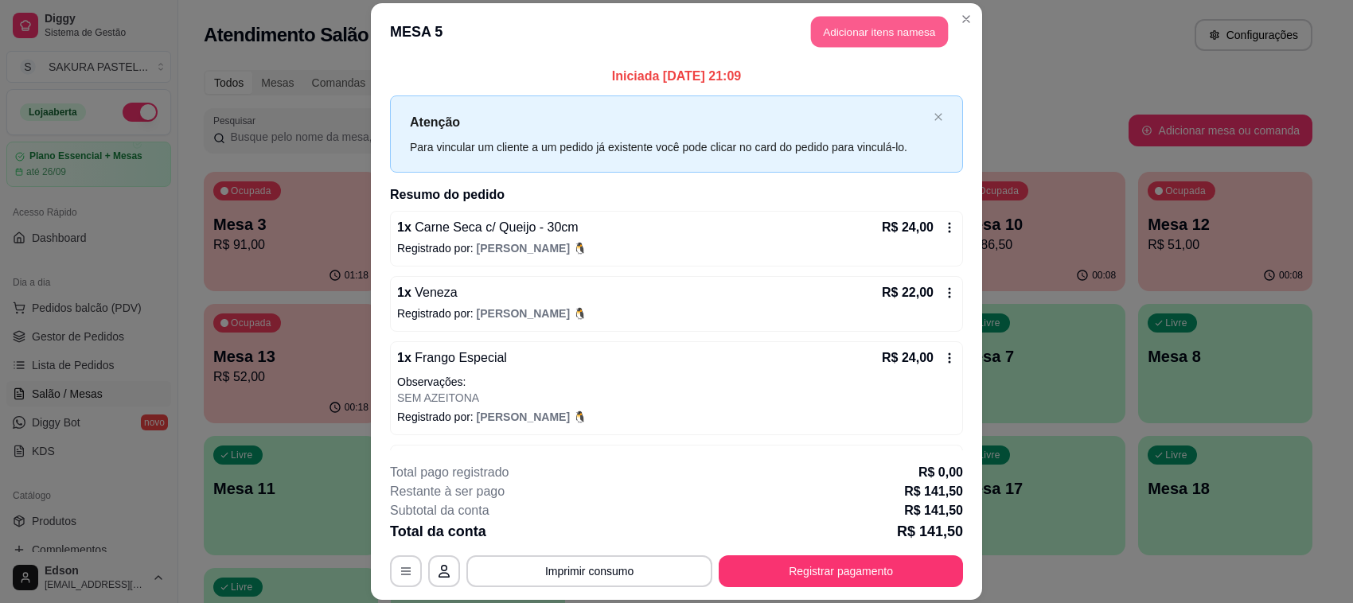
click at [872, 44] on button "Adicionar itens na mesa" at bounding box center [879, 31] width 137 height 31
click at [462, 128] on div "Pesquisa" at bounding box center [509, 106] width 939 height 45
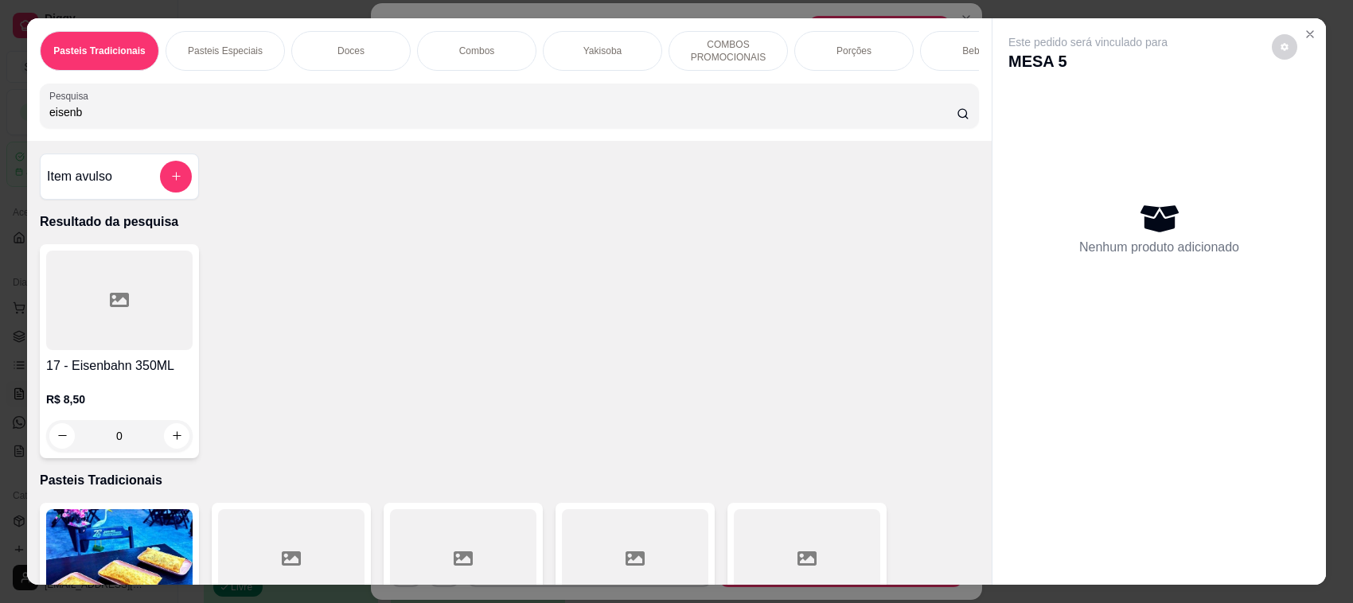
type input "eisenb"
click at [165, 317] on div at bounding box center [119, 300] width 146 height 99
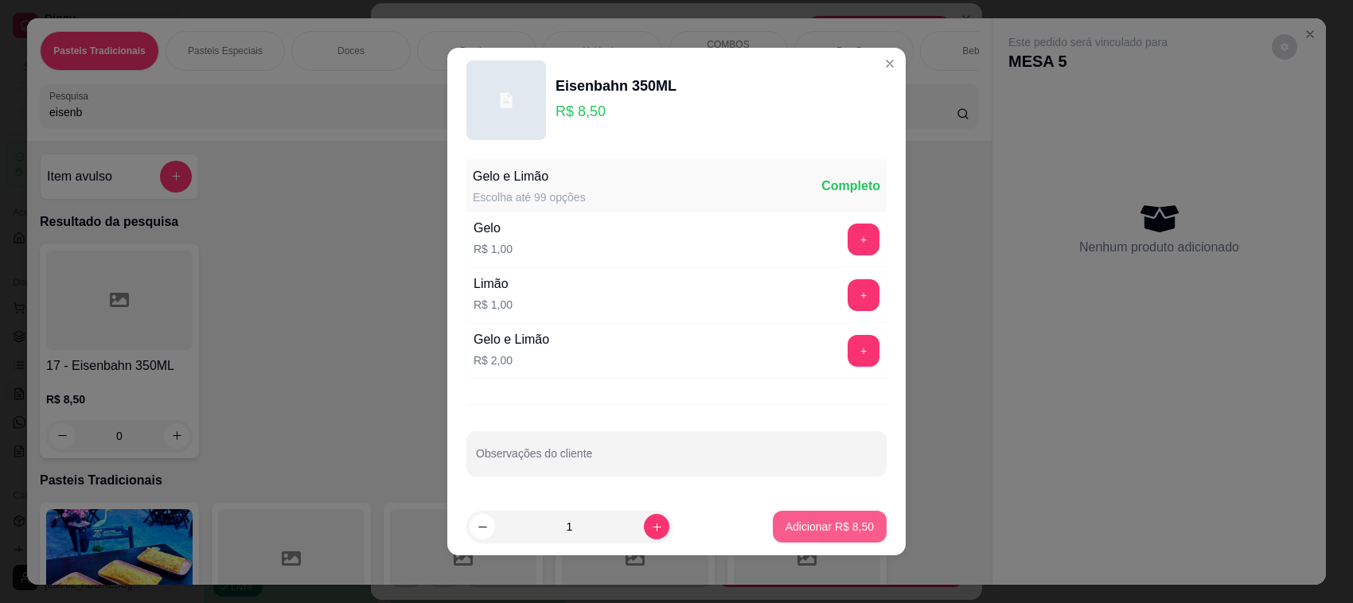
click at [832, 529] on p "Adicionar R$ 8,50" at bounding box center [829, 527] width 88 height 16
type input "1"
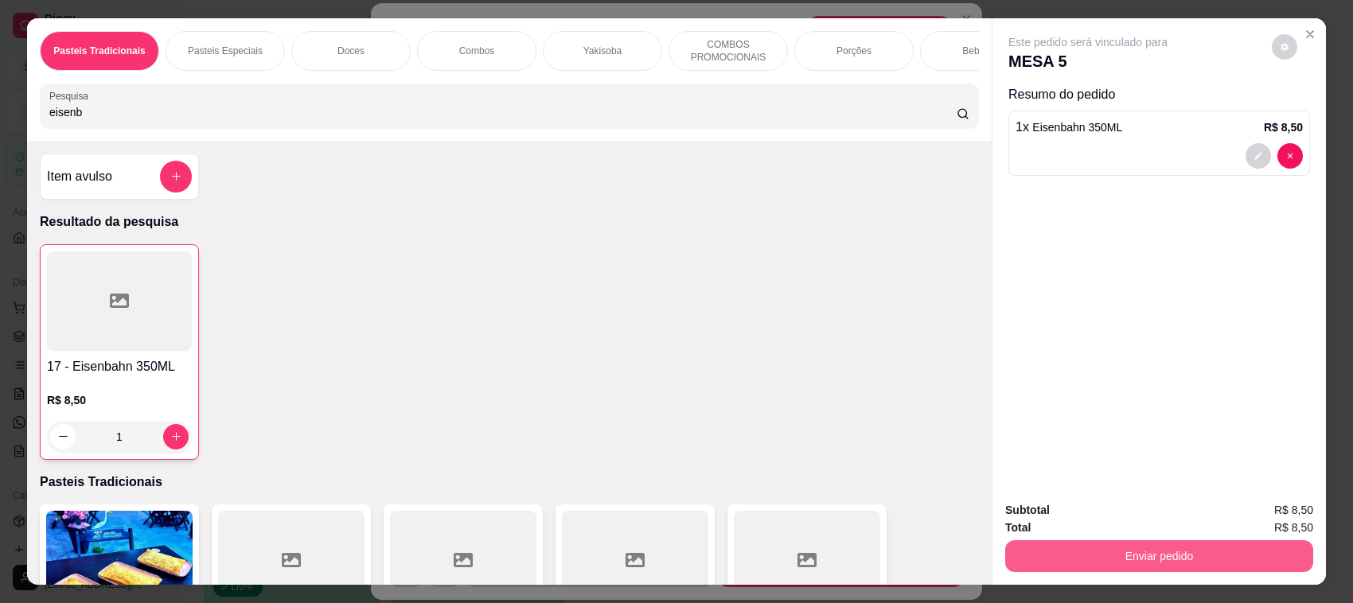
click at [1142, 561] on button "Enviar pedido" at bounding box center [1159, 556] width 308 height 32
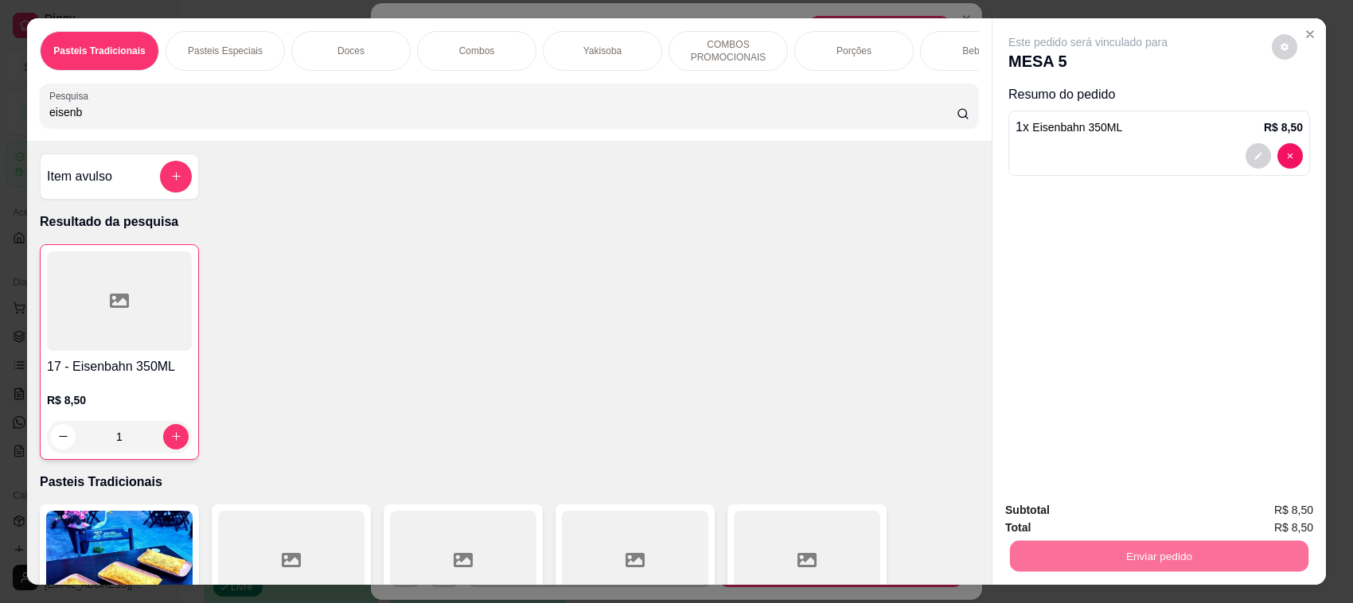
click at [1124, 510] on button "Não registrar e enviar pedido" at bounding box center [1105, 517] width 161 height 29
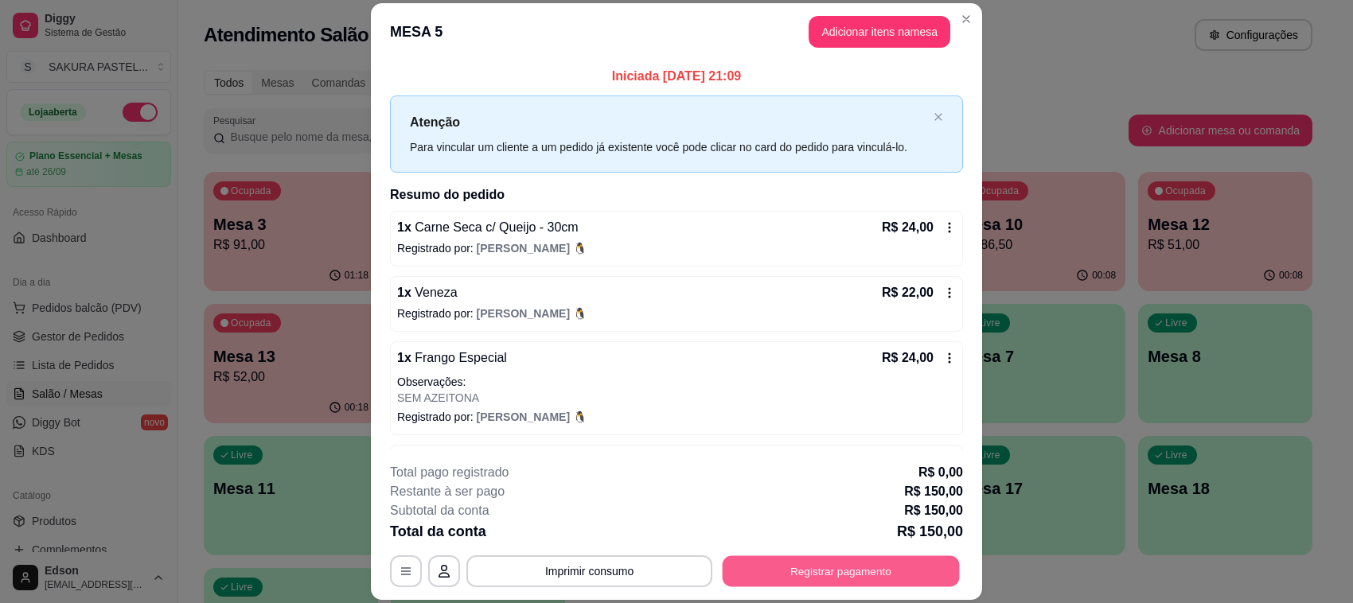
click at [945, 567] on button "Registrar pagamento" at bounding box center [841, 571] width 237 height 31
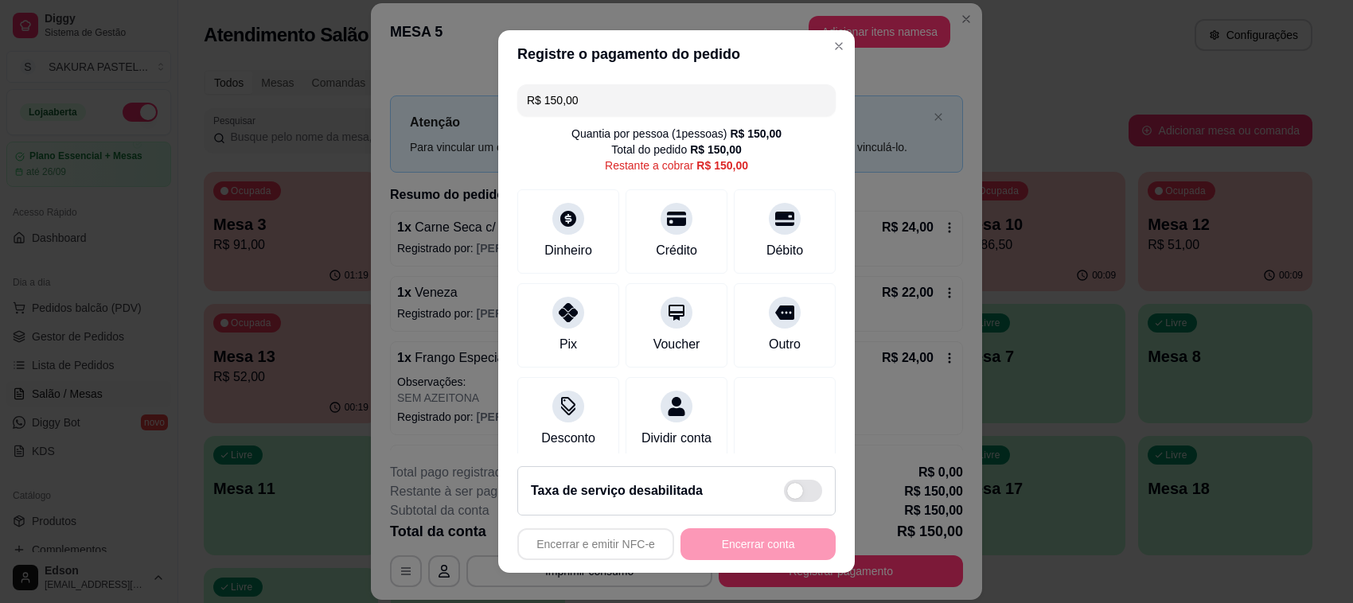
click at [645, 110] on input "R$ 150,00" at bounding box center [676, 100] width 299 height 32
click at [764, 232] on div "Débito" at bounding box center [785, 228] width 112 height 93
drag, startPoint x: 634, startPoint y: 252, endPoint x: 716, endPoint y: 364, distance: 138.3
click at [656, 248] on div "Crédito" at bounding box center [676, 250] width 41 height 19
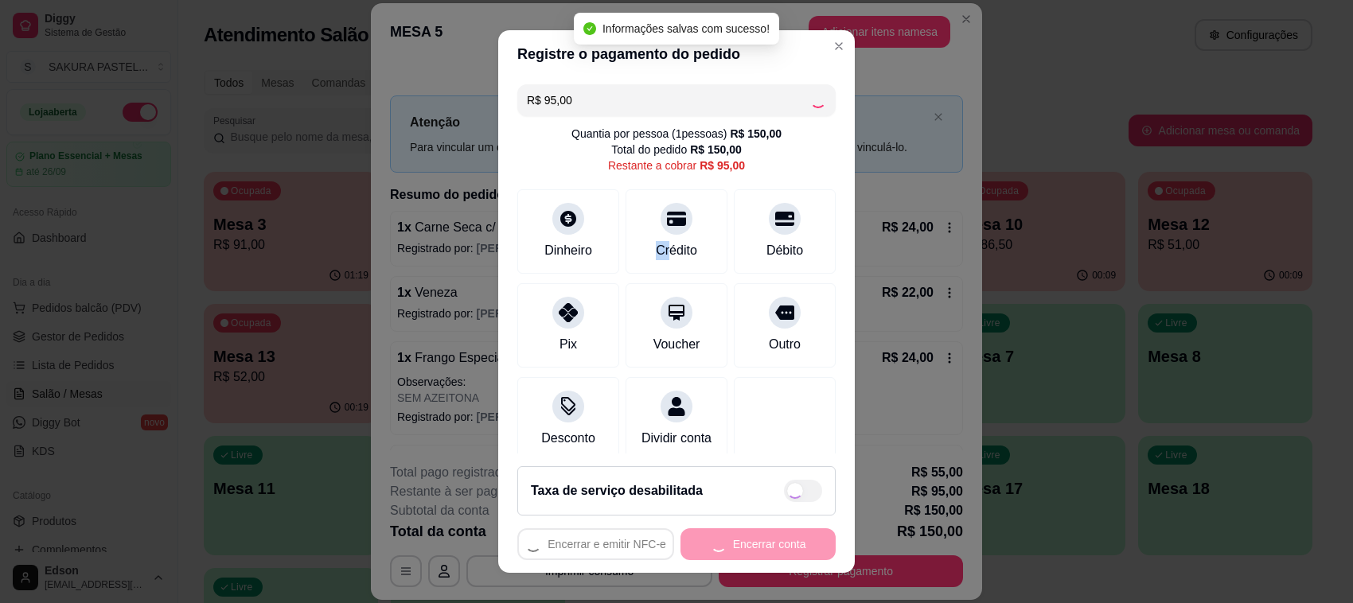
type input "R$ 0,00"
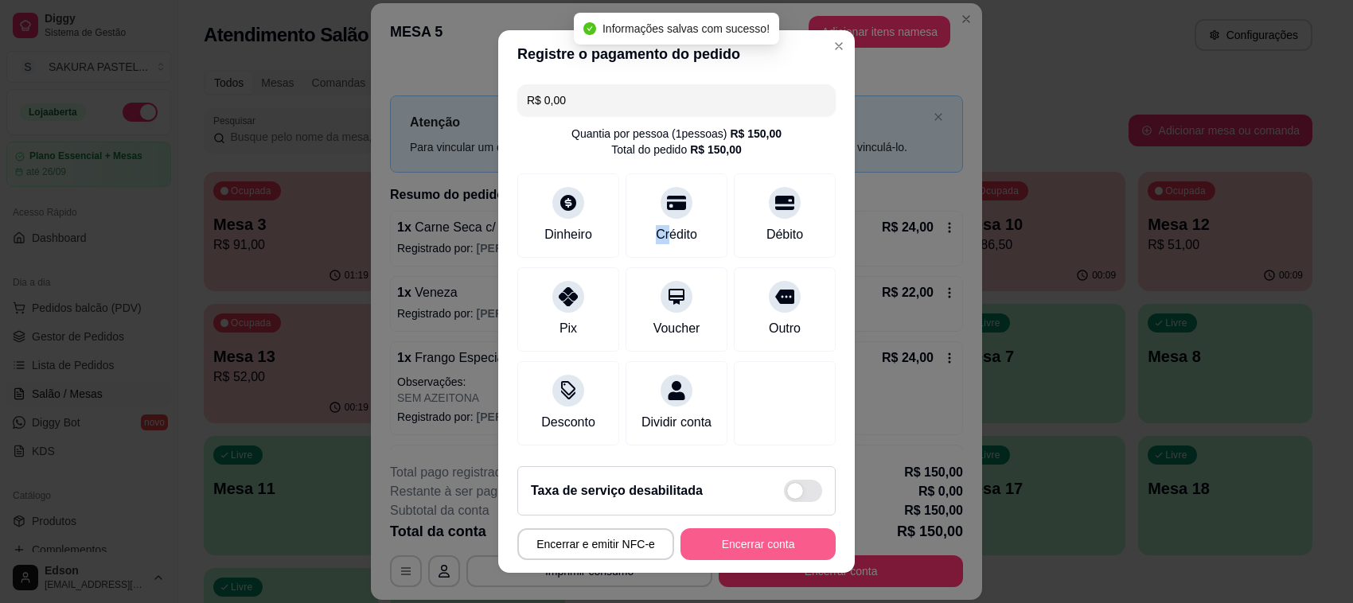
click at [778, 541] on button "Encerrar conta" at bounding box center [757, 544] width 155 height 32
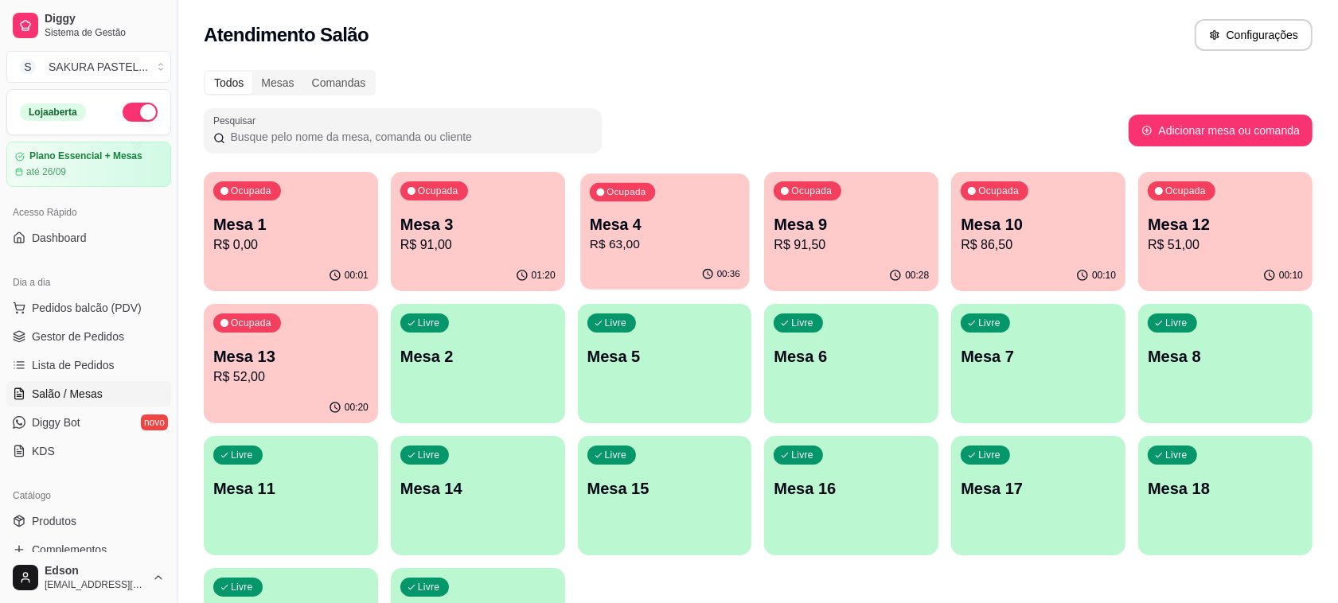
click at [676, 220] on p "Mesa 4" at bounding box center [665, 224] width 150 height 21
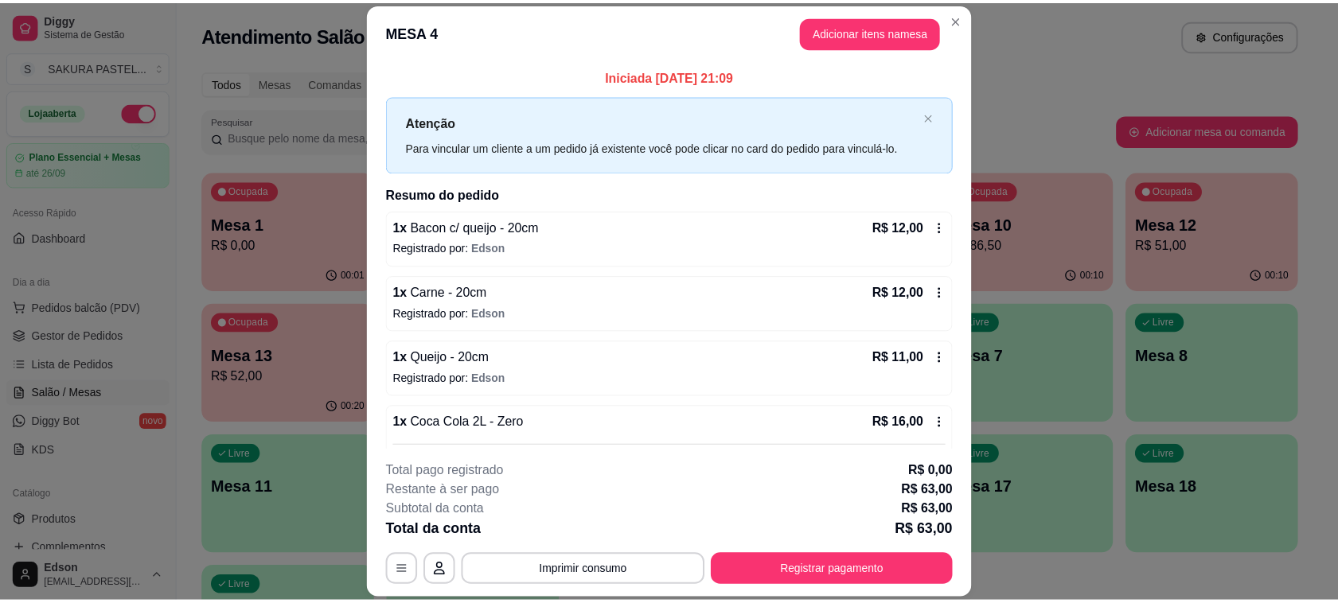
scroll to position [173, 0]
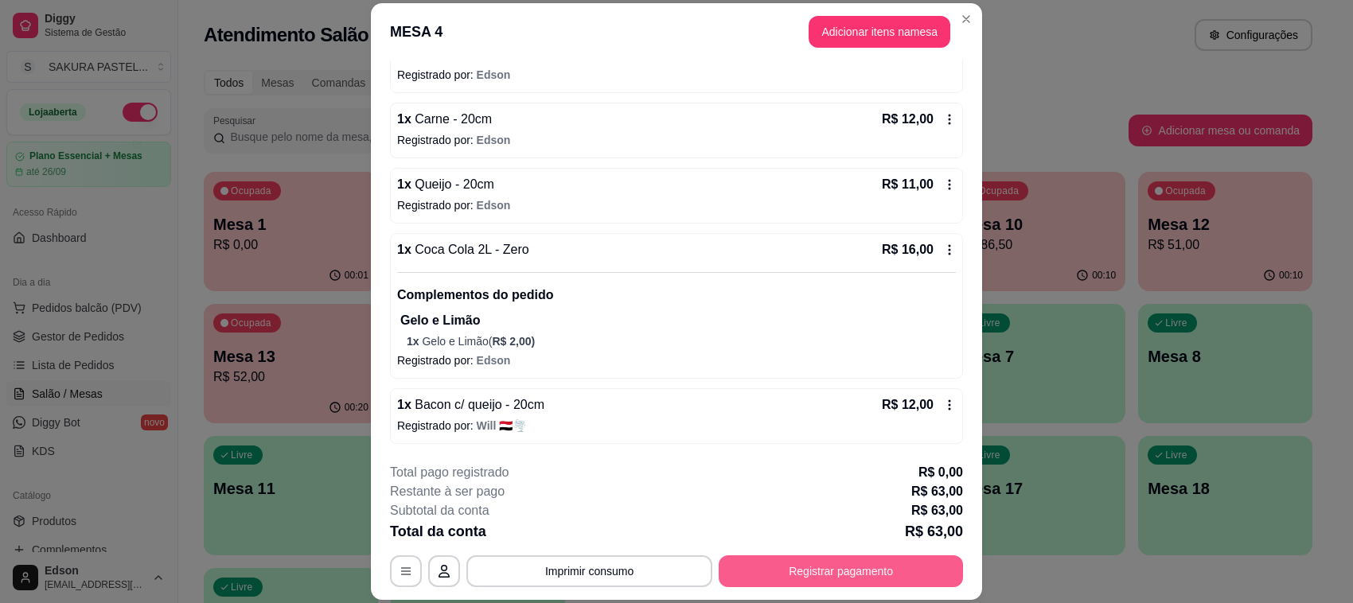
click at [841, 558] on button "Registrar pagamento" at bounding box center [841, 571] width 244 height 32
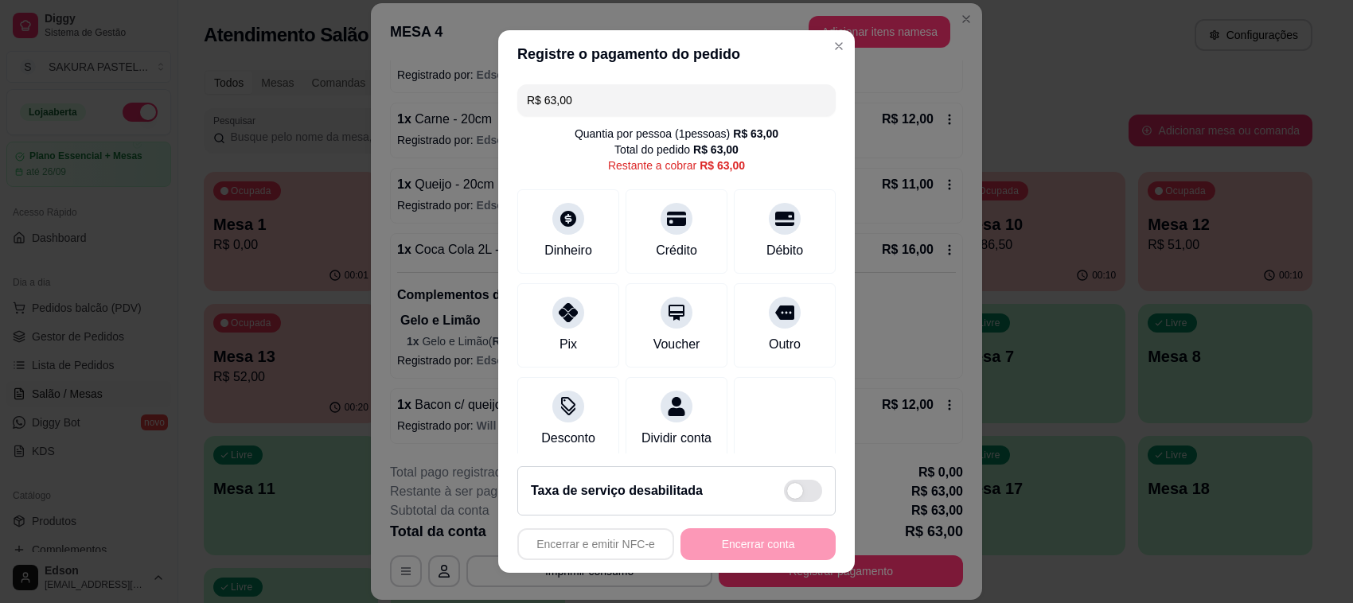
click at [812, 249] on div "R$ 63,00 Quantia por pessoa ( 1 pessoas) R$ 63,00 Total do pedido R$ 63,00 Rest…" at bounding box center [676, 266] width 356 height 376
click at [781, 224] on div "Débito" at bounding box center [785, 228] width 112 height 93
type input "R$ 0,00"
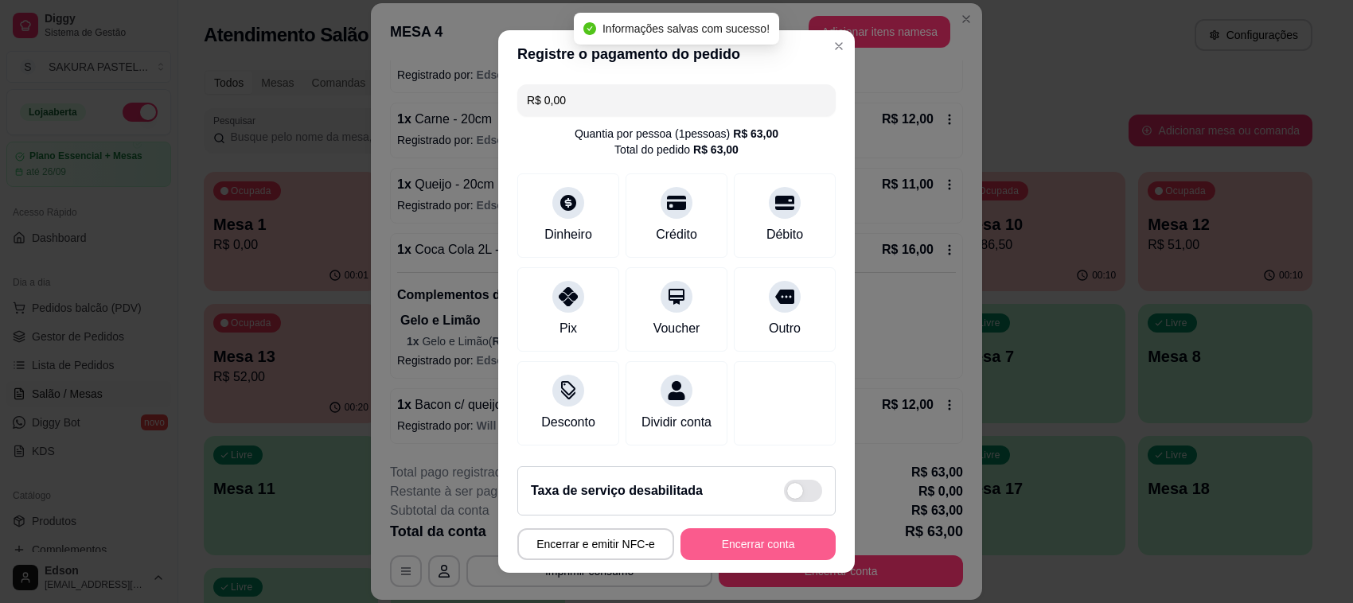
click at [796, 533] on button "Encerrar conta" at bounding box center [757, 544] width 155 height 32
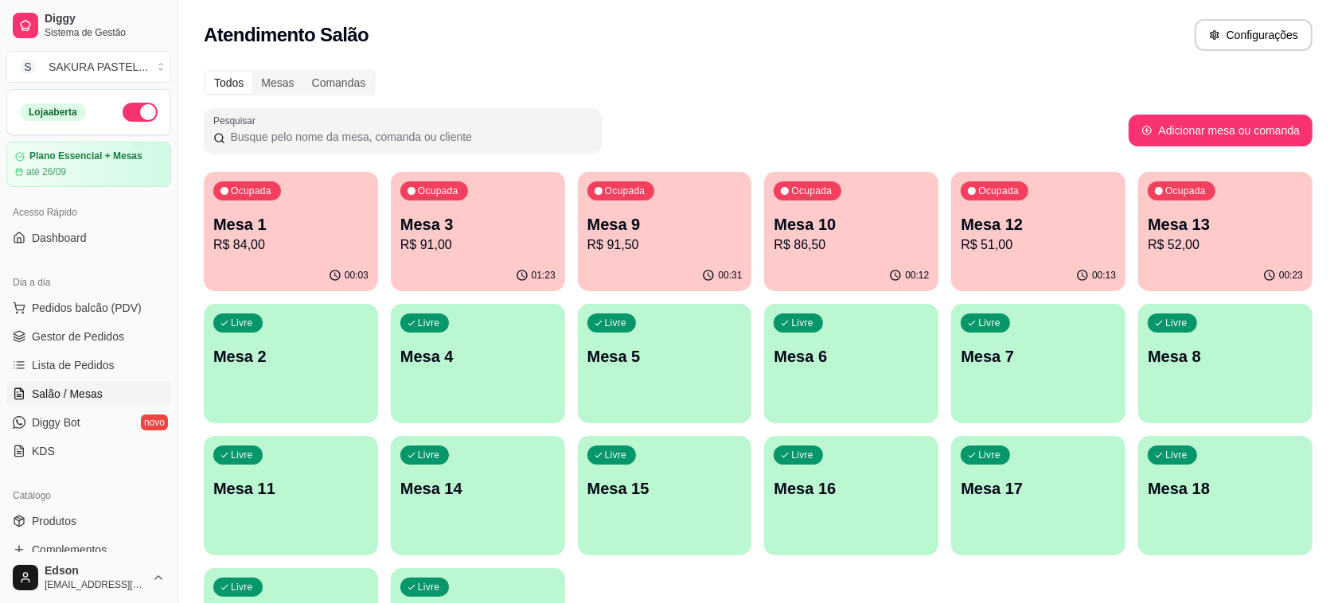
scroll to position [406, 0]
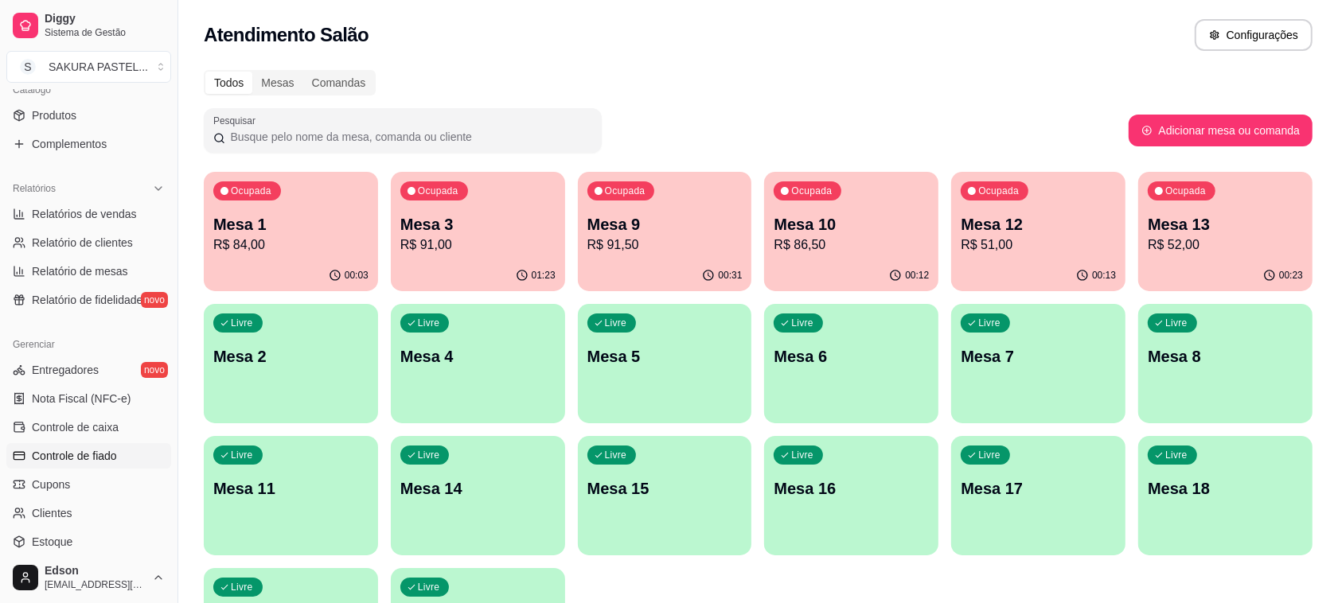
click at [92, 466] on link "Controle de fiado" at bounding box center [88, 455] width 165 height 25
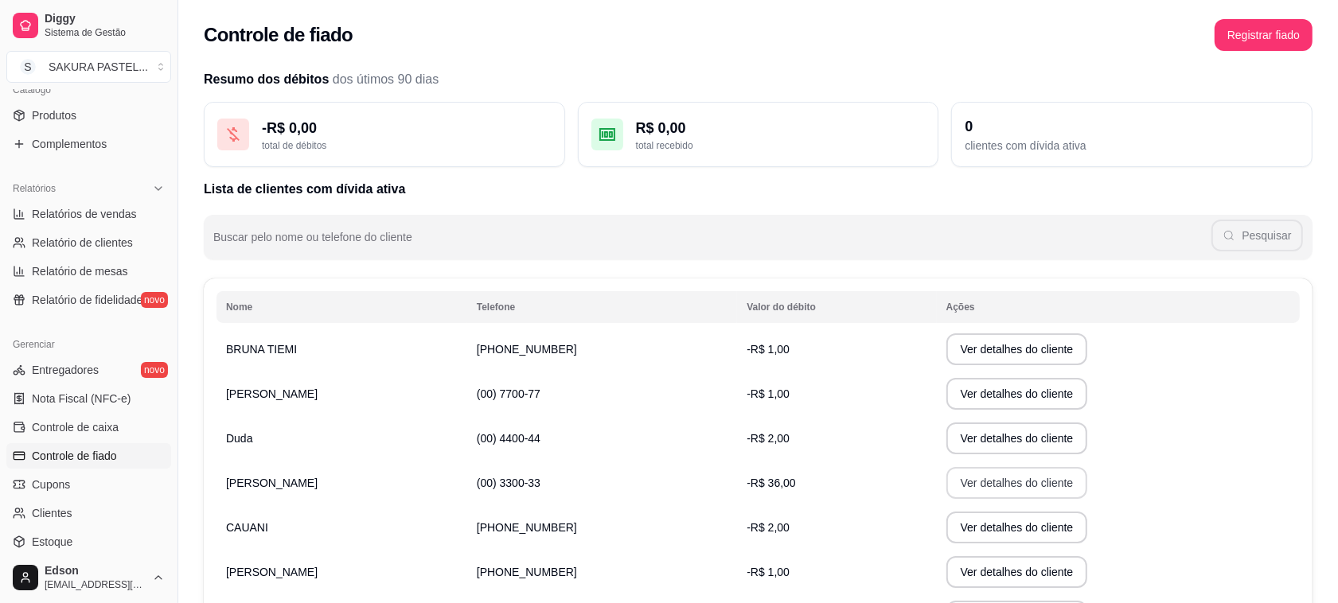
click at [946, 473] on button "Ver detalhes do cliente" at bounding box center [1017, 483] width 142 height 32
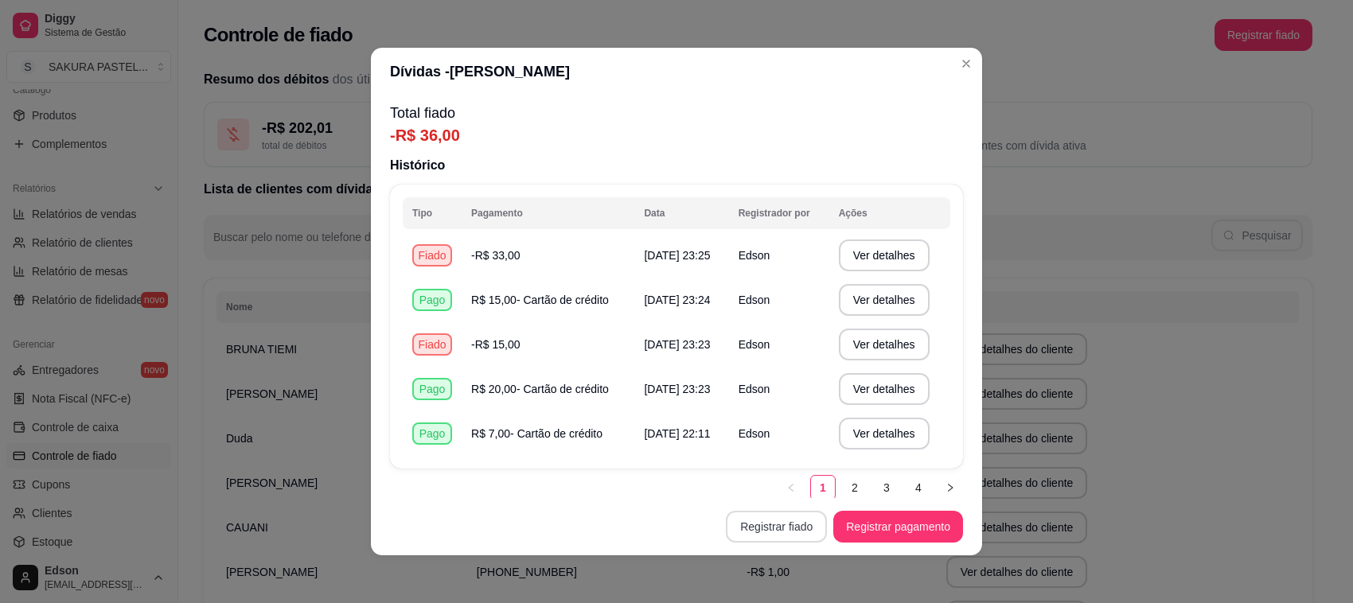
click at [758, 521] on button "Registrar fiado" at bounding box center [776, 527] width 101 height 32
click at [773, 522] on button "Registrar fiado" at bounding box center [776, 527] width 101 height 32
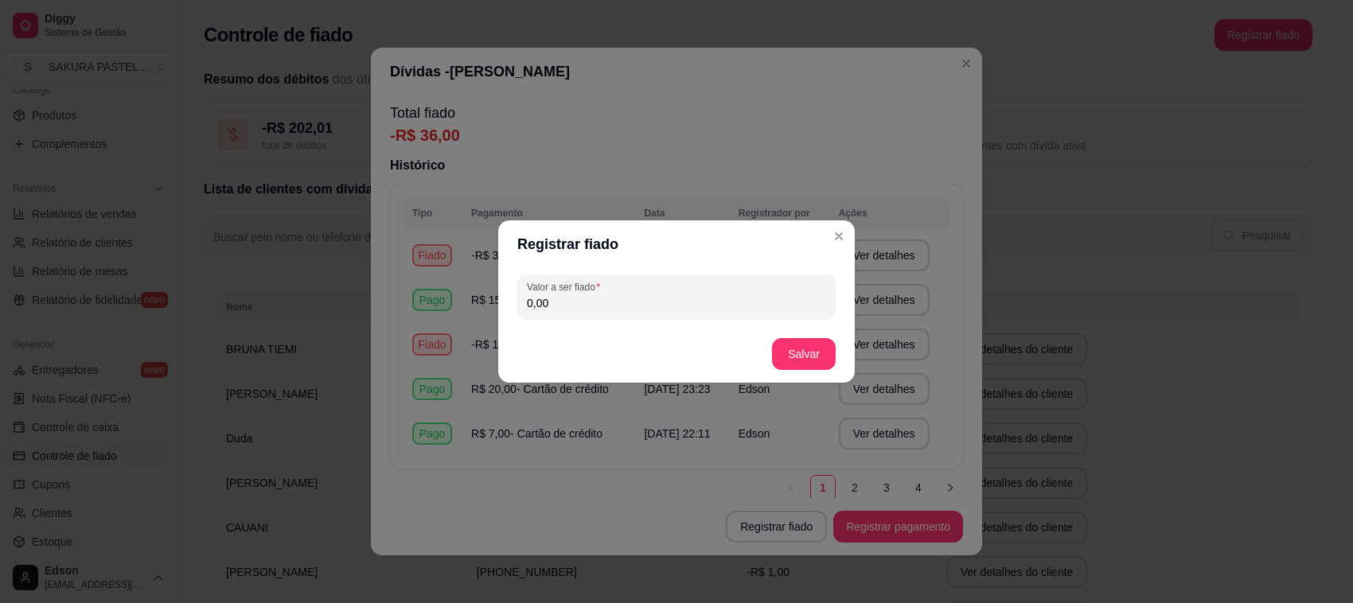
click at [691, 295] on input "0,00" at bounding box center [676, 303] width 299 height 16
type input "15,00"
click at [824, 364] on button "Salvar" at bounding box center [804, 354] width 64 height 32
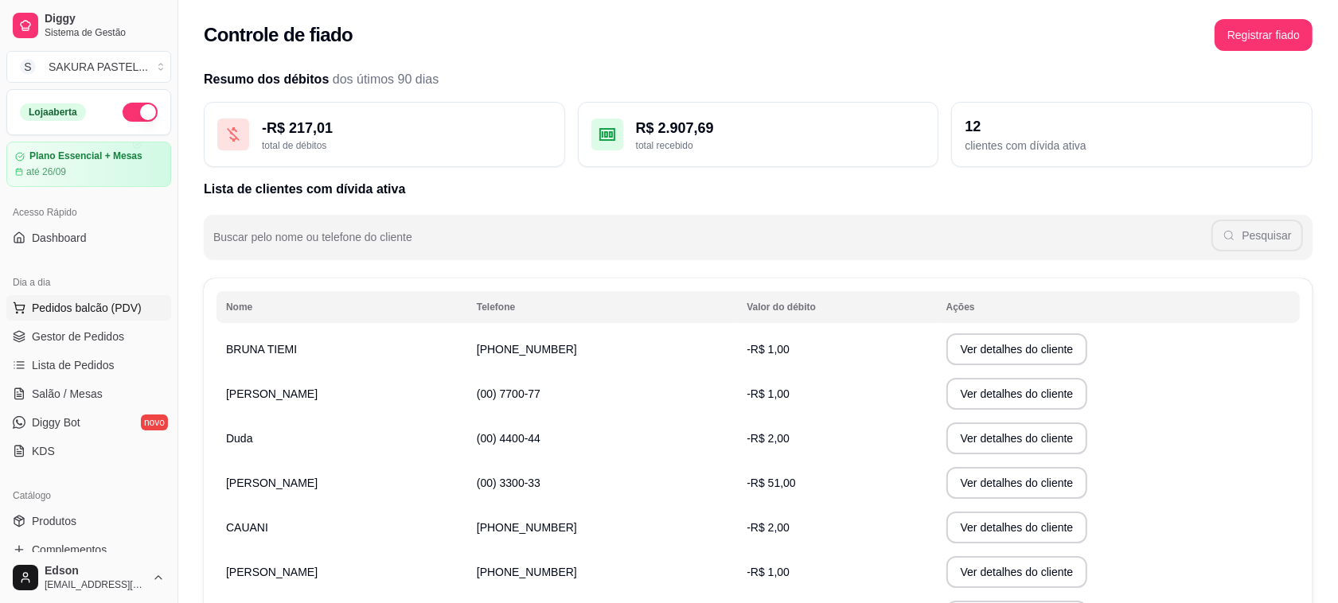
click at [93, 298] on button "Pedidos balcão (PDV)" at bounding box center [88, 307] width 165 height 25
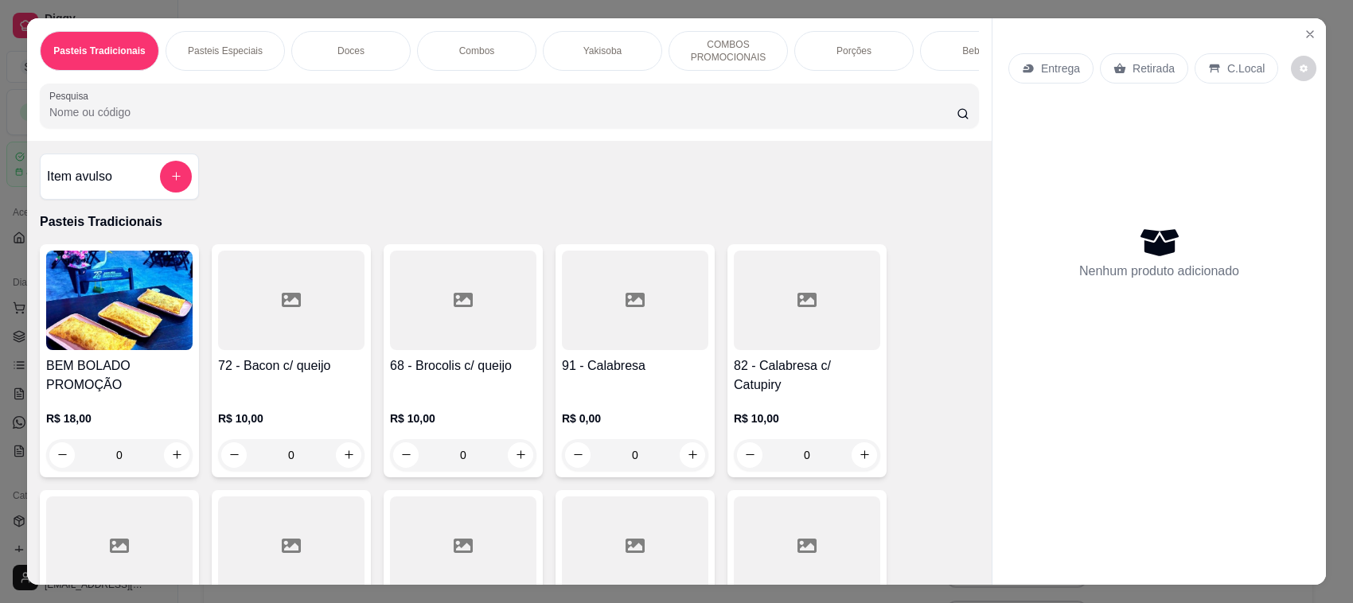
scroll to position [376, 0]
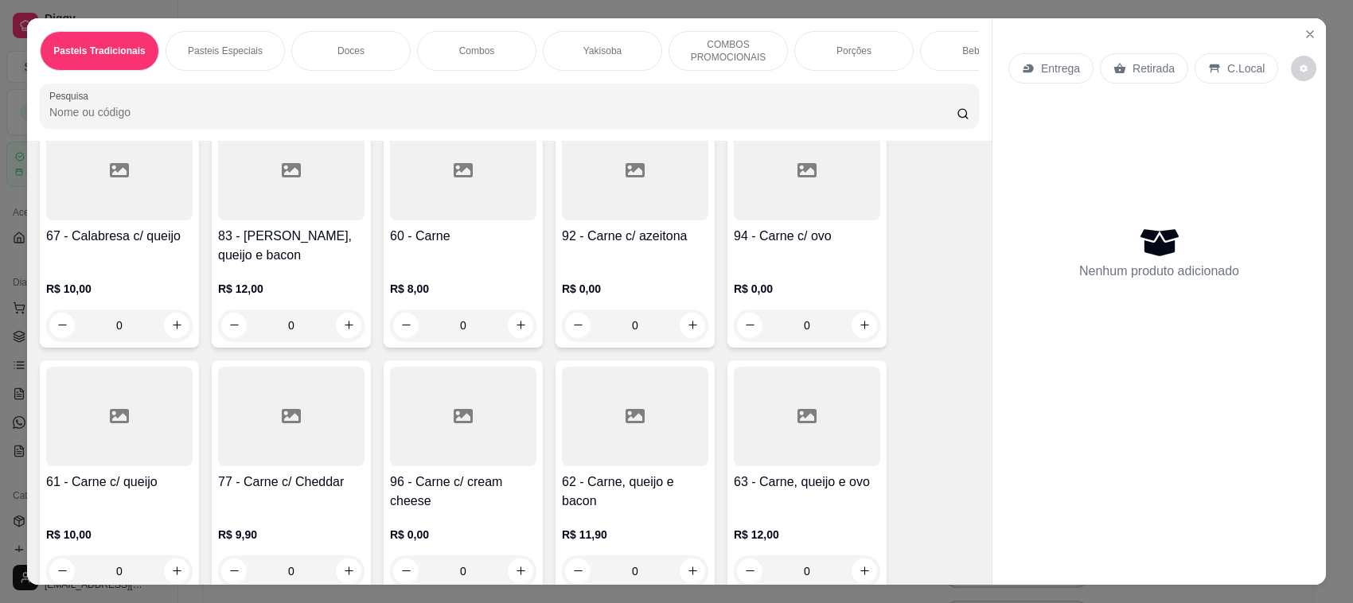
click at [144, 488] on h4 "61 - Carne c/ queijo" at bounding box center [119, 482] width 146 height 19
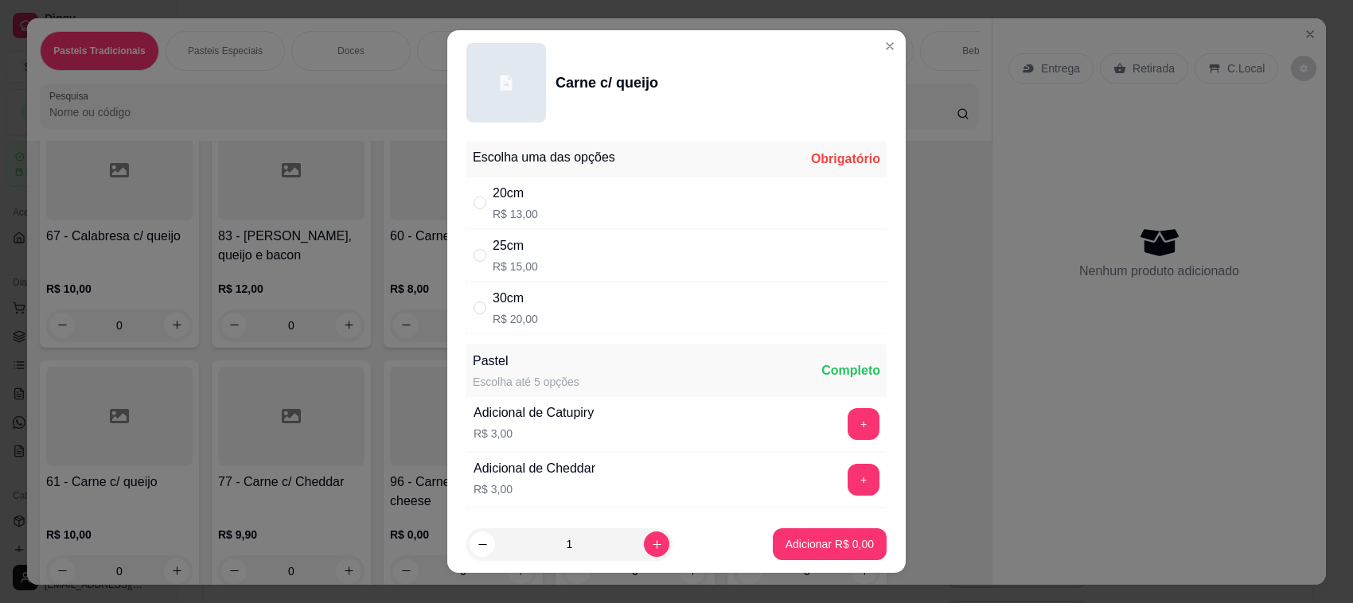
click at [563, 265] on div "25cm R$ 15,00" at bounding box center [676, 255] width 420 height 53
radio input "true"
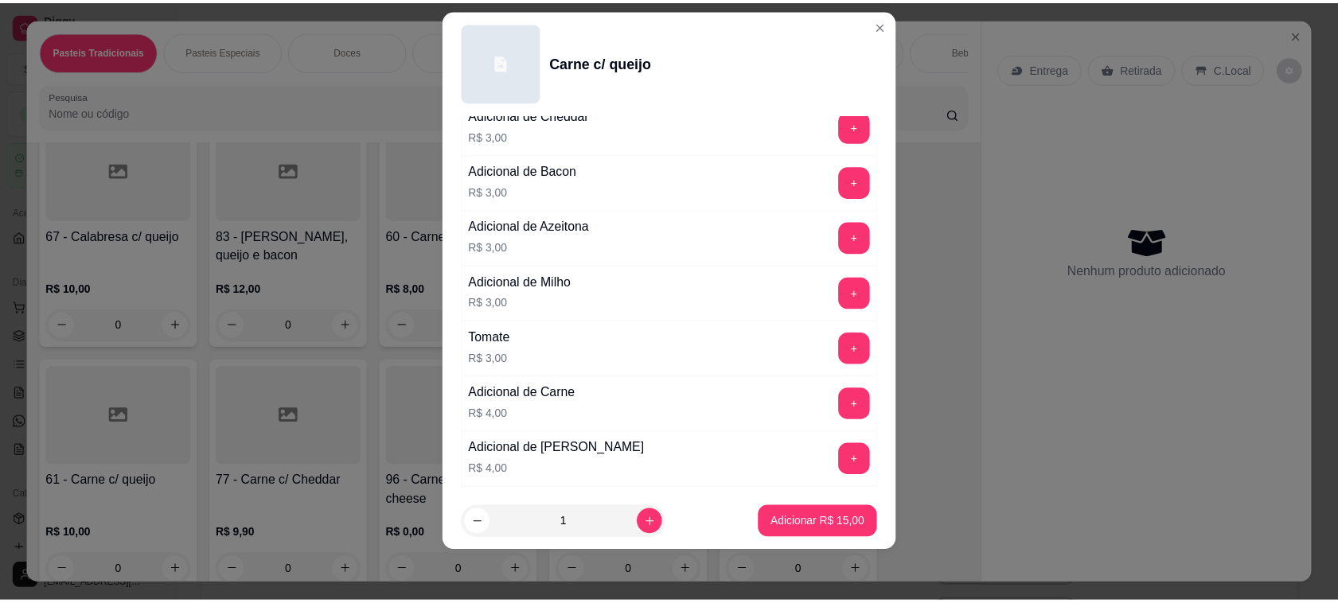
scroll to position [0, 0]
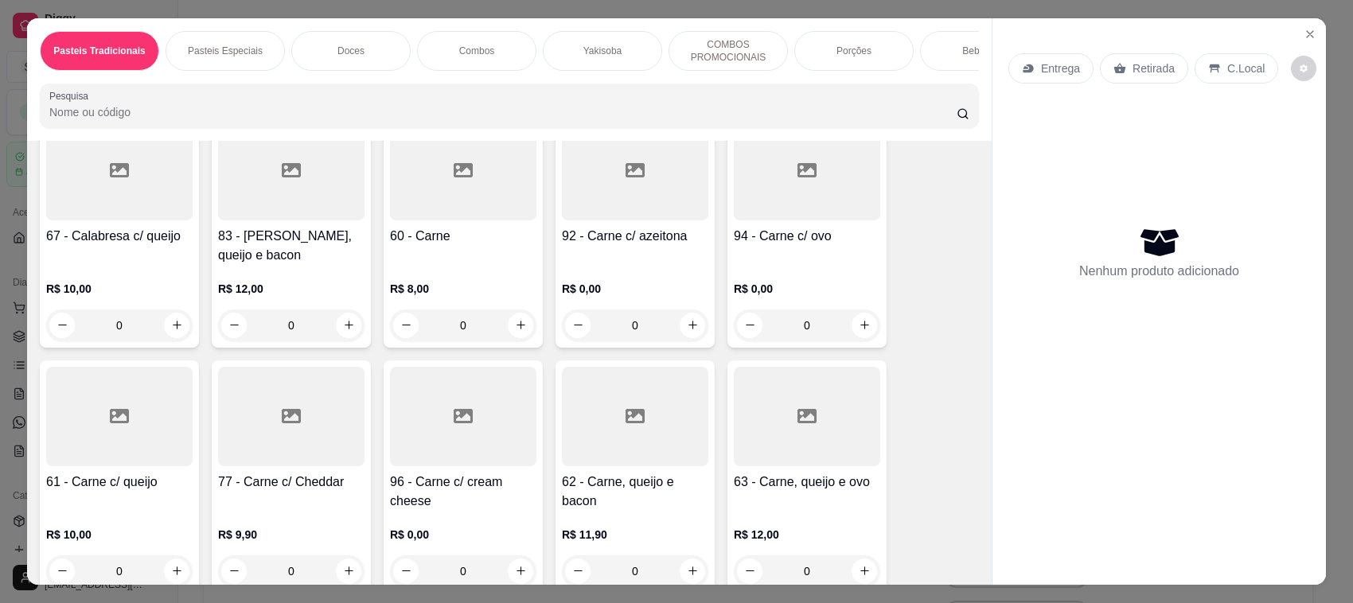
click at [1313, 22] on div "Entrega Retirada C.Local Nenhum produto adicionado" at bounding box center [1158, 289] width 333 height 542
click at [1305, 25] on button "Close" at bounding box center [1309, 33] width 25 height 25
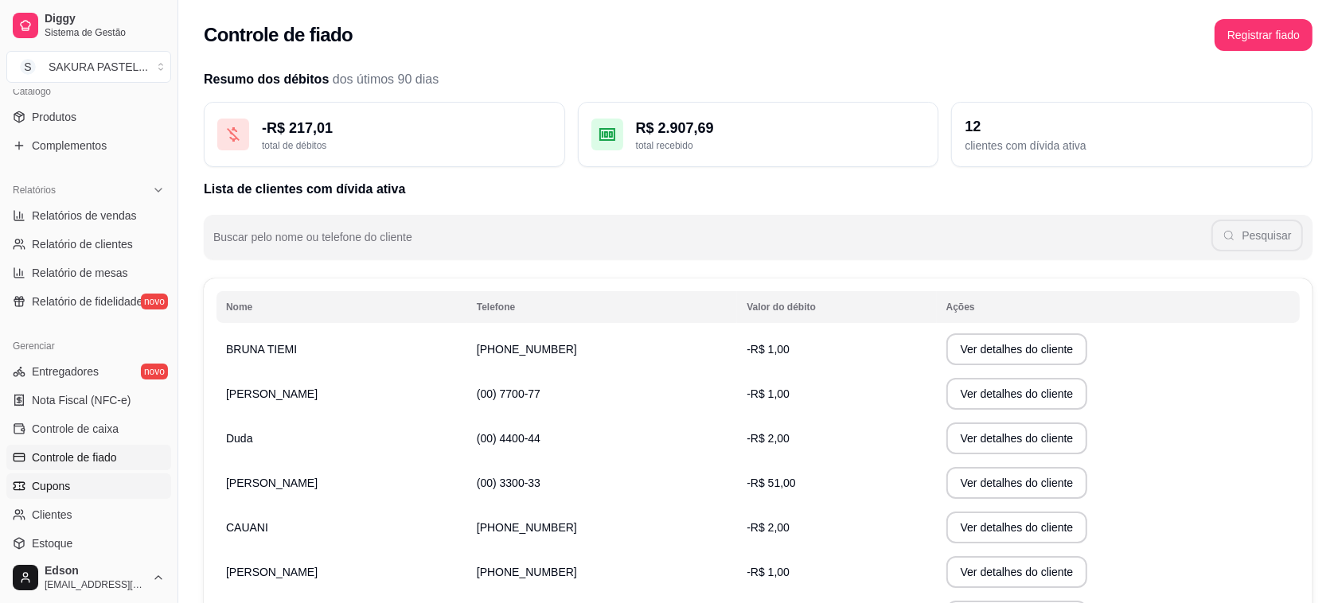
scroll to position [406, 0]
click at [105, 454] on span "Controle de fiado" at bounding box center [74, 456] width 85 height 16
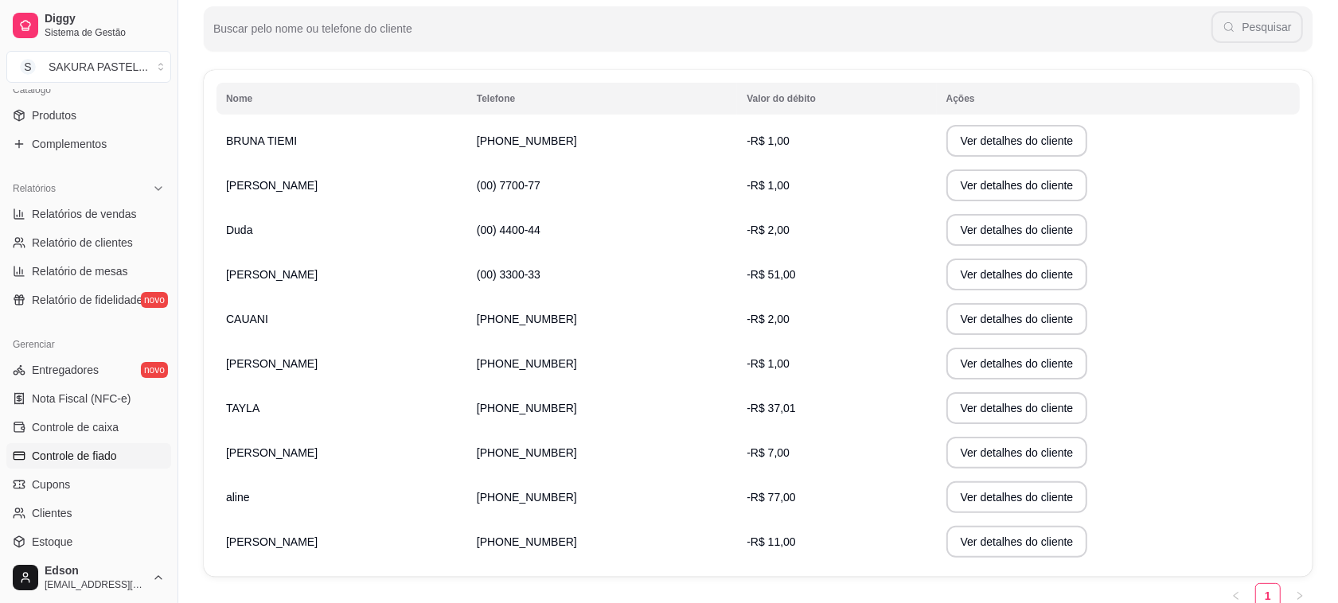
scroll to position [279, 0]
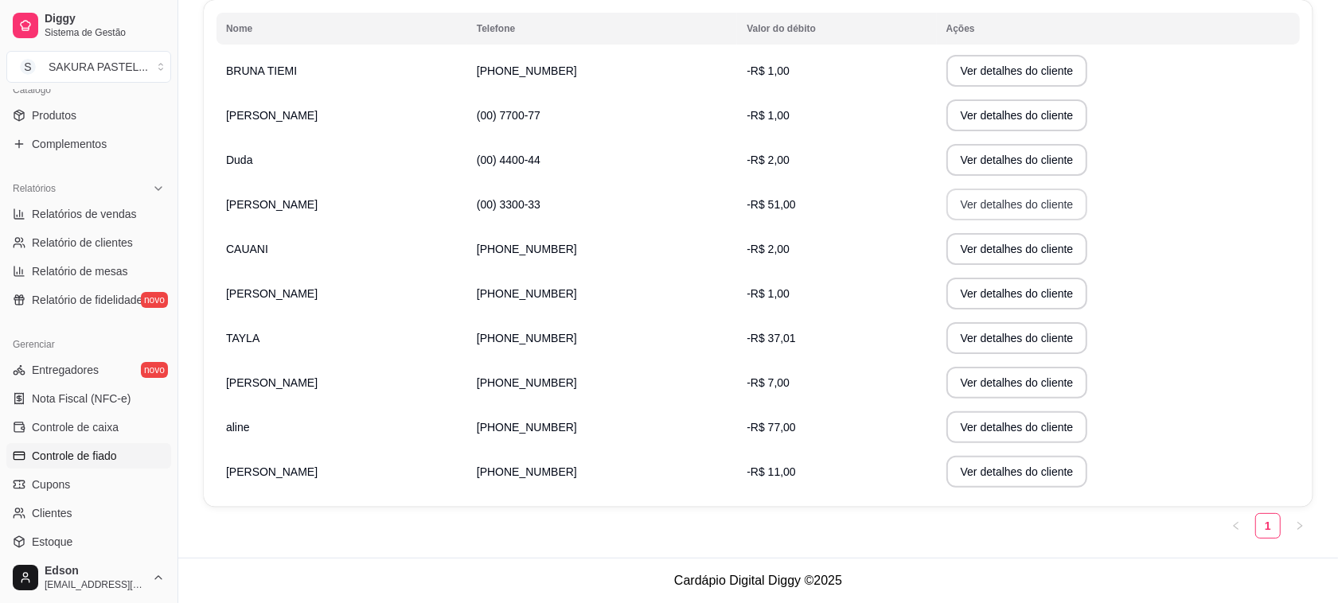
click at [980, 204] on button "Ver detalhes do cliente" at bounding box center [1017, 205] width 142 height 32
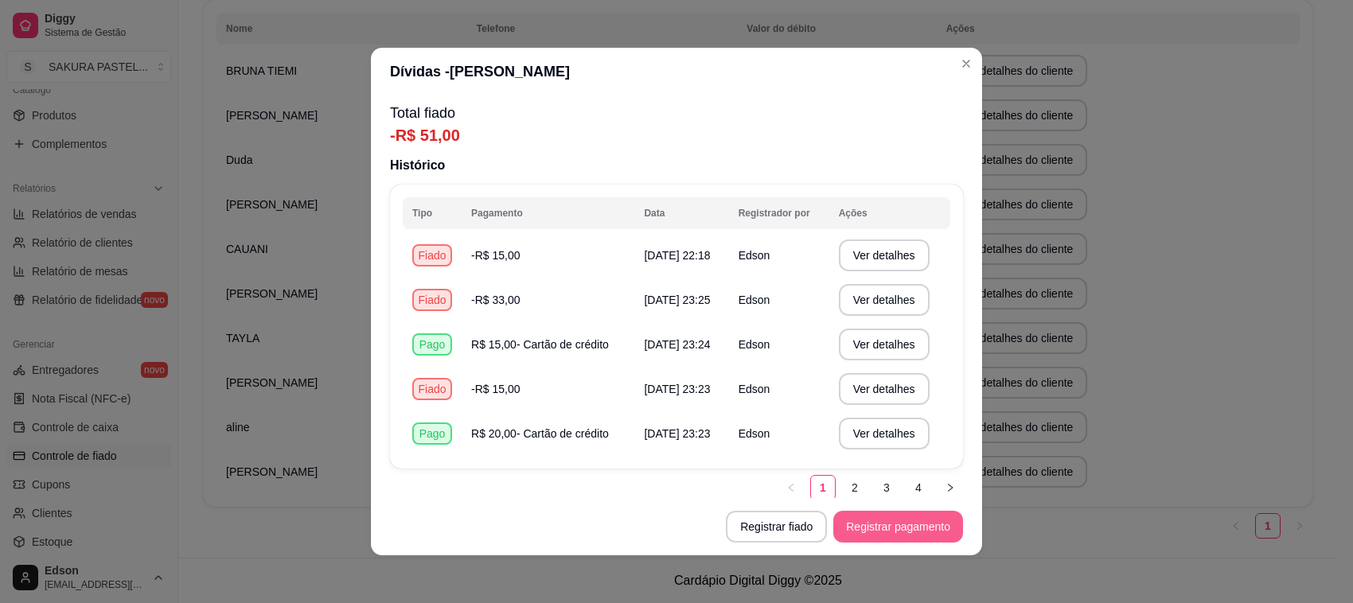
click at [885, 538] on button "Registrar pagamento" at bounding box center [898, 527] width 130 height 32
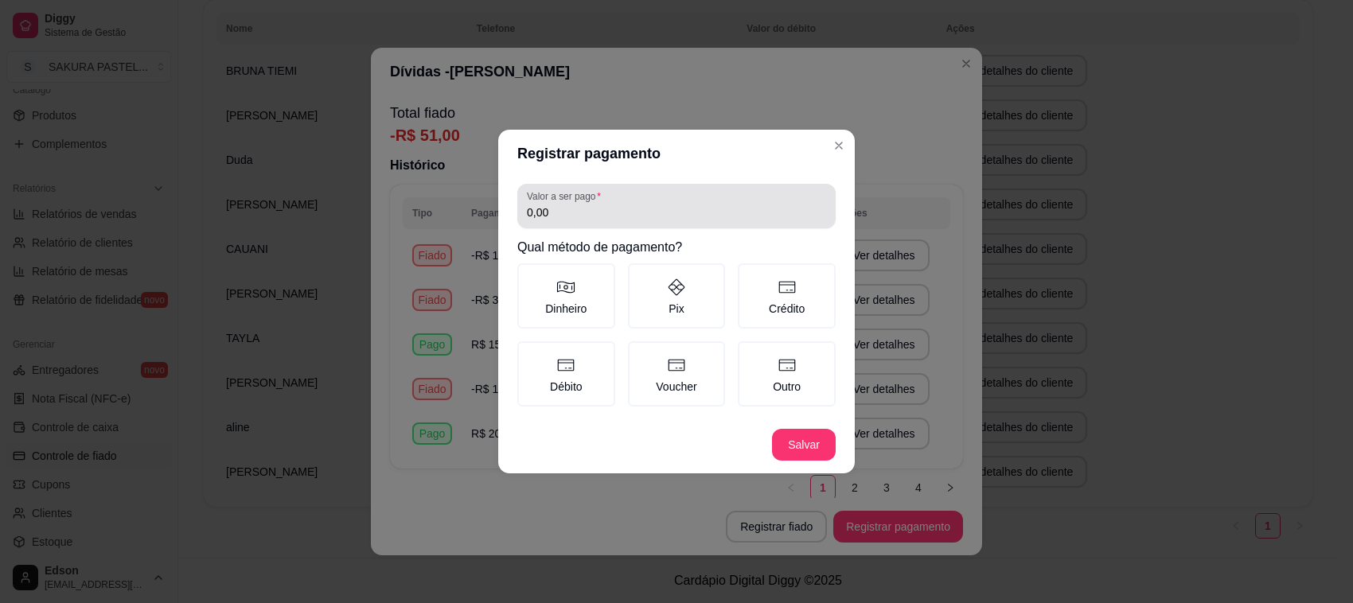
click at [672, 224] on div "Valor a ser pago 0,00" at bounding box center [676, 206] width 318 height 45
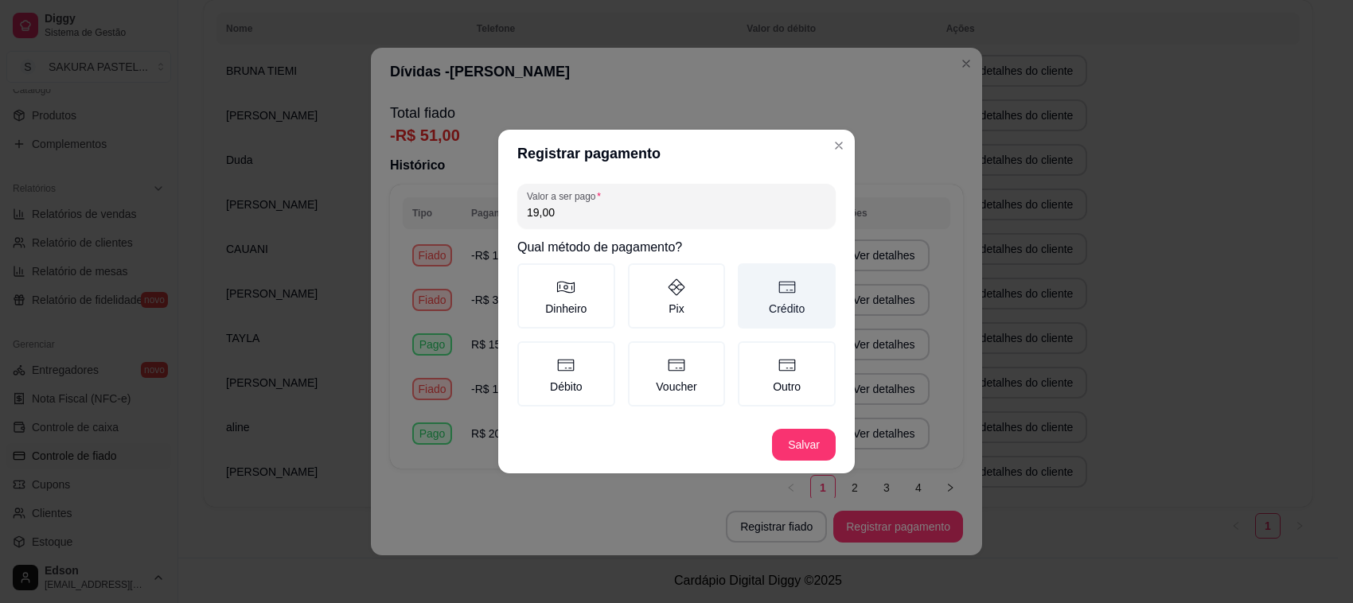
type input "19,00"
drag, startPoint x: 806, startPoint y: 282, endPoint x: 781, endPoint y: 367, distance: 88.1
click at [804, 284] on label "Crédito" at bounding box center [787, 295] width 98 height 65
click at [750, 275] on button "Crédito" at bounding box center [743, 269] width 13 height 13
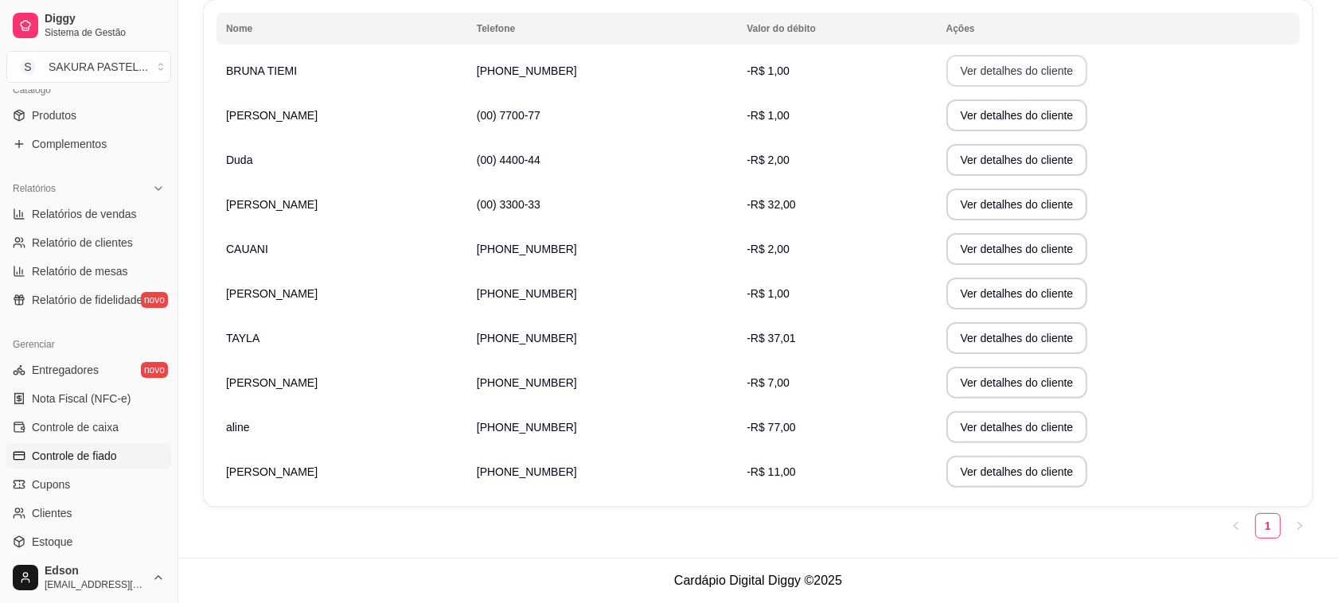
click at [971, 66] on button "Ver detalhes do cliente" at bounding box center [1017, 71] width 142 height 32
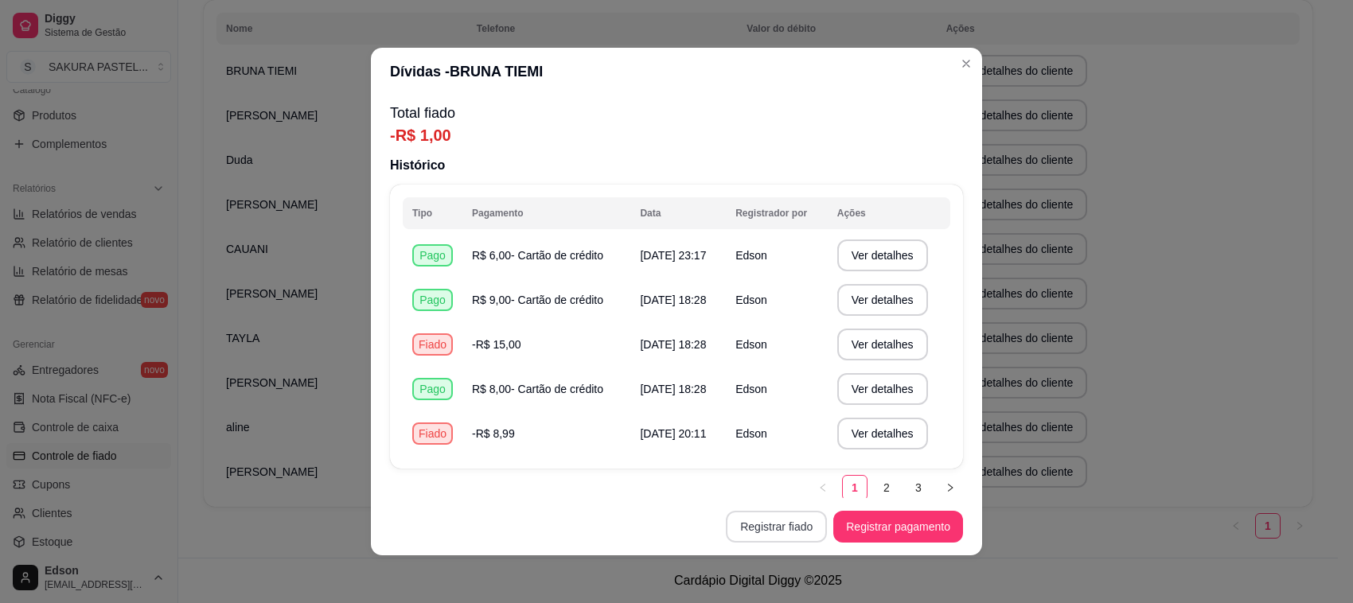
click at [746, 527] on button "Registrar fiado" at bounding box center [776, 527] width 101 height 32
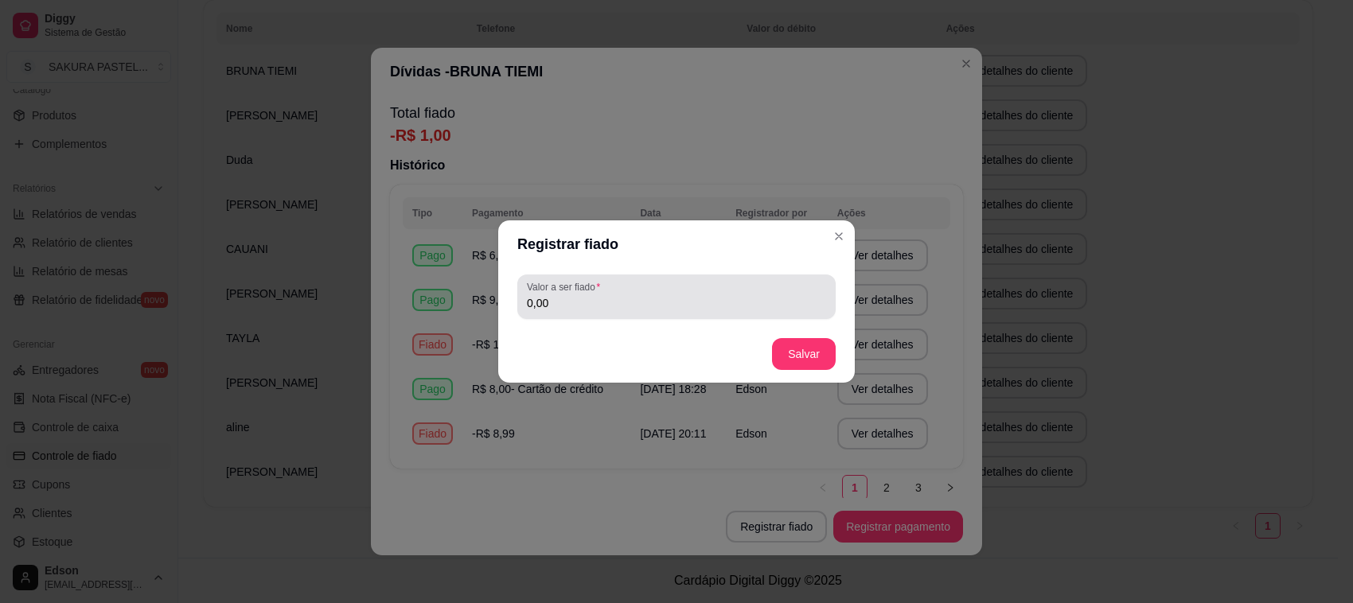
click at [645, 310] on input "0,00" at bounding box center [676, 303] width 299 height 16
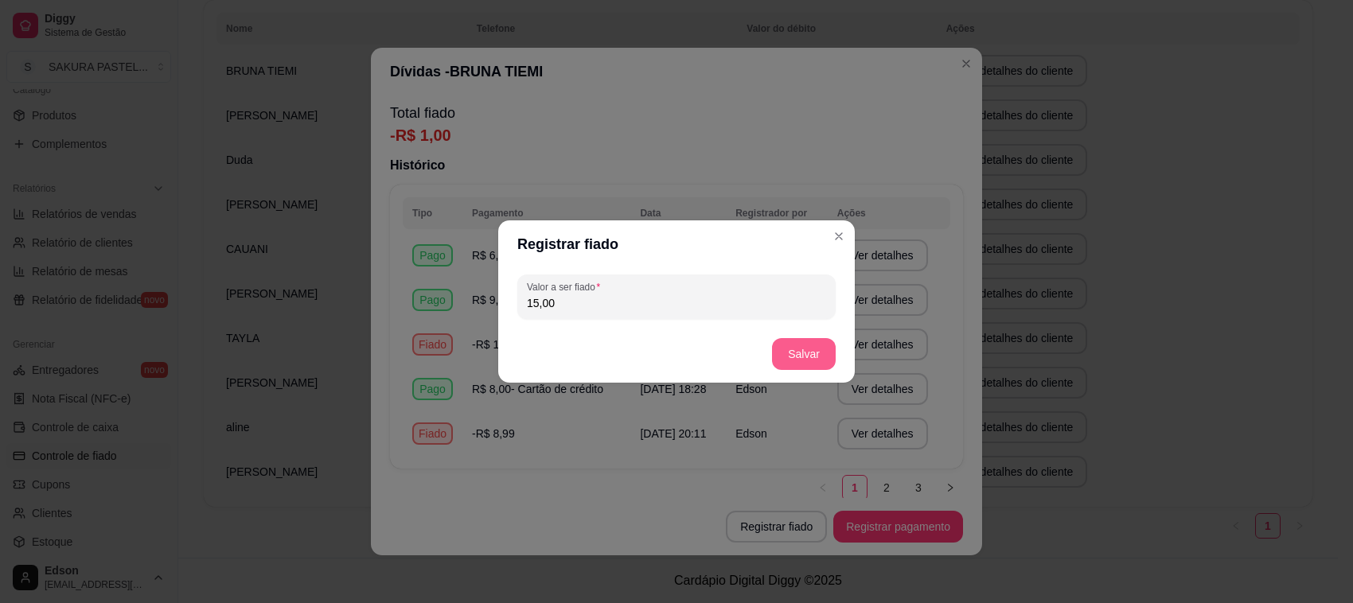
type input "15,00"
click at [777, 363] on button "Salvar" at bounding box center [804, 354] width 62 height 31
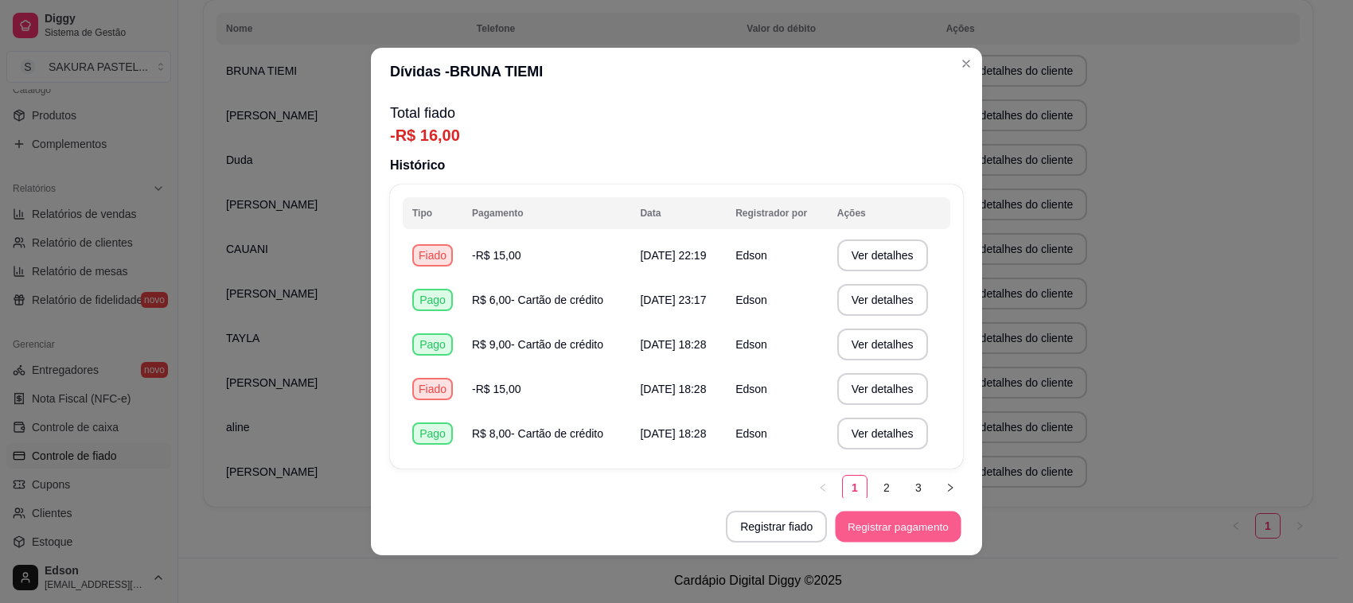
click at [951, 526] on button "Registrar pagamento" at bounding box center [899, 527] width 126 height 31
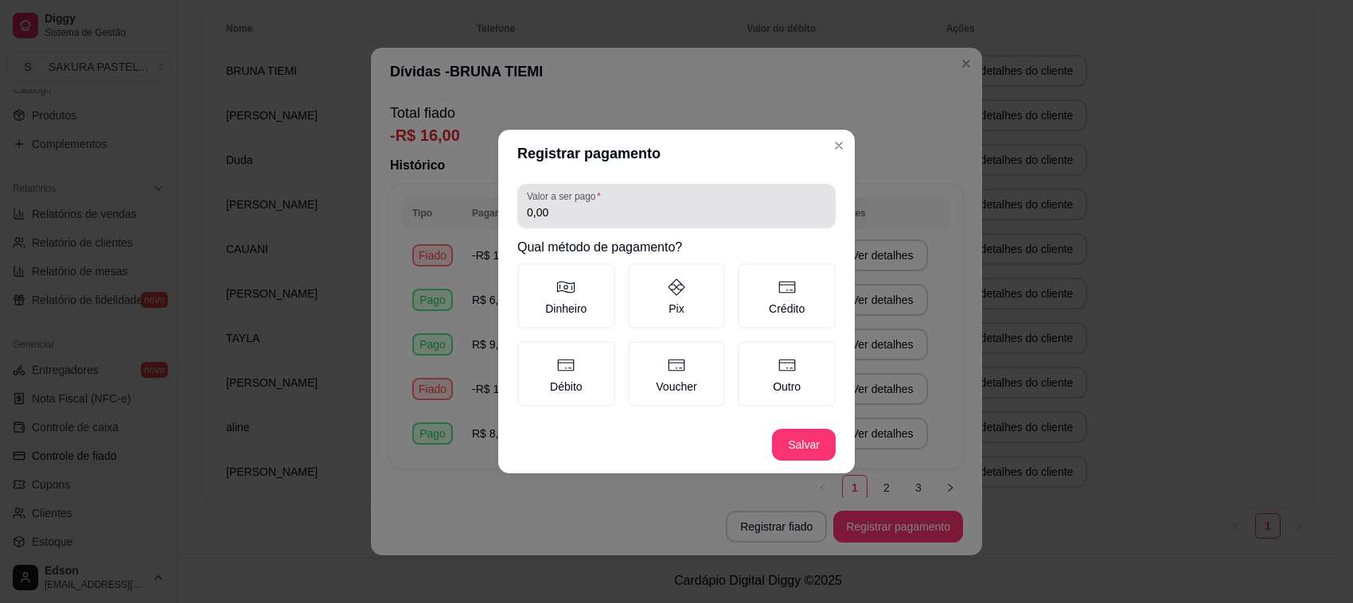
click at [602, 201] on label "Valor a ser pago" at bounding box center [567, 196] width 80 height 14
click at [602, 205] on input "0,00" at bounding box center [676, 213] width 299 height 16
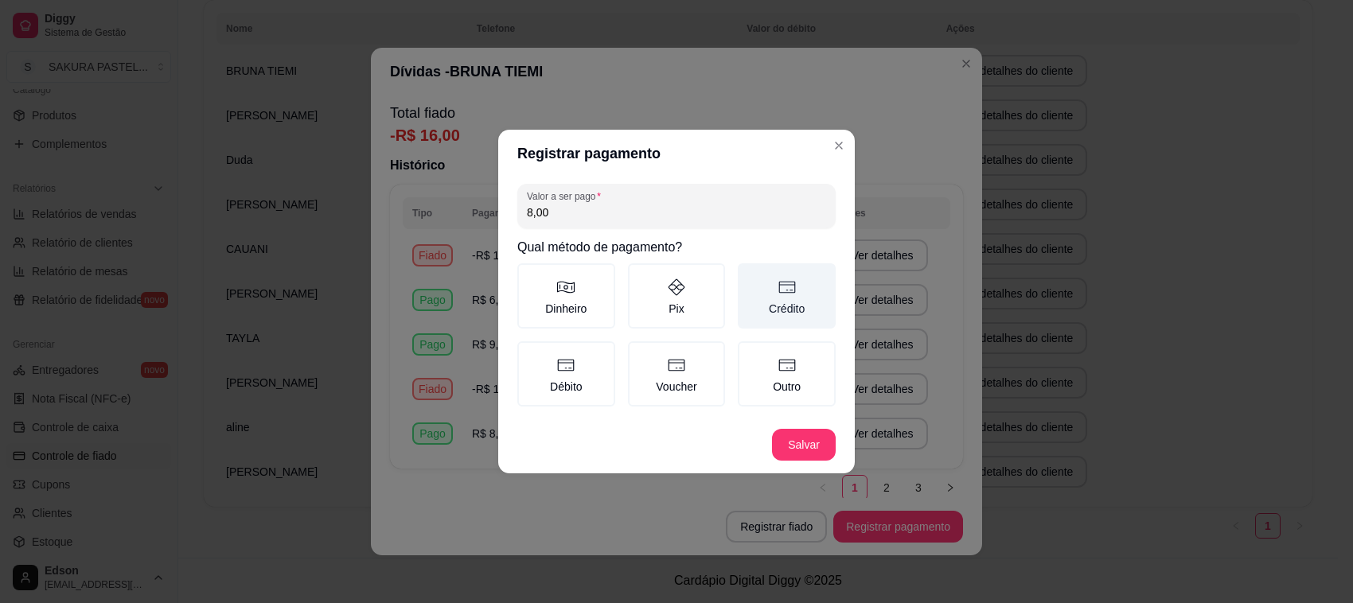
type input "8,00"
click at [769, 300] on label "Crédito" at bounding box center [787, 295] width 98 height 65
click at [750, 275] on button "Crédito" at bounding box center [743, 269] width 13 height 13
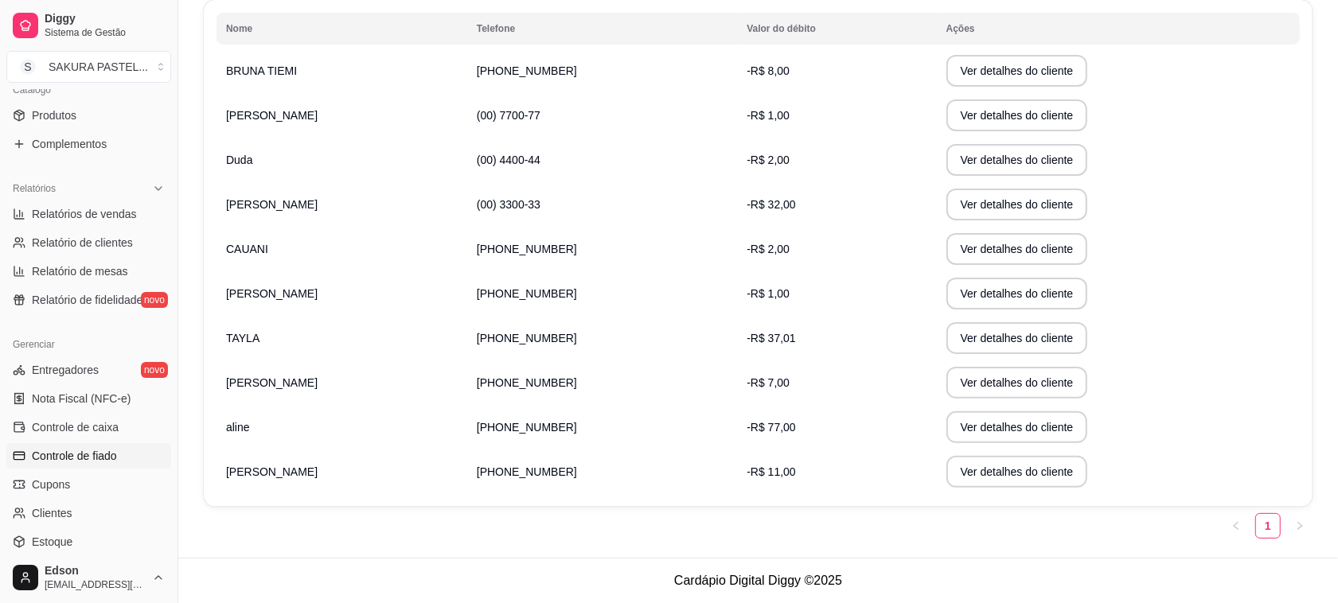
scroll to position [0, 0]
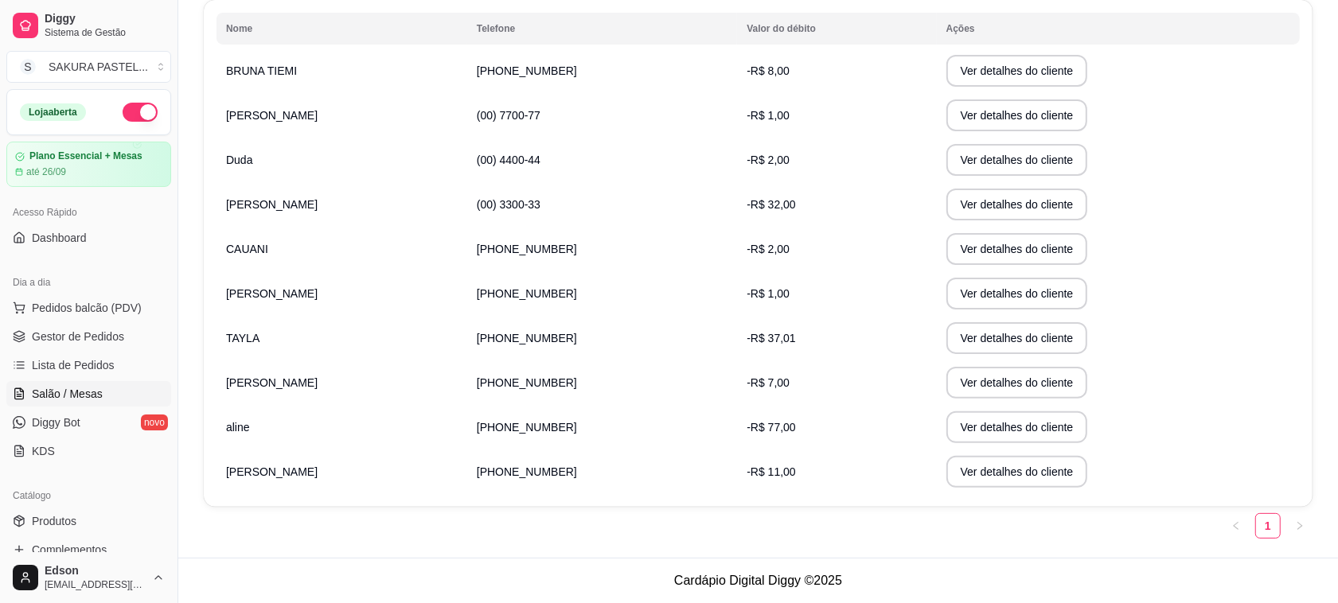
click at [98, 399] on span "Salão / Mesas" at bounding box center [67, 394] width 71 height 16
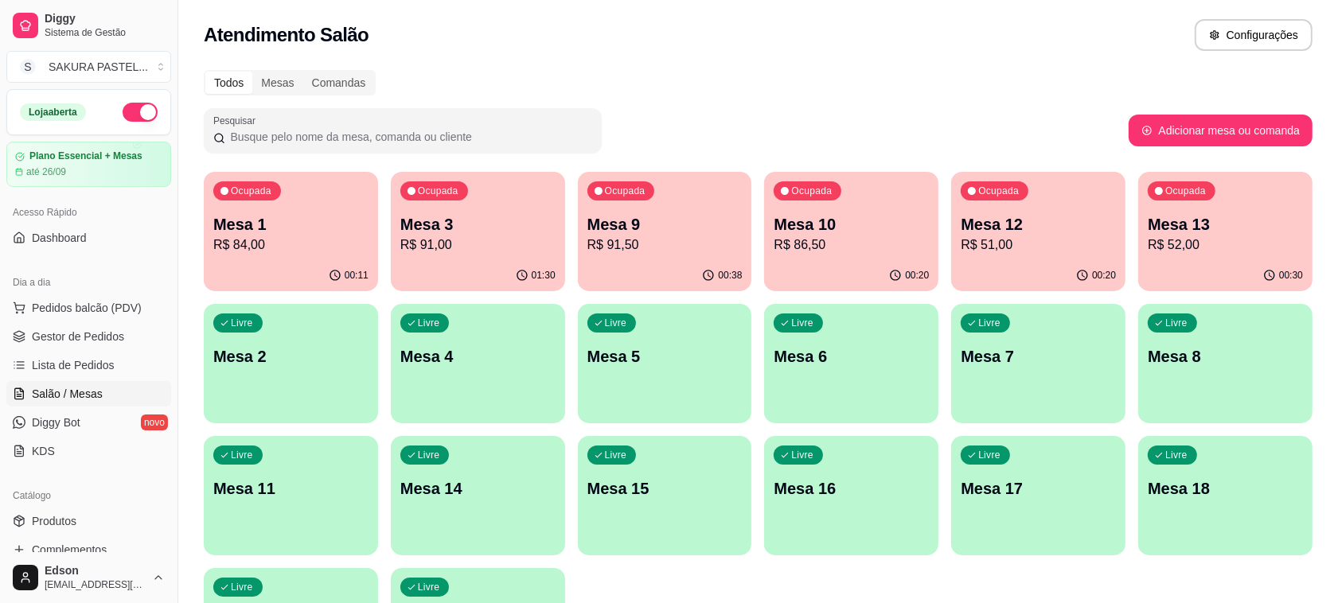
click at [637, 243] on p "R$ 91,50" at bounding box center [664, 245] width 155 height 19
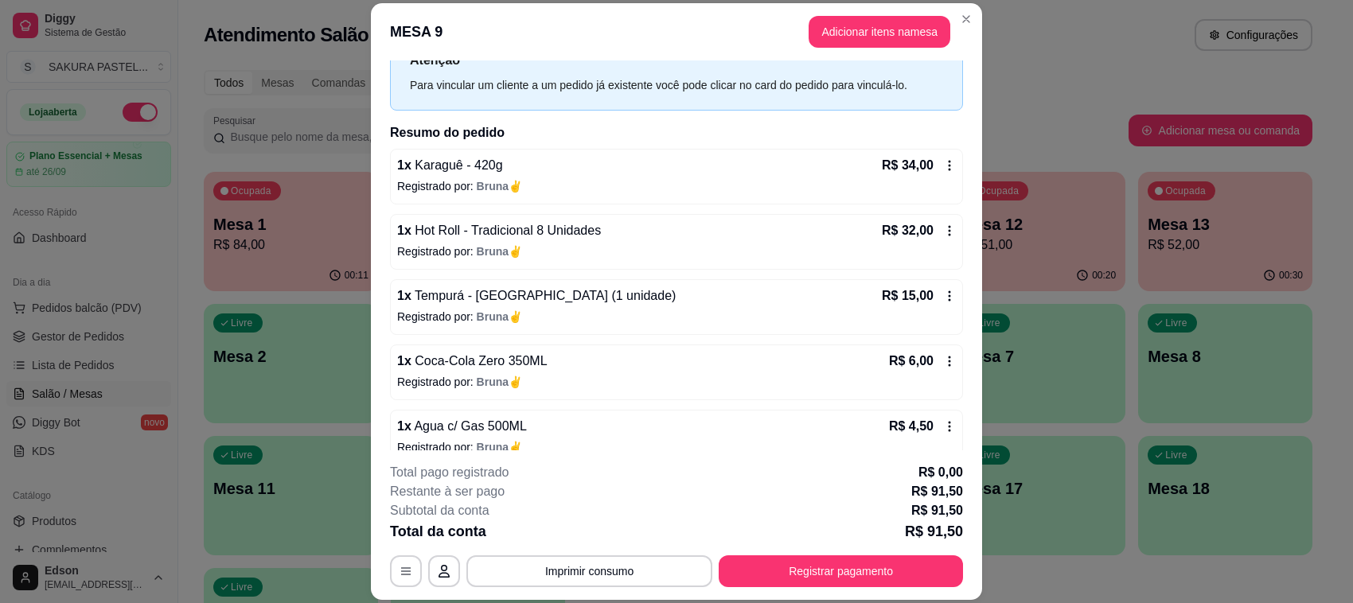
scroll to position [84, 0]
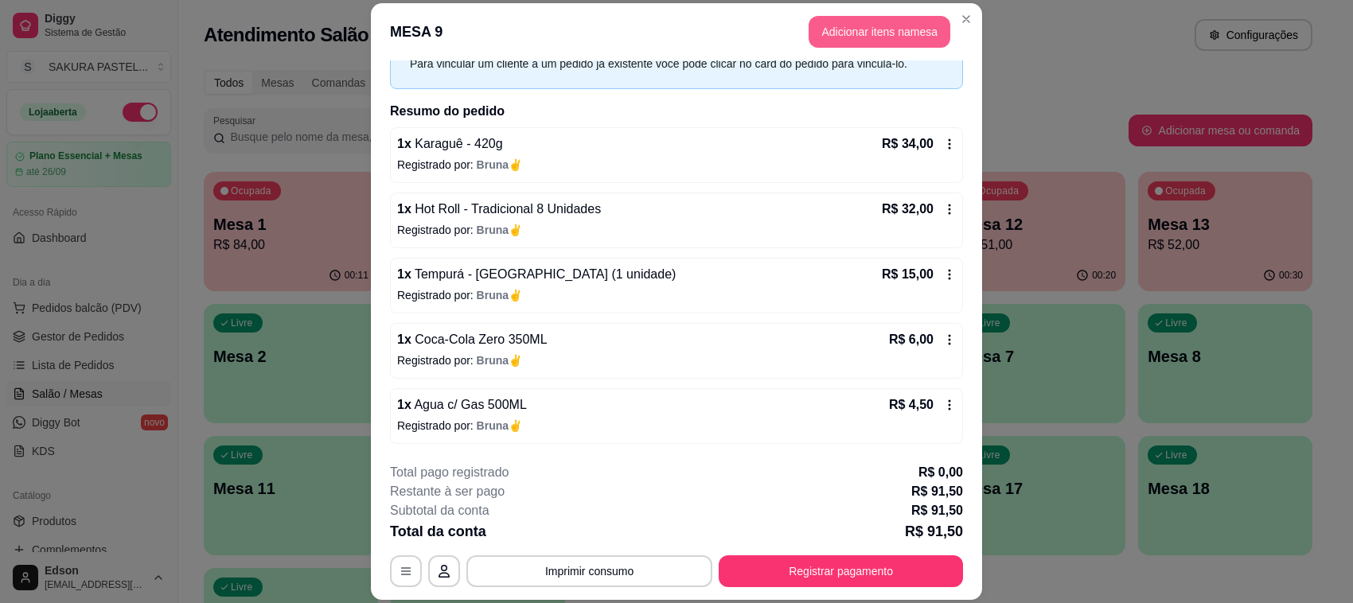
click at [885, 36] on button "Adicionar itens na mesa" at bounding box center [879, 32] width 142 height 32
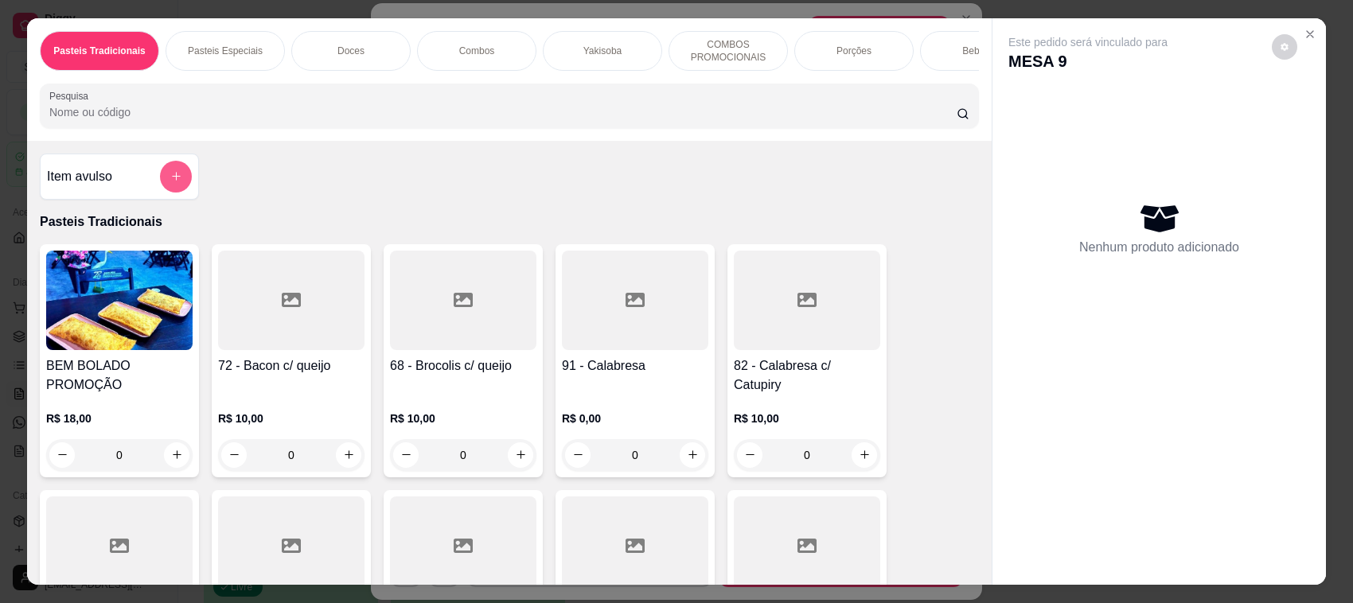
click at [168, 193] on button "add-separate-item" at bounding box center [176, 177] width 32 height 32
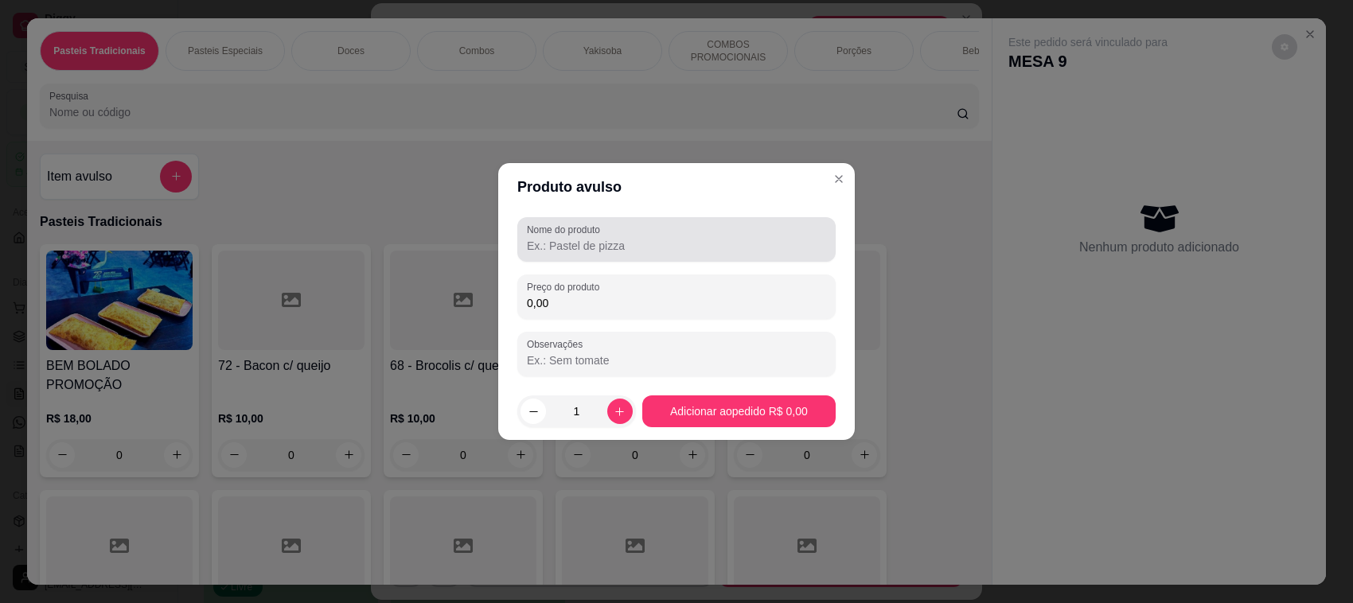
drag, startPoint x: 614, startPoint y: 259, endPoint x: 745, endPoint y: 240, distance: 131.8
click at [619, 252] on div "Nome do produto" at bounding box center [676, 239] width 318 height 45
type input "Biscoito da Sorte"
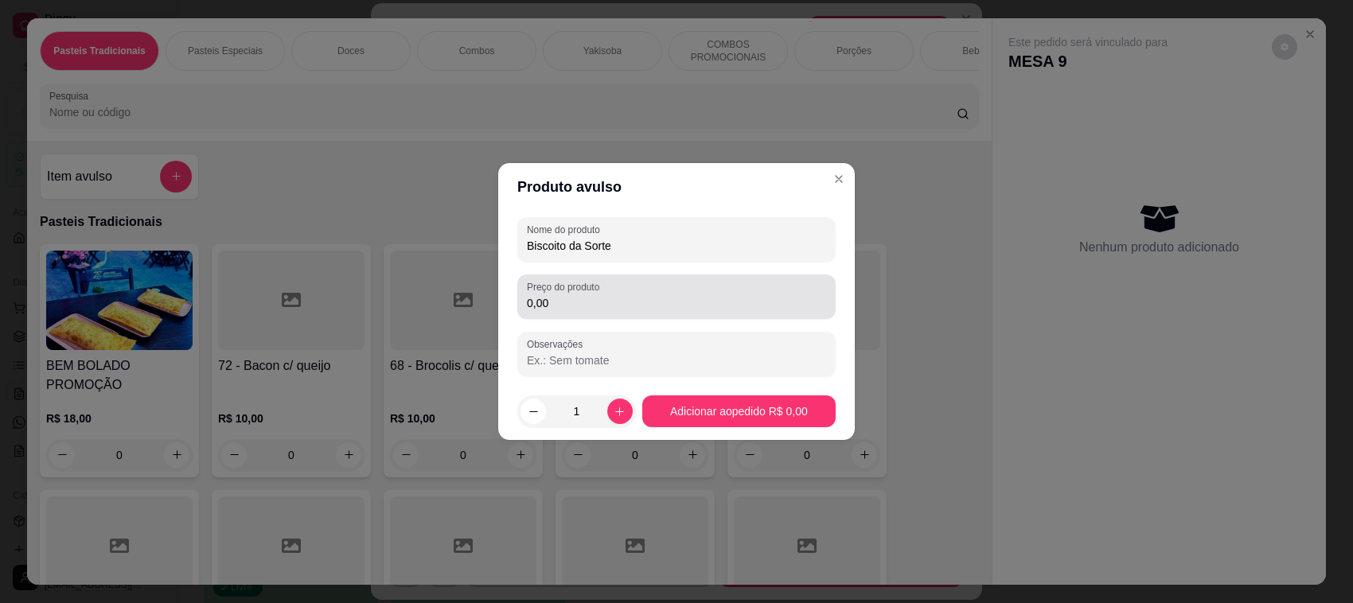
click at [623, 312] on div "0,00" at bounding box center [676, 297] width 299 height 32
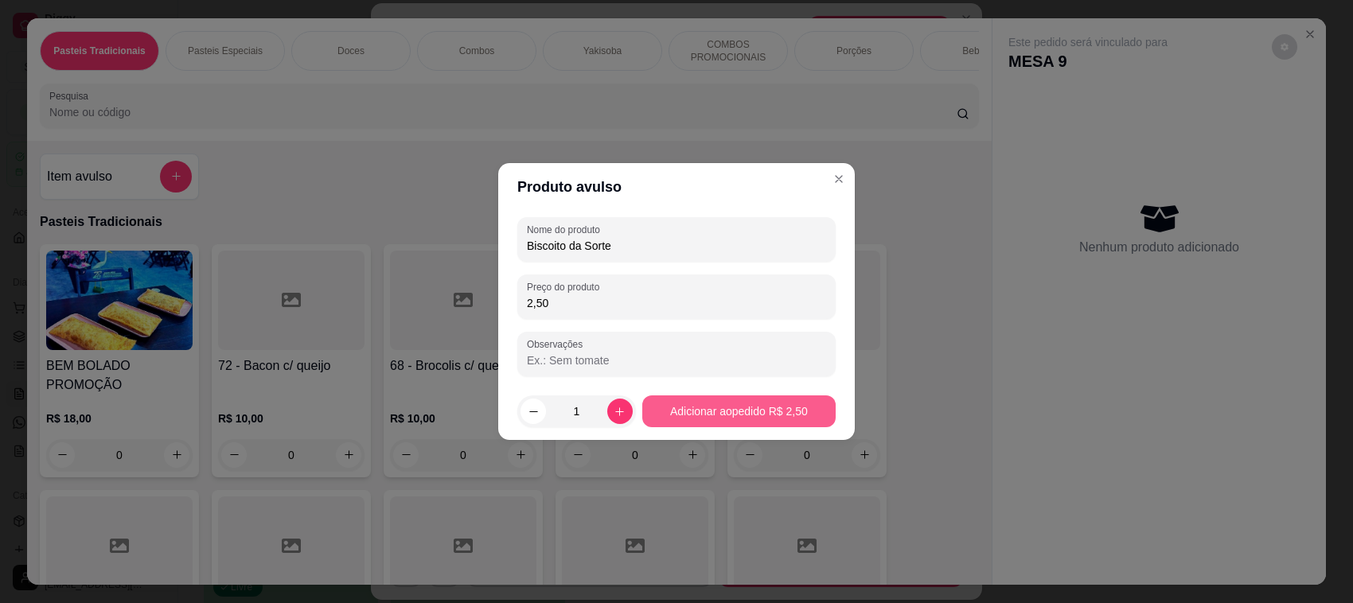
type input "2,50"
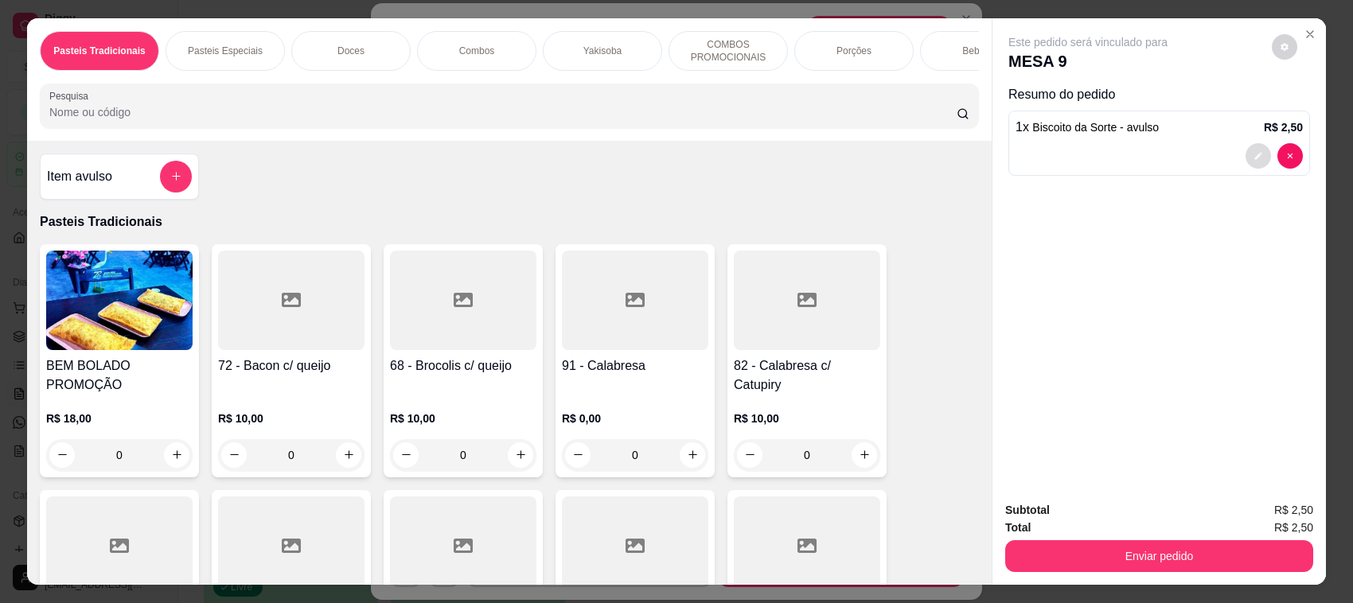
click at [1245, 151] on button "decrease-product-quantity" at bounding box center [1257, 155] width 25 height 25
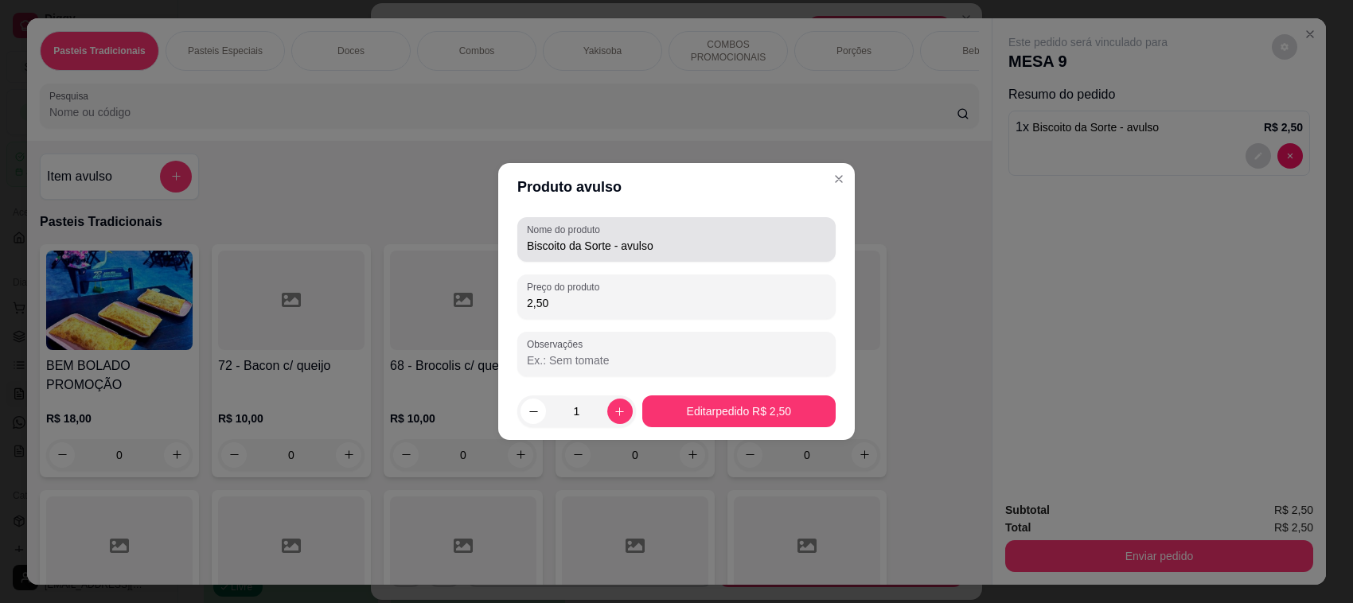
click at [692, 249] on input "Biscoito da Sorte - avulso" at bounding box center [676, 246] width 299 height 16
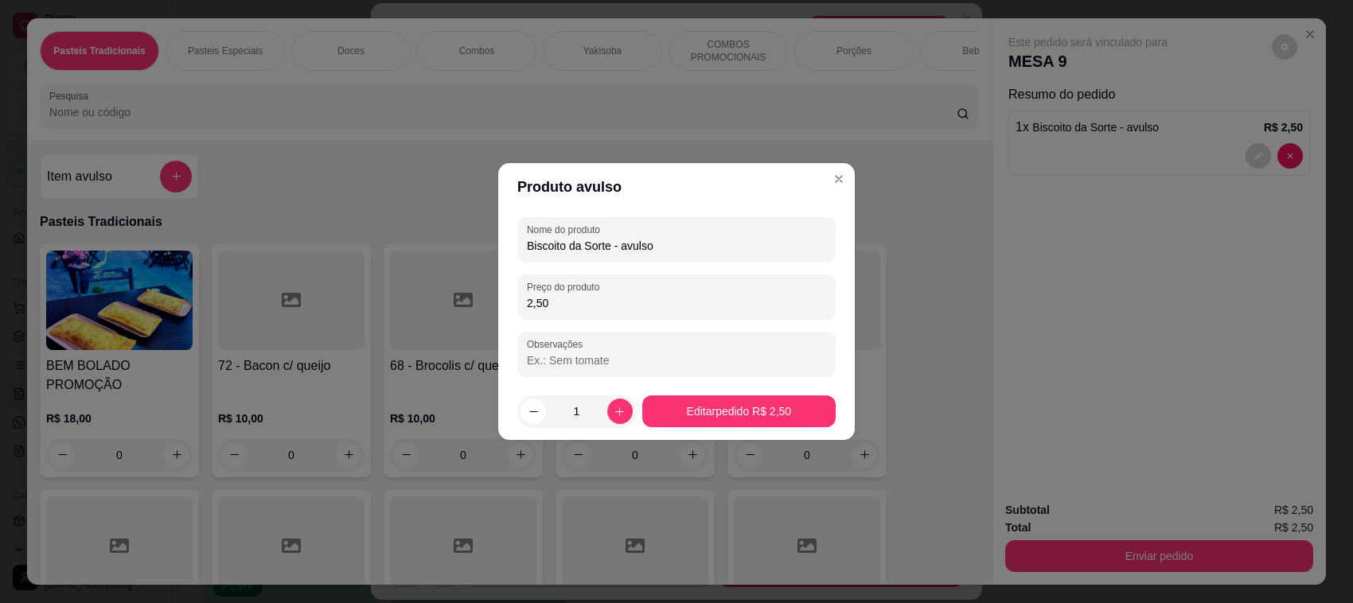
click at [692, 249] on input "Biscoito da Sorte - avulso" at bounding box center [676, 246] width 299 height 16
click at [679, 255] on div "Biscoito da Sorte - avulso" at bounding box center [676, 240] width 299 height 32
click at [679, 252] on input "Biscoito da Sorte - avulso" at bounding box center [676, 246] width 299 height 16
type input "Biscoito da Sorte"
click at [738, 428] on footer "1 Editar pedido R$ 2,50" at bounding box center [676, 411] width 356 height 57
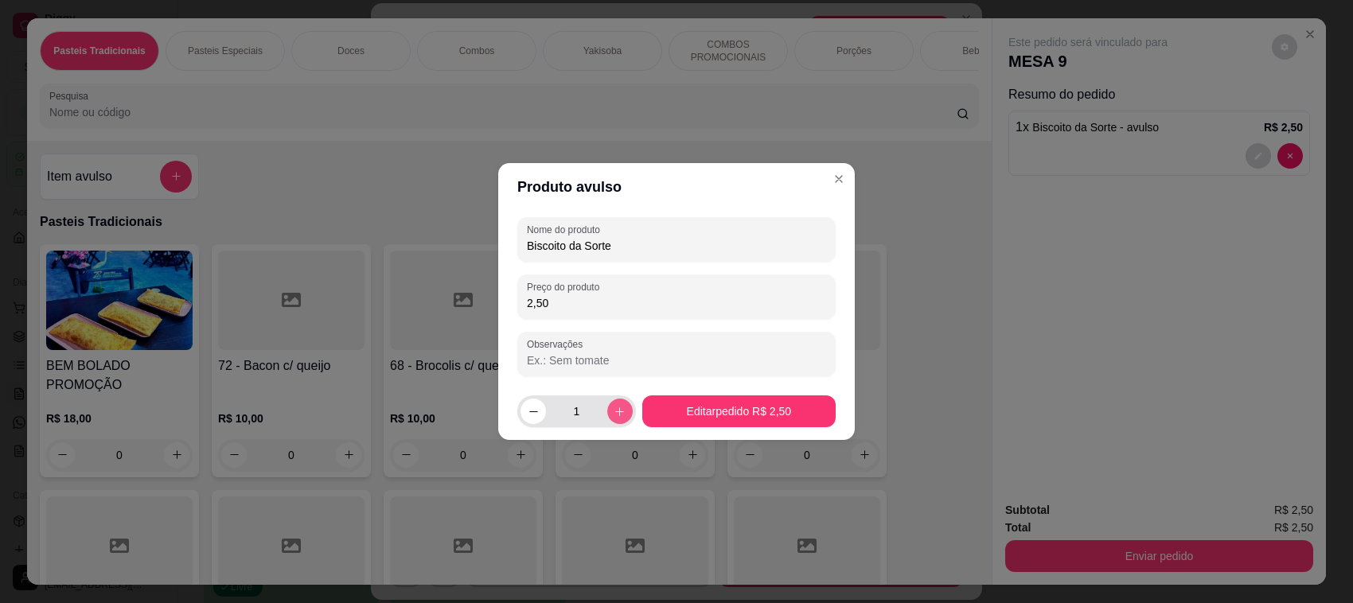
click at [619, 411] on icon "increase-product-quantity" at bounding box center [620, 412] width 12 height 12
type input "2"
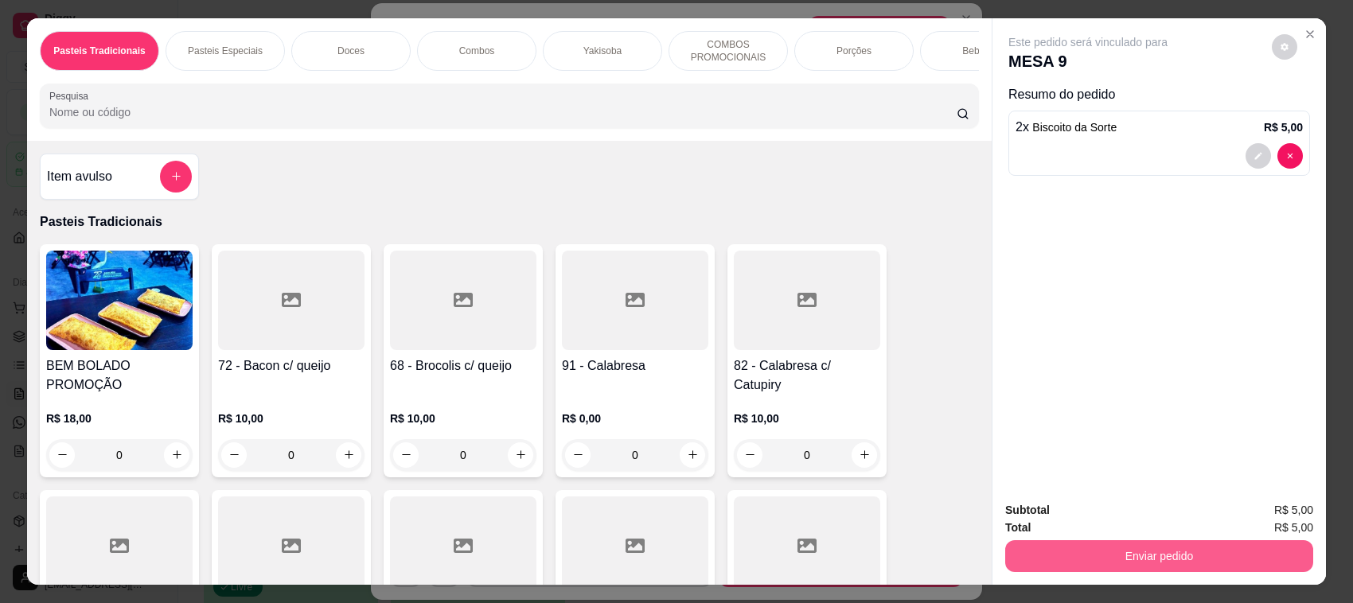
click at [1152, 554] on button "Enviar pedido" at bounding box center [1159, 556] width 308 height 32
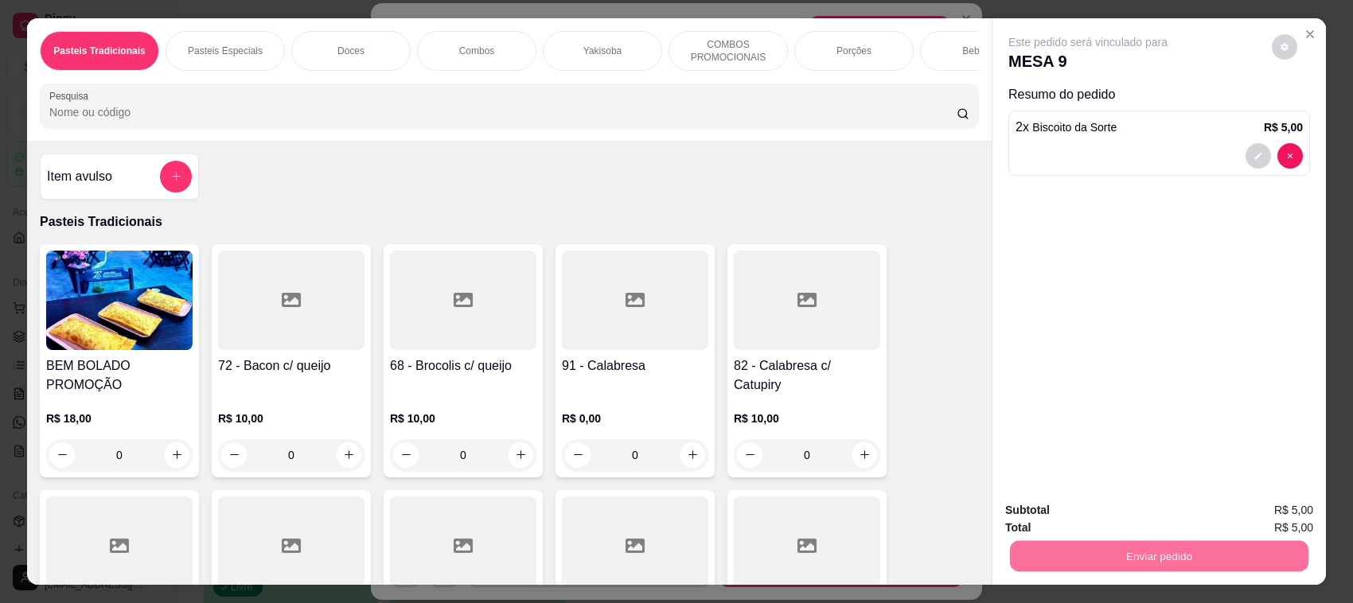
click at [236, 102] on div "Pesquisa" at bounding box center [509, 106] width 939 height 45
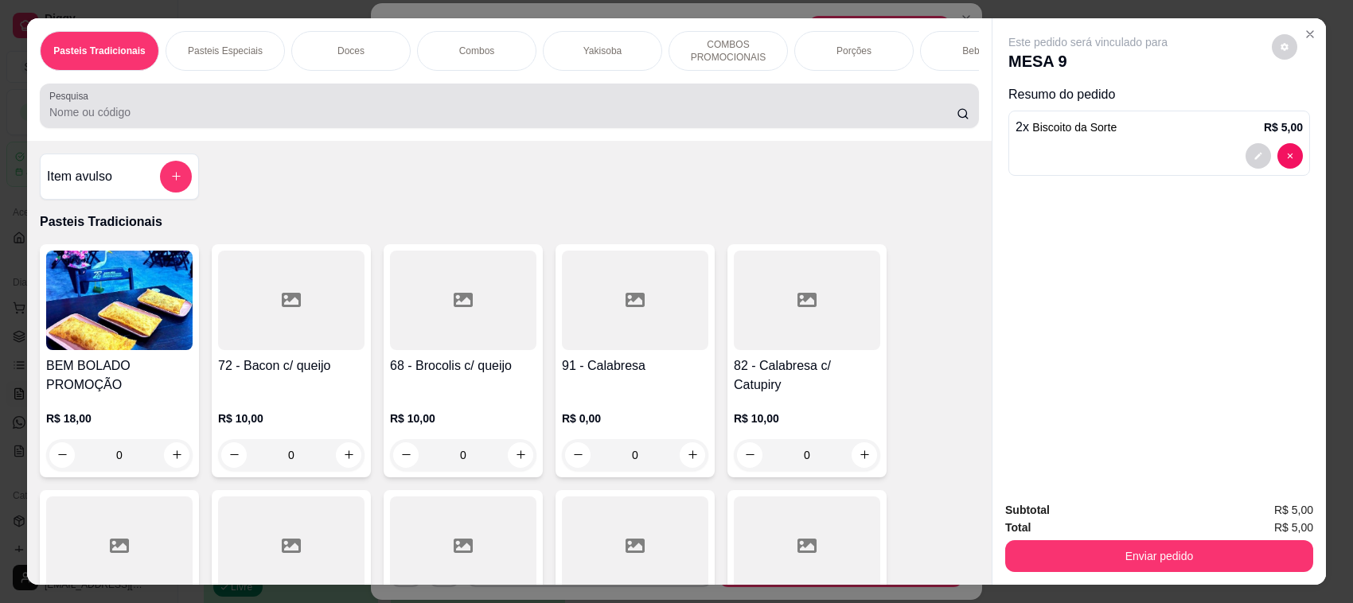
click at [236, 120] on input "Pesquisa" at bounding box center [502, 112] width 907 height 16
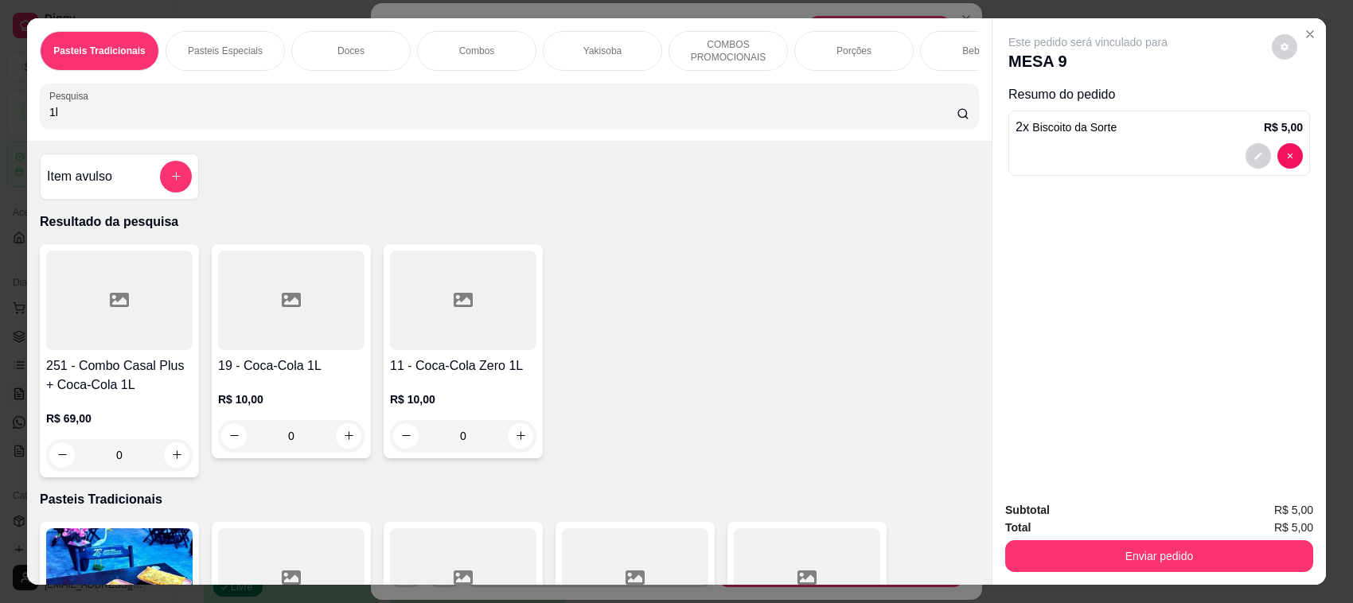
type input "1l"
drag, startPoint x: 244, startPoint y: 372, endPoint x: 271, endPoint y: 372, distance: 27.1
click at [271, 372] on h4 "19 - Coca-Cola 1L" at bounding box center [291, 365] width 146 height 19
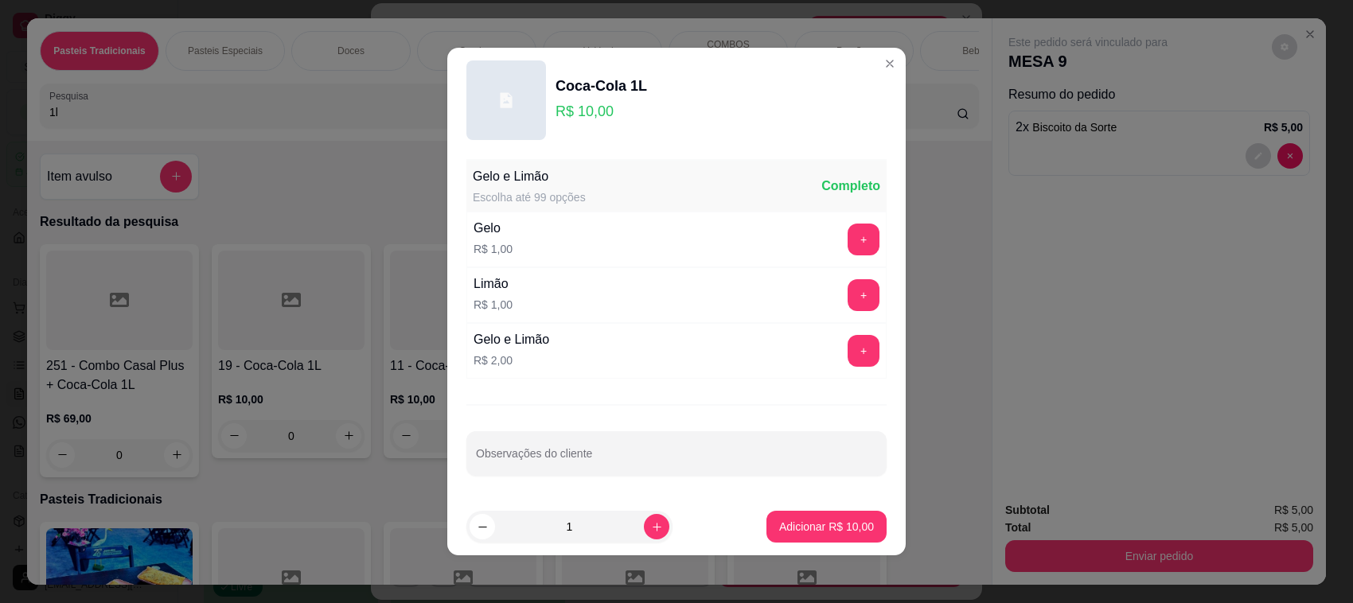
click at [804, 506] on footer "1 Adicionar R$ 10,00" at bounding box center [676, 526] width 458 height 57
click at [814, 513] on button "Adicionar R$ 10,00" at bounding box center [826, 527] width 117 height 31
type input "1"
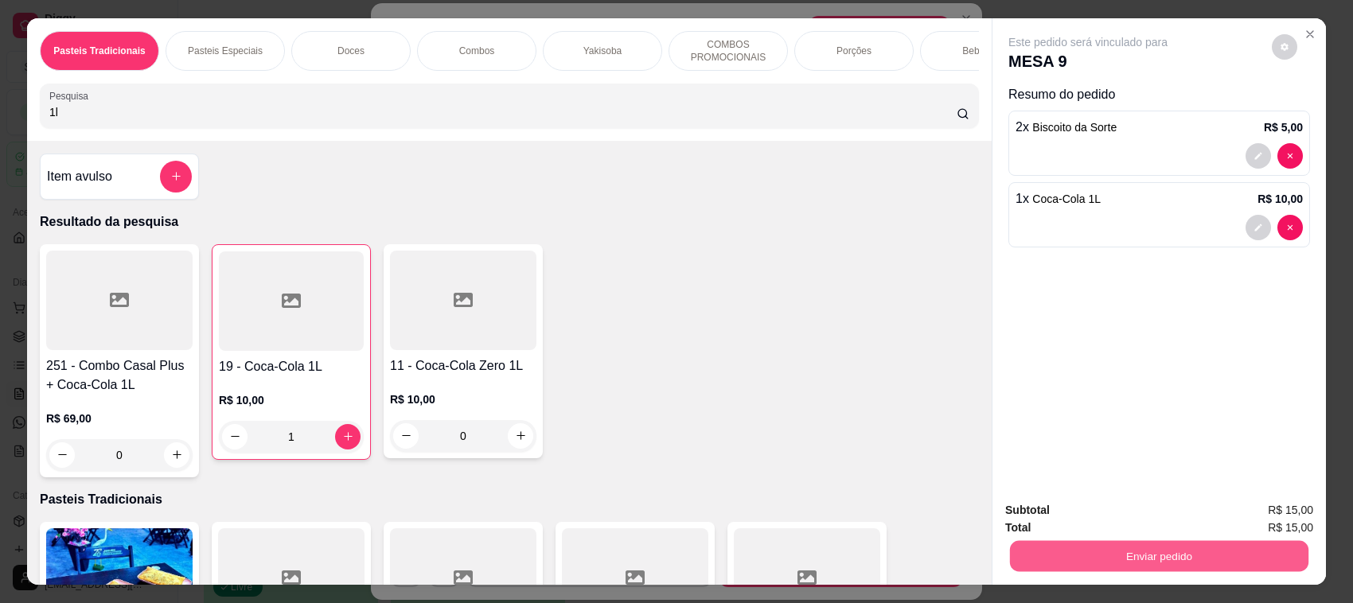
click at [1095, 551] on button "Enviar pedido" at bounding box center [1159, 556] width 298 height 31
click at [1103, 513] on button "Não registrar e enviar pedido" at bounding box center [1106, 518] width 166 height 30
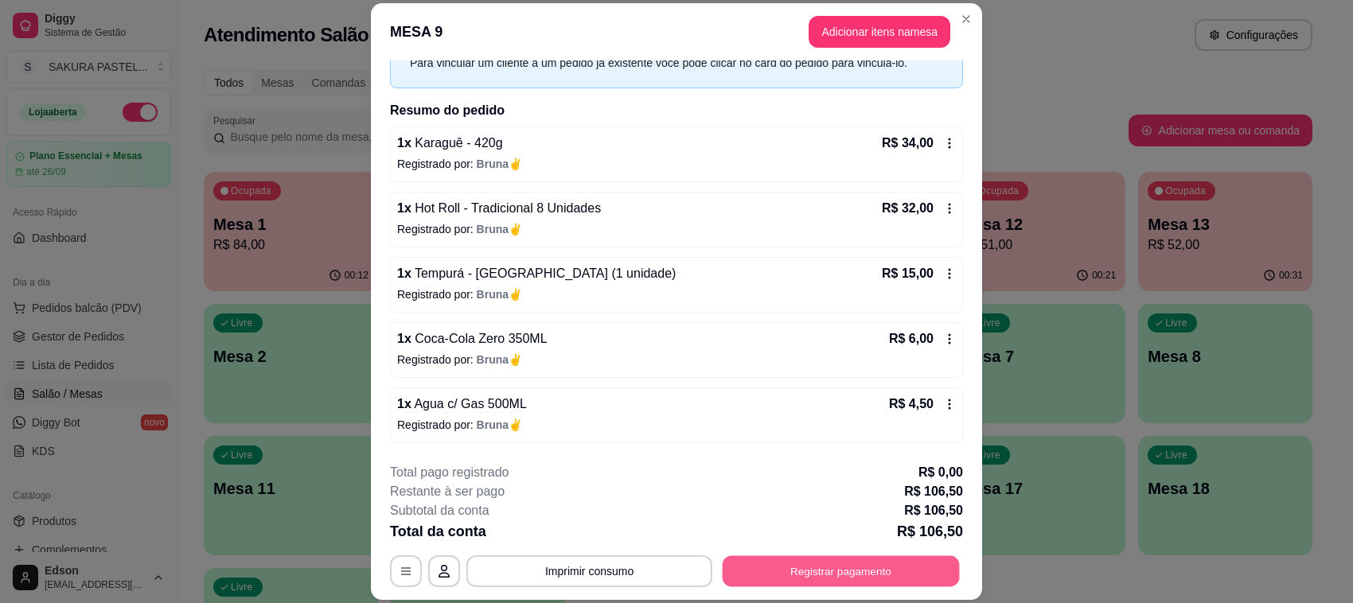
click at [884, 562] on button "Registrar pagamento" at bounding box center [841, 571] width 237 height 31
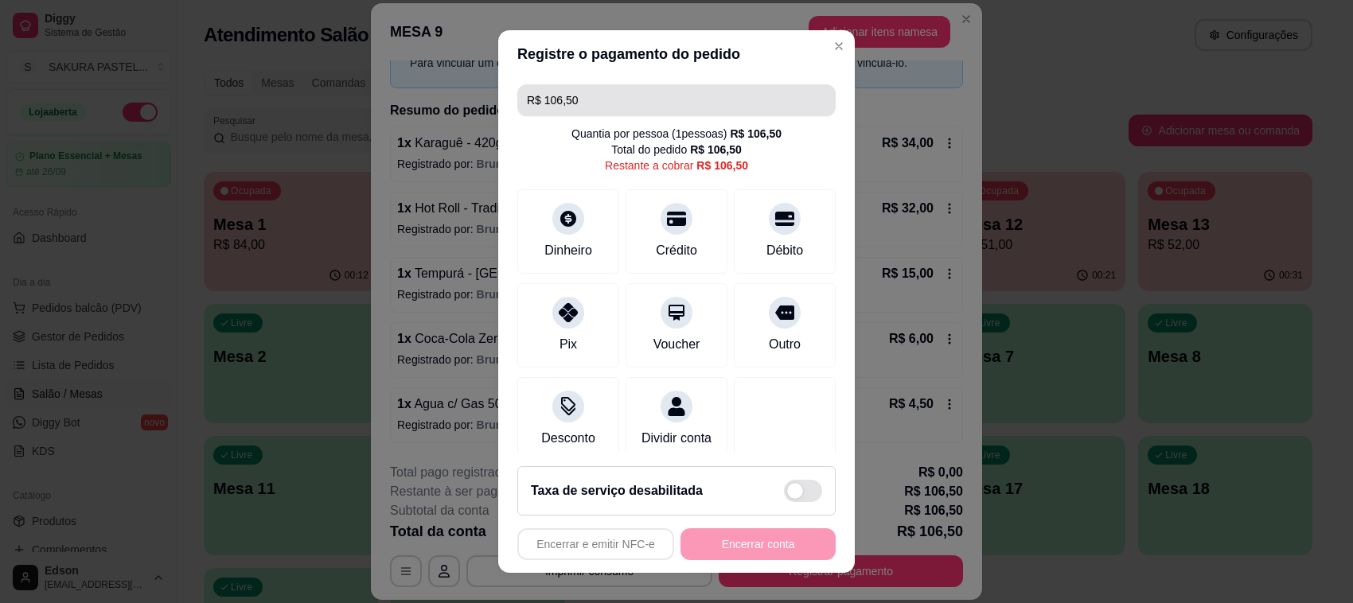
click at [667, 107] on input "R$ 106,50" at bounding box center [676, 100] width 299 height 32
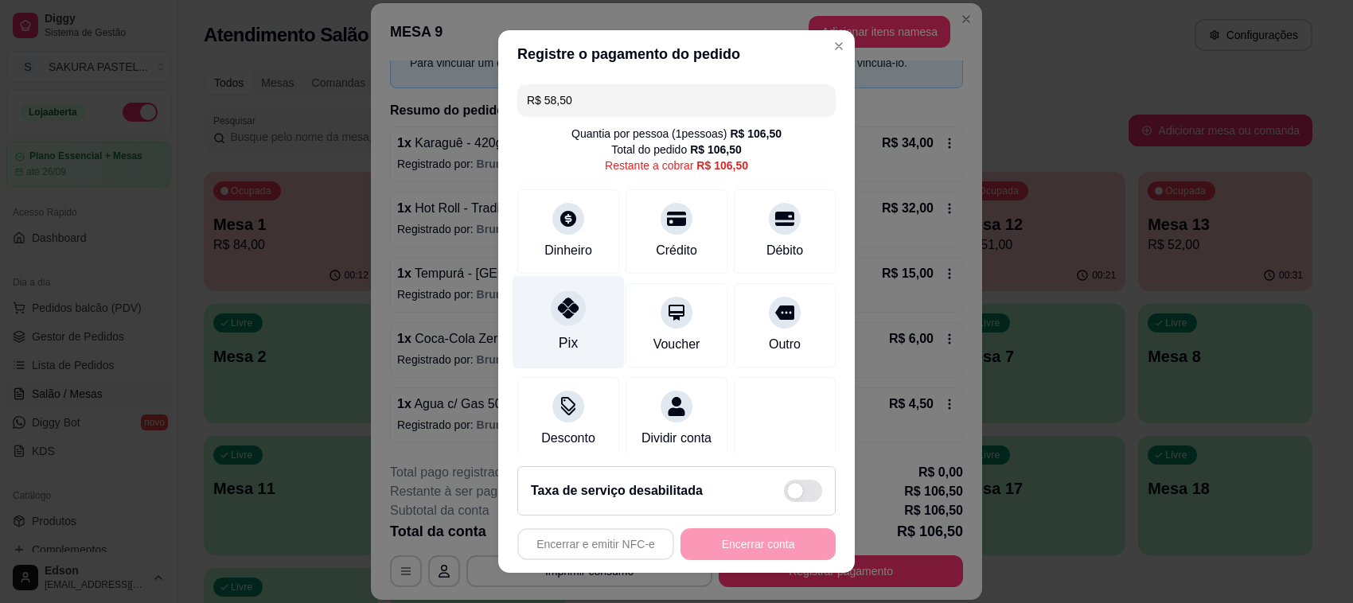
click at [581, 322] on div "Pix" at bounding box center [568, 322] width 112 height 93
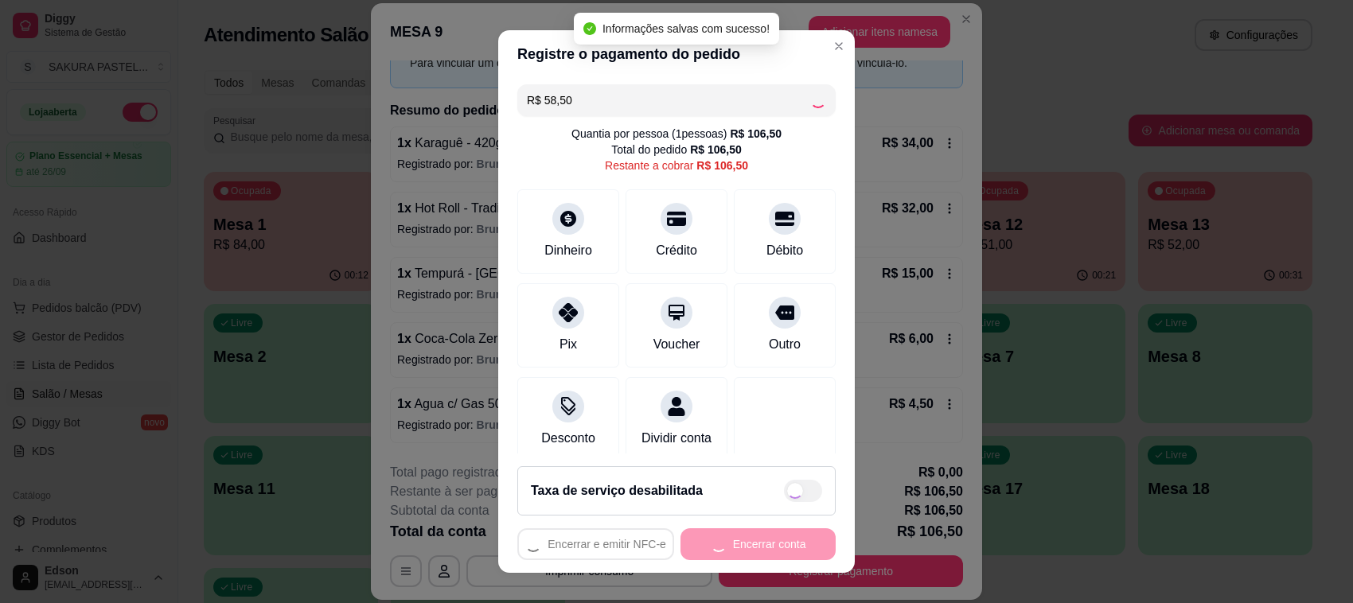
type input "R$ 48,00"
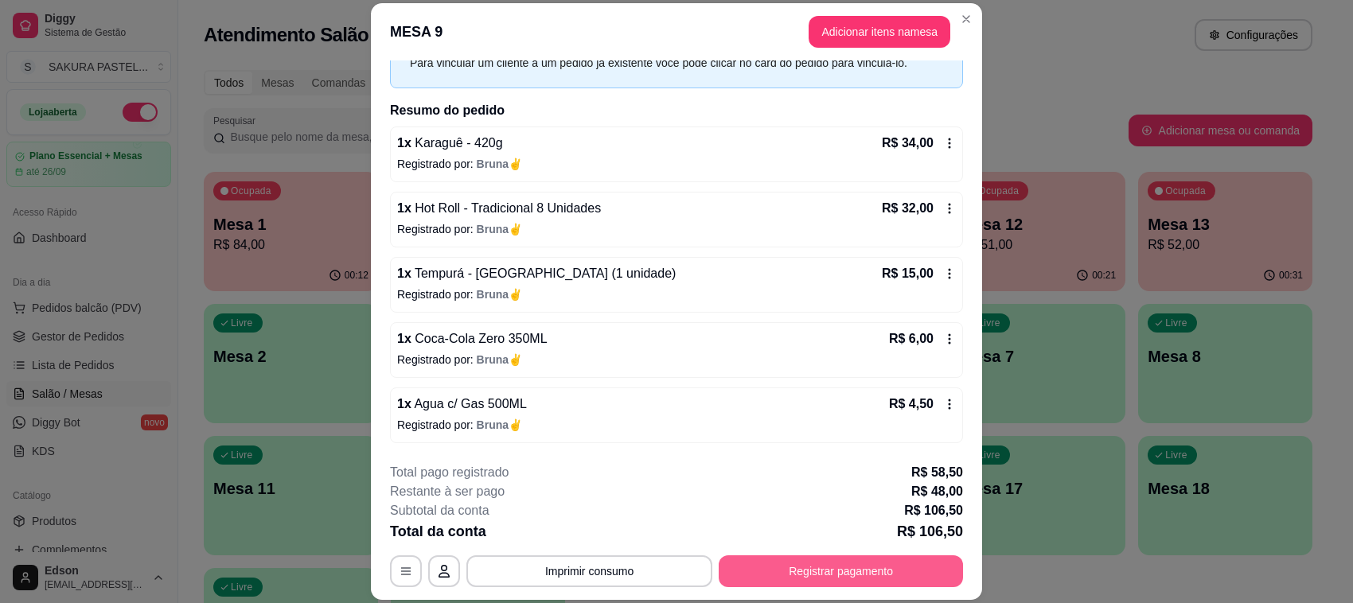
click at [812, 569] on button "Registrar pagamento" at bounding box center [841, 571] width 244 height 32
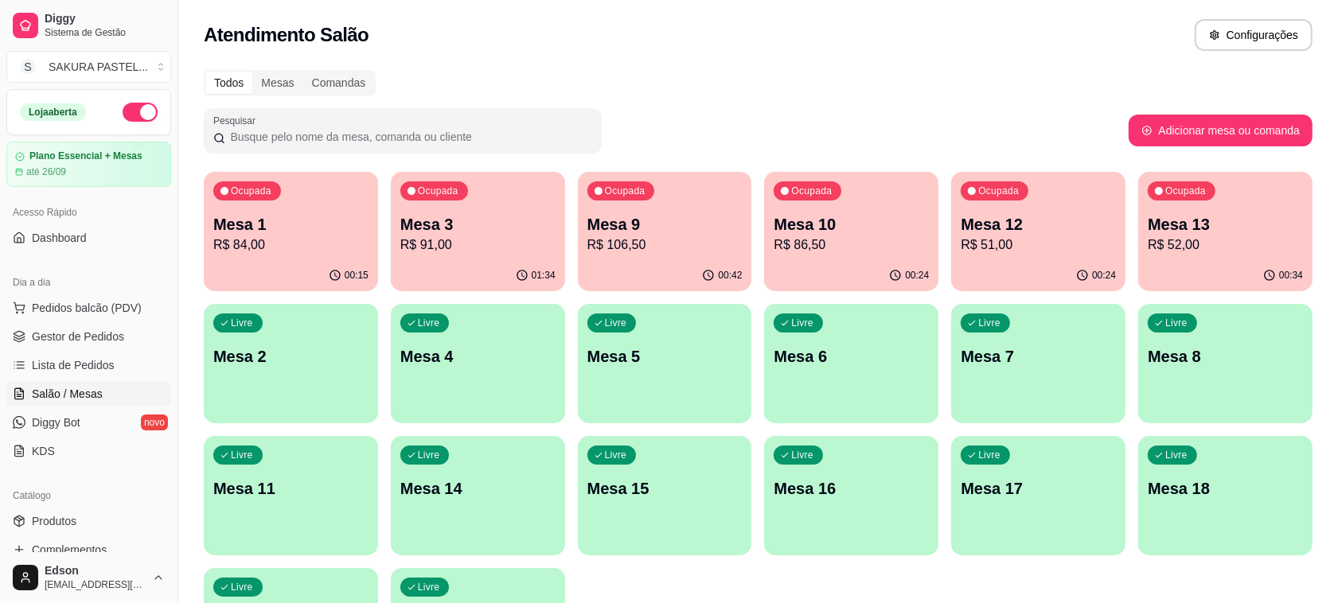
click at [729, 228] on p "Mesa 9" at bounding box center [664, 224] width 155 height 22
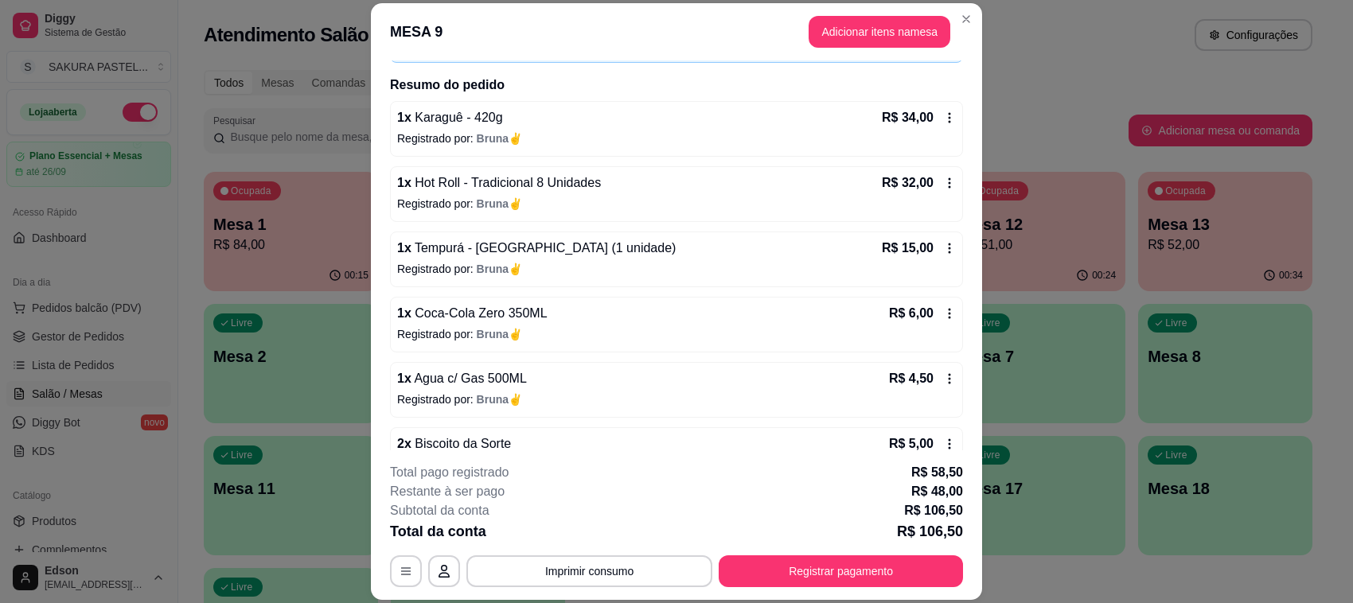
scroll to position [0, 0]
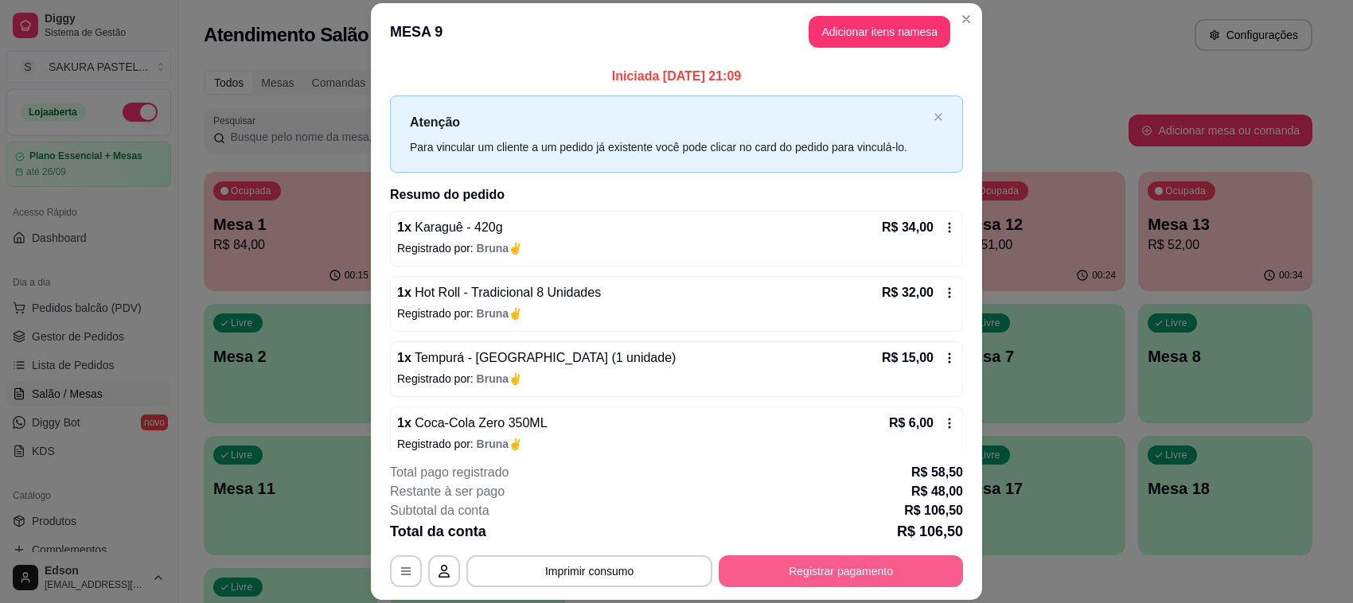
click at [908, 571] on button "Registrar pagamento" at bounding box center [841, 571] width 244 height 32
click at [820, 574] on button "Registrar pagamento" at bounding box center [841, 571] width 244 height 32
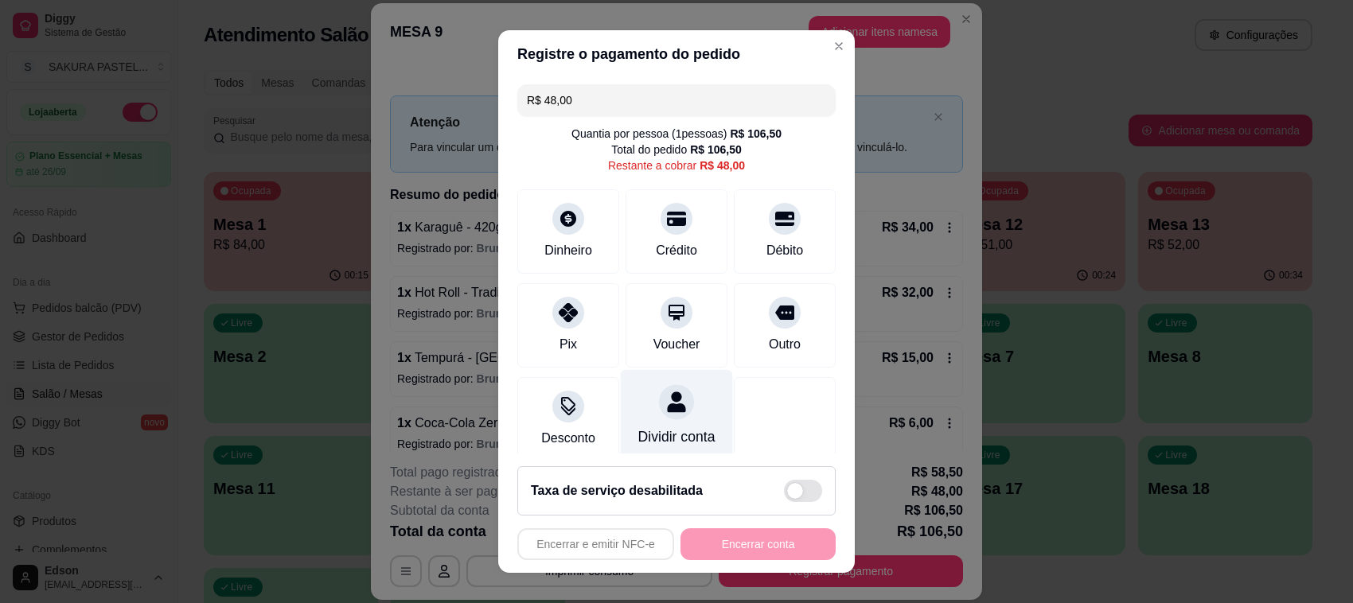
drag, startPoint x: 541, startPoint y: 310, endPoint x: 673, endPoint y: 378, distance: 148.4
click at [552, 310] on div at bounding box center [568, 313] width 32 height 32
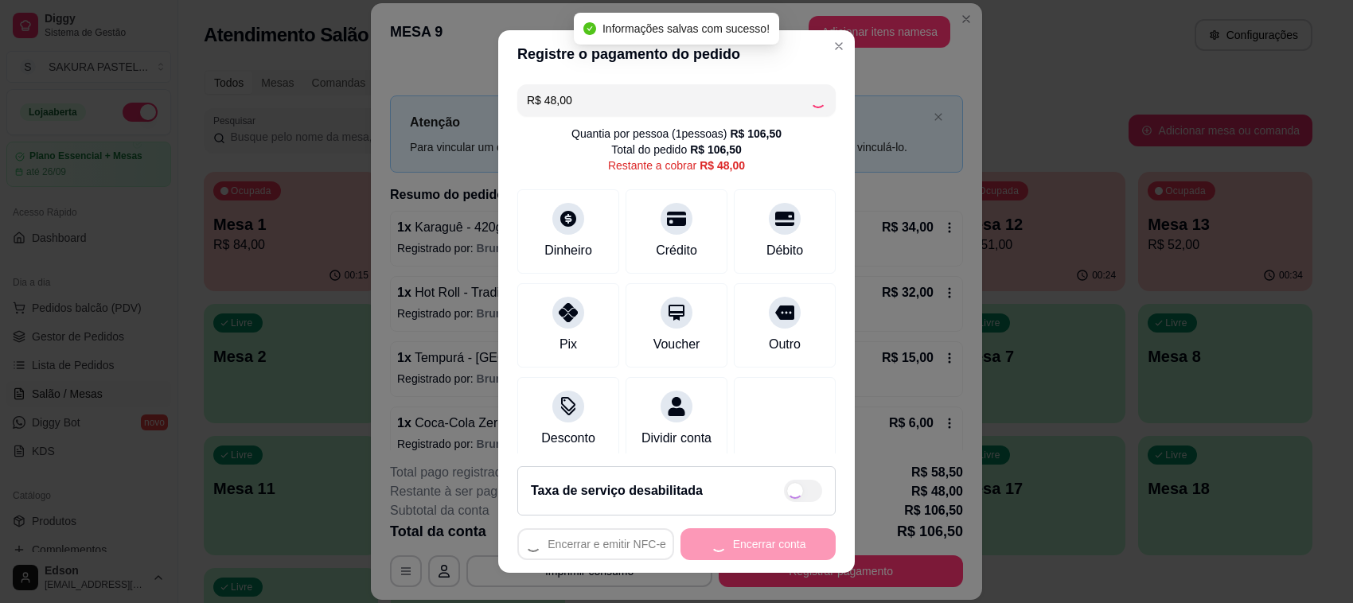
type input "R$ 0,00"
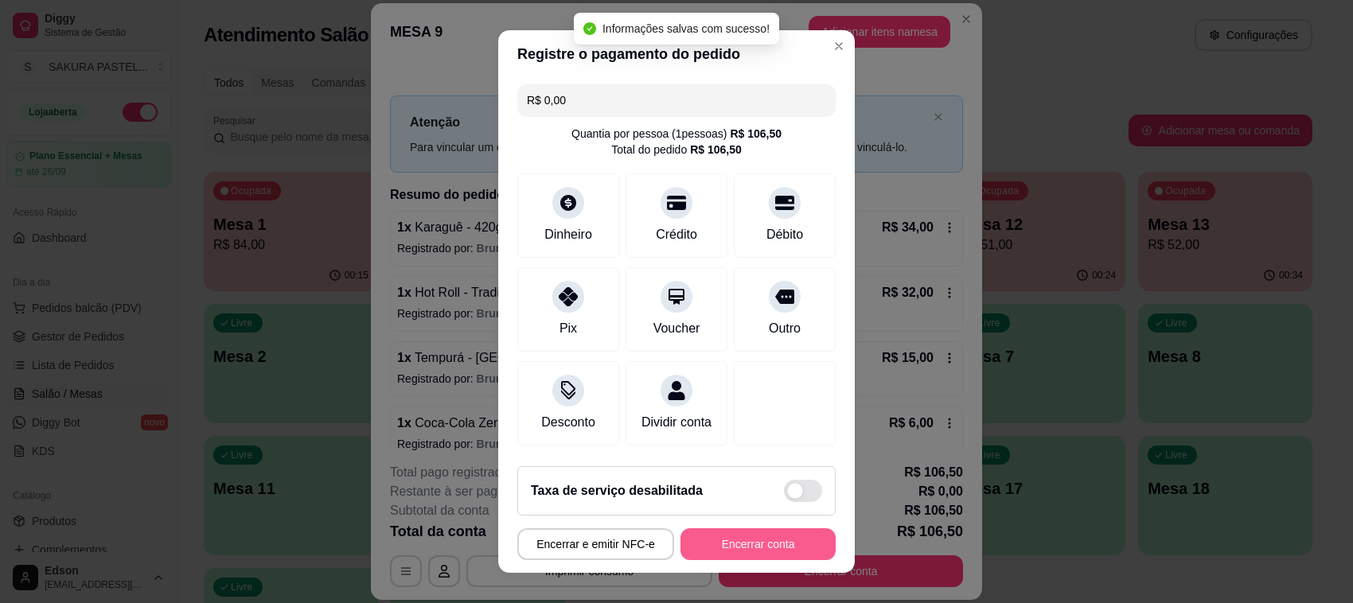
click at [773, 542] on button "Encerrar conta" at bounding box center [757, 544] width 155 height 32
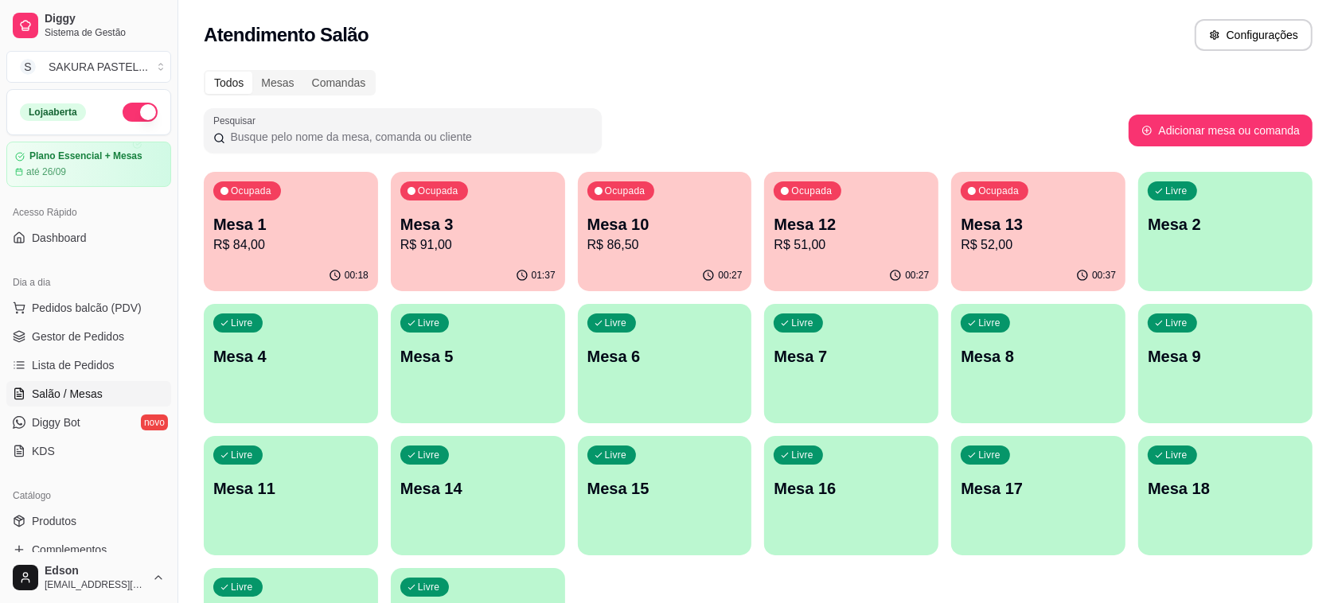
click at [724, 229] on p "Mesa 10" at bounding box center [664, 224] width 155 height 22
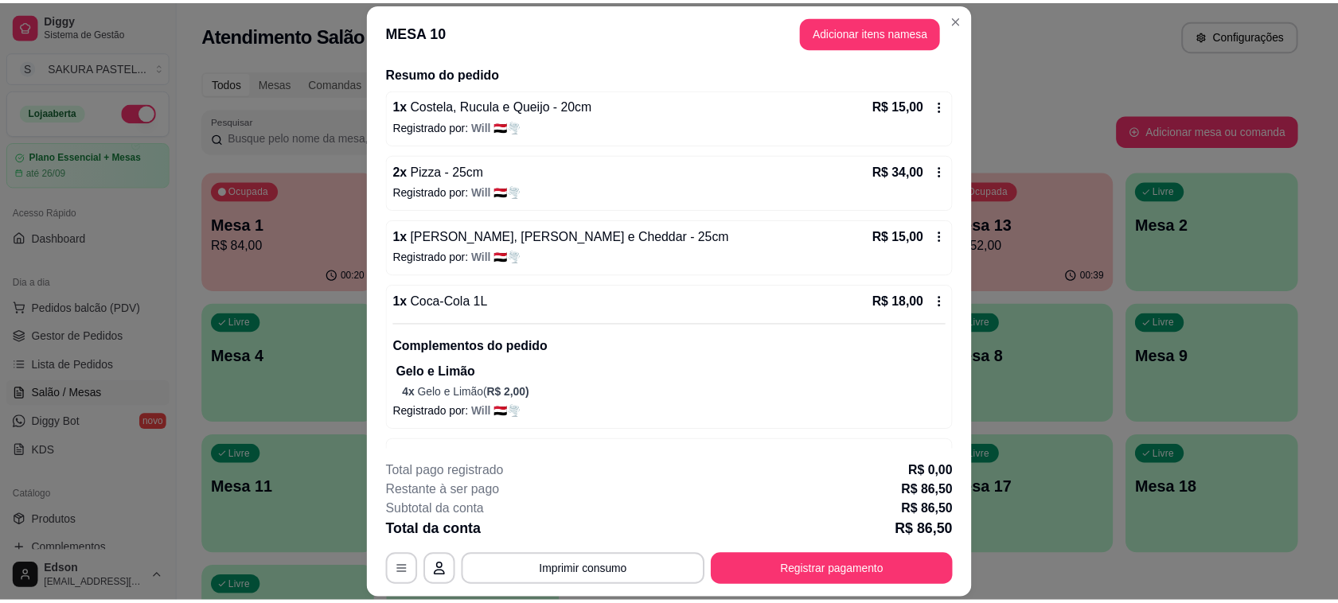
scroll to position [131, 0]
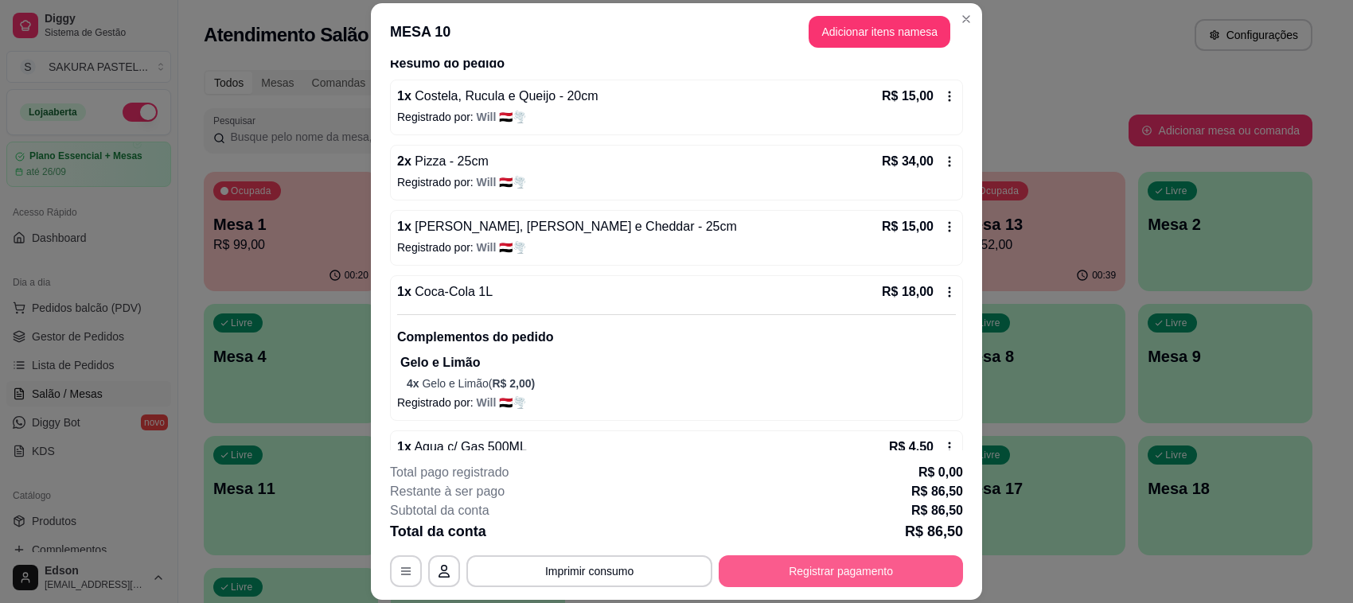
click at [877, 562] on button "Registrar pagamento" at bounding box center [841, 571] width 244 height 32
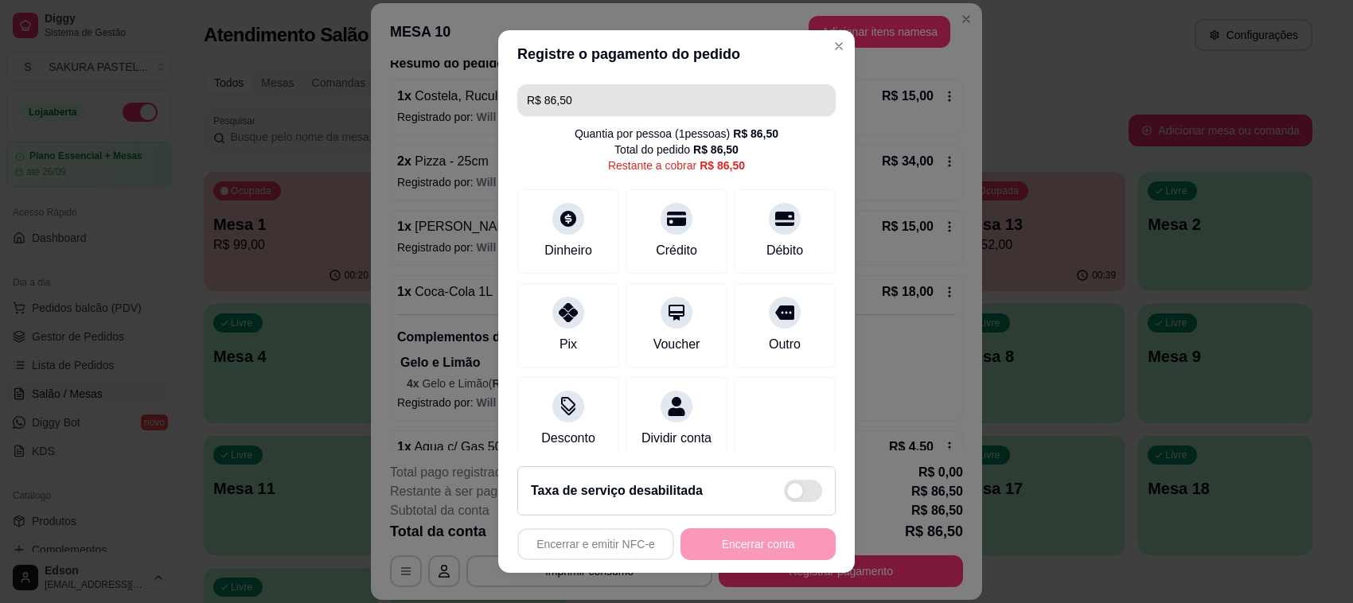
click at [659, 97] on input "R$ 86,50" at bounding box center [676, 100] width 299 height 32
drag, startPoint x: 659, startPoint y: 97, endPoint x: 674, endPoint y: 84, distance: 19.8
click at [659, 96] on input "R$ 86,50" at bounding box center [676, 100] width 299 height 32
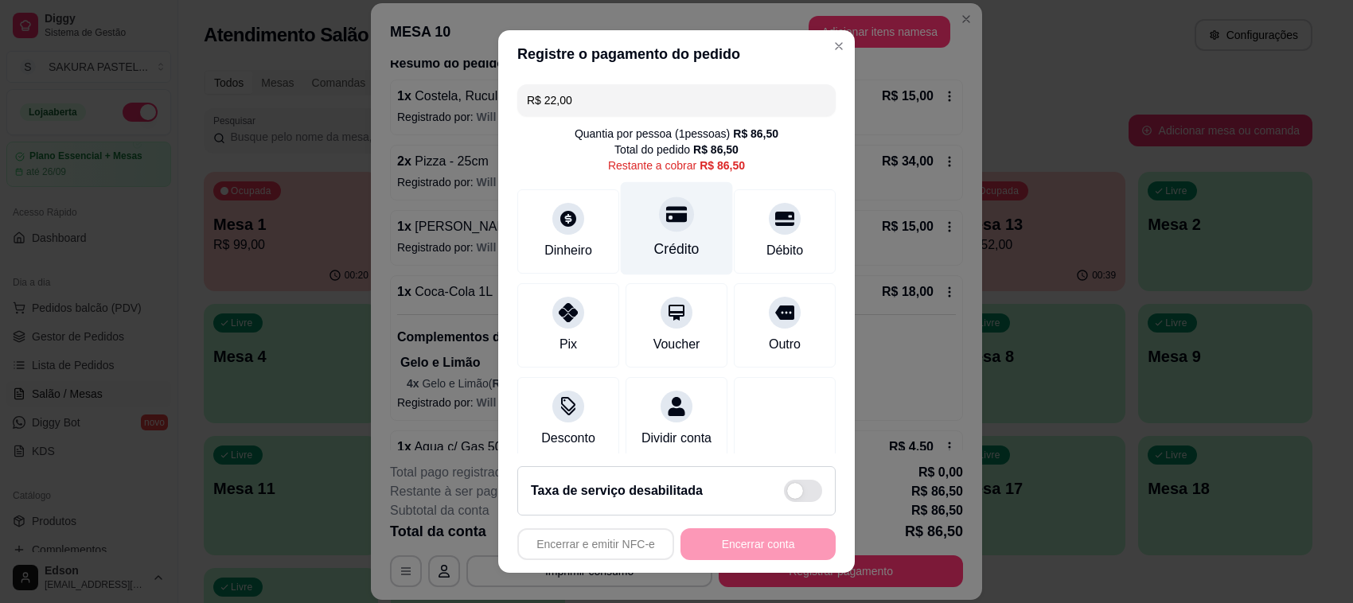
click at [659, 231] on div at bounding box center [676, 214] width 35 height 35
click at [654, 240] on div "Crédito" at bounding box center [676, 249] width 45 height 21
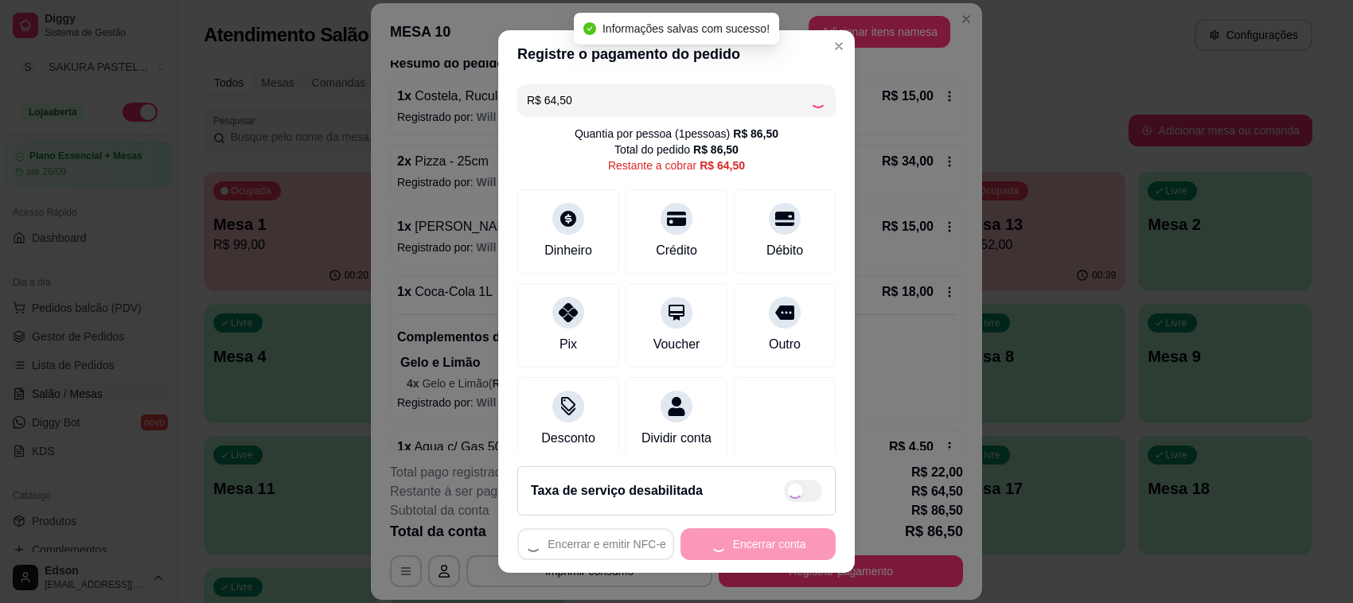
type input "R$ 0,00"
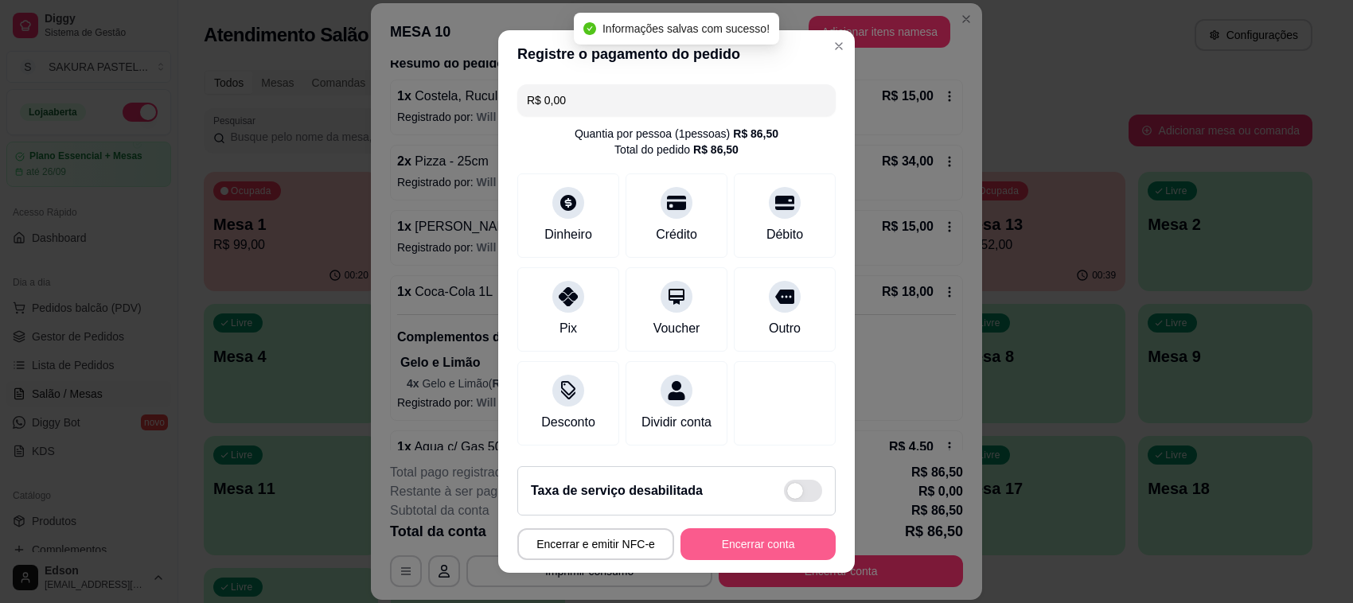
click at [772, 554] on button "Encerrar conta" at bounding box center [757, 544] width 155 height 32
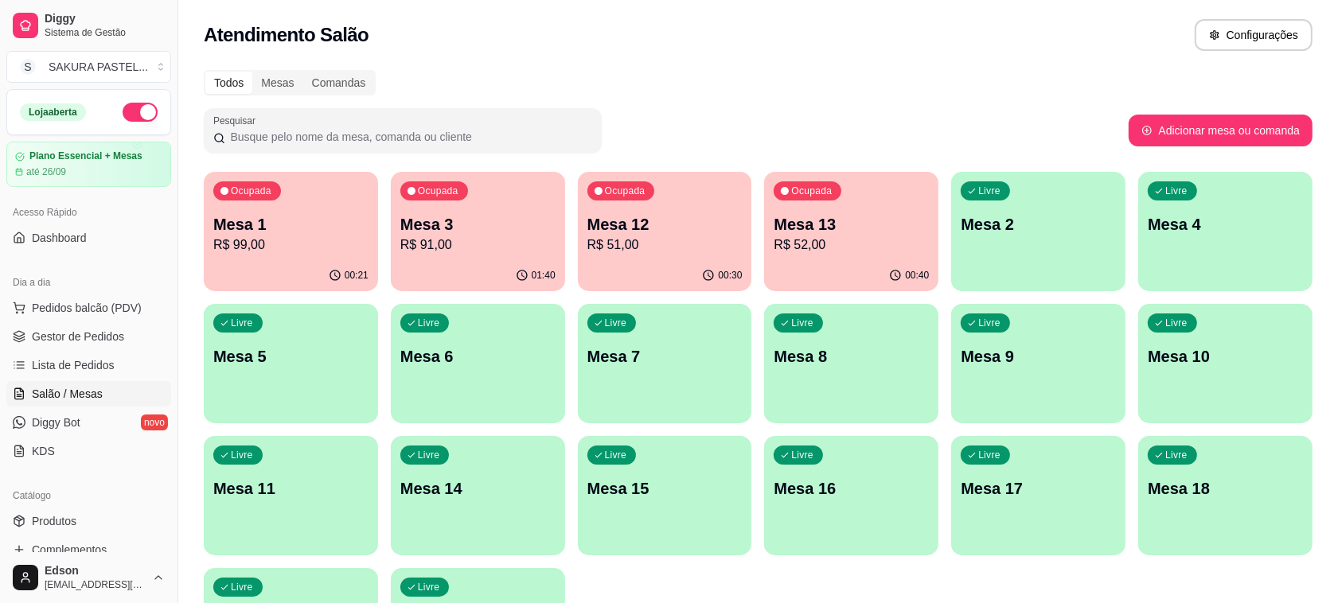
click at [631, 220] on p "Mesa 12" at bounding box center [664, 224] width 155 height 22
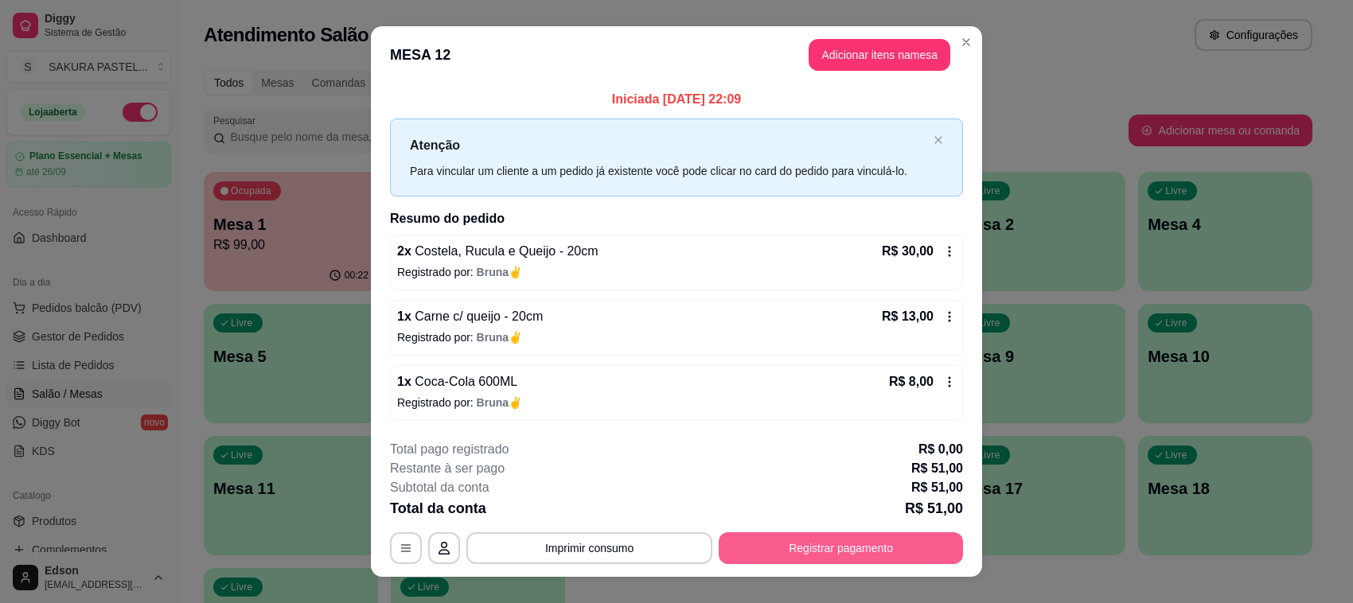
click at [890, 559] on button "Registrar pagamento" at bounding box center [841, 548] width 244 height 32
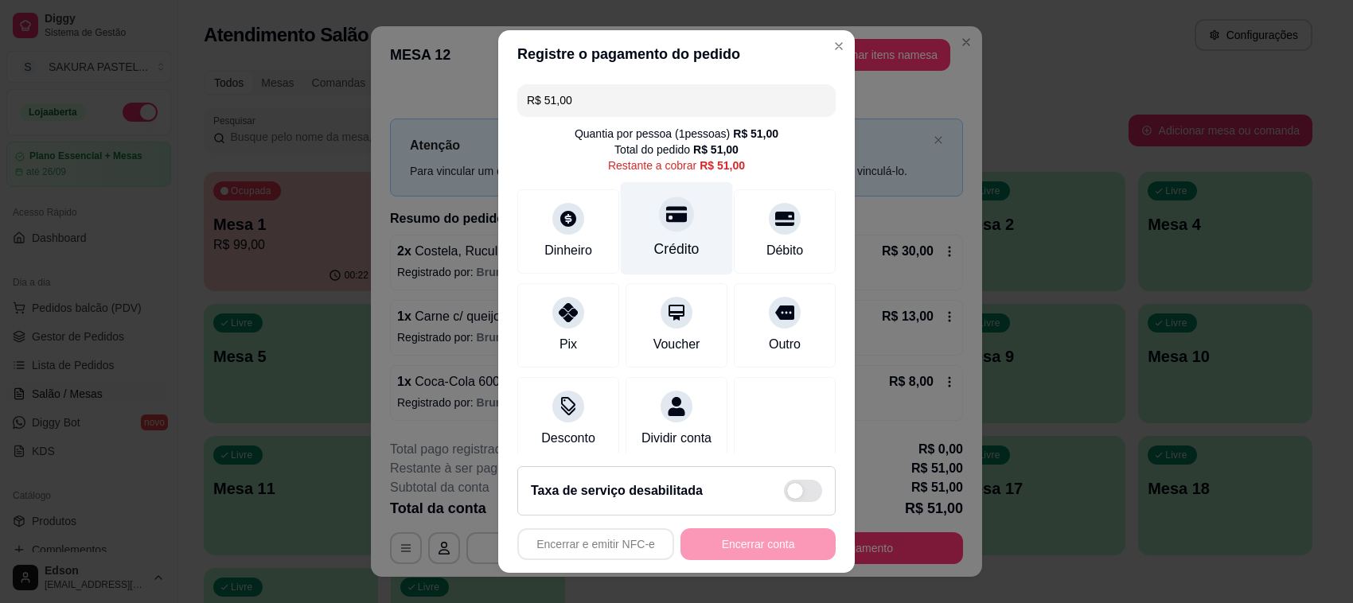
click at [634, 219] on div "Crédito" at bounding box center [677, 228] width 112 height 93
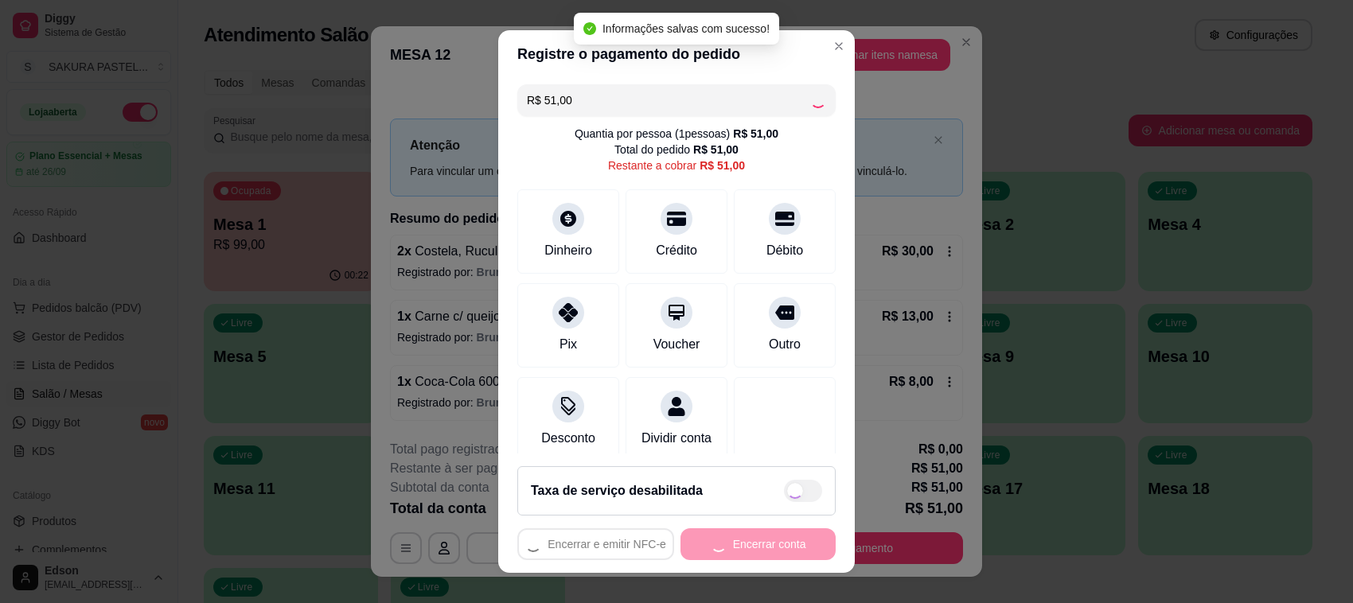
type input "R$ 0,00"
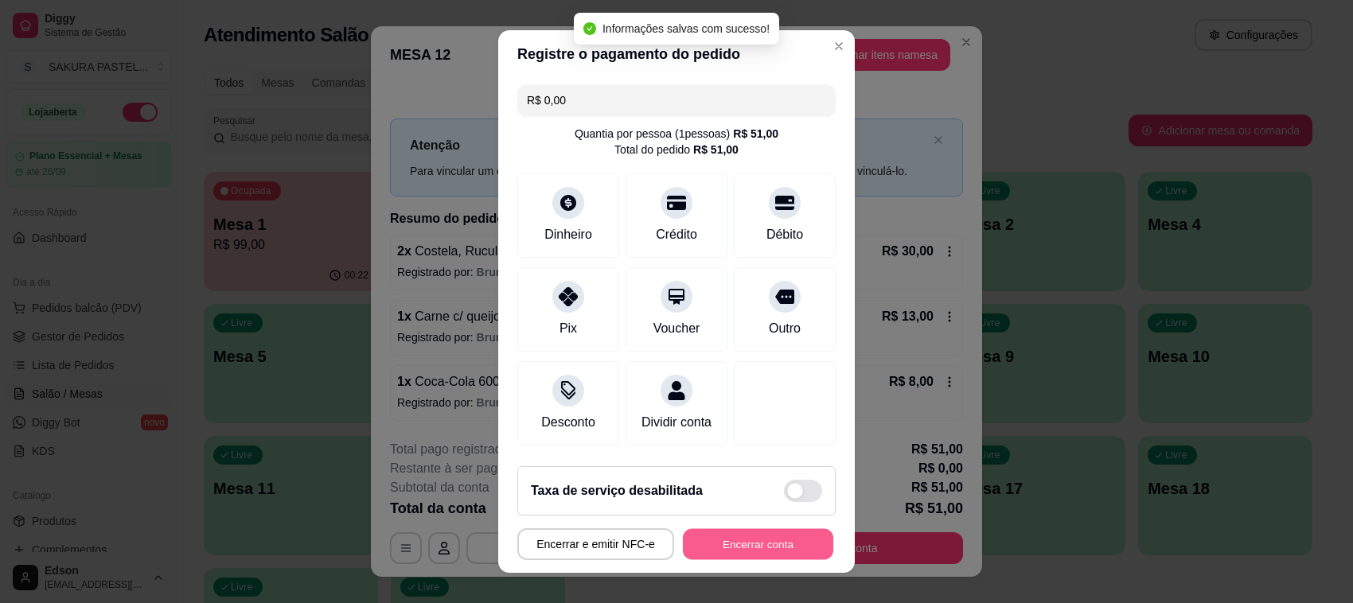
click at [753, 543] on button "Encerrar conta" at bounding box center [758, 544] width 150 height 31
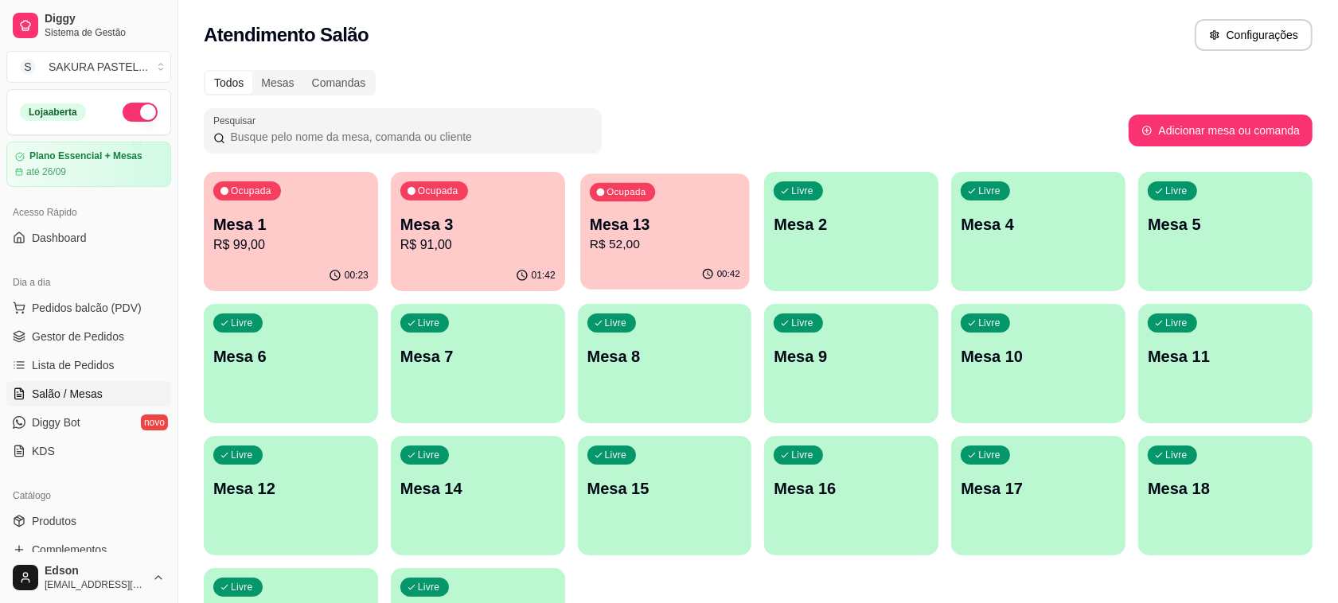
click at [645, 228] on p "Mesa 13" at bounding box center [665, 224] width 150 height 21
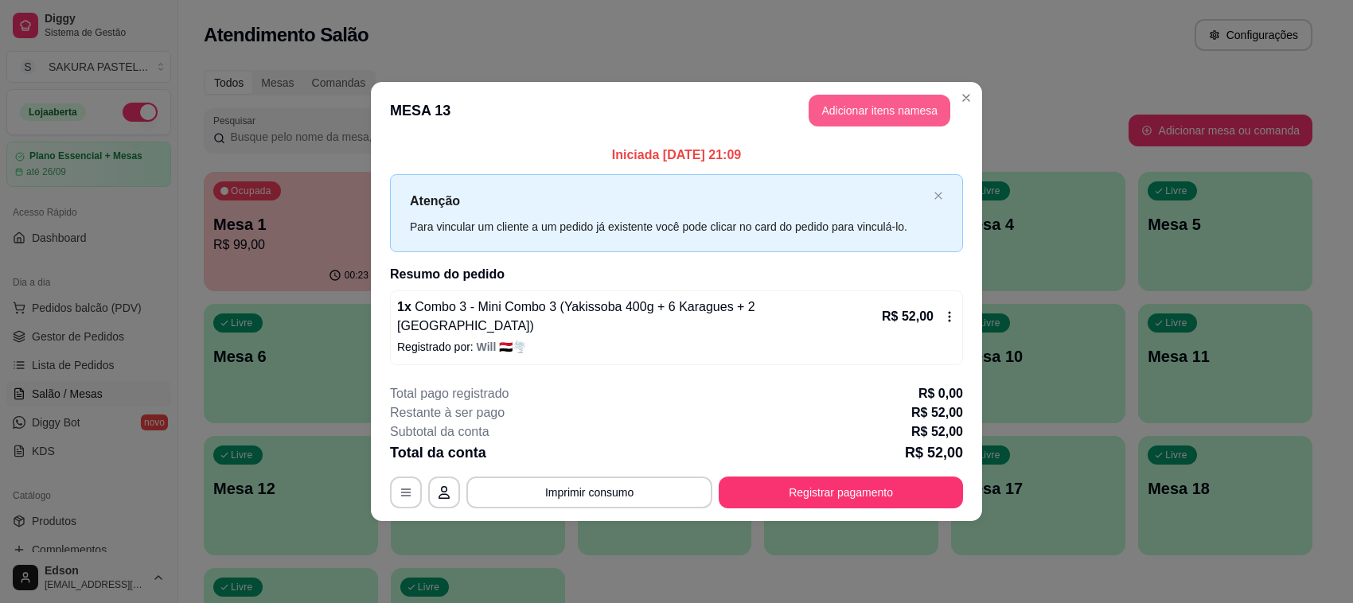
click at [894, 119] on button "Adicionar itens na mesa" at bounding box center [879, 111] width 142 height 32
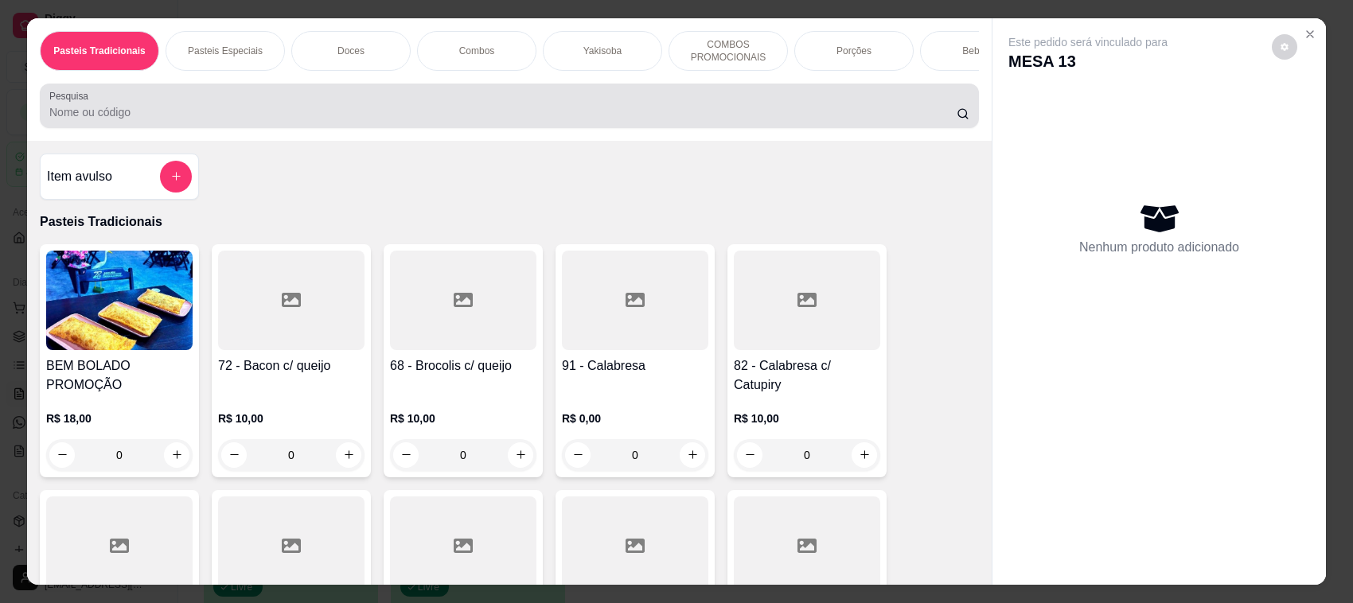
click at [466, 120] on input "Pesquisa" at bounding box center [502, 112] width 907 height 16
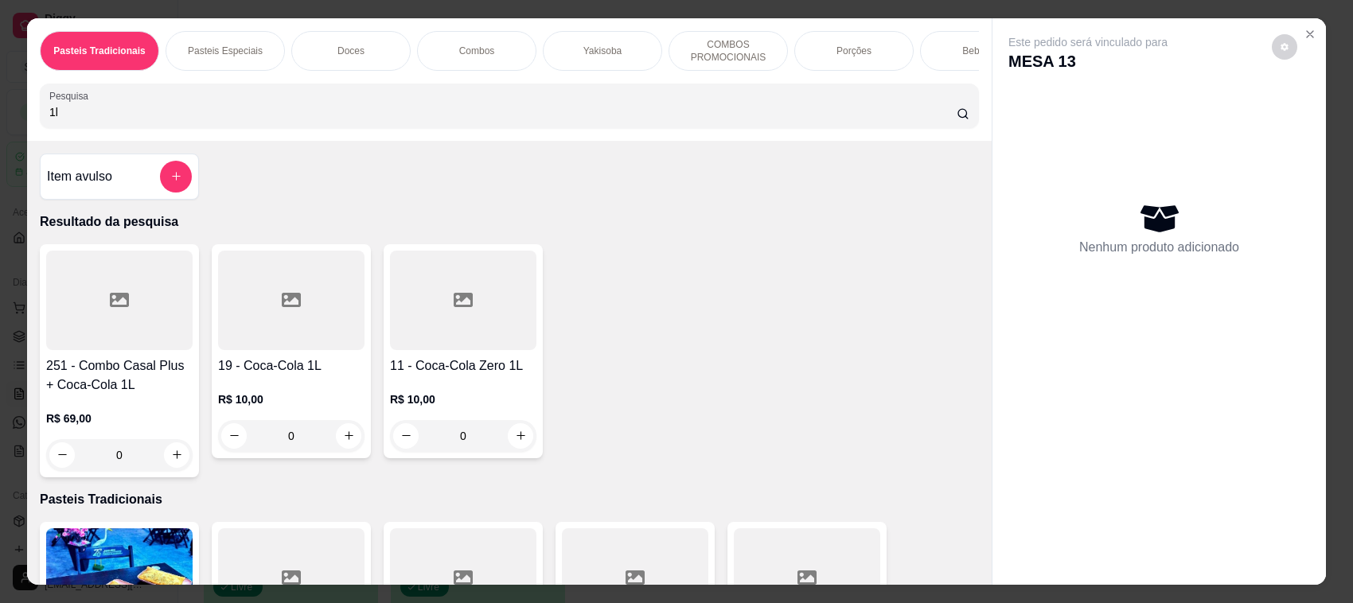
type input "1l"
click at [455, 376] on h4 "11 - Coca-Cola Zero 1L" at bounding box center [463, 365] width 146 height 19
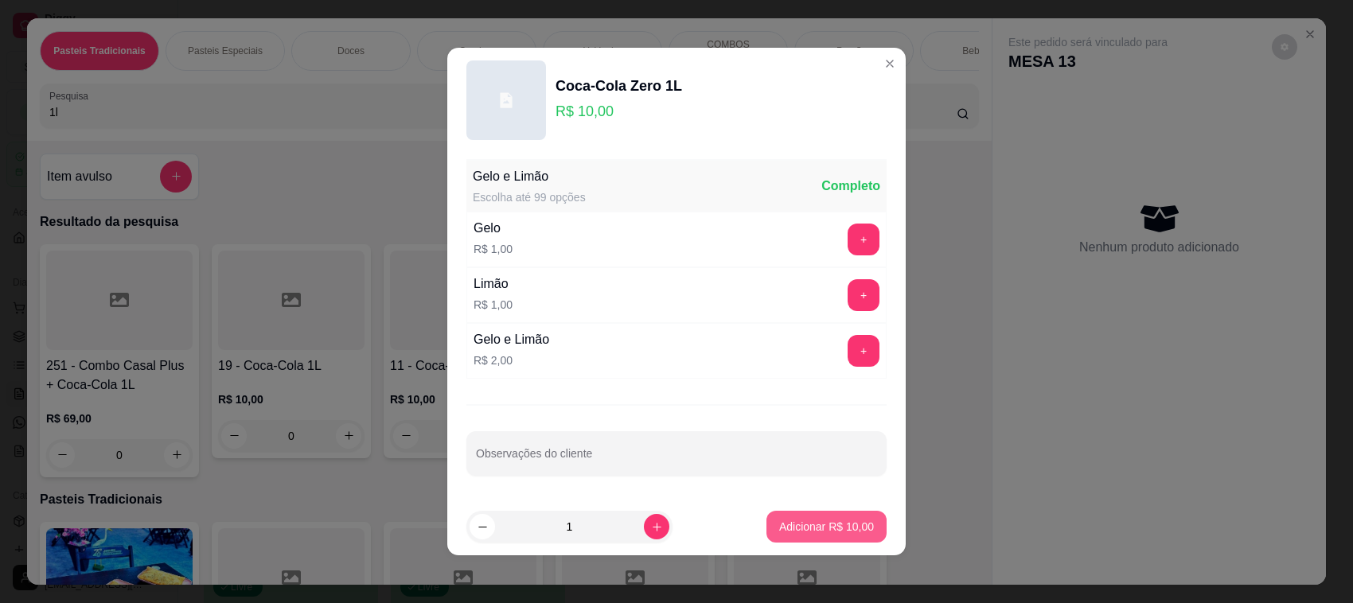
click at [805, 540] on button "Adicionar R$ 10,00" at bounding box center [826, 527] width 120 height 32
type input "1"
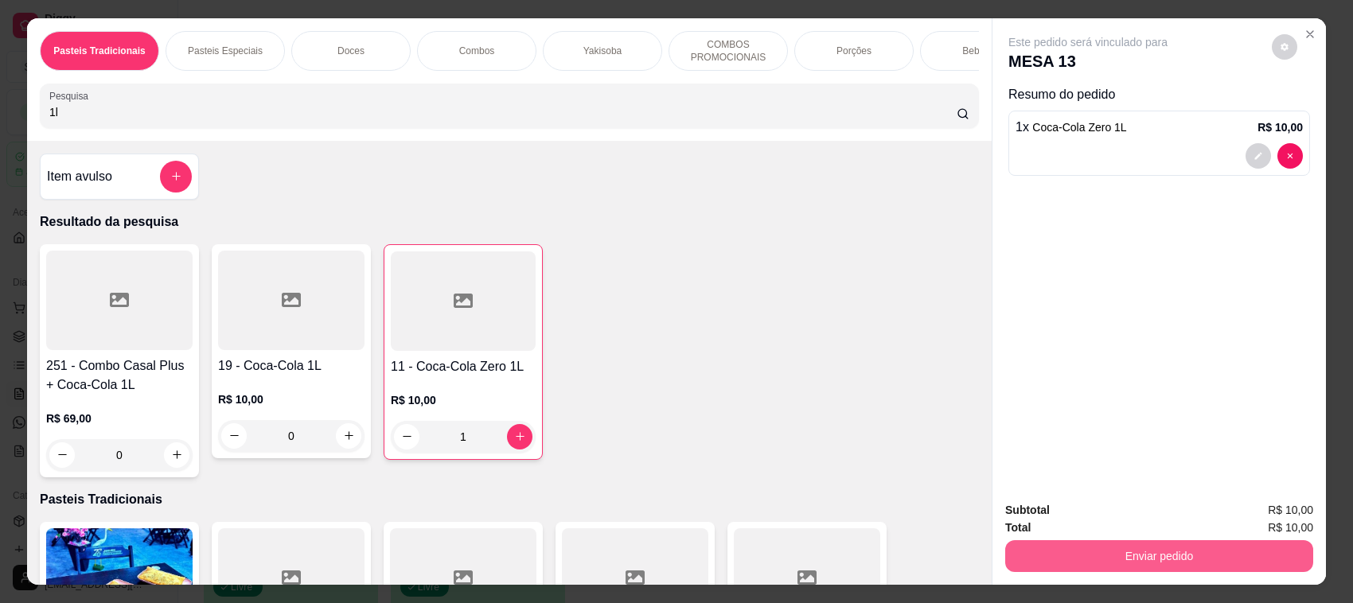
click at [1089, 550] on button "Enviar pedido" at bounding box center [1159, 556] width 308 height 32
click at [1119, 522] on button "Não registrar e enviar pedido" at bounding box center [1106, 518] width 166 height 30
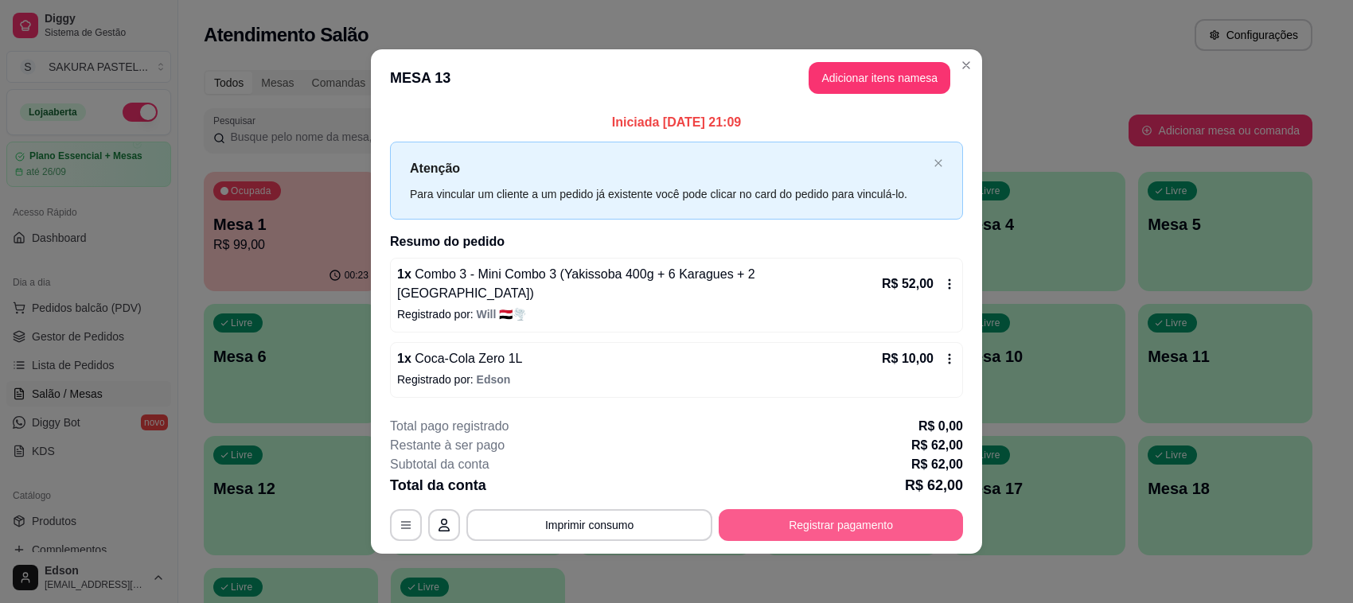
click at [888, 518] on button "Registrar pagamento" at bounding box center [841, 525] width 244 height 32
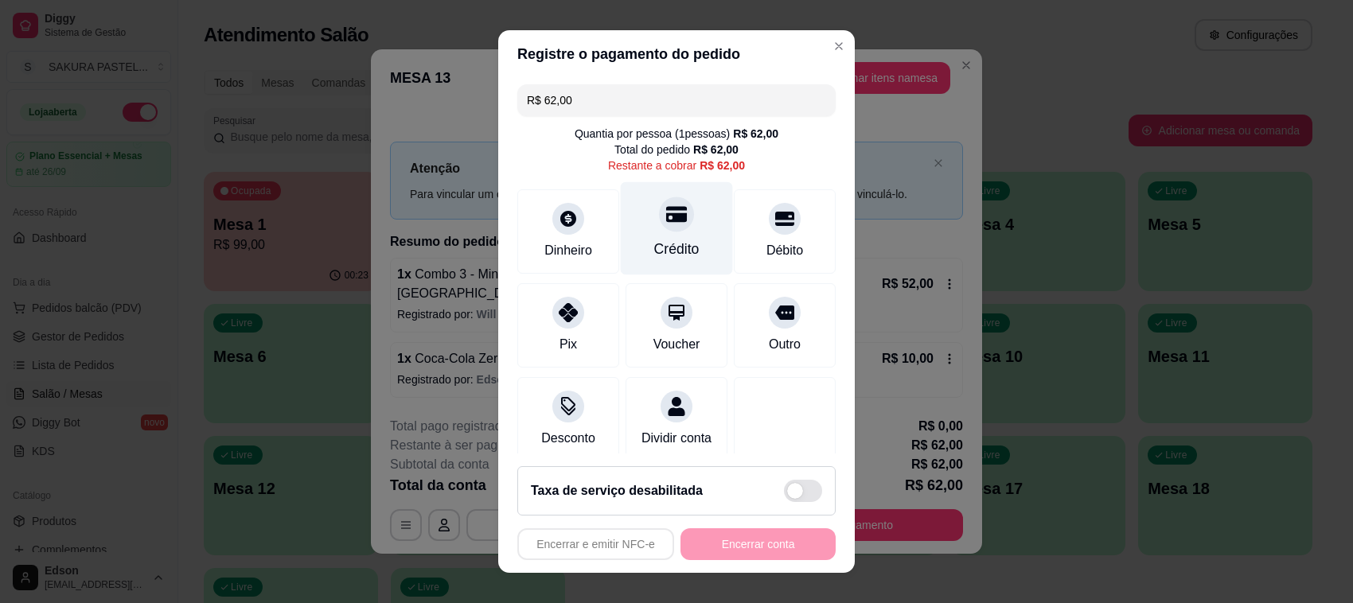
click at [684, 219] on div "Crédito" at bounding box center [677, 228] width 112 height 93
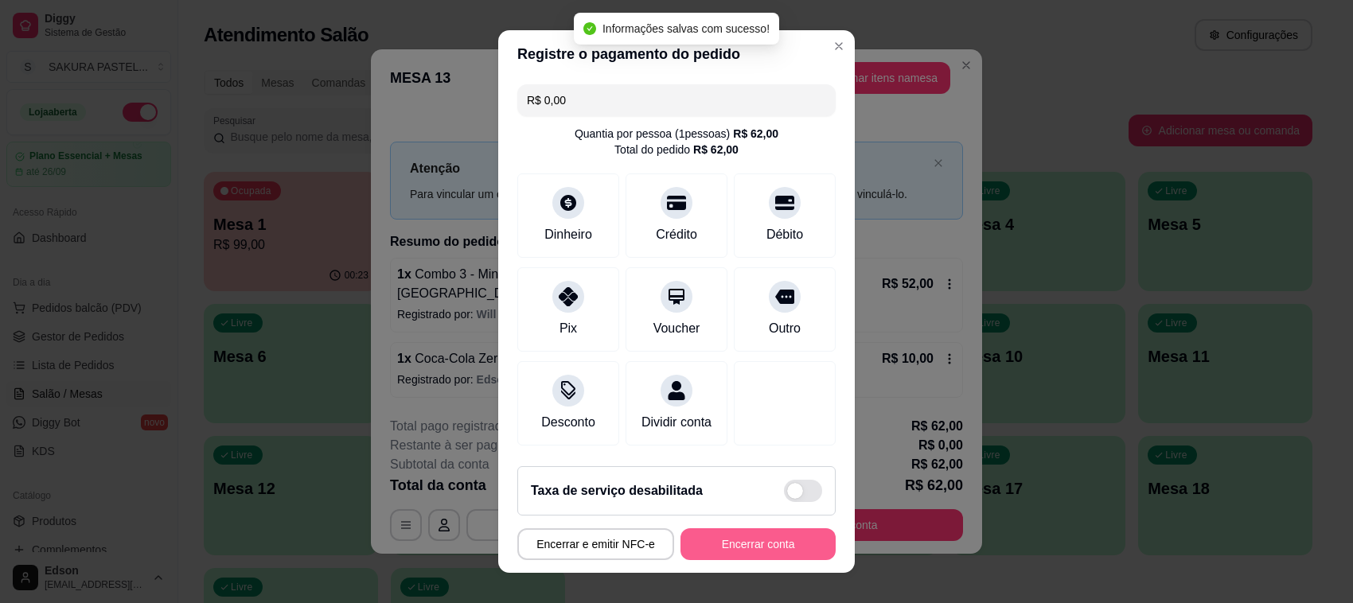
type input "R$ 0,00"
click at [770, 551] on button "Encerrar conta" at bounding box center [758, 544] width 150 height 31
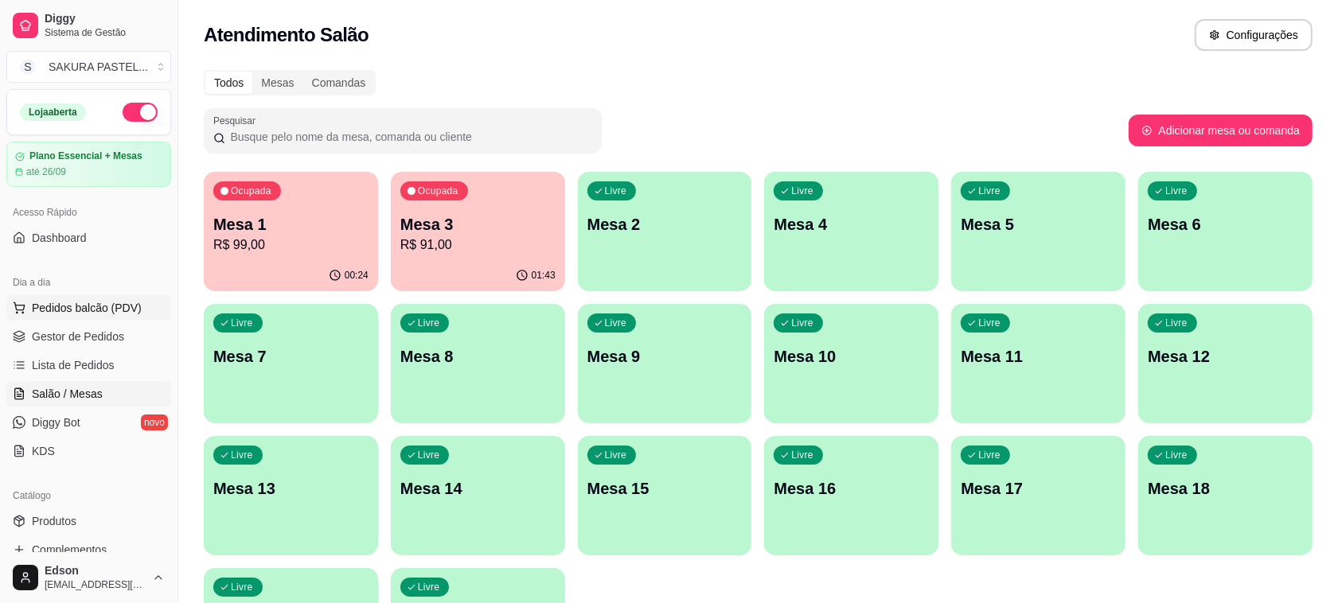
click at [95, 301] on span "Pedidos balcão (PDV)" at bounding box center [87, 308] width 110 height 16
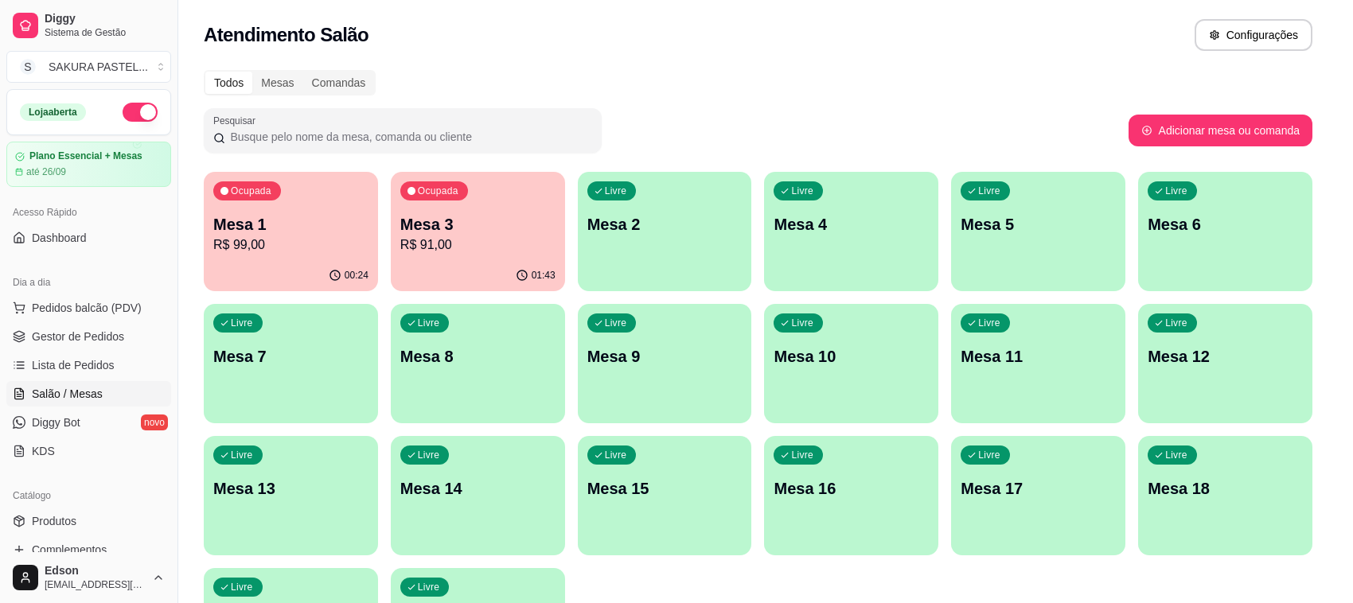
click at [494, 120] on input "Pesquisa" at bounding box center [502, 112] width 907 height 16
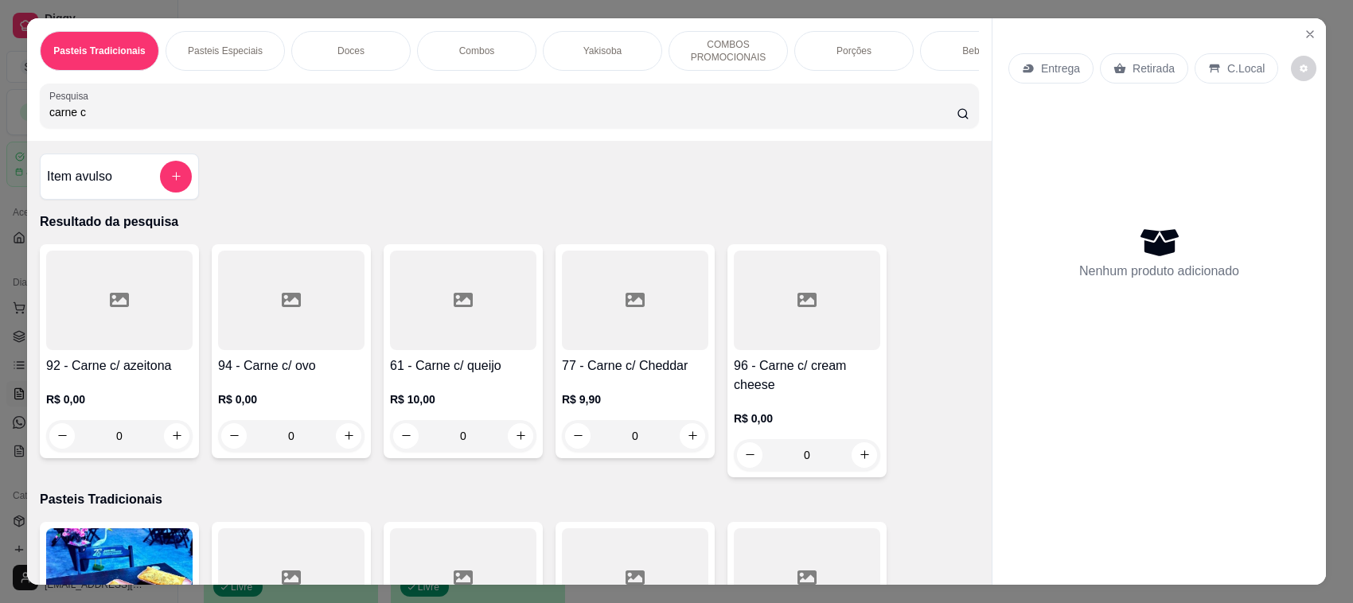
type input "carne c"
click at [785, 368] on div "96 - Carne c/ cream cheese R$ 0,00 0" at bounding box center [806, 360] width 159 height 233
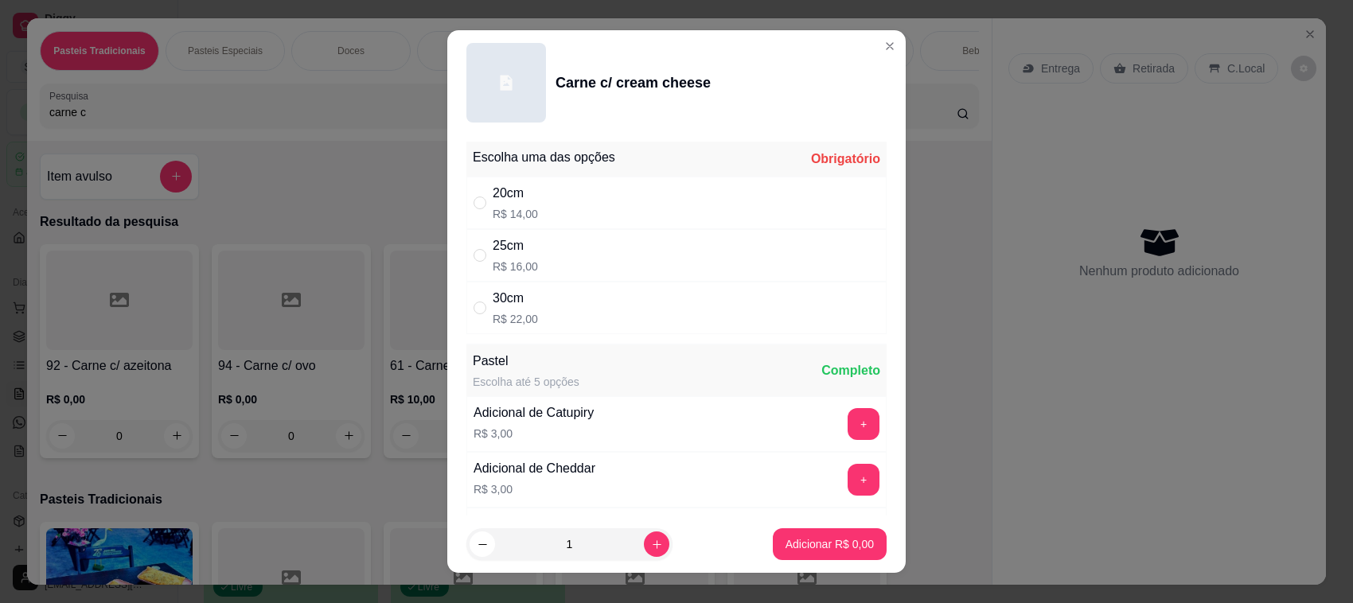
drag, startPoint x: 697, startPoint y: 293, endPoint x: 673, endPoint y: 256, distance: 43.7
click at [692, 279] on div "Escolha uma das opções Obrigatório 20cm R$ 14,00 25cm R$ 16,00 30cm R$ 22,00" at bounding box center [676, 238] width 420 height 193
click at [651, 244] on div "25cm R$ 16,00" at bounding box center [676, 255] width 420 height 53
radio input "true"
click at [790, 540] on p "Adicionar R$ 16,00" at bounding box center [826, 544] width 95 height 16
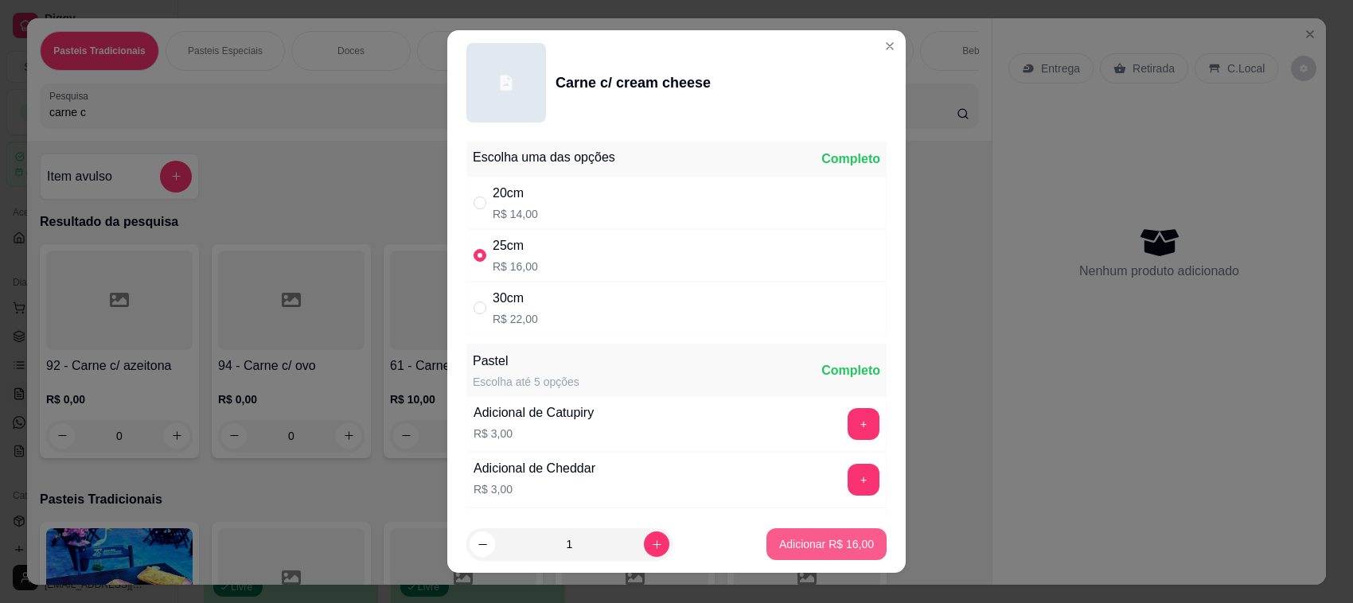
type input "1"
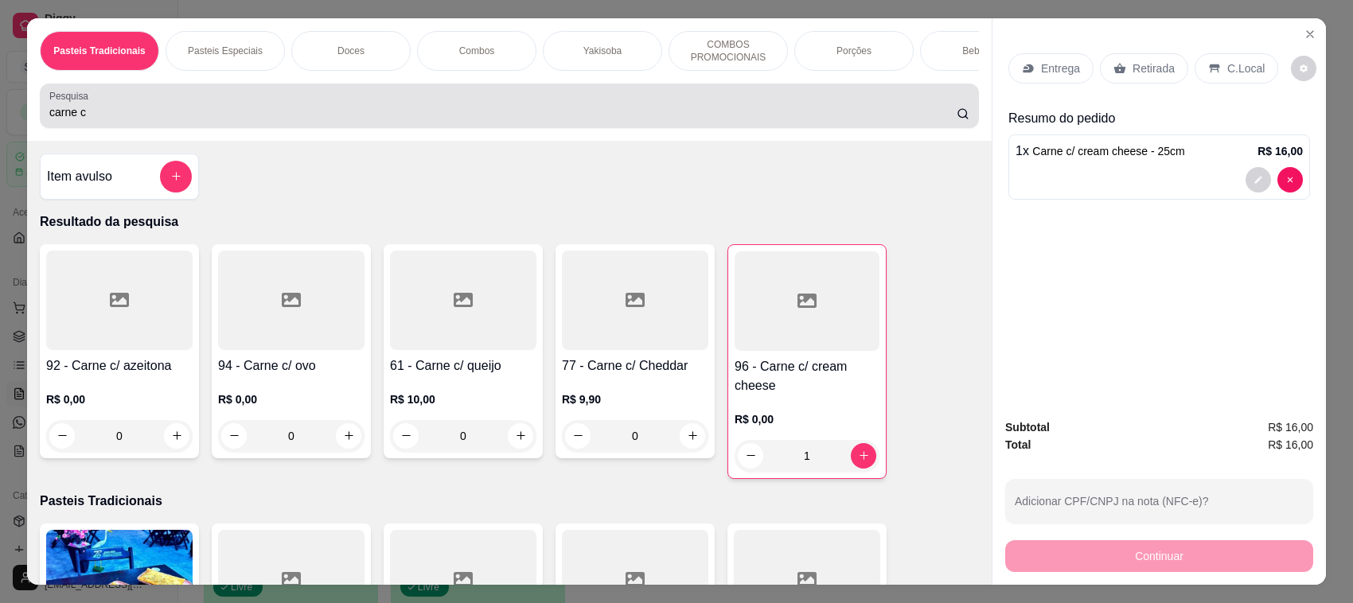
click at [172, 120] on input "carne c" at bounding box center [502, 112] width 907 height 16
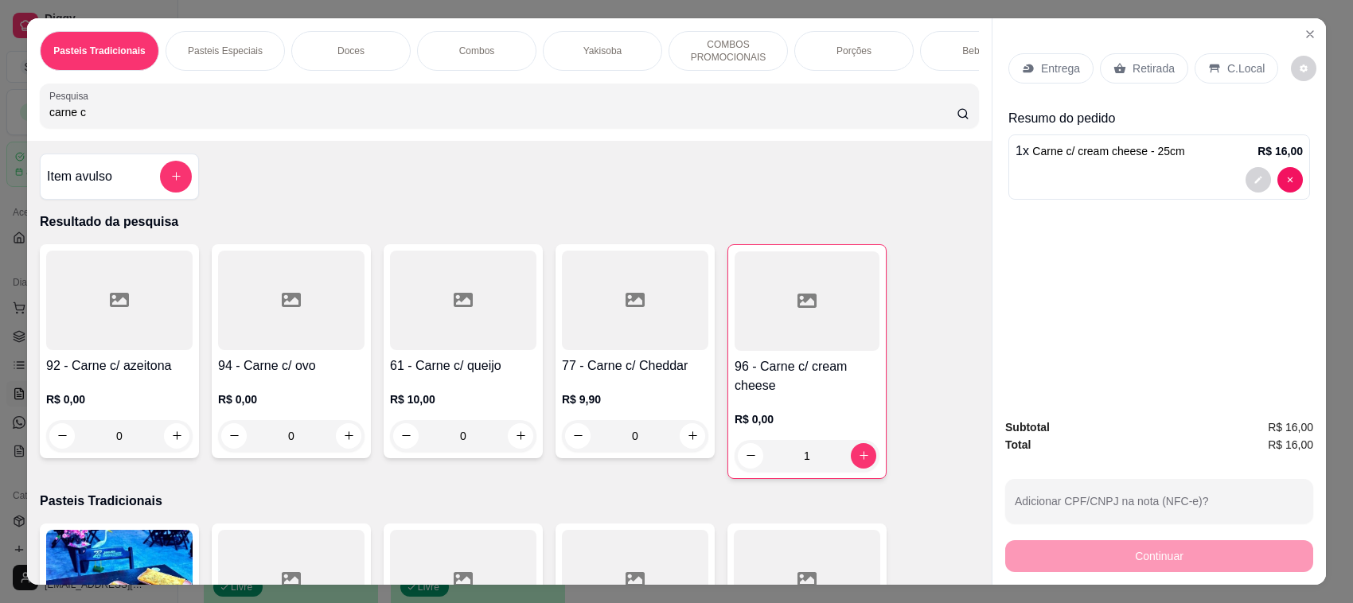
click at [171, 120] on input "carne c" at bounding box center [502, 112] width 907 height 16
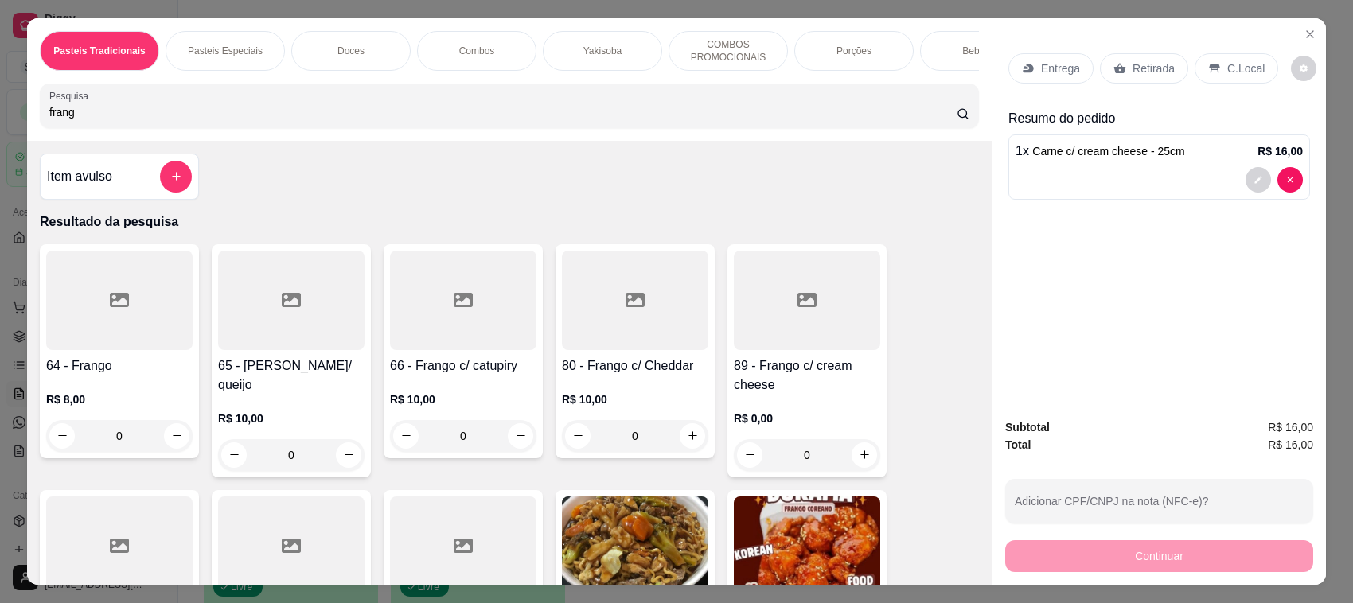
type input "frang"
click at [447, 376] on h4 "66 - Frango c/ catupiry" at bounding box center [463, 365] width 146 height 19
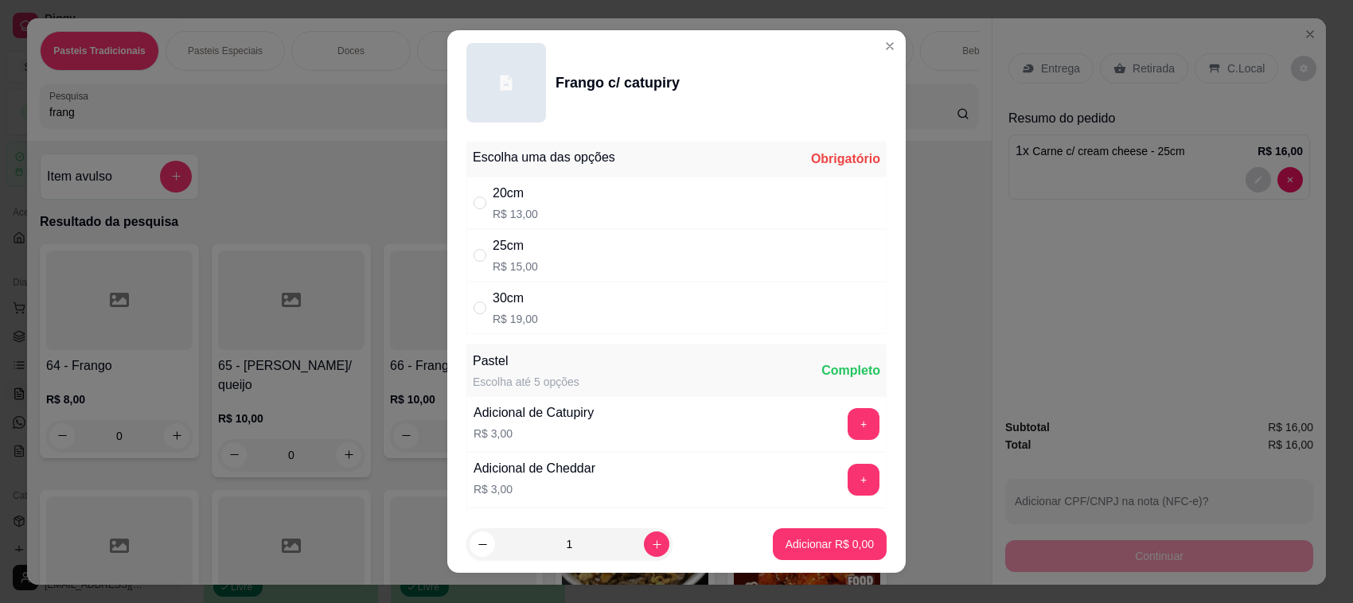
drag, startPoint x: 530, startPoint y: 265, endPoint x: 713, endPoint y: 280, distance: 183.6
click at [547, 259] on div "25cm R$ 15,00" at bounding box center [676, 255] width 420 height 53
radio input "true"
click at [793, 555] on button "Adicionar R$ 15,00" at bounding box center [826, 544] width 117 height 31
type input "1"
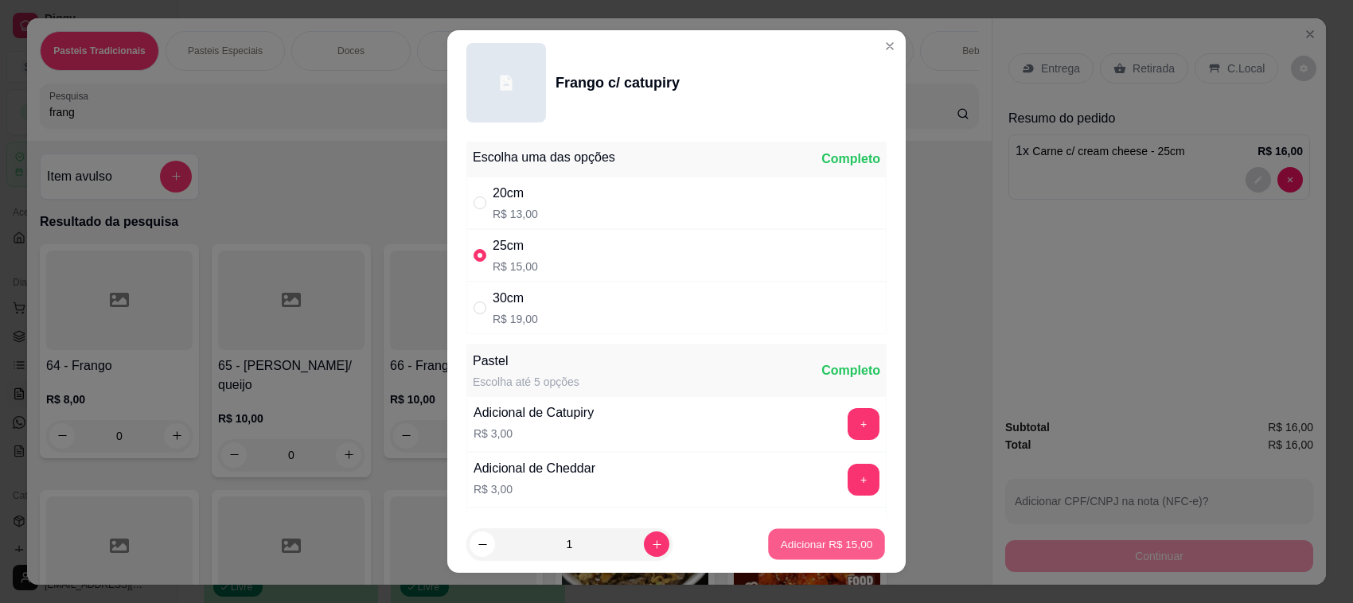
type input "1"
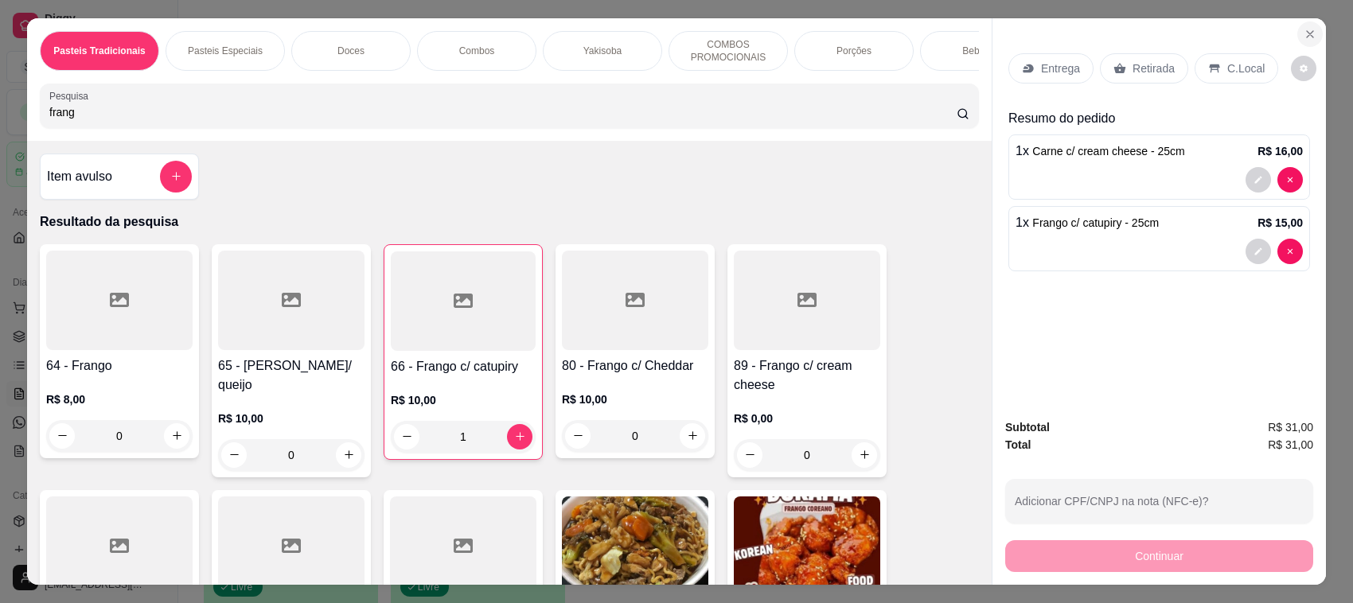
click at [1303, 40] on icon "Close" at bounding box center [1309, 34] width 13 height 13
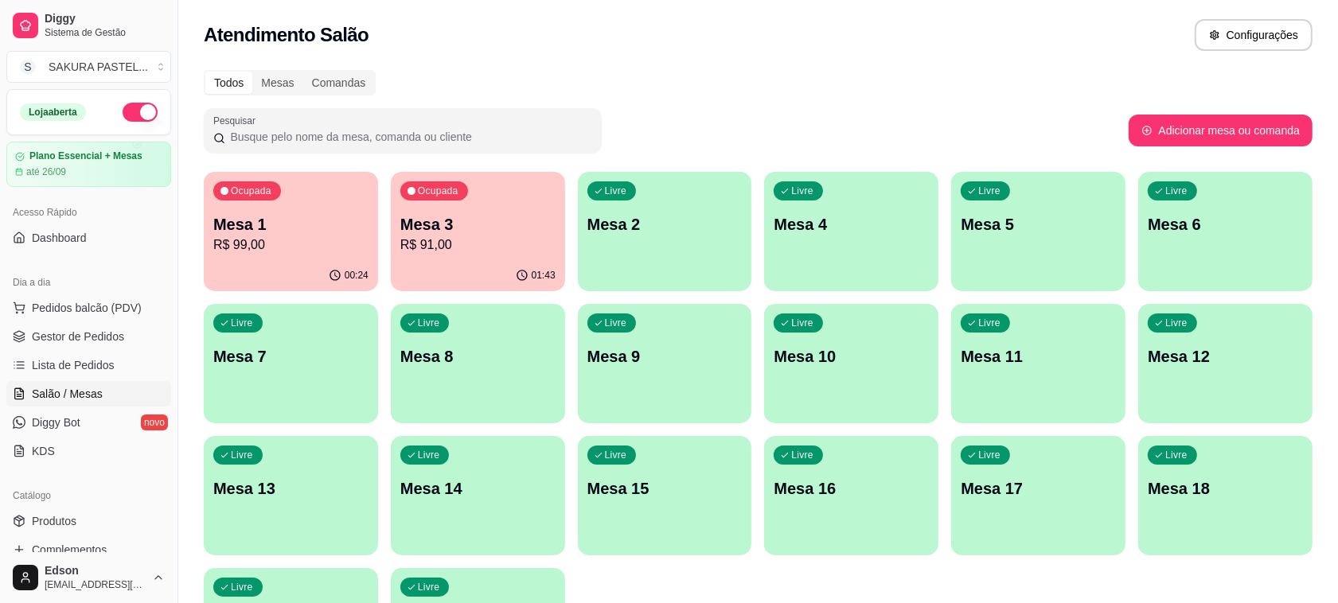
scroll to position [406, 0]
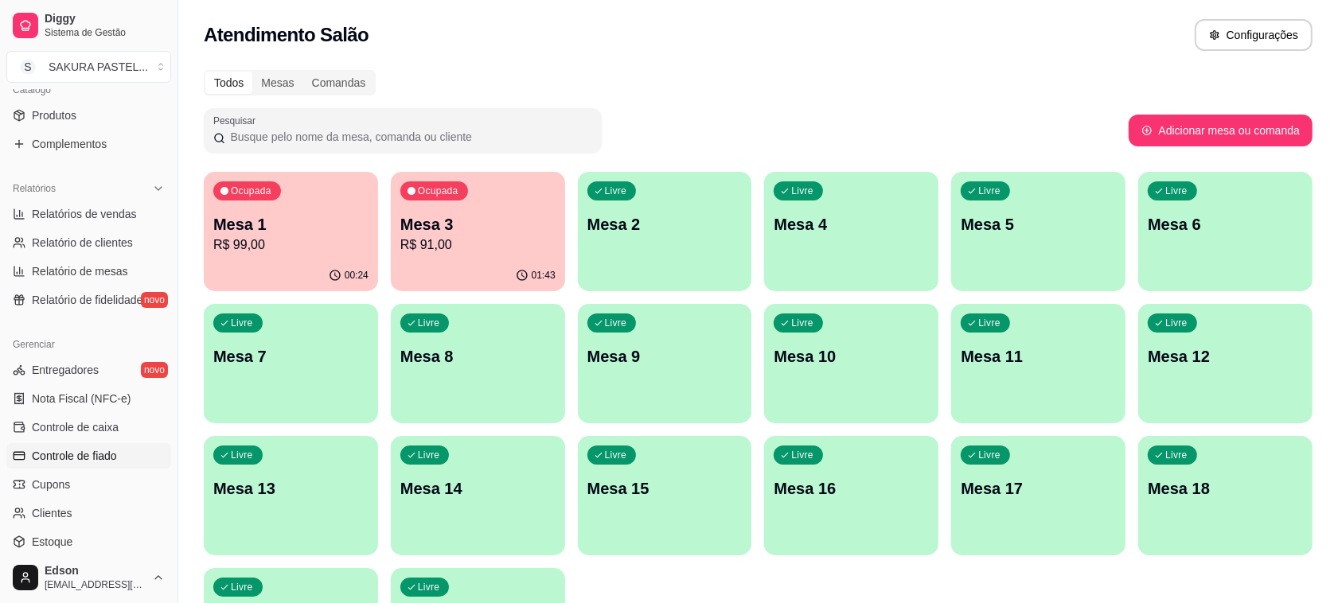
click at [99, 455] on span "Controle de fiado" at bounding box center [74, 456] width 85 height 16
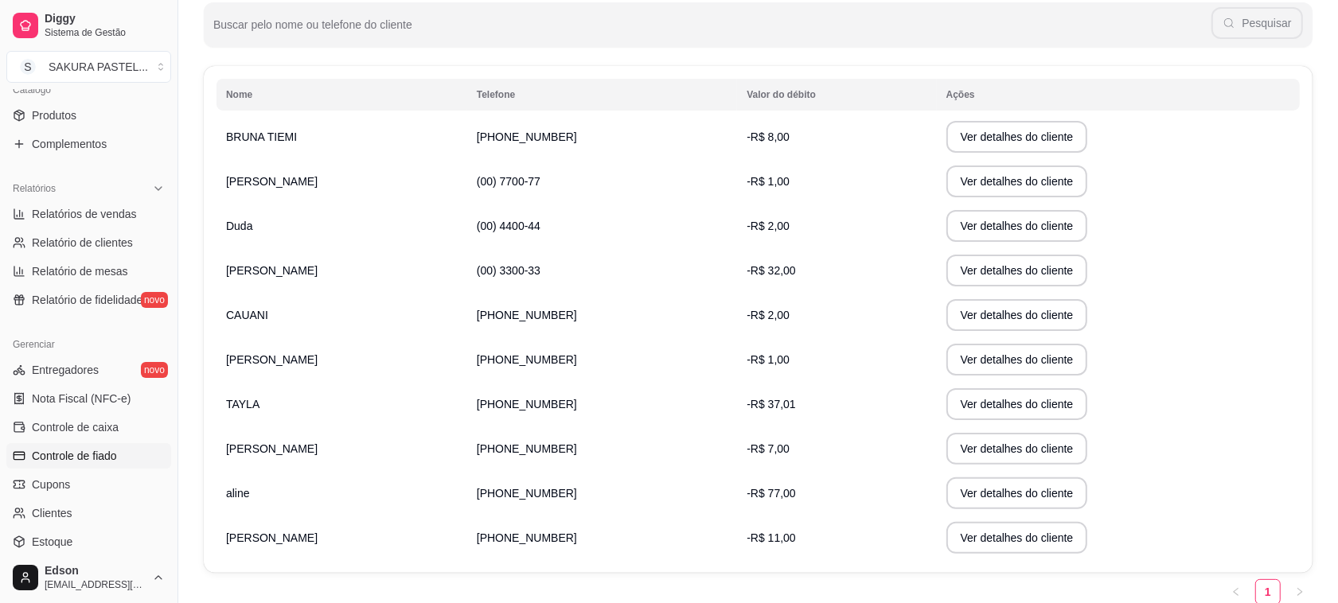
scroll to position [279, 0]
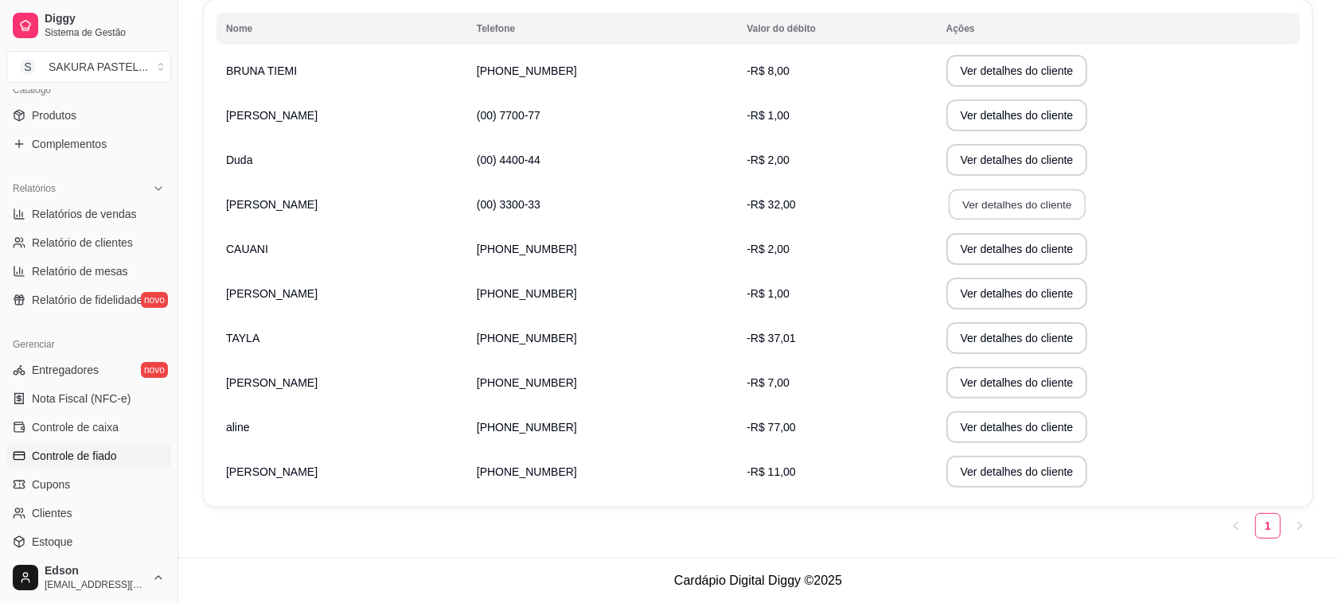
click at [980, 213] on button "Ver detalhes do cliente" at bounding box center [1016, 204] width 137 height 31
drag, startPoint x: 179, startPoint y: 335, endPoint x: 185, endPoint y: 322, distance: 13.9
click at [180, 333] on button "Toggle Sidebar" at bounding box center [177, 301] width 13 height 603
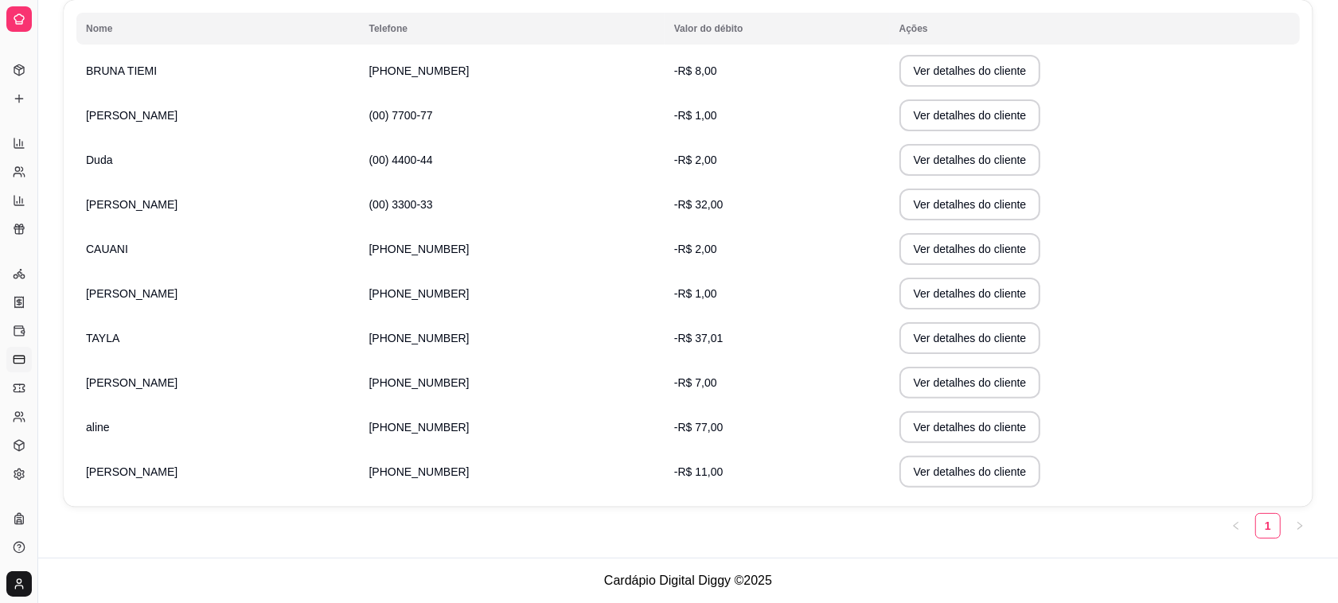
scroll to position [0, 0]
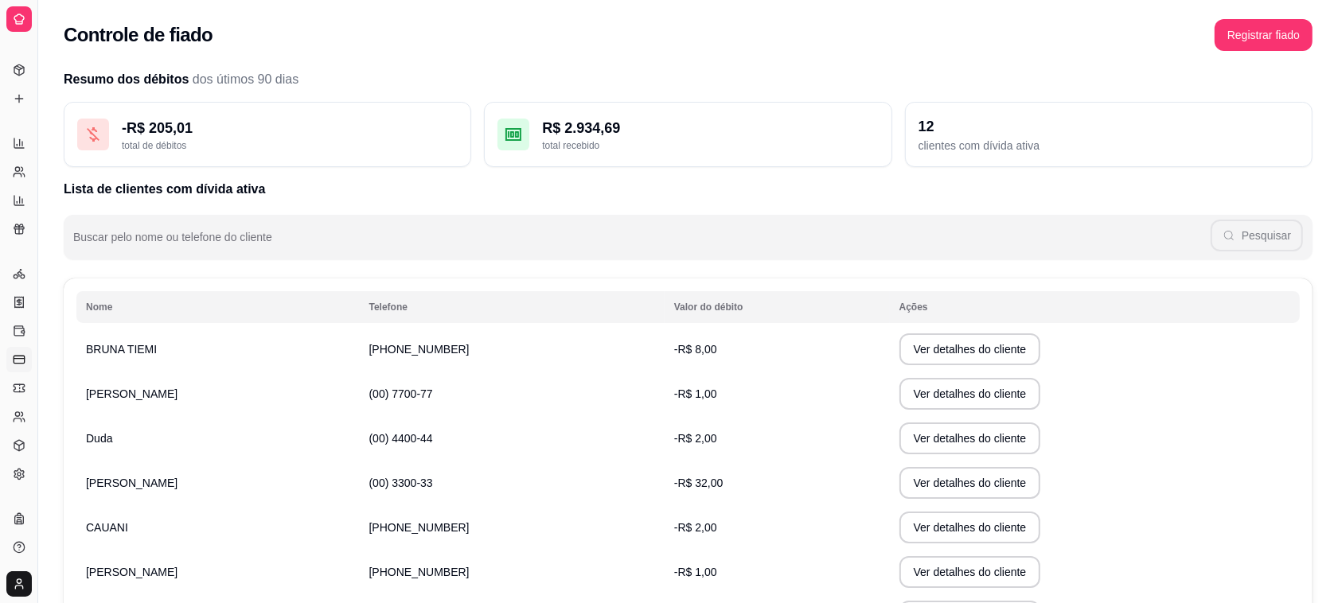
drag, startPoint x: 42, startPoint y: 251, endPoint x: 101, endPoint y: 263, distance: 59.9
click at [101, 263] on div "Diggy Sistema de Gestão S SAKURA PASTEL ... Loja aberta Plano Essencial + Mesas…" at bounding box center [669, 441] width 1338 height 882
click at [34, 247] on button "Toggle Sidebar" at bounding box center [37, 301] width 13 height 603
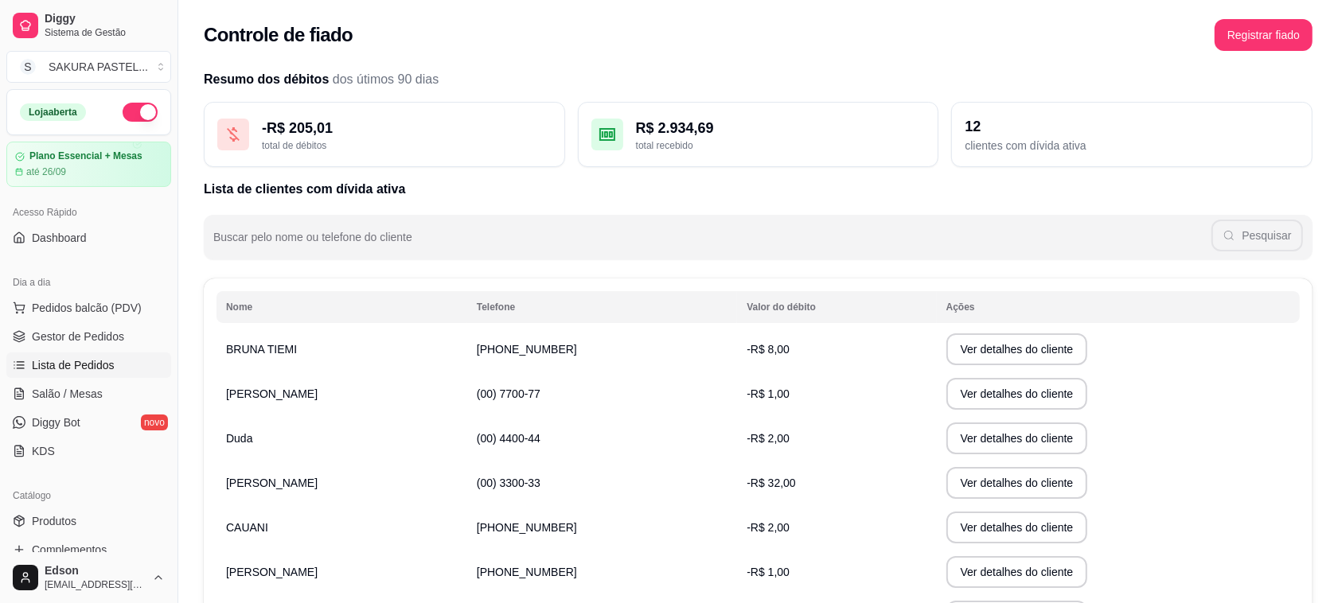
click at [56, 363] on span "Lista de Pedidos" at bounding box center [73, 365] width 83 height 16
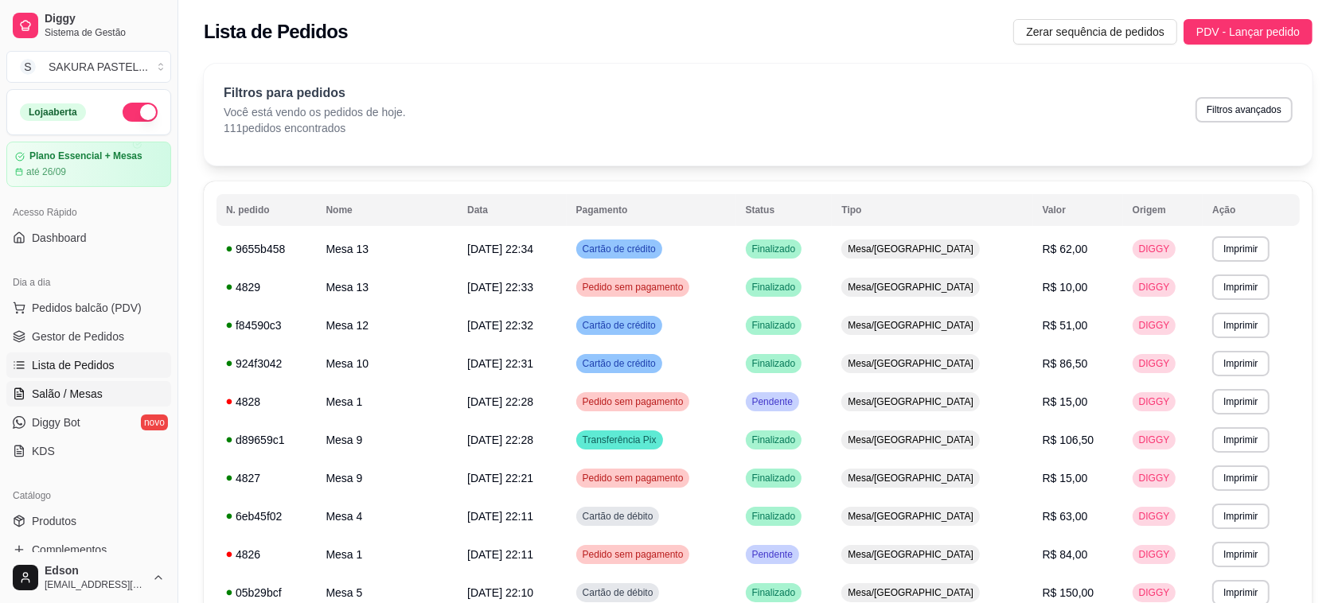
click at [72, 388] on span "Salão / Mesas" at bounding box center [67, 394] width 71 height 16
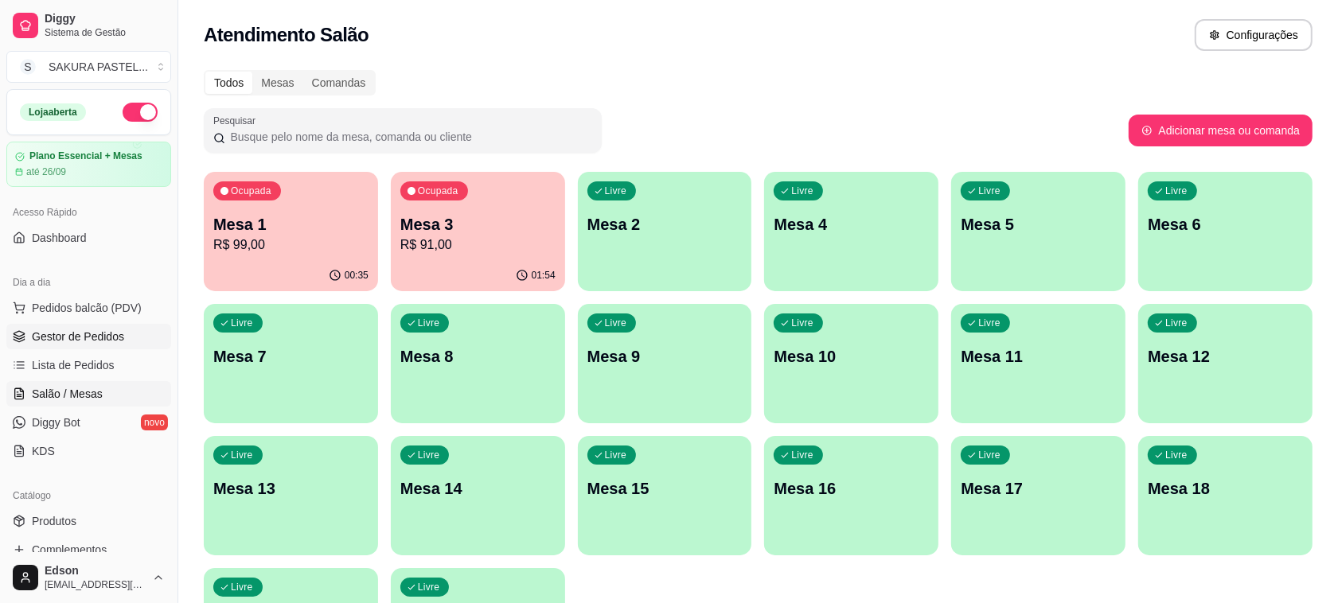
click at [101, 340] on span "Gestor de Pedidos" at bounding box center [78, 337] width 92 height 16
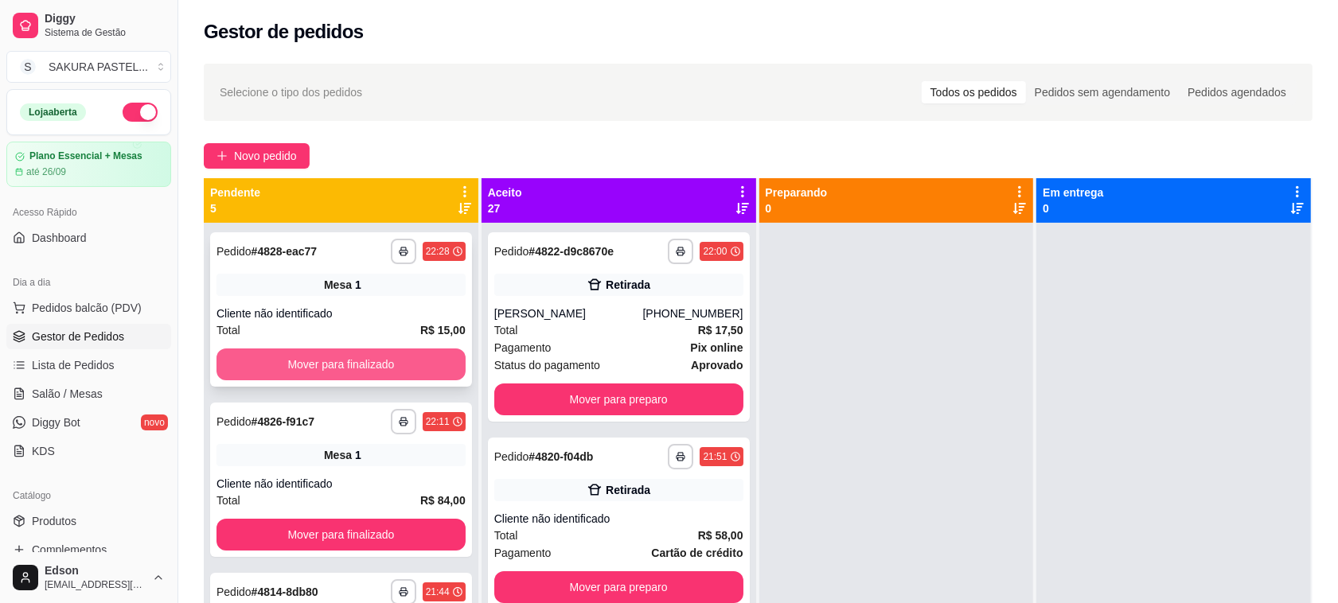
click at [398, 368] on button "Mover para finalizado" at bounding box center [340, 365] width 249 height 32
click at [398, 368] on button "Mover para finalizado" at bounding box center [340, 364] width 241 height 31
click at [398, 363] on button "Mover para finalizado" at bounding box center [340, 365] width 249 height 32
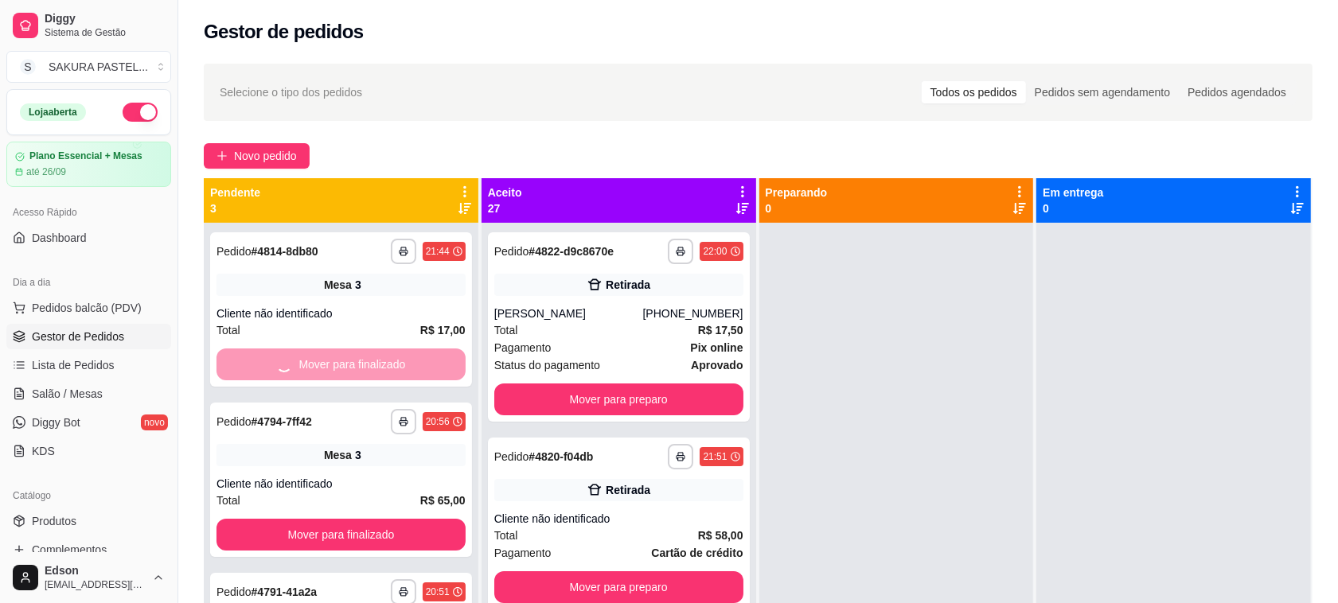
click at [398, 519] on button "Mover para finalizado" at bounding box center [340, 535] width 249 height 32
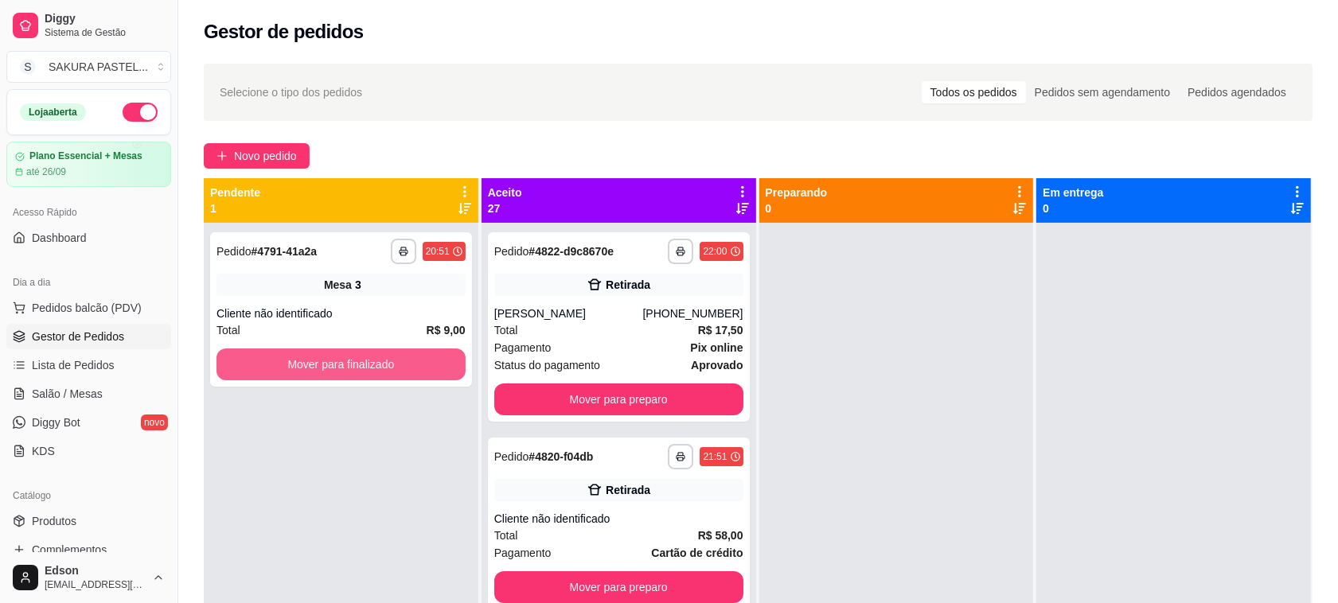
click at [398, 363] on button "Mover para finalizado" at bounding box center [340, 365] width 249 height 32
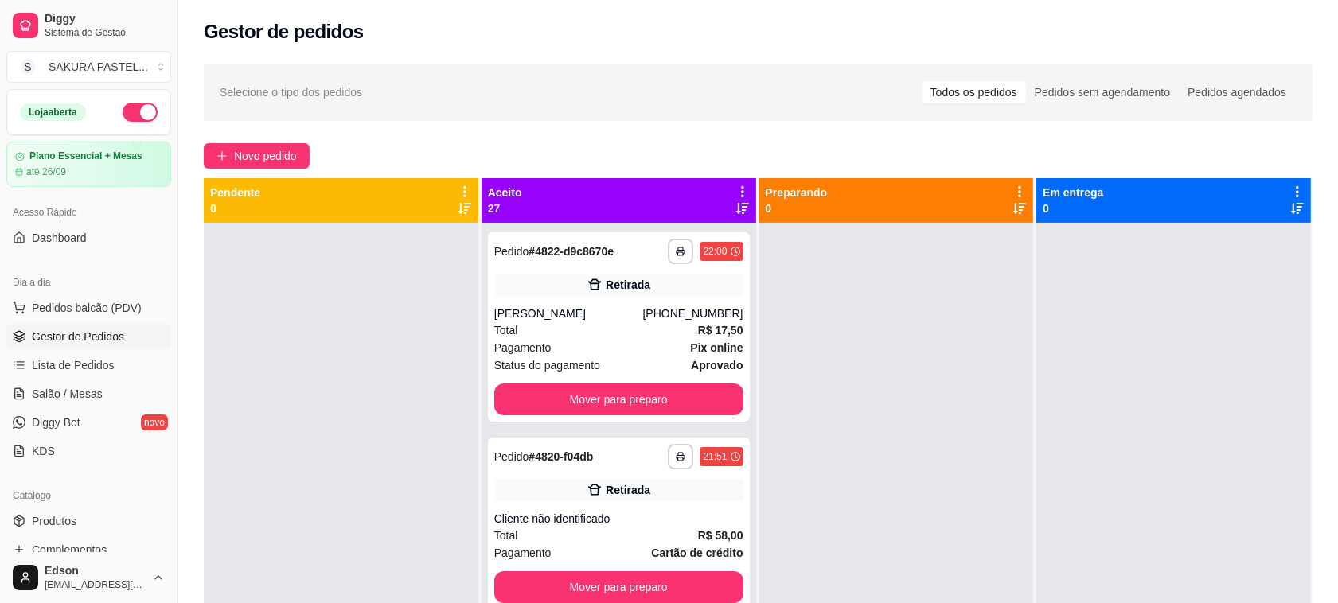
click at [735, 188] on icon at bounding box center [742, 192] width 14 height 14
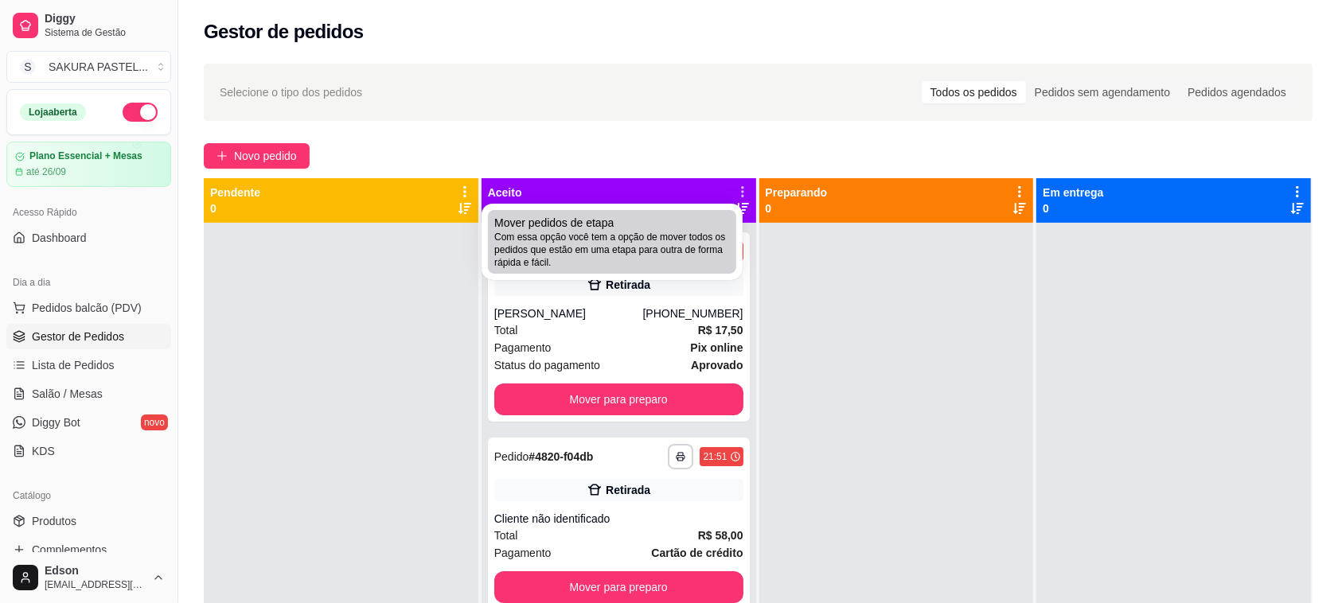
click at [651, 229] on div "Mover pedidos de etapa Com essa opção você tem a opção de mover todos os pedido…" at bounding box center [612, 242] width 236 height 54
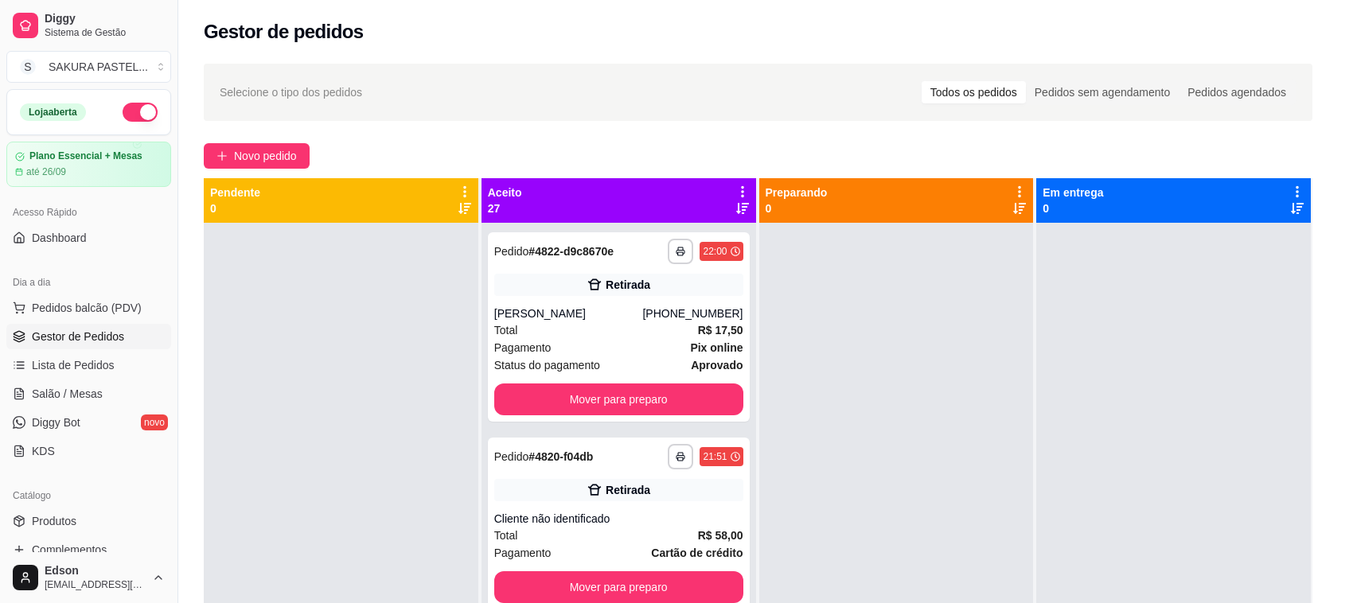
click at [540, 323] on label "Estou ciente de que esta ação será irreverssível e quero mover os pedidos." at bounding box center [676, 344] width 382 height 51
click at [501, 348] on input "Estou ciente de que esta ação será irreverssível e quero mover os pedidos." at bounding box center [496, 353] width 10 height 10
checkbox input "true"
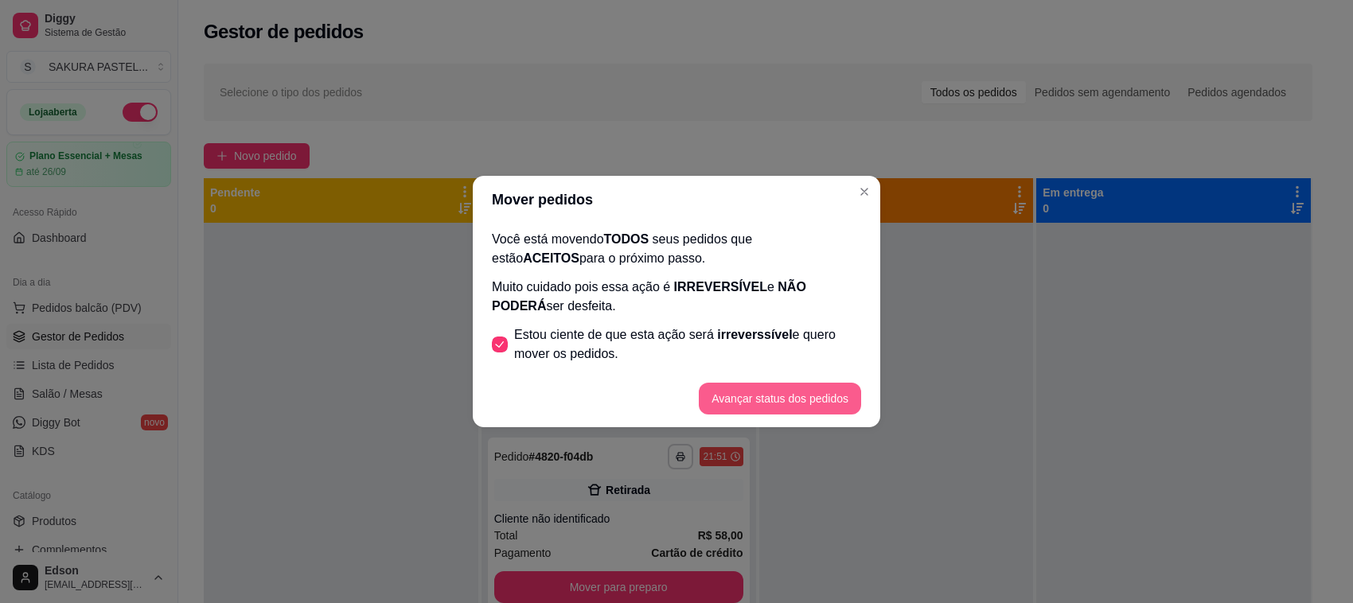
click at [847, 387] on button "Avançar status dos pedidos" at bounding box center [780, 399] width 162 height 32
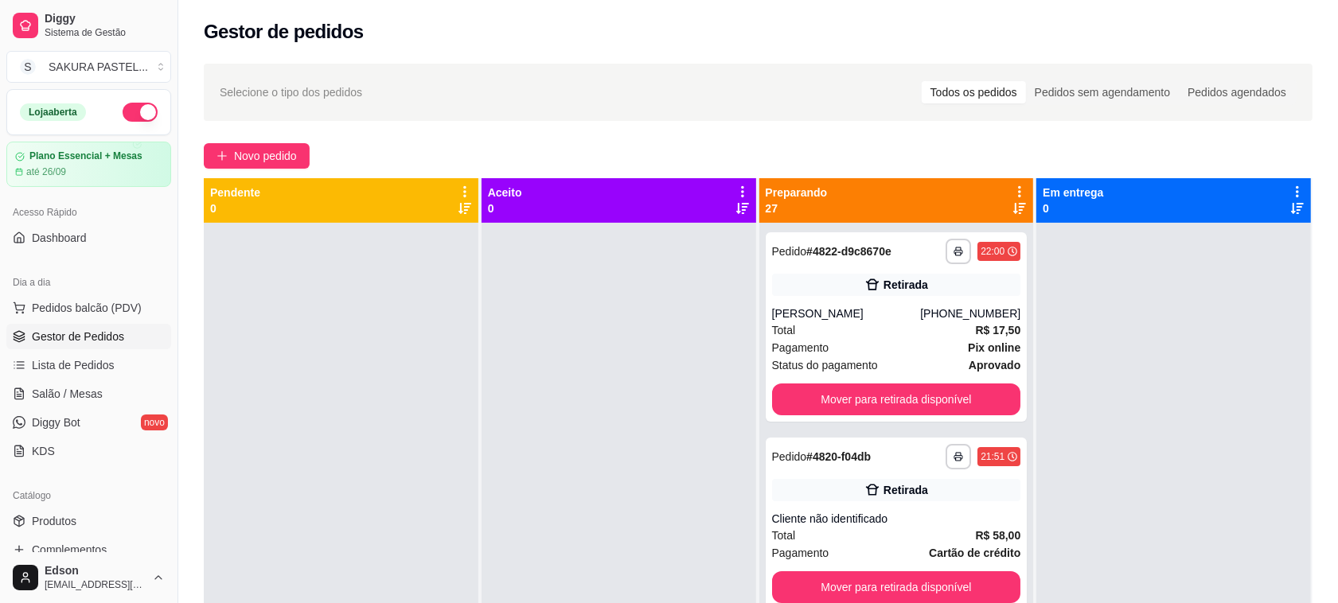
click at [1012, 197] on icon at bounding box center [1019, 192] width 14 height 14
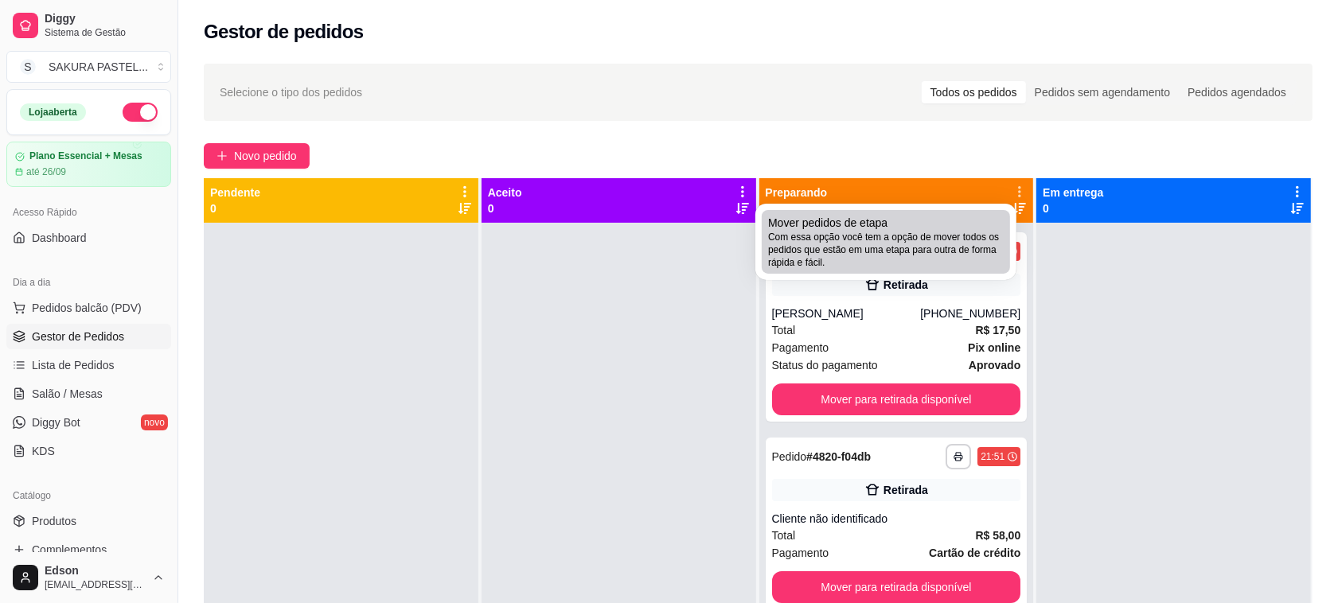
click at [904, 243] on span "Com essa opção você tem a opção de mover todos os pedidos que estão em uma etap…" at bounding box center [886, 250] width 236 height 38
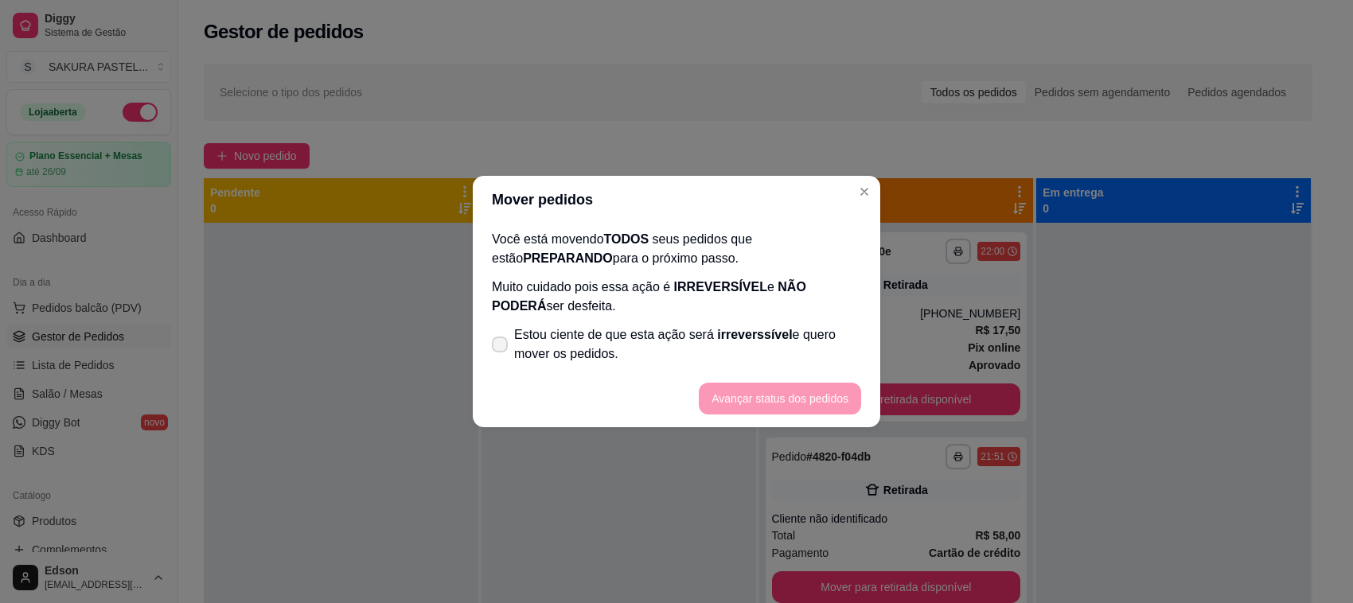
click at [655, 336] on span "Estou ciente de que esta ação será irreverssível e quero mover os pedidos." at bounding box center [687, 344] width 347 height 38
click at [501, 348] on input "Estou ciente de que esta ação será irreverssível e quero mover os pedidos." at bounding box center [496, 353] width 10 height 10
checkbox input "true"
click at [737, 399] on button "Avançar status dos pedidos" at bounding box center [780, 399] width 162 height 32
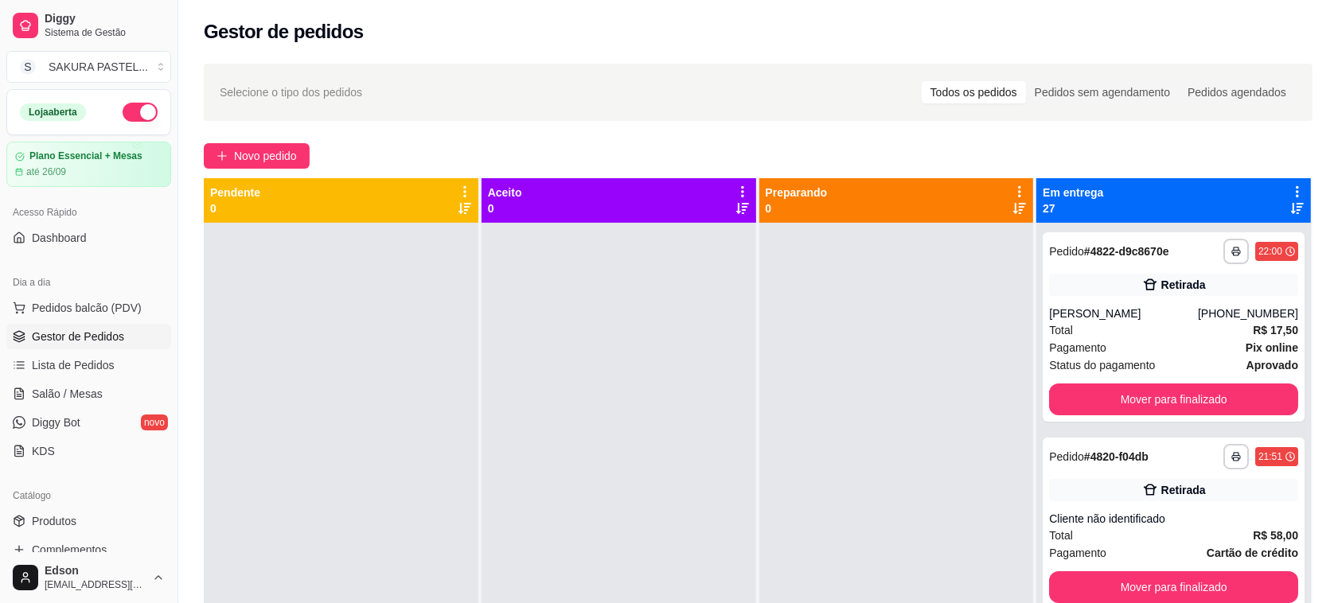
click at [1290, 185] on icon at bounding box center [1297, 192] width 14 height 14
click at [1139, 212] on li "Mover pedidos de etapa Com essa opção você tem a opção de mover todos os pedido…" at bounding box center [1185, 233] width 199 height 51
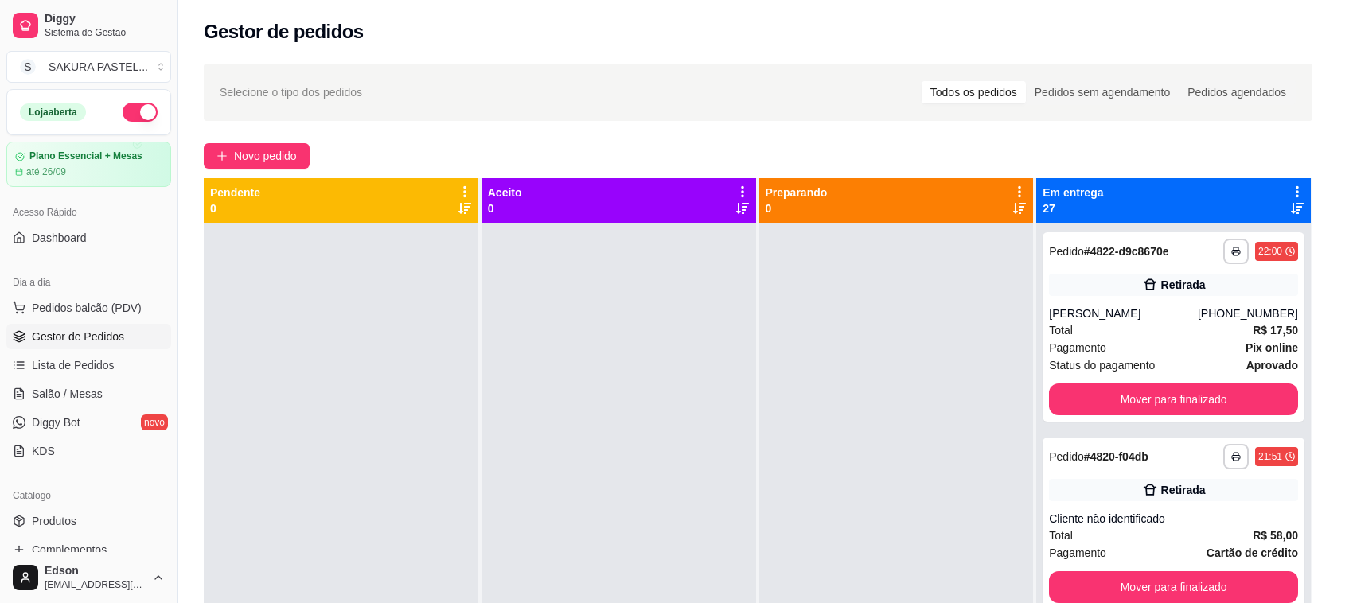
click at [653, 343] on span "Estou ciente de que esta ação será irreverssível e quero mover os pedidos." at bounding box center [687, 344] width 347 height 38
click at [501, 348] on input "Estou ciente de que esta ação será irreverssível e quero mover os pedidos." at bounding box center [496, 353] width 10 height 10
checkbox input "true"
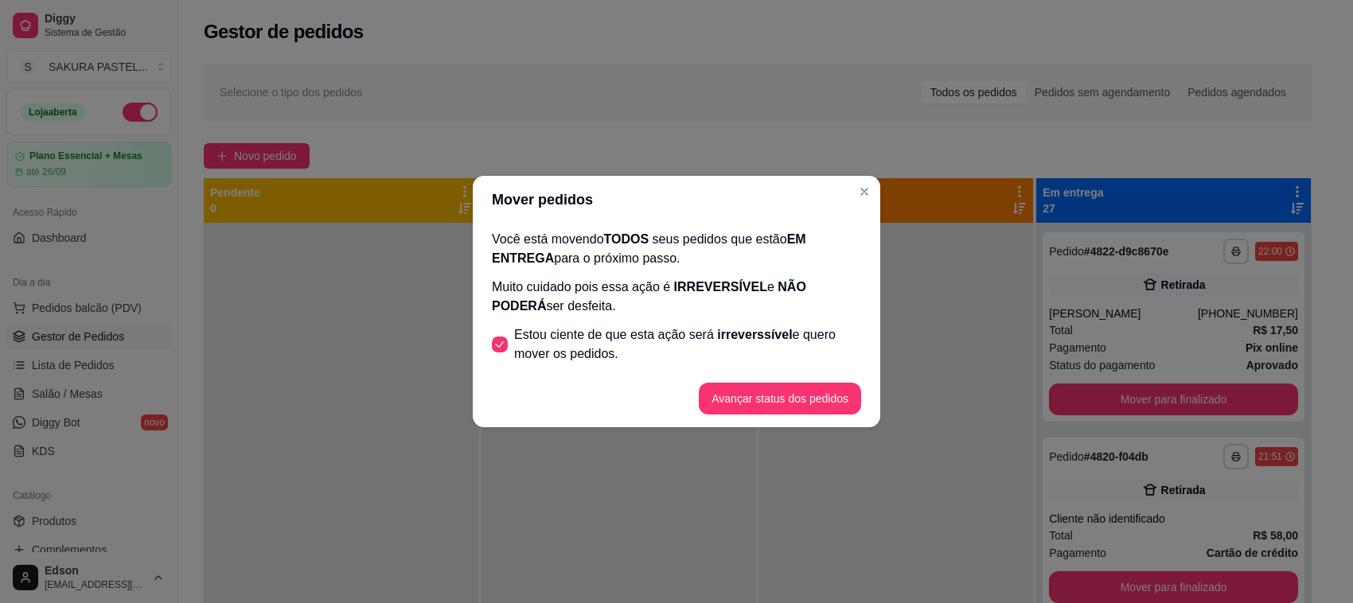
click at [717, 372] on footer "Avançar status dos pedidos" at bounding box center [676, 398] width 407 height 57
click at [730, 398] on button "Avançar status dos pedidos" at bounding box center [780, 399] width 162 height 32
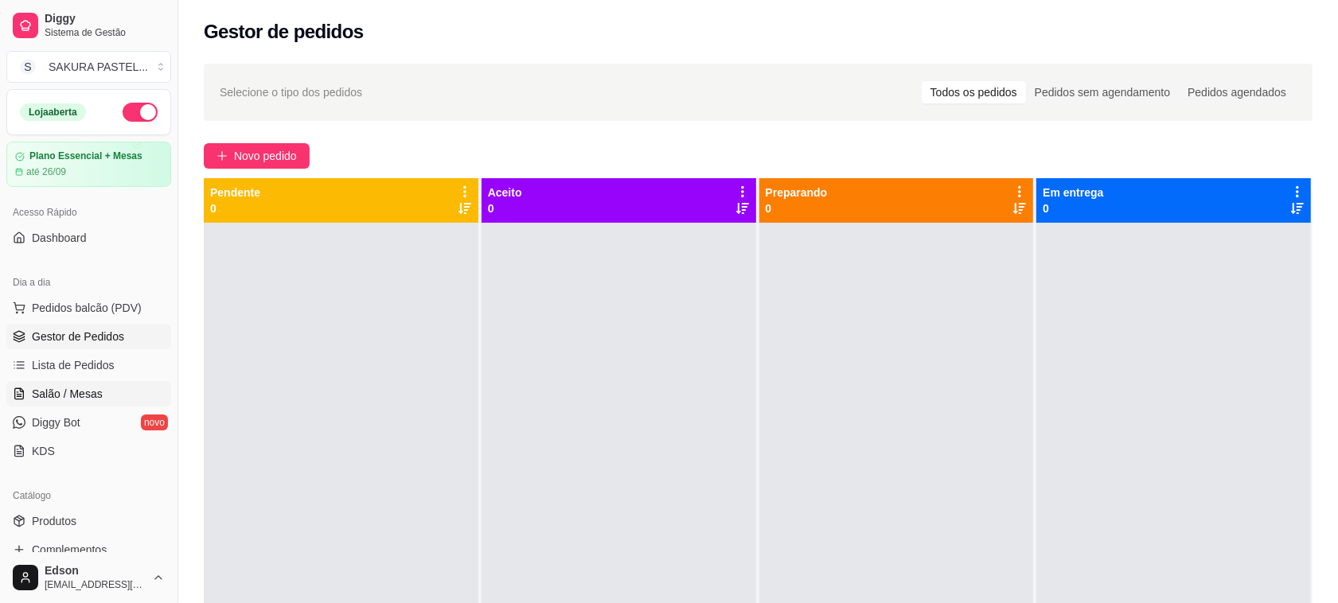
click at [93, 396] on span "Salão / Mesas" at bounding box center [67, 394] width 71 height 16
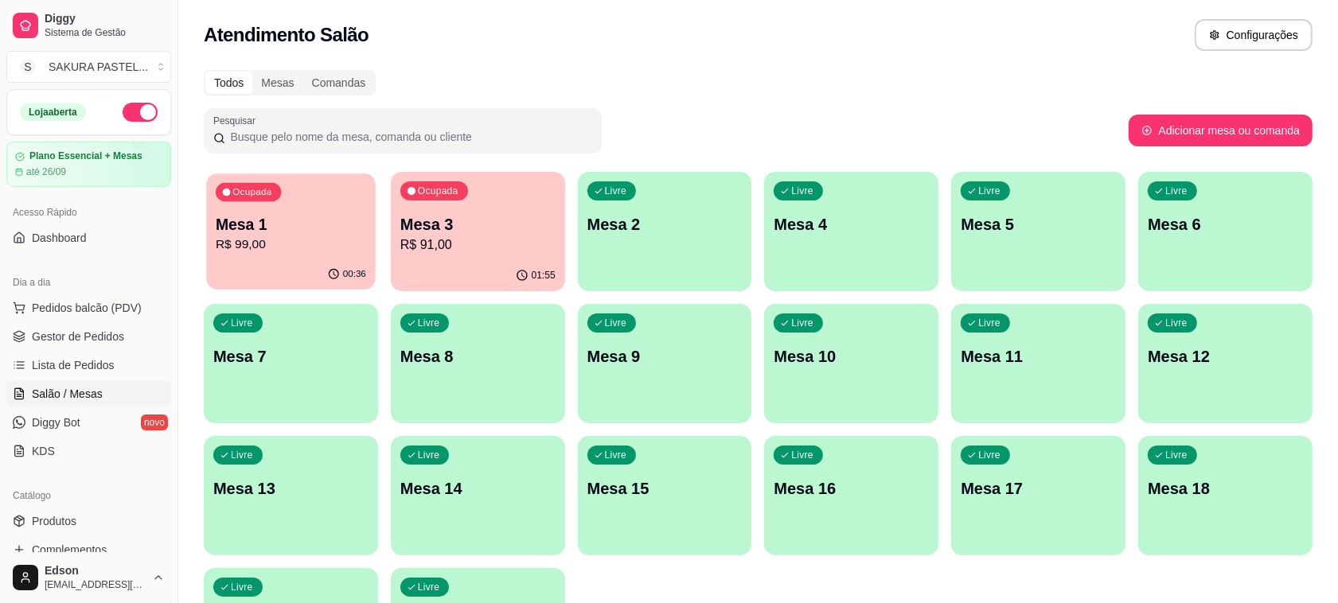
click at [257, 247] on p "R$ 99,00" at bounding box center [291, 245] width 150 height 18
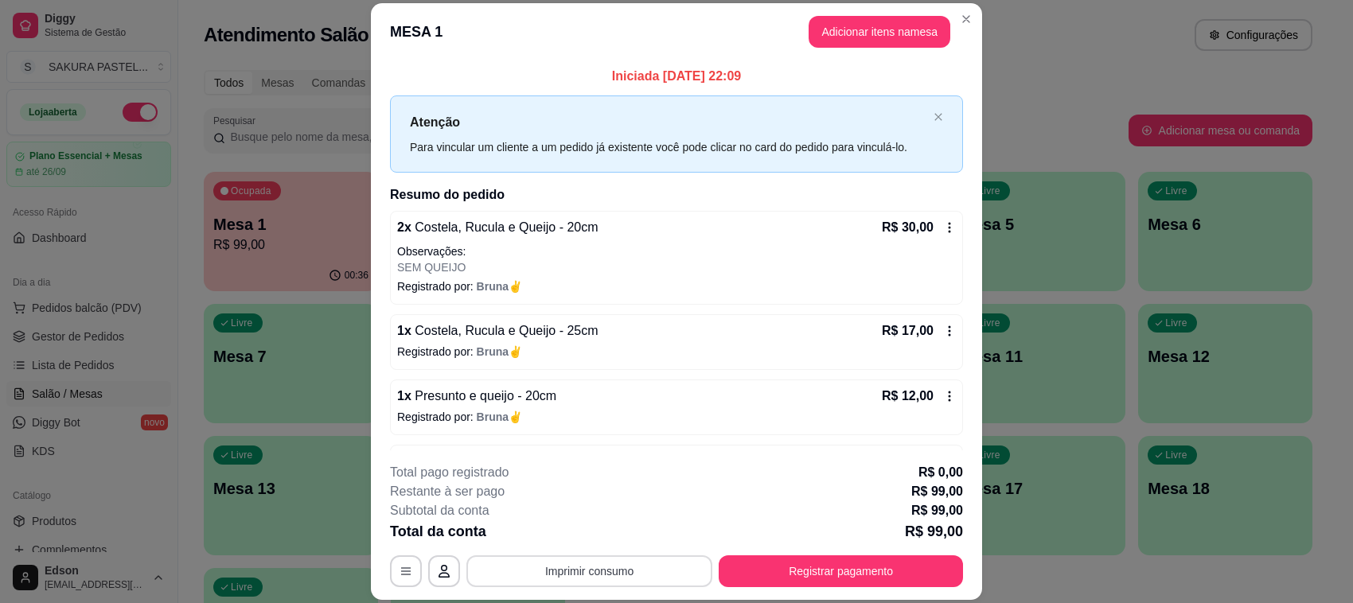
click at [611, 566] on button "Imprimir consumo" at bounding box center [589, 571] width 246 height 32
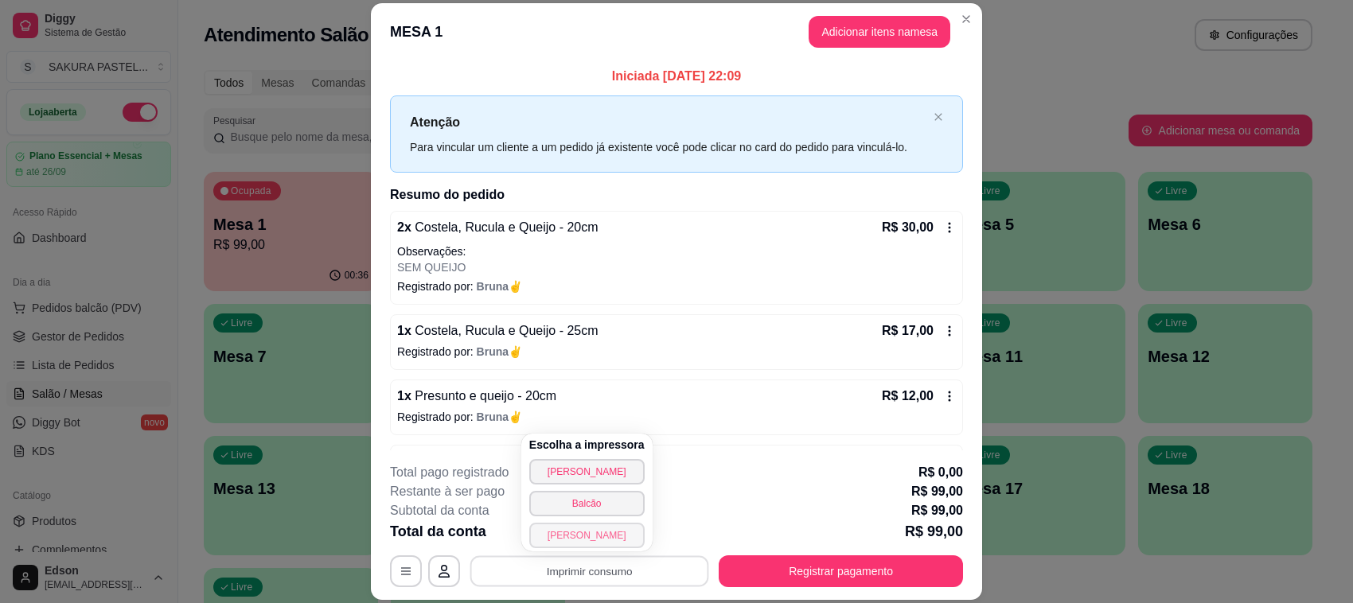
click at [594, 542] on button "[PERSON_NAME]" at bounding box center [586, 535] width 115 height 25
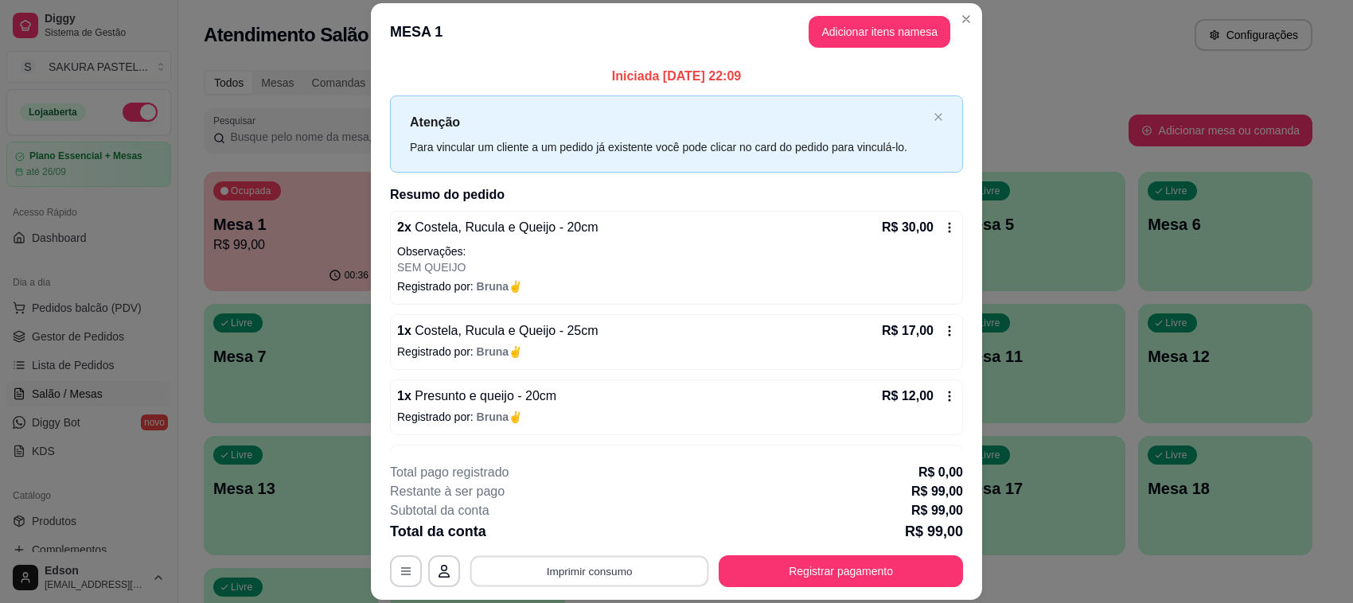
click at [623, 562] on button "Imprimir consumo" at bounding box center [589, 571] width 239 height 31
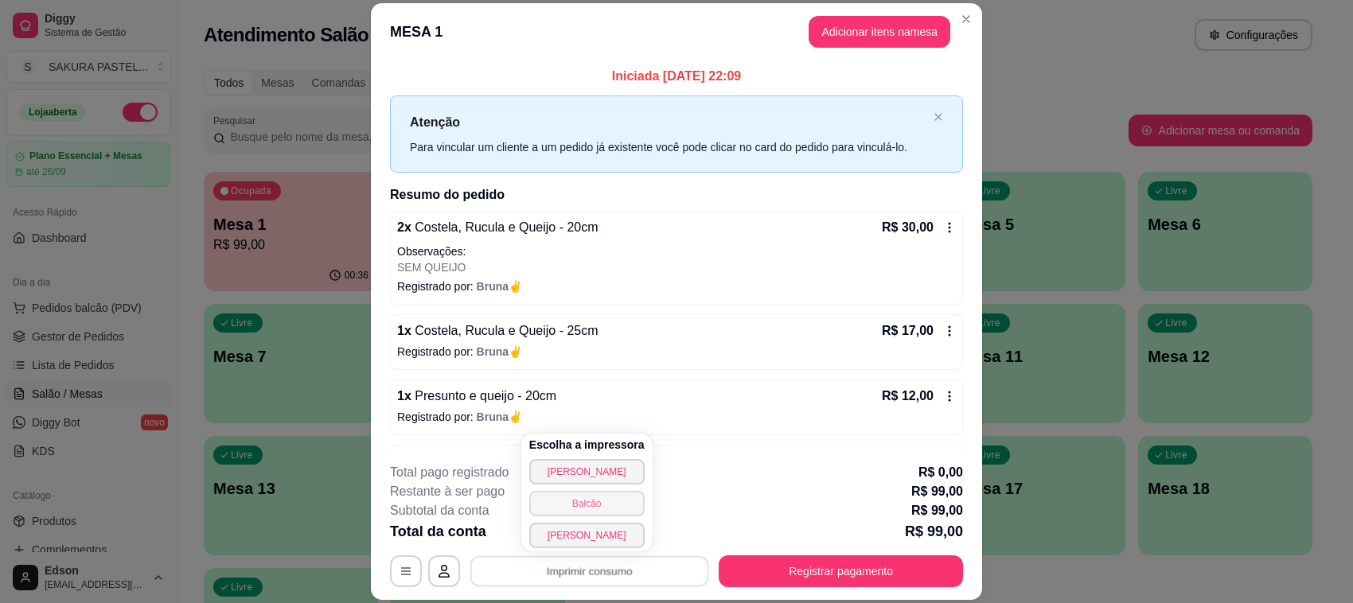
click at [606, 507] on button "Balcão" at bounding box center [586, 503] width 115 height 25
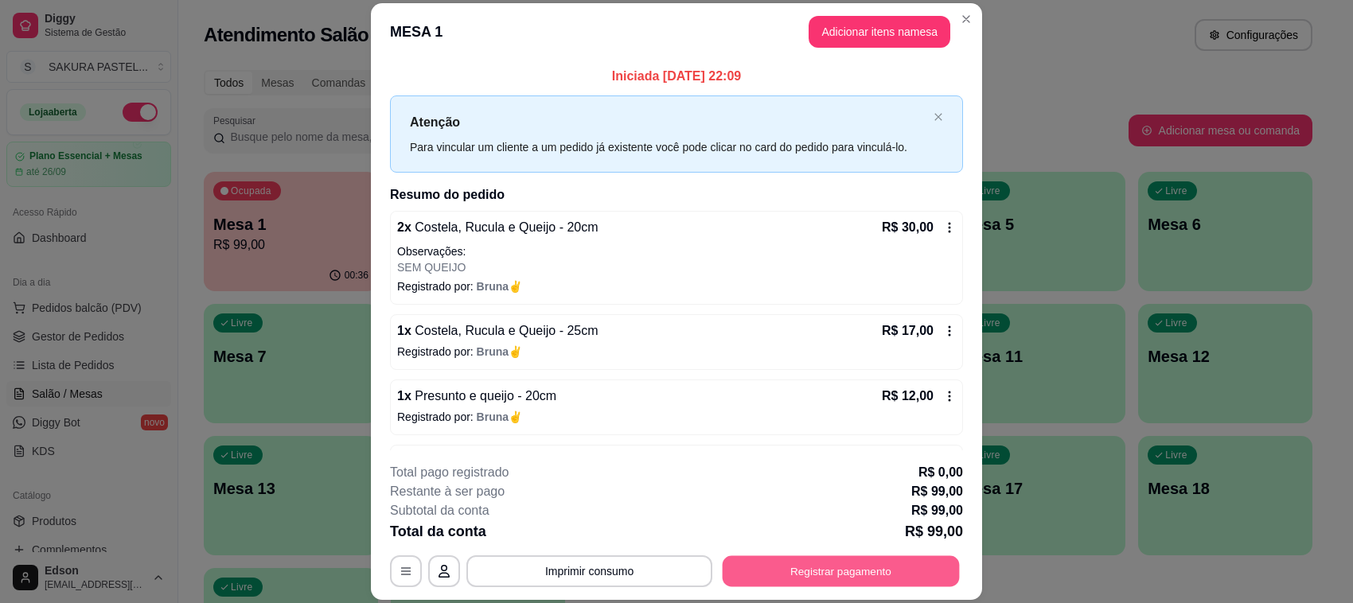
click at [804, 556] on button "Registrar pagamento" at bounding box center [841, 571] width 237 height 31
click at [854, 557] on button "Registrar pagamento" at bounding box center [841, 571] width 237 height 31
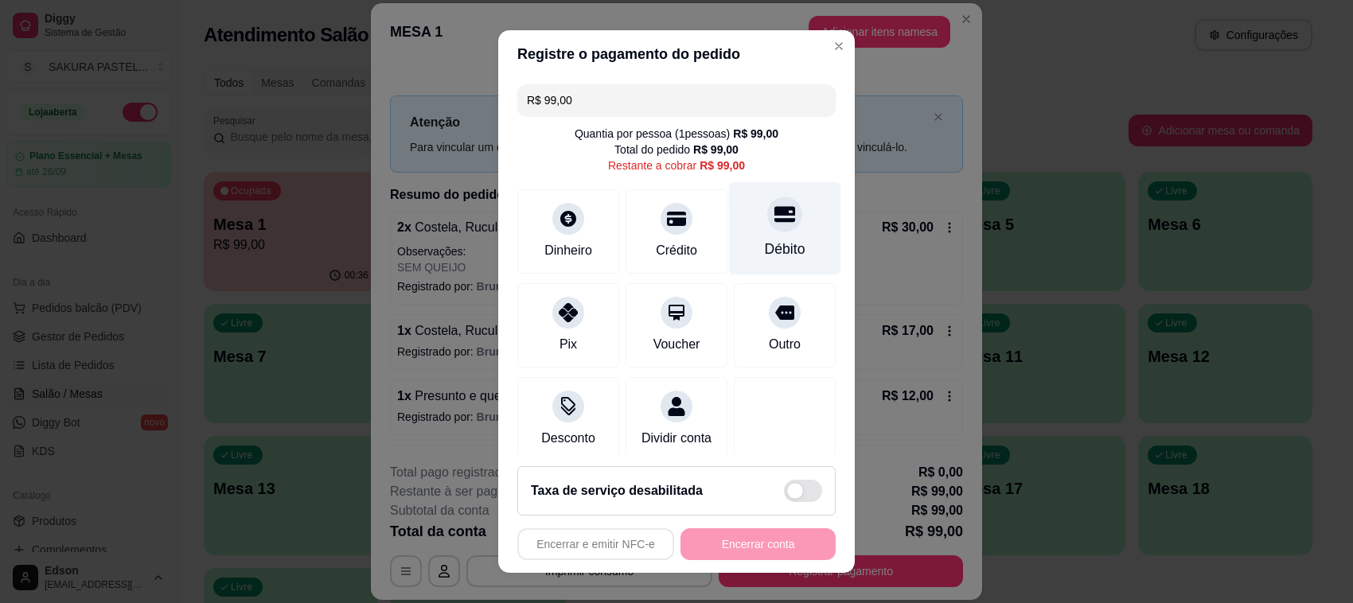
click at [729, 259] on div "Débito" at bounding box center [785, 228] width 112 height 93
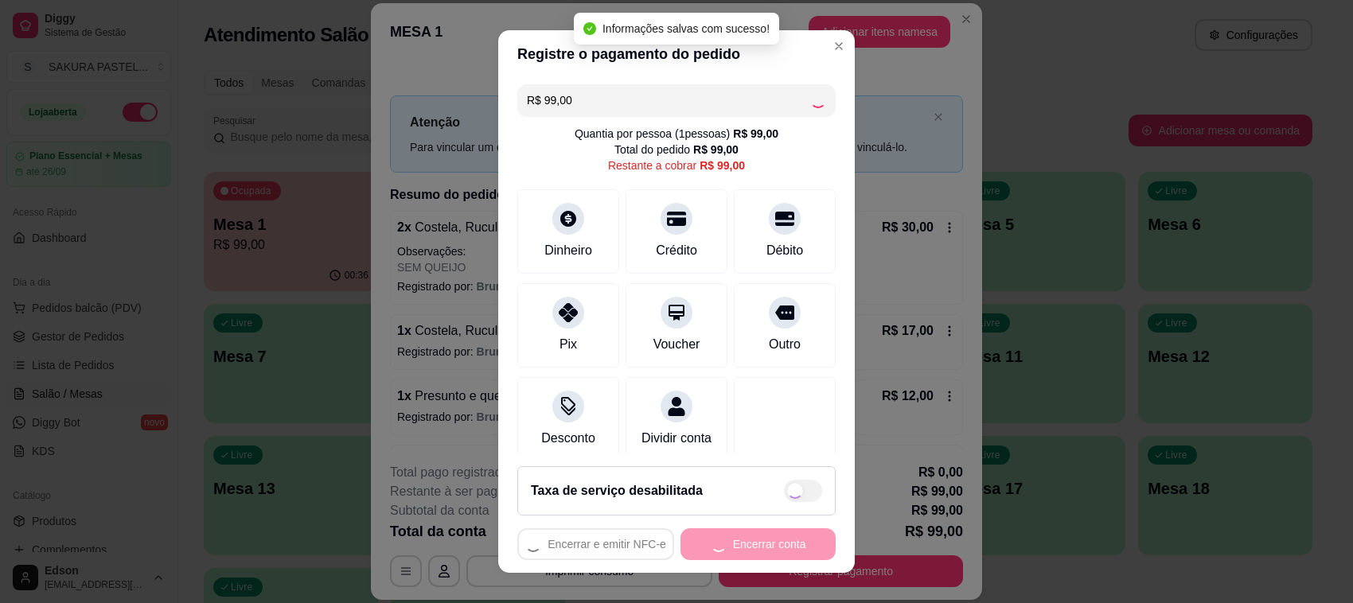
type input "R$ 0,00"
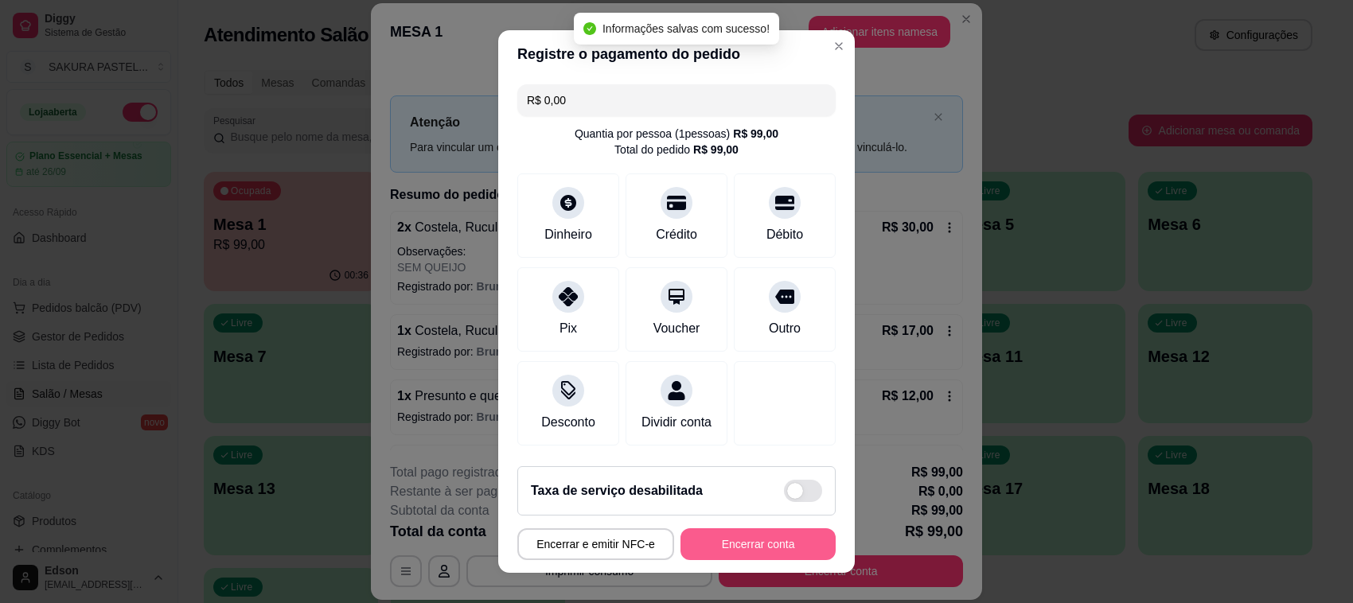
click at [728, 546] on button "Encerrar conta" at bounding box center [757, 544] width 155 height 32
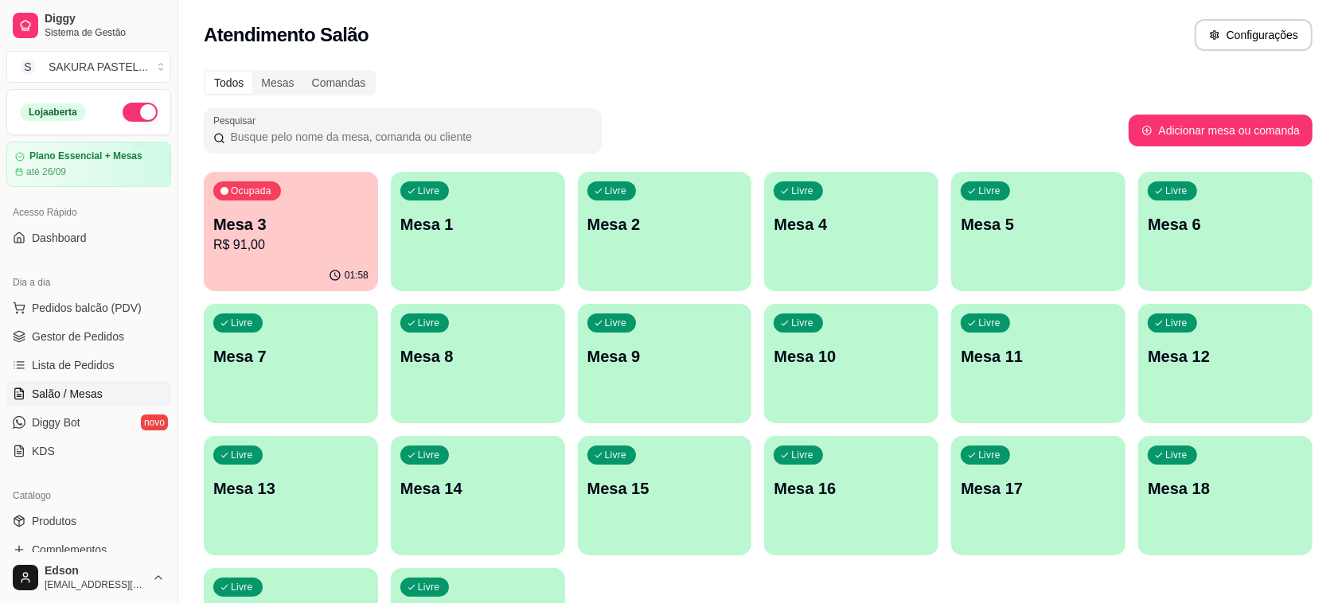
click at [259, 243] on p "R$ 91,00" at bounding box center [290, 245] width 155 height 19
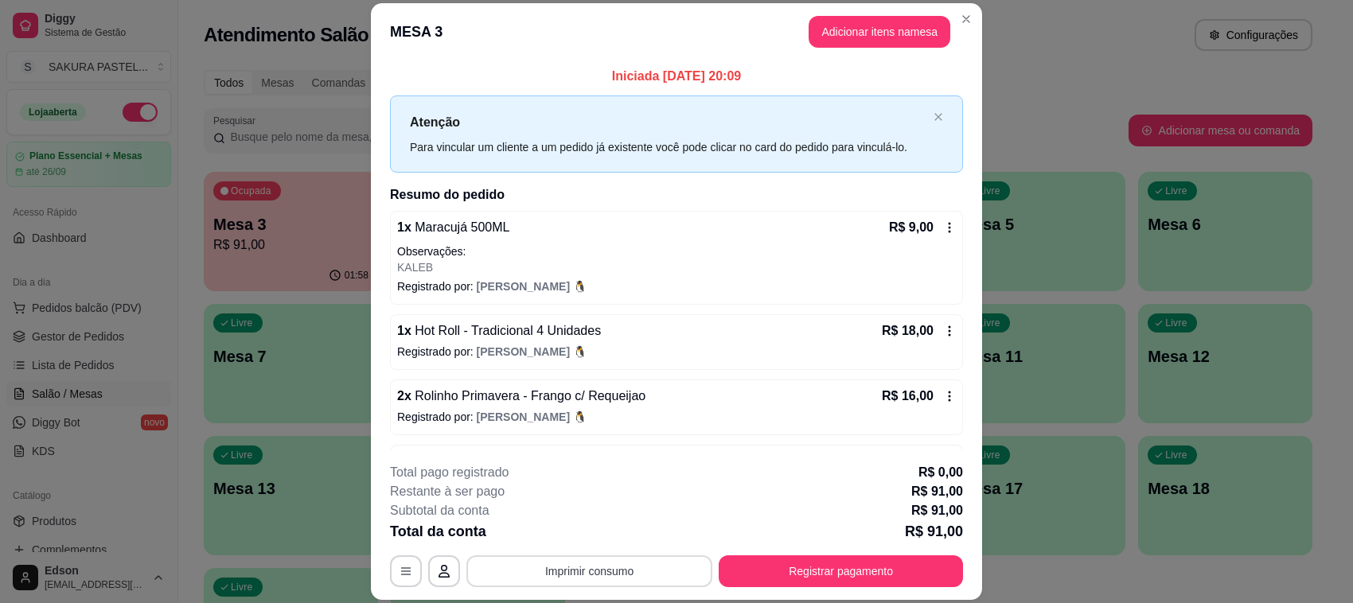
click at [629, 575] on button "Imprimir consumo" at bounding box center [589, 571] width 246 height 32
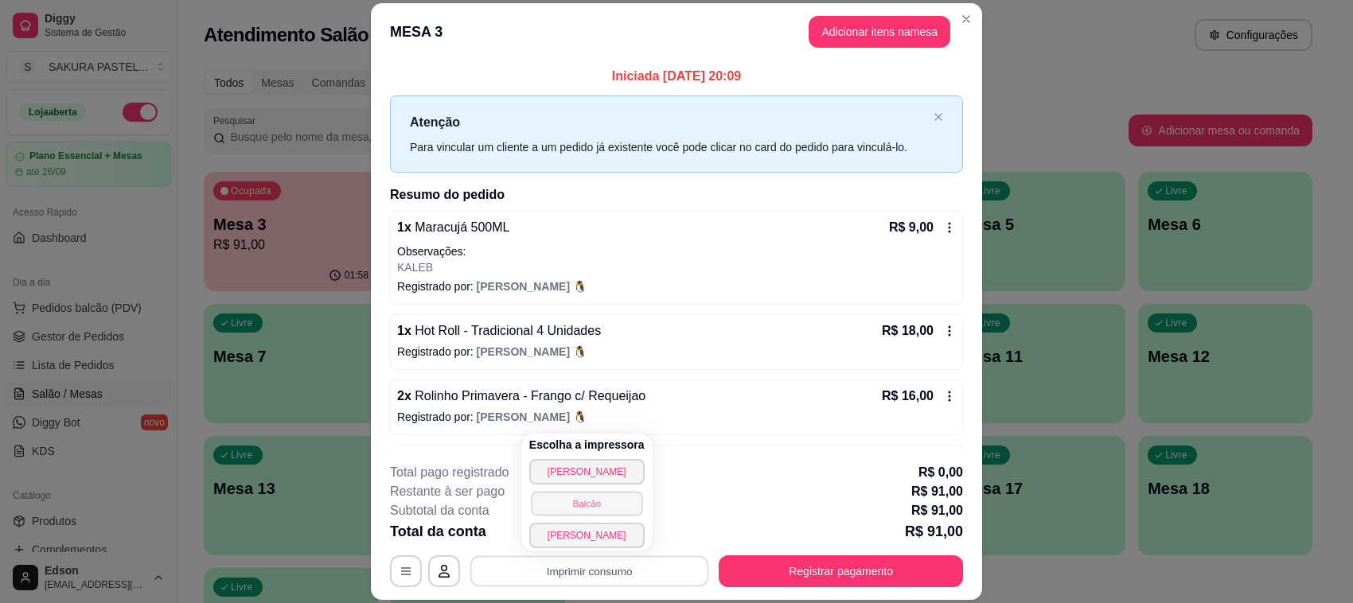
click at [582, 505] on button "Balcão" at bounding box center [586, 503] width 111 height 25
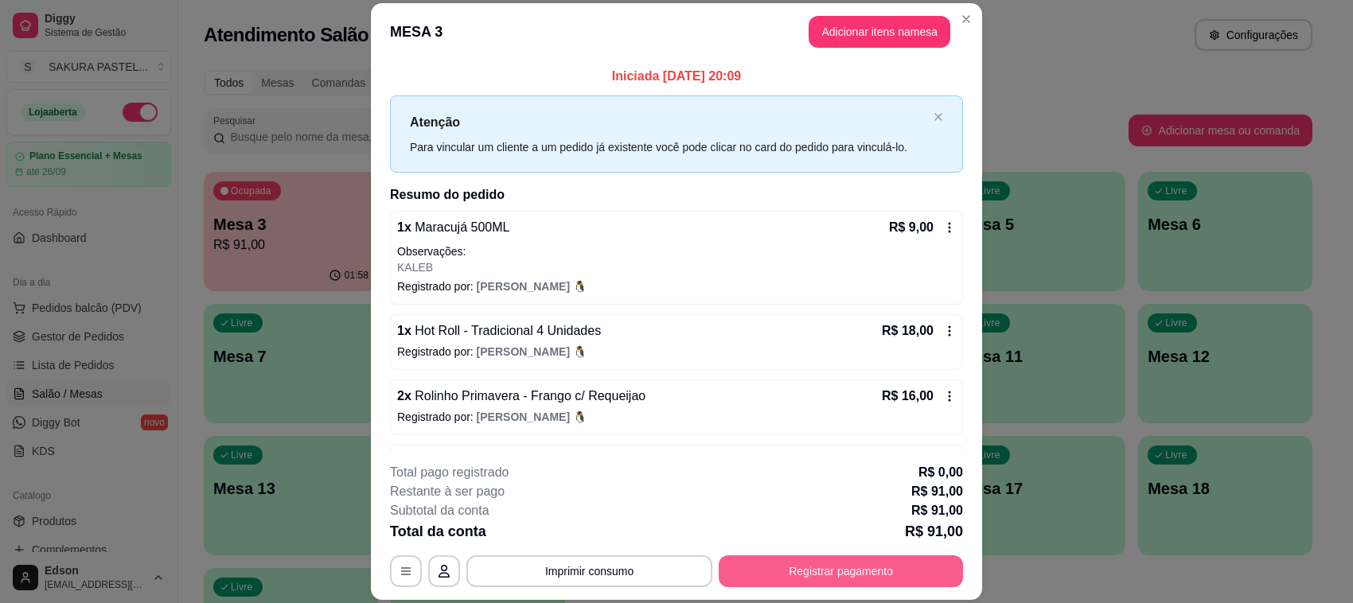
click at [890, 578] on button "Registrar pagamento" at bounding box center [841, 571] width 244 height 32
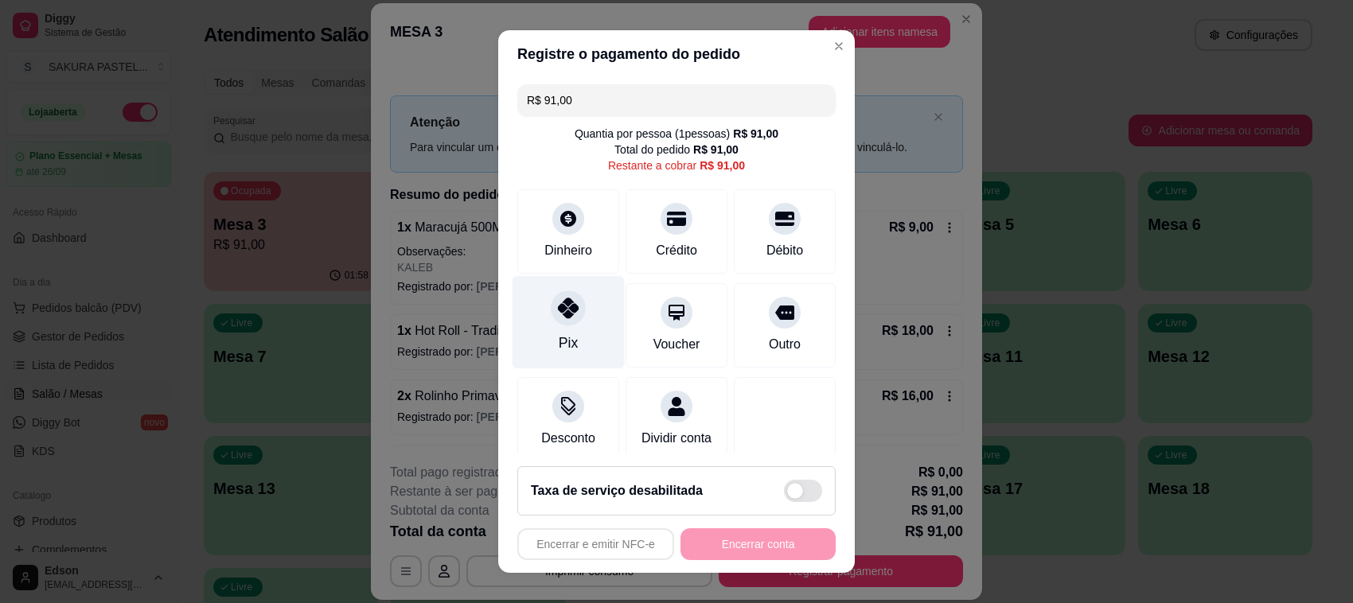
click at [559, 333] on div "Pix" at bounding box center [568, 343] width 19 height 21
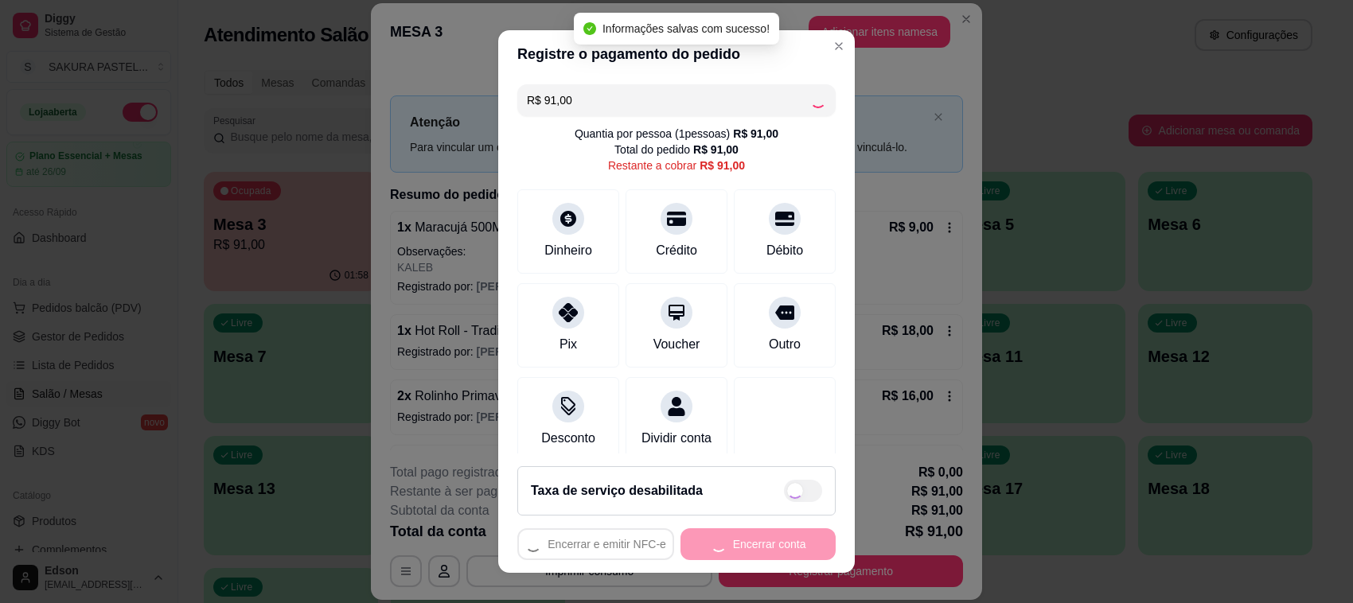
type input "R$ 0,00"
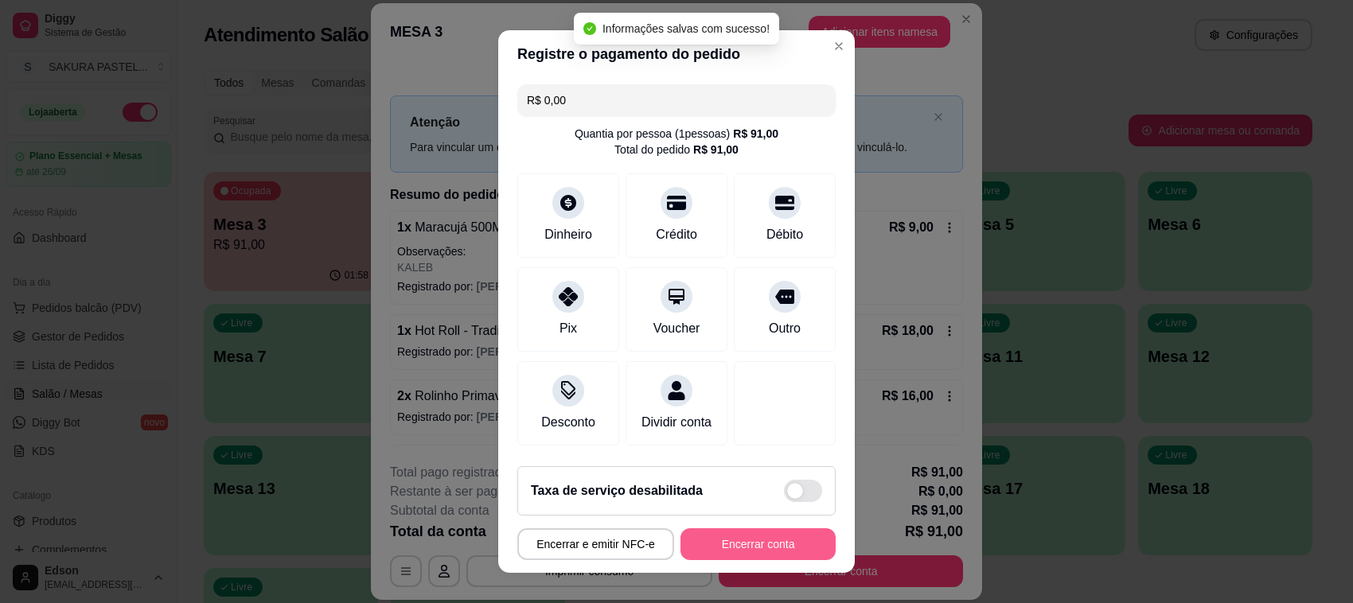
click at [738, 543] on button "Encerrar conta" at bounding box center [757, 544] width 155 height 32
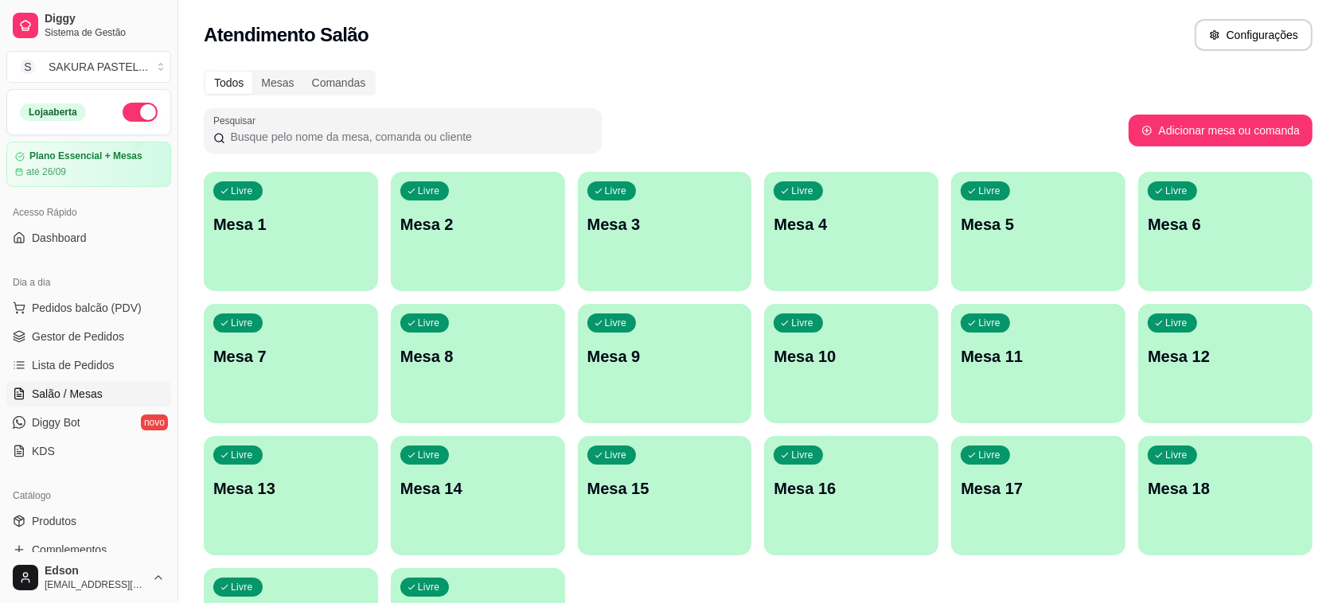
click at [132, 120] on button "button" at bounding box center [140, 112] width 35 height 19
